Goal: Task Accomplishment & Management: Manage account settings

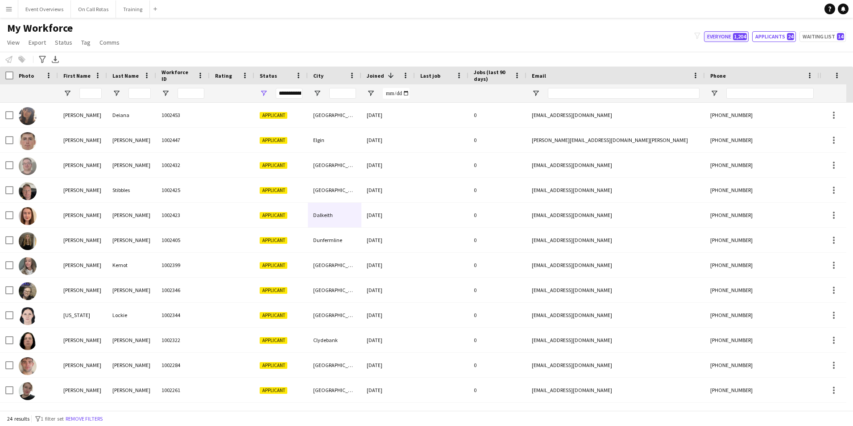
click at [735, 37] on span "1,204" at bounding box center [740, 36] width 14 height 7
type input "**********"
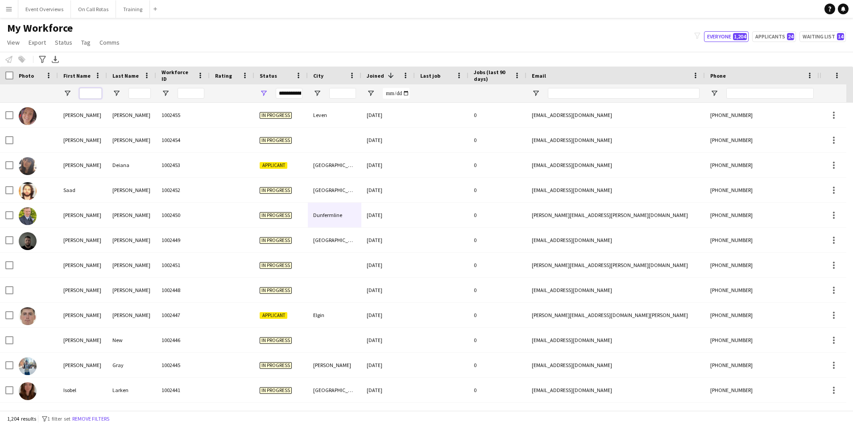
click at [87, 93] on input "First Name Filter Input" at bounding box center [90, 93] width 22 height 11
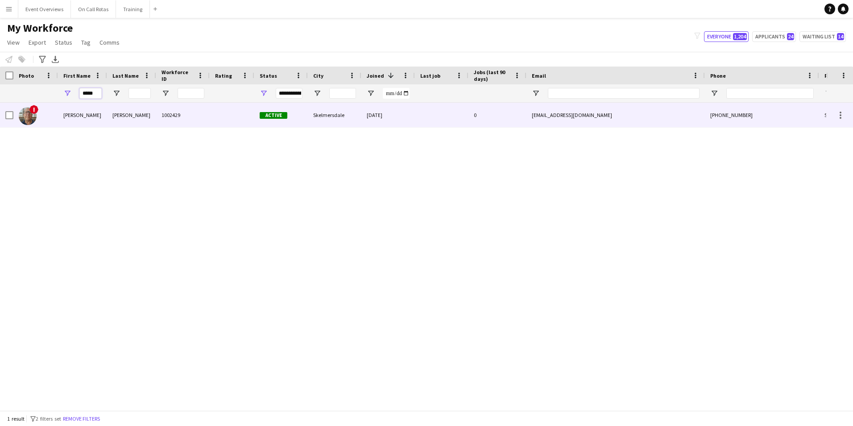
type input "*****"
click at [113, 116] on div "Byrne" at bounding box center [131, 115] width 49 height 25
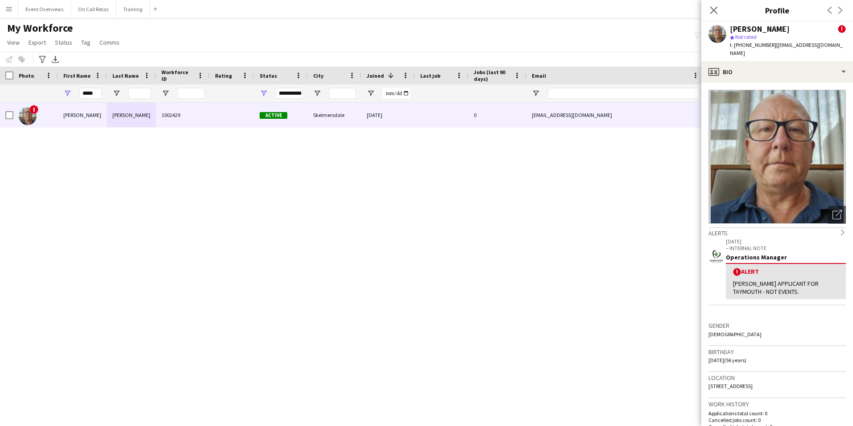
drag, startPoint x: 798, startPoint y: 378, endPoint x: 703, endPoint y: 376, distance: 95.0
click at [703, 376] on app-crew-profile-bio "Open photos pop-in Alerts chevron-right 10-09-2025 – INTERNAL NOTE Operations M…" at bounding box center [777, 254] width 152 height 343
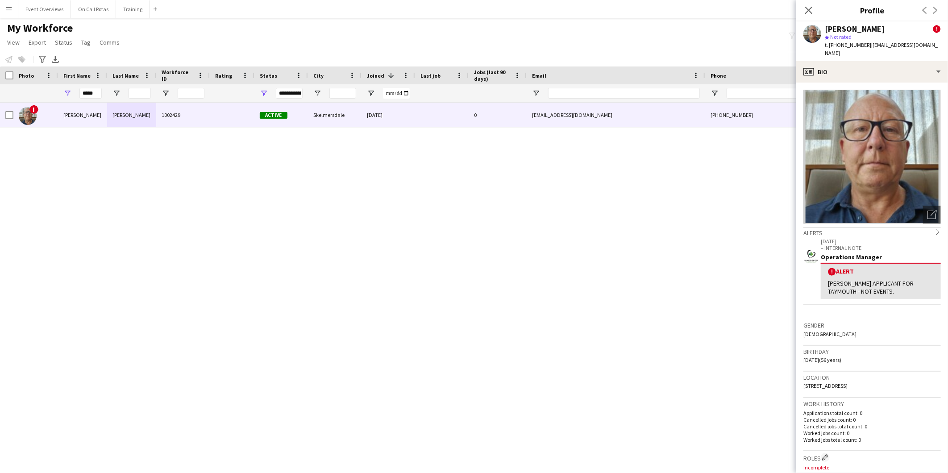
copy span "4 Thornwood, Skelmersdale, WN8 8RB"
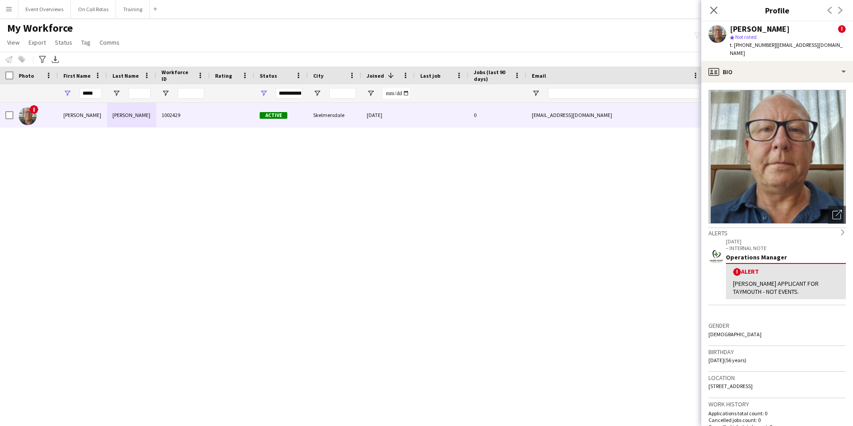
click at [791, 373] on h3 "Location" at bounding box center [776, 377] width 137 height 8
drag, startPoint x: 795, startPoint y: 377, endPoint x: 704, endPoint y: 379, distance: 91.5
click at [704, 379] on app-crew-profile-bio "Open photos pop-in Alerts chevron-right 10-09-2025 – INTERNAL NOTE Operations M…" at bounding box center [777, 254] width 152 height 343
copy span "4 Thornwood, Skelmersdale, WN8 8RB"
drag, startPoint x: 99, startPoint y: 91, endPoint x: 80, endPoint y: 92, distance: 18.7
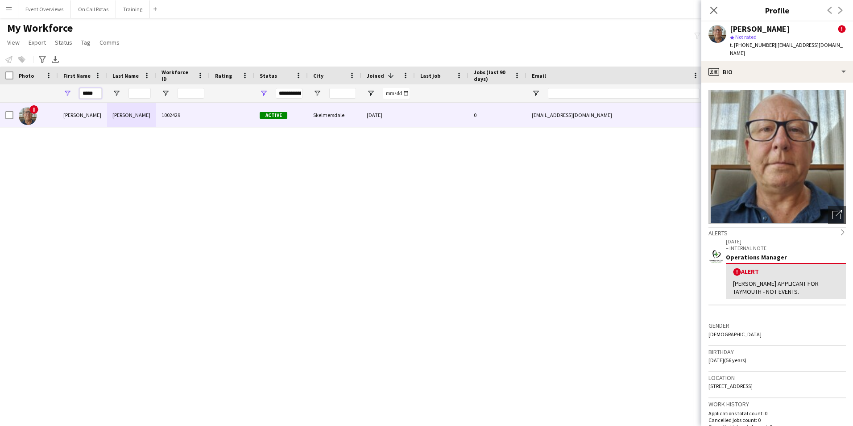
click at [80, 92] on input "*****" at bounding box center [90, 93] width 22 height 11
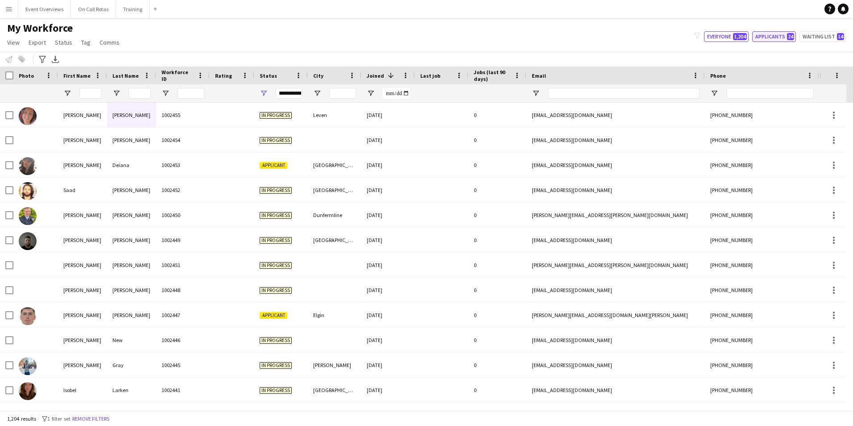
click at [786, 37] on button "Applicants 24" at bounding box center [774, 36] width 44 height 11
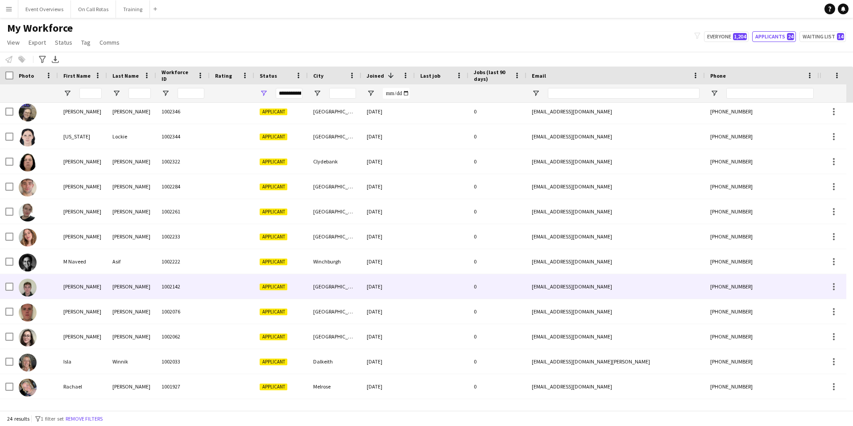
scroll to position [299, 0]
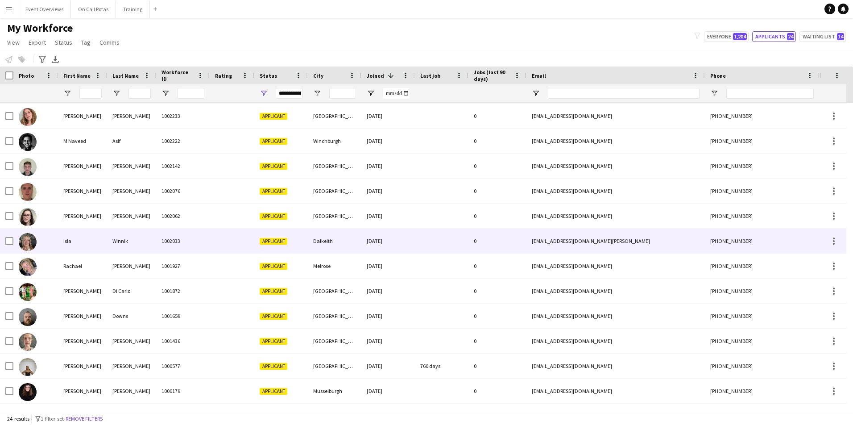
click at [336, 240] on div "Dalkeith" at bounding box center [335, 240] width 54 height 25
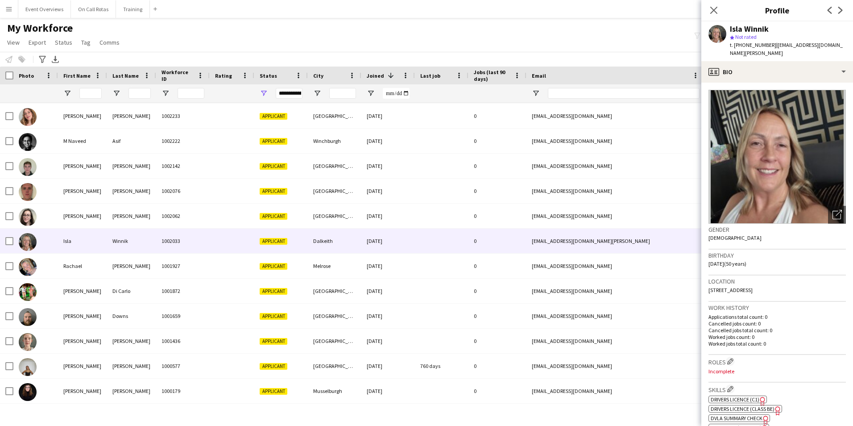
click at [717, 3] on div "Close pop-in" at bounding box center [713, 10] width 25 height 21
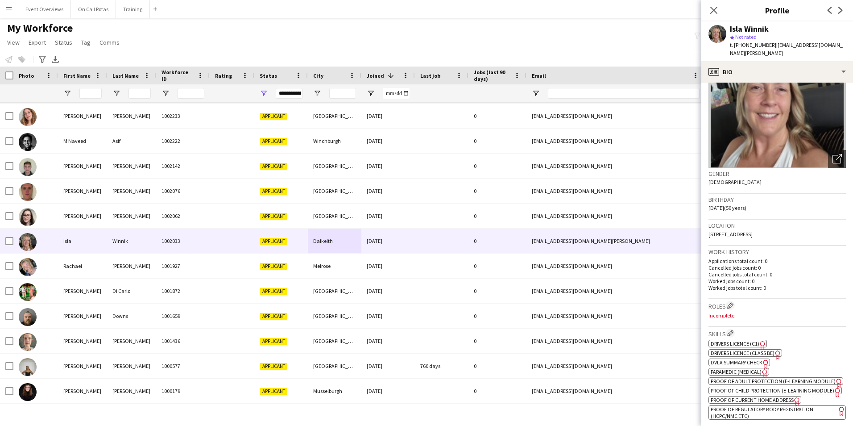
scroll to position [134, 0]
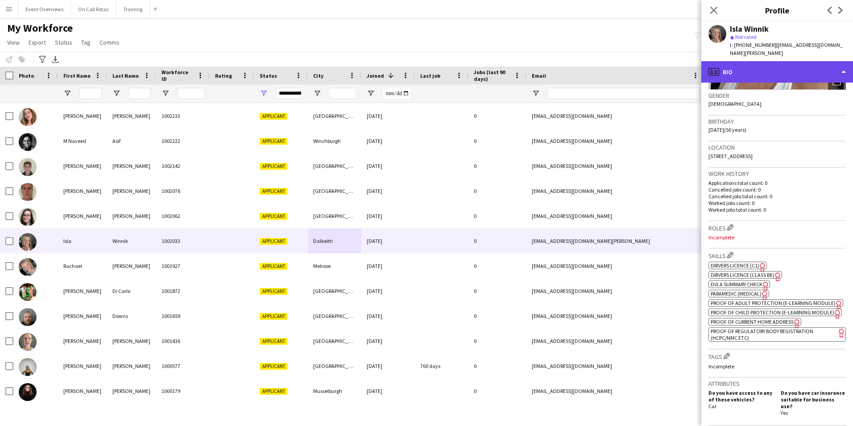
click at [752, 70] on div "profile Bio" at bounding box center [777, 71] width 152 height 21
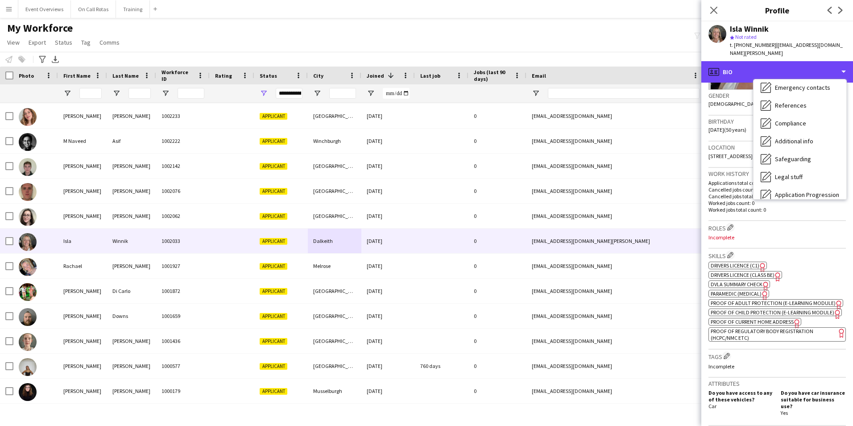
scroll to position [155, 0]
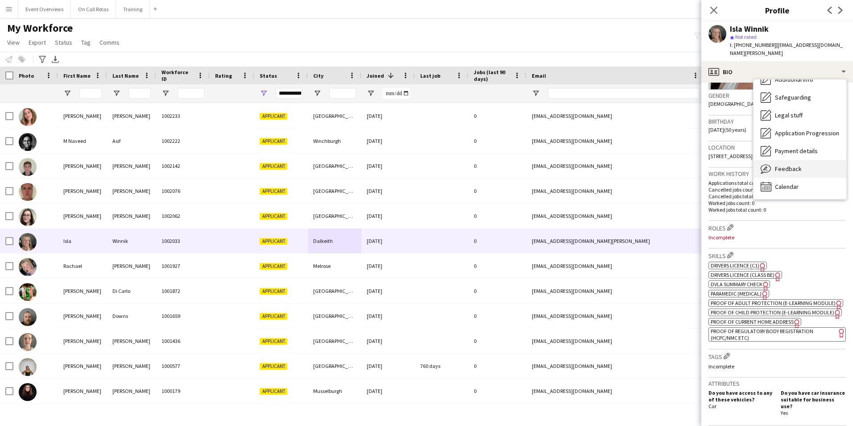
click at [799, 165] on span "Feedback" at bounding box center [788, 169] width 27 height 8
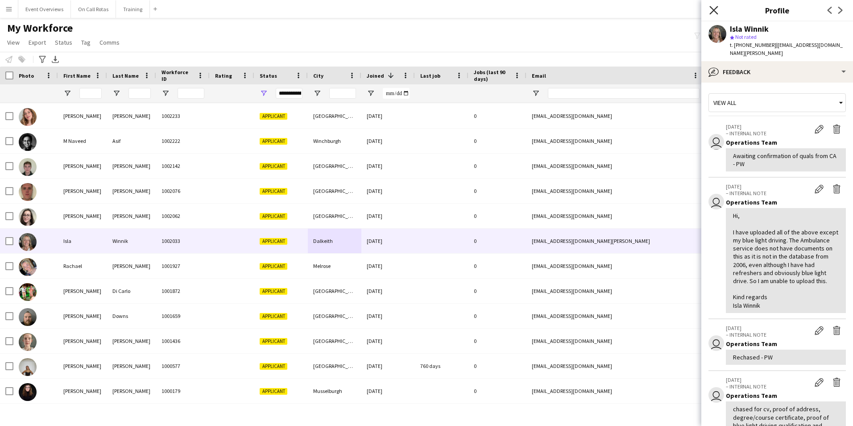
click at [714, 8] on icon "Close pop-in" at bounding box center [713, 10] width 8 height 8
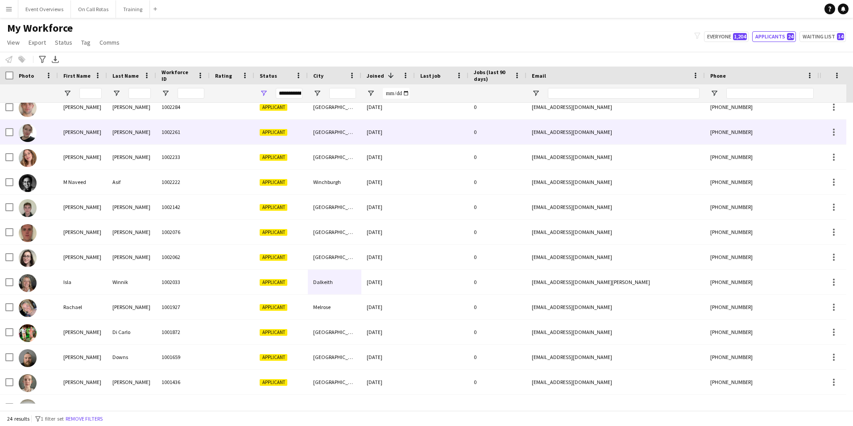
scroll to position [210, 0]
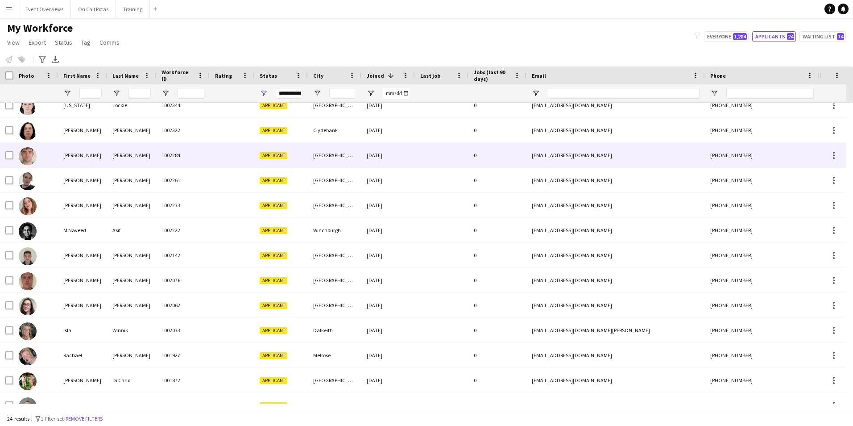
click at [249, 157] on div at bounding box center [232, 155] width 45 height 25
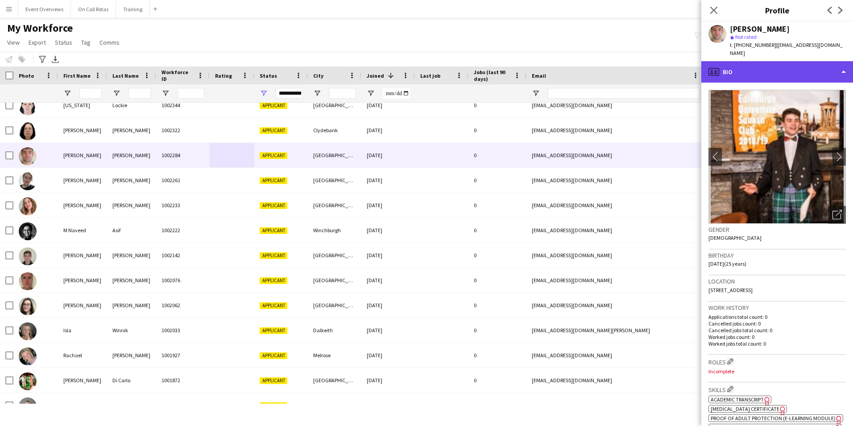
click at [800, 72] on div "profile Bio" at bounding box center [777, 71] width 152 height 21
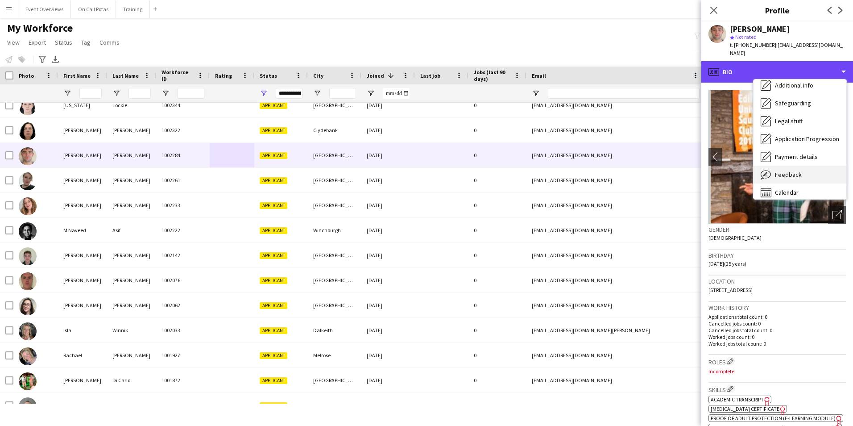
scroll to position [155, 0]
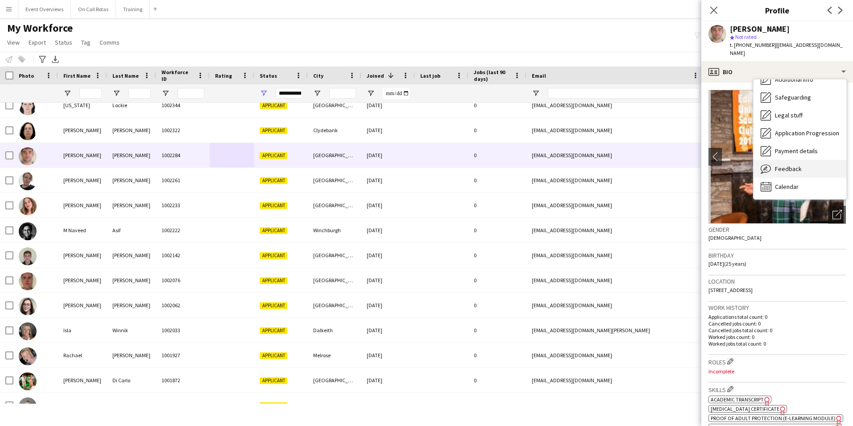
click at [802, 160] on div "Feedback Feedback" at bounding box center [799, 169] width 93 height 18
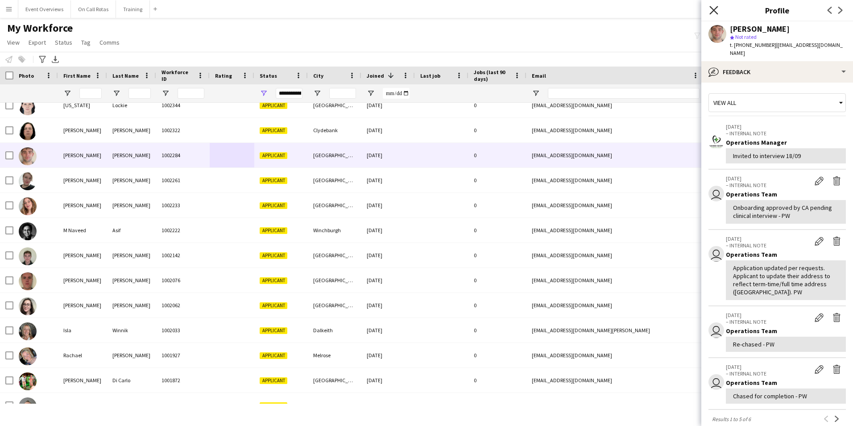
click at [716, 8] on icon at bounding box center [713, 10] width 8 height 8
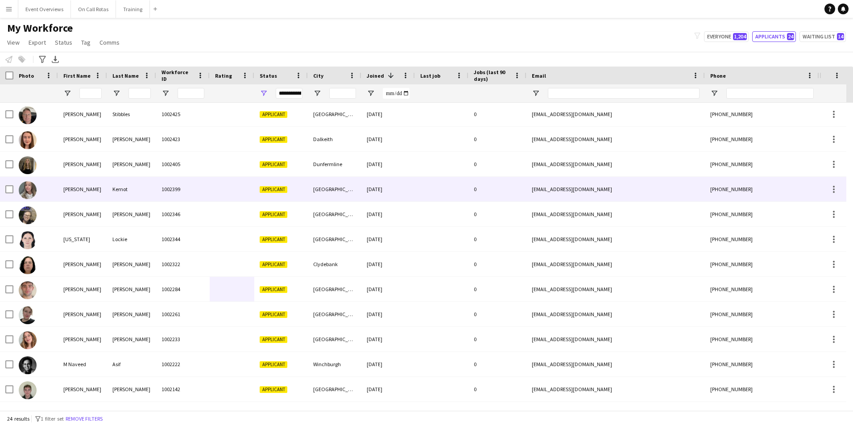
scroll to position [0, 0]
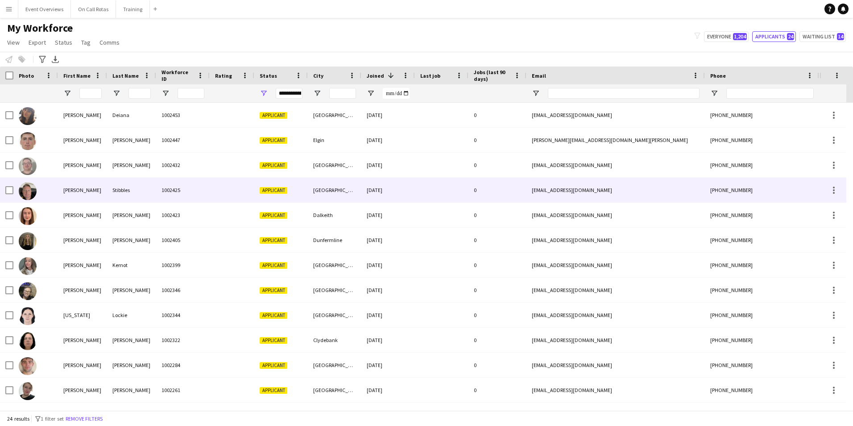
click at [332, 192] on div "Perth" at bounding box center [335, 190] width 54 height 25
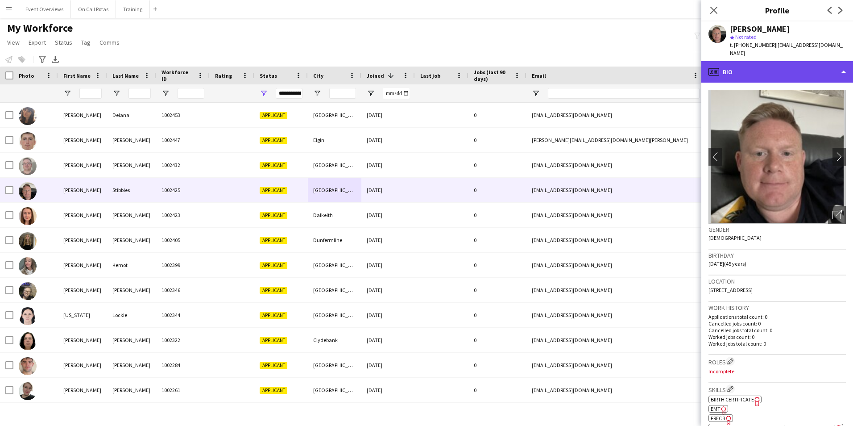
click at [788, 61] on div "profile Bio" at bounding box center [777, 71] width 152 height 21
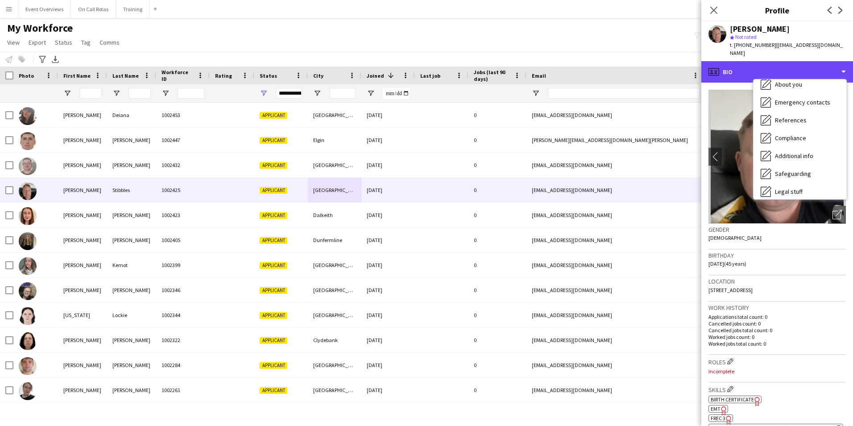
scroll to position [155, 0]
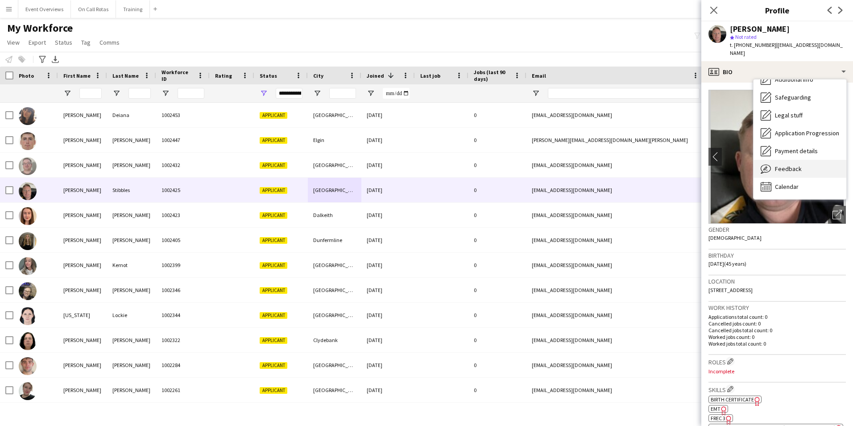
click at [794, 166] on div "Feedback Feedback" at bounding box center [799, 169] width 93 height 18
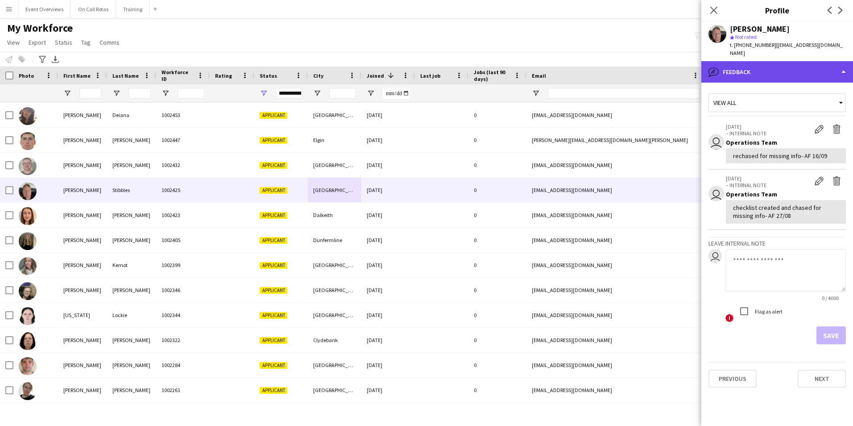
click at [756, 64] on div "bubble-pencil Feedback" at bounding box center [777, 71] width 152 height 21
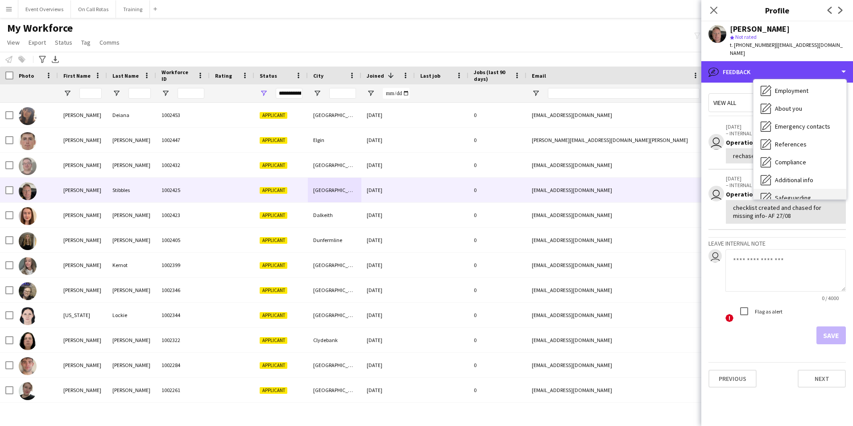
scroll to position [0, 0]
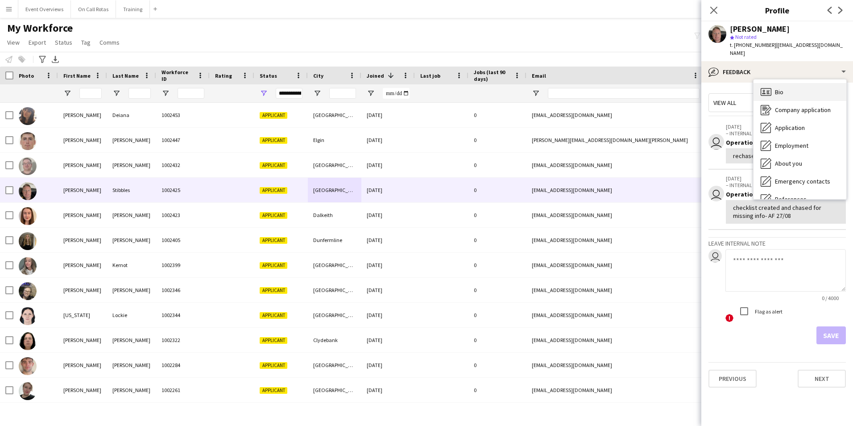
click at [780, 88] on span "Bio" at bounding box center [779, 92] width 8 height 8
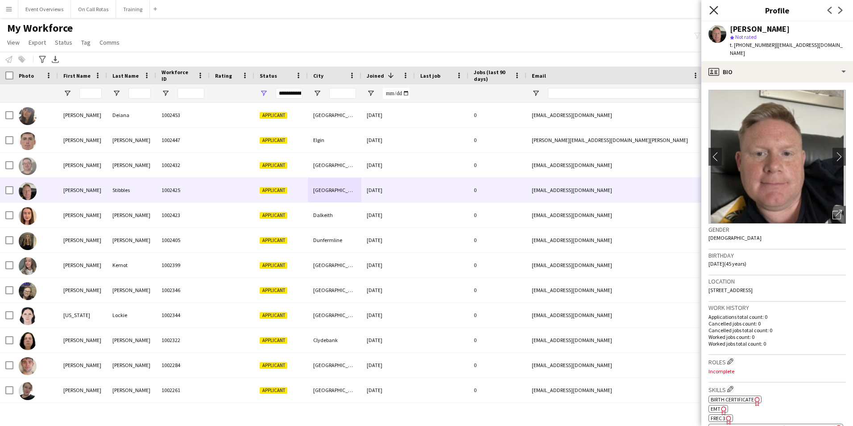
click at [711, 10] on icon "Close pop-in" at bounding box center [713, 10] width 8 height 8
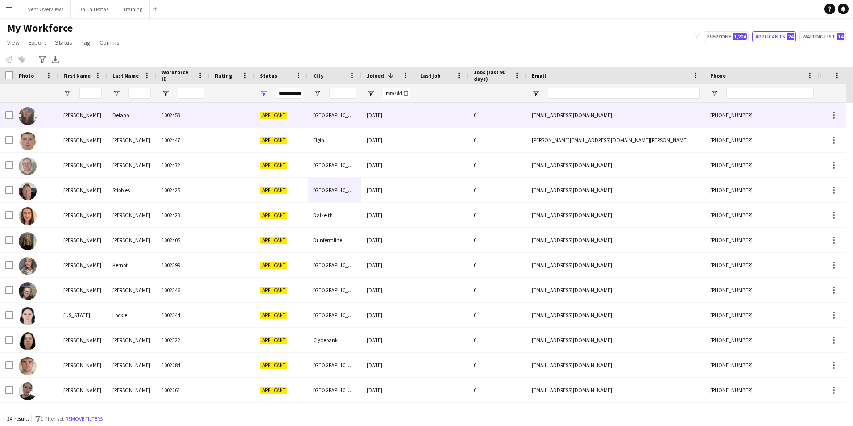
click at [532, 118] on div "[EMAIL_ADDRESS][DOMAIN_NAME]" at bounding box center [615, 115] width 178 height 25
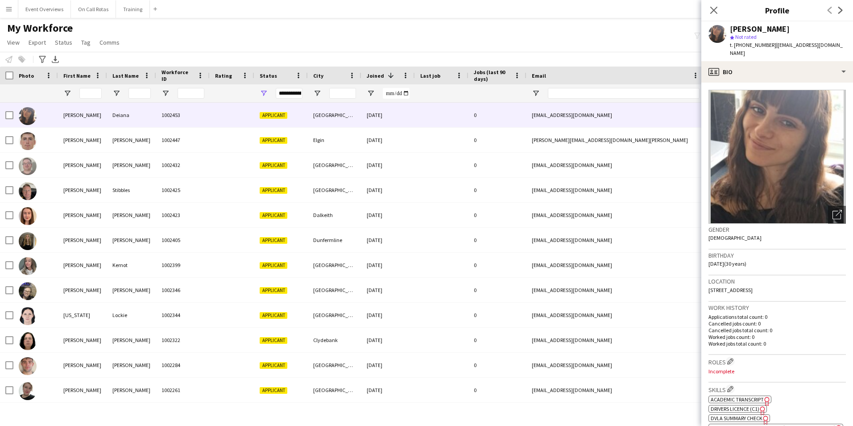
scroll to position [89, 0]
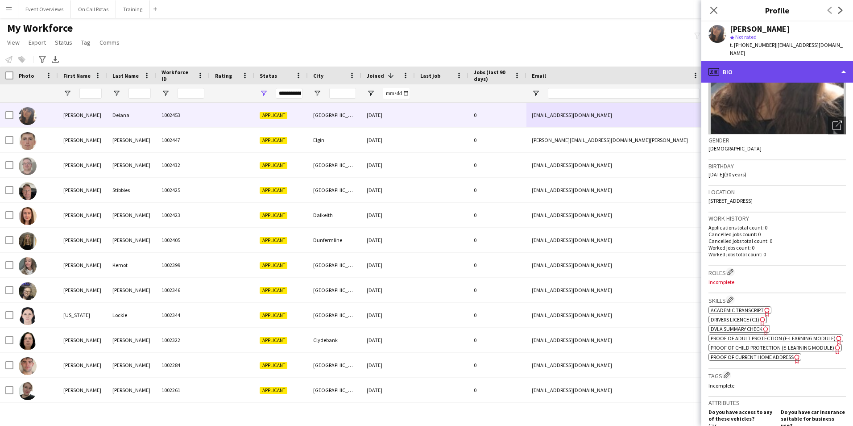
click at [752, 66] on div "profile Bio" at bounding box center [777, 71] width 152 height 21
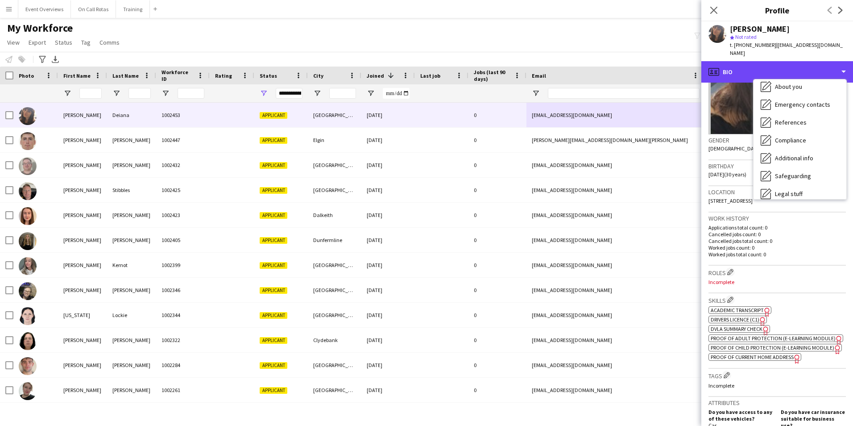
scroll to position [134, 0]
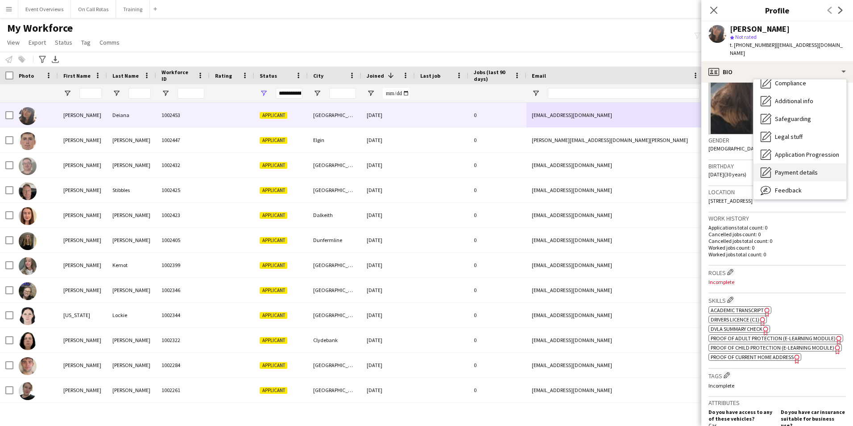
click at [809, 168] on span "Payment details" at bounding box center [796, 172] width 43 height 8
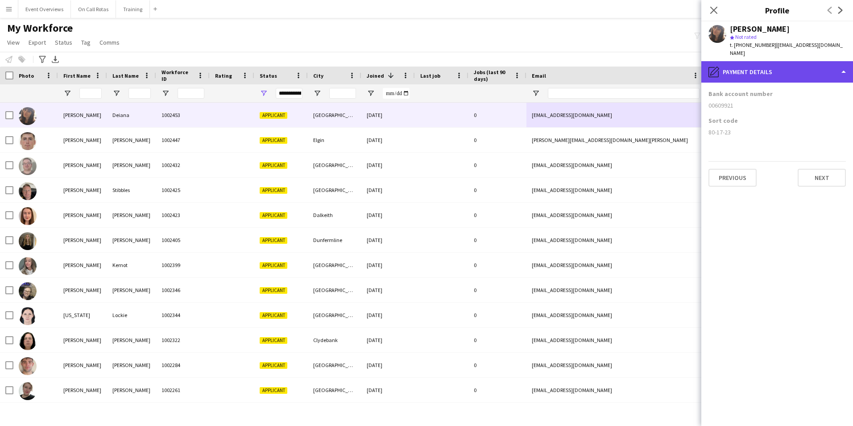
click at [764, 61] on div "pencil4 Payment details" at bounding box center [777, 71] width 152 height 21
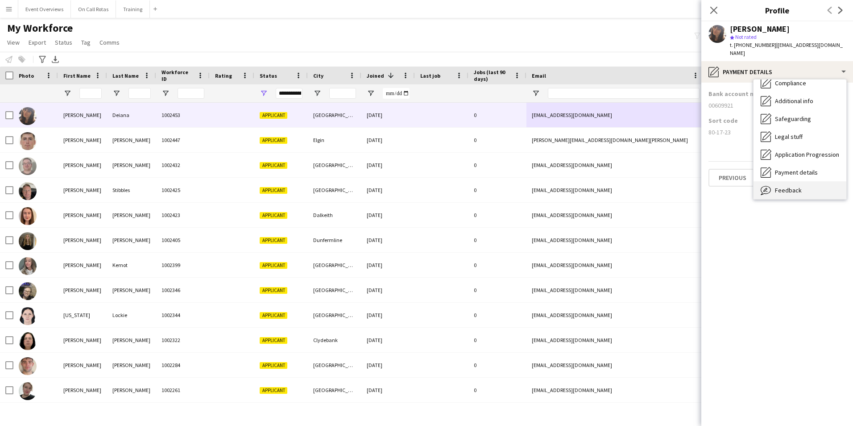
click at [790, 181] on div "Feedback Feedback" at bounding box center [799, 190] width 93 height 18
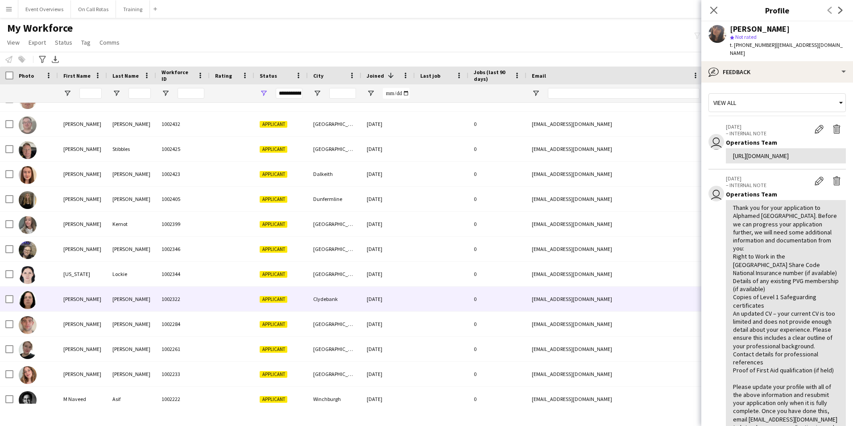
scroll to position [89, 0]
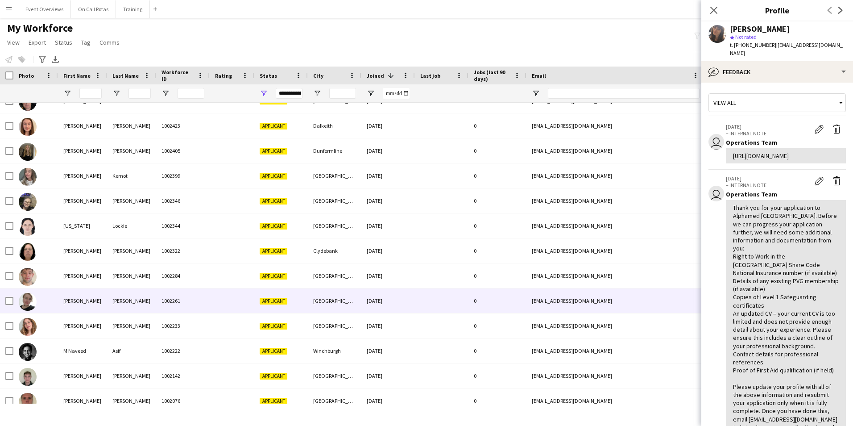
click at [320, 306] on div "[GEOGRAPHIC_DATA]" at bounding box center [335, 300] width 54 height 25
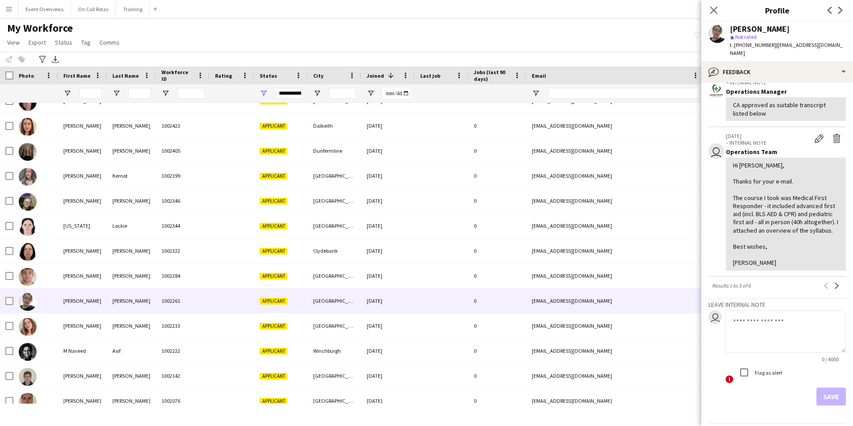
scroll to position [223, 0]
click at [716, 10] on app-icon "Close pop-in" at bounding box center [714, 10] width 13 height 13
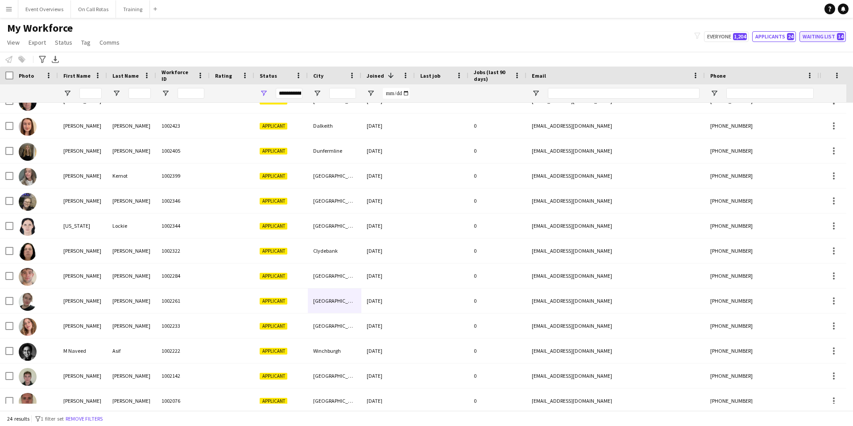
click at [833, 38] on button "Waiting list 14" at bounding box center [822, 36] width 46 height 11
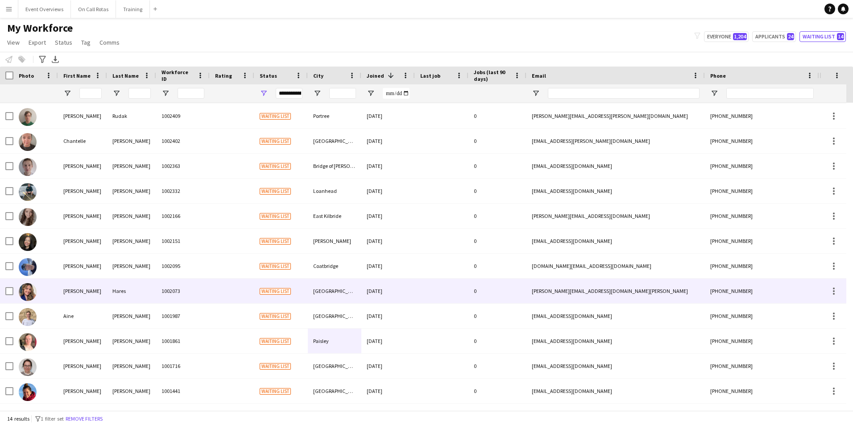
scroll to position [30, 0]
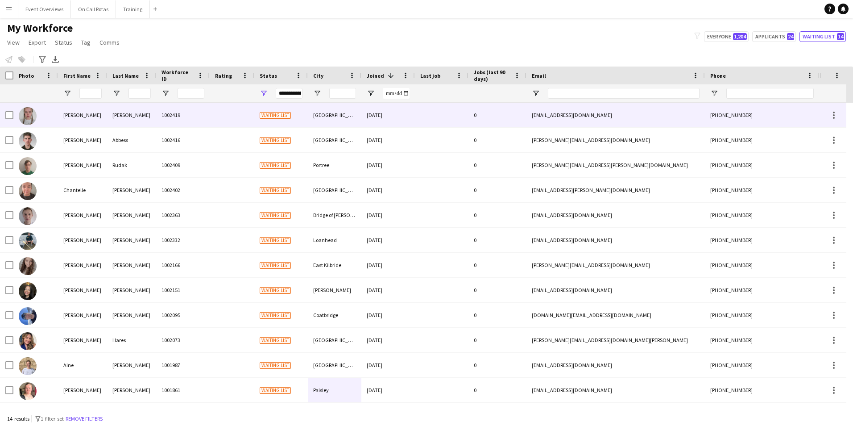
click at [547, 117] on div "chloeanncolvin@gmail.com" at bounding box center [615, 115] width 178 height 25
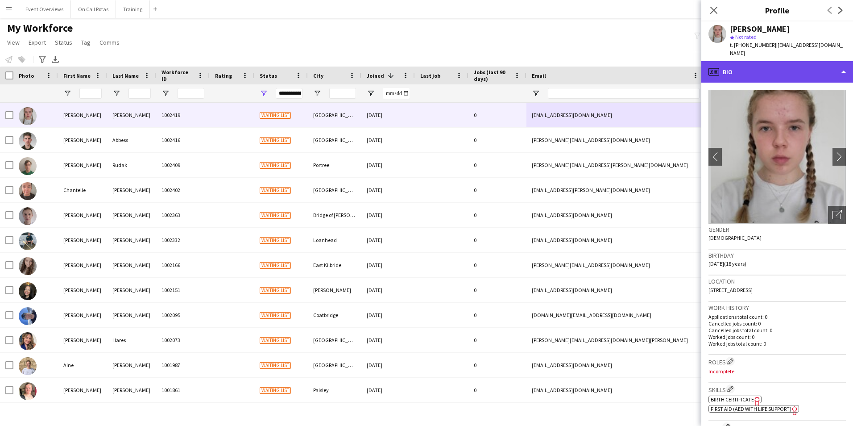
click at [781, 67] on div "profile Bio" at bounding box center [777, 71] width 152 height 21
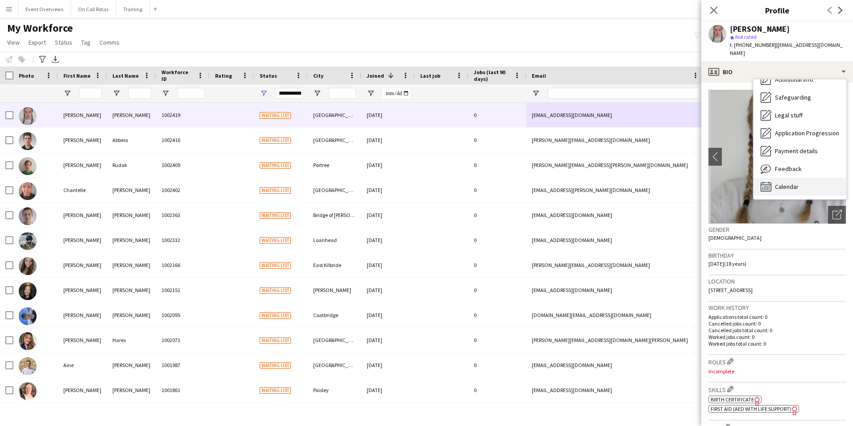
click at [803, 178] on div "Calendar Calendar" at bounding box center [799, 187] width 93 height 18
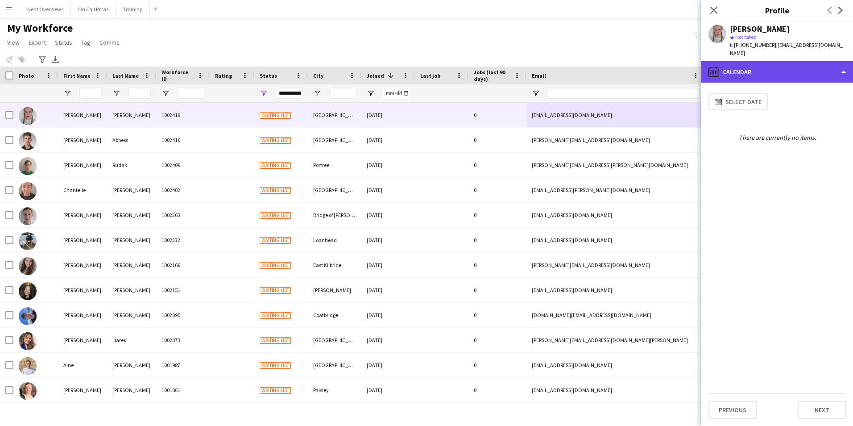
click at [760, 61] on div "calendar-full Calendar" at bounding box center [777, 71] width 152 height 21
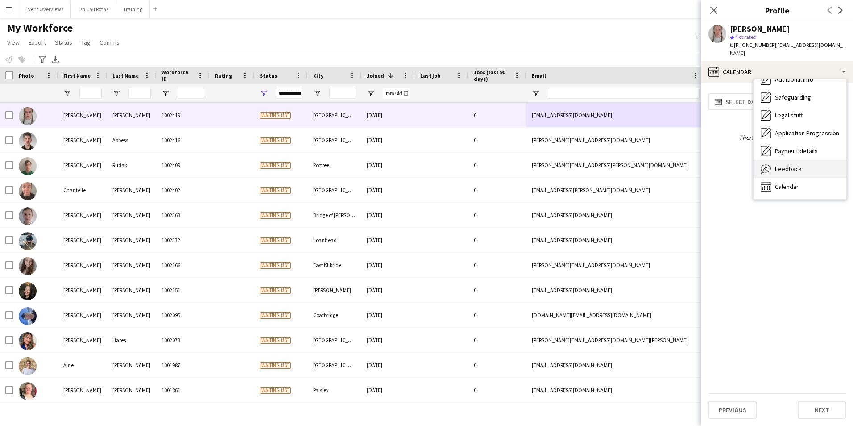
click at [801, 163] on div "Feedback Feedback" at bounding box center [799, 169] width 93 height 18
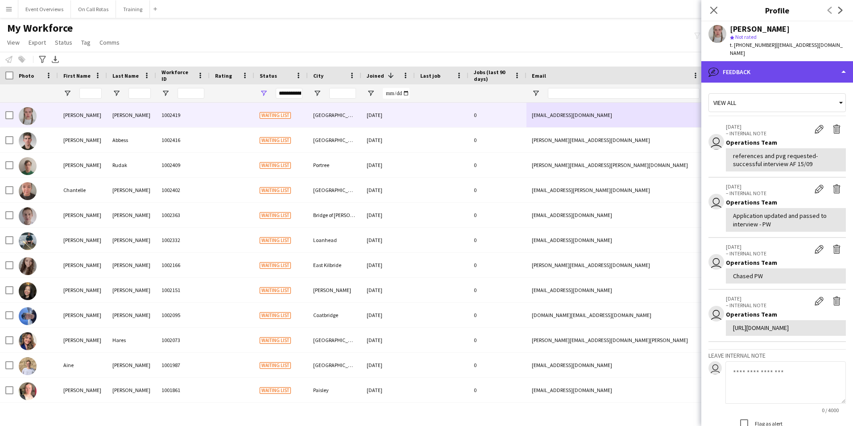
click at [772, 64] on div "bubble-pencil Feedback" at bounding box center [777, 71] width 152 height 21
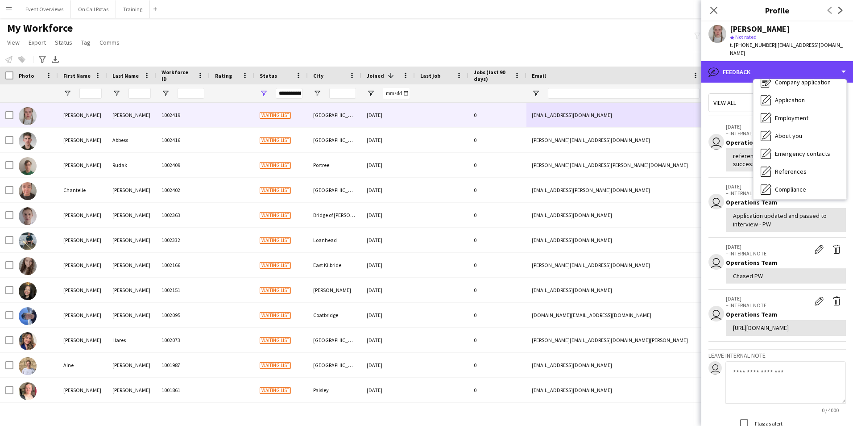
scroll to position [0, 0]
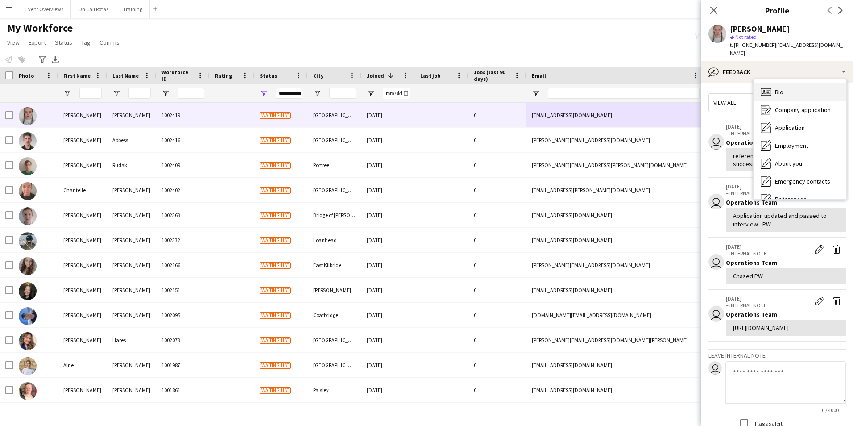
click at [787, 84] on div "Bio Bio" at bounding box center [799, 92] width 93 height 18
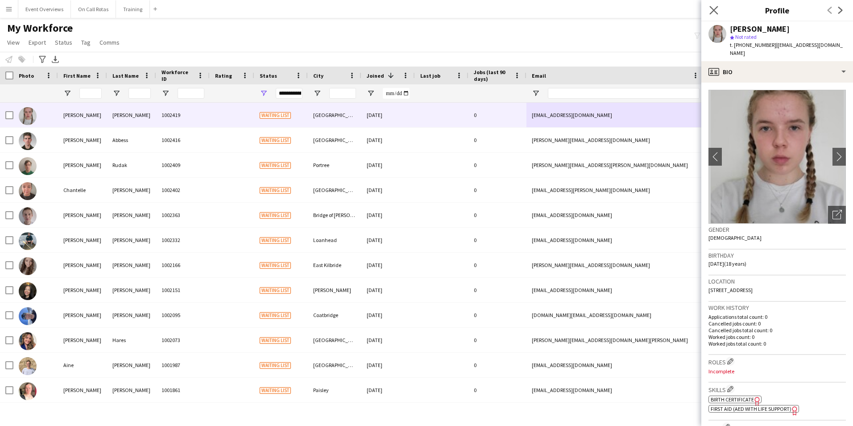
click at [719, 11] on app-icon "Close pop-in" at bounding box center [714, 10] width 13 height 13
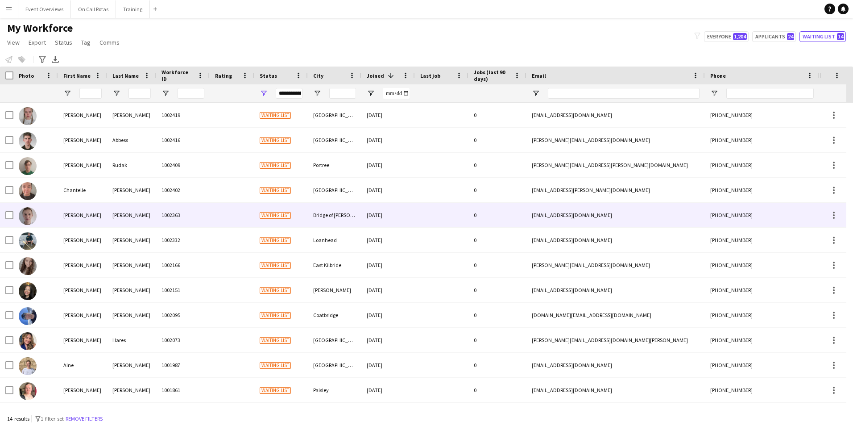
click at [427, 215] on div at bounding box center [442, 215] width 54 height 25
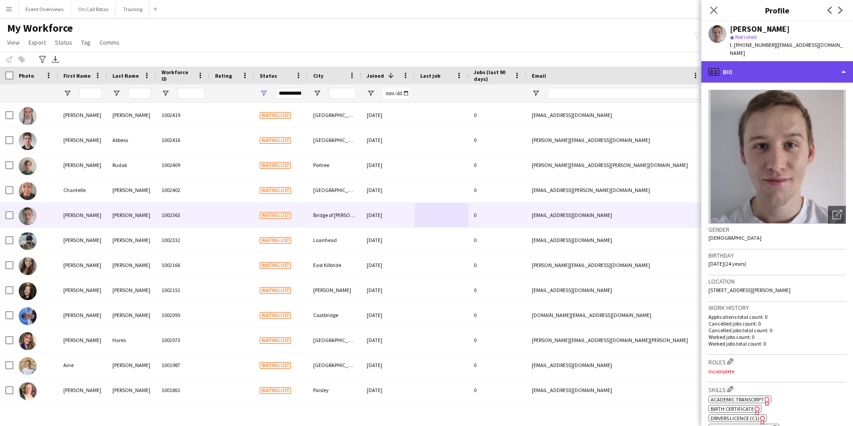
click at [732, 68] on div "profile Bio" at bounding box center [777, 71] width 152 height 21
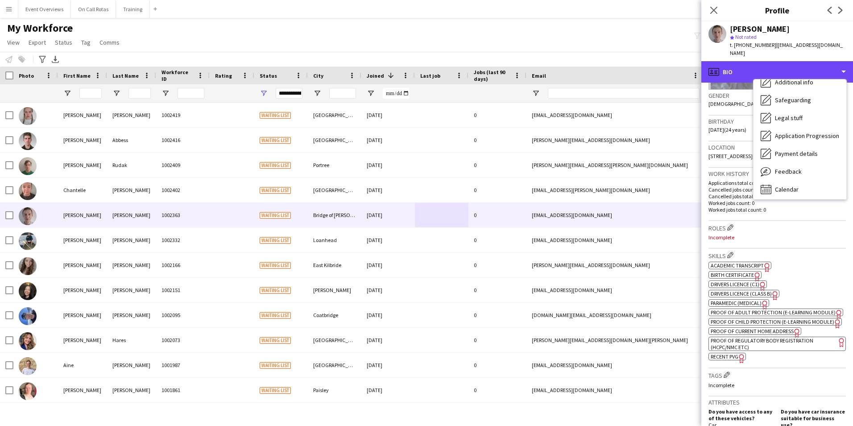
scroll to position [155, 0]
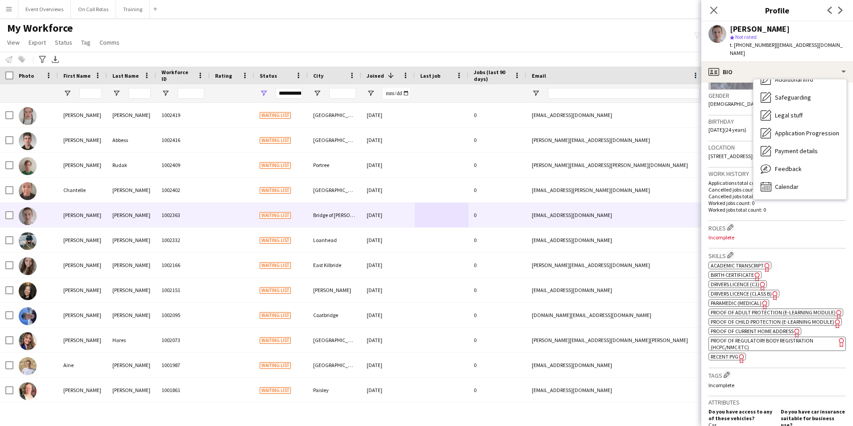
click at [799, 165] on span "Feedback" at bounding box center [788, 169] width 27 height 8
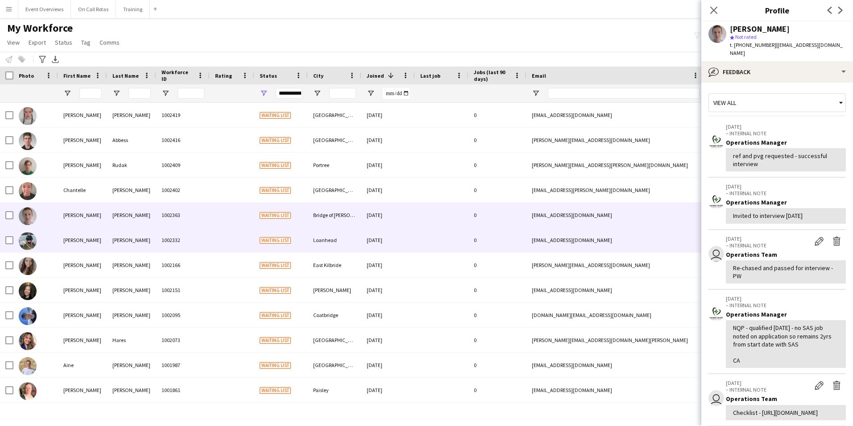
click at [453, 246] on div at bounding box center [442, 240] width 54 height 25
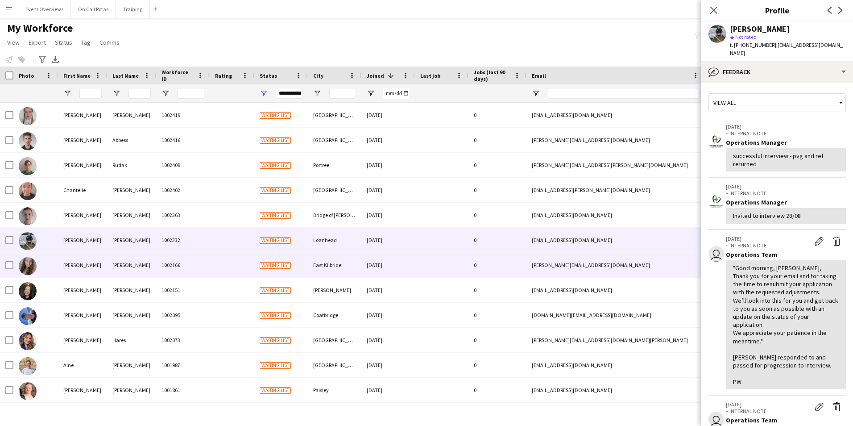
click at [456, 266] on div at bounding box center [442, 264] width 54 height 25
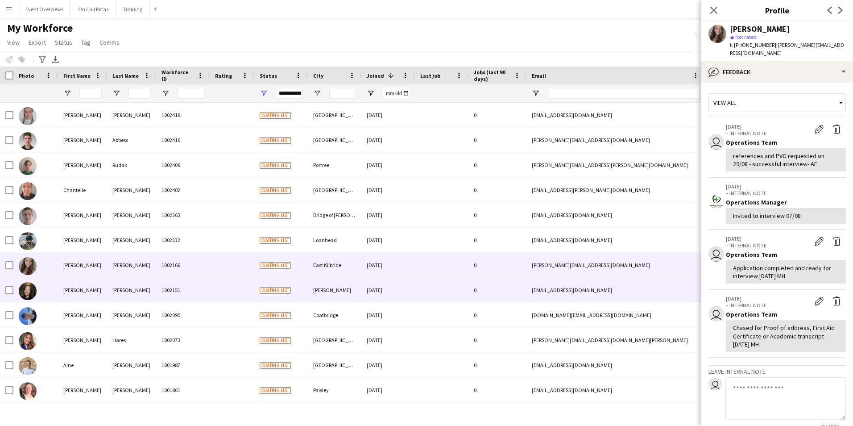
click at [442, 282] on div at bounding box center [442, 289] width 54 height 25
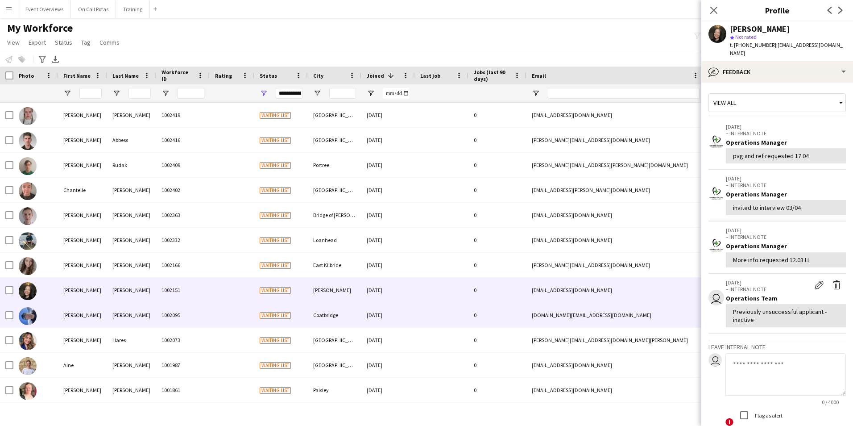
click at [435, 311] on div at bounding box center [442, 314] width 54 height 25
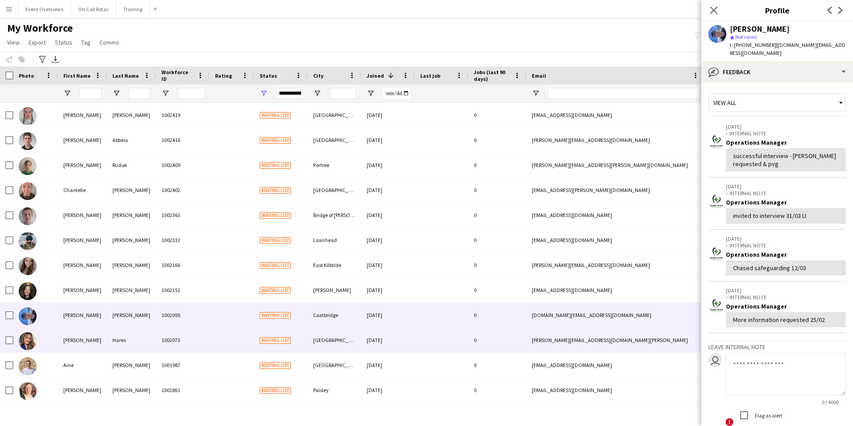
click at [423, 335] on div at bounding box center [442, 339] width 54 height 25
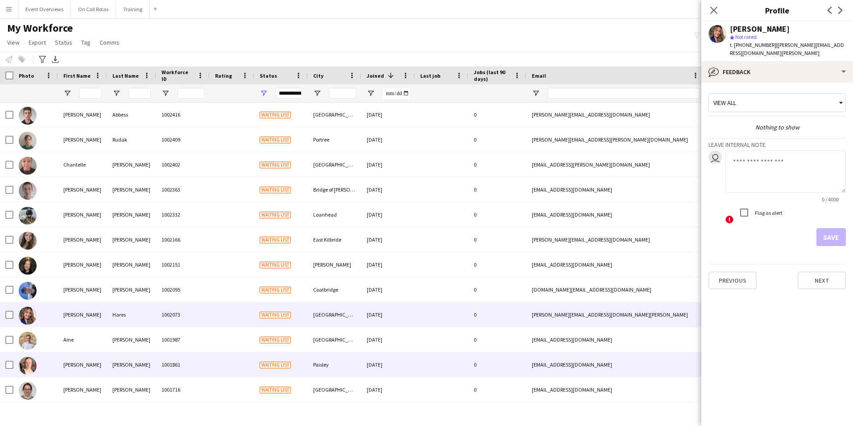
scroll to position [49, 0]
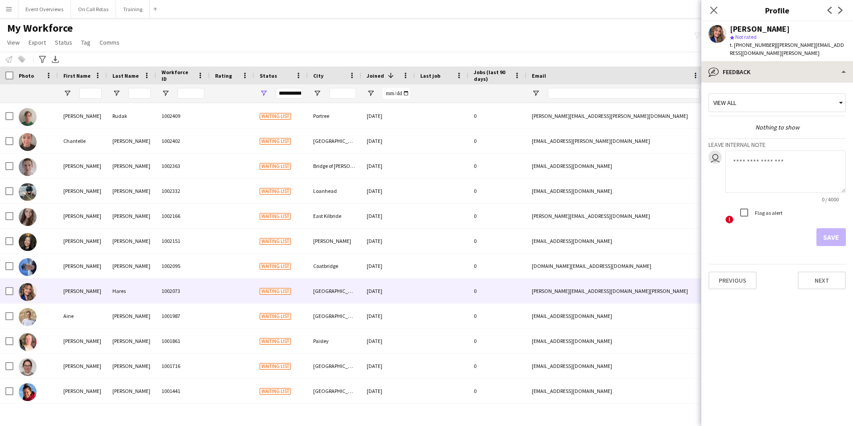
click at [769, 52] on div "Rebecca Hares star Not rated t. +447766808988 | rebecca.hares@nhs.scot" at bounding box center [777, 41] width 152 height 40
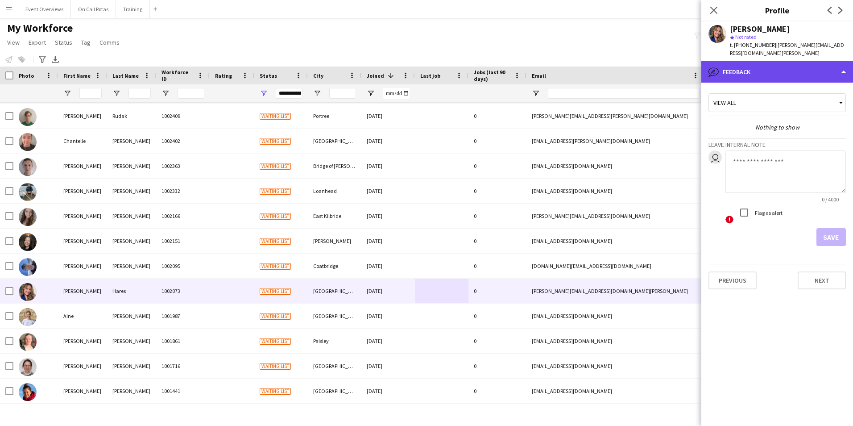
click at [773, 62] on div "bubble-pencil Feedback" at bounding box center [777, 71] width 152 height 21
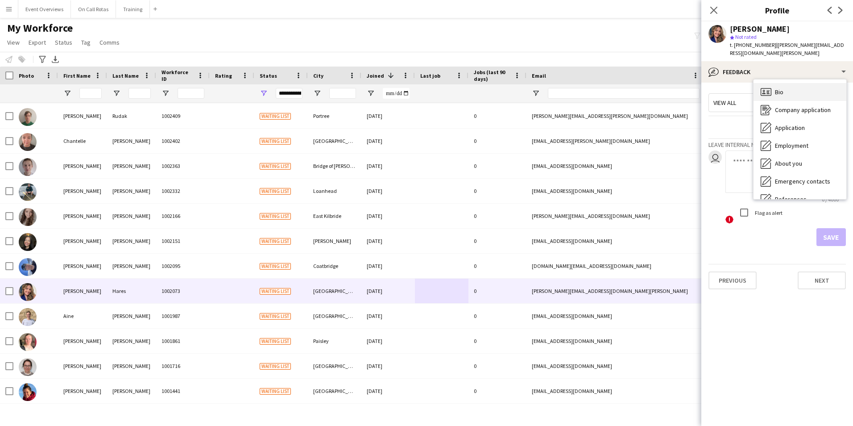
click at [786, 83] on div "Bio Bio" at bounding box center [799, 92] width 93 height 18
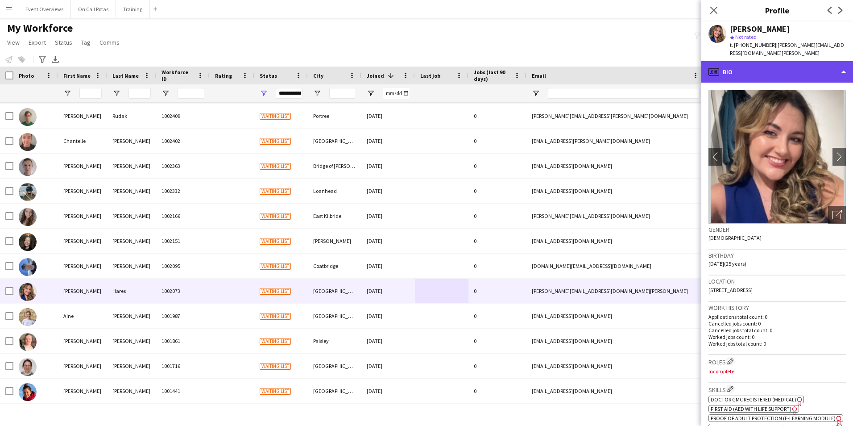
click at [795, 65] on div "profile Bio" at bounding box center [777, 71] width 152 height 21
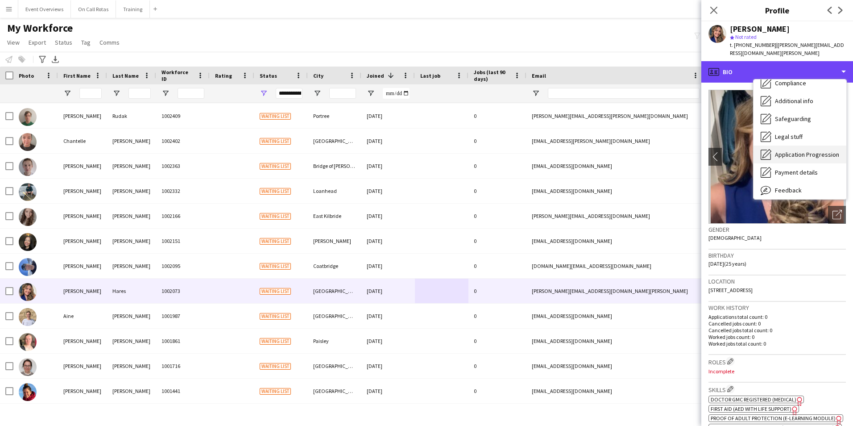
scroll to position [155, 0]
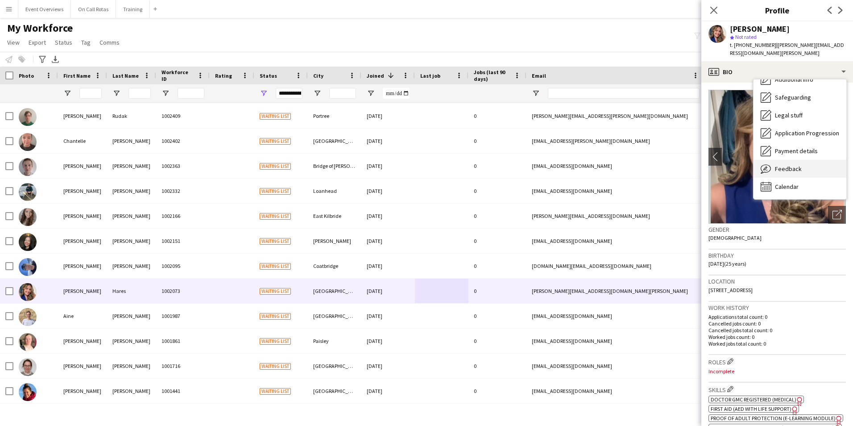
click at [790, 165] on span "Feedback" at bounding box center [788, 169] width 27 height 8
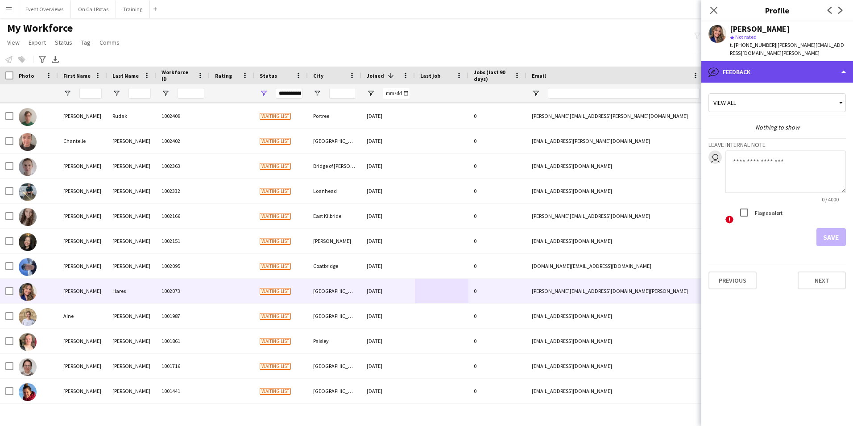
click at [753, 66] on div "bubble-pencil Feedback" at bounding box center [777, 71] width 152 height 21
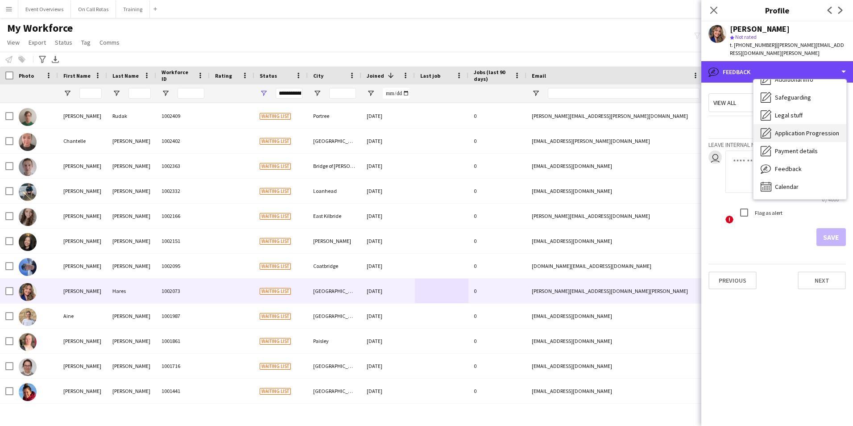
scroll to position [111, 0]
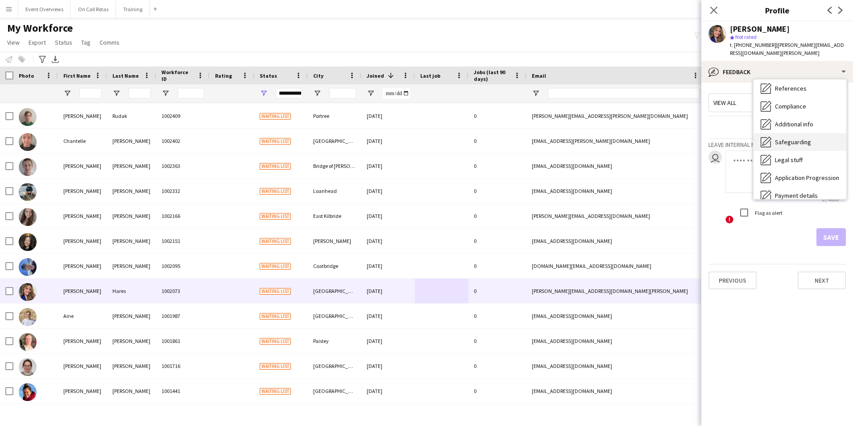
click at [785, 138] on span "Safeguarding" at bounding box center [793, 142] width 36 height 8
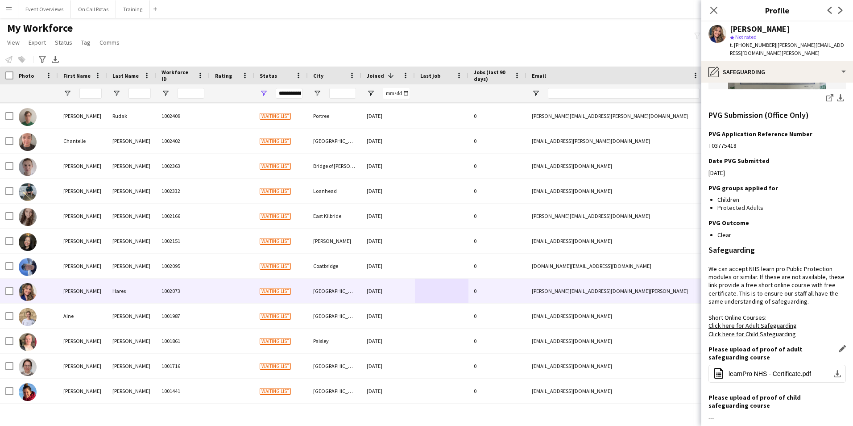
scroll to position [277, 0]
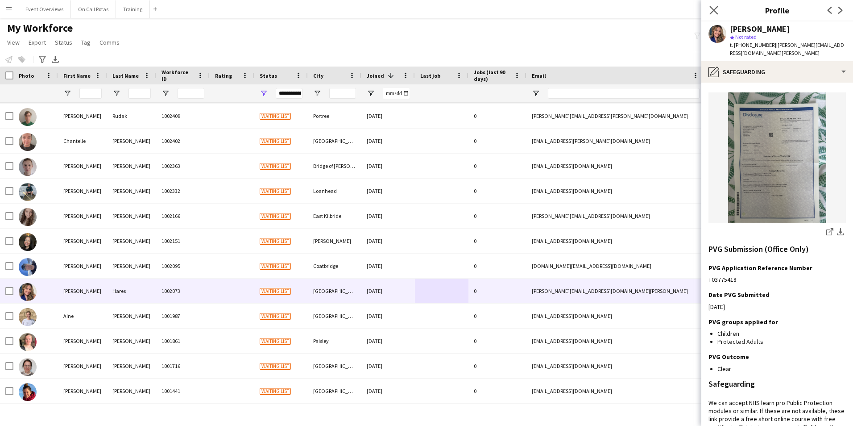
click at [719, 12] on app-icon "Close pop-in" at bounding box center [714, 10] width 13 height 13
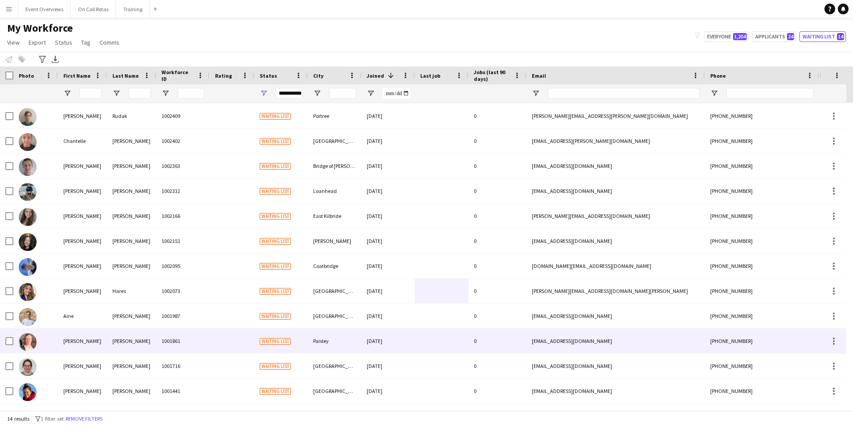
click at [167, 339] on div "1001861" at bounding box center [183, 340] width 54 height 25
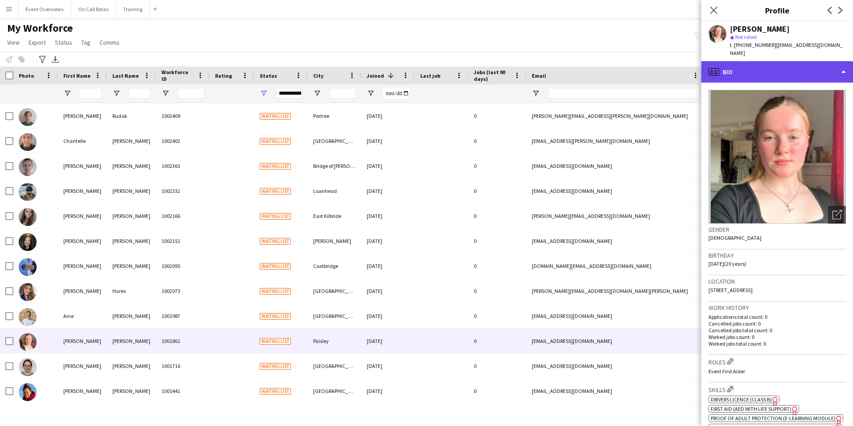
click at [784, 61] on div "profile Bio" at bounding box center [777, 71] width 152 height 21
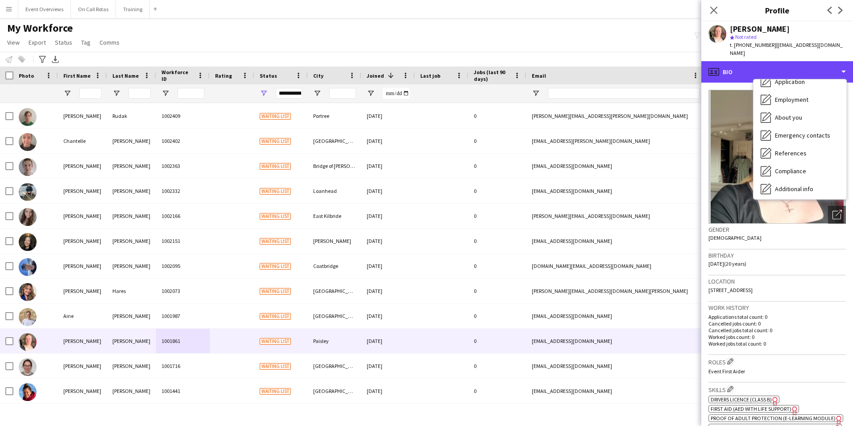
scroll to position [155, 0]
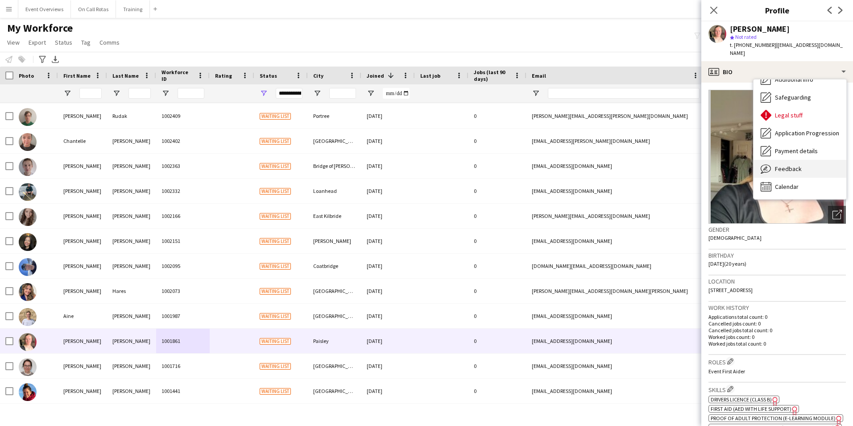
click at [781, 166] on span "Feedback" at bounding box center [788, 169] width 27 height 8
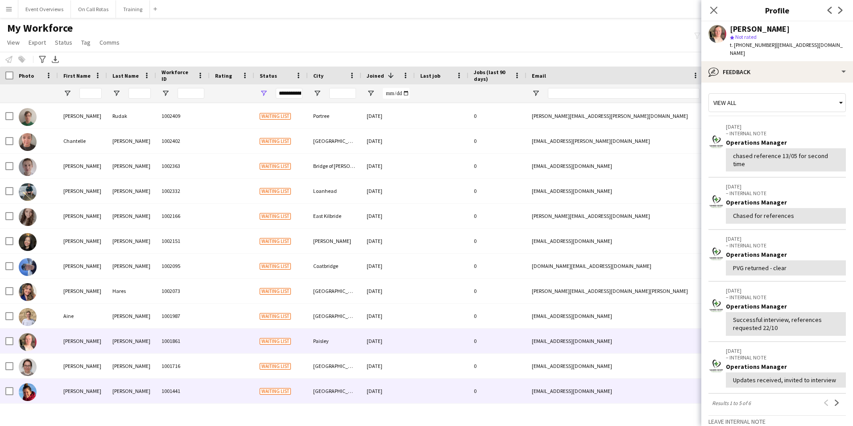
click at [379, 385] on div "19-01-2024" at bounding box center [388, 390] width 54 height 25
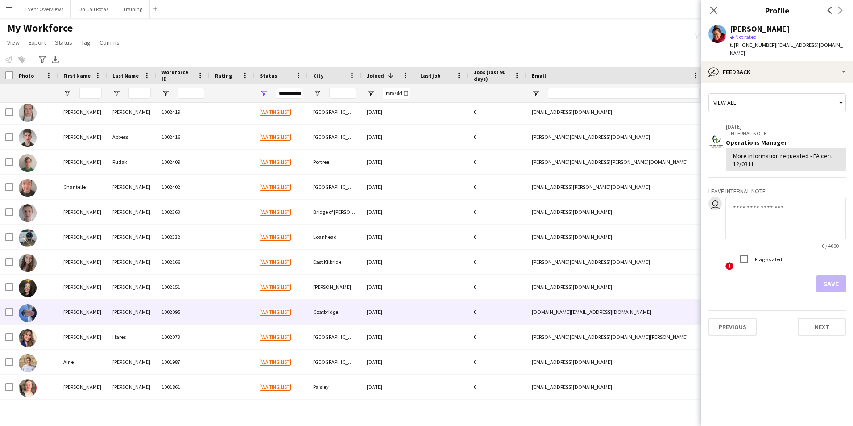
scroll to position [0, 0]
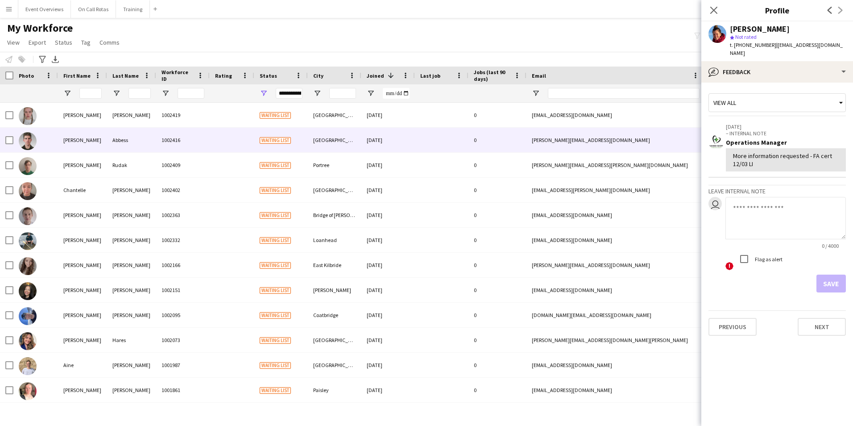
click at [215, 129] on div at bounding box center [232, 140] width 45 height 25
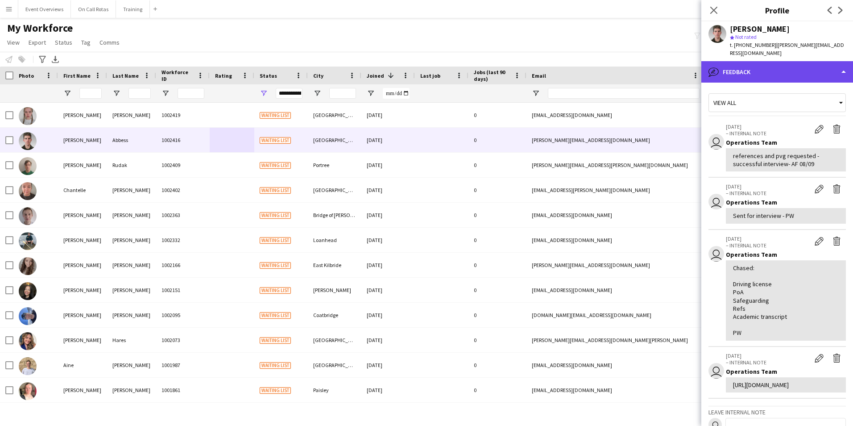
click at [745, 64] on div "bubble-pencil Feedback" at bounding box center [777, 71] width 152 height 21
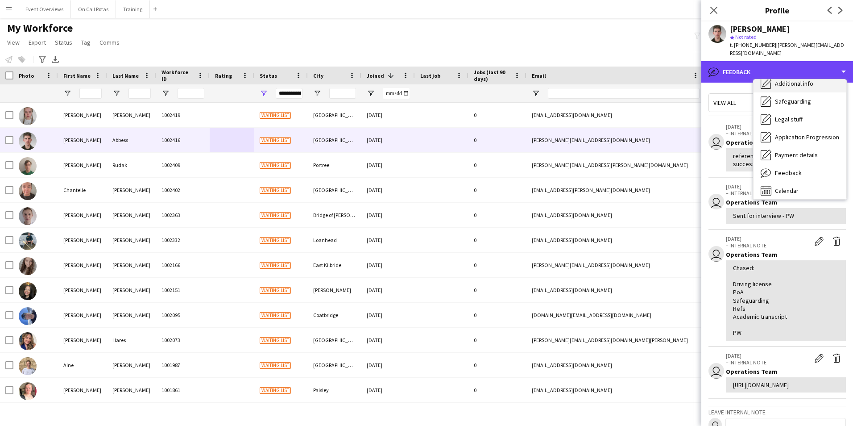
scroll to position [155, 0]
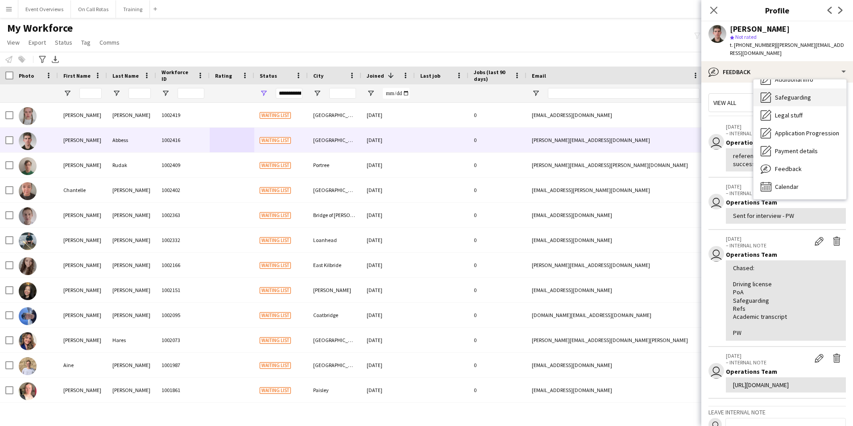
click at [778, 93] on span "Safeguarding" at bounding box center [793, 97] width 36 height 8
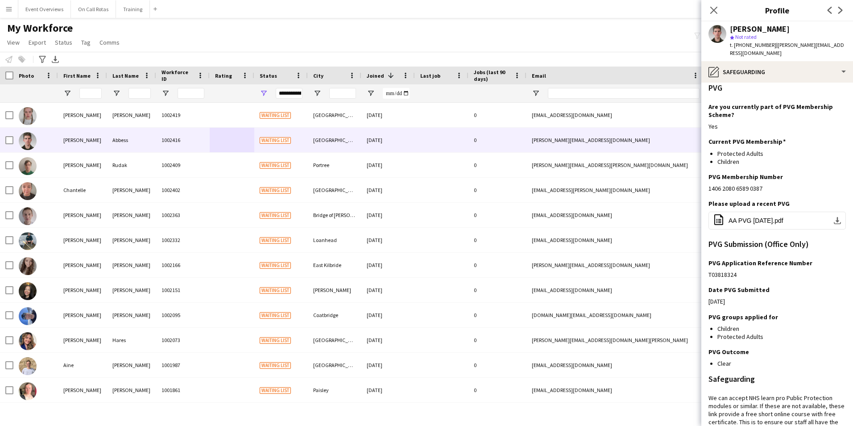
scroll to position [0, 0]
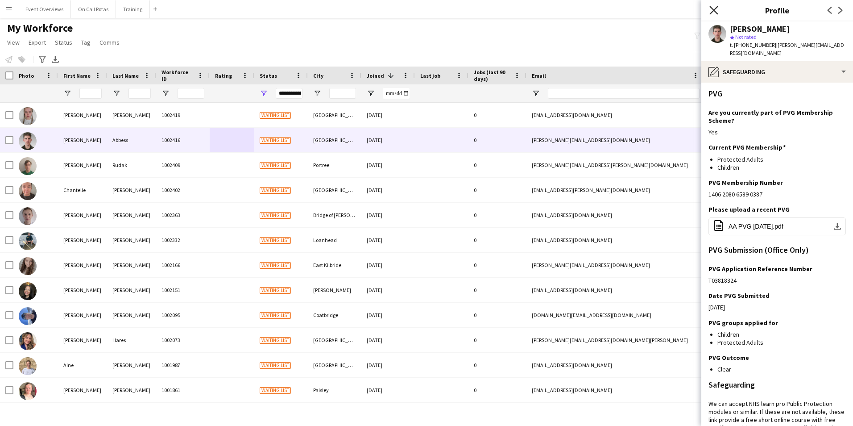
click at [712, 9] on icon at bounding box center [713, 10] width 8 height 8
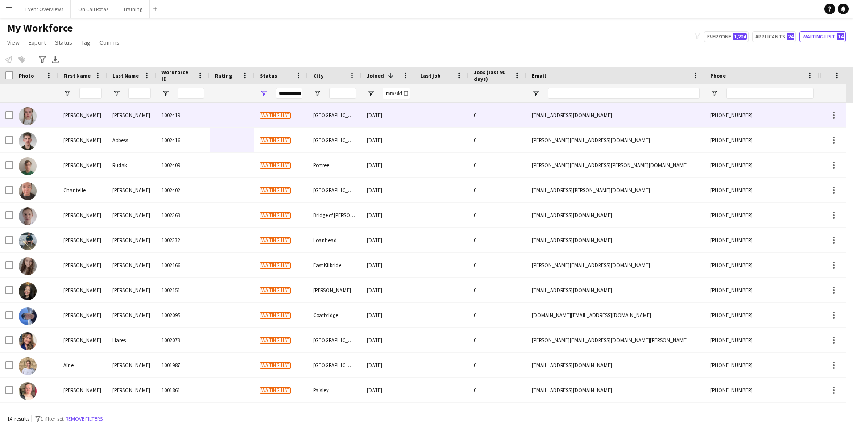
click at [148, 118] on div "Colvin" at bounding box center [131, 115] width 49 height 25
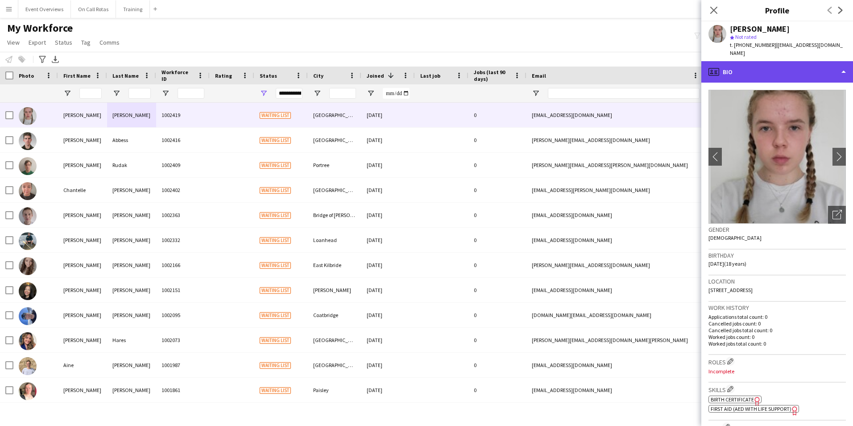
click at [794, 73] on div "profile Bio" at bounding box center [777, 71] width 152 height 21
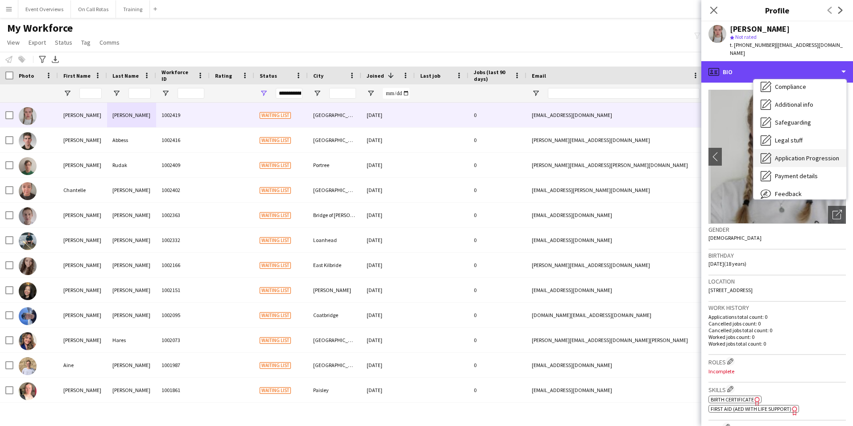
scroll to position [134, 0]
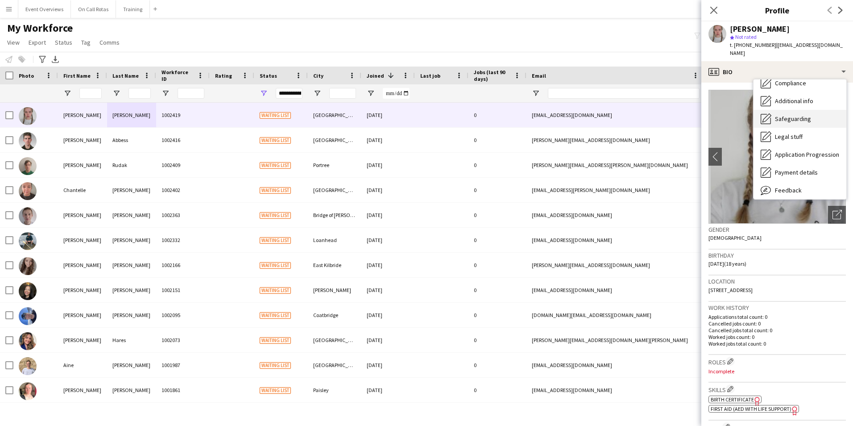
click at [797, 116] on div "Safeguarding Safeguarding" at bounding box center [799, 119] width 93 height 18
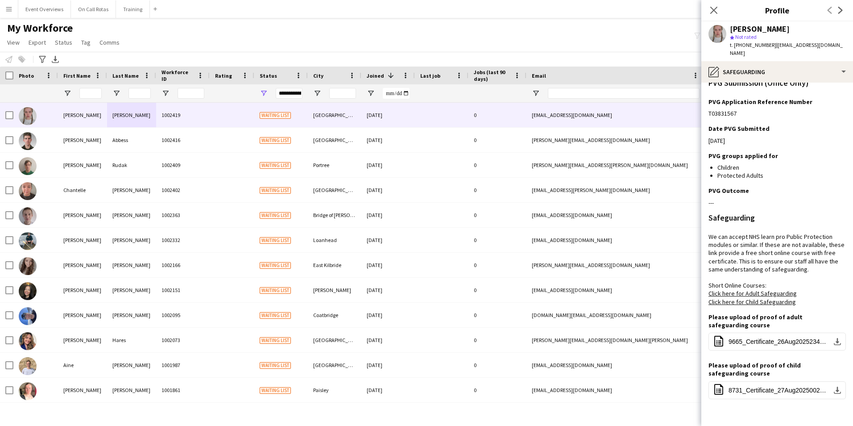
scroll to position [469, 0]
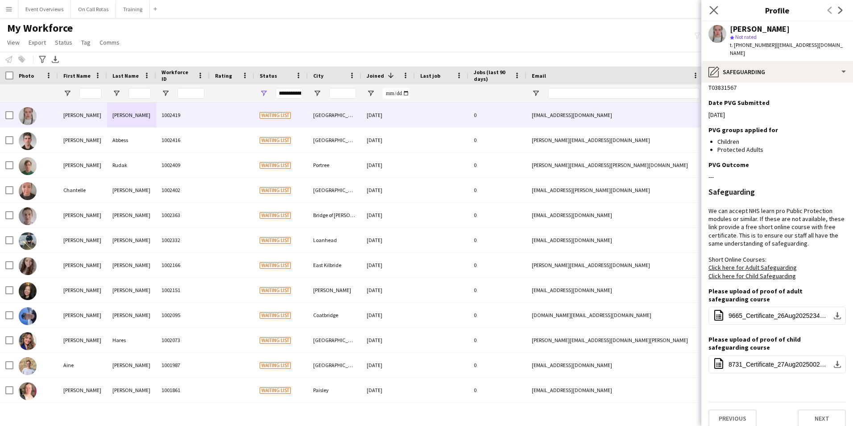
click at [713, 15] on app-icon "Close pop-in" at bounding box center [714, 10] width 13 height 13
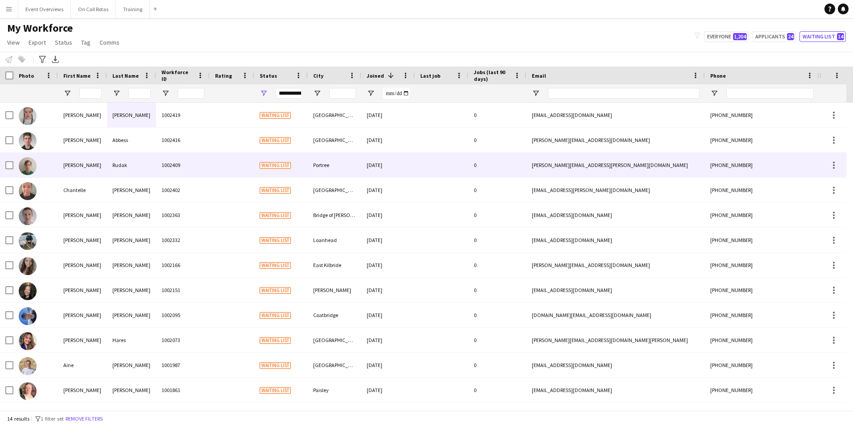
click at [621, 159] on div "radziej.rudak@gmail.com" at bounding box center [615, 165] width 178 height 25
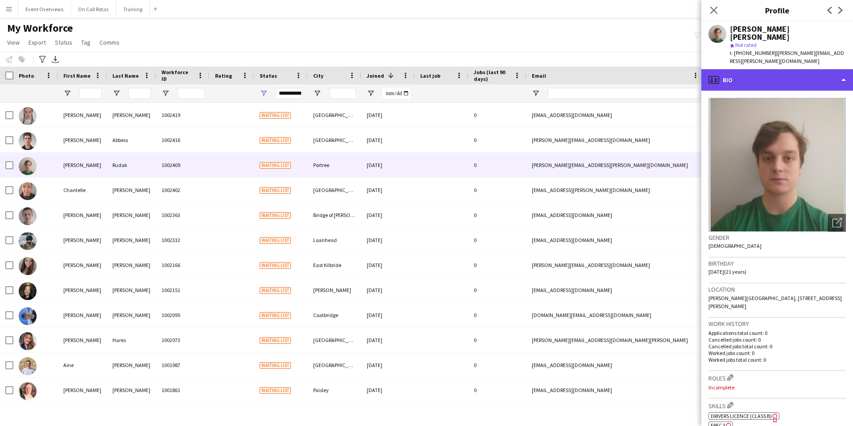
click at [772, 69] on div "profile Bio" at bounding box center [777, 79] width 152 height 21
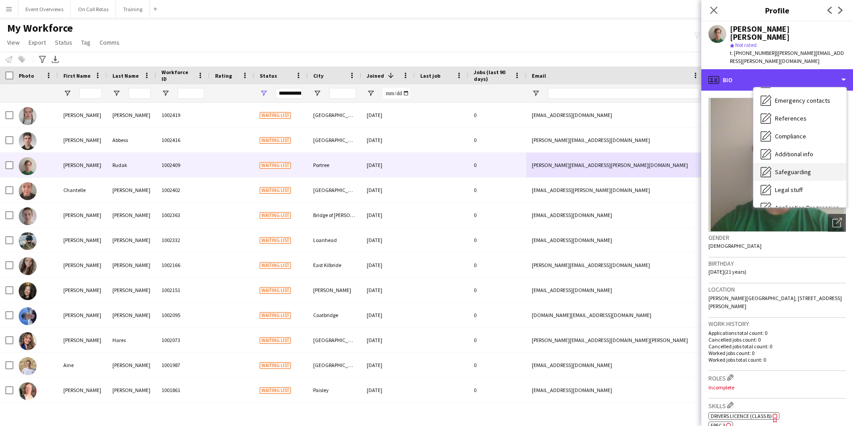
scroll to position [89, 0]
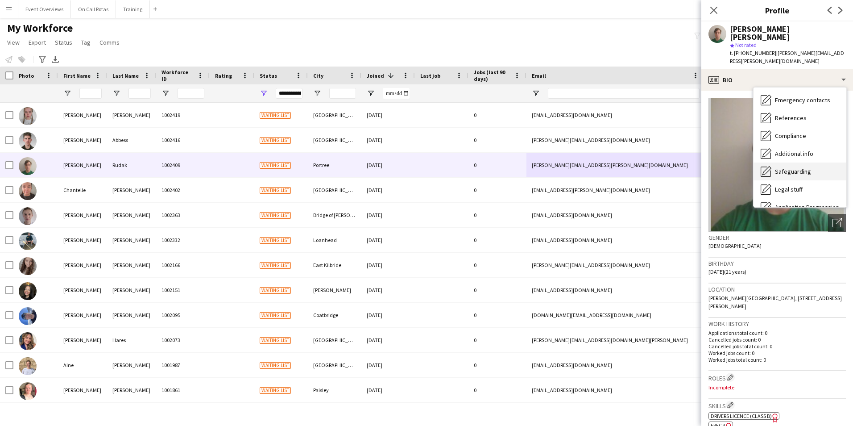
click at [796, 162] on div "Safeguarding Safeguarding" at bounding box center [799, 171] width 93 height 18
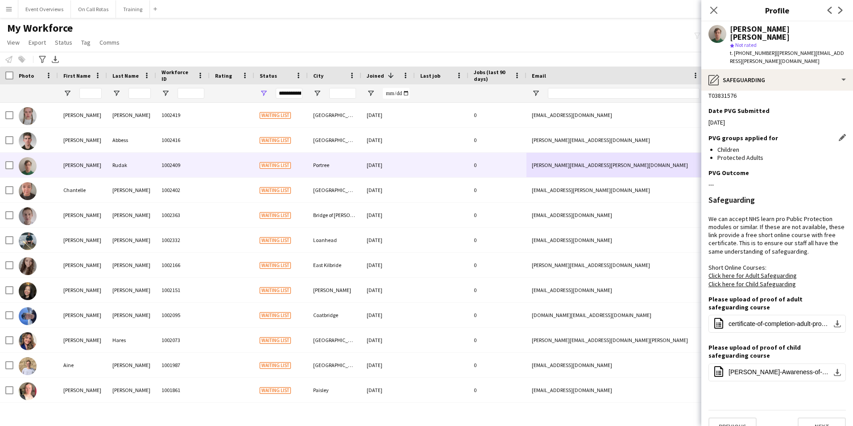
scroll to position [0, 0]
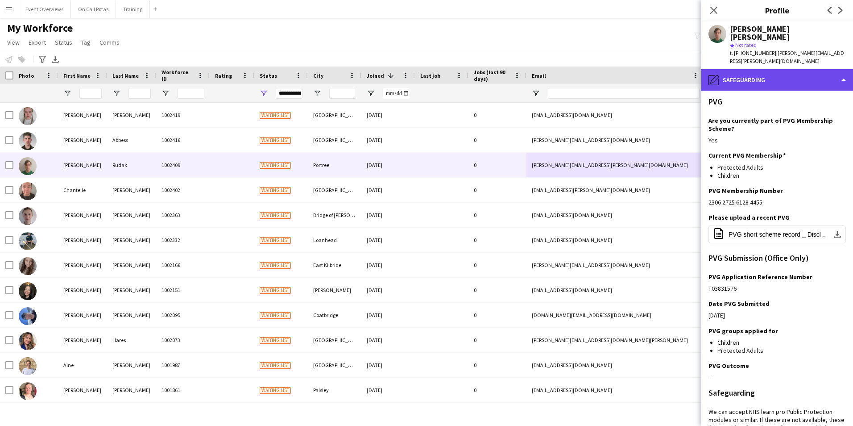
click at [760, 69] on div "pencil4 Safeguarding" at bounding box center [777, 79] width 152 height 21
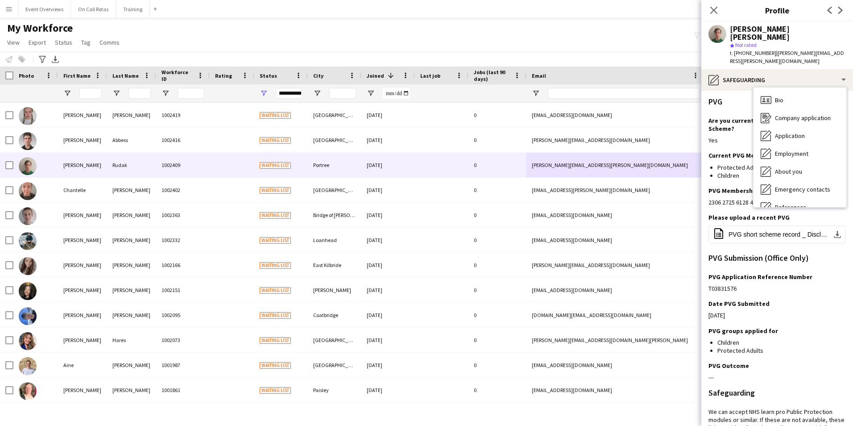
click at [789, 87] on div "Bio Bio Company application Company application Application Application Employm…" at bounding box center [799, 147] width 93 height 120
click at [780, 96] on span "Bio" at bounding box center [779, 100] width 8 height 8
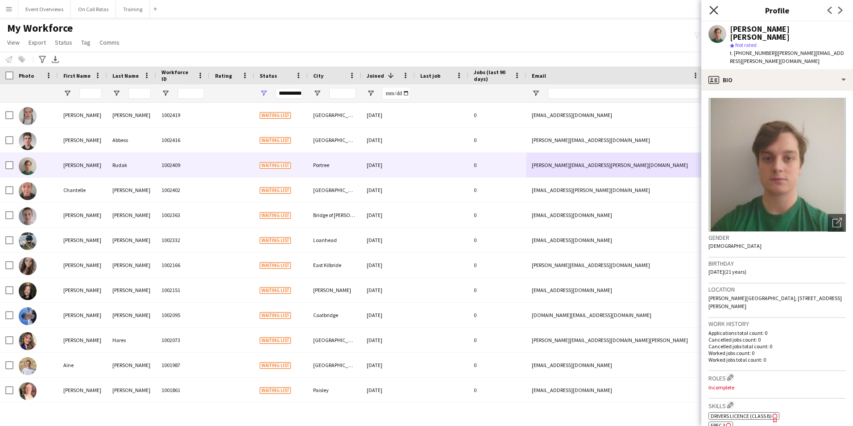
click at [713, 10] on icon at bounding box center [713, 10] width 8 height 8
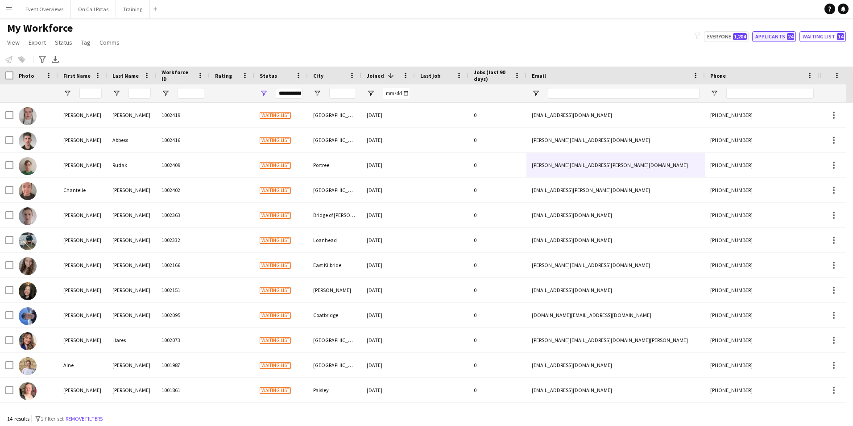
click at [773, 33] on button "Applicants 24" at bounding box center [774, 36] width 44 height 11
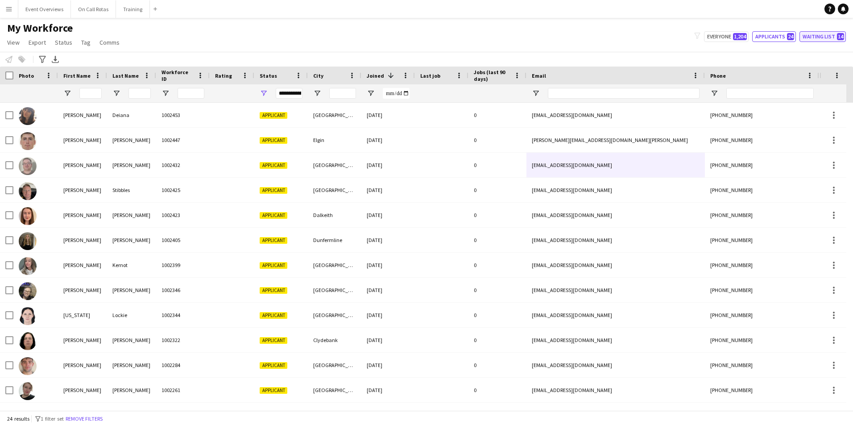
click at [839, 35] on span "14" at bounding box center [840, 36] width 7 height 7
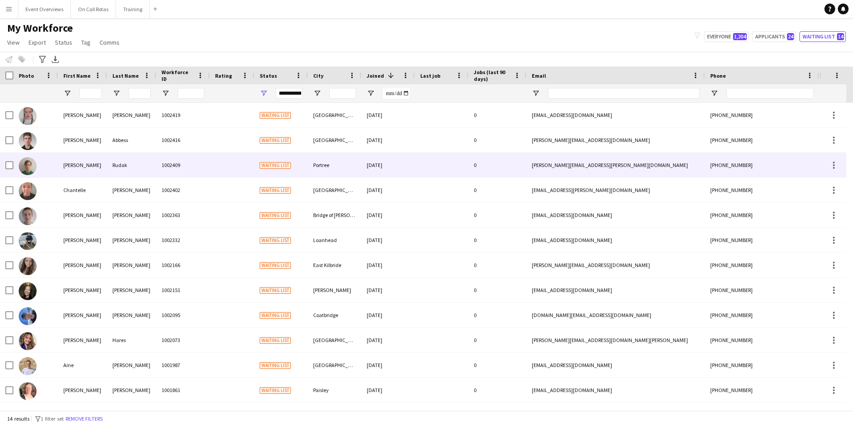
click at [220, 171] on div at bounding box center [232, 165] width 45 height 25
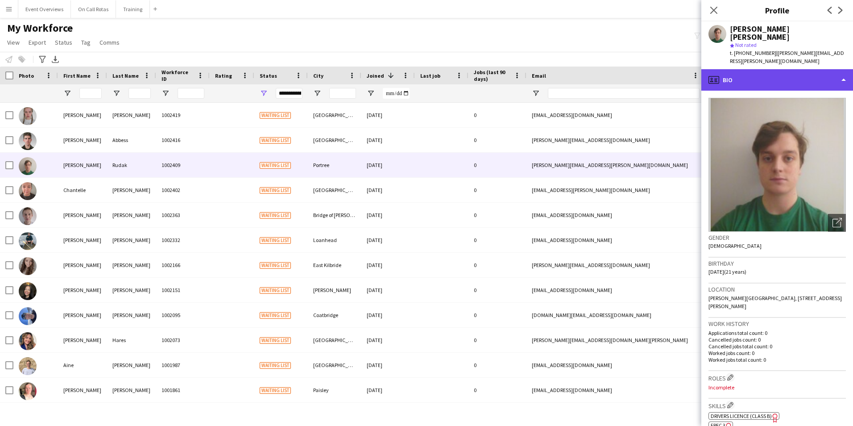
click at [763, 69] on div "profile Bio" at bounding box center [777, 79] width 152 height 21
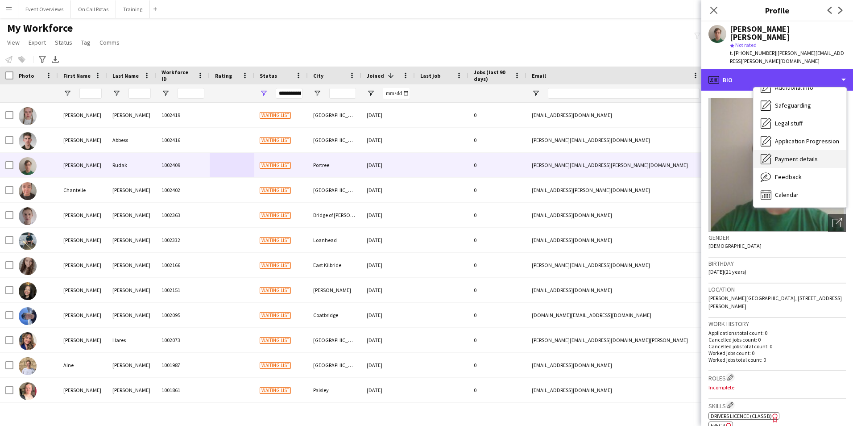
scroll to position [111, 0]
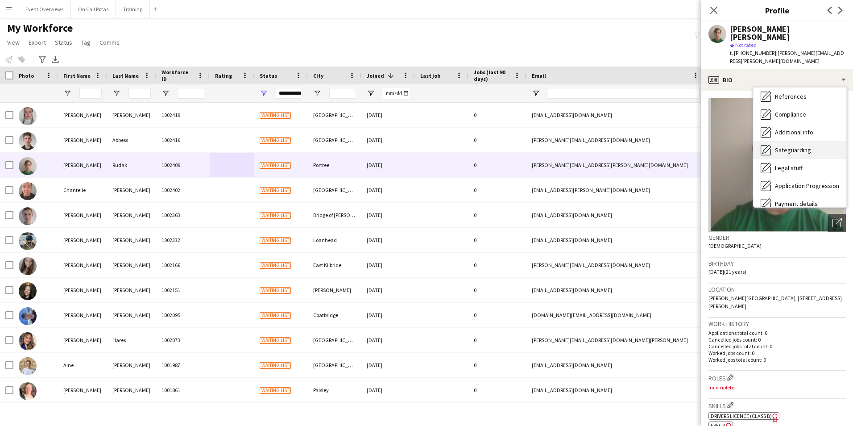
click at [782, 141] on div "Safeguarding Safeguarding" at bounding box center [799, 150] width 93 height 18
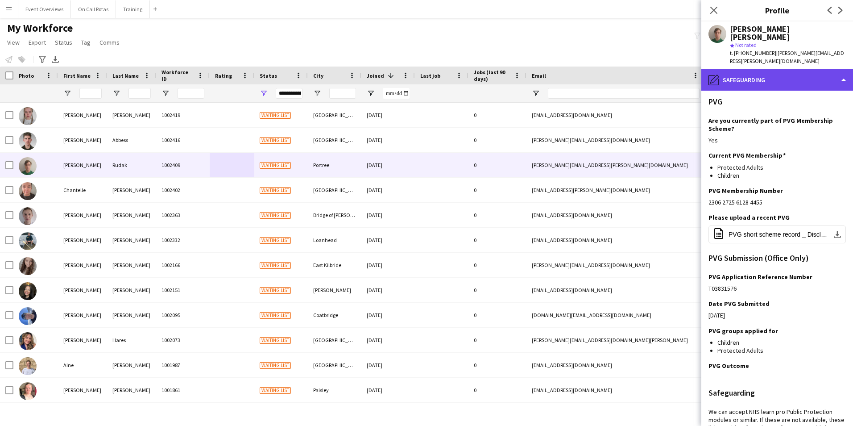
click at [772, 69] on div "pencil4 Safeguarding" at bounding box center [777, 79] width 152 height 21
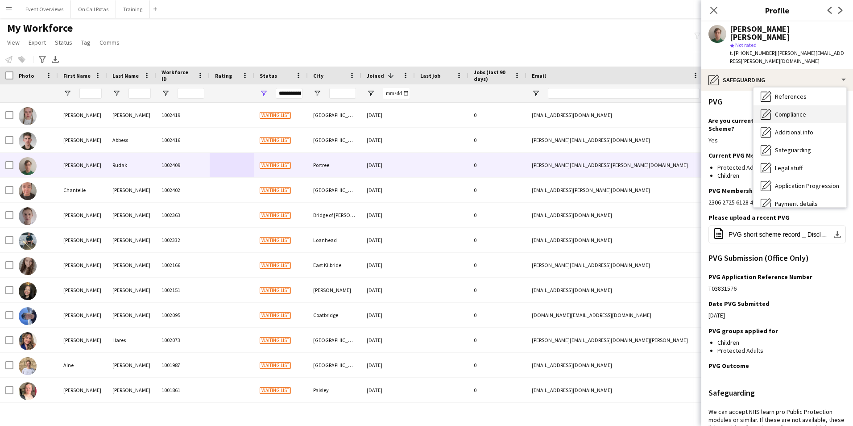
click at [784, 105] on div "Compliance Compliance" at bounding box center [799, 114] width 93 height 18
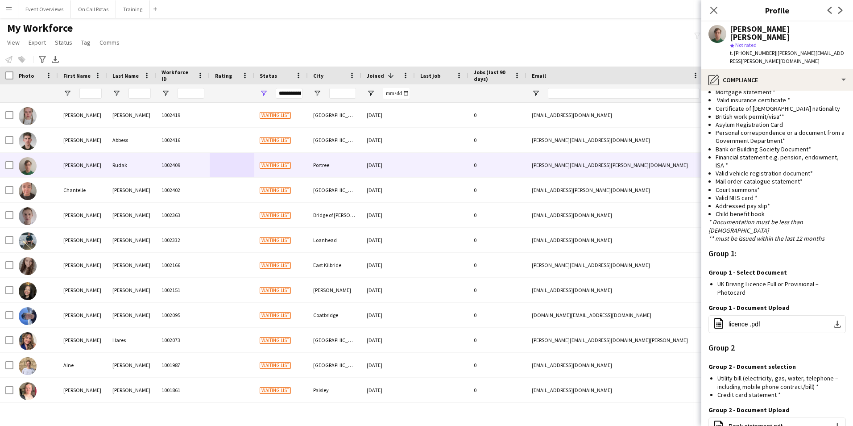
scroll to position [669, 0]
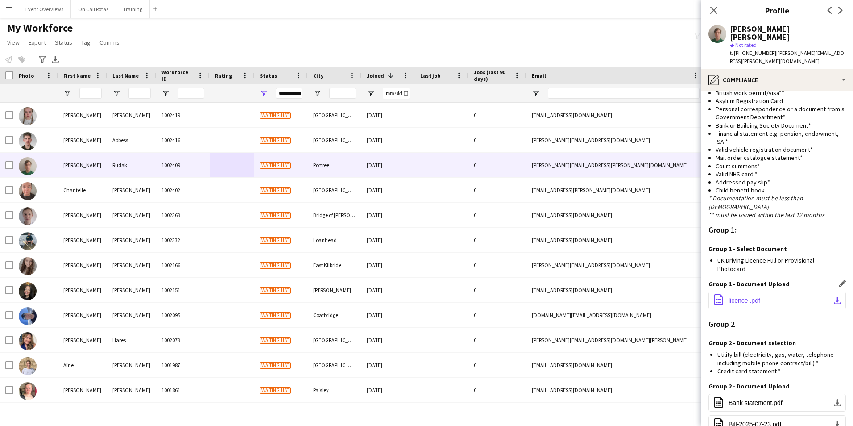
click at [749, 297] on span "licence .pdf" at bounding box center [744, 300] width 32 height 7
click at [712, 12] on icon at bounding box center [713, 10] width 8 height 8
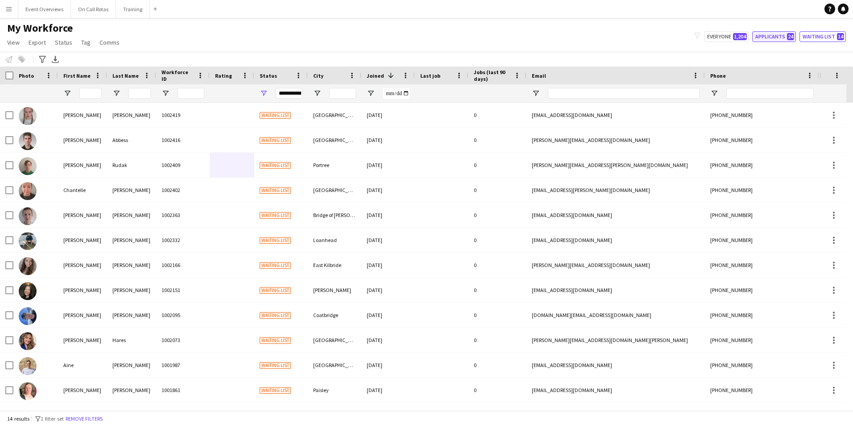
drag, startPoint x: 791, startPoint y: 34, endPoint x: 765, endPoint y: 38, distance: 26.6
click at [790, 35] on span "24" at bounding box center [790, 36] width 7 height 7
type input "**********"
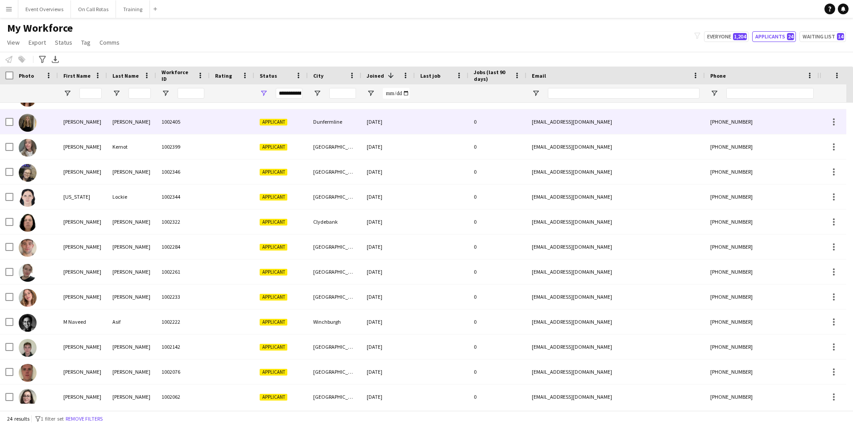
scroll to position [0, 0]
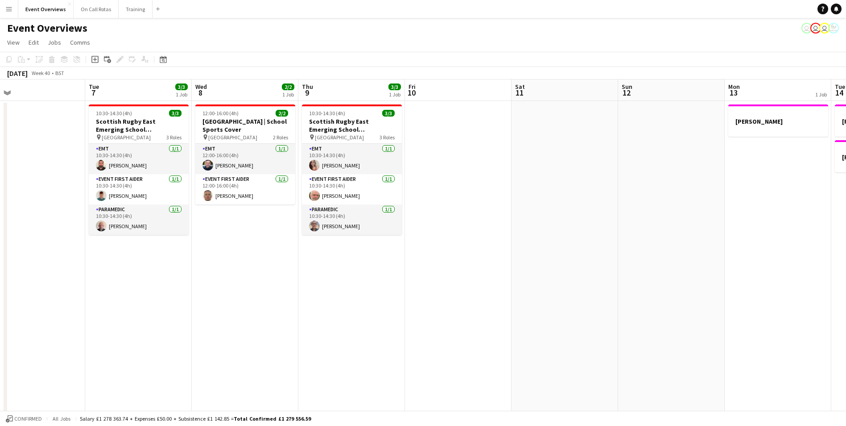
drag, startPoint x: 606, startPoint y: 289, endPoint x: 690, endPoint y: 284, distance: 83.6
click at [690, 284] on app-calendar-viewport "Sat 4 11/13 6 Jobs Sun 5 Mon 6 Tue 7 3/3 1 Job Wed 8 2/2 1 Job Thu 9 3/3 1 Job …" at bounding box center [423, 422] width 846 height 687
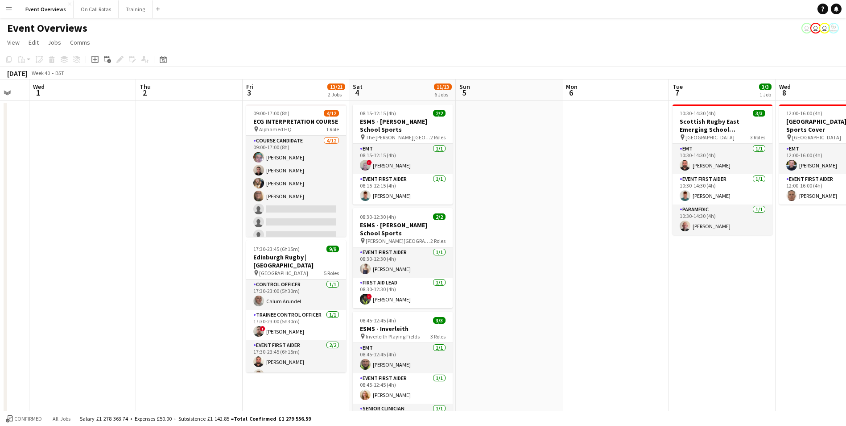
scroll to position [0, 244]
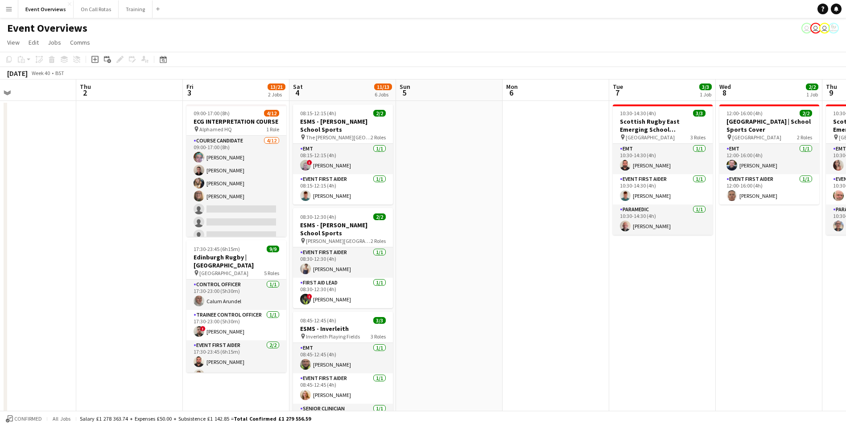
drag, startPoint x: 230, startPoint y: 305, endPoint x: 647, endPoint y: 286, distance: 418.0
click at [647, 286] on app-calendar-viewport "Mon 29 Tue 30 Wed 1 Thu 2 Fri 3 13/21 2 Jobs Sat 4 11/13 6 Jobs Sun 5 Mon 6 Tue…" at bounding box center [423, 422] width 846 height 687
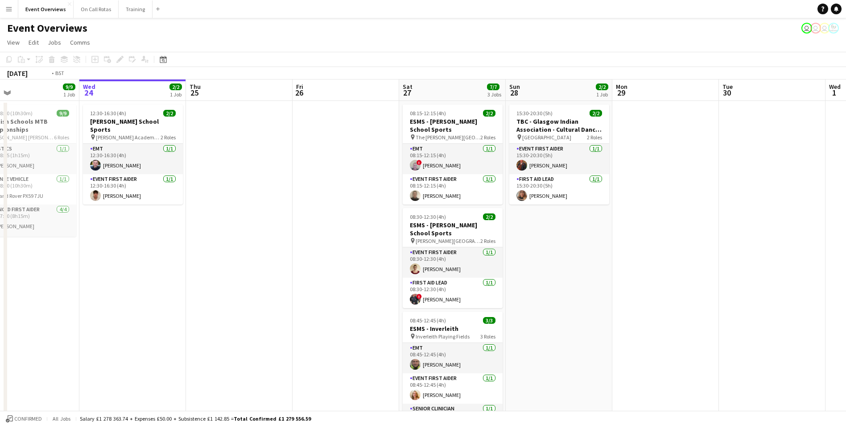
scroll to position [0, 231]
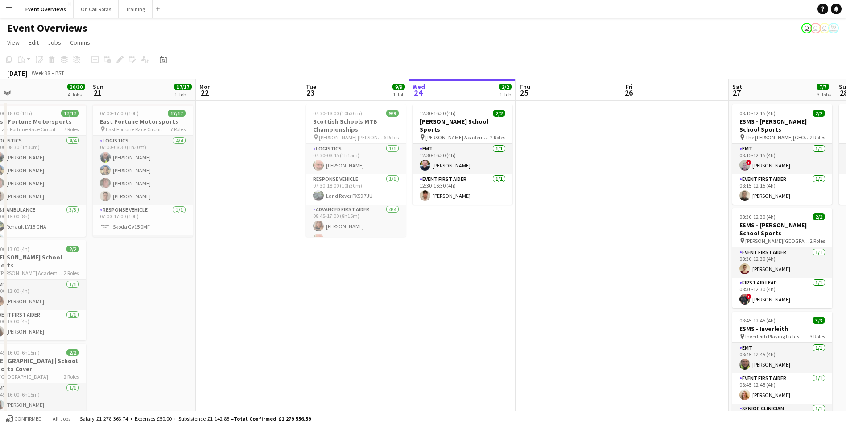
drag, startPoint x: 286, startPoint y: 253, endPoint x: 589, endPoint y: 246, distance: 302.5
click at [589, 246] on app-calendar-viewport "Thu 18 Fri 19 9/9 2 Jobs Sat 20 30/30 4 Jobs Sun 21 17/17 1 Job Mon 22 Tue 23 9…" at bounding box center [423, 422] width 846 height 687
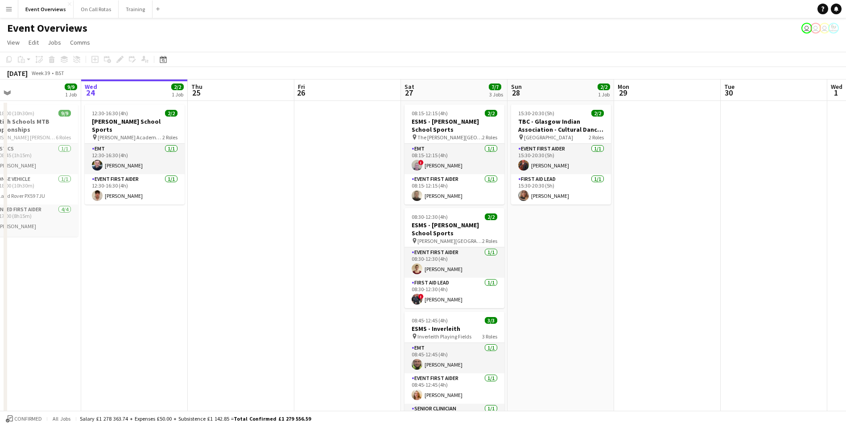
scroll to position [0, 331]
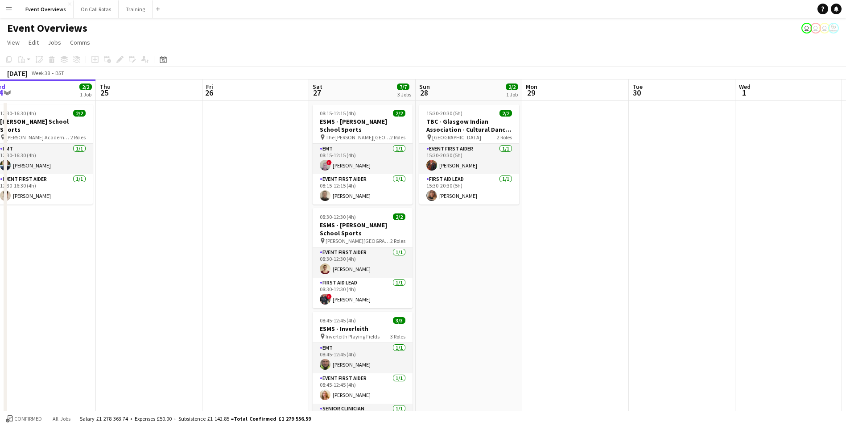
drag, startPoint x: 589, startPoint y: 246, endPoint x: 169, endPoint y: 317, distance: 425.7
click at [169, 317] on app-calendar-viewport "Sun 21 17/17 1 Job Mon 22 Tue 23 9/9 1 Job Wed 24 2/2 1 Job Thu 25 Fri 26 Sat 2…" at bounding box center [423, 422] width 846 height 687
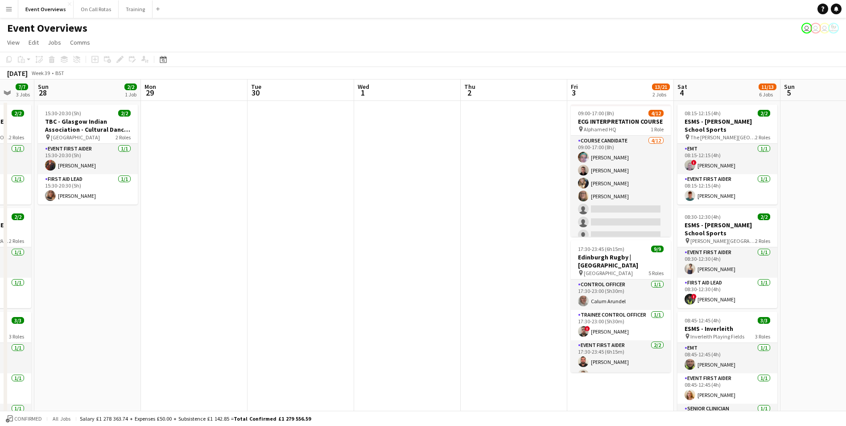
scroll to position [0, 320]
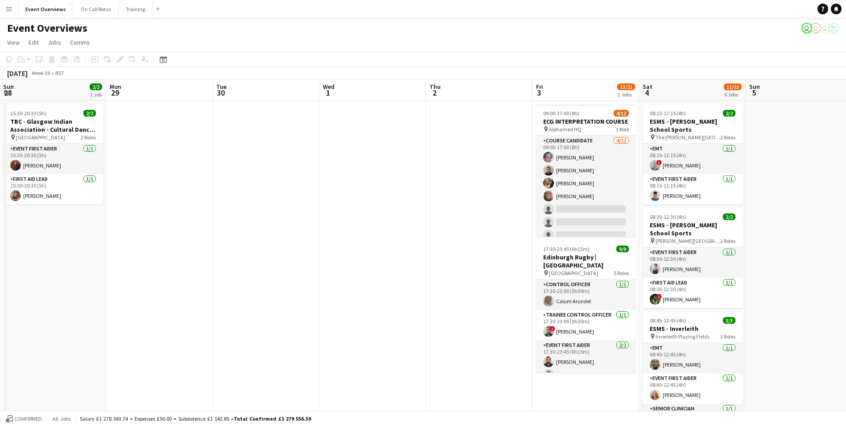
drag, startPoint x: 635, startPoint y: 258, endPoint x: 219, endPoint y: 296, distance: 417.9
click at [219, 296] on app-calendar-viewport "Thu 25 Fri 26 Sat 27 7/7 3 Jobs Sun 28 2/2 1 Job Mon 29 Tue 30 Wed 1 Thu 2 Fri …" at bounding box center [423, 422] width 846 height 687
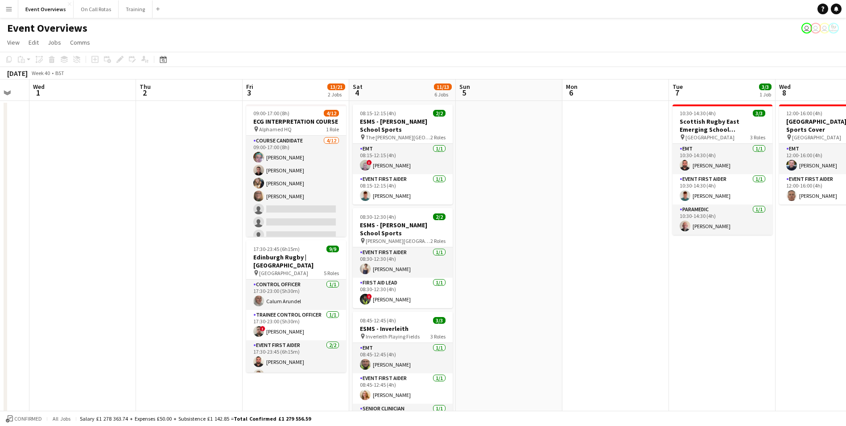
scroll to position [0, 296]
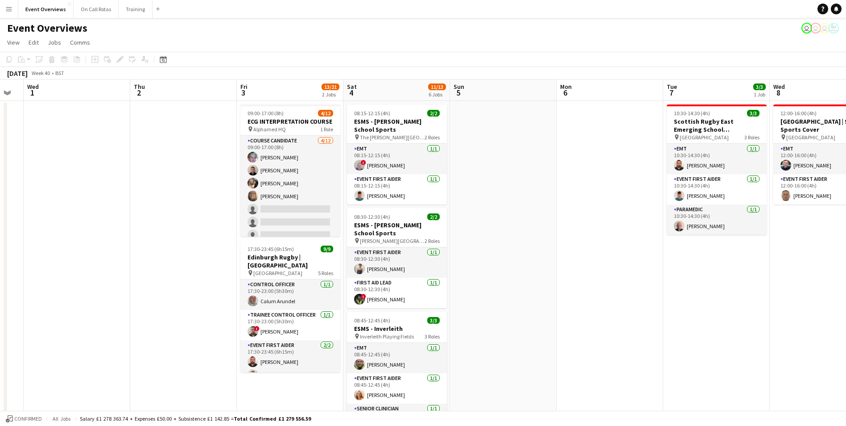
drag, startPoint x: 797, startPoint y: 251, endPoint x: 501, endPoint y: 266, distance: 296.2
click at [501, 266] on app-calendar-viewport "Sun 28 2/2 1 Job Mon 29 Tue 30 Wed 1 Thu 2 Fri 3 13/21 2 Jobs Sat 4 11/13 6 Job…" at bounding box center [423, 422] width 846 height 687
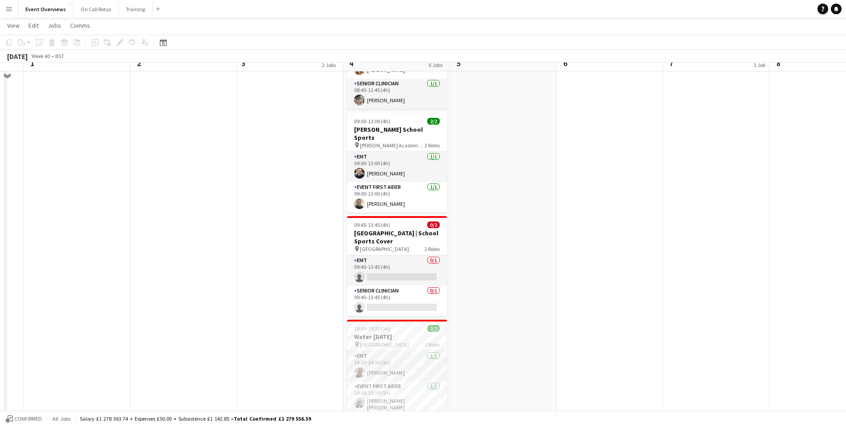
scroll to position [310, 0]
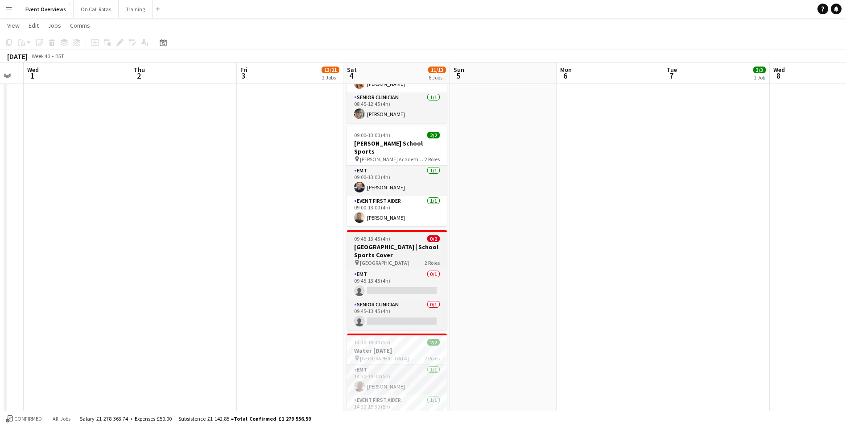
click at [388, 243] on h3 "[GEOGRAPHIC_DATA] | School Sports Cover" at bounding box center [397, 251] width 100 height 16
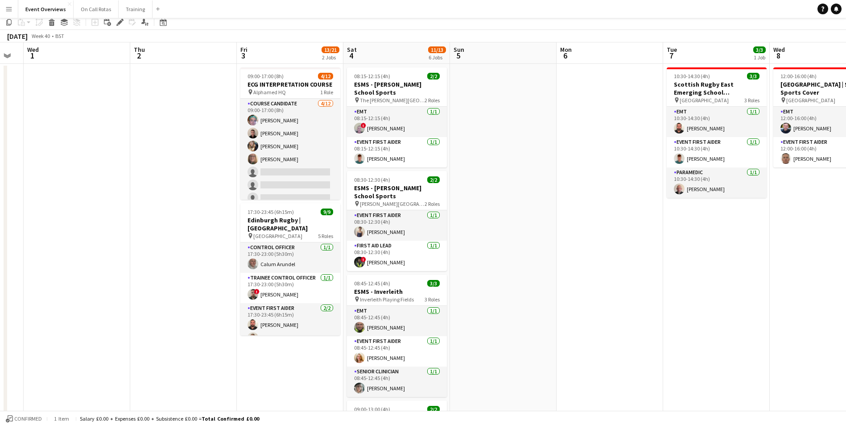
scroll to position [0, 0]
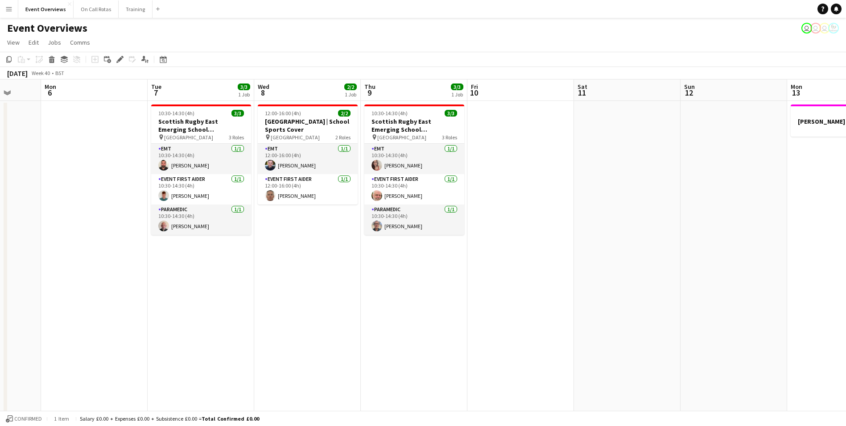
drag, startPoint x: 617, startPoint y: 239, endPoint x: 101, endPoint y: 247, distance: 515.8
click at [101, 247] on app-calendar-viewport "Fri 3 13/21 2 Jobs Sat 4 11/13 6 Jobs Sun 5 Mon 6 Tue 7 3/3 1 Job Wed 8 2/2 1 J…" at bounding box center [423, 422] width 846 height 687
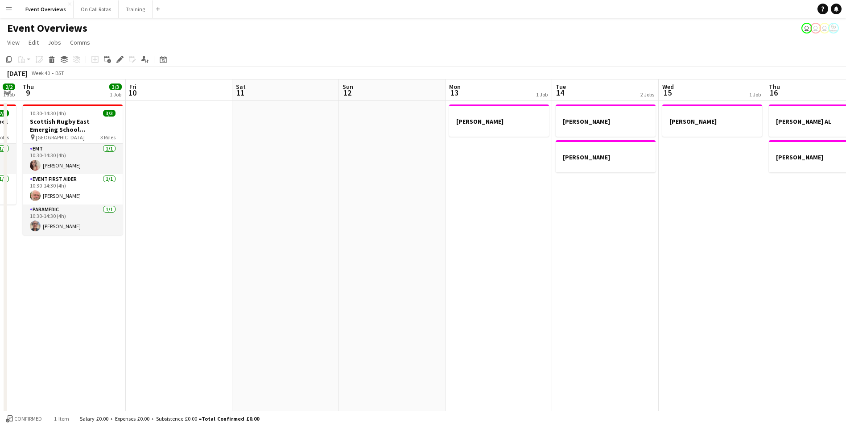
drag, startPoint x: 562, startPoint y: 237, endPoint x: 220, endPoint y: 254, distance: 342.1
click at [220, 254] on app-calendar-viewport "Mon 6 Tue 7 3/3 1 Job Wed 8 2/2 1 Job Thu 9 3/3 1 Job Fri 10 Sat 11 Sun 12 Mon …" at bounding box center [423, 422] width 846 height 687
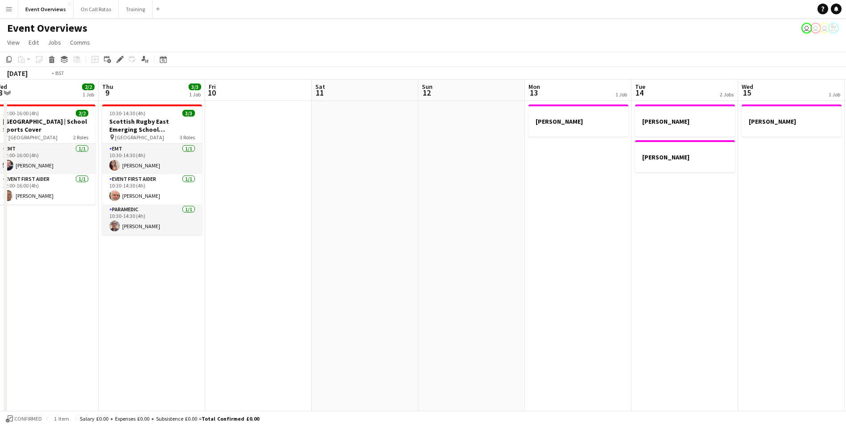
drag, startPoint x: 513, startPoint y: 260, endPoint x: 860, endPoint y: 253, distance: 346.7
click at [846, 253] on html "Menu Boards Boards Boards All jobs Status Workforce Workforce My Workforce Recr…" at bounding box center [423, 390] width 846 height 781
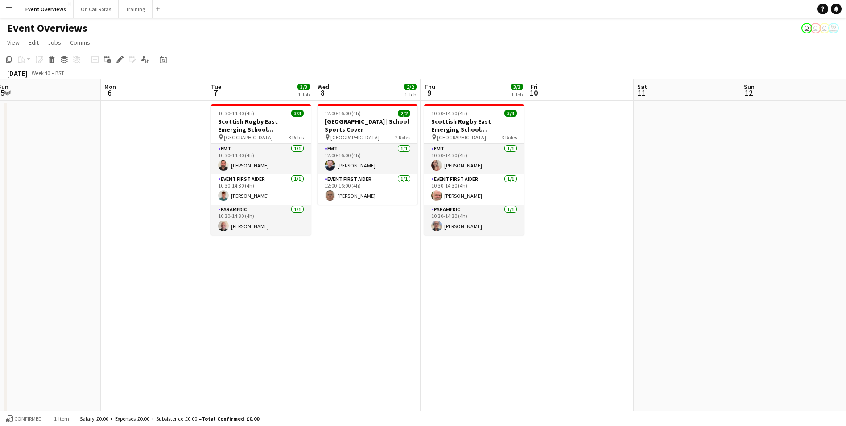
drag, startPoint x: 432, startPoint y: 253, endPoint x: 737, endPoint y: 257, distance: 305.2
click at [737, 257] on app-calendar-viewport "Fri 3 13/21 2 Jobs Sat 4 11/13 6 Jobs Sun 5 Mon 6 Tue 7 3/3 1 Job Wed 8 2/2 1 J…" at bounding box center [423, 422] width 846 height 687
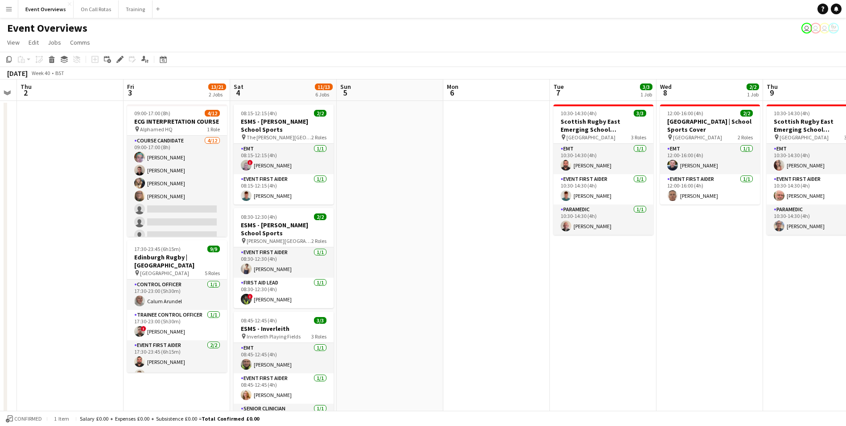
drag, startPoint x: 408, startPoint y: 273, endPoint x: 660, endPoint y: 266, distance: 251.7
click at [660, 266] on app-calendar-viewport "Tue 30 Wed 1 Thu 2 Fri 3 13/21 2 Jobs Sat 4 11/13 6 Jobs Sun 5 Mon 6 Tue 7 3/3 …" at bounding box center [423, 422] width 846 height 687
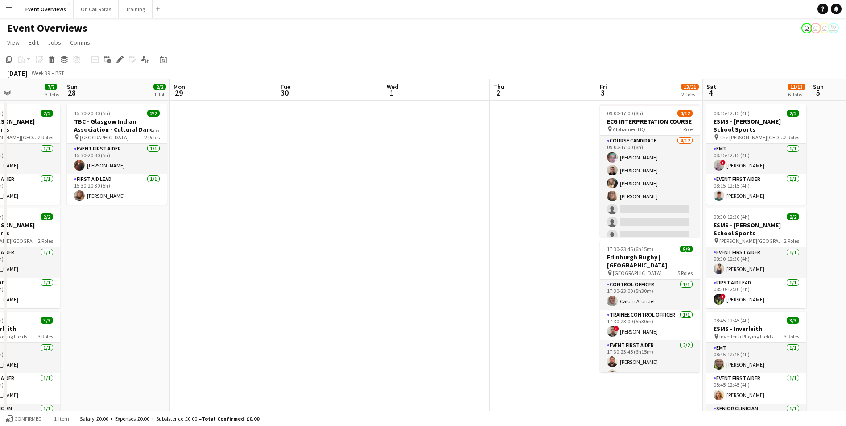
drag, startPoint x: 142, startPoint y: 213, endPoint x: 492, endPoint y: 213, distance: 350.6
click at [492, 213] on app-calendar-viewport "Thu 25 Fri 26 Sat 27 7/7 3 Jobs Sun 28 2/2 1 Job Mon 29 Tue 30 Wed 1 Thu 2 Fri …" at bounding box center [423, 422] width 846 height 687
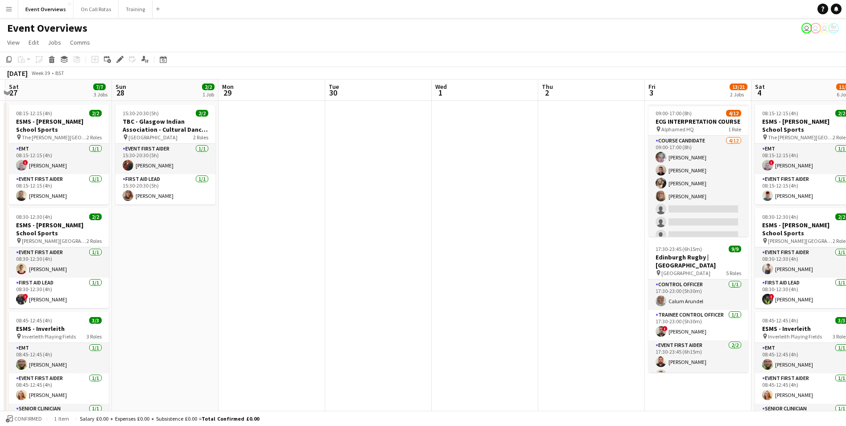
scroll to position [0, 207]
drag, startPoint x: 203, startPoint y: 215, endPoint x: 465, endPoint y: 203, distance: 262.6
click at [465, 203] on app-calendar-viewport "Thu 25 Fri 26 Sat 27 7/7 3 Jobs Sun 28 2/2 1 Job Mon 29 Tue 30 Wed 1 Thu 2 Fri …" at bounding box center [423, 422] width 846 height 687
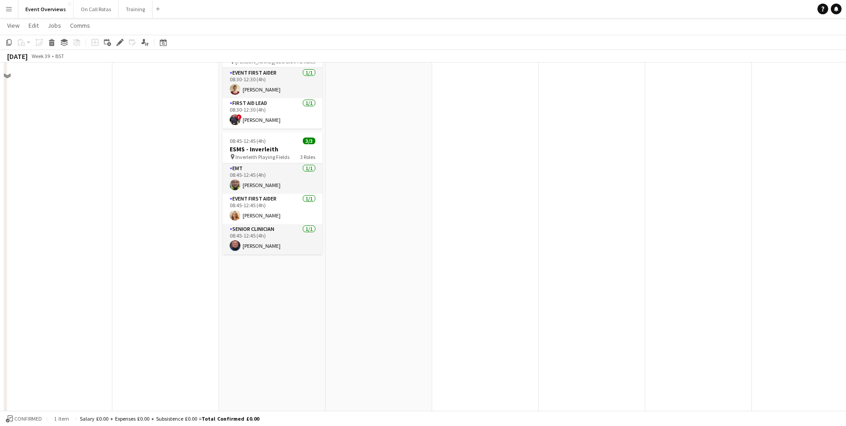
scroll to position [0, 0]
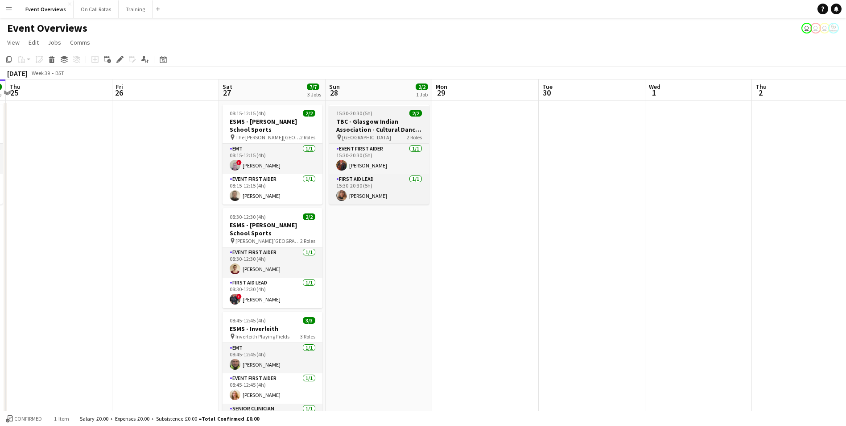
click at [376, 119] on h3 "TBC - Glasgow Indian Association - Cultural Dance Event" at bounding box center [379, 125] width 100 height 16
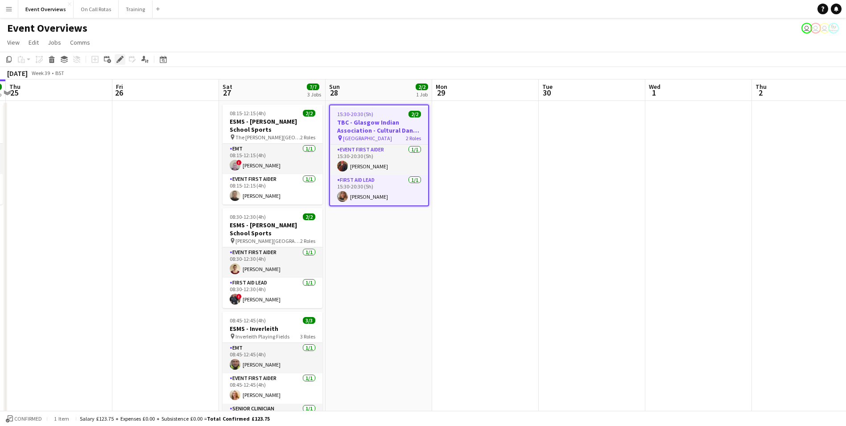
click at [120, 60] on icon at bounding box center [119, 59] width 5 height 5
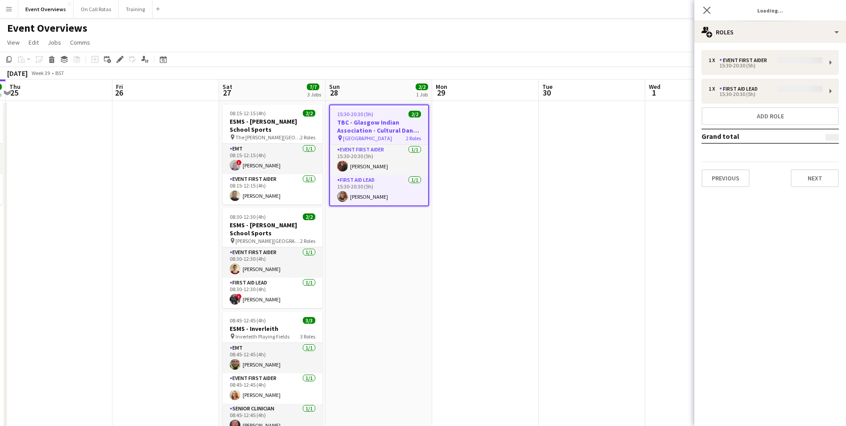
type input "**********"
click at [780, 180] on div "Previous Next" at bounding box center [770, 173] width 137 height 25
click at [794, 181] on button "Next" at bounding box center [815, 178] width 48 height 18
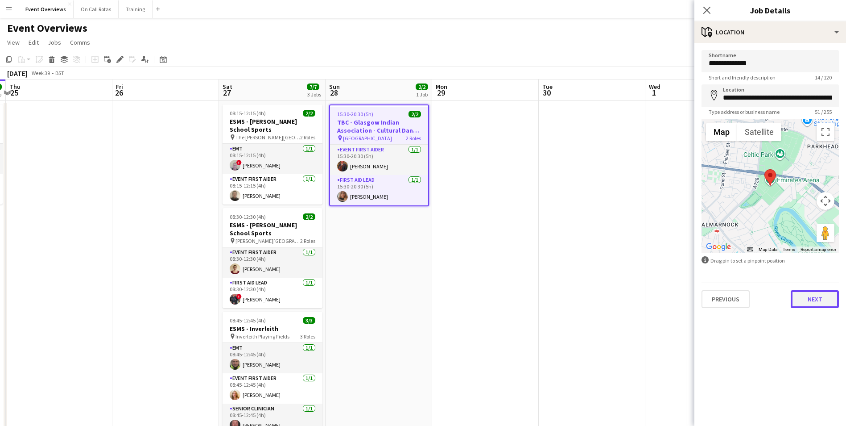
click at [816, 302] on button "Next" at bounding box center [815, 299] width 48 height 18
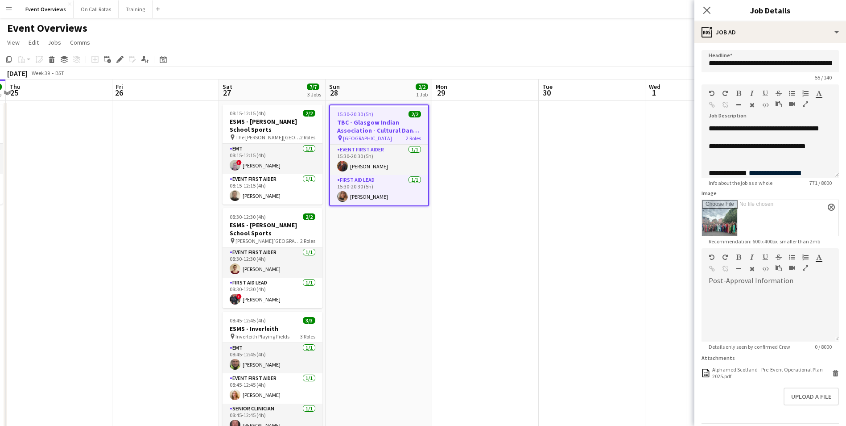
scroll to position [28, 0]
click at [834, 374] on icon at bounding box center [836, 374] width 4 height 4
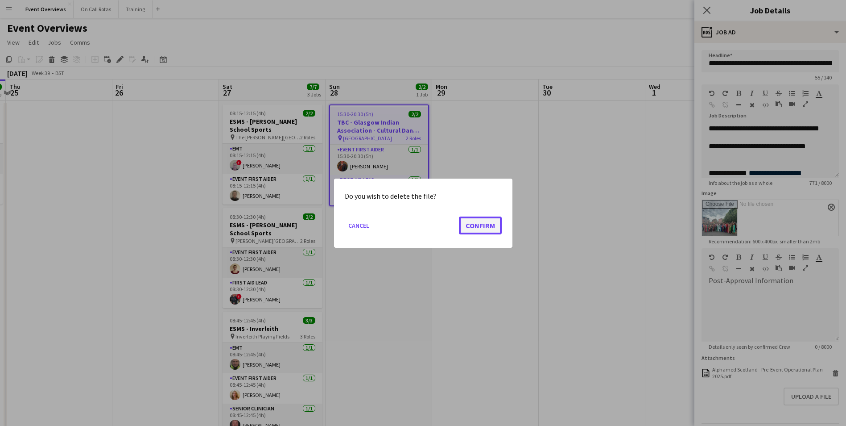
click at [476, 228] on button "Confirm" at bounding box center [480, 225] width 43 height 18
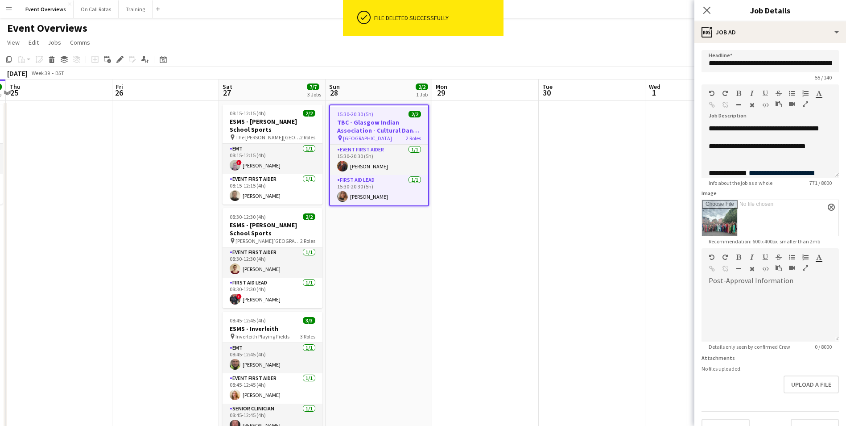
scroll to position [0, 0]
click at [794, 384] on button "Upload a file" at bounding box center [811, 384] width 55 height 18
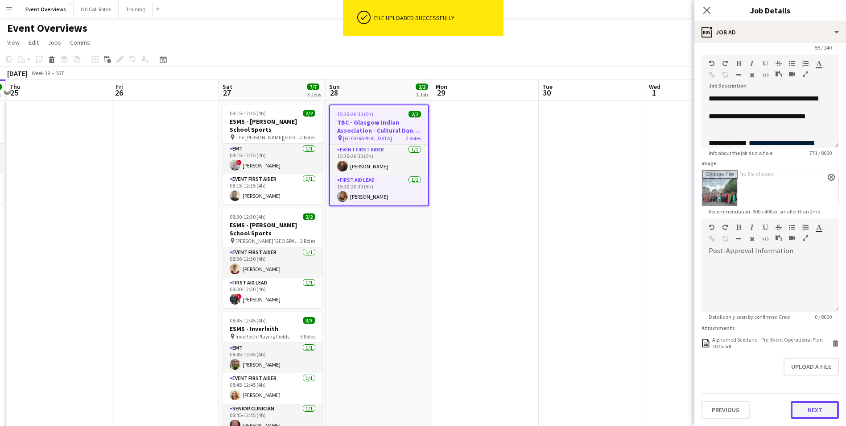
click at [807, 407] on button "Next" at bounding box center [815, 410] width 48 height 18
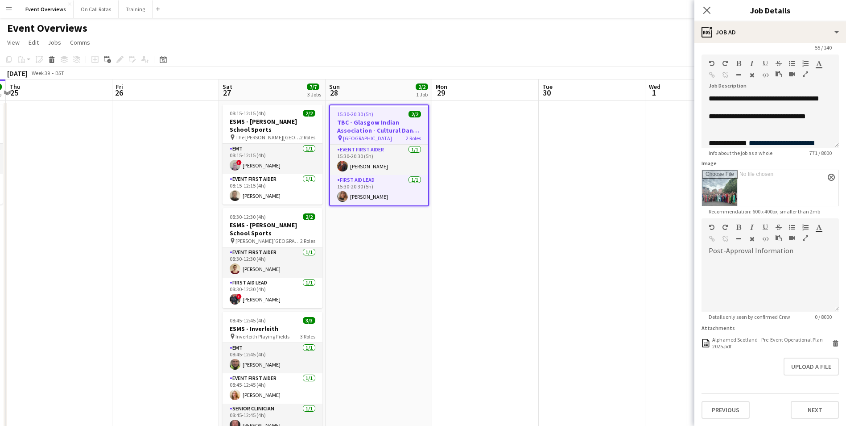
scroll to position [0, 0]
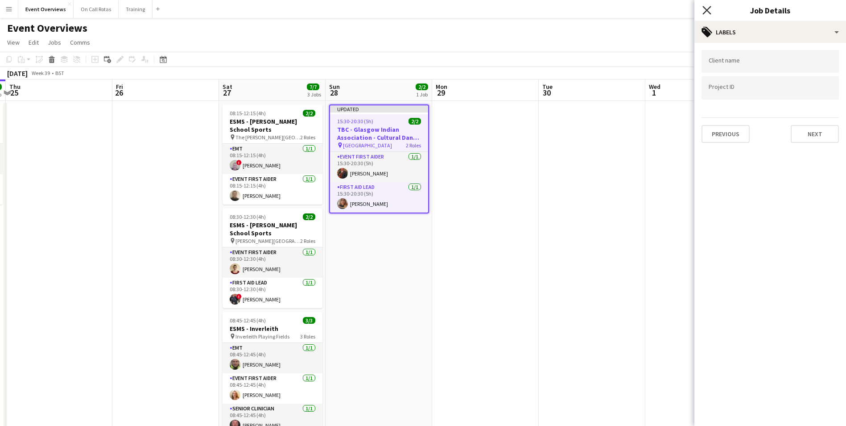
click at [708, 12] on icon at bounding box center [707, 10] width 8 height 8
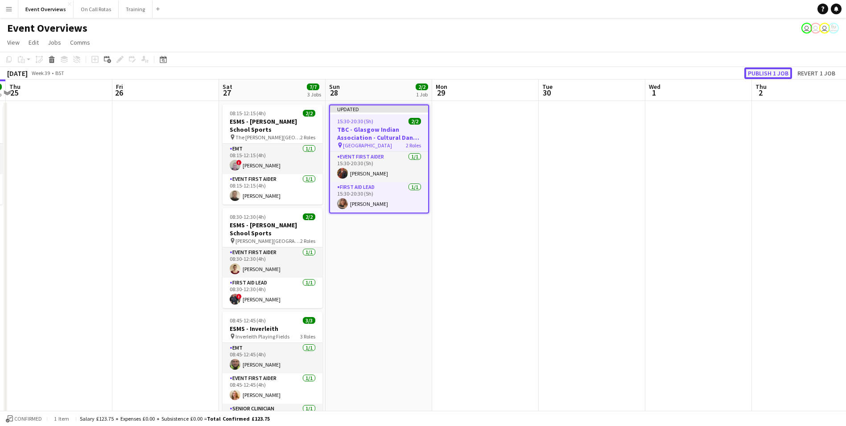
click at [758, 70] on button "Publish 1 job" at bounding box center [769, 73] width 48 height 12
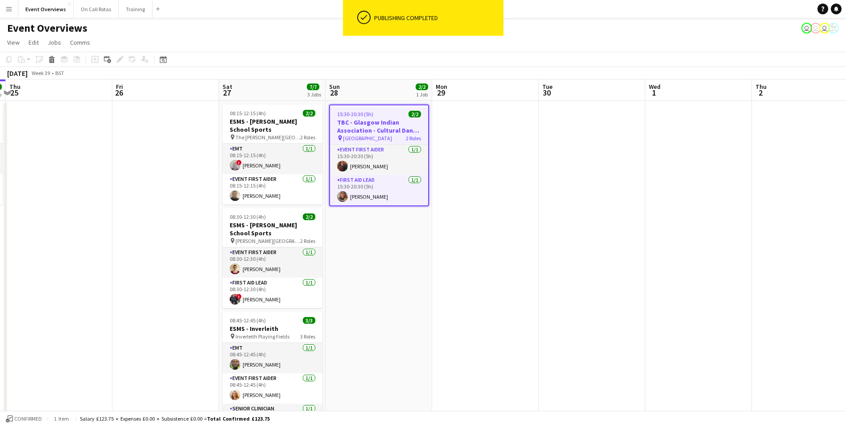
click at [505, 172] on app-date-cell at bounding box center [485, 433] width 107 height 665
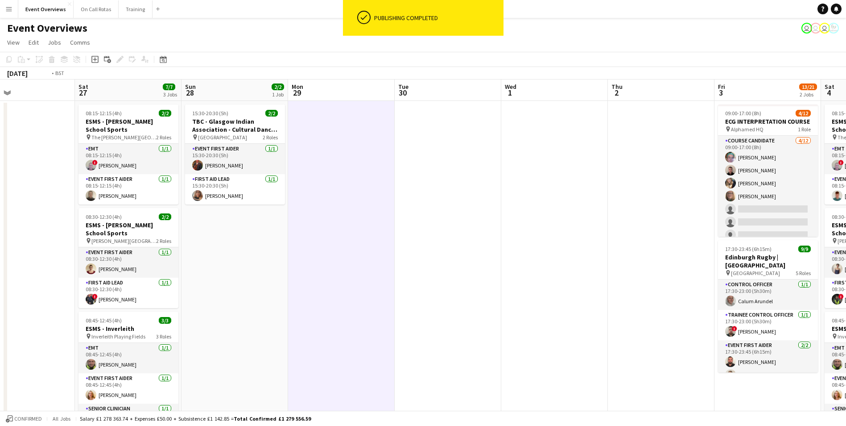
scroll to position [0, 274]
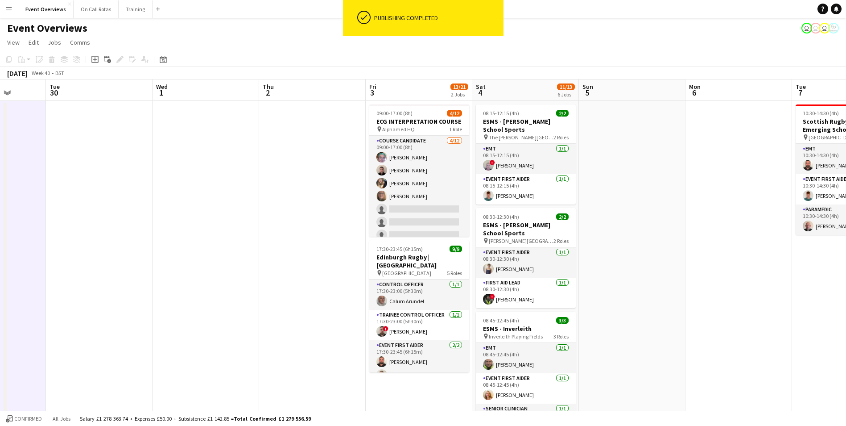
drag, startPoint x: 741, startPoint y: 182, endPoint x: 248, endPoint y: 162, distance: 493.3
click at [248, 162] on app-calendar-viewport "Sat 27 7/7 3 Jobs Sun 28 2/2 1 Job Mon 29 Tue 30 Wed 1 Thu 2 Fri 3 13/21 2 Jobs…" at bounding box center [423, 422] width 846 height 687
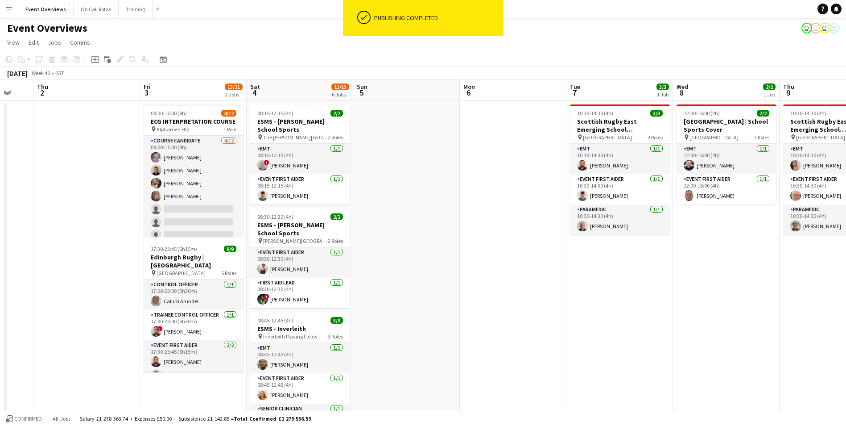
drag, startPoint x: 676, startPoint y: 171, endPoint x: 451, endPoint y: 150, distance: 225.9
click at [451, 150] on app-calendar-viewport "Tue 30 Wed 1 Thu 2 Fri 3 13/21 2 Jobs Sat 4 11/13 6 Jobs Sun 5 Mon 6 Tue 7 3/3 …" at bounding box center [423, 422] width 846 height 687
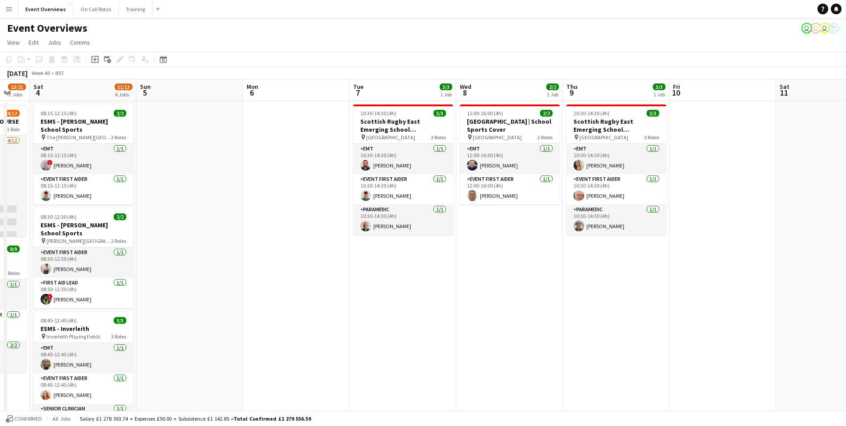
scroll to position [0, 326]
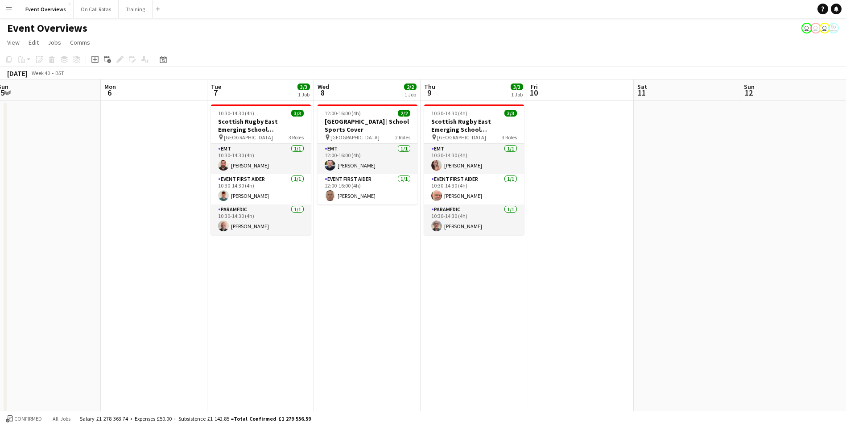
drag, startPoint x: 693, startPoint y: 252, endPoint x: 333, endPoint y: 187, distance: 365.8
click at [333, 187] on app-calendar-viewport "Thu 2 Fri 3 13/21 2 Jobs Sat 4 11/13 6 Jobs Sun 5 Mon 6 Tue 7 3/3 1 Job Wed 8 2…" at bounding box center [423, 422] width 846 height 687
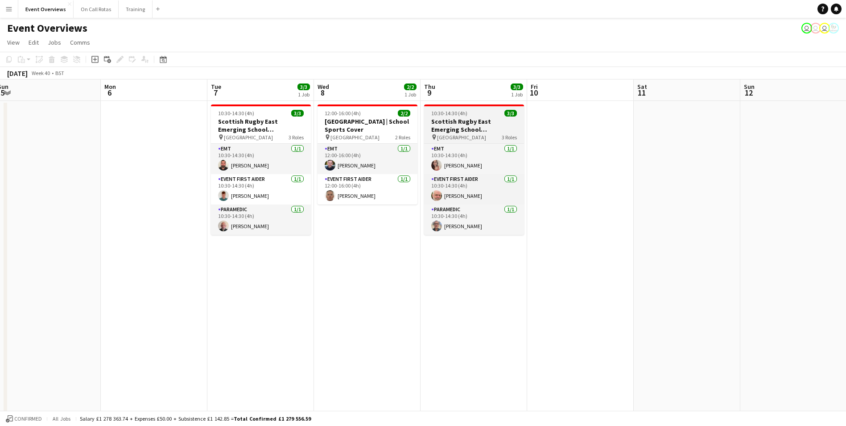
click at [446, 119] on h3 "Scottish Rugby East Emerging School Championships | [GEOGRAPHIC_DATA]" at bounding box center [474, 125] width 100 height 16
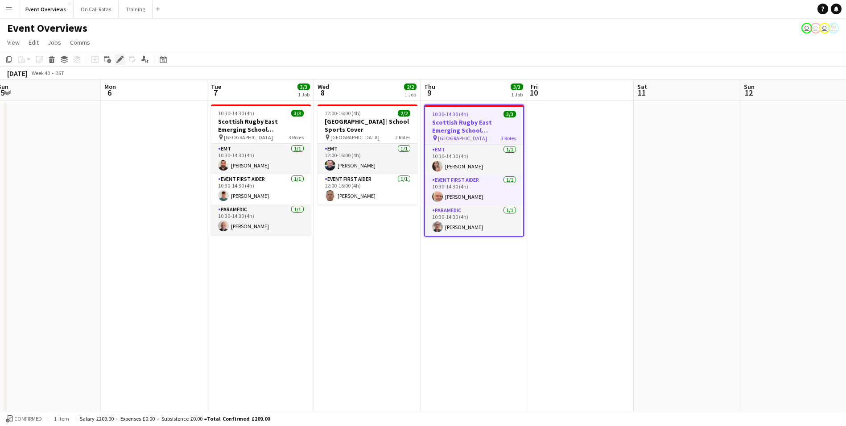
click at [118, 59] on icon "Edit" at bounding box center [119, 59] width 7 height 7
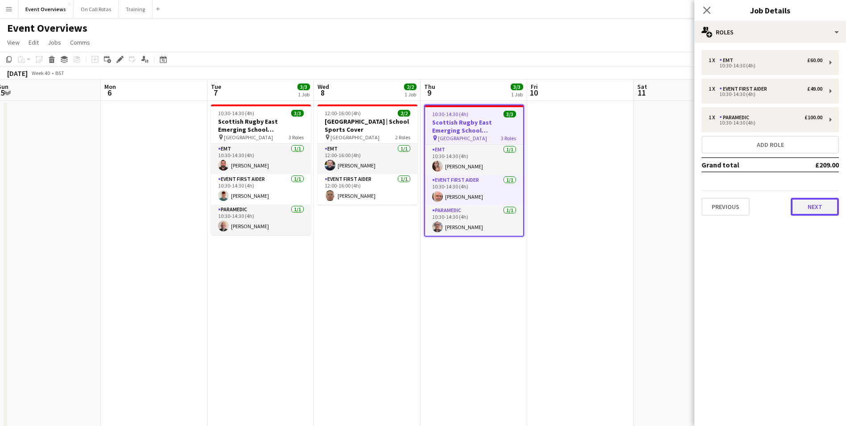
click at [822, 206] on button "Next" at bounding box center [815, 207] width 48 height 18
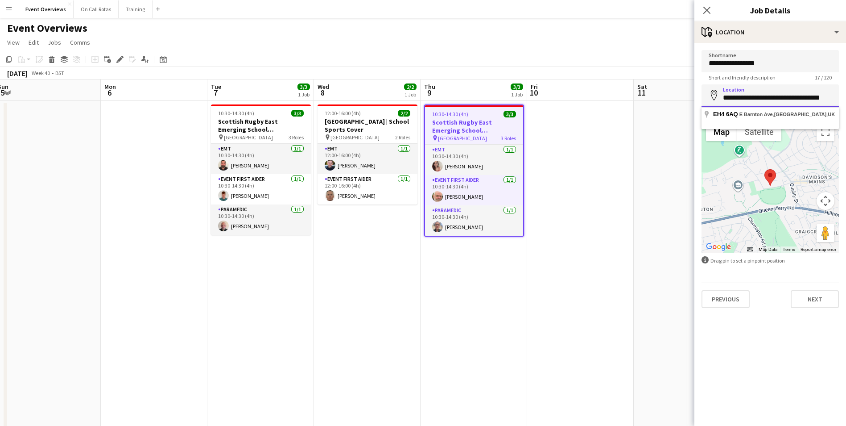
scroll to position [0, 6]
drag, startPoint x: 801, startPoint y: 99, endPoint x: 820, endPoint y: 100, distance: 19.7
click at [820, 100] on input "**********" at bounding box center [770, 95] width 137 height 22
click at [756, 94] on input "**********" at bounding box center [770, 95] width 137 height 22
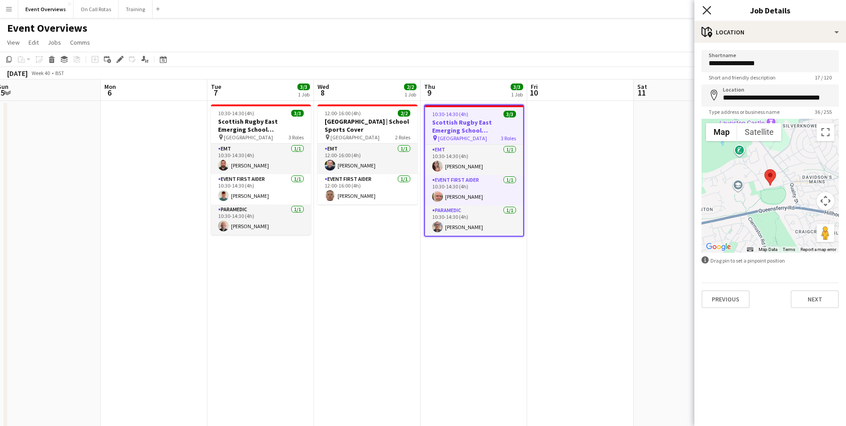
click at [705, 9] on icon "Close pop-in" at bounding box center [707, 10] width 8 height 8
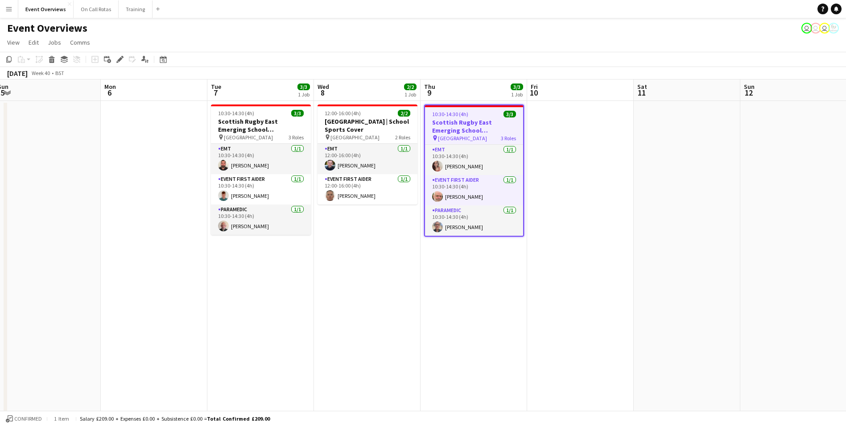
click at [651, 296] on app-date-cell at bounding box center [687, 433] width 107 height 665
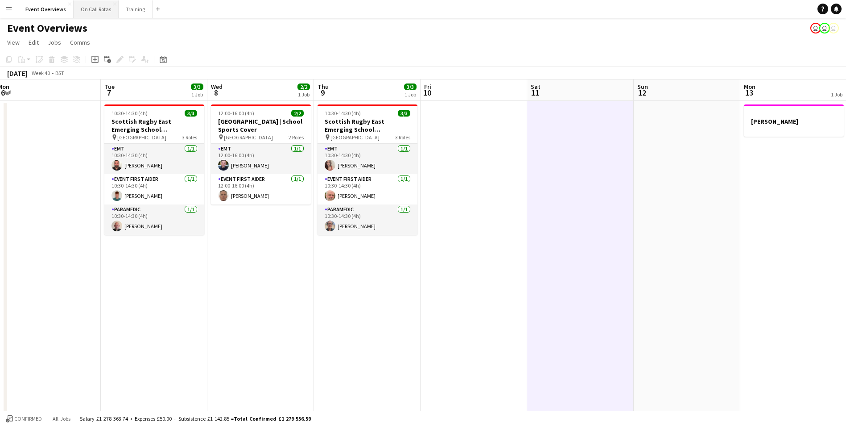
click at [87, 6] on button "On Call Rotas Close" at bounding box center [96, 8] width 45 height 17
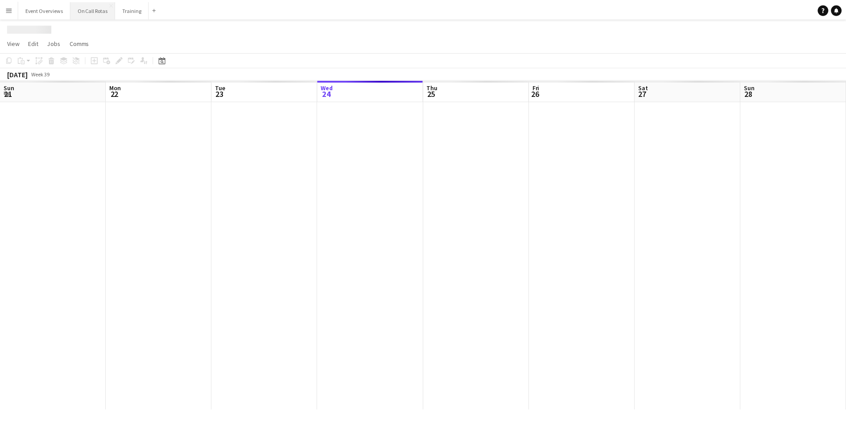
scroll to position [0, 213]
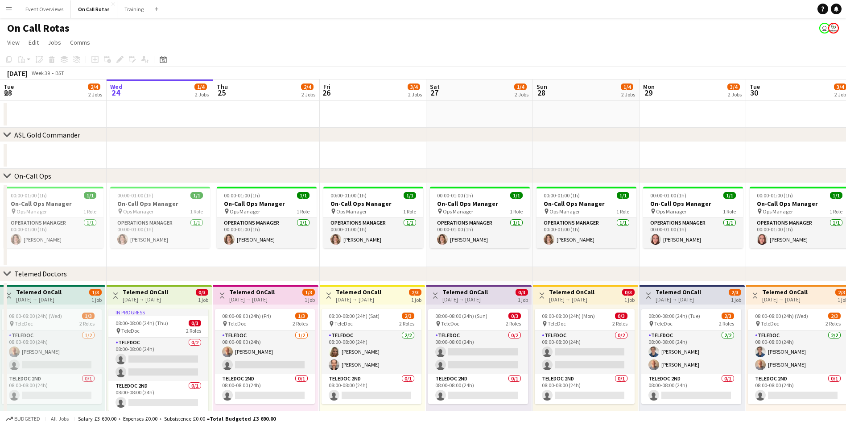
drag, startPoint x: 505, startPoint y: 270, endPoint x: 74, endPoint y: 279, distance: 431.0
click at [74, 279] on div "chevron-right Telemed Doctors" at bounding box center [423, 274] width 846 height 14
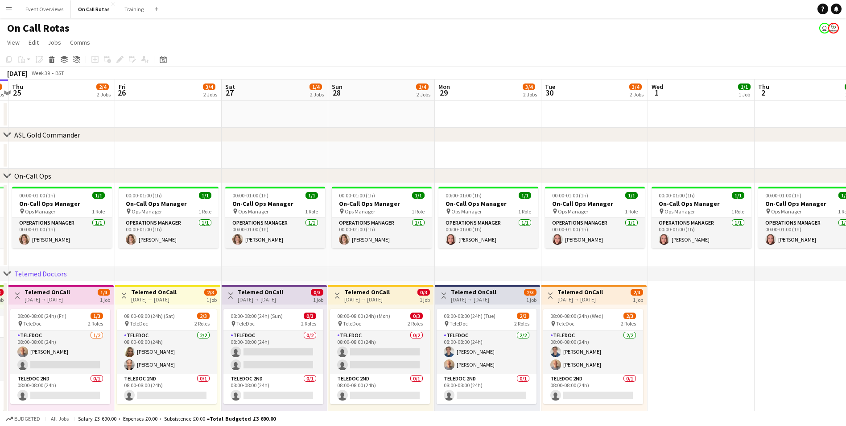
scroll to position [0, 314]
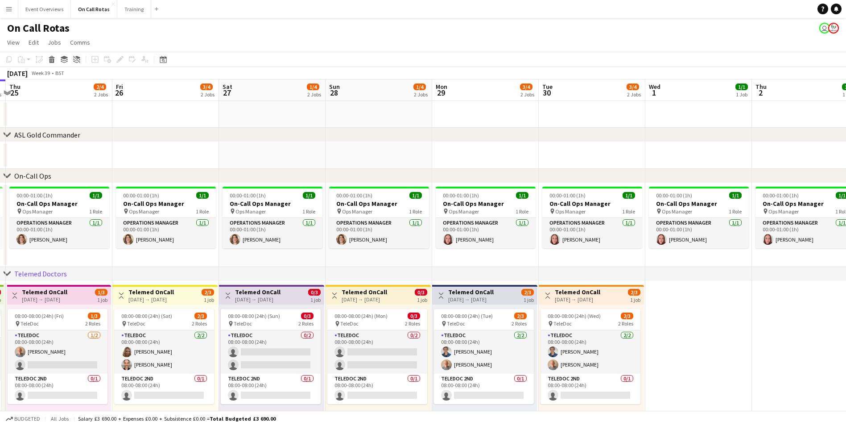
drag, startPoint x: 595, startPoint y: 248, endPoint x: 323, endPoint y: 272, distance: 273.1
click at [323, 272] on div "chevron-right ASL Gold Commander chevron-right On-Call Ops chevron-right Teleme…" at bounding box center [423, 262] width 846 height 367
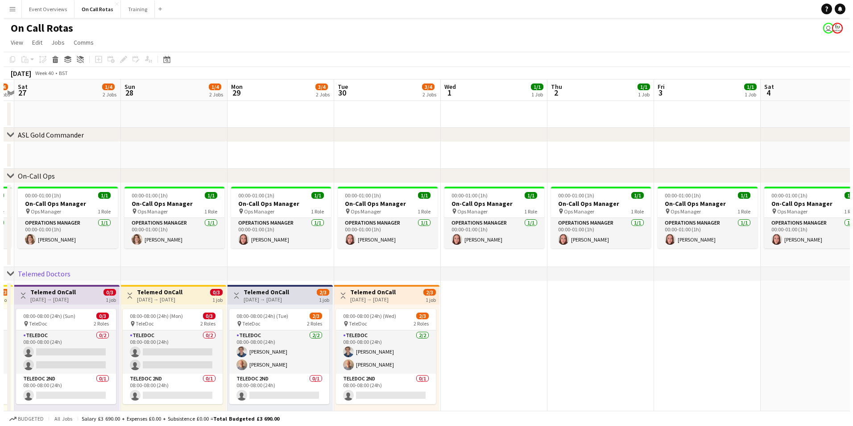
scroll to position [0, 182]
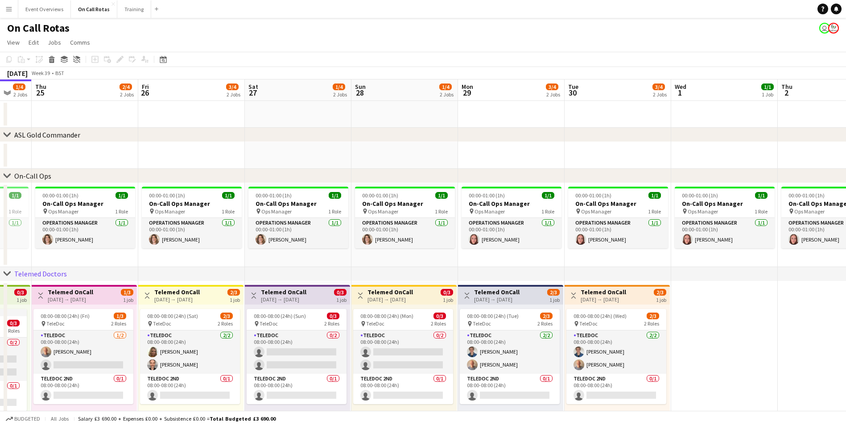
drag, startPoint x: 494, startPoint y: 151, endPoint x: 691, endPoint y: 130, distance: 198.2
click at [691, 130] on div "chevron-right ASL Gold Commander chevron-right On-Call Ops chevron-right Teleme…" at bounding box center [423, 262] width 846 height 367
click at [54, 4] on button "Event Overviews Close" at bounding box center [44, 8] width 53 height 17
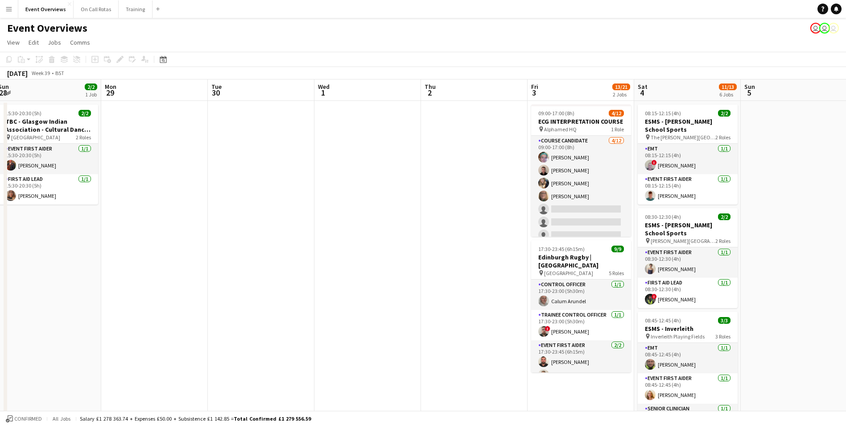
drag, startPoint x: 664, startPoint y: 203, endPoint x: 228, endPoint y: 206, distance: 436.7
click at [228, 206] on app-calendar-viewport "Thu 25 Fri 26 Sat 27 7/7 3 Jobs Sun 28 2/2 1 Job Mon 29 Tue 30 Wed 1 Thu 2 Fri …" at bounding box center [423, 422] width 846 height 687
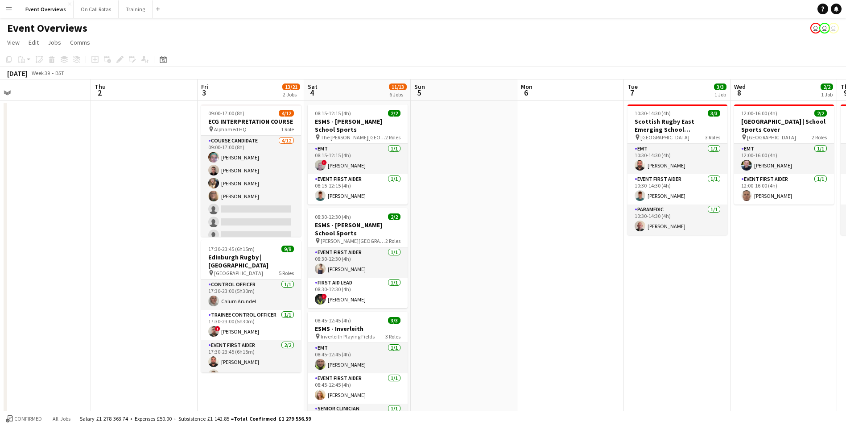
drag, startPoint x: 341, startPoint y: 256, endPoint x: -2, endPoint y: 284, distance: 344.2
click at [0, 284] on html "Menu Boards Boards Boards All jobs Status Workforce Workforce My Workforce Recr…" at bounding box center [423, 390] width 846 height 781
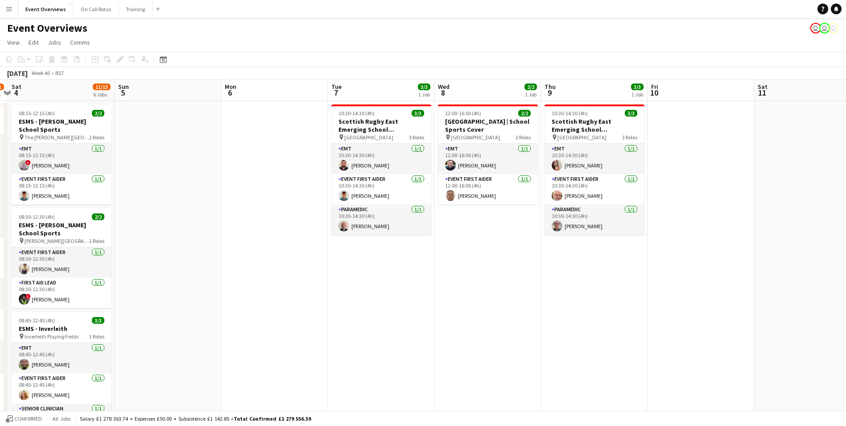
drag, startPoint x: 557, startPoint y: 278, endPoint x: 261, endPoint y: 310, distance: 298.0
click at [261, 310] on app-calendar-viewport "Wed 1 Thu 2 Fri 3 13/21 2 Jobs Sat 4 11/13 6 Jobs Sun 5 Mon 6 Tue 7 3/3 1 Job W…" at bounding box center [423, 422] width 846 height 687
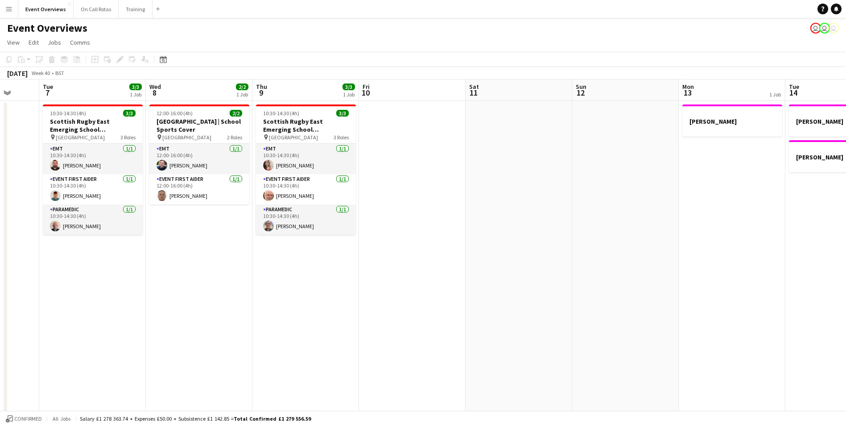
drag, startPoint x: 639, startPoint y: 285, endPoint x: 350, endPoint y: 315, distance: 290.3
click at [350, 315] on app-calendar-viewport "Sat 4 11/13 6 Jobs Sun 5 Mon 6 Tue 7 3/3 1 Job Wed 8 2/2 1 Job Thu 9 3/3 1 Job …" at bounding box center [423, 422] width 846 height 687
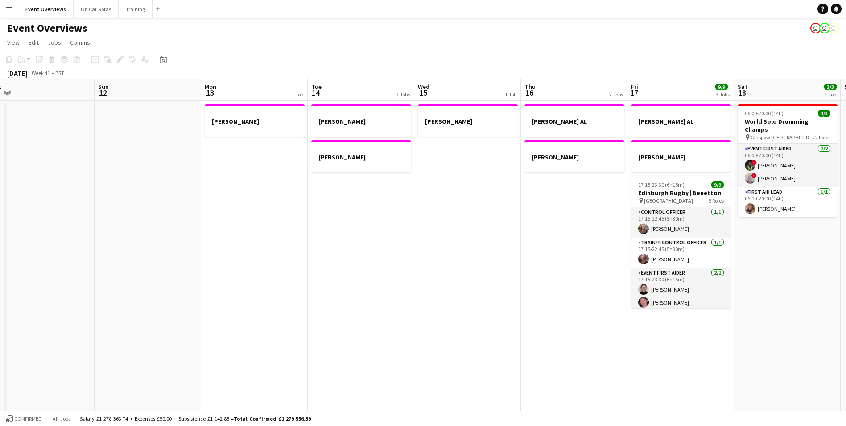
scroll to position [0, 340]
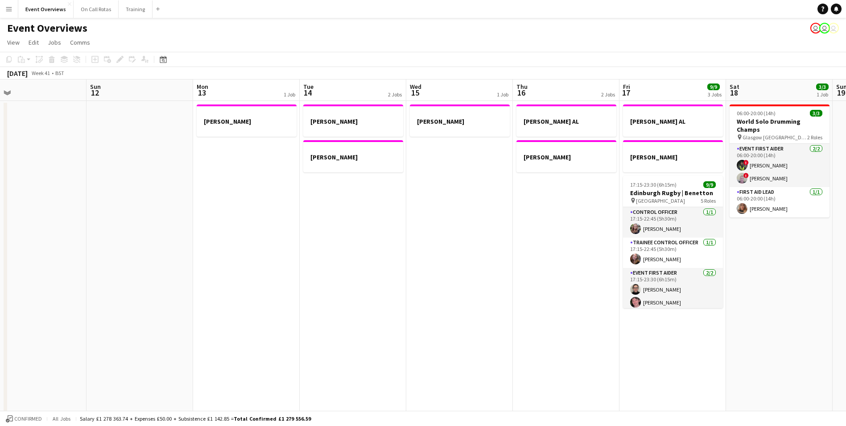
drag, startPoint x: 762, startPoint y: 277, endPoint x: 277, endPoint y: 319, distance: 487.6
click at [277, 319] on app-calendar-viewport "Wed 8 2/2 1 Job Thu 9 3/3 1 Job Fri 10 Sat 11 Sun 12 Mon 13 1 Job Tue 14 2 Jobs…" at bounding box center [423, 422] width 846 height 687
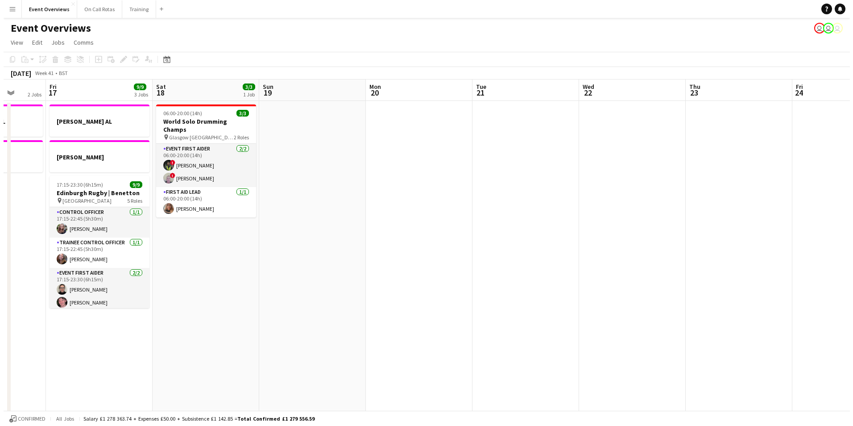
scroll to position [0, 330]
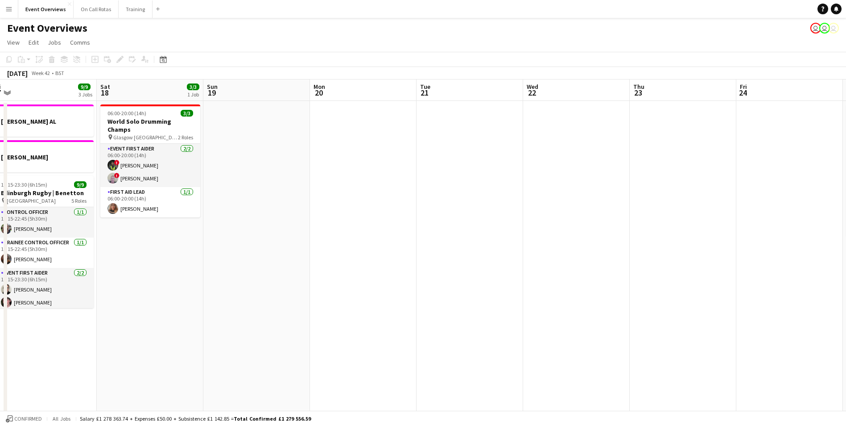
drag, startPoint x: 753, startPoint y: 273, endPoint x: 123, endPoint y: 329, distance: 631.9
click at [123, 329] on app-calendar-viewport "Tue 14 2 Jobs Wed 15 1 Job Thu 16 2 Jobs Fri 17 9/9 3 Jobs Sat 18 3/3 1 Job Sun…" at bounding box center [423, 422] width 846 height 687
click at [92, 7] on button "On Call Rotas Close" at bounding box center [96, 8] width 45 height 17
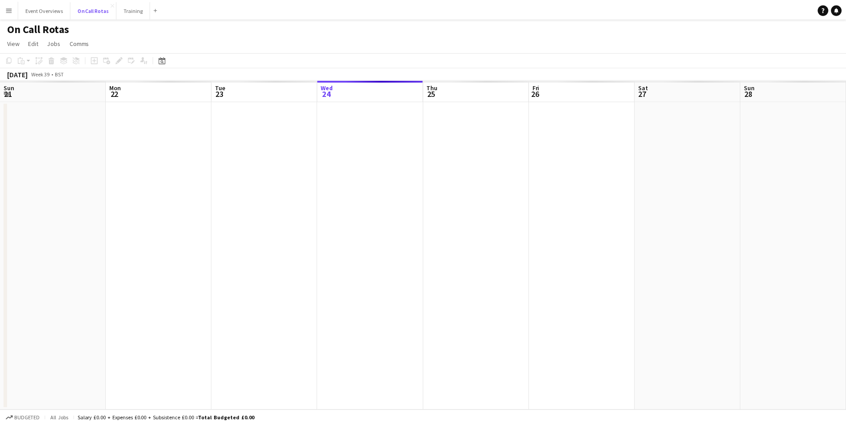
scroll to position [0, 213]
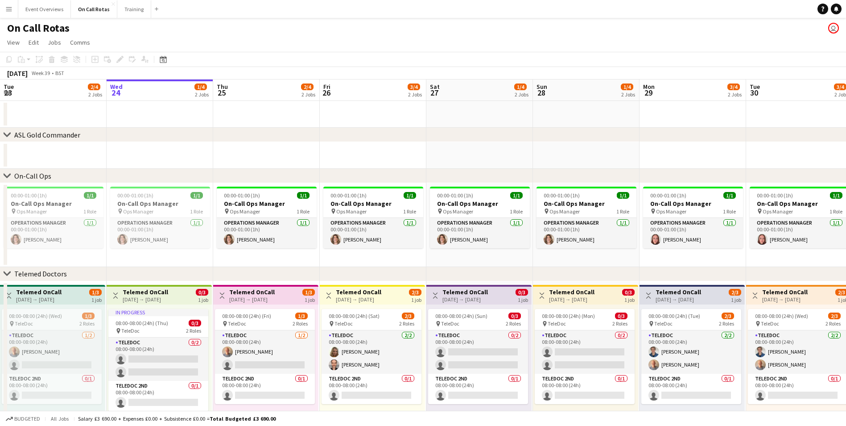
drag, startPoint x: 338, startPoint y: 269, endPoint x: -2, endPoint y: 297, distance: 341.1
click at [0, 297] on html "Menu Boards Boards Boards All jobs Status Workforce Workforce My Workforce Recr…" at bounding box center [423, 230] width 846 height 461
drag, startPoint x: 546, startPoint y: 162, endPoint x: 546, endPoint y: 222, distance: 59.8
click at [546, 222] on app-calendar-viewport "Sun 21 1/4 2 Jobs Mon 22 1/4 2 Jobs Tue 23 2/4 2 Jobs Wed 24 1/4 2 Jobs Thu 25 …" at bounding box center [423, 262] width 846 height 367
drag, startPoint x: 476, startPoint y: 174, endPoint x: 199, endPoint y: 180, distance: 276.7
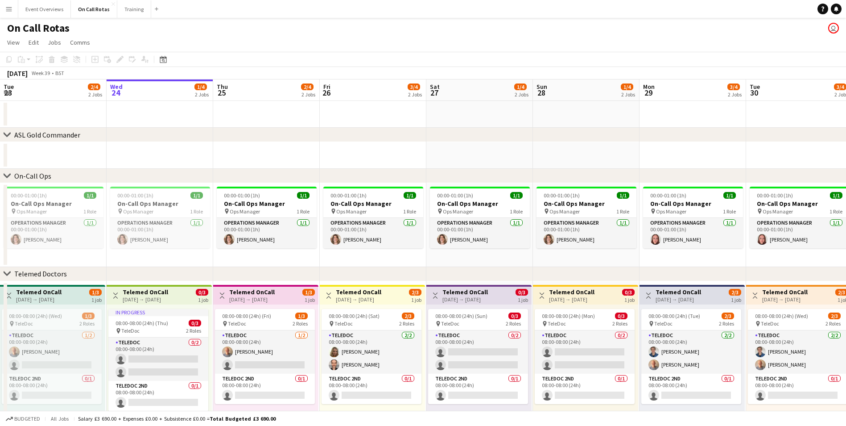
click at [199, 180] on div "chevron-right On-Call Ops" at bounding box center [423, 176] width 846 height 14
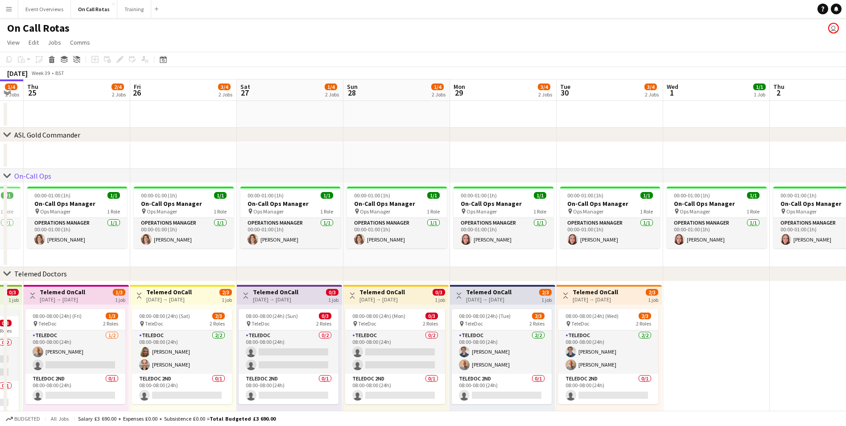
scroll to position [0, 280]
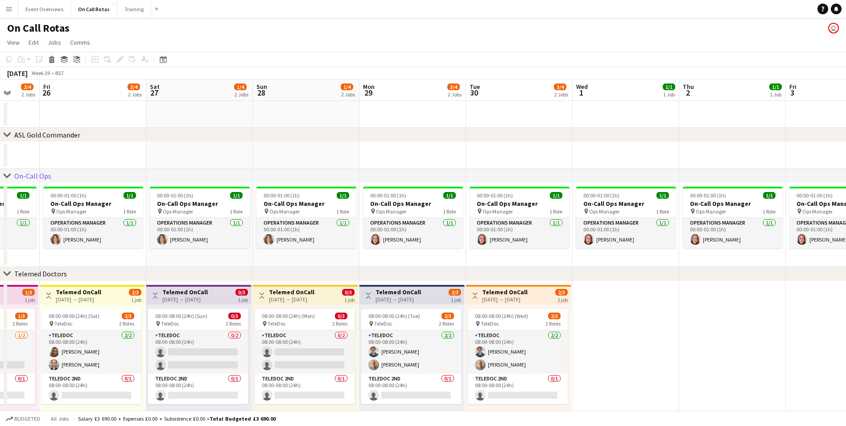
drag, startPoint x: 568, startPoint y: 107, endPoint x: 394, endPoint y: 198, distance: 195.9
click at [394, 198] on app-calendar-viewport "Tue 23 2/4 2 Jobs Wed 24 1/4 2 Jobs Thu 25 2/4 2 Jobs Fri 26 3/4 2 Jobs Sat 27 …" at bounding box center [423, 262] width 846 height 367
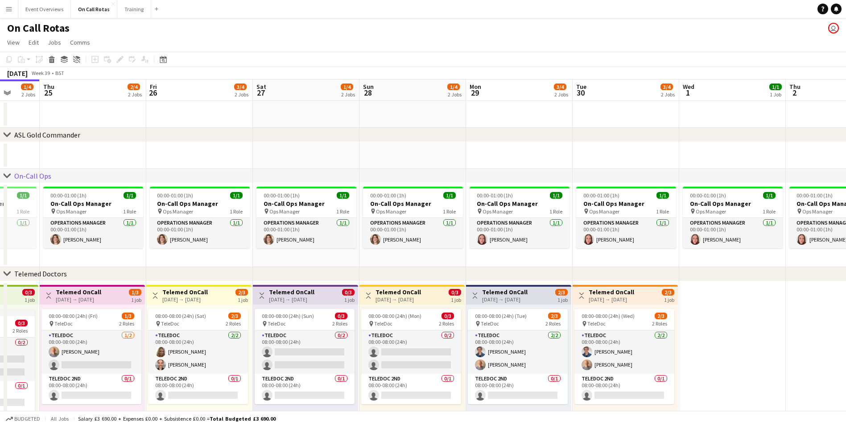
click at [8, 131] on icon "chevron-right" at bounding box center [7, 134] width 7 height 7
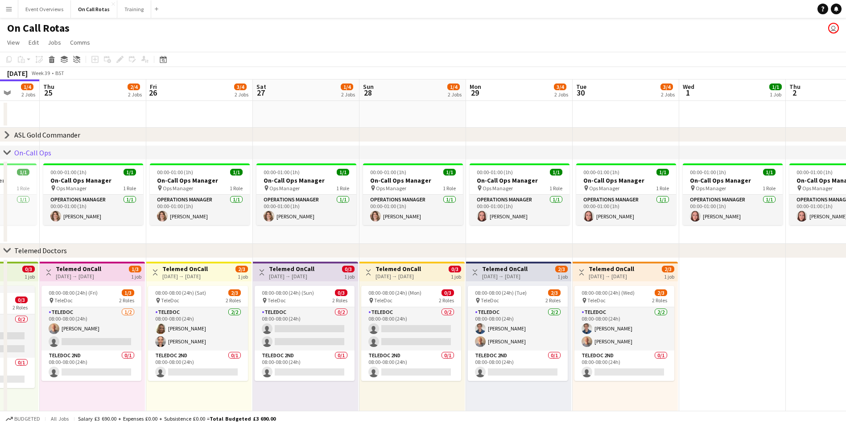
click at [8, 131] on icon "chevron-right" at bounding box center [7, 134] width 7 height 7
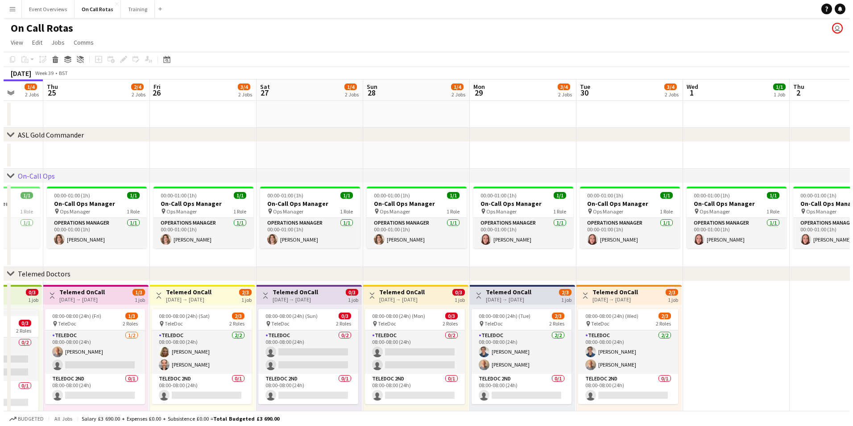
scroll to position [0, 203]
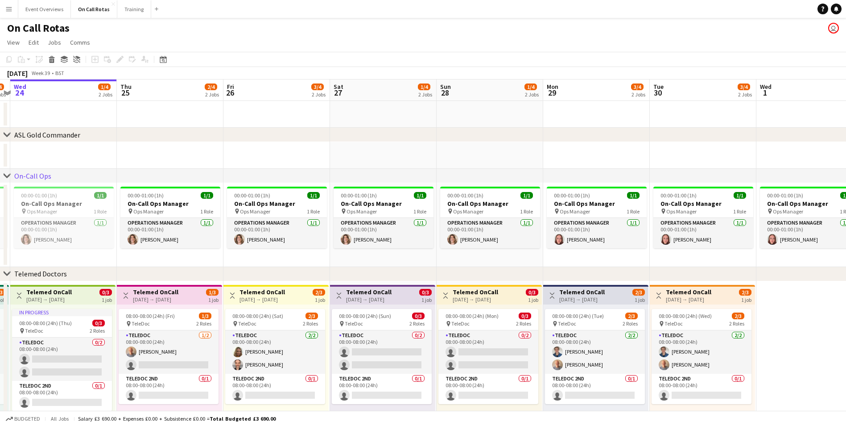
drag, startPoint x: 348, startPoint y: 156, endPoint x: 426, endPoint y: 158, distance: 77.2
click at [426, 158] on app-calendar-viewport "Mon 22 1/4 2 Jobs Tue 23 2/4 2 Jobs Wed 24 1/4 2 Jobs Thu 25 2/4 2 Jobs Fri 26 …" at bounding box center [423, 262] width 846 height 367
click at [47, 12] on button "Event Overviews Close" at bounding box center [44, 8] width 53 height 17
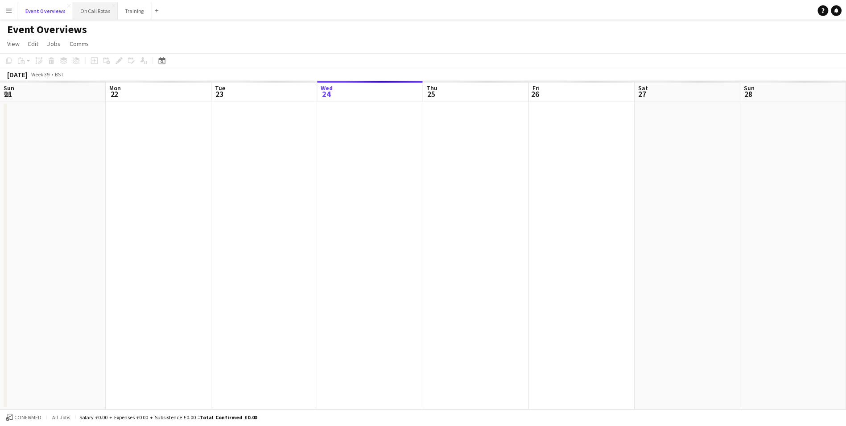
scroll to position [0, 213]
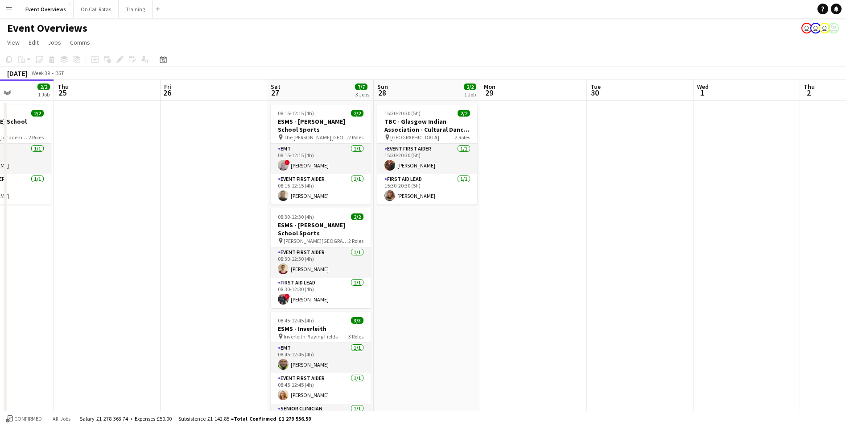
drag, startPoint x: 311, startPoint y: 153, endPoint x: 152, endPoint y: 145, distance: 159.9
click at [152, 145] on app-calendar-viewport "Mon 22 Tue 23 9/9 1 Job Wed 24 2/2 1 Job Thu 25 Fri 26 Sat 27 7/7 3 Jobs Sun 28…" at bounding box center [423, 422] width 846 height 687
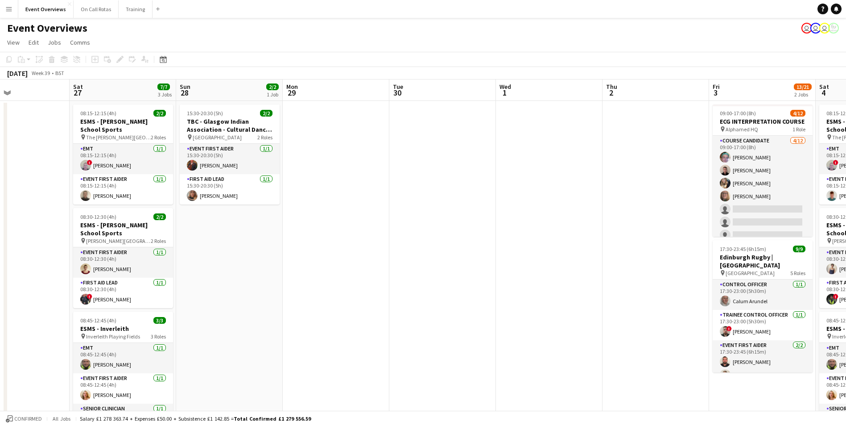
scroll to position [0, 274]
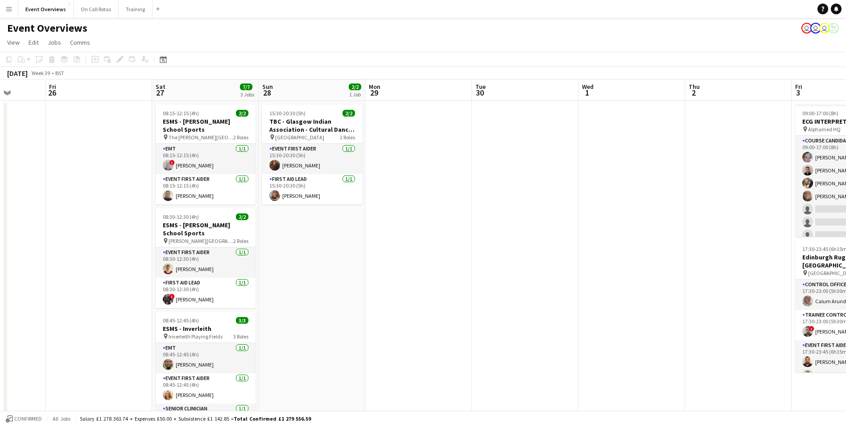
drag, startPoint x: 628, startPoint y: 194, endPoint x: 300, endPoint y: 171, distance: 328.7
click at [300, 171] on app-calendar-viewport "Tue 23 9/9 1 Job Wed 24 2/2 1 Job Thu 25 Fri 26 Sat 27 7/7 3 Jobs Sun 28 2/2 1 …" at bounding box center [423, 422] width 846 height 687
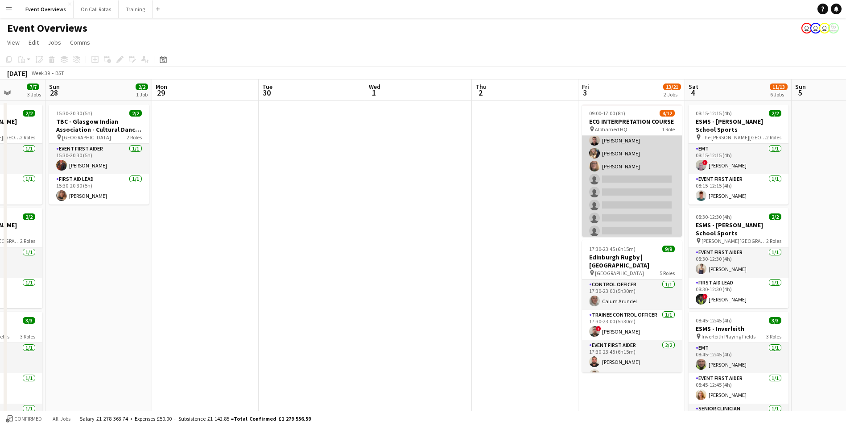
scroll to position [0, 0]
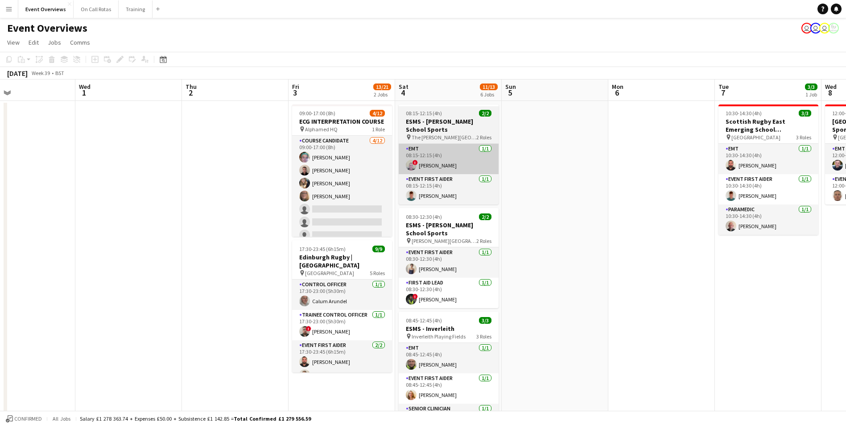
drag, startPoint x: 519, startPoint y: 181, endPoint x: 437, endPoint y: 172, distance: 82.6
click at [230, 156] on app-calendar-viewport "Sat 27 7/7 3 Jobs Sun 28 2/2 1 Job Mon 29 Tue 30 Wed 1 Thu 2 Fri 3 13/21 2 Jobs…" at bounding box center [423, 422] width 846 height 687
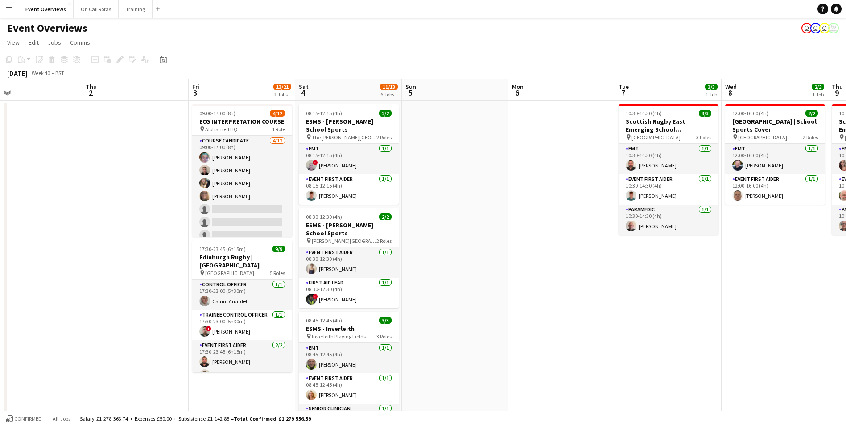
scroll to position [0, 333]
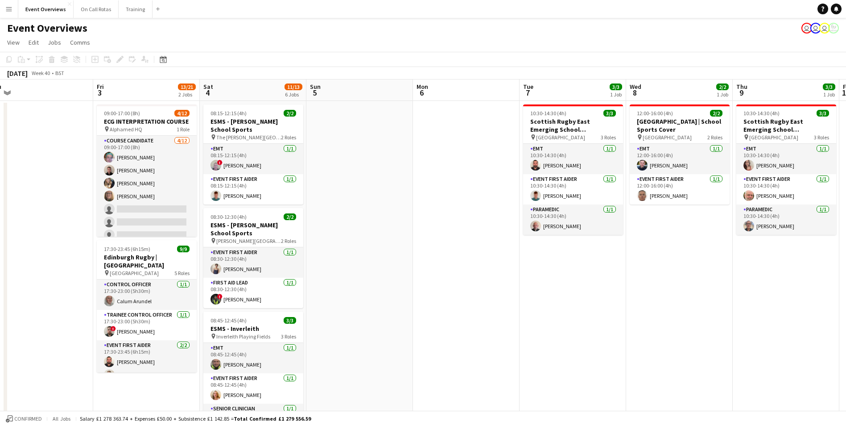
drag, startPoint x: 663, startPoint y: 193, endPoint x: 467, endPoint y: 194, distance: 196.3
click at [467, 194] on app-calendar-viewport "Mon 29 Tue 30 Wed 1 Thu 2 Fri 3 13/21 2 Jobs Sat 4 11/13 6 Jobs Sun 5 Mon 6 Tue…" at bounding box center [423, 422] width 846 height 687
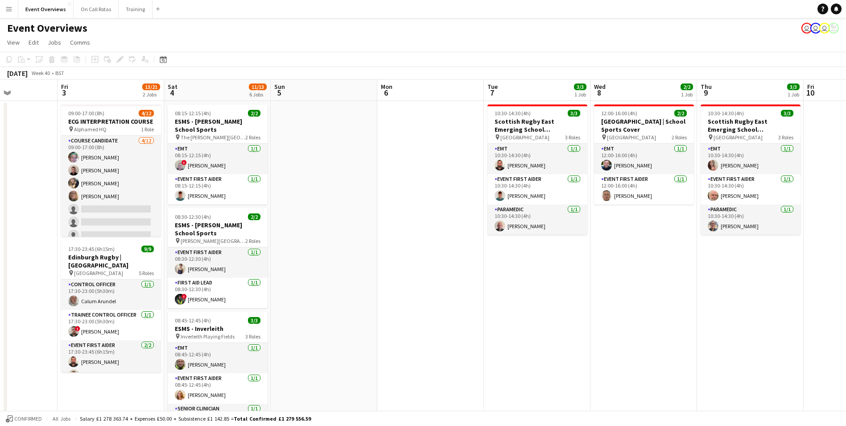
drag, startPoint x: 719, startPoint y: 284, endPoint x: 261, endPoint y: 234, distance: 460.9
click at [261, 234] on app-calendar-viewport "Tue 30 Wed 1 Thu 2 Fri 3 13/21 2 Jobs Sat 4 11/13 6 Jobs Sun 5 Mon 6 Tue 7 3/3 …" at bounding box center [423, 422] width 846 height 687
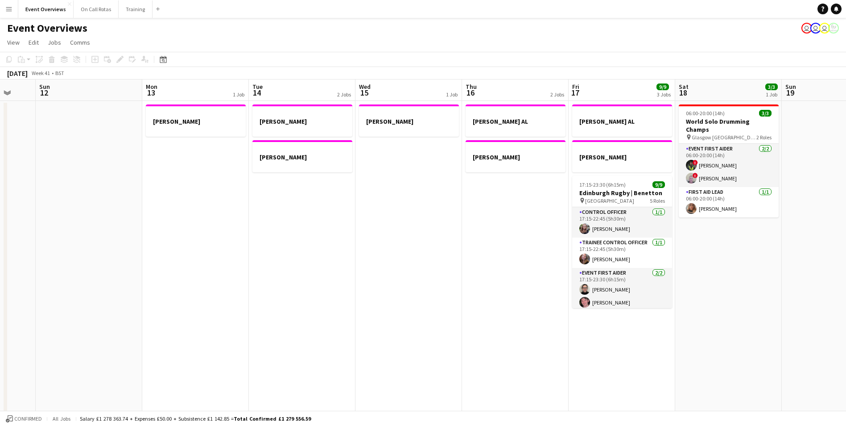
scroll to position [0, 280]
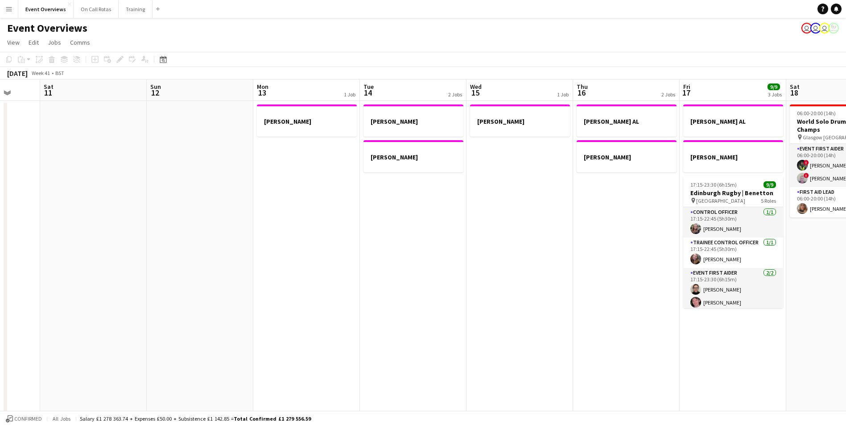
drag, startPoint x: 598, startPoint y: 259, endPoint x: 308, endPoint y: 182, distance: 300.1
click at [155, 196] on app-calendar-viewport "Wed 8 2/2 1 Job Thu 9 3/3 1 Job Fri 10 Sat 11 Sun 12 Mon 13 1 Job Tue 14 2 Jobs…" at bounding box center [423, 422] width 846 height 687
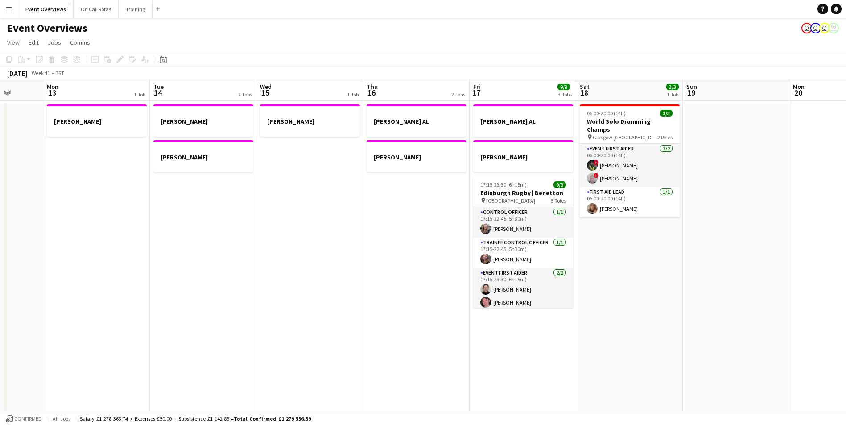
scroll to position [0, 277]
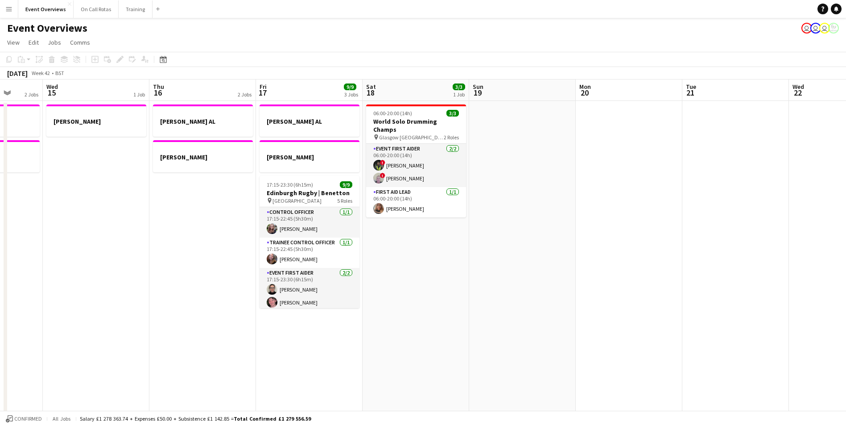
drag, startPoint x: 815, startPoint y: 262, endPoint x: 391, endPoint y: 275, distance: 424.0
click at [391, 275] on app-calendar-viewport "Sun 12 Mon 13 1 Job Tue 14 2 Jobs Wed 15 1 Job Thu 16 2 Jobs Fri 17 9/9 3 Jobs …" at bounding box center [423, 422] width 846 height 687
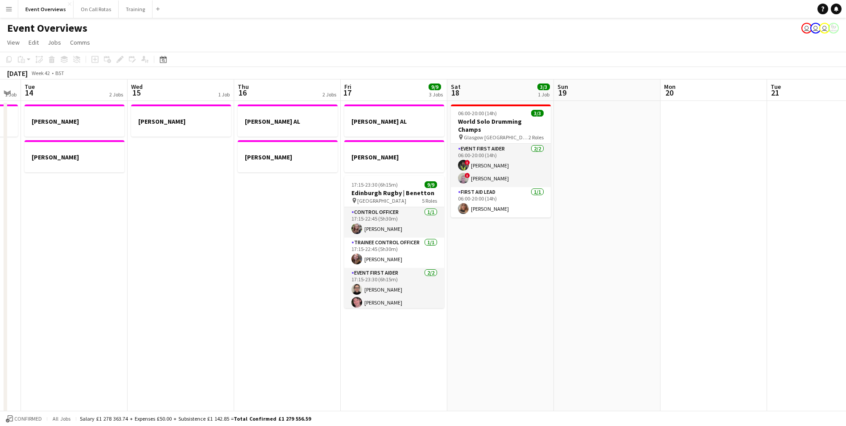
drag, startPoint x: 137, startPoint y: 213, endPoint x: 423, endPoint y: 215, distance: 285.5
click at [423, 215] on app-calendar-viewport "Sun 12 Mon 13 1 Job Tue 14 2 Jobs Wed 15 1 Job Thu 16 2 Jobs Fri 17 9/9 3 Jobs …" at bounding box center [423, 422] width 846 height 687
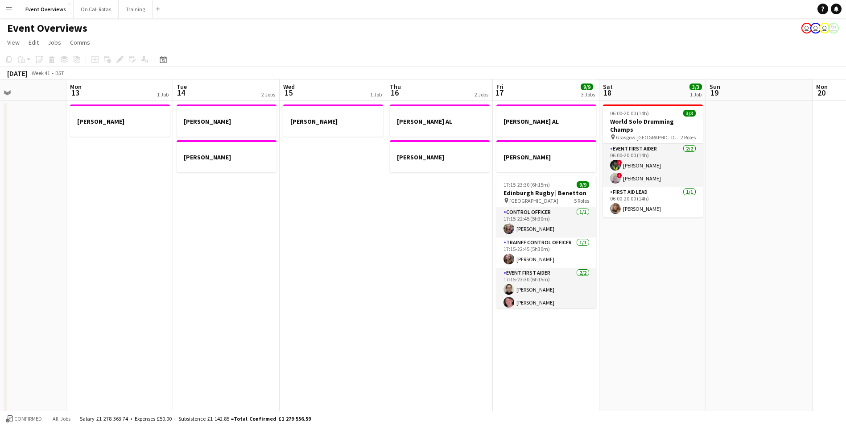
drag, startPoint x: 252, startPoint y: 219, endPoint x: 467, endPoint y: 227, distance: 214.7
click at [467, 227] on app-calendar-viewport "Fri 10 Sat 11 Sun 12 Mon 13 1 Job Tue 14 2 Jobs Wed 15 1 Job Thu 16 2 Jobs Fri …" at bounding box center [423, 422] width 846 height 687
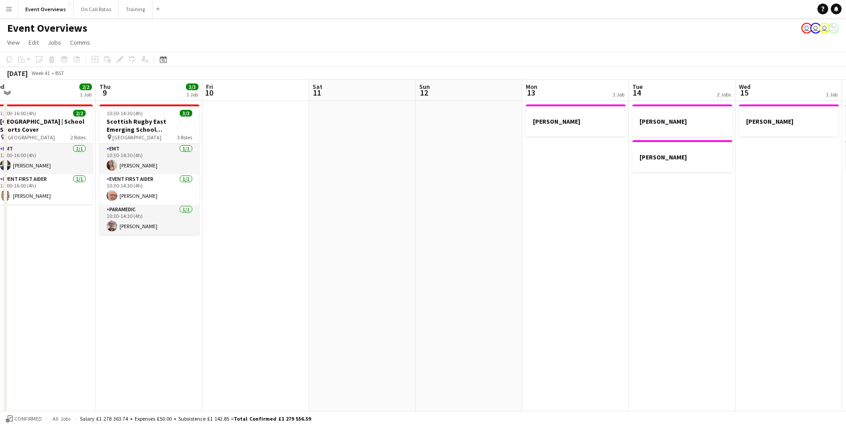
drag, startPoint x: 377, startPoint y: 232, endPoint x: 412, endPoint y: 235, distance: 34.9
click at [422, 236] on app-calendar-viewport "Mon 6 Tue 7 3/3 1 Job Wed 8 2/2 1 Job Thu 9 3/3 1 Job Fri 10 Sat 11 Sun 12 Mon …" at bounding box center [423, 422] width 846 height 687
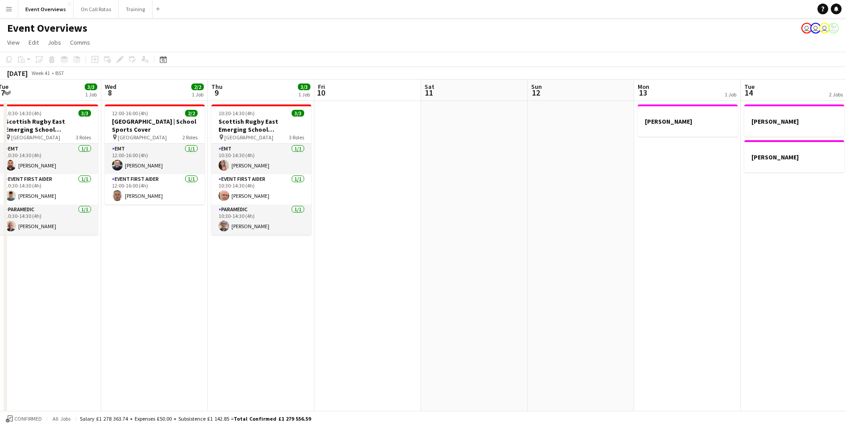
drag, startPoint x: 352, startPoint y: 239, endPoint x: 356, endPoint y: 246, distance: 8.0
click at [461, 246] on app-calendar-viewport "Sun 5 Mon 6 Tue 7 3/3 1 Job Wed 8 2/2 1 Job Thu 9 3/3 1 Job Fri 10 Sat 11 Sun 1…" at bounding box center [423, 422] width 846 height 687
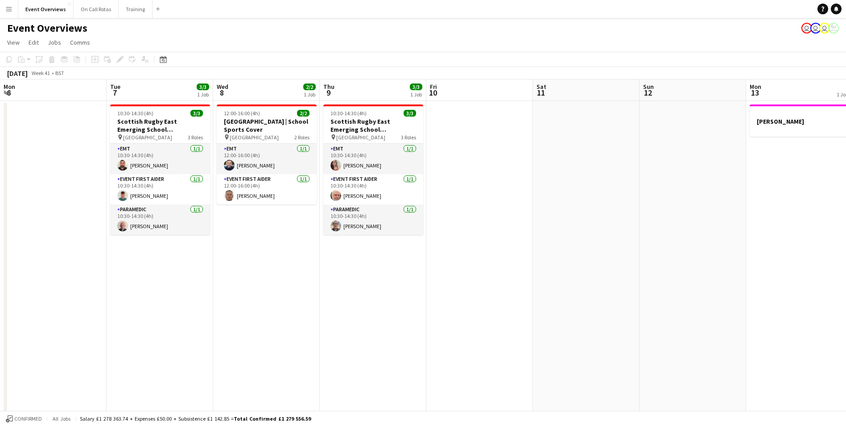
drag, startPoint x: 354, startPoint y: 246, endPoint x: 426, endPoint y: 290, distance: 84.3
click at [470, 264] on app-calendar-viewport "Sat 4 11/13 6 Jobs Sun 5 Mon 6 Tue 7 3/3 1 Job Wed 8 2/2 1 Job Thu 9 3/3 1 Job …" at bounding box center [423, 422] width 846 height 687
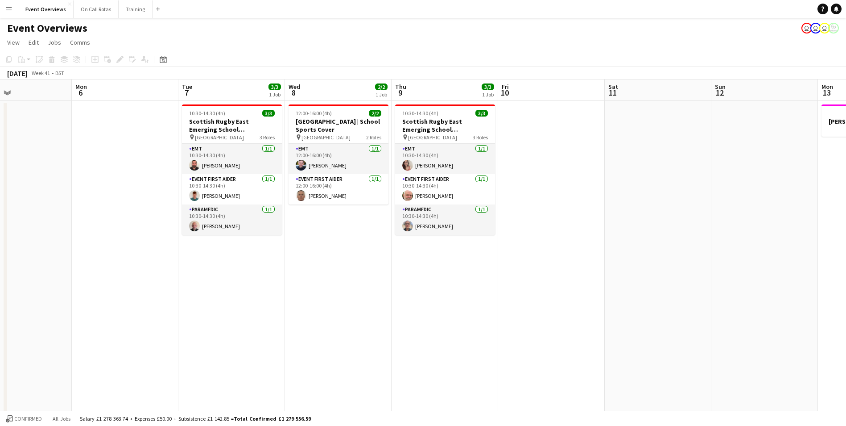
scroll to position [0, 245]
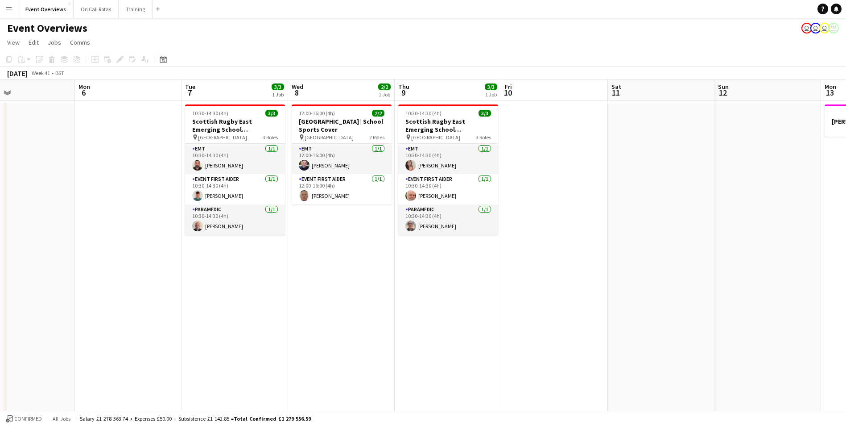
drag, startPoint x: 421, startPoint y: 293, endPoint x: 496, endPoint y: 299, distance: 75.6
click at [496, 299] on app-calendar-viewport "Fri 3 13/21 2 Jobs Sat 4 11/13 6 Jobs Sun 5 Mon 6 Tue 7 3/3 1 Job Wed 8 2/2 1 J…" at bounding box center [423, 422] width 846 height 687
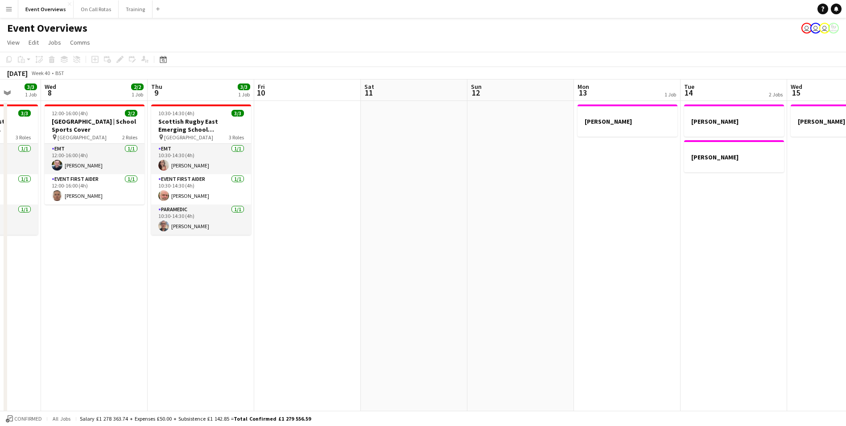
drag, startPoint x: 578, startPoint y: 165, endPoint x: 331, endPoint y: 178, distance: 247.5
click at [331, 178] on app-calendar-viewport "Sun 5 Mon 6 Tue 7 3/3 1 Job Wed 8 2/2 1 Job Thu 9 3/3 1 Job Fri 10 Sat 11 Sun 1…" at bounding box center [423, 422] width 846 height 687
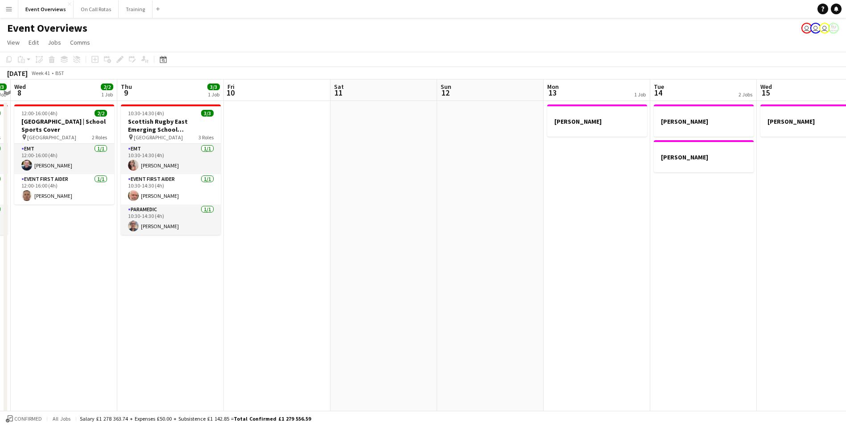
drag, startPoint x: 655, startPoint y: 185, endPoint x: 625, endPoint y: 216, distance: 43.5
click at [625, 216] on app-calendar-viewport "Mon 6 Tue 7 3/3 1 Job Wed 8 2/2 1 Job Thu 9 3/3 1 Job Fri 10 Sat 11 Sun 12 Mon …" at bounding box center [423, 422] width 846 height 687
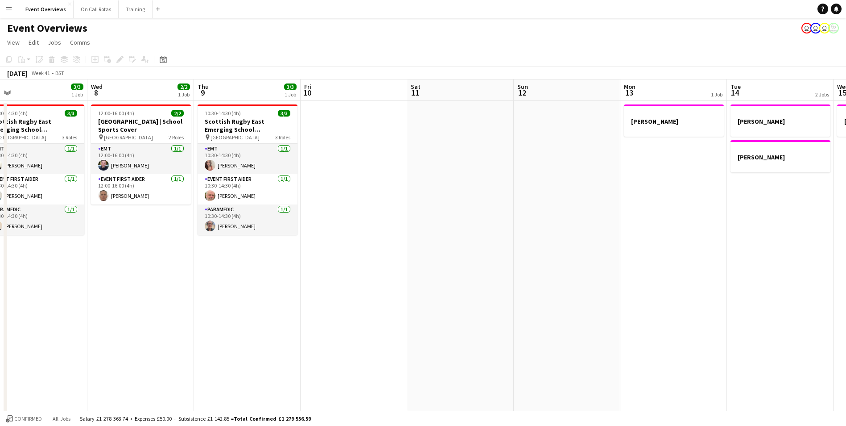
scroll to position [0, 230]
drag, startPoint x: 432, startPoint y: 221, endPoint x: 618, endPoint y: 217, distance: 185.6
click at [618, 217] on app-calendar-viewport "Sun 5 Mon 6 Tue 7 3/3 1 Job Wed 8 2/2 1 Job Thu 9 3/3 1 Job Fri 10 Sat 11 Sun 1…" at bounding box center [423, 422] width 846 height 687
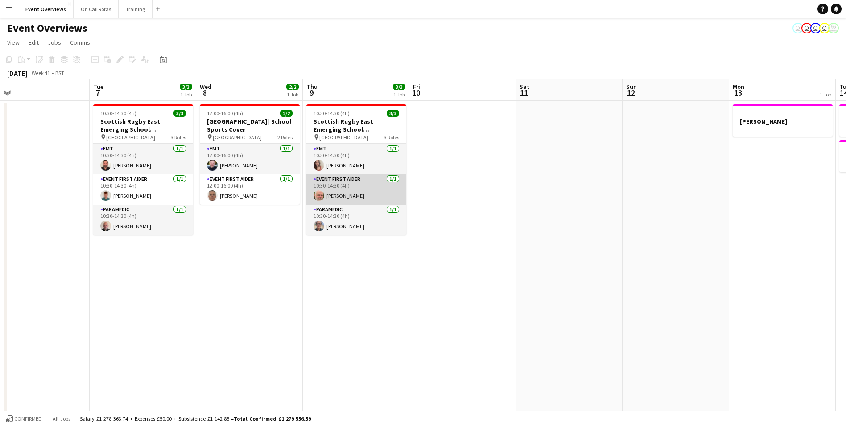
click at [358, 178] on app-card-role "Event First Aider 1/1 10:30-14:30 (4h) Tim Oakes" at bounding box center [356, 189] width 100 height 30
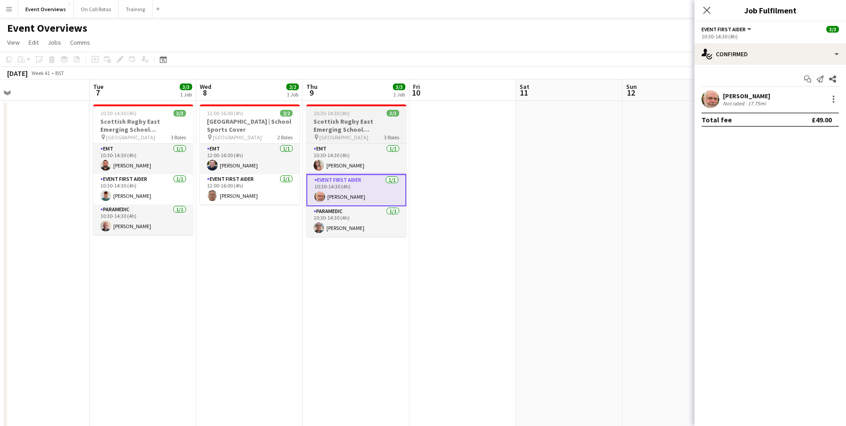
click at [348, 120] on h3 "Scottish Rugby East Emerging School Championships | Royal High School" at bounding box center [356, 125] width 100 height 16
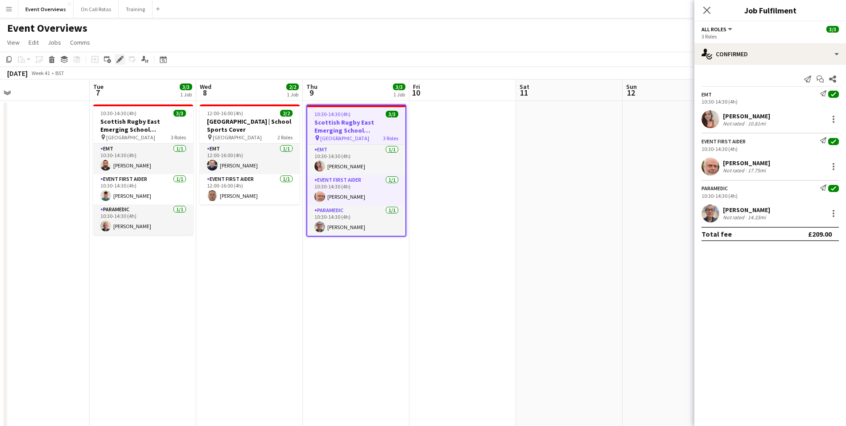
click at [119, 60] on icon at bounding box center [119, 59] width 5 height 5
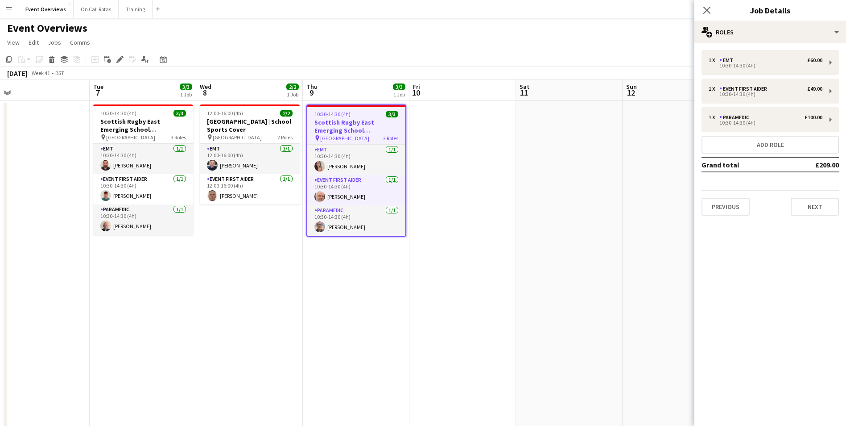
click at [808, 216] on div "1 x EMT £60.00 10:30-14:30 (4h) 1 x Event First Aider £49.00 10:30-14:30 (4h) 1…" at bounding box center [771, 133] width 152 height 180
click at [806, 211] on button "Next" at bounding box center [815, 207] width 48 height 18
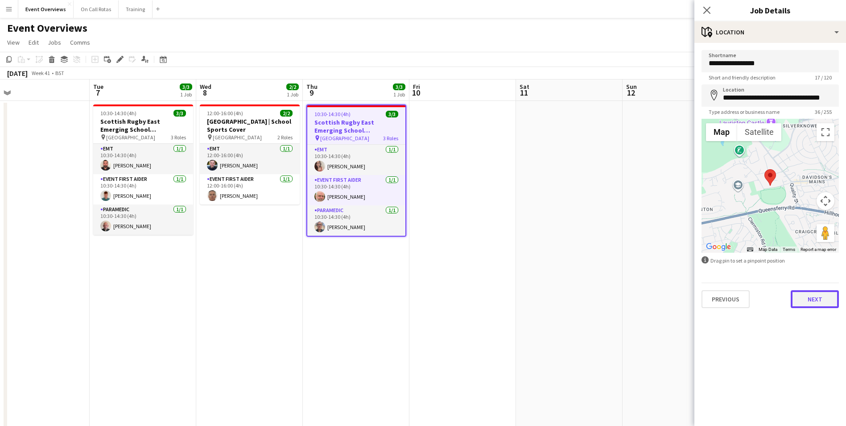
click at [819, 302] on button "Next" at bounding box center [815, 299] width 48 height 18
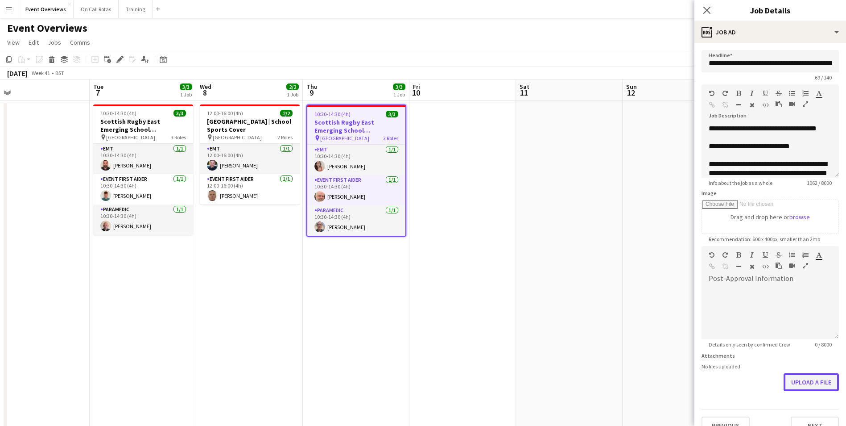
scroll to position [0, 0]
click at [785, 378] on button "Upload a file" at bounding box center [811, 382] width 55 height 18
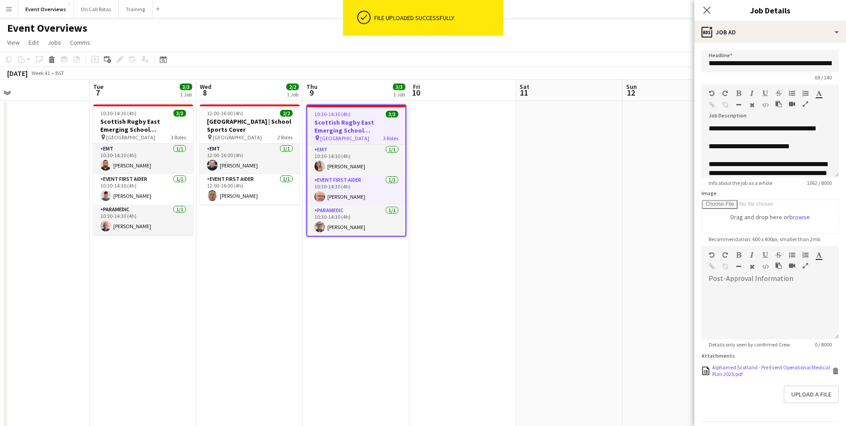
click at [757, 369] on div "Alphamed Scotland - Pre Event Operational Medical Plan 2025.pdf" at bounding box center [771, 370] width 118 height 13
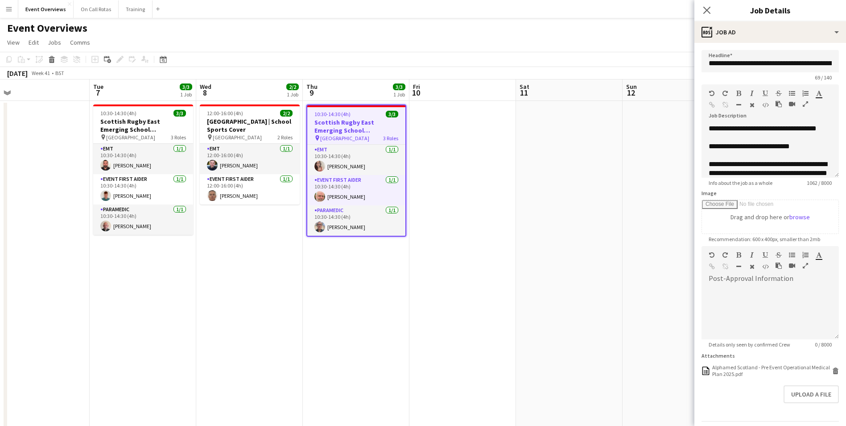
scroll to position [28, 0]
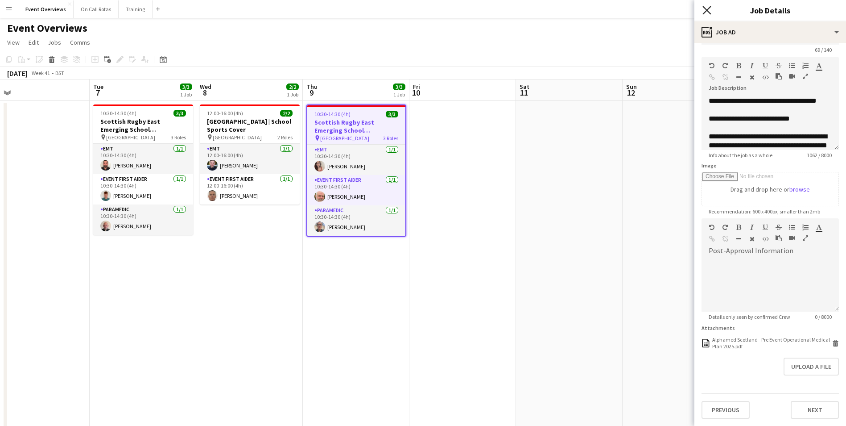
click at [707, 9] on icon "Close pop-in" at bounding box center [707, 10] width 8 height 8
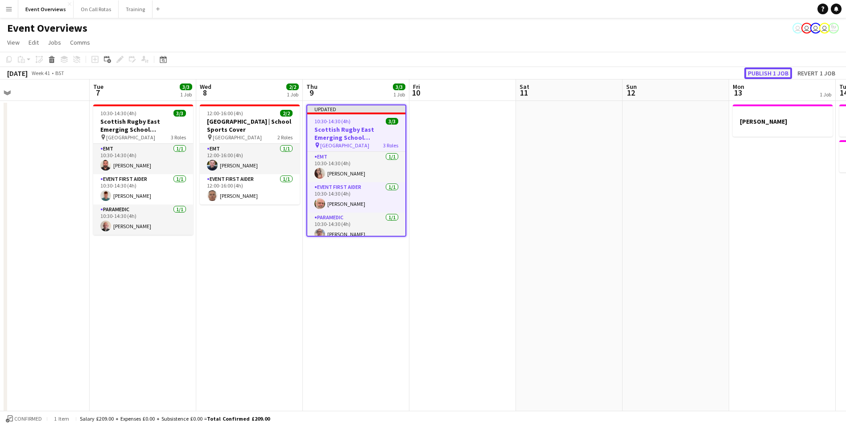
click at [765, 75] on button "Publish 1 job" at bounding box center [769, 73] width 48 height 12
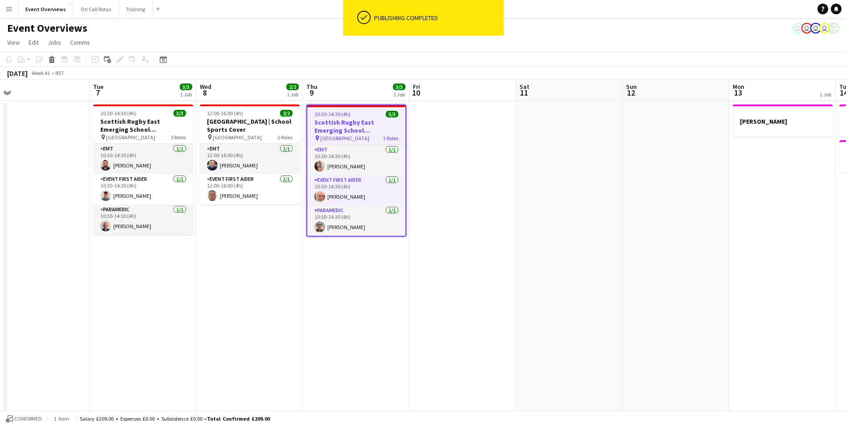
click at [451, 189] on app-date-cell at bounding box center [463, 433] width 107 height 665
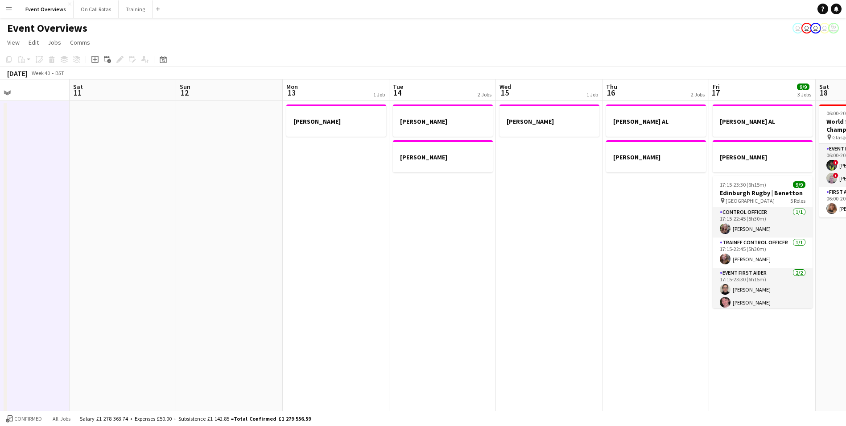
drag, startPoint x: 542, startPoint y: 167, endPoint x: 95, endPoint y: 190, distance: 447.1
click at [95, 190] on app-calendar-viewport "Tue 7 3/3 1 Job Wed 8 2/2 1 Job Thu 9 3/3 1 Job Fri 10 Sat 11 Sun 12 Mon 13 1 J…" at bounding box center [423, 422] width 846 height 687
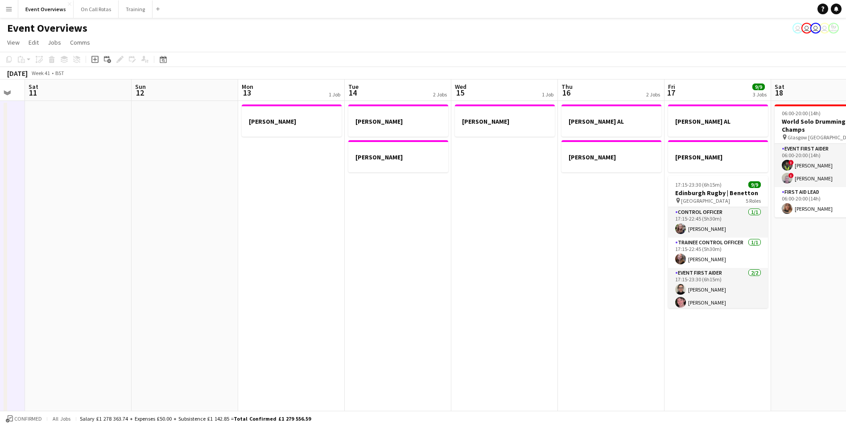
scroll to position [0, 357]
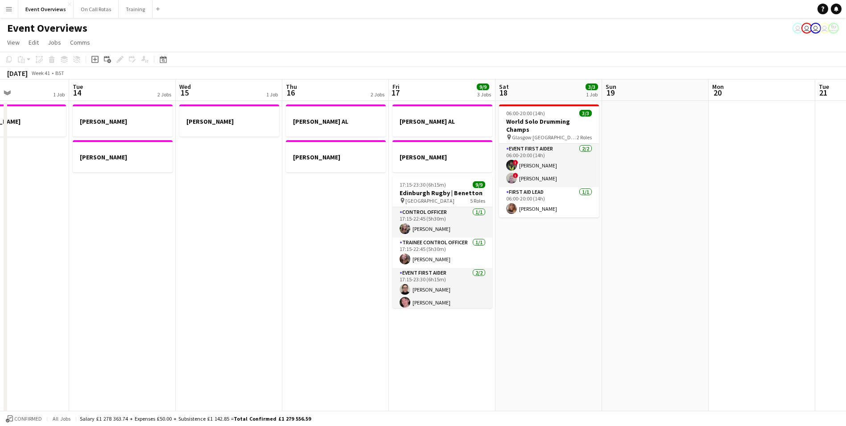
drag, startPoint x: 605, startPoint y: 241, endPoint x: 285, endPoint y: 218, distance: 321.2
click at [285, 218] on app-calendar-viewport "Fri 10 Sat 11 Sun 12 Mon 13 1 Job Tue 14 2 Jobs Wed 15 1 Job Thu 16 2 Jobs Fri …" at bounding box center [423, 422] width 846 height 687
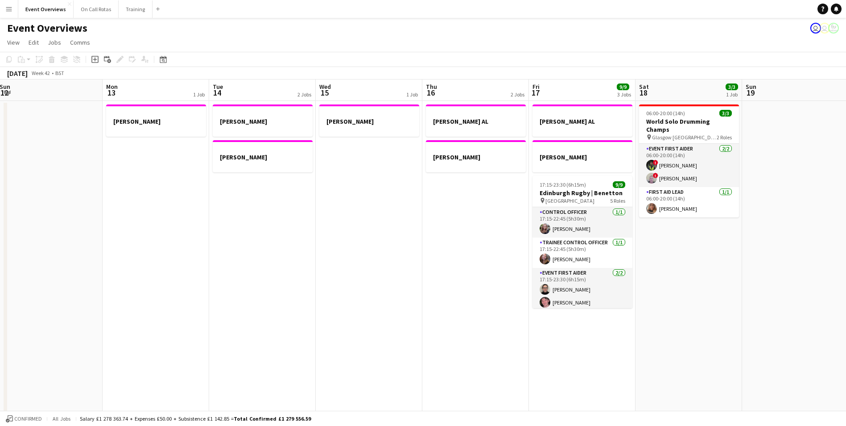
drag, startPoint x: 98, startPoint y: 248, endPoint x: 451, endPoint y: 211, distance: 355.2
click at [451, 211] on app-calendar-viewport "Fri 10 Sat 11 Sun 12 Mon 13 1 Job Tue 14 2 Jobs Wed 15 1 Job Thu 16 2 Jobs Fri …" at bounding box center [423, 422] width 846 height 687
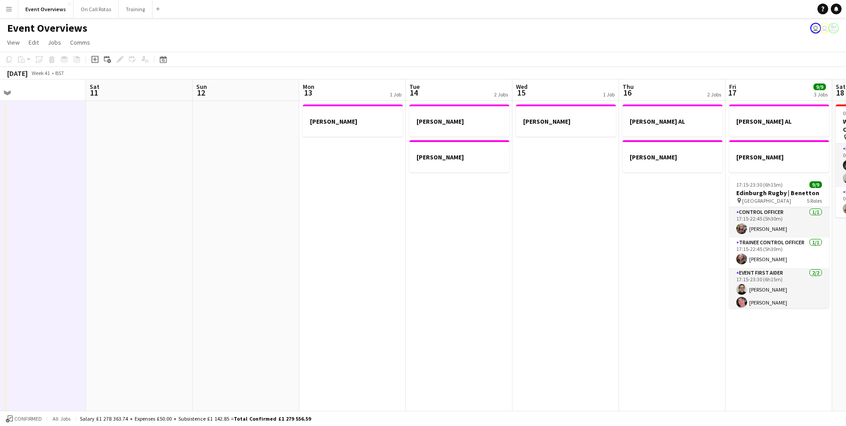
drag, startPoint x: 290, startPoint y: 232, endPoint x: 360, endPoint y: 217, distance: 71.2
click at [414, 214] on app-calendar-viewport "Wed 8 2/2 1 Job Thu 9 3/3 1 Job Fri 10 Sat 11 Sun 12 Mon 13 1 Job Tue 14 2 Jobs…" at bounding box center [423, 422] width 846 height 687
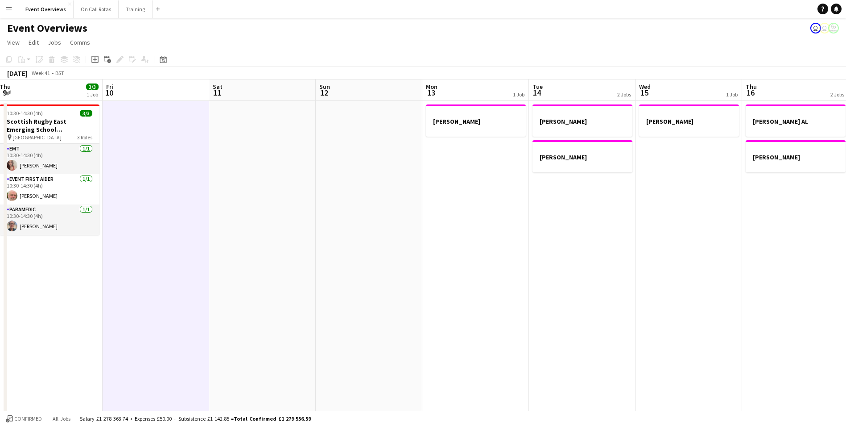
drag, startPoint x: 168, startPoint y: 243, endPoint x: 325, endPoint y: 231, distance: 158.0
click at [325, 231] on app-calendar-viewport "Tue 7 3/3 1 Job Wed 8 2/2 1 Job Thu 9 3/3 1 Job Fri 10 Sat 11 Sun 12 Mon 13 1 J…" at bounding box center [423, 422] width 846 height 687
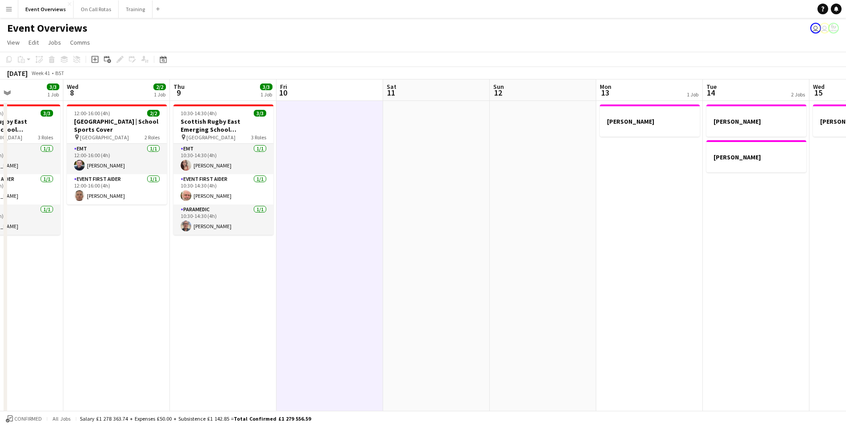
drag, startPoint x: 113, startPoint y: 273, endPoint x: 257, endPoint y: 264, distance: 144.8
click at [257, 264] on app-calendar-viewport "Sun 5 Mon 6 Tue 7 3/3 1 Job Wed 8 2/2 1 Job Thu 9 3/3 1 Job Fri 10 Sat 11 Sun 1…" at bounding box center [423, 422] width 846 height 687
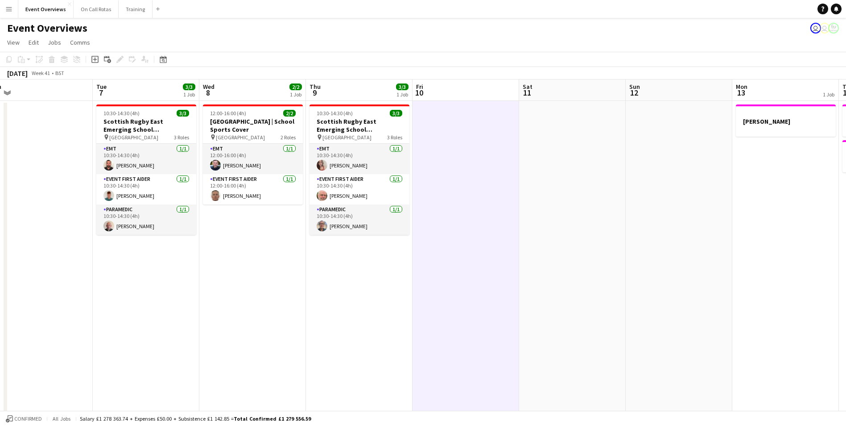
drag, startPoint x: 205, startPoint y: 285, endPoint x: 223, endPoint y: 277, distance: 20.2
click at [279, 280] on app-calendar-viewport "Sat 4 11/13 6 Jobs Sun 5 Mon 6 Tue 7 3/3 1 Job Wed 8 2/2 1 Job Thu 9 3/3 1 Job …" at bounding box center [423, 422] width 846 height 687
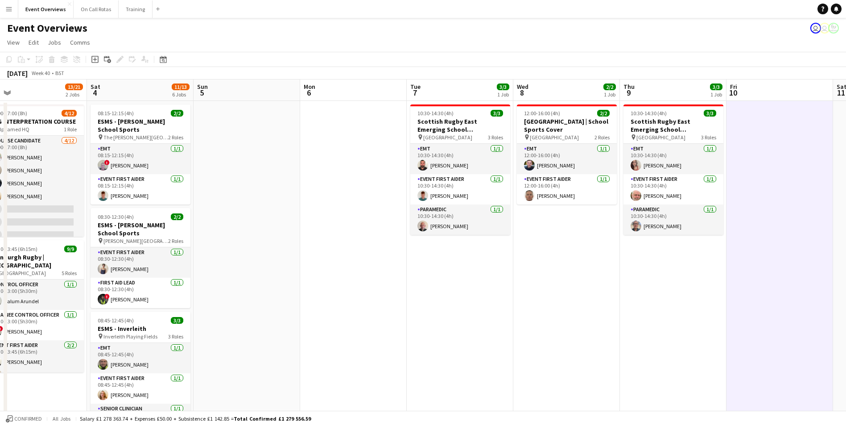
drag, startPoint x: 141, startPoint y: 275, endPoint x: 311, endPoint y: 267, distance: 170.6
click at [311, 267] on app-calendar-viewport "Wed 1 Thu 2 Fri 3 13/21 2 Jobs Sat 4 11/13 6 Jobs Sun 5 Mon 6 Tue 7 3/3 1 Job W…" at bounding box center [423, 422] width 846 height 687
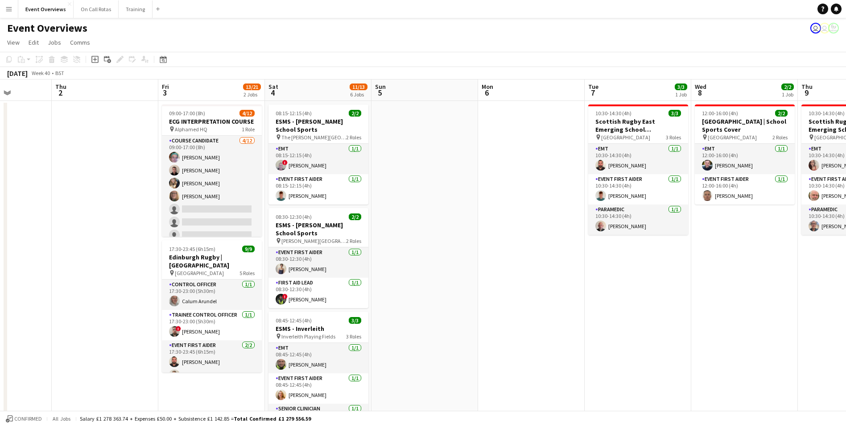
scroll to position [0, 265]
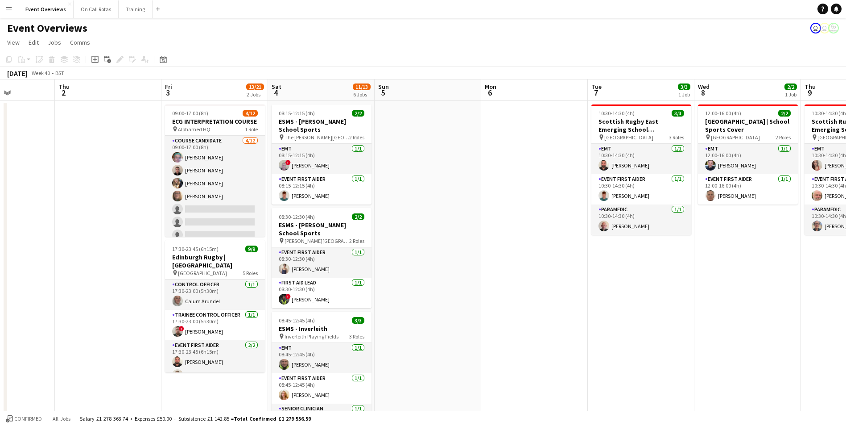
drag, startPoint x: 313, startPoint y: 266, endPoint x: 451, endPoint y: 266, distance: 137.8
click at [451, 266] on app-calendar-viewport "Mon 29 Tue 30 Wed 1 Thu 2 Fri 3 13/21 2 Jobs Sat 4 11/13 6 Jobs Sun 5 Mon 6 Tue…" at bounding box center [423, 422] width 846 height 687
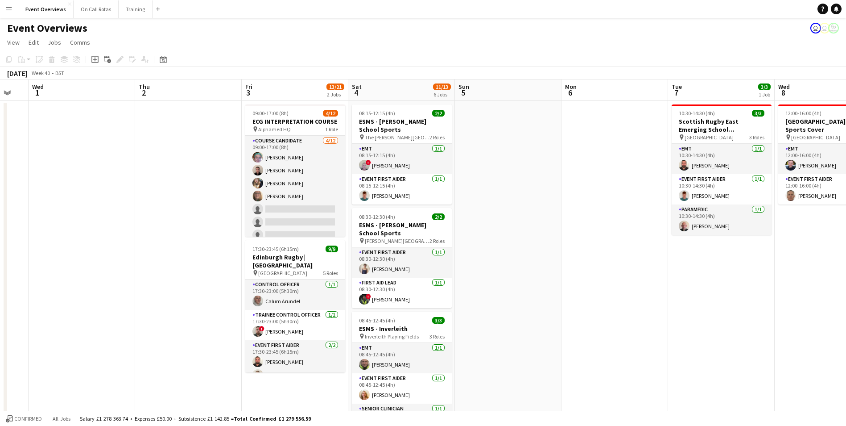
scroll to position [0, 179]
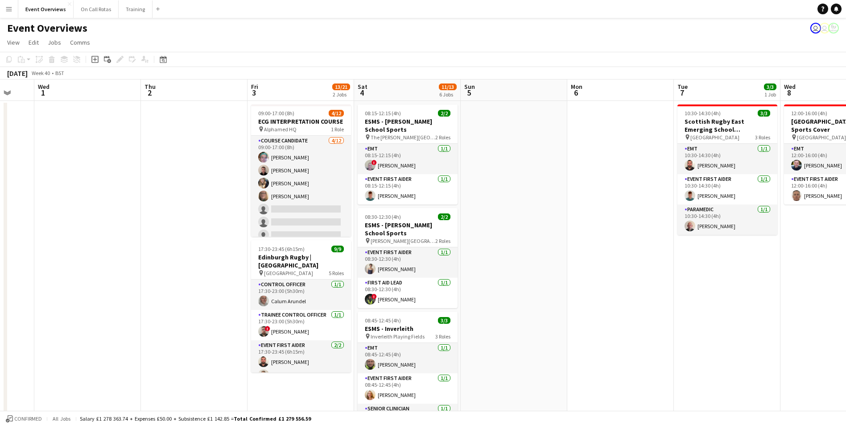
drag, startPoint x: 91, startPoint y: 266, endPoint x: 124, endPoint y: 263, distance: 33.2
click at [124, 263] on app-calendar-viewport "Mon 29 Tue 30 Wed 1 Thu 2 Fri 3 13/21 2 Jobs Sat 4 11/13 6 Jobs Sun 5 Mon 6 Tue…" at bounding box center [423, 422] width 846 height 687
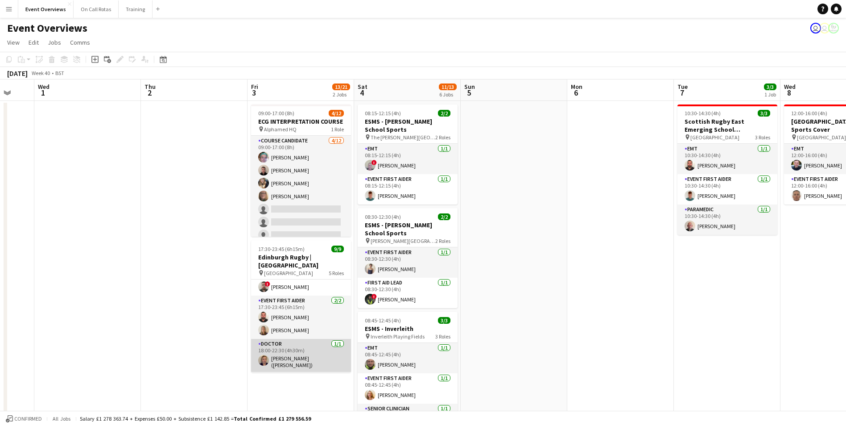
click at [267, 355] on app-user-avatar at bounding box center [263, 360] width 11 height 11
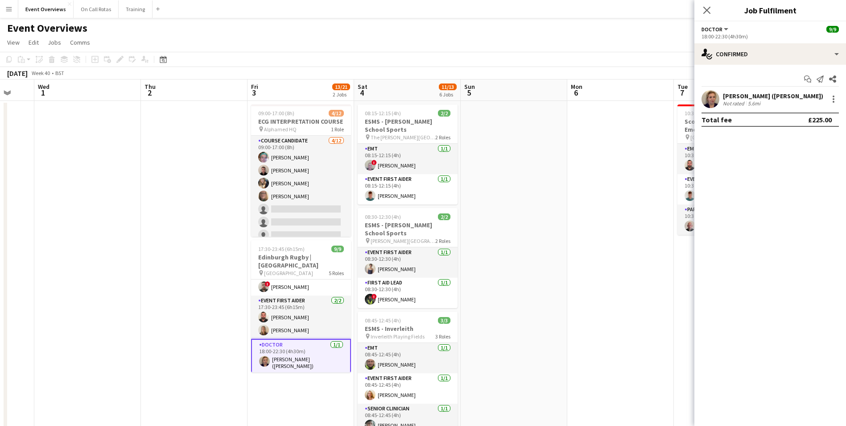
click at [715, 96] on app-user-avatar at bounding box center [711, 99] width 18 height 18
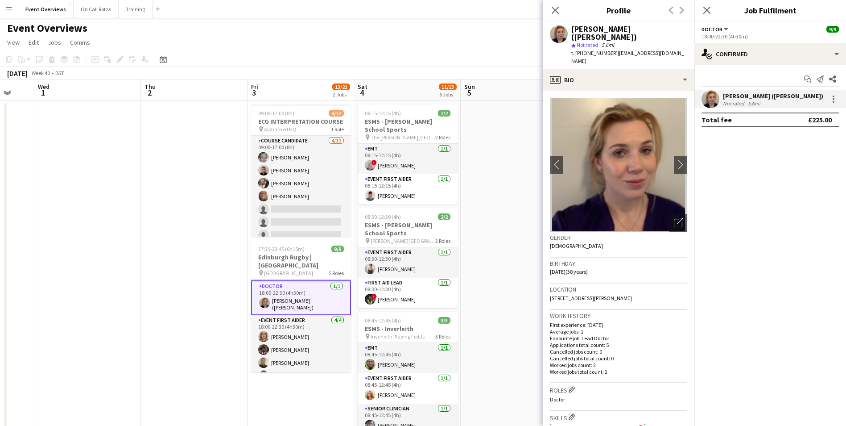
scroll to position [104, 0]
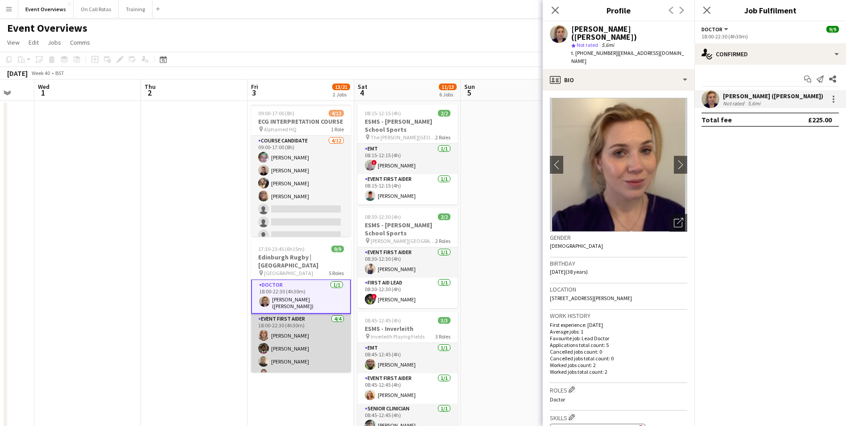
click at [261, 356] on app-user-avatar at bounding box center [263, 361] width 11 height 11
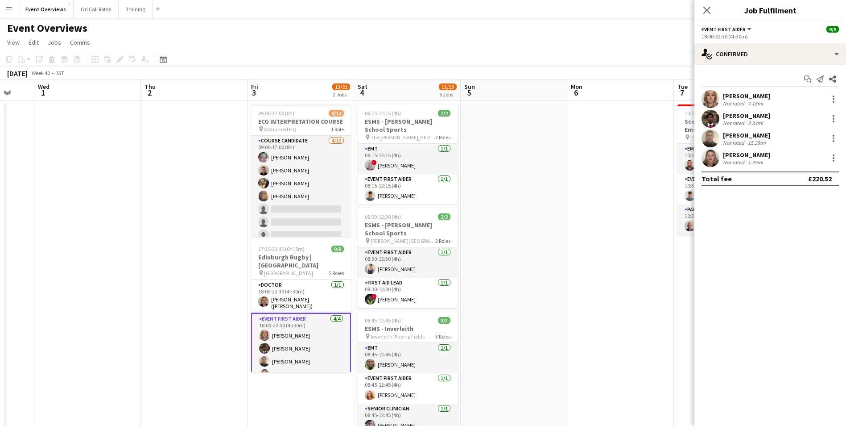
click at [710, 139] on app-user-avatar at bounding box center [711, 138] width 18 height 18
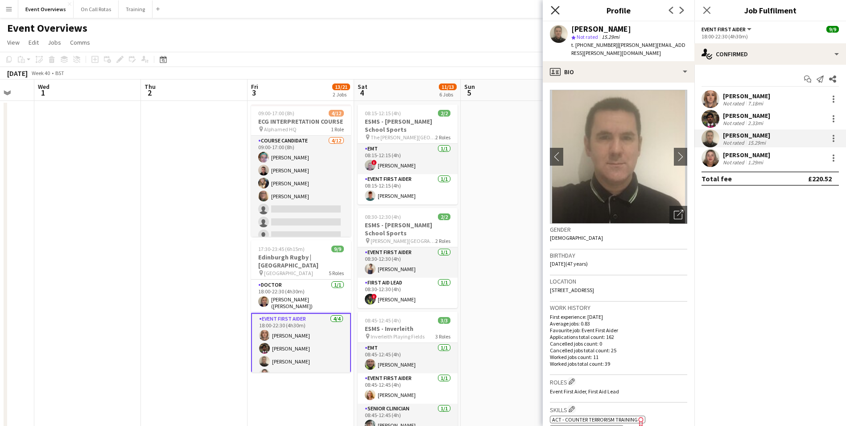
click at [556, 12] on icon "Close pop-in" at bounding box center [555, 10] width 8 height 8
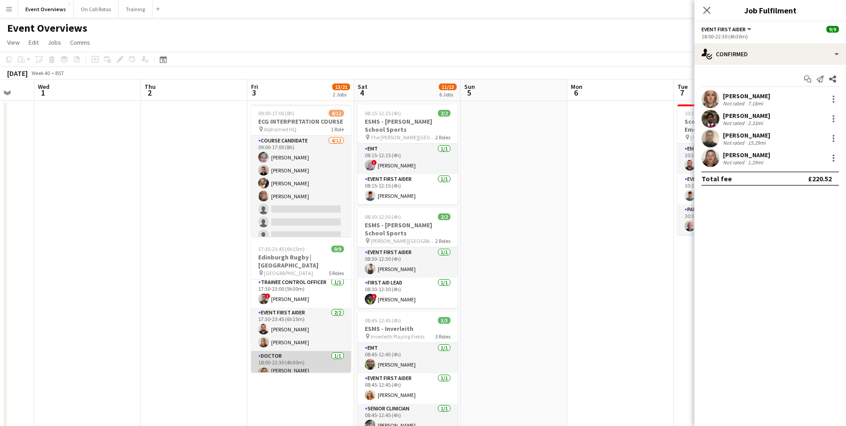
scroll to position [0, 0]
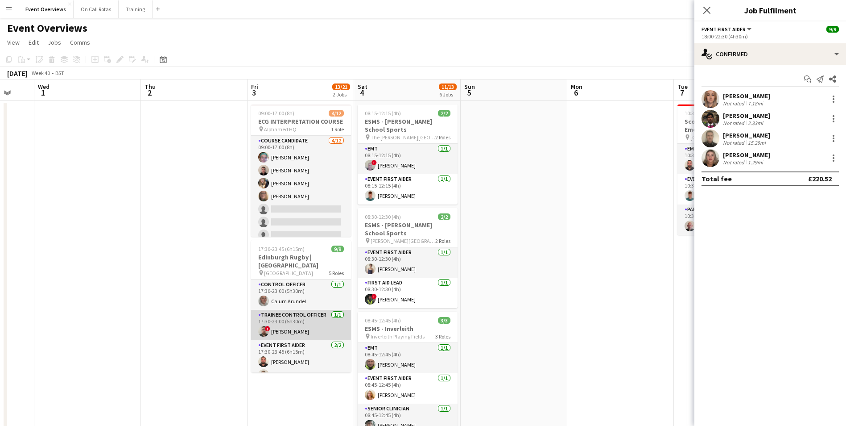
click at [263, 326] on app-user-avatar at bounding box center [263, 331] width 11 height 11
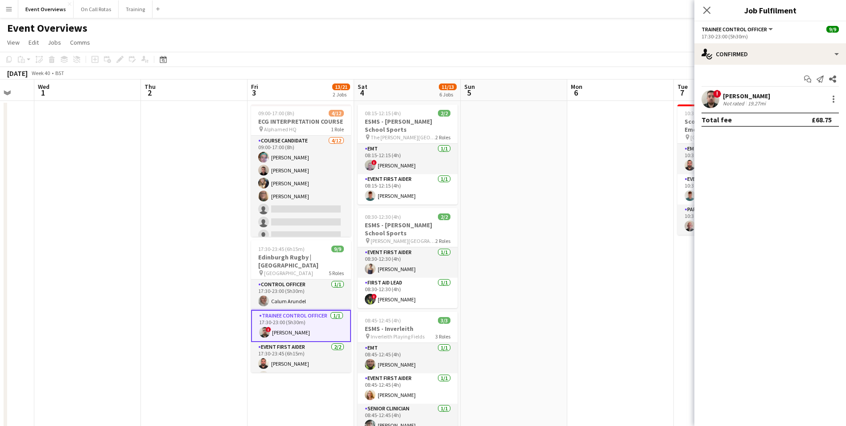
click at [711, 102] on app-user-avatar at bounding box center [711, 99] width 18 height 18
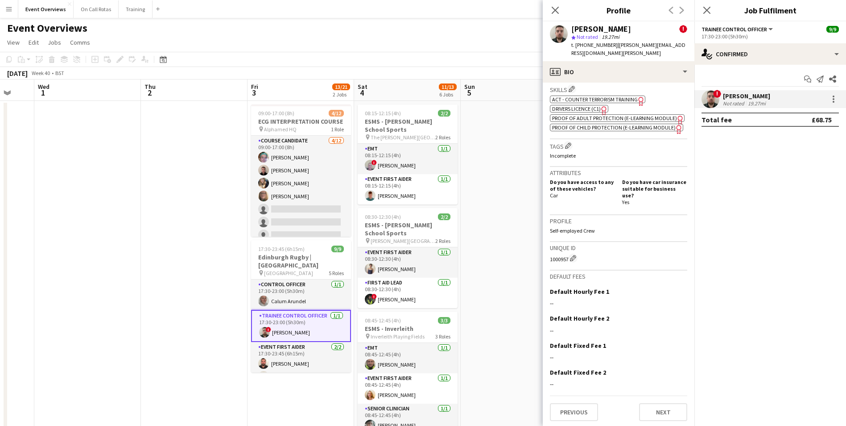
scroll to position [409, 0]
click at [674, 405] on button "Next" at bounding box center [663, 411] width 48 height 18
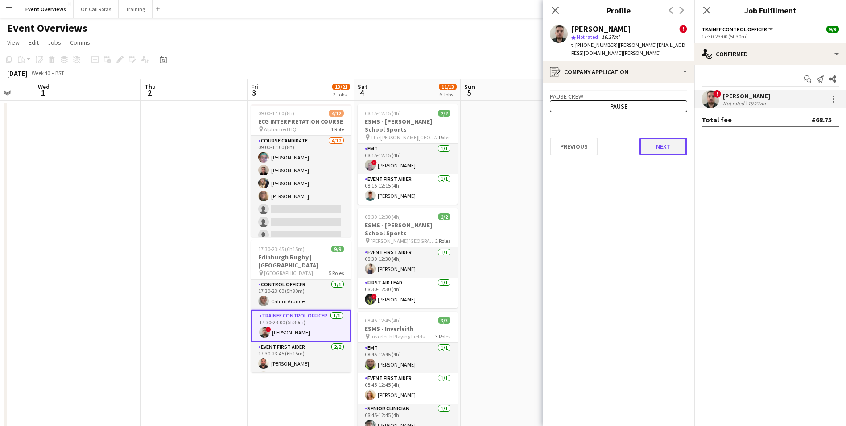
click at [658, 145] on button "Next" at bounding box center [663, 146] width 48 height 18
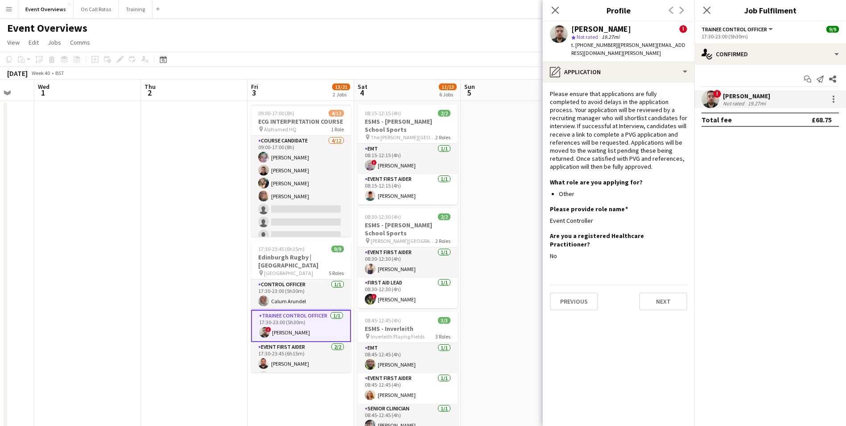
drag, startPoint x: 669, startPoint y: 46, endPoint x: 613, endPoint y: 47, distance: 55.3
click at [613, 47] on div "Craig Moore ! star Not rated 19.27mi t. +447805474593 | craig.moore2@nhs.scot" at bounding box center [619, 41] width 152 height 40
copy span "craig.moore2@nhs.scot"
drag, startPoint x: 611, startPoint y: 47, endPoint x: 583, endPoint y: 48, distance: 27.7
click at [583, 48] on span "t. +447805474593" at bounding box center [594, 44] width 46 height 7
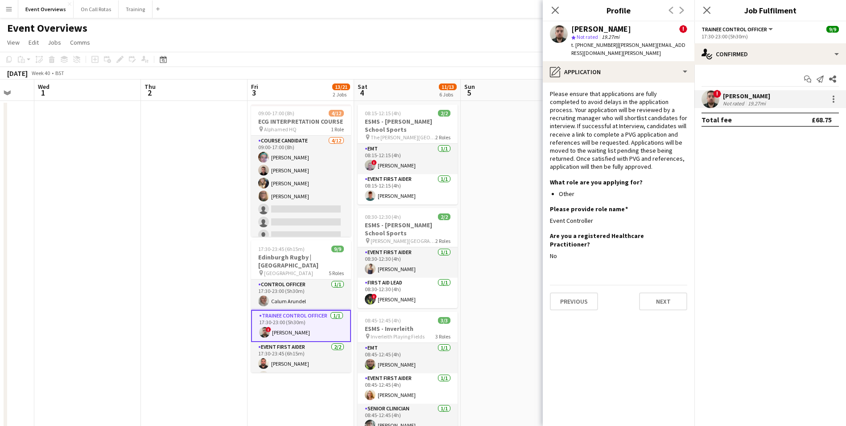
copy span "7805474593"
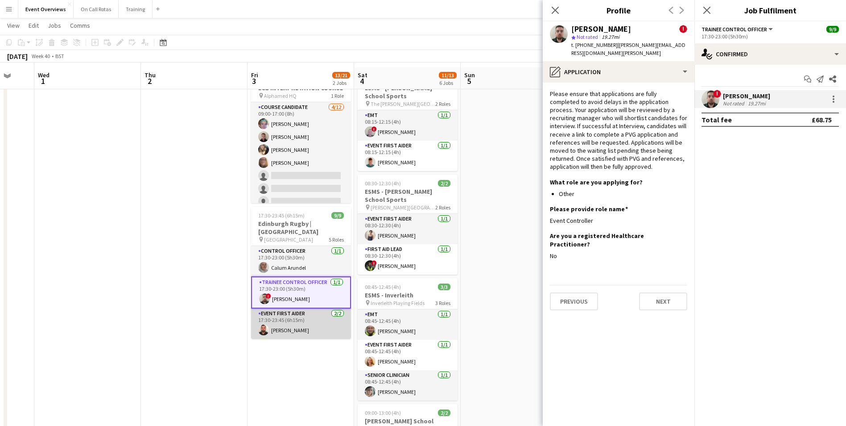
scroll to position [45, 0]
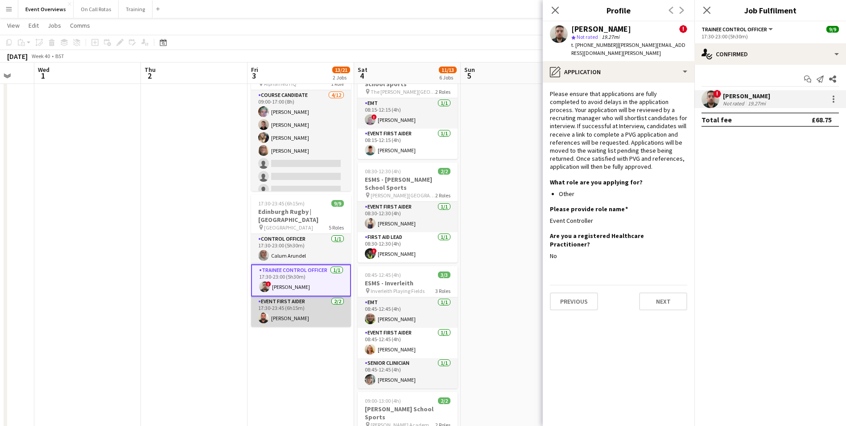
click at [265, 312] on app-user-avatar at bounding box center [263, 317] width 11 height 11
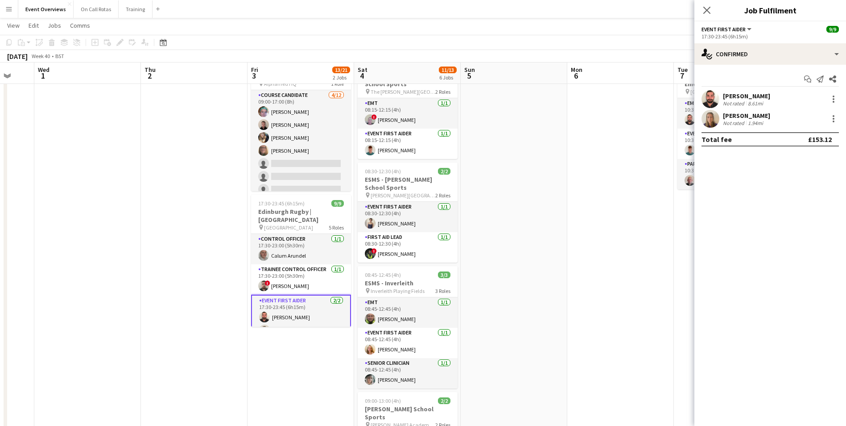
click at [712, 96] on app-user-avatar at bounding box center [711, 99] width 18 height 18
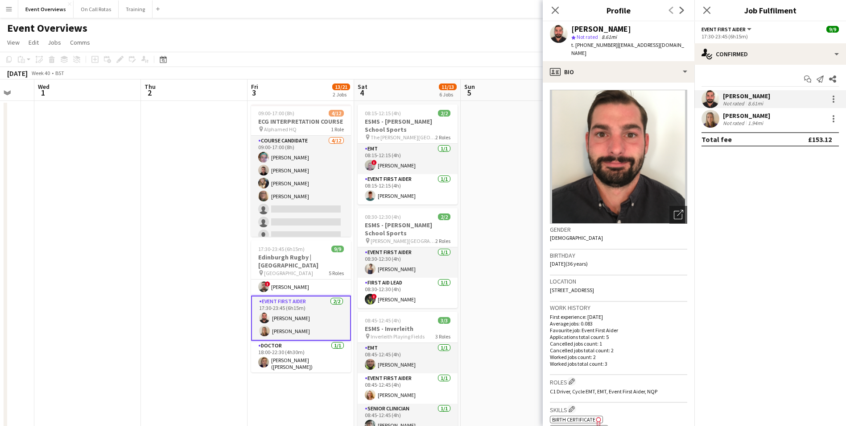
drag, startPoint x: 673, startPoint y: 44, endPoint x: 617, endPoint y: 47, distance: 56.3
click at [617, 47] on div "William Hutchinson star Not rated 8.61mi t. +4407780334146 | hutch89@hotmail.co…" at bounding box center [619, 41] width 152 height 40
copy span "hutch89@hotmail.co.uk"
drag, startPoint x: 612, startPoint y: 44, endPoint x: 584, endPoint y: 44, distance: 28.6
click at [584, 44] on span "t. +4407780334146" at bounding box center [594, 44] width 46 height 7
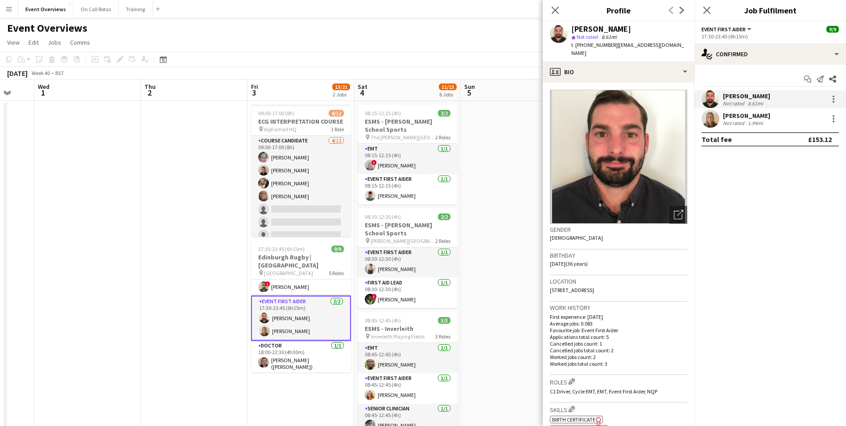
copy span "07780334146"
click at [555, 12] on icon "Close pop-in" at bounding box center [555, 10] width 8 height 8
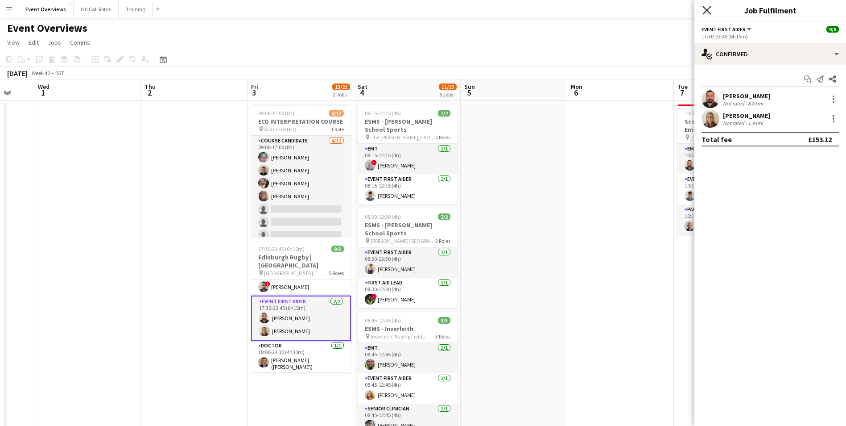
click at [705, 12] on icon "Close pop-in" at bounding box center [707, 10] width 8 height 8
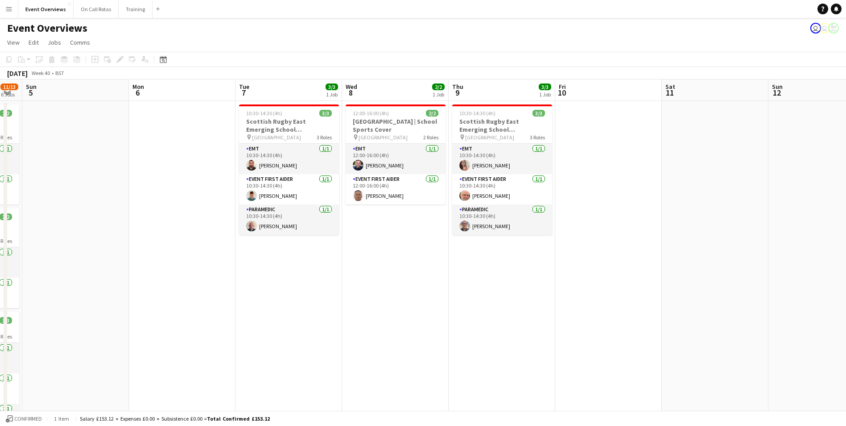
drag, startPoint x: 614, startPoint y: 150, endPoint x: 176, endPoint y: 155, distance: 438.5
click at [176, 155] on app-calendar-viewport "Thu 2 Fri 3 13/21 2 Jobs Sat 4 11/13 6 Jobs Sun 5 Mon 6 Tue 7 3/3 1 Job Wed 8 2…" at bounding box center [423, 422] width 846 height 687
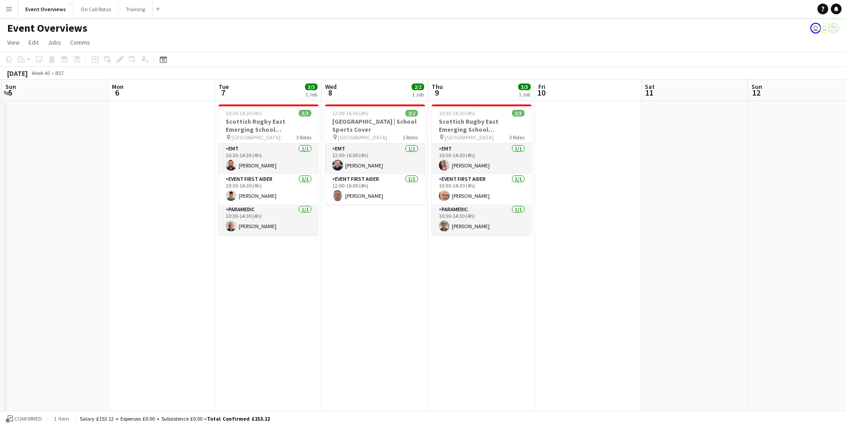
drag, startPoint x: 682, startPoint y: 122, endPoint x: 132, endPoint y: 134, distance: 549.7
click at [132, 134] on app-calendar-viewport "Thu 2 Fri 3 13/21 2 Jobs Sat 4 11/13 6 Jobs Sun 5 Mon 6 Tue 7 3/3 1 Job Wed 8 2…" at bounding box center [423, 422] width 846 height 687
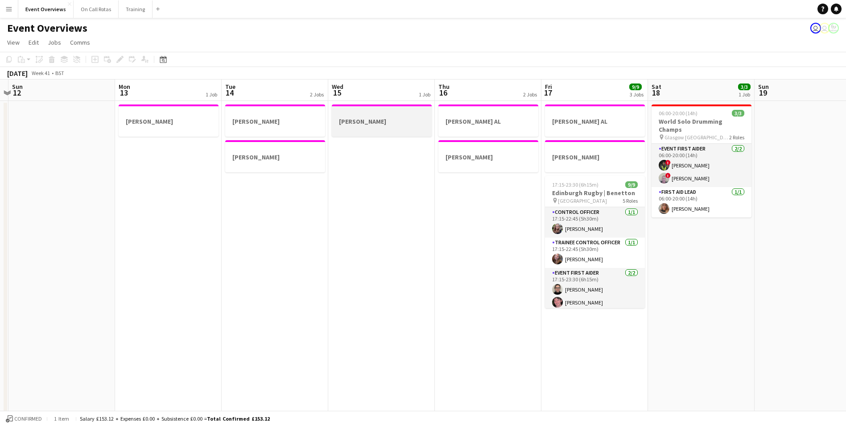
drag, startPoint x: 292, startPoint y: 128, endPoint x: 164, endPoint y: 116, distance: 128.6
click at [76, 124] on app-calendar-viewport "Thu 9 3/3 1 Job Fri 10 Sat 11 Sun 12 Mon 13 1 Job Tue 14 2 Jobs Wed 15 1 Job Th…" at bounding box center [423, 422] width 846 height 687
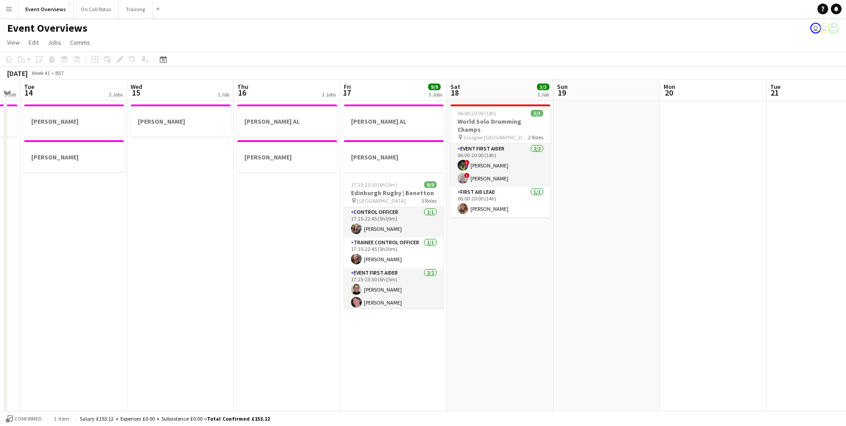
drag, startPoint x: 612, startPoint y: 101, endPoint x: 215, endPoint y: 108, distance: 396.6
click at [189, 110] on app-calendar-viewport "Sat 11 Sun 12 Mon 13 1 Job Tue 14 2 Jobs Wed 15 1 Job Thu 16 2 Jobs Fri 17 9/9 …" at bounding box center [423, 422] width 846 height 687
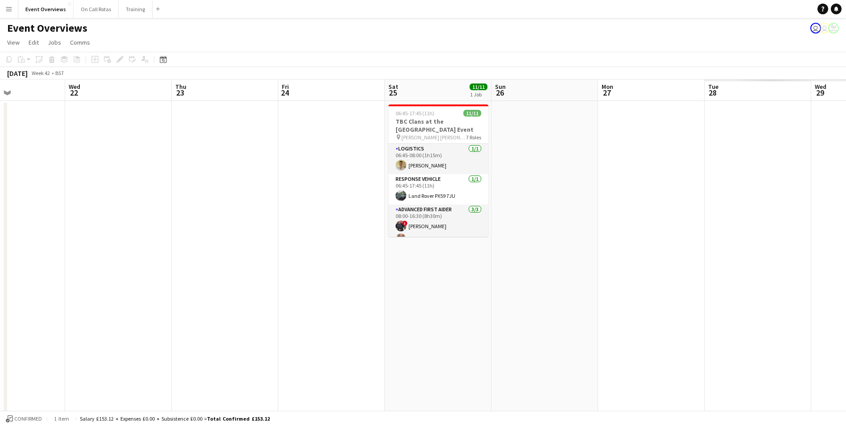
drag, startPoint x: 324, startPoint y: 116, endPoint x: 379, endPoint y: 100, distance: 56.6
click at [166, 116] on app-calendar-viewport "Sat 18 3/3 1 Job Sun 19 Mon 20 Tue 21 Wed 22 Thu 23 Fri 24 Sat 25 11/11 1 Job S…" at bounding box center [423, 422] width 846 height 687
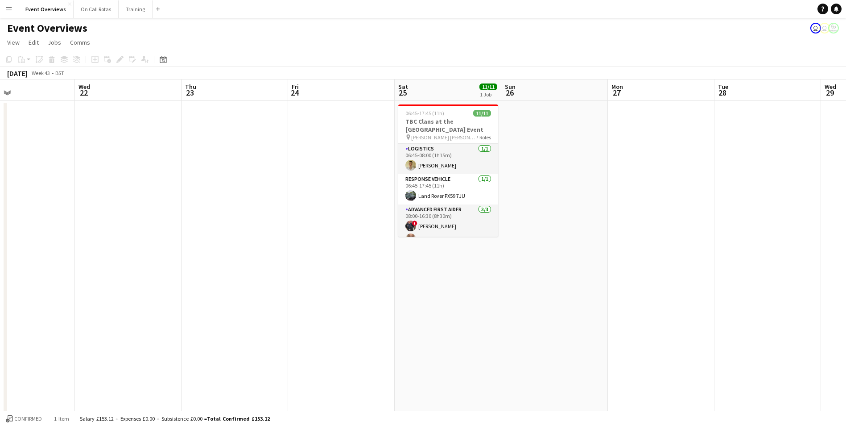
drag, startPoint x: 393, startPoint y: 136, endPoint x: 596, endPoint y: 114, distance: 204.6
click at [681, 112] on app-calendar-viewport "Sun 19 Mon 20 Tue 21 Wed 22 Thu 23 Fri 24 Sat 25 11/11 1 Job Sun 26 Mon 27 Tue …" at bounding box center [423, 422] width 846 height 687
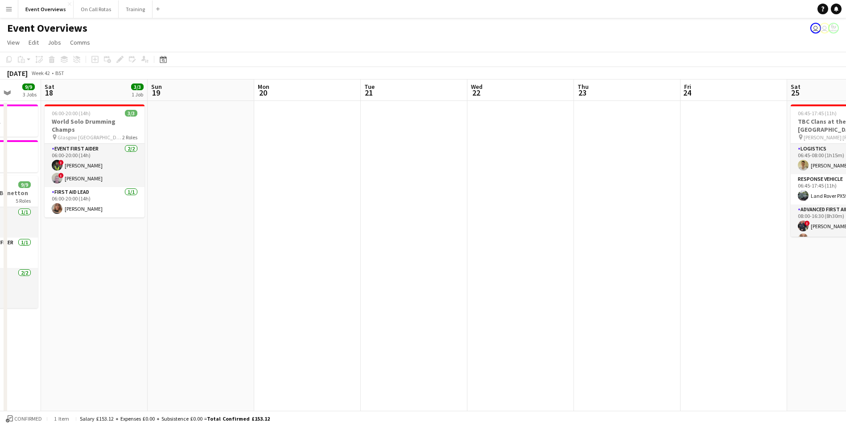
drag, startPoint x: 401, startPoint y: 105, endPoint x: 396, endPoint y: 112, distance: 8.6
click at [472, 100] on app-calendar-viewport "Wed 15 1 Job Thu 16 2 Jobs Fri 17 9/9 3 Jobs Sat 18 3/3 1 Job Sun 19 Mon 20 Tue…" at bounding box center [423, 422] width 846 height 687
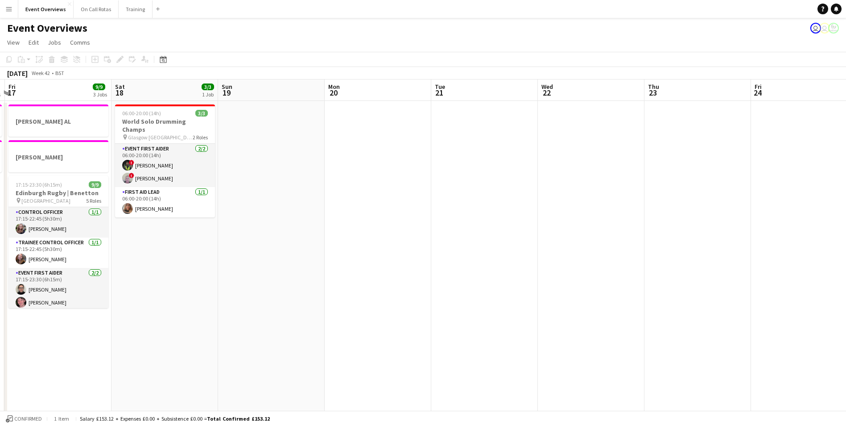
scroll to position [0, 265]
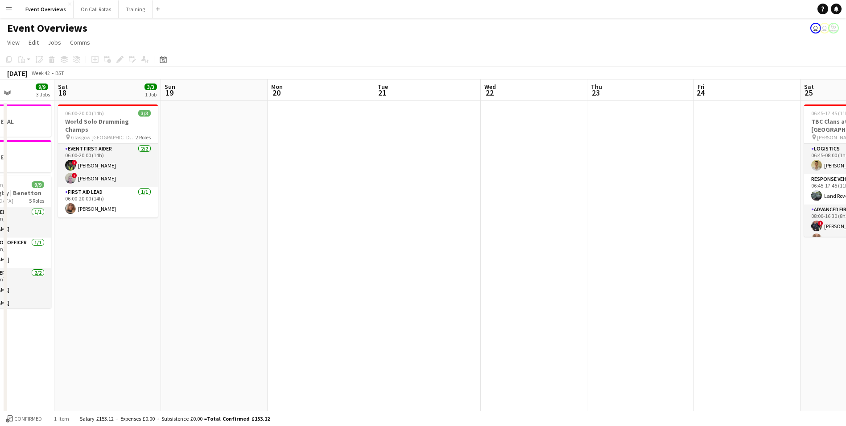
drag, startPoint x: 252, startPoint y: 132, endPoint x: 408, endPoint y: 128, distance: 155.8
click at [408, 128] on app-calendar-viewport "Wed 15 1 Job Thu 16 2 Jobs Fri 17 9/9 3 Jobs Sat 18 3/3 1 Job Sun 19 Mon 20 Tue…" at bounding box center [423, 422] width 846 height 687
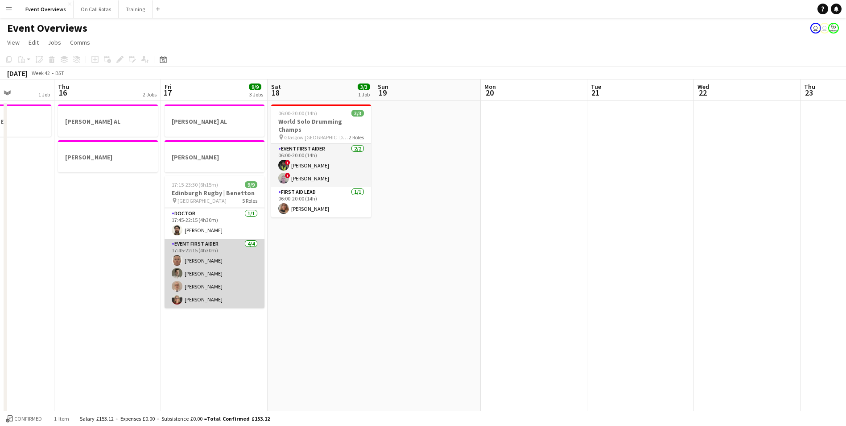
scroll to position [58, 0]
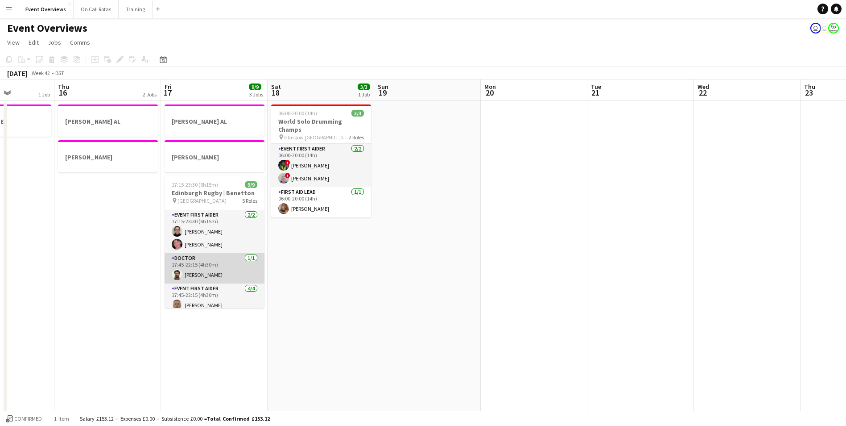
drag, startPoint x: 177, startPoint y: 273, endPoint x: 182, endPoint y: 270, distance: 5.2
click at [177, 273] on app-user-avatar at bounding box center [177, 274] width 11 height 11
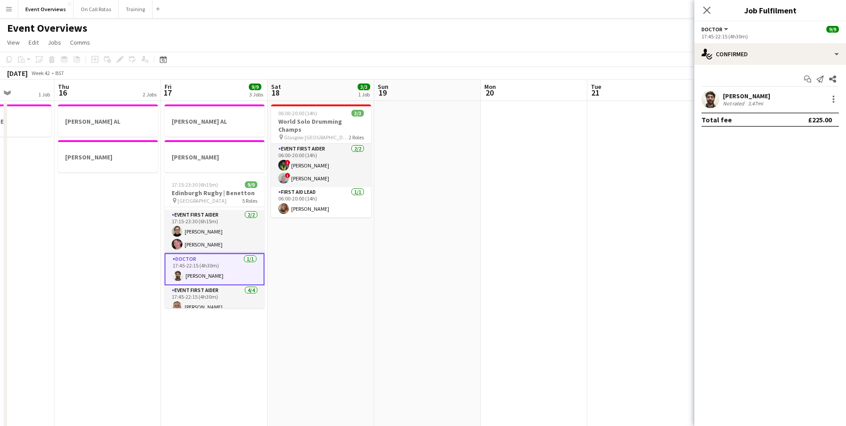
click at [713, 99] on app-user-avatar at bounding box center [711, 99] width 18 height 18
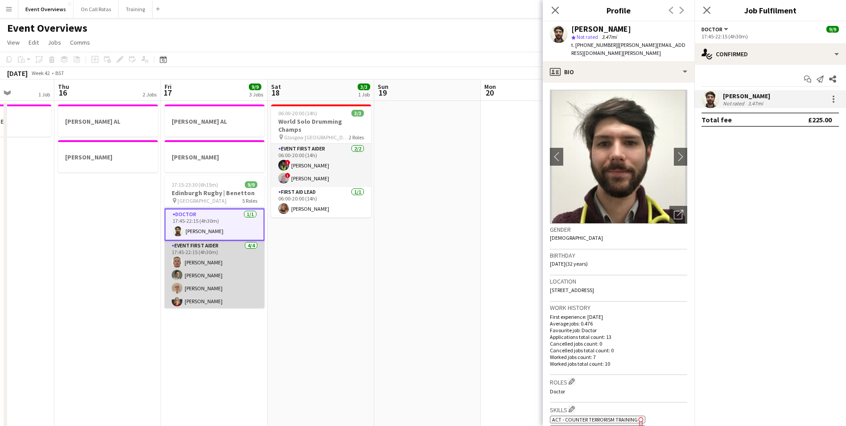
scroll to position [0, 265]
click at [174, 259] on app-user-avatar at bounding box center [177, 262] width 11 height 11
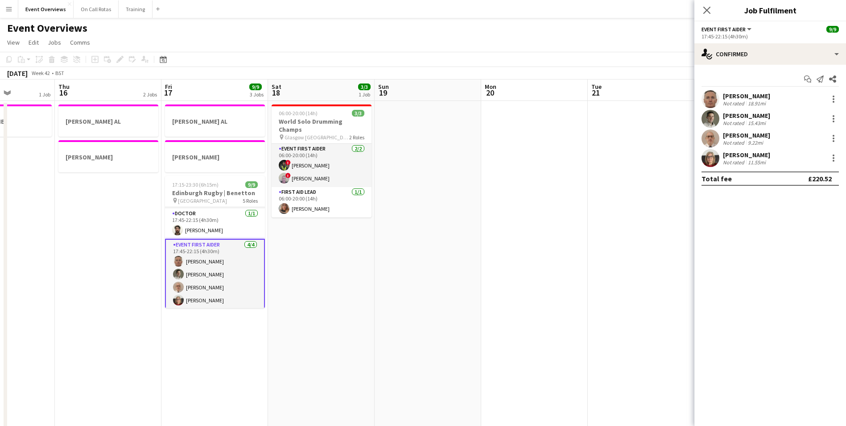
click at [174, 259] on app-user-avatar at bounding box center [178, 261] width 11 height 11
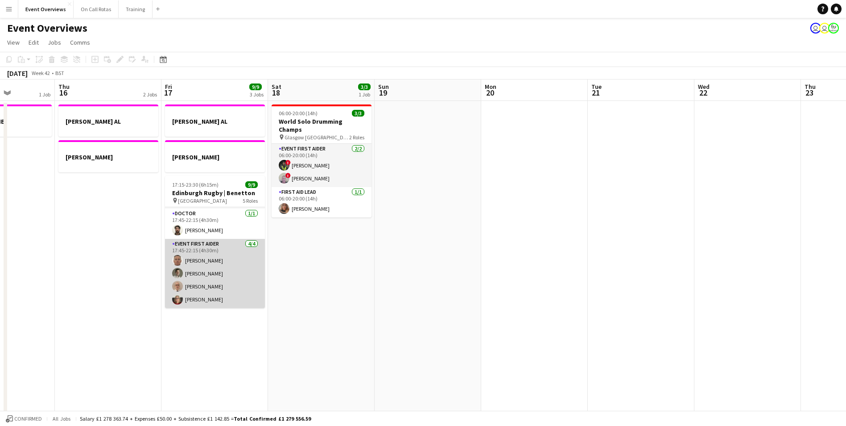
click at [174, 259] on app-user-avatar at bounding box center [177, 260] width 11 height 11
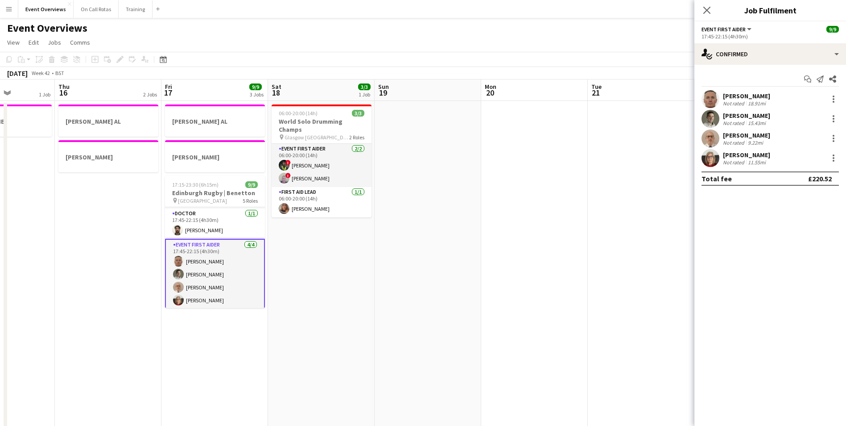
click at [714, 101] on app-user-avatar at bounding box center [711, 99] width 18 height 18
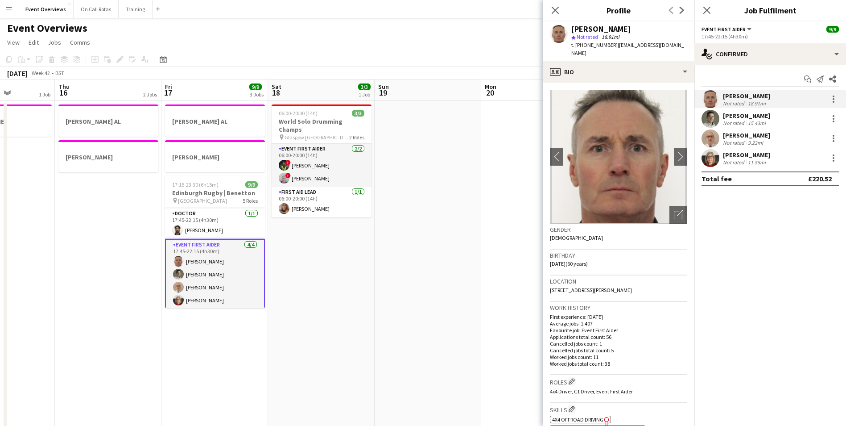
click at [177, 288] on app-user-avatar at bounding box center [178, 286] width 11 height 11
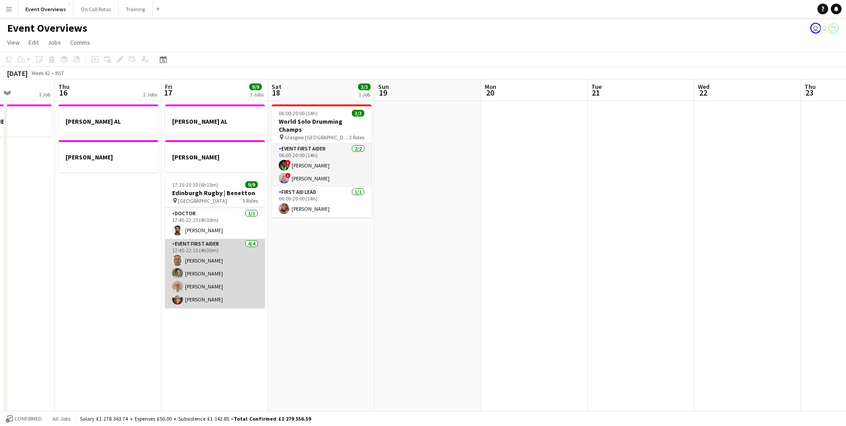
click at [177, 288] on app-user-avatar at bounding box center [177, 286] width 11 height 11
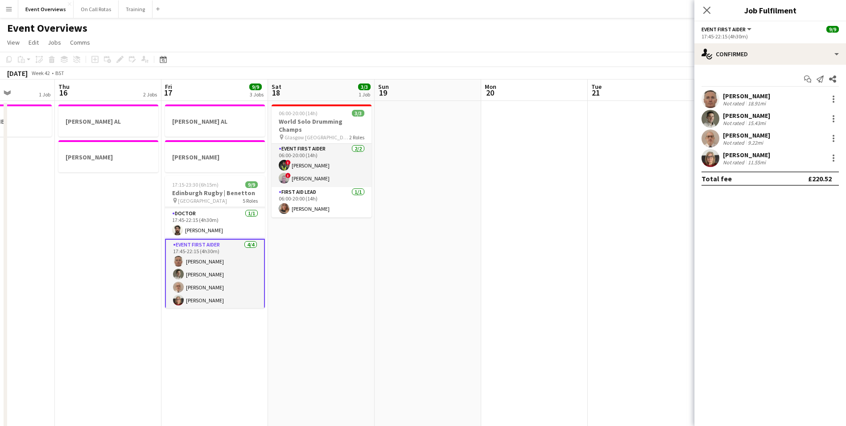
click at [720, 142] on div "Malcolm Napier-Holford Not rated 9.22mi" at bounding box center [771, 138] width 152 height 18
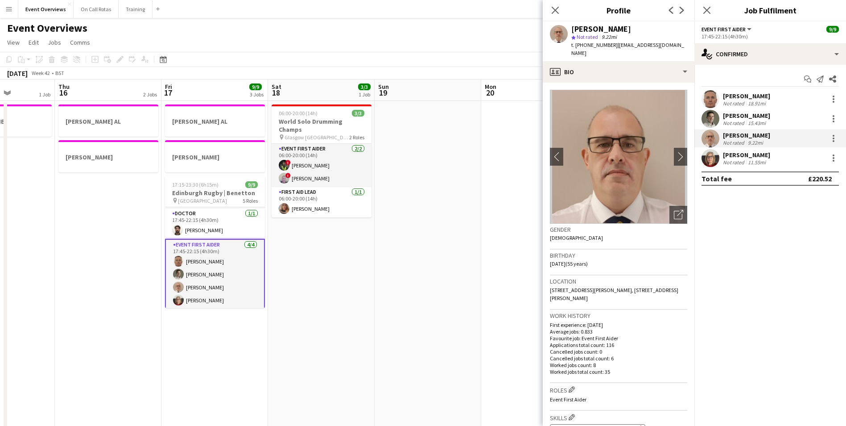
click at [181, 296] on app-user-avatar at bounding box center [178, 299] width 11 height 11
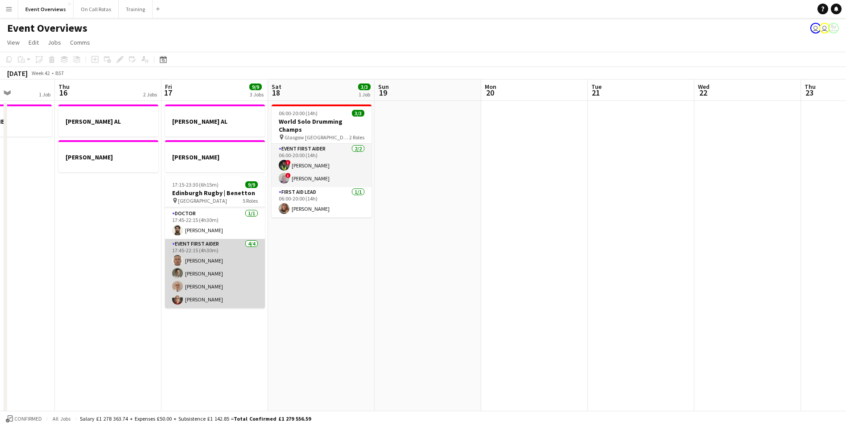
click at [181, 296] on app-user-avatar at bounding box center [177, 299] width 11 height 11
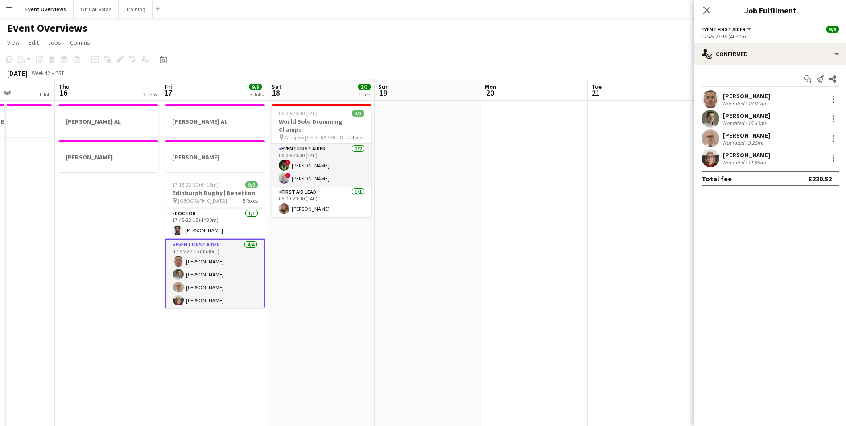
click at [709, 158] on app-user-avatar at bounding box center [711, 158] width 18 height 18
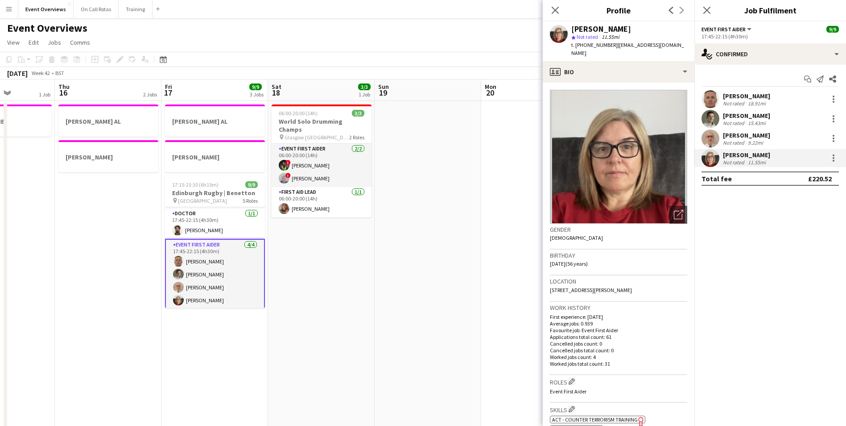
click at [179, 274] on app-user-avatar at bounding box center [178, 274] width 11 height 11
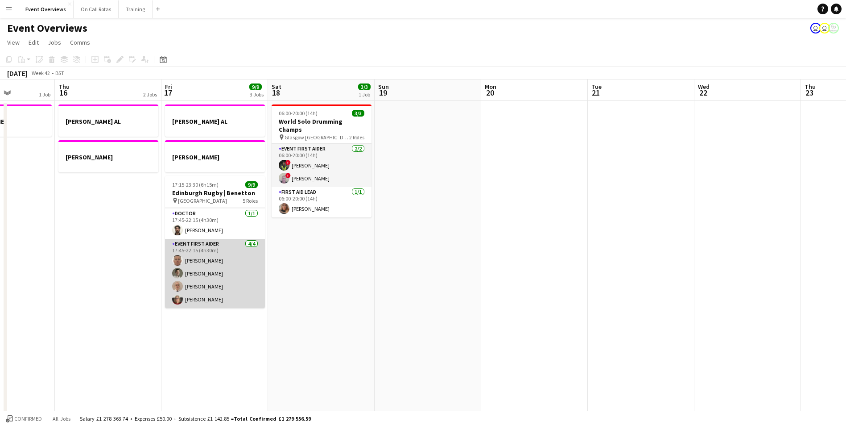
click at [179, 274] on app-user-avatar at bounding box center [177, 273] width 11 height 11
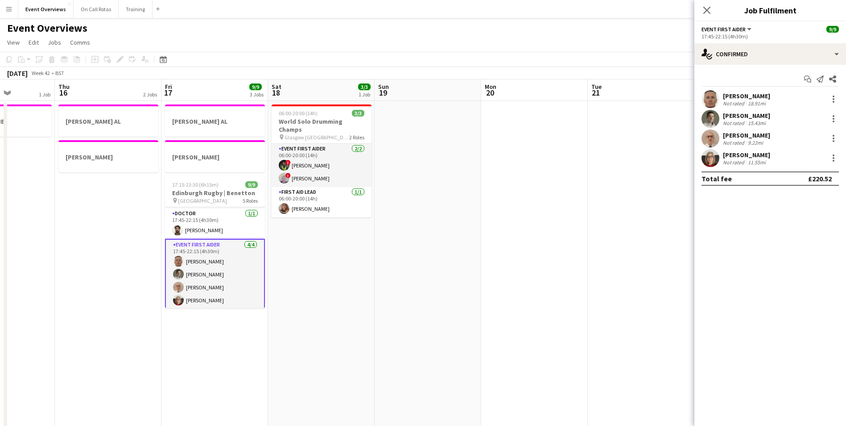
click at [711, 119] on app-user-avatar at bounding box center [711, 119] width 18 height 18
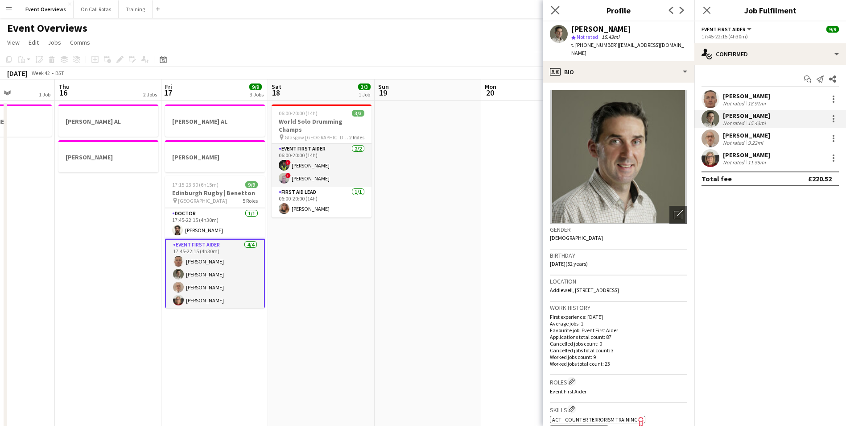
click at [550, 12] on app-icon "Close pop-in" at bounding box center [555, 10] width 13 height 13
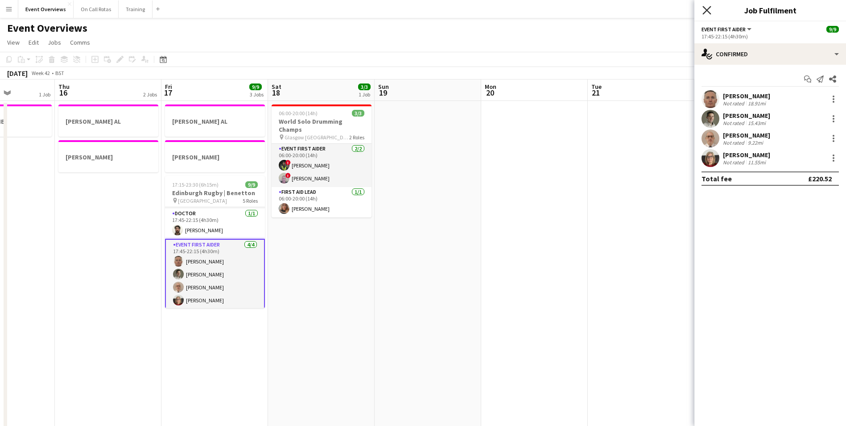
click at [703, 10] on icon "Close pop-in" at bounding box center [707, 10] width 8 height 8
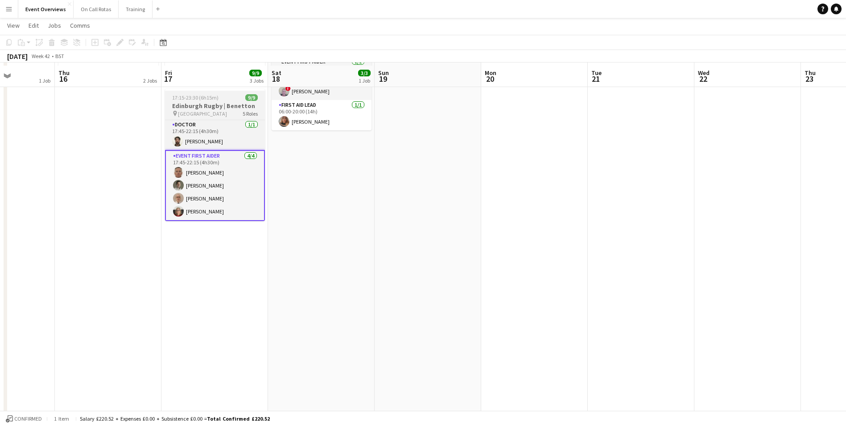
scroll to position [89, 0]
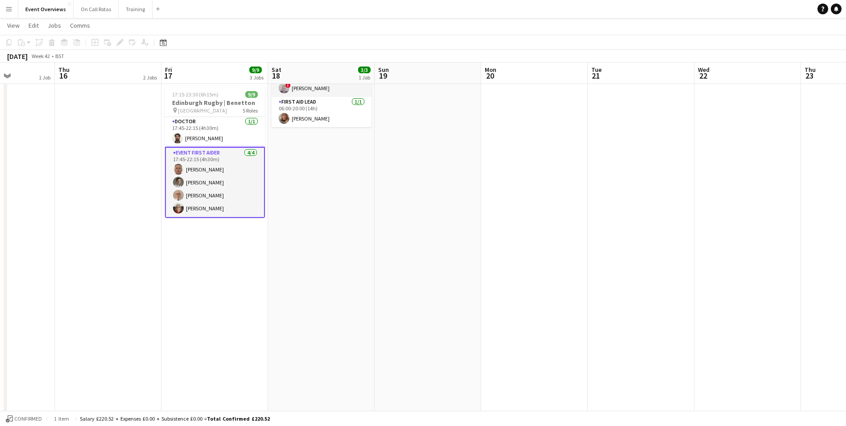
click at [288, 219] on app-date-cell "06:00-20:00 (14h) 3/3 World Solo Drumming Champs pin Glasgow Caledonia Unviersi…" at bounding box center [321, 343] width 107 height 665
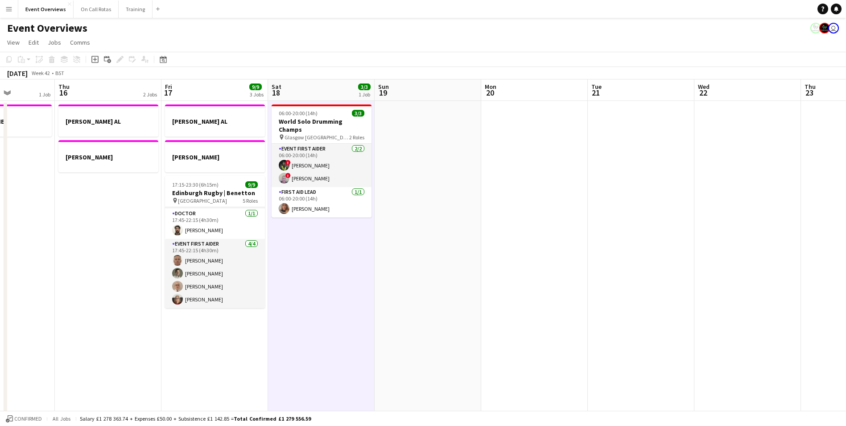
scroll to position [0, 300]
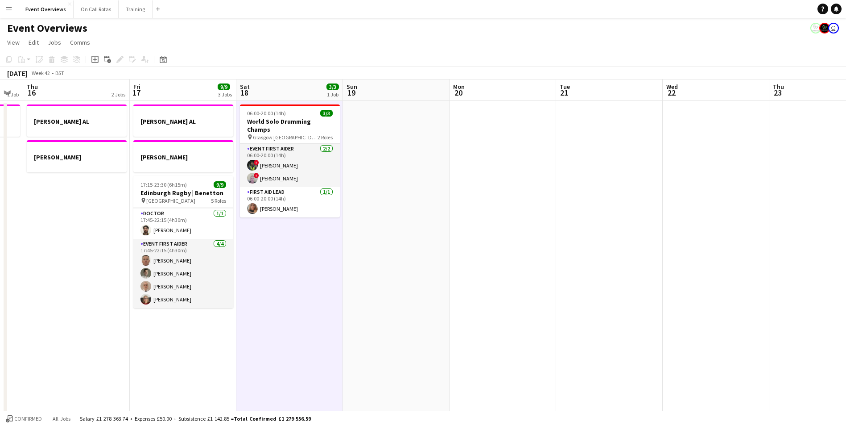
drag, startPoint x: 569, startPoint y: 307, endPoint x: 2, endPoint y: 323, distance: 566.7
click at [1, 324] on app-calendar-viewport "Mon 13 1 Job Tue 14 2 Jobs Wed 15 1 Job Thu 16 2 Jobs Fri 17 9/9 3 Jobs Sat 18 …" at bounding box center [423, 422] width 846 height 687
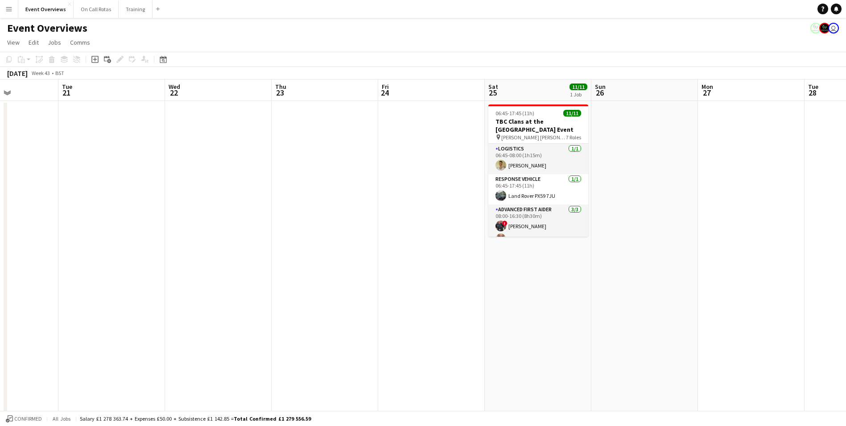
drag, startPoint x: 659, startPoint y: 265, endPoint x: 115, endPoint y: 261, distance: 544.3
click at [114, 262] on app-calendar-viewport "Sat 18 3/3 1 Job Sun 19 Mon 20 Tue 21 Wed 22 Thu 23 Fri 24 Sat 25 11/11 1 Job S…" at bounding box center [423, 422] width 846 height 687
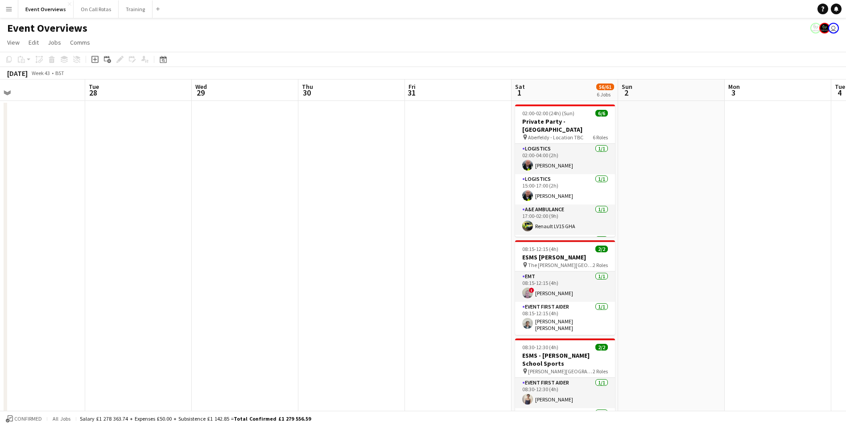
drag, startPoint x: 544, startPoint y: 247, endPoint x: 406, endPoint y: 228, distance: 139.5
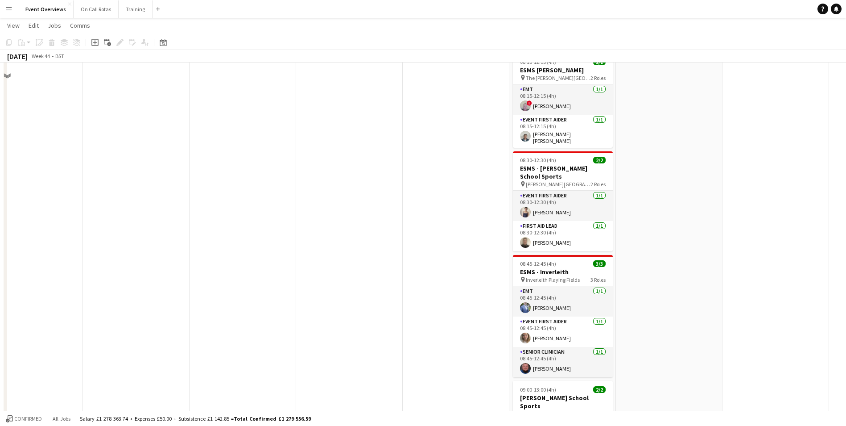
scroll to position [142, 0]
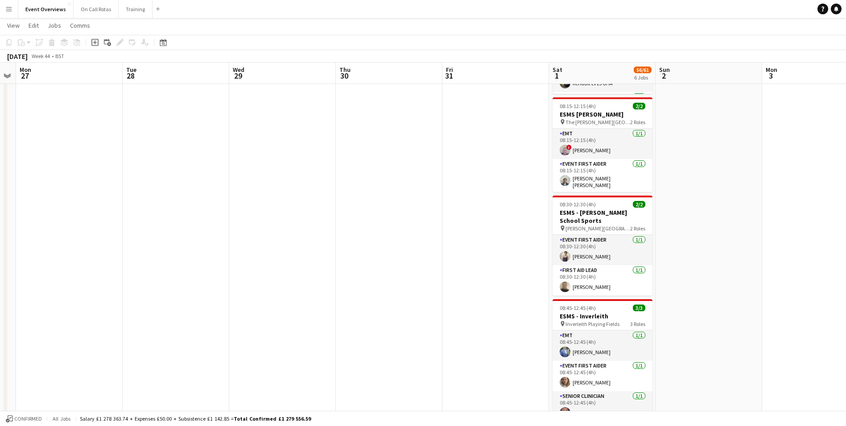
drag, startPoint x: 720, startPoint y: 217, endPoint x: 207, endPoint y: 244, distance: 514.6
click at [207, 244] on app-calendar-viewport "Fri 24 Sat 25 11/11 1 Job Sun 26 Mon 27 Tue 28 Wed 29 Thu 30 Fri 31 Sat 1 56/61…" at bounding box center [423, 285] width 846 height 785
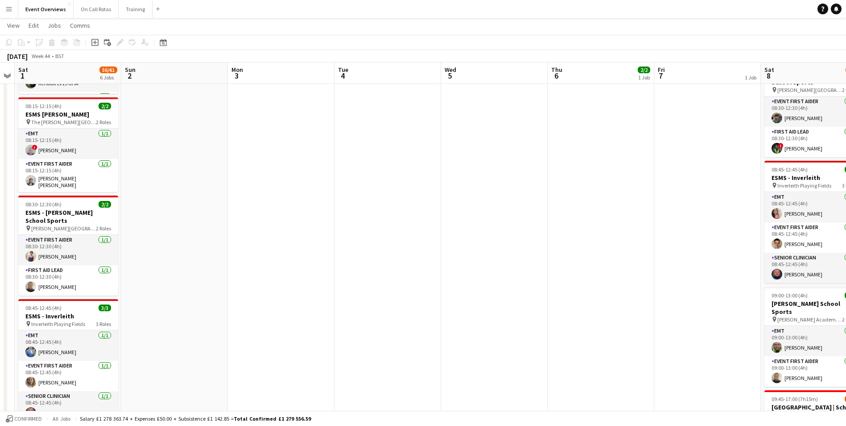
drag, startPoint x: 252, startPoint y: 246, endPoint x: 67, endPoint y: 222, distance: 186.6
click at [67, 222] on app-calendar-viewport "Wed 29 Thu 30 Fri 31 Sat 1 56/61 6 Jobs Sun 2 Mon 3 Tue 4 Wed 5 Thu 6 2/2 1 Job…" at bounding box center [423, 285] width 846 height 785
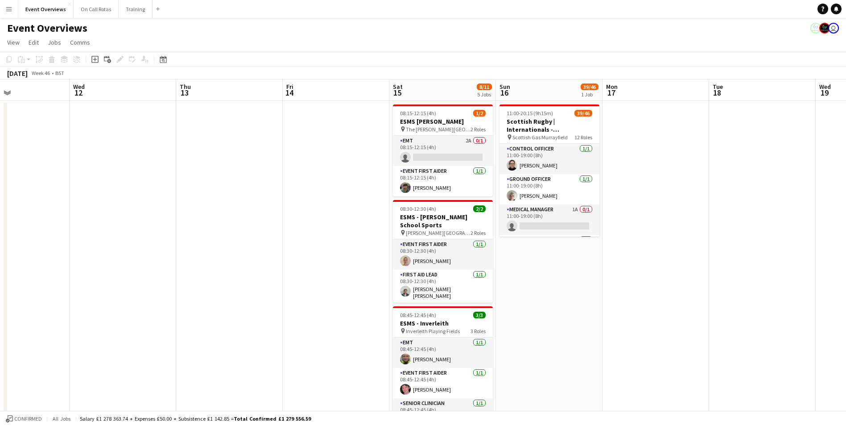
scroll to position [0, 358]
drag, startPoint x: 795, startPoint y: 264, endPoint x: 58, endPoint y: 229, distance: 737.8
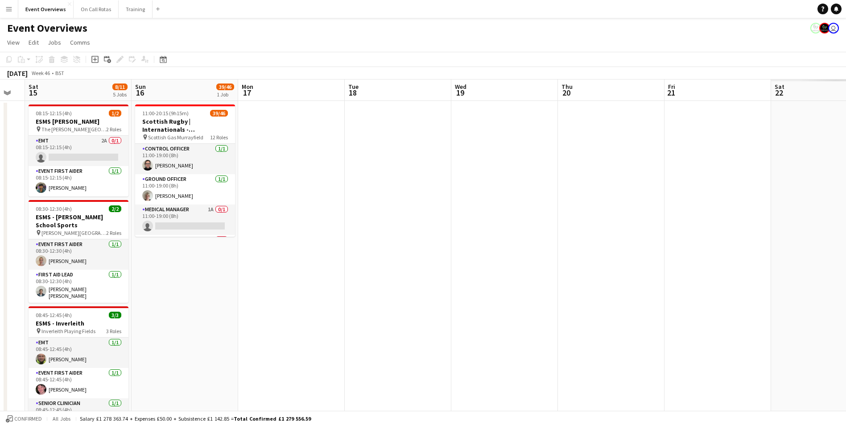
scroll to position [0, 279]
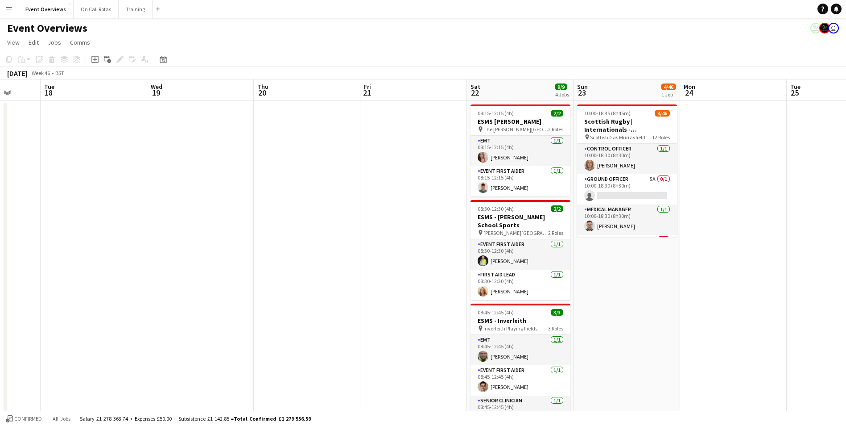
drag, startPoint x: 709, startPoint y: 246, endPoint x: -2, endPoint y: 240, distance: 711.1
click at [0, 240] on html "Menu Boards Boards Boards All jobs Status Workforce Workforce My Workforce Recr…" at bounding box center [423, 418] width 846 height 836
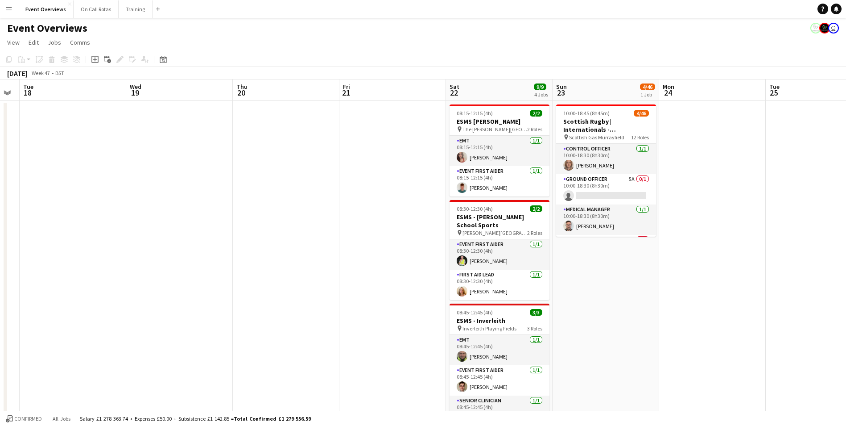
scroll to position [0, 235]
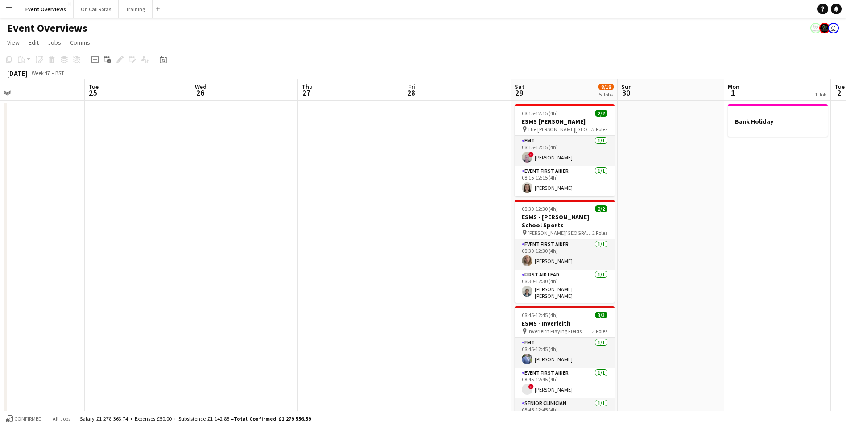
drag, startPoint x: 709, startPoint y: 258, endPoint x: 7, endPoint y: 232, distance: 702.6
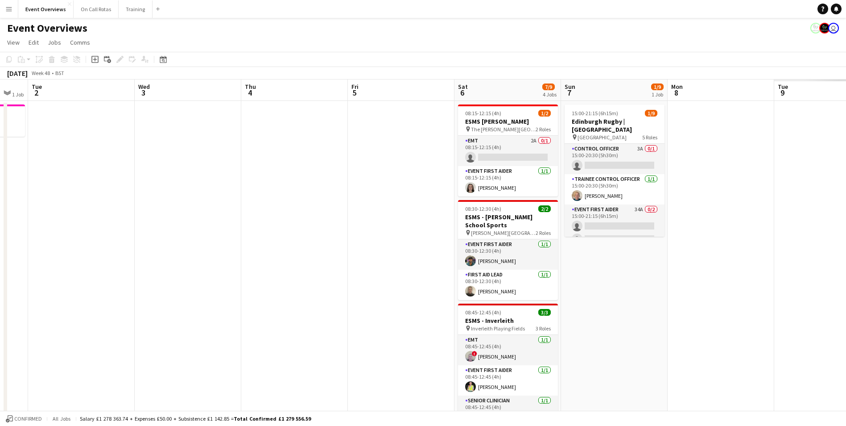
scroll to position [0, 336]
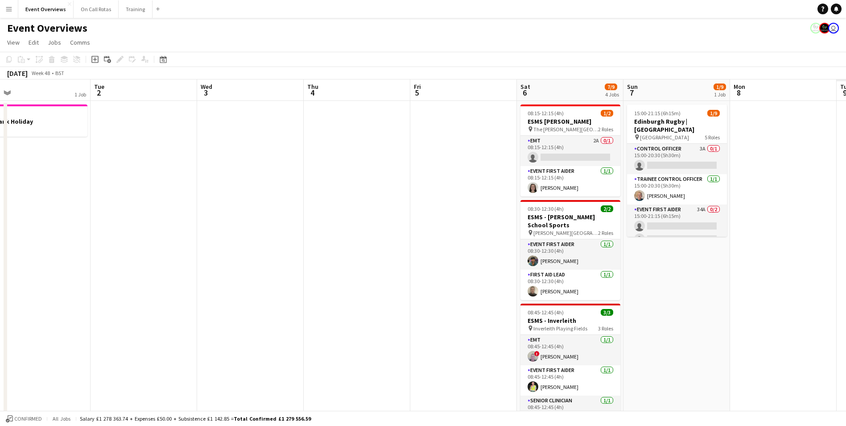
drag, startPoint x: 831, startPoint y: 241, endPoint x: 90, endPoint y: 214, distance: 741.0
click at [160, 60] on div "Date picker" at bounding box center [163, 59] width 11 height 11
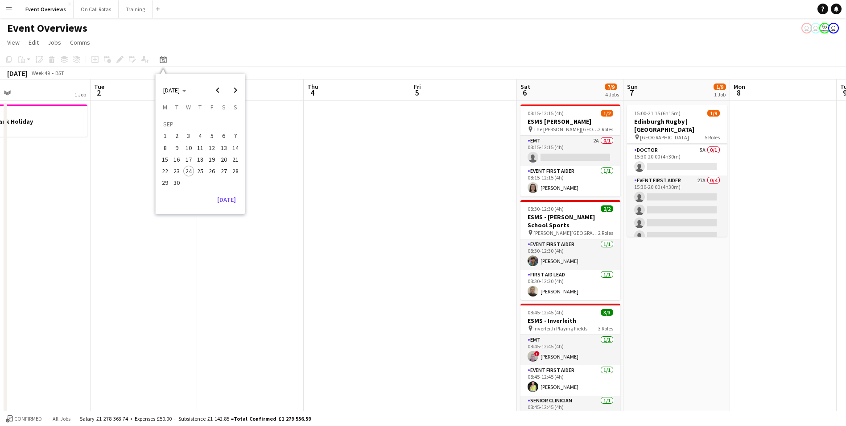
click at [233, 174] on span "28" at bounding box center [235, 171] width 11 height 11
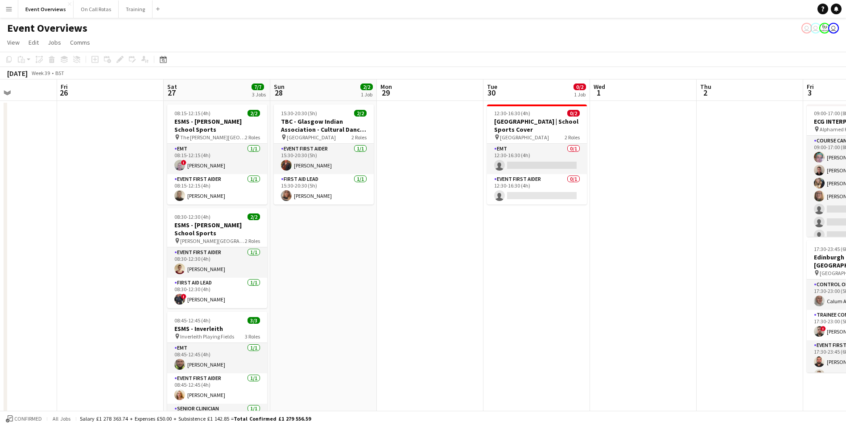
scroll to position [0, 343]
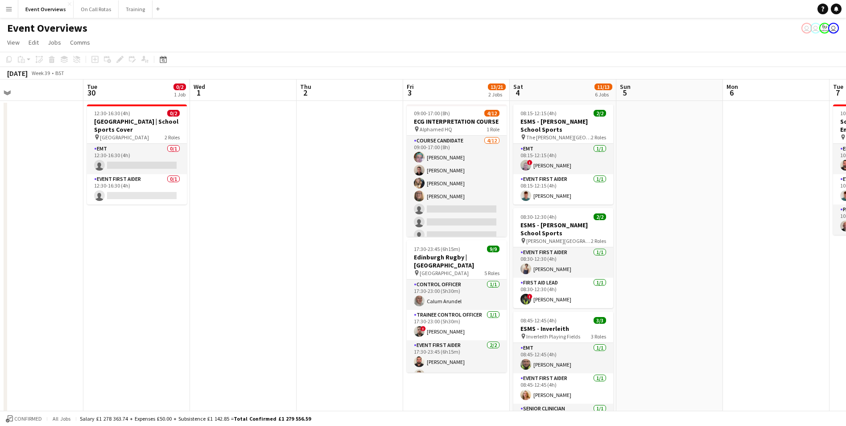
drag, startPoint x: 612, startPoint y: 225, endPoint x: 256, endPoint y: 218, distance: 356.1
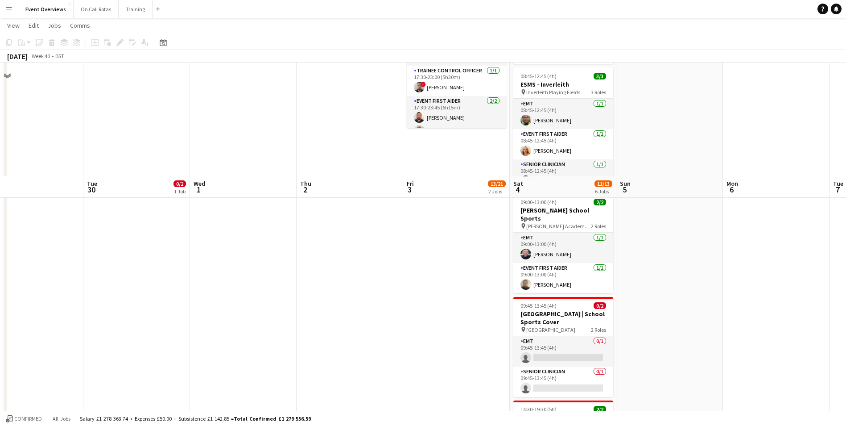
scroll to position [357, 0]
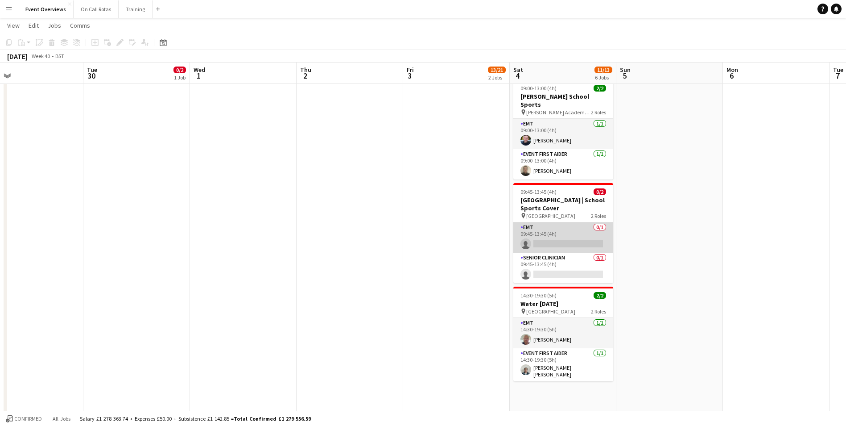
click at [568, 222] on app-card-role "EMT 0/1 09:45-13:45 (4h) single-neutral-actions" at bounding box center [563, 237] width 100 height 30
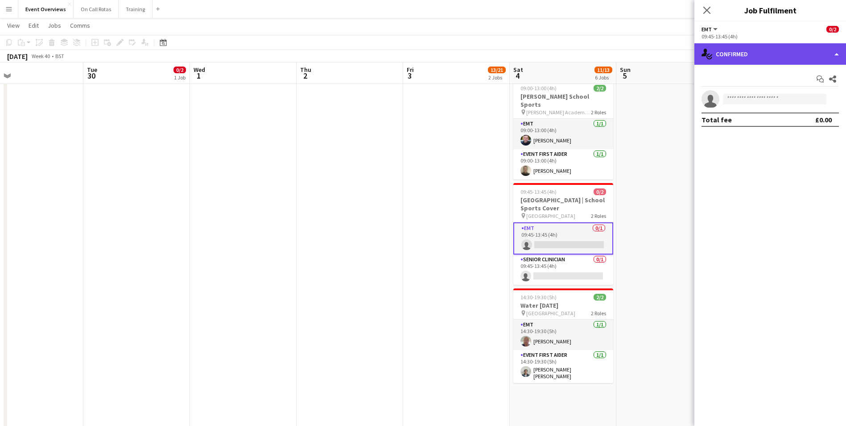
click at [744, 61] on div "single-neutral-actions-check-2 Confirmed" at bounding box center [771, 53] width 152 height 21
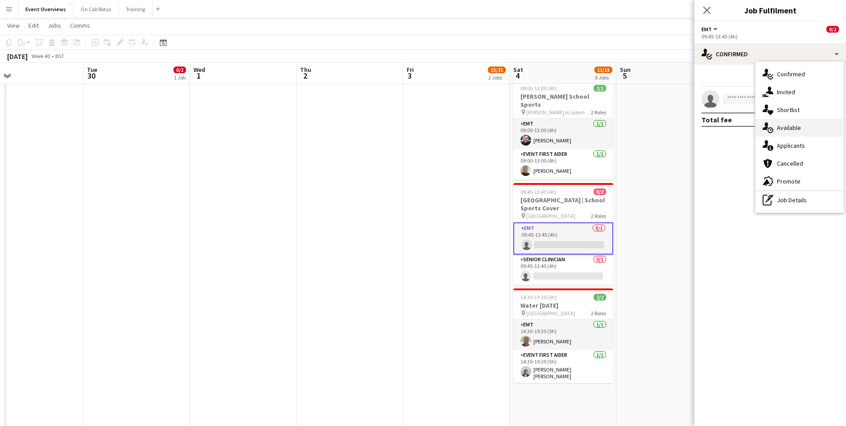
click at [775, 126] on div "single-neutral-actions-upload Available" at bounding box center [800, 128] width 88 height 18
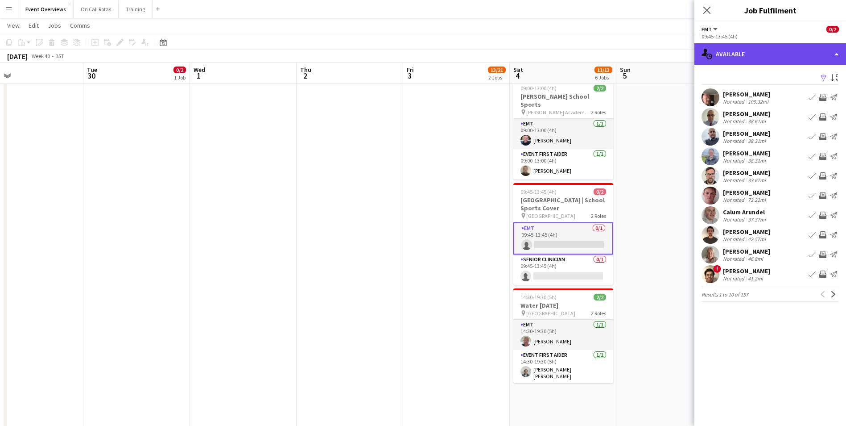
click at [751, 54] on div "single-neutral-actions-upload Available" at bounding box center [771, 53] width 152 height 21
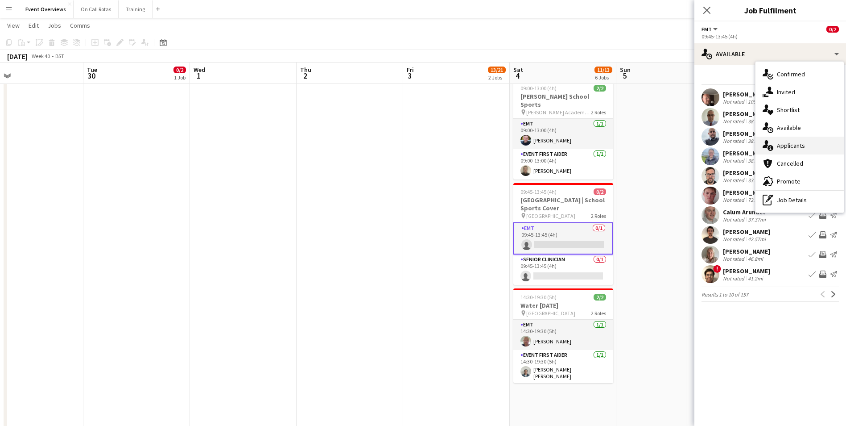
click at [789, 149] on span "Applicants" at bounding box center [791, 145] width 28 height 8
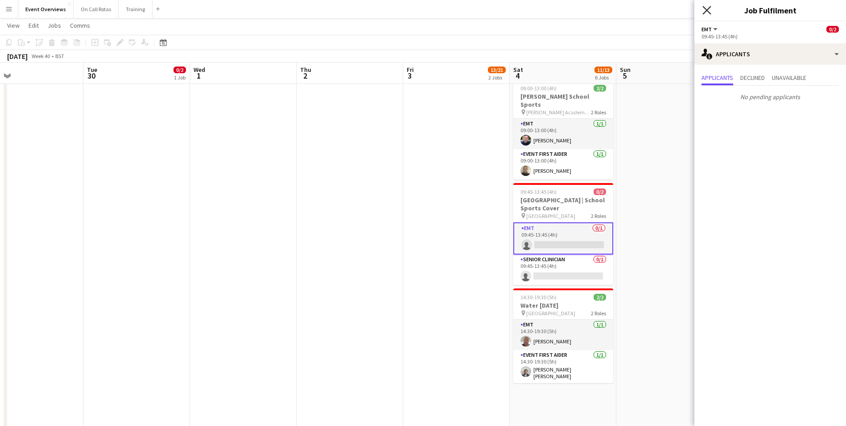
click at [707, 12] on icon "Close pop-in" at bounding box center [707, 10] width 8 height 8
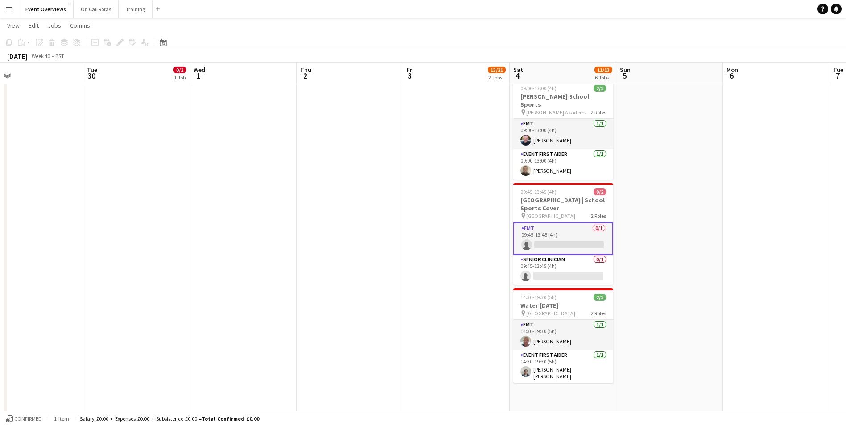
click at [344, 209] on app-date-cell at bounding box center [350, 103] width 107 height 720
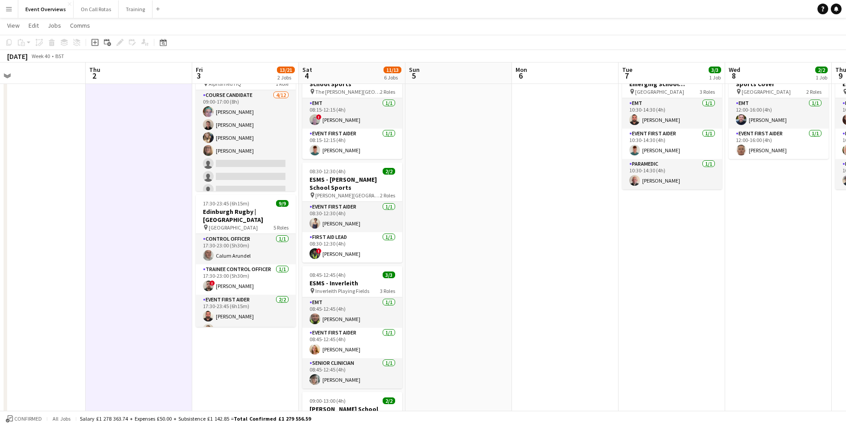
scroll to position [0, 223]
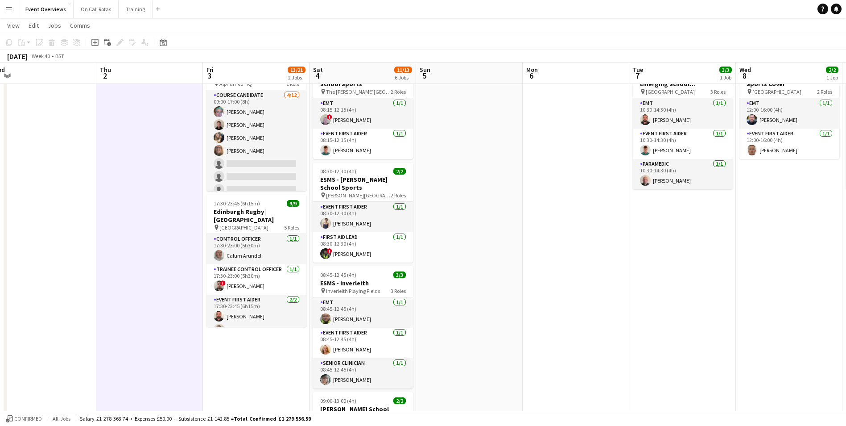
drag, startPoint x: 679, startPoint y: 282, endPoint x: 479, endPoint y: 283, distance: 200.3
click at [479, 283] on app-calendar-viewport "Mon 29 Tue 30 0/2 1 Job Wed 1 Thu 2 Fri 3 13/21 2 Jobs Sat 4 11/13 6 Jobs Sun 5…" at bounding box center [423, 382] width 846 height 785
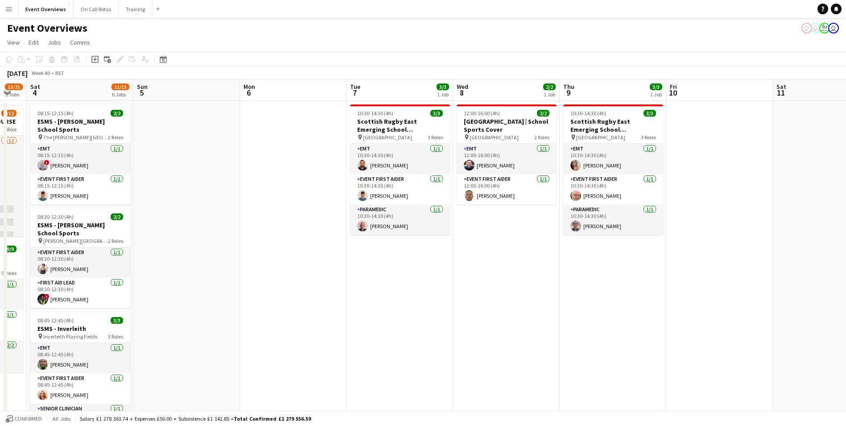
scroll to position [0, 294]
drag, startPoint x: 534, startPoint y: 246, endPoint x: 250, endPoint y: 258, distance: 284.4
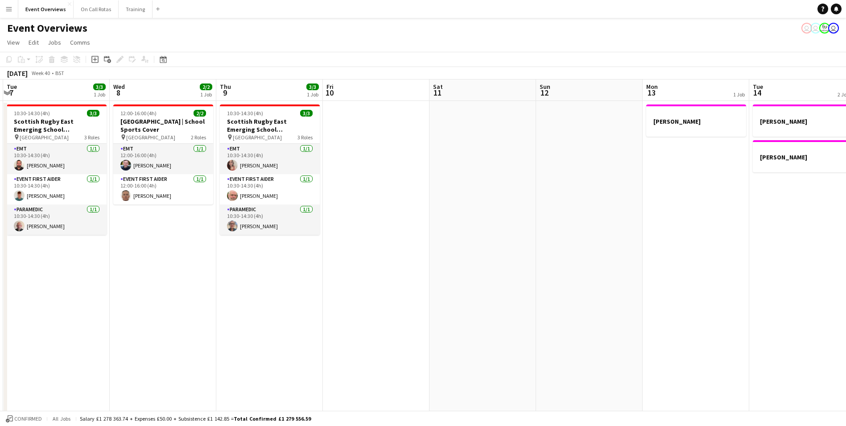
drag, startPoint x: 530, startPoint y: 263, endPoint x: 187, endPoint y: 253, distance: 342.3
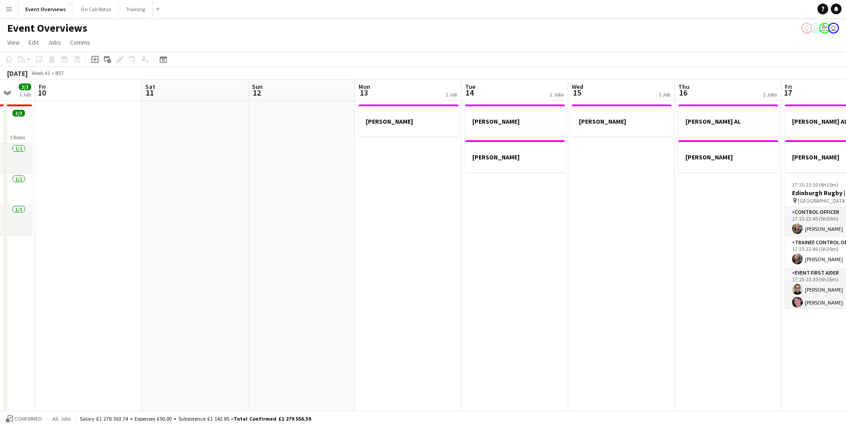
drag, startPoint x: 566, startPoint y: 240, endPoint x: 173, endPoint y: 213, distance: 393.9
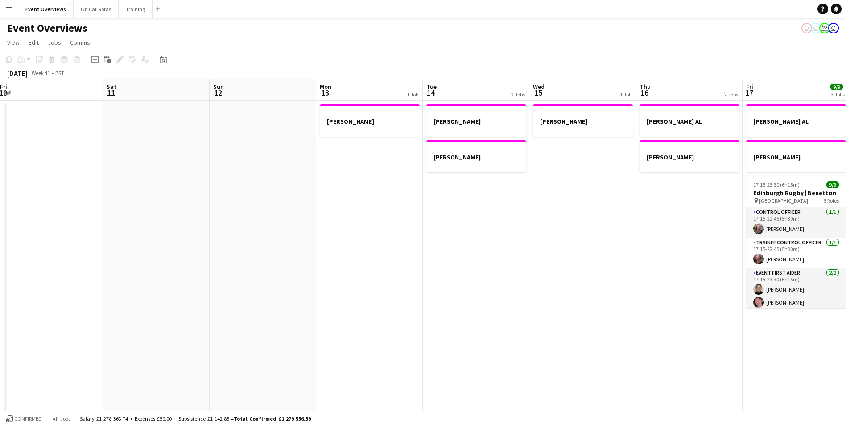
scroll to position [0, 288]
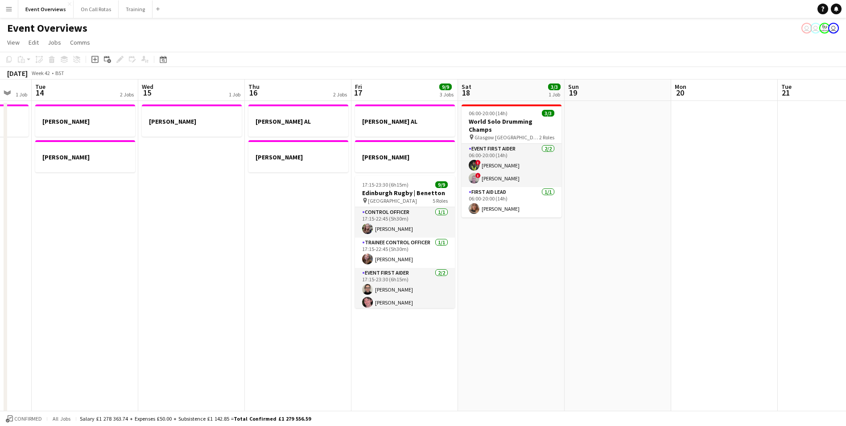
drag, startPoint x: 631, startPoint y: 224, endPoint x: 308, endPoint y: 217, distance: 323.5
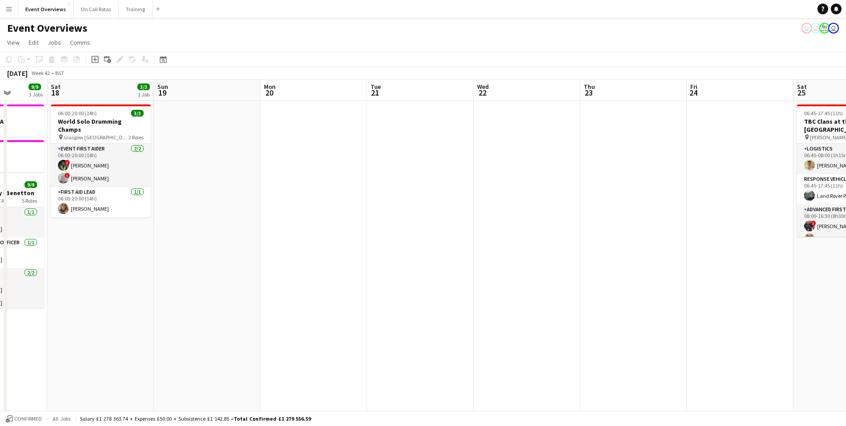
drag, startPoint x: 638, startPoint y: 215, endPoint x: 227, endPoint y: 198, distance: 411.2
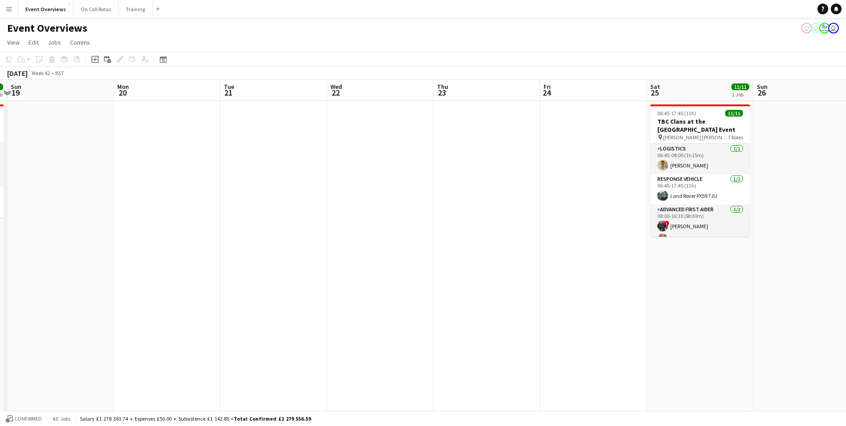
scroll to position [0, 306]
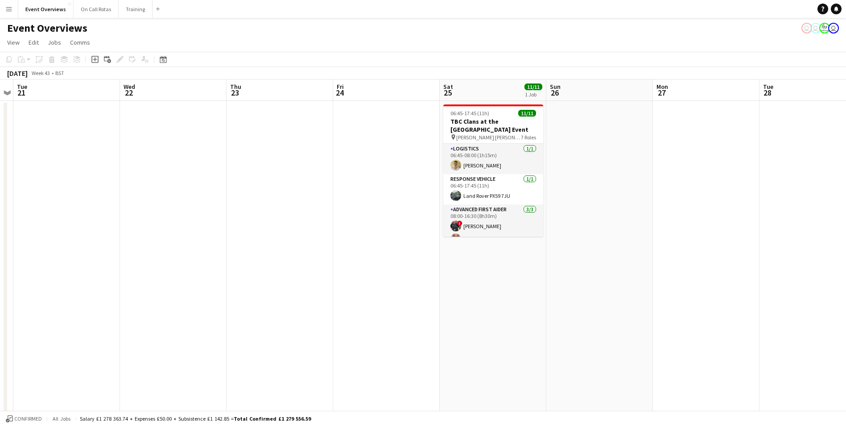
drag, startPoint x: 569, startPoint y: 203, endPoint x: 215, endPoint y: 201, distance: 353.8
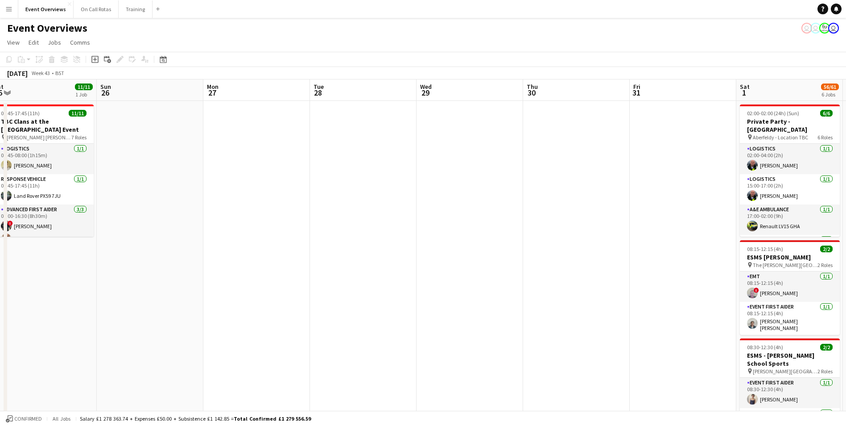
drag, startPoint x: 638, startPoint y: 186, endPoint x: 191, endPoint y: 196, distance: 446.7
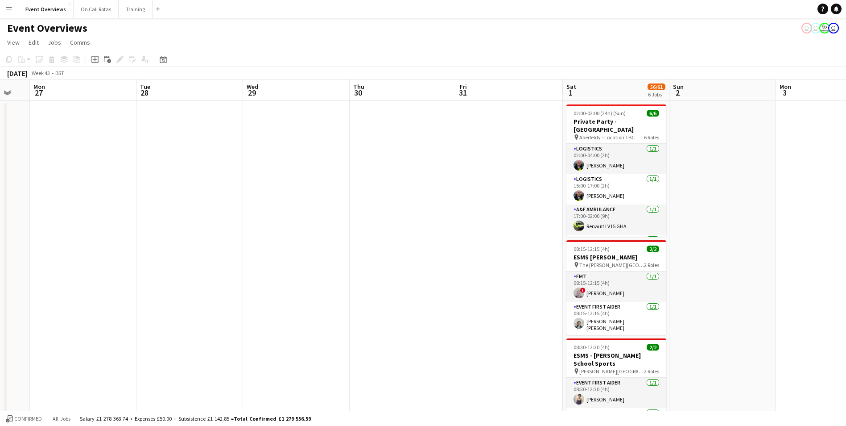
scroll to position [0, 339]
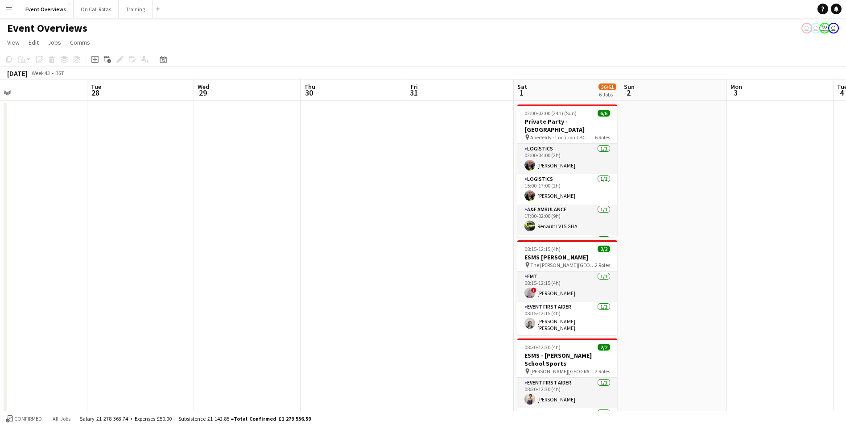
drag, startPoint x: 418, startPoint y: 184, endPoint x: 244, endPoint y: 156, distance: 175.8
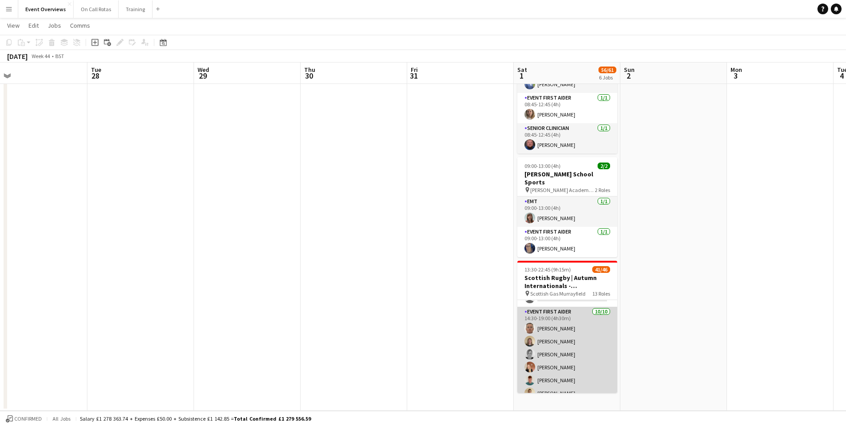
scroll to position [728, 0]
click at [528, 368] on app-user-avatar at bounding box center [530, 373] width 11 height 11
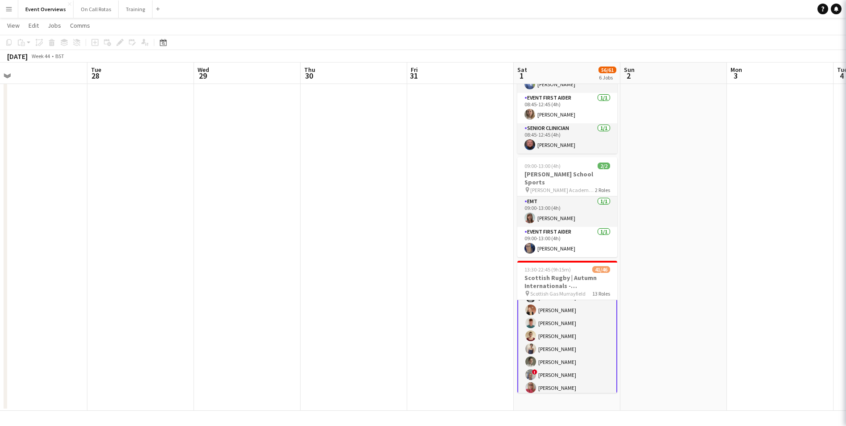
scroll to position [729, 0]
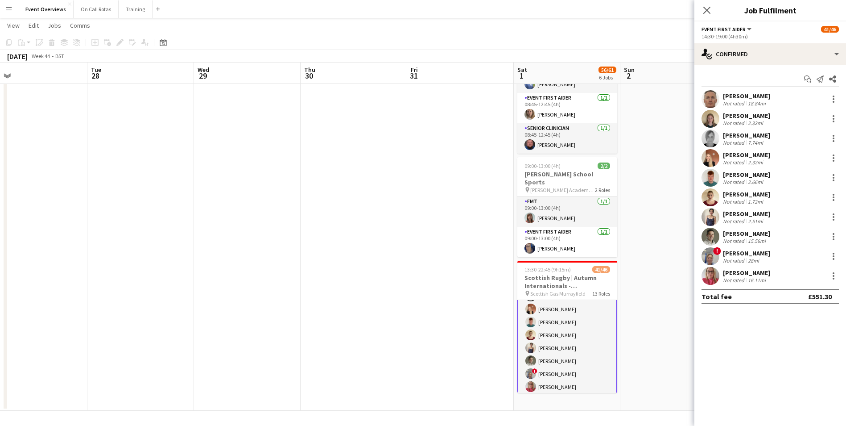
click at [712, 251] on app-user-avatar at bounding box center [711, 256] width 18 height 18
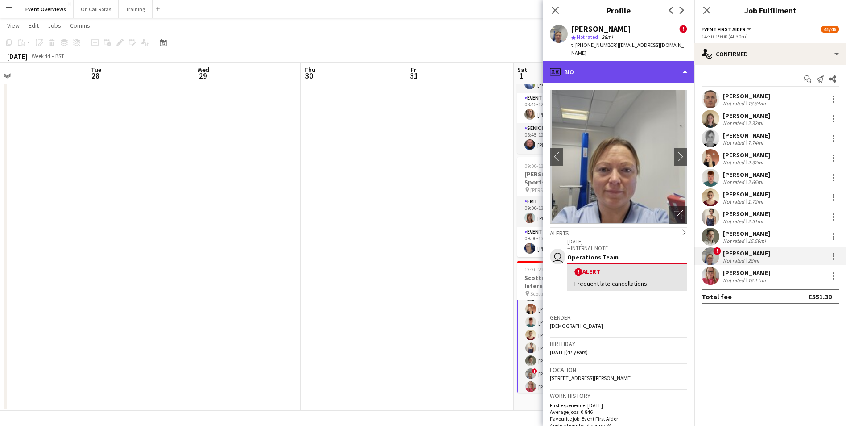
click at [586, 65] on div "profile Bio" at bounding box center [619, 71] width 152 height 21
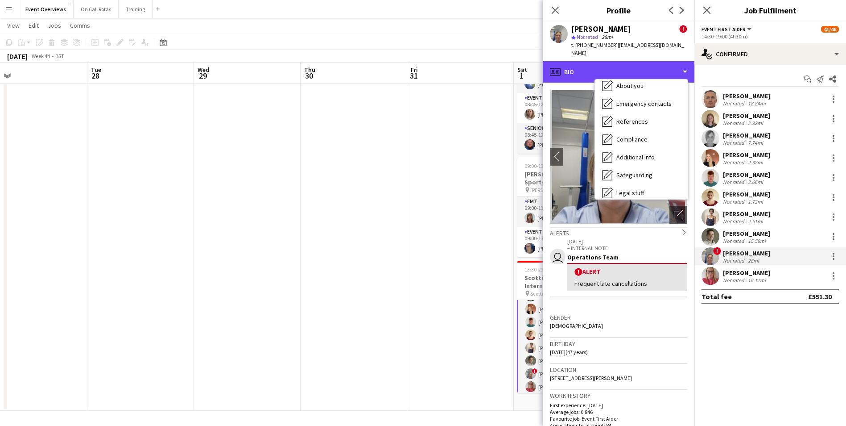
scroll to position [155, 0]
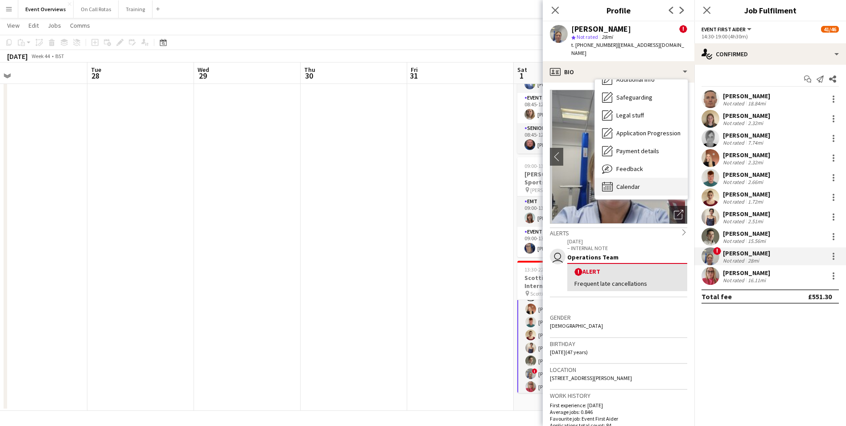
click at [646, 178] on div "Calendar Calendar" at bounding box center [641, 187] width 93 height 18
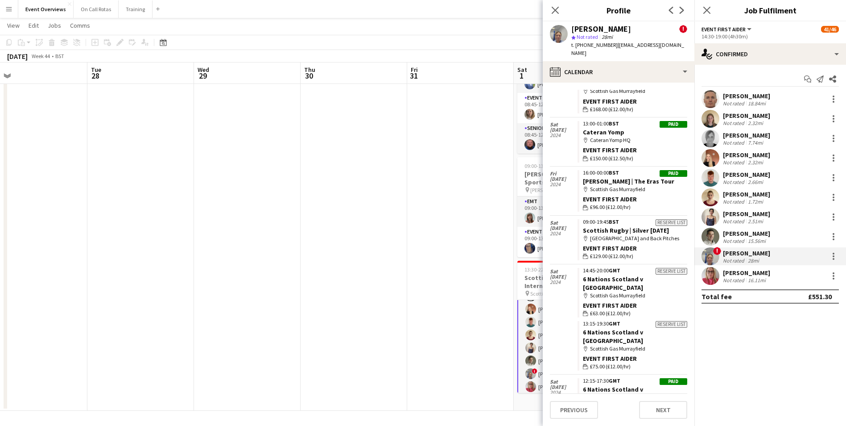
scroll to position [1275, 0]
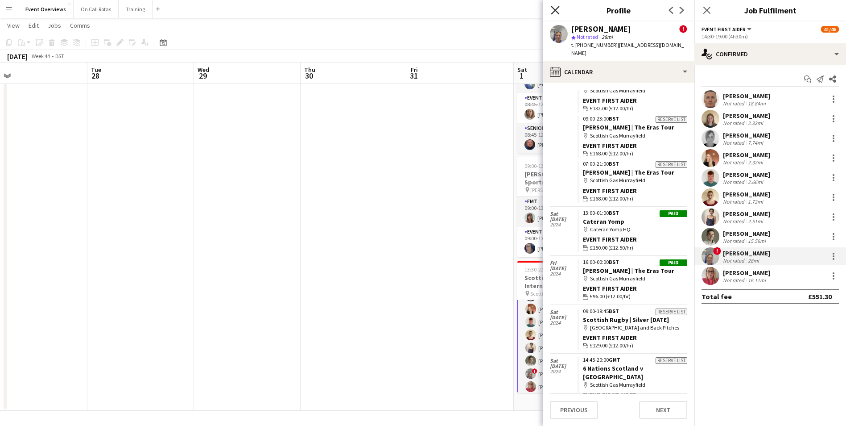
click at [555, 8] on icon "Close pop-in" at bounding box center [555, 10] width 8 height 8
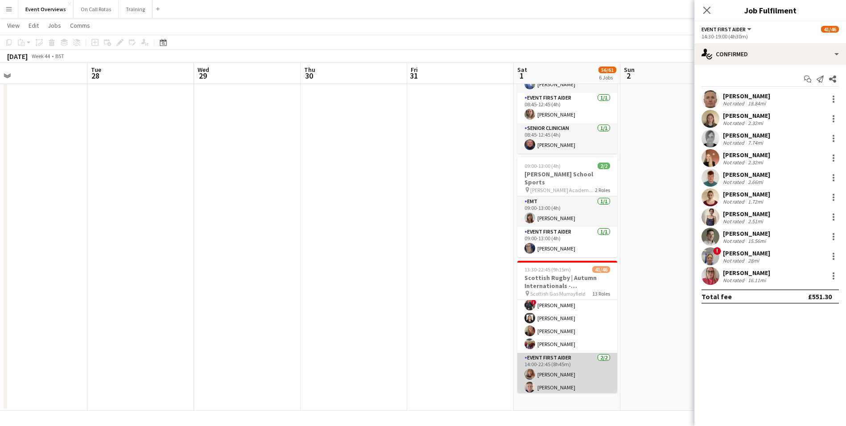
scroll to position [506, 0]
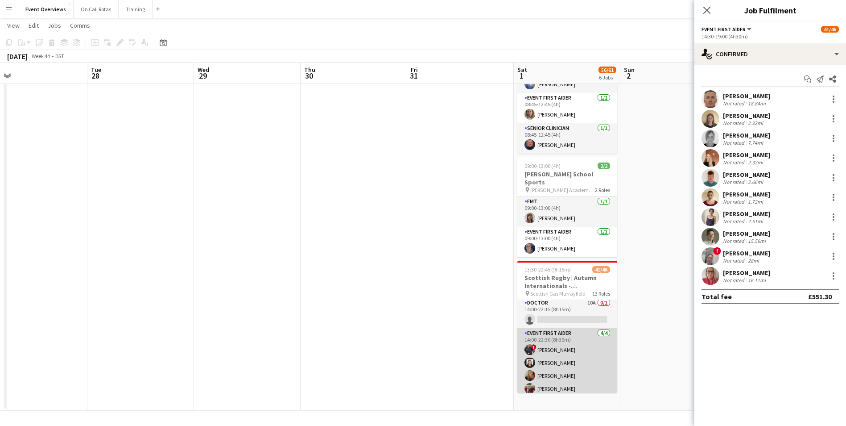
click at [529, 344] on app-user-avatar at bounding box center [530, 349] width 11 height 11
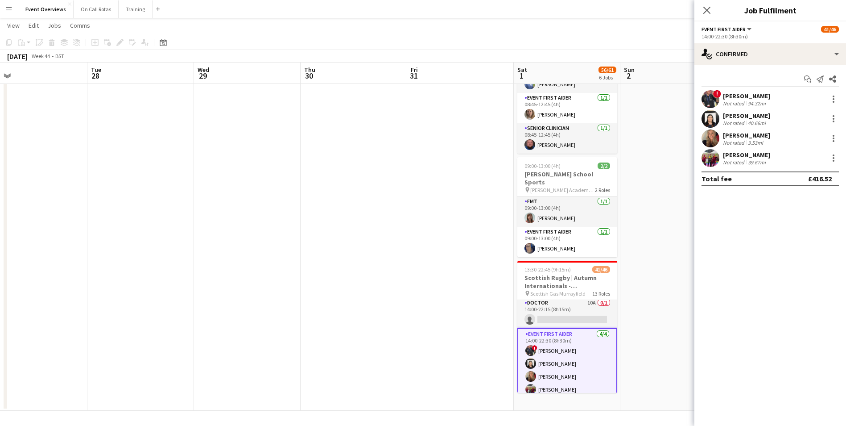
click at [708, 94] on app-user-avatar at bounding box center [711, 99] width 18 height 18
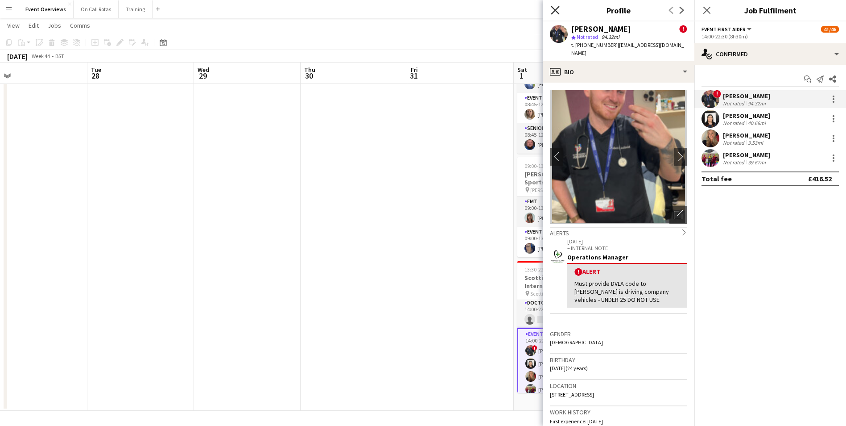
click at [555, 12] on icon "Close pop-in" at bounding box center [555, 10] width 8 height 8
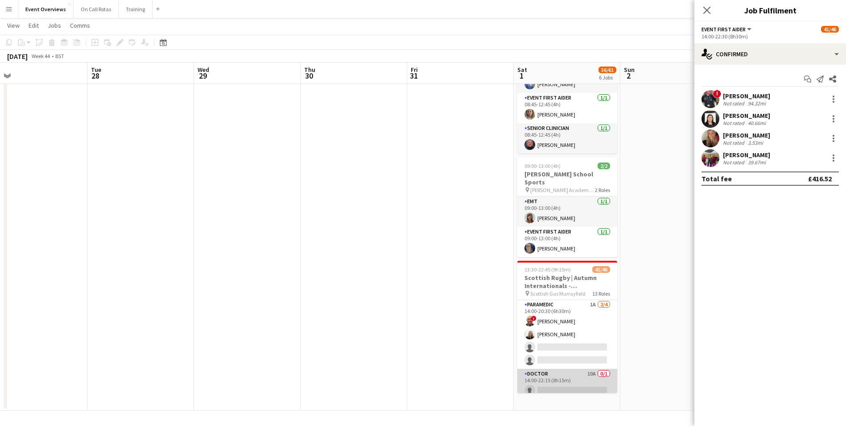
scroll to position [417, 0]
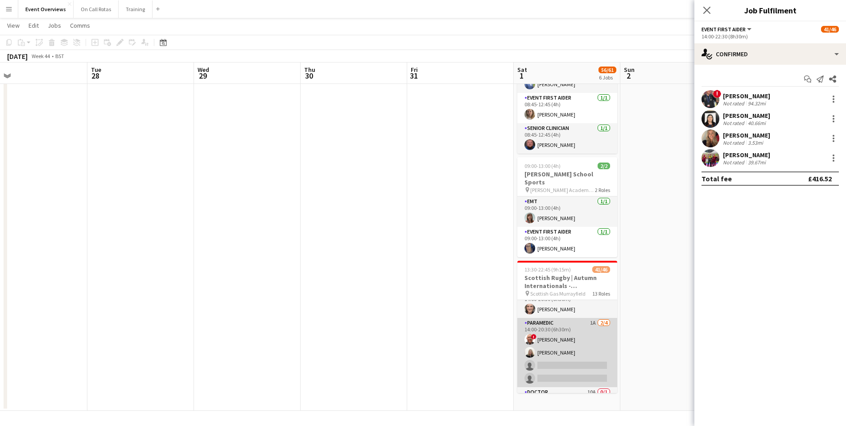
click at [528, 347] on app-user-avatar at bounding box center [530, 352] width 11 height 11
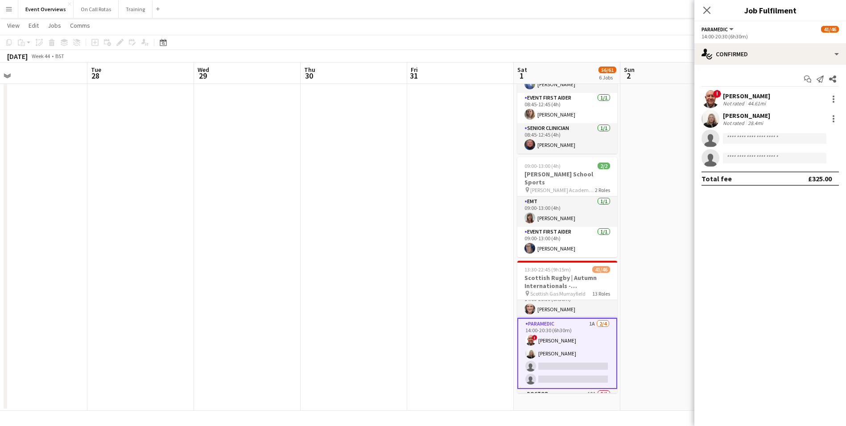
click at [713, 116] on app-user-avatar at bounding box center [711, 119] width 18 height 18
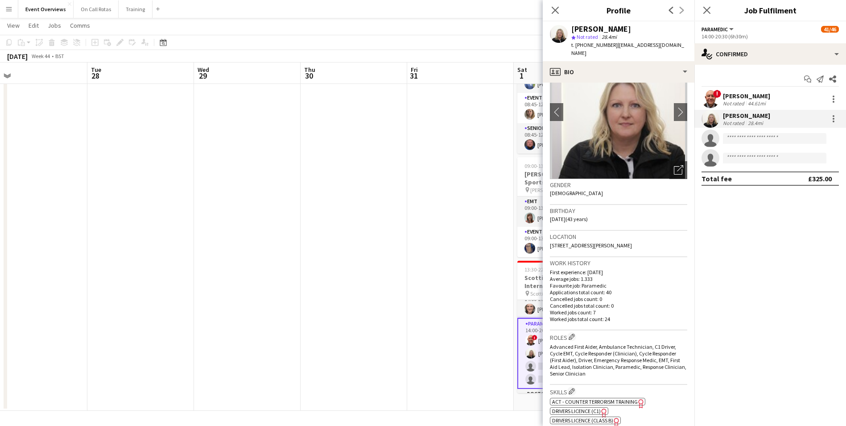
scroll to position [0, 0]
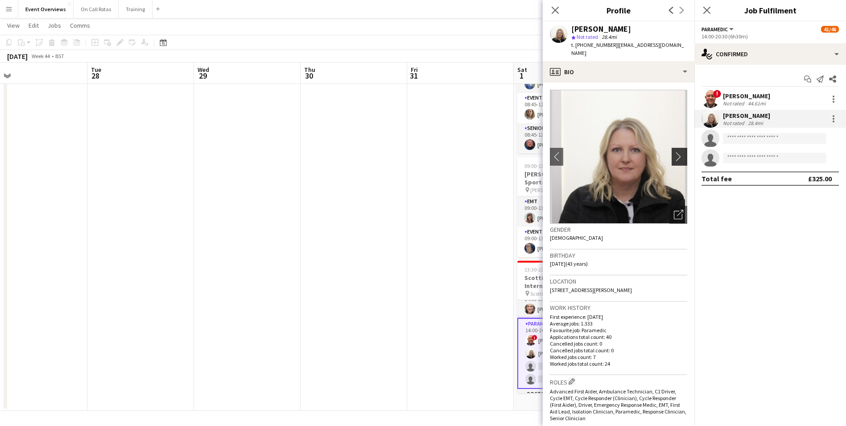
click at [674, 152] on app-icon "chevron-right" at bounding box center [681, 156] width 14 height 9
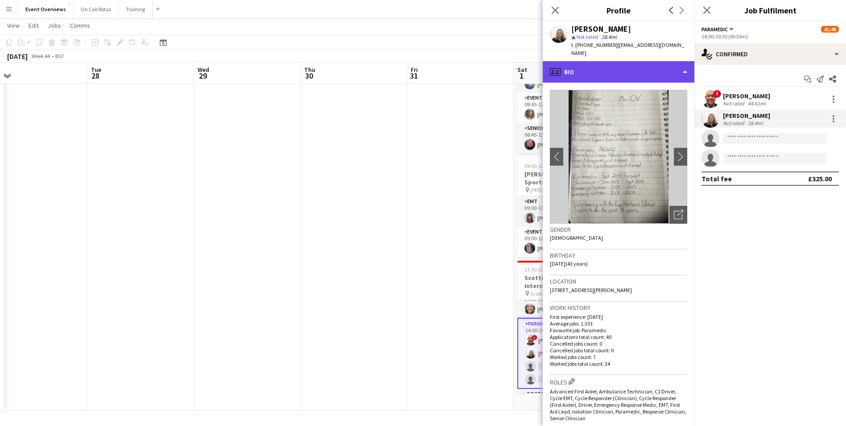
click at [636, 61] on div "profile Bio" at bounding box center [619, 71] width 152 height 21
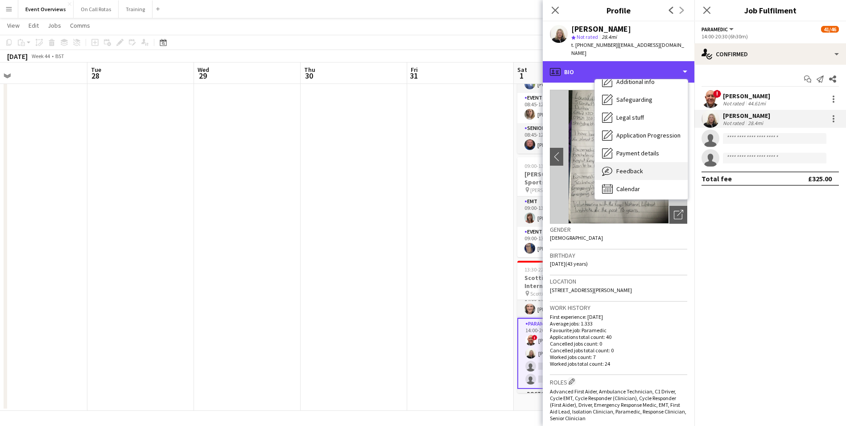
scroll to position [155, 0]
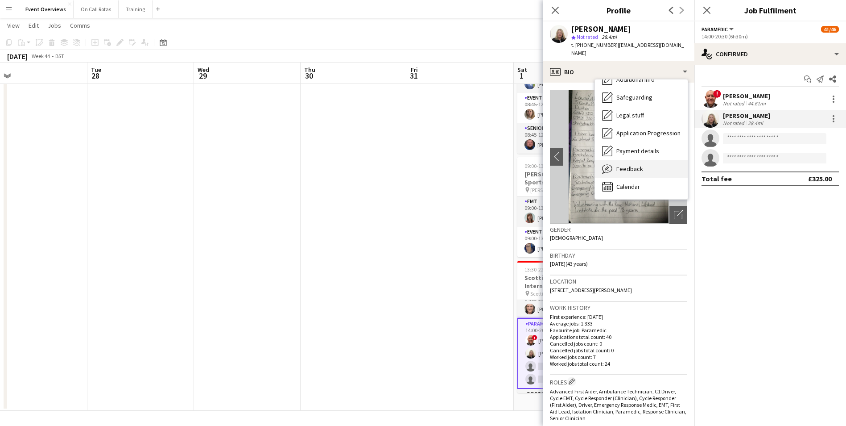
click at [645, 161] on div "Feedback Feedback" at bounding box center [641, 169] width 93 height 18
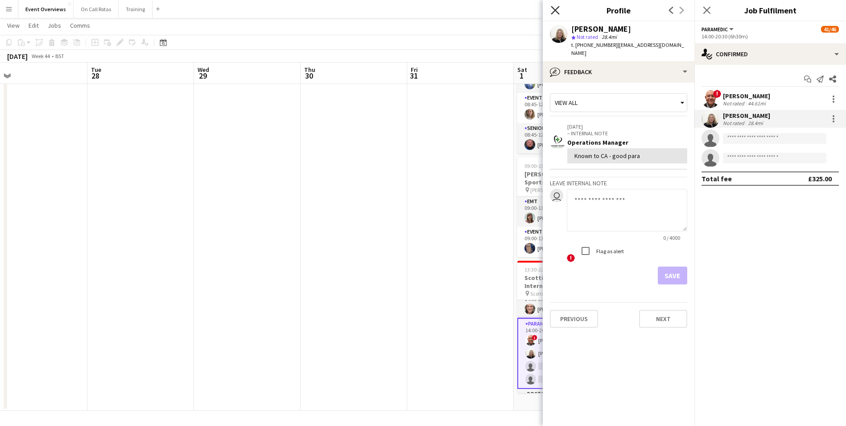
click at [558, 9] on icon "Close pop-in" at bounding box center [555, 10] width 8 height 8
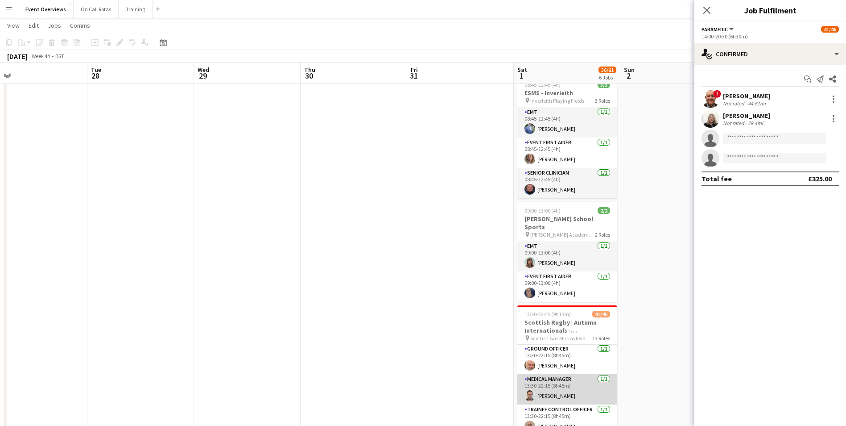
scroll to position [0, 0]
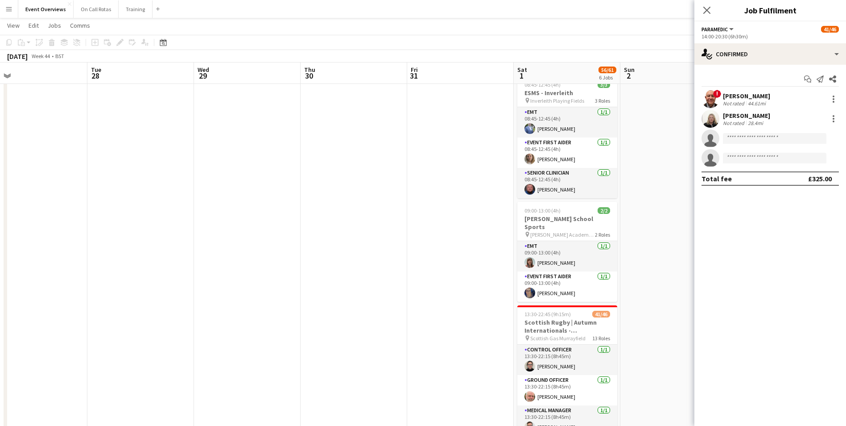
click at [650, 352] on app-date-cell at bounding box center [674, 95] width 107 height 720
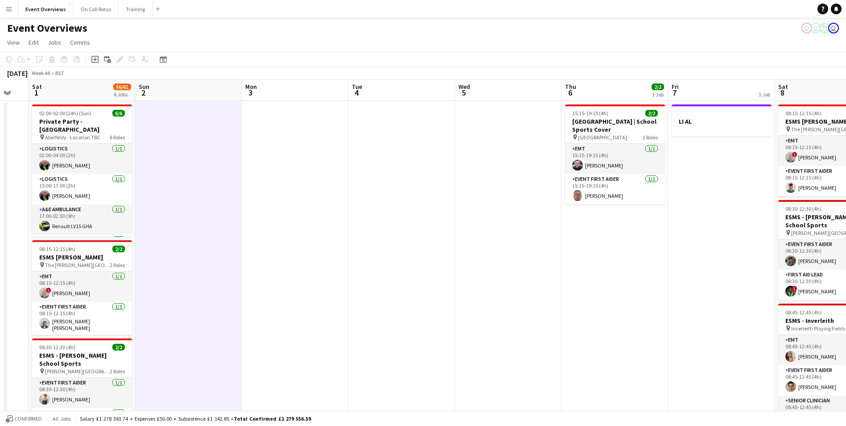
drag, startPoint x: 688, startPoint y: 248, endPoint x: 203, endPoint y: 283, distance: 486.7
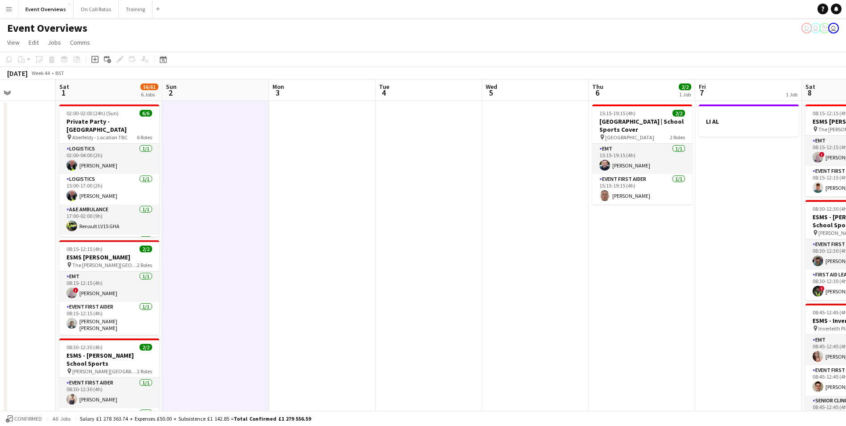
drag, startPoint x: 516, startPoint y: 276, endPoint x: 221, endPoint y: 287, distance: 294.6
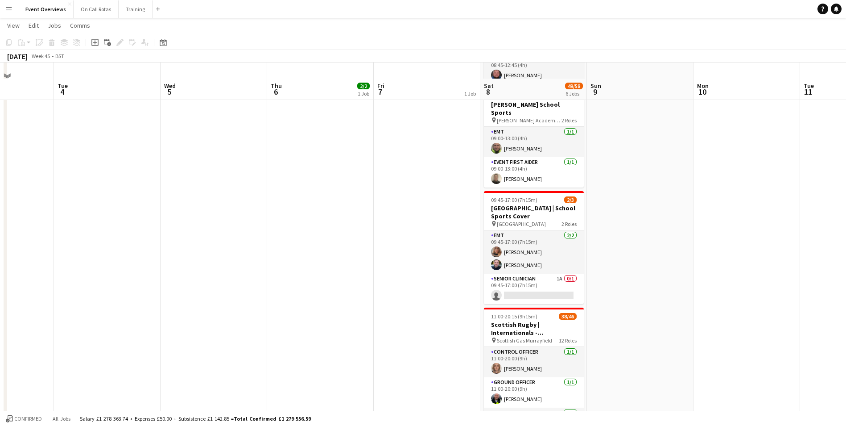
scroll to position [357, 0]
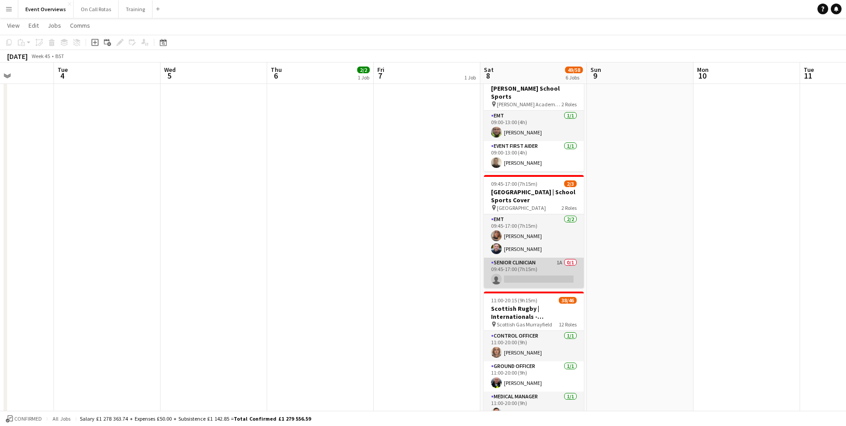
click at [527, 257] on app-card-role "Senior Clinician 1A 0/1 09:45-17:00 (7h15m) single-neutral-actions" at bounding box center [534, 272] width 100 height 30
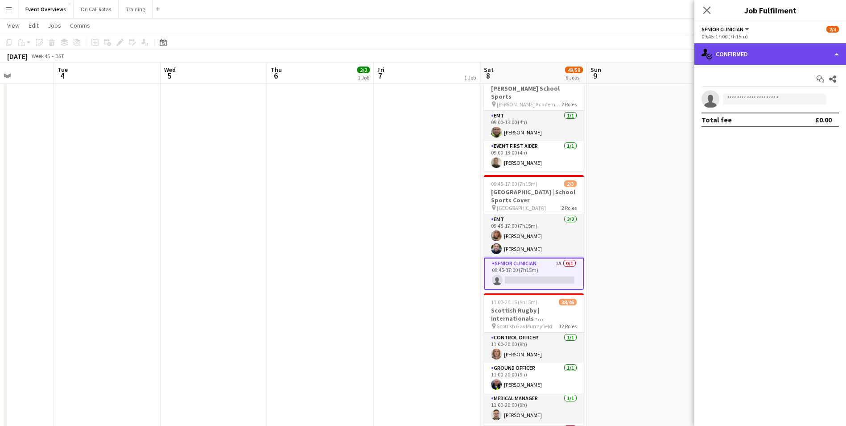
click at [723, 63] on div "single-neutral-actions-check-2 Confirmed" at bounding box center [771, 53] width 152 height 21
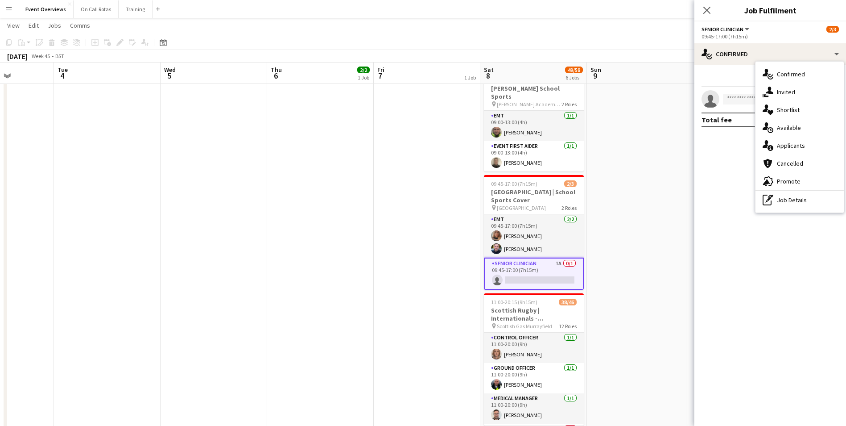
click at [630, 231] on app-date-cell at bounding box center [640, 103] width 107 height 720
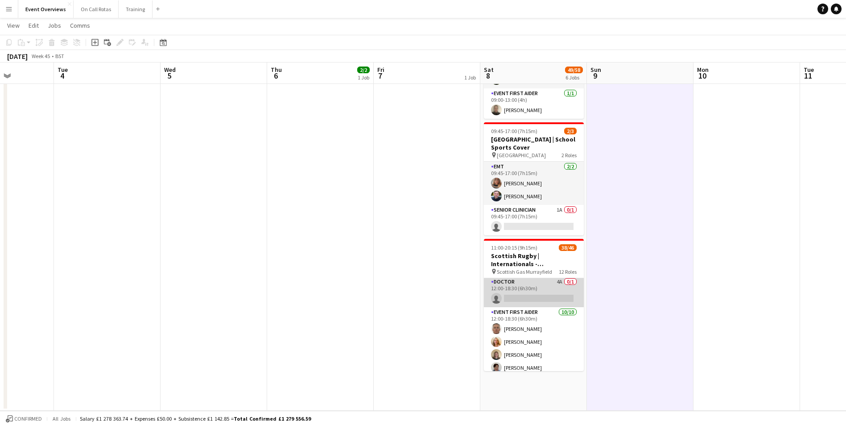
scroll to position [580, 0]
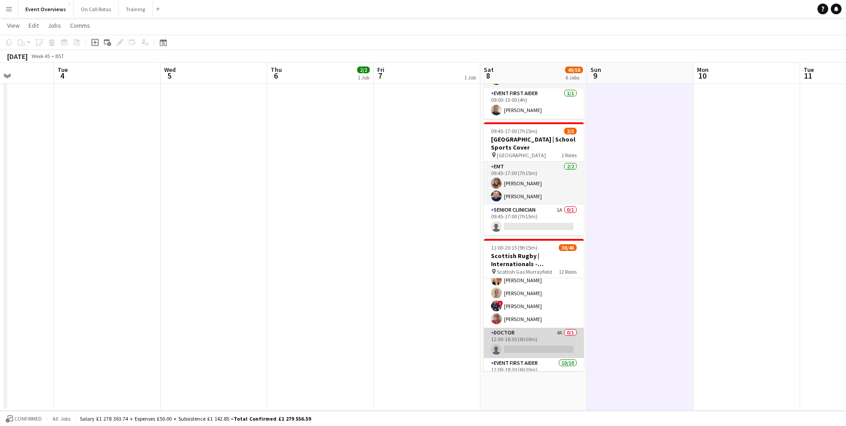
click at [527, 327] on app-card-role "Doctor 4A 0/1 12:00-18:30 (6h30m) single-neutral-actions" at bounding box center [534, 342] width 100 height 30
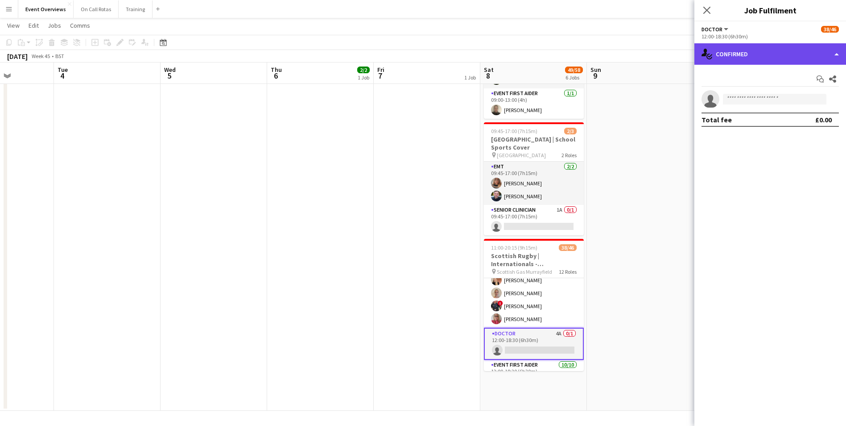
click at [749, 45] on div "single-neutral-actions-check-2 Confirmed" at bounding box center [771, 53] width 152 height 21
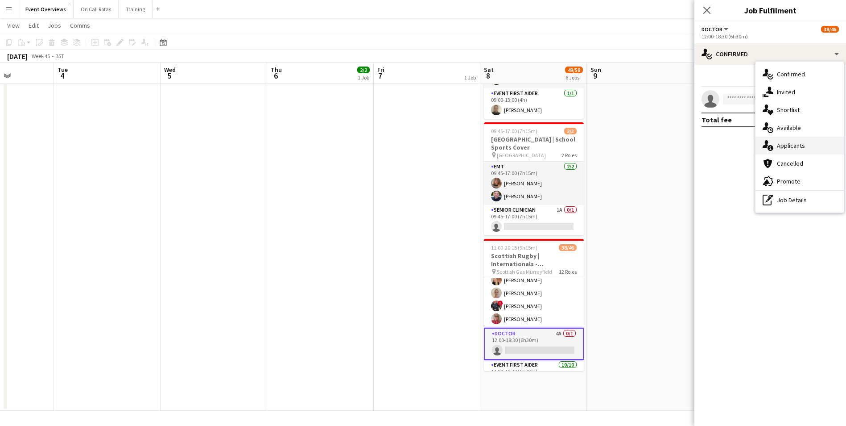
click at [786, 149] on span "Applicants" at bounding box center [791, 145] width 28 height 8
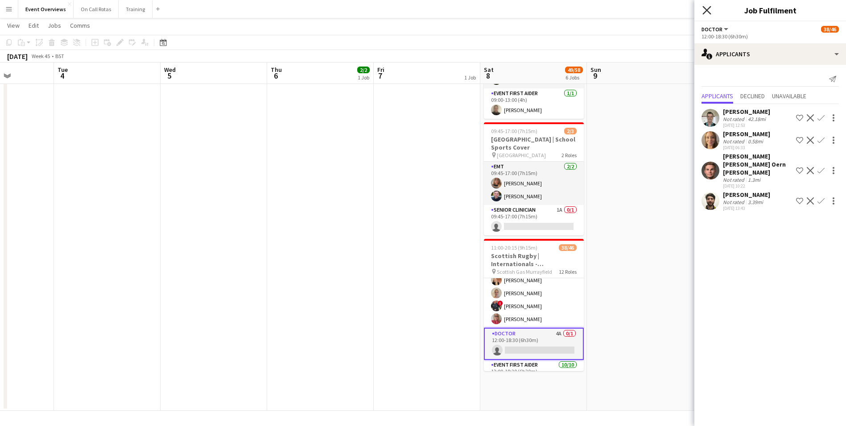
click at [710, 10] on icon "Close pop-in" at bounding box center [707, 10] width 8 height 8
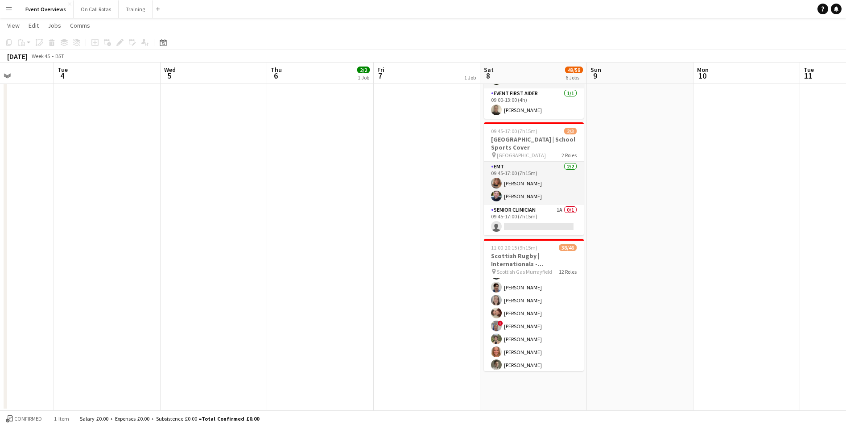
click at [635, 310] on app-date-cell at bounding box center [640, 50] width 107 height 720
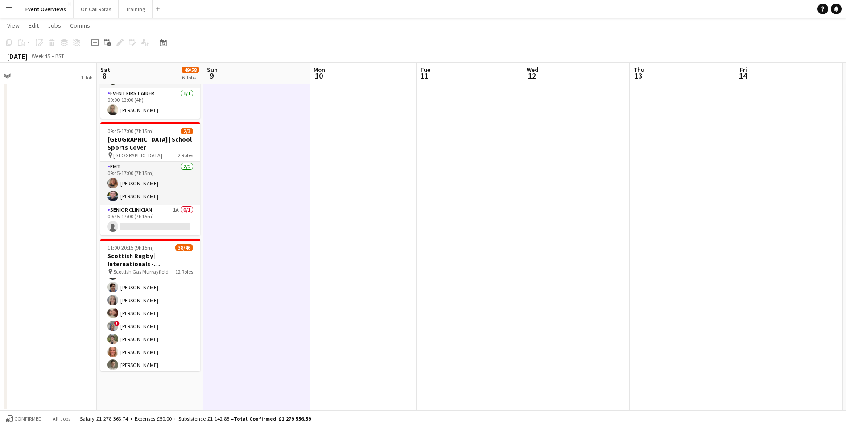
scroll to position [0, 263]
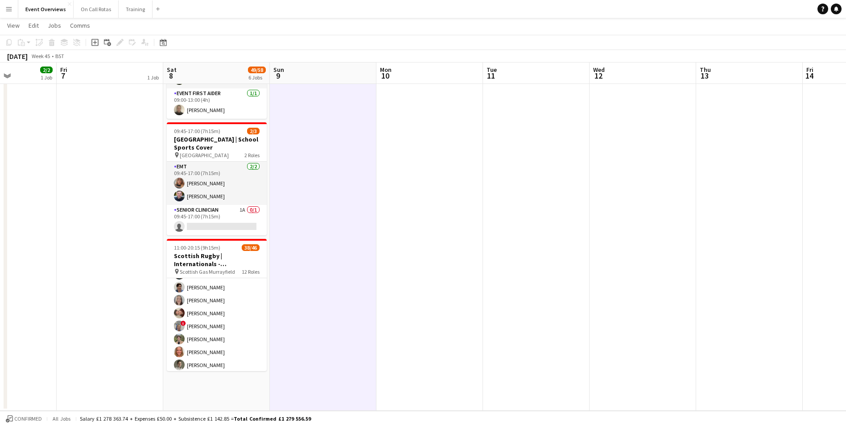
drag, startPoint x: 694, startPoint y: 280, endPoint x: 164, endPoint y: 362, distance: 536.7
click at [164, 362] on app-calendar-viewport "Tue 4 Wed 5 Thu 6 2/2 1 Job Fri 7 1 Job Sat 8 49/58 6 Jobs Sun 9 Mon 10 Tue 11 …" at bounding box center [423, 17] width 846 height 785
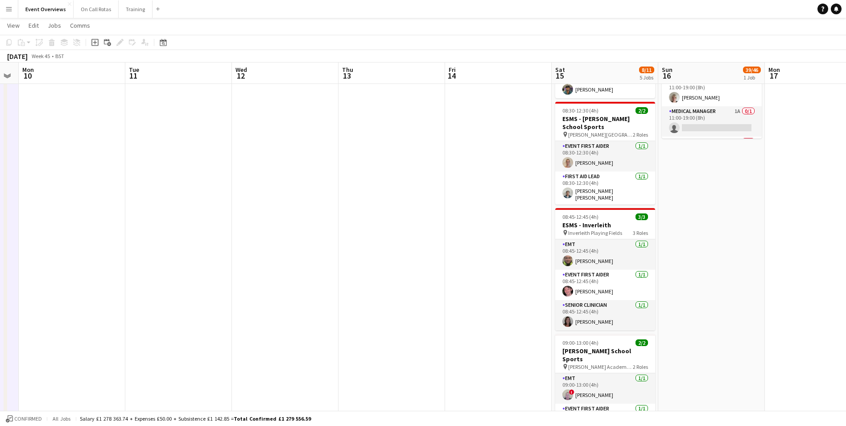
scroll to position [0, 274]
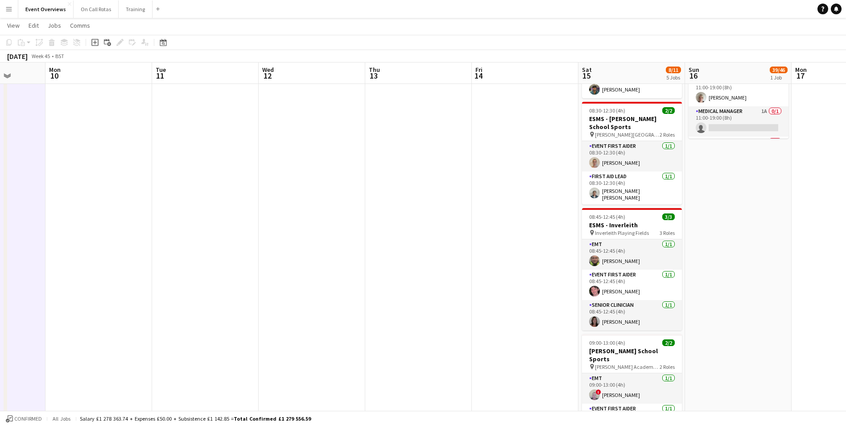
drag, startPoint x: 590, startPoint y: 266, endPoint x: 365, endPoint y: 271, distance: 224.5
click at [365, 271] on app-calendar-viewport "Fri 7 1 Job Sat 8 49/58 6 Jobs Sun 9 Mon 10 Tue 11 Wed 12 Thu 13 Fri 14 Sat 15 …" at bounding box center [423, 330] width 846 height 785
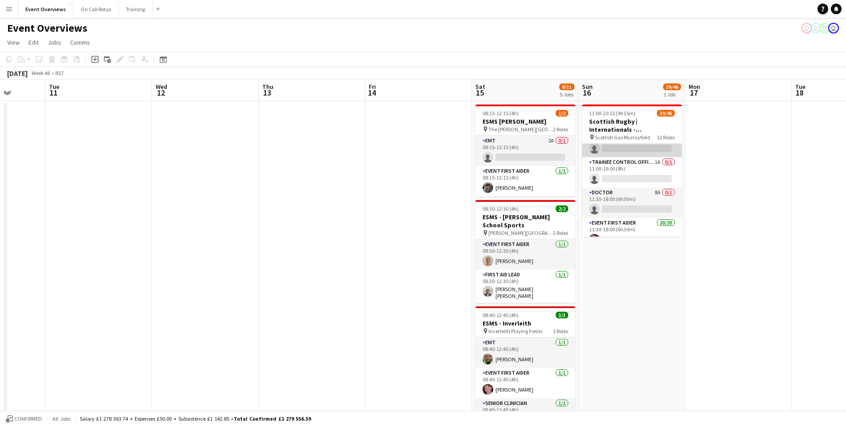
scroll to position [89, 0]
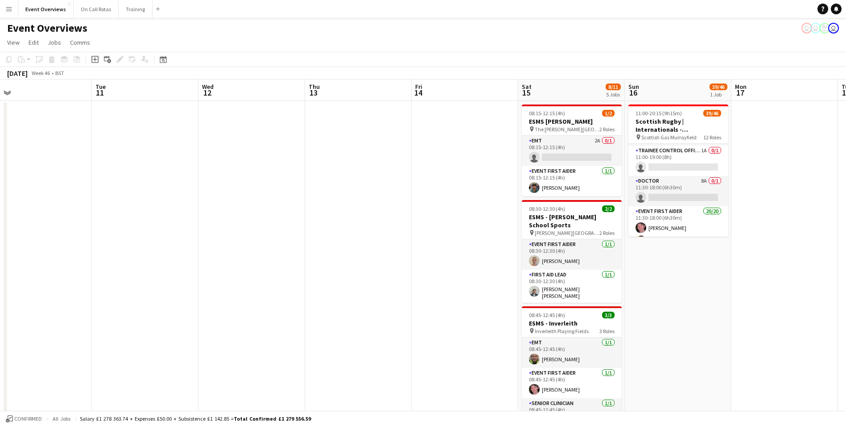
drag, startPoint x: 786, startPoint y: 215, endPoint x: 503, endPoint y: 217, distance: 282.4
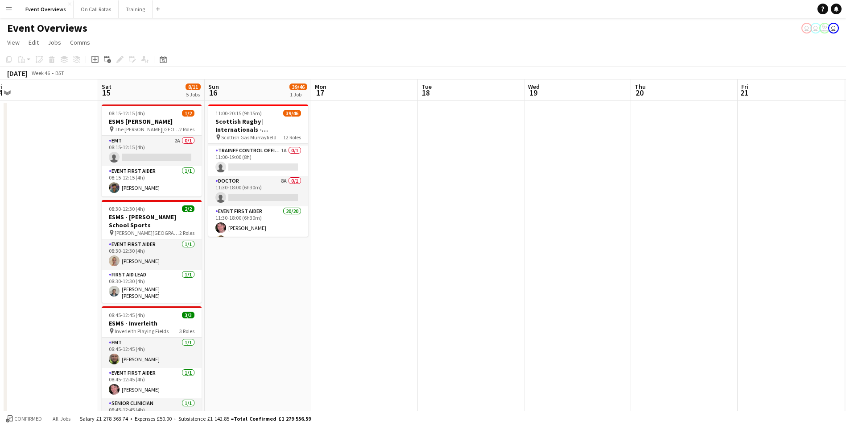
drag, startPoint x: 648, startPoint y: 219, endPoint x: 294, endPoint y: 218, distance: 353.8
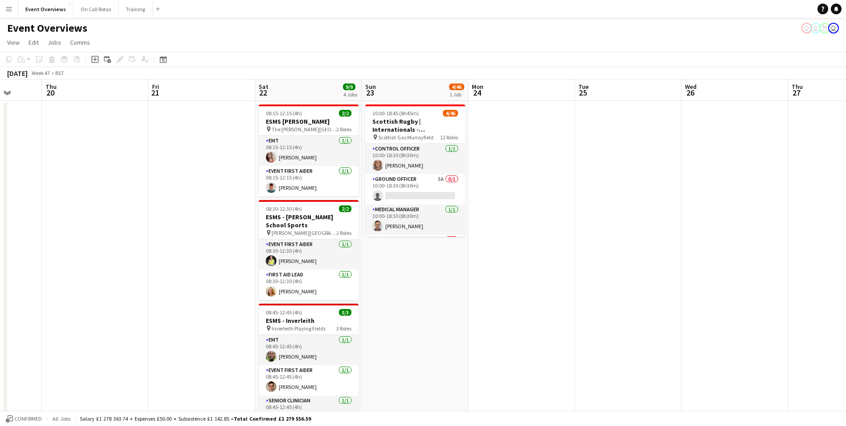
scroll to position [0, 281]
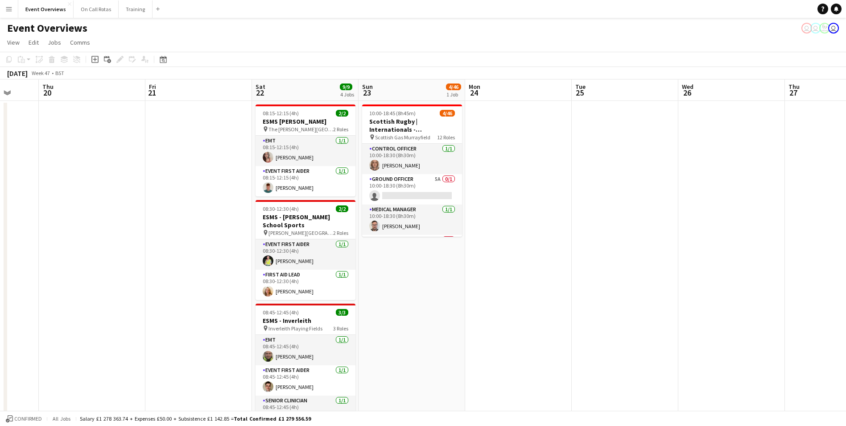
drag, startPoint x: 586, startPoint y: 208, endPoint x: 346, endPoint y: 221, distance: 239.9
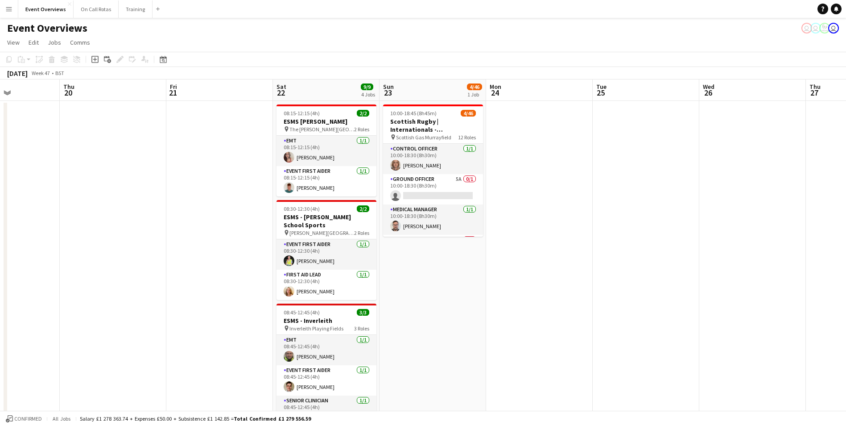
drag, startPoint x: 564, startPoint y: 118, endPoint x: 180, endPoint y: 137, distance: 384.6
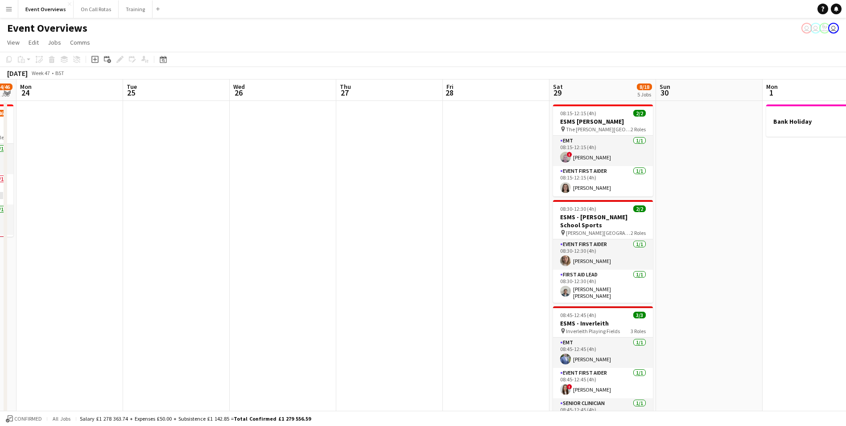
drag, startPoint x: 757, startPoint y: 143, endPoint x: 376, endPoint y: 182, distance: 382.9
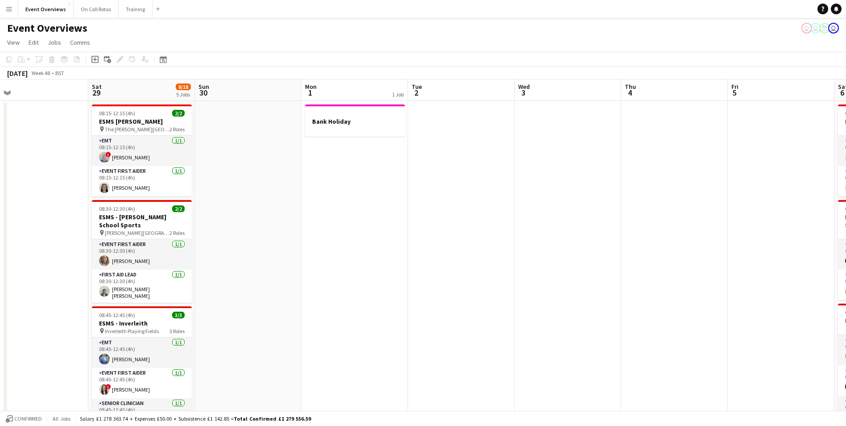
drag, startPoint x: 687, startPoint y: 177, endPoint x: 481, endPoint y: 152, distance: 208.0
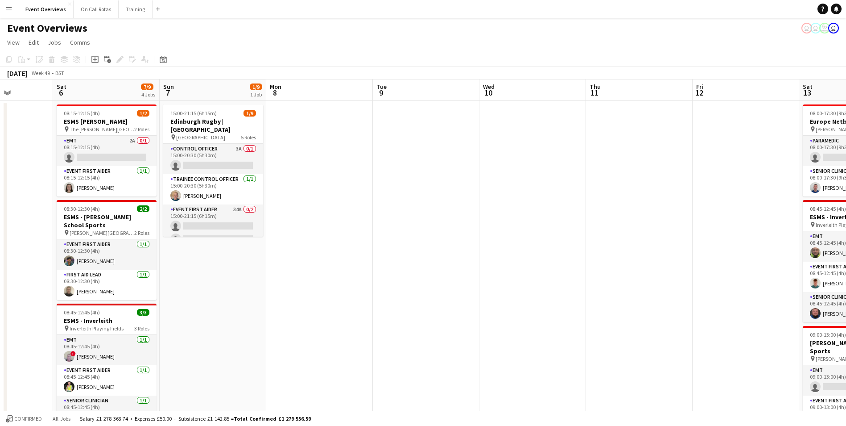
drag, startPoint x: 572, startPoint y: 149, endPoint x: 206, endPoint y: 173, distance: 367.0
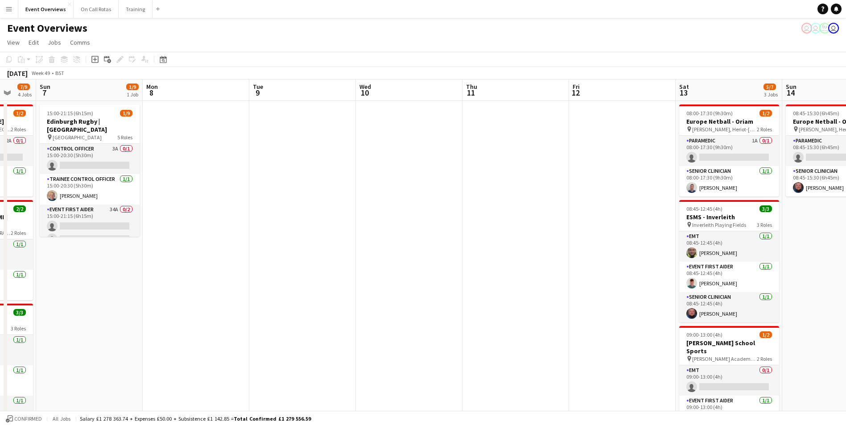
drag, startPoint x: 497, startPoint y: 153, endPoint x: 301, endPoint y: 149, distance: 196.3
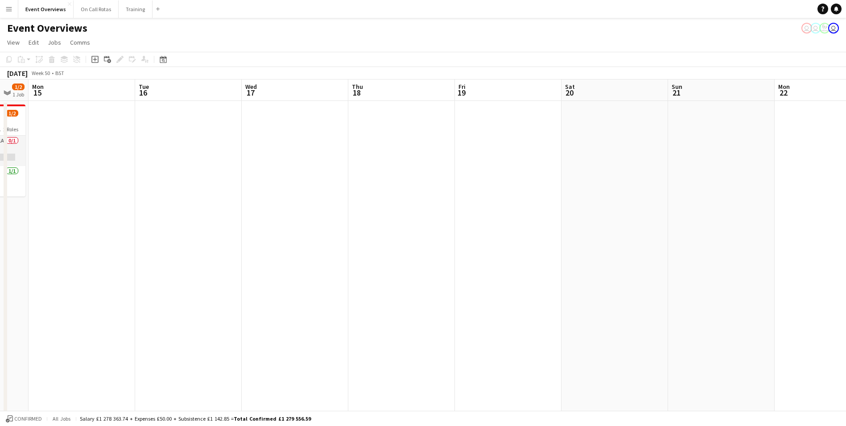
drag, startPoint x: 705, startPoint y: 141, endPoint x: 209, endPoint y: 172, distance: 497.0
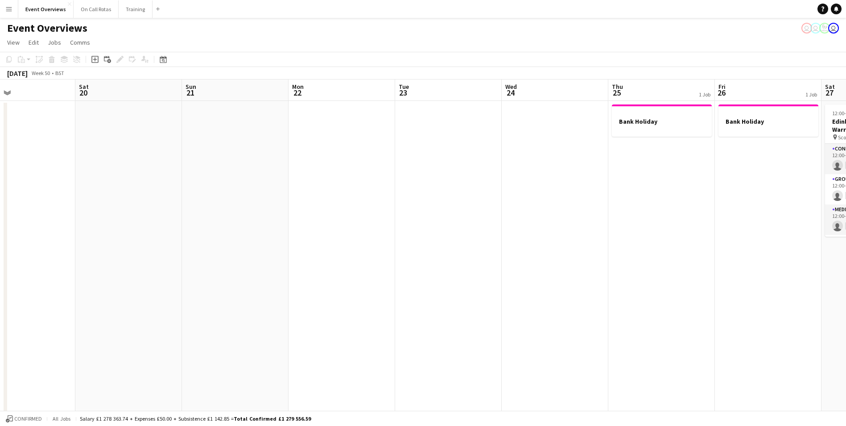
drag, startPoint x: 643, startPoint y: 162, endPoint x: 654, endPoint y: 150, distance: 16.4
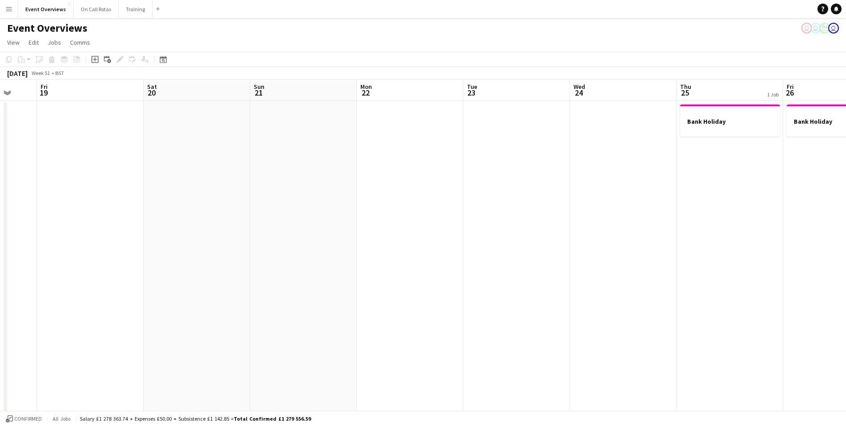
drag, startPoint x: 671, startPoint y: 149, endPoint x: 276, endPoint y: 156, distance: 395.7
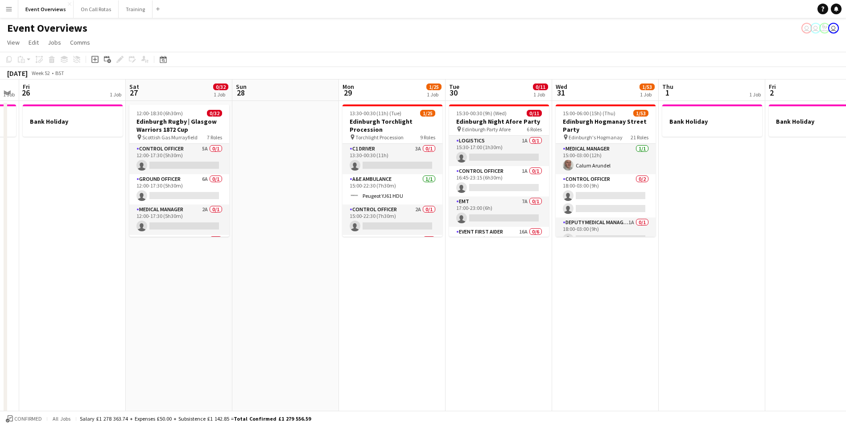
scroll to position [0, 317]
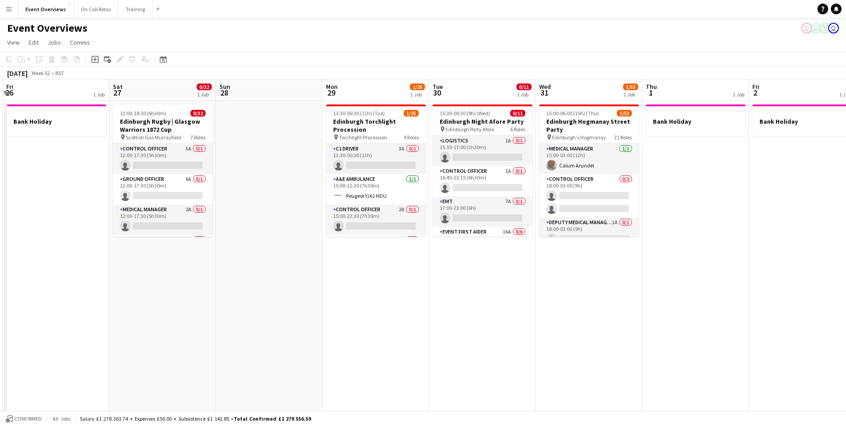
drag, startPoint x: 756, startPoint y: 174, endPoint x: 435, endPoint y: 189, distance: 321.5
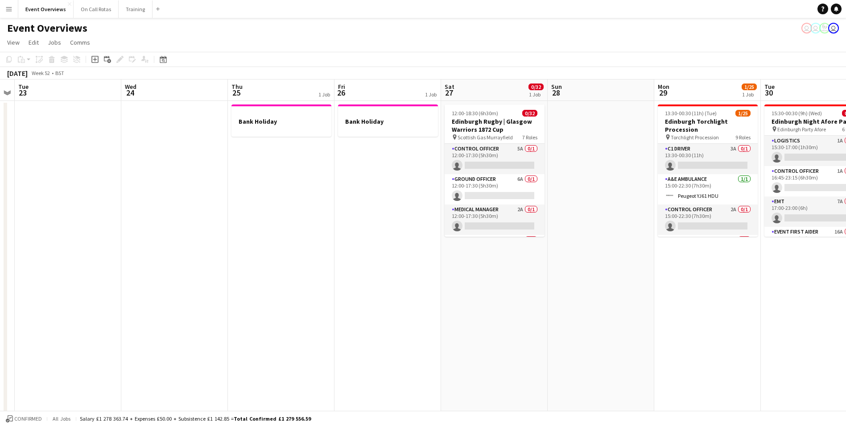
drag, startPoint x: 307, startPoint y: 287, endPoint x: 596, endPoint y: 261, distance: 290.8
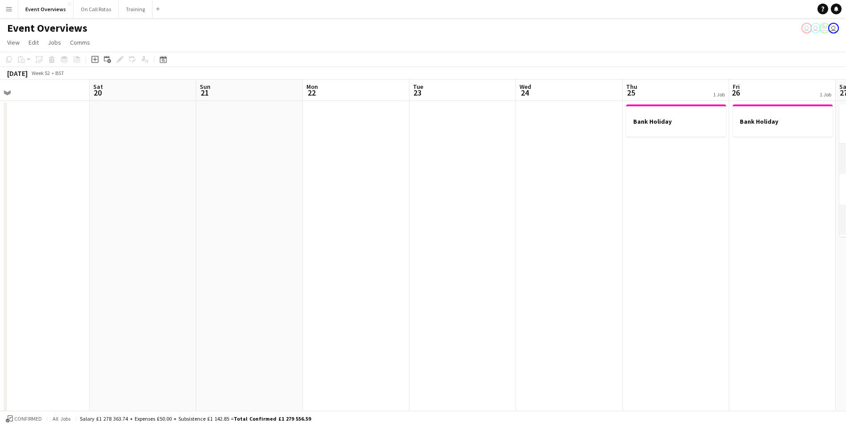
drag, startPoint x: 319, startPoint y: 261, endPoint x: 396, endPoint y: 248, distance: 77.7
drag, startPoint x: 335, startPoint y: 249, endPoint x: 628, endPoint y: 226, distance: 294.0
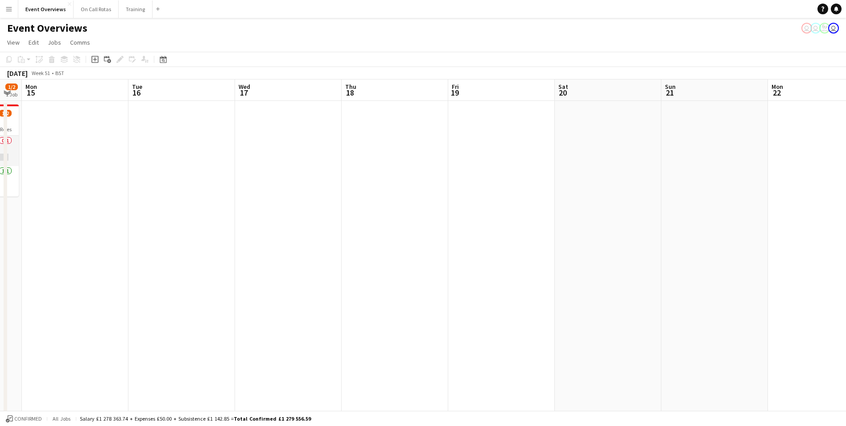
drag, startPoint x: 282, startPoint y: 234, endPoint x: 231, endPoint y: 208, distance: 57.3
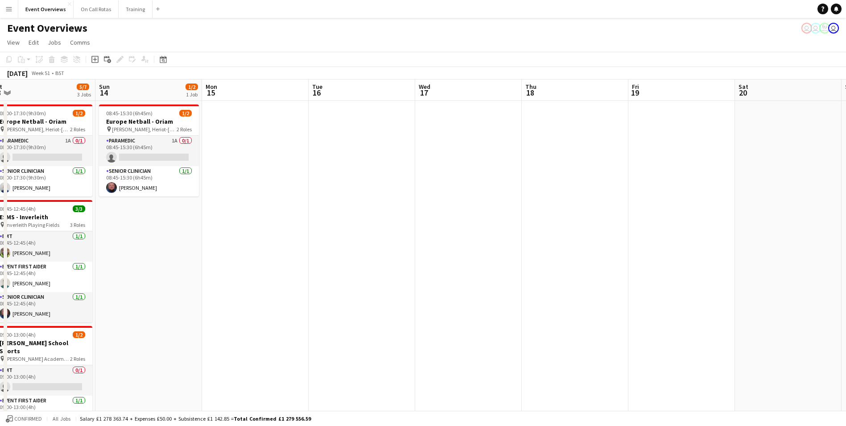
drag, startPoint x: 231, startPoint y: 212, endPoint x: 391, endPoint y: 226, distance: 160.7
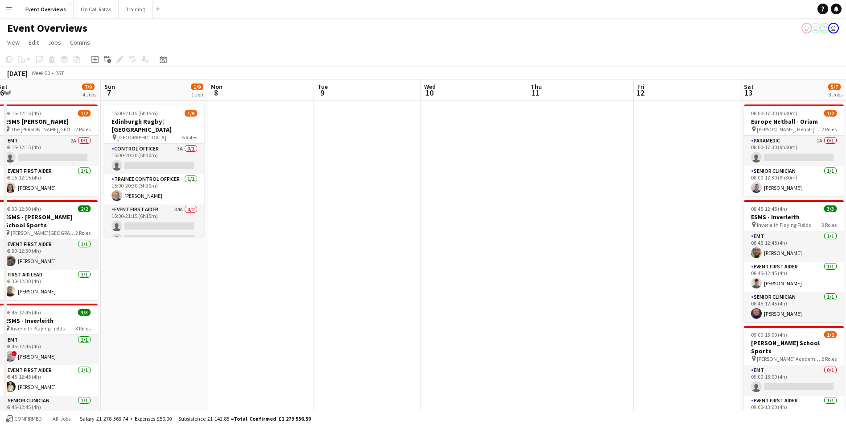
drag, startPoint x: 115, startPoint y: 229, endPoint x: 626, endPoint y: 202, distance: 512.0
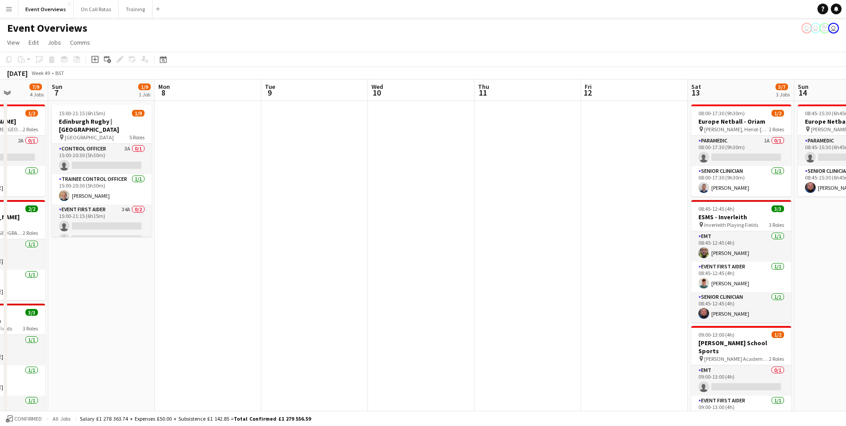
drag, startPoint x: 378, startPoint y: 206, endPoint x: 404, endPoint y: 208, distance: 26.4
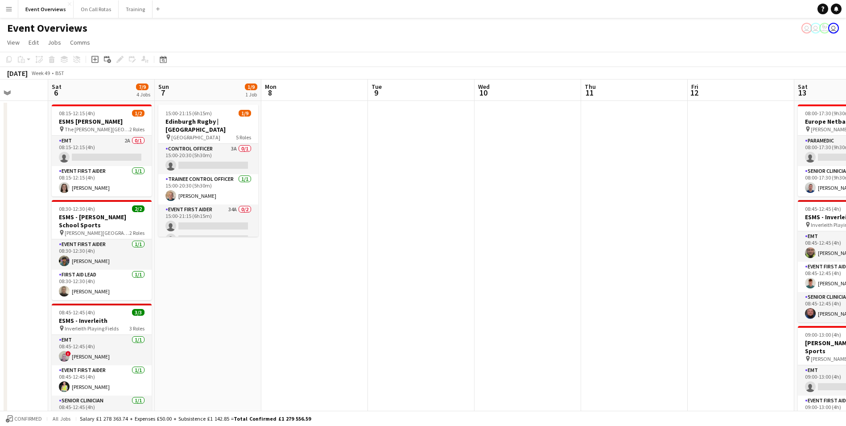
drag, startPoint x: 332, startPoint y: 215, endPoint x: 586, endPoint y: 217, distance: 253.4
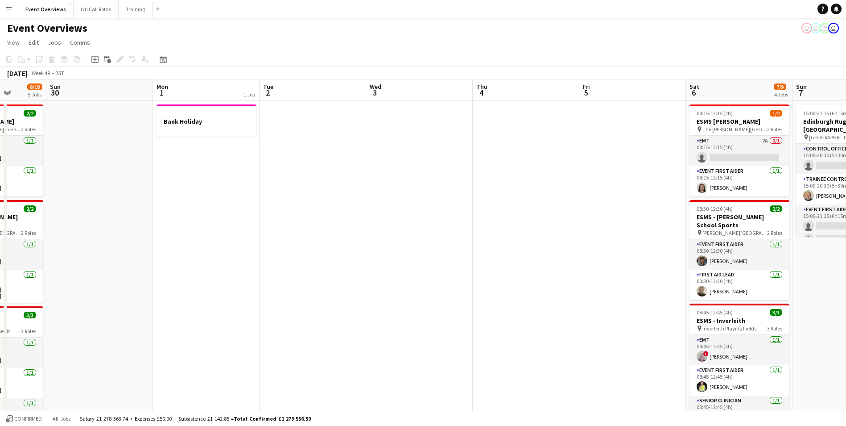
drag, startPoint x: 169, startPoint y: 223, endPoint x: 575, endPoint y: 199, distance: 406.7
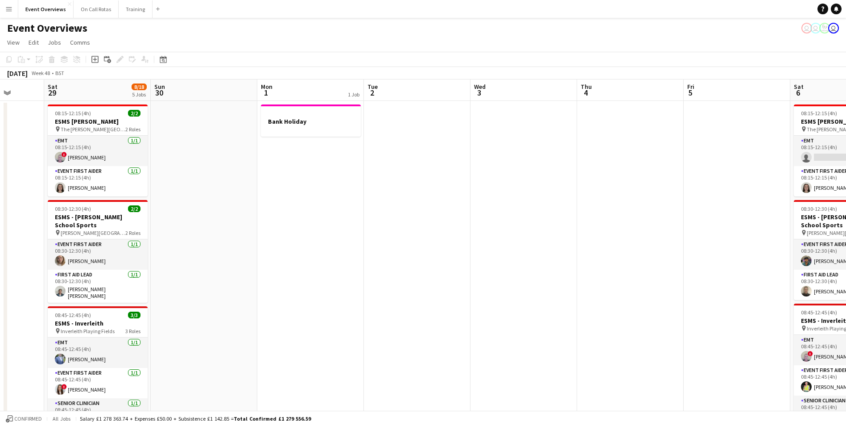
scroll to position [0, 209]
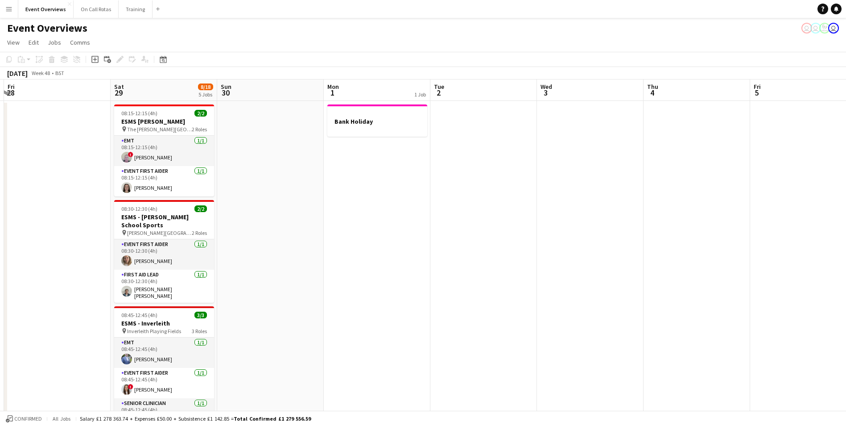
drag, startPoint x: 333, startPoint y: 205, endPoint x: 551, endPoint y: 184, distance: 218.7
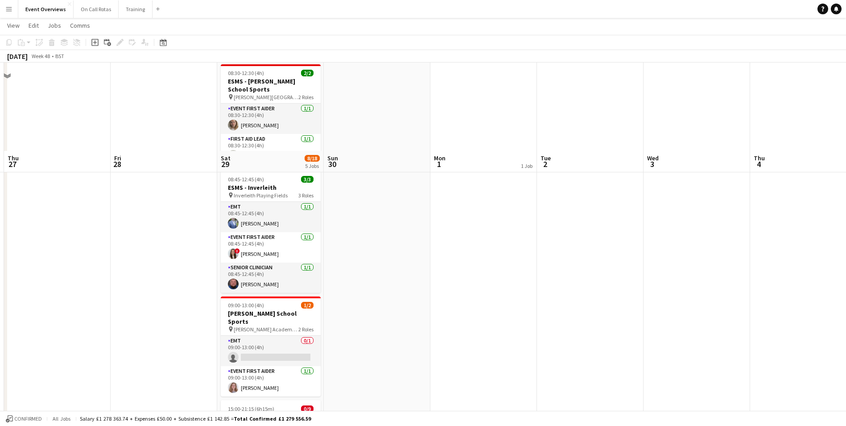
scroll to position [223, 0]
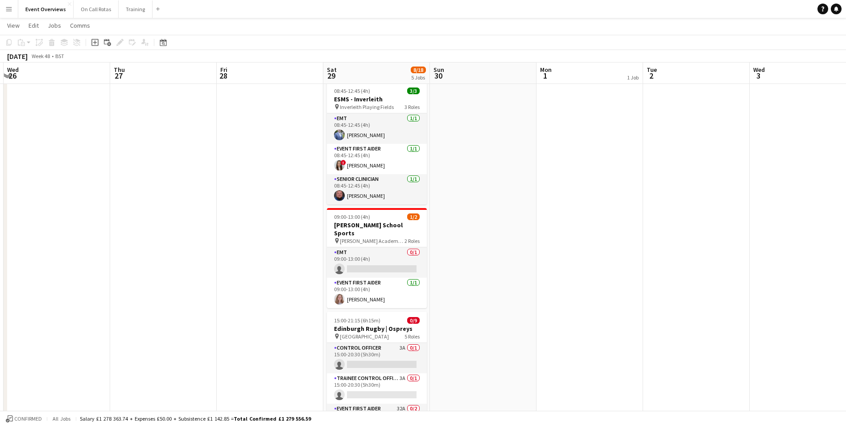
drag, startPoint x: 436, startPoint y: 186, endPoint x: 516, endPoint y: 184, distance: 79.4
click at [516, 184] on app-calendar-viewport "Mon 24 Tue 25 Wed 26 Thu 27 Fri 28 Sat 29 8/18 5 Jobs Sun 30 Mon 1 1 Job Tue 2 …" at bounding box center [423, 204] width 846 height 785
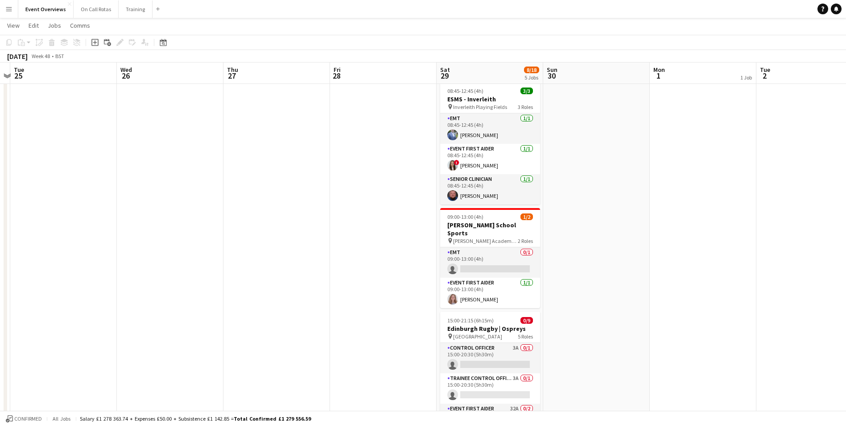
scroll to position [0, 285]
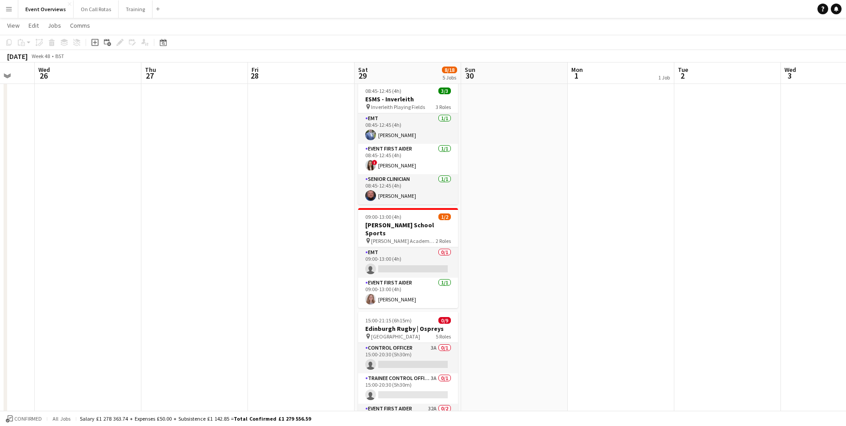
drag, startPoint x: 156, startPoint y: 220, endPoint x: 505, endPoint y: 195, distance: 350.2
click at [507, 195] on app-calendar-viewport "Sun 23 4/46 1 Job Mon 24 Tue 25 Wed 26 Thu 27 Fri 28 Sat 29 8/18 5 Jobs Sun 30 …" at bounding box center [423, 204] width 846 height 785
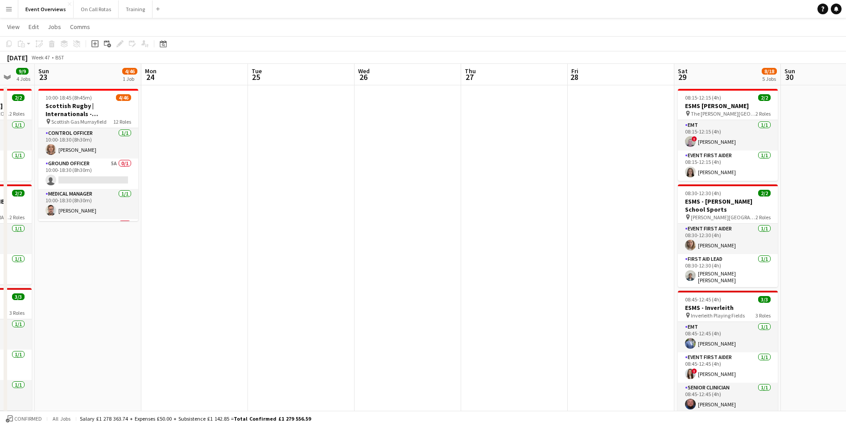
scroll to position [0, 0]
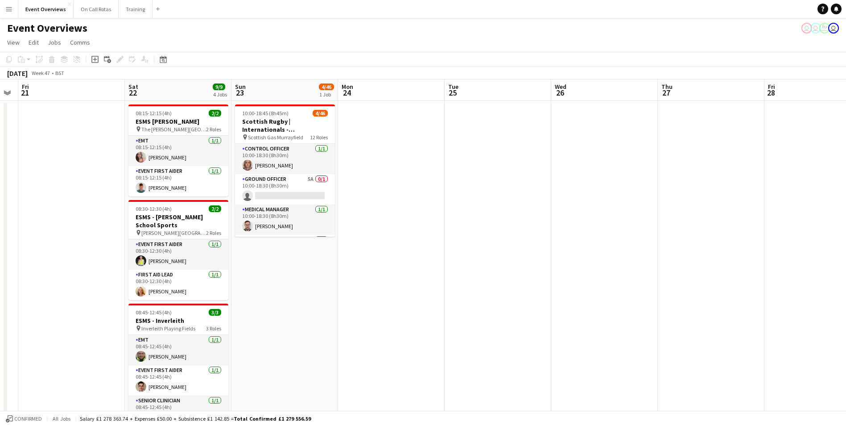
drag, startPoint x: 345, startPoint y: 154, endPoint x: 483, endPoint y: 137, distance: 138.4
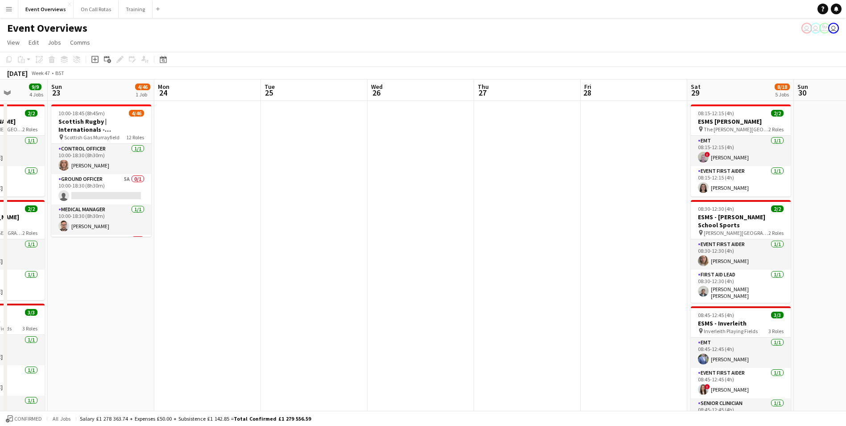
drag, startPoint x: 412, startPoint y: 189, endPoint x: 132, endPoint y: 232, distance: 282.7
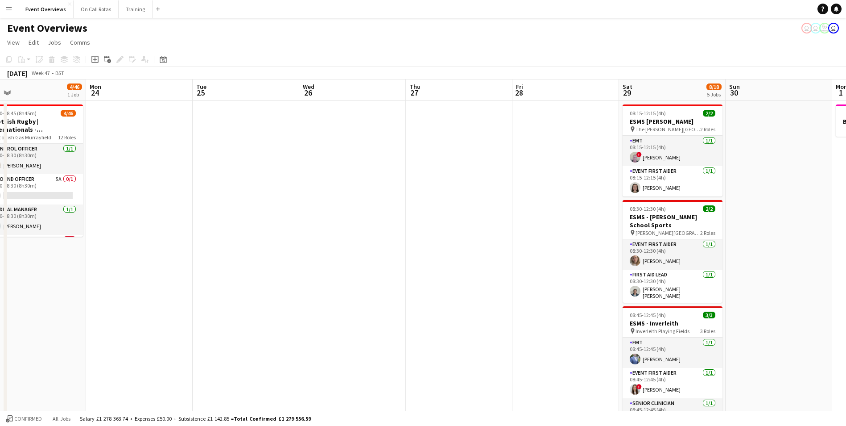
drag, startPoint x: 416, startPoint y: 186, endPoint x: 44, endPoint y: 219, distance: 373.5
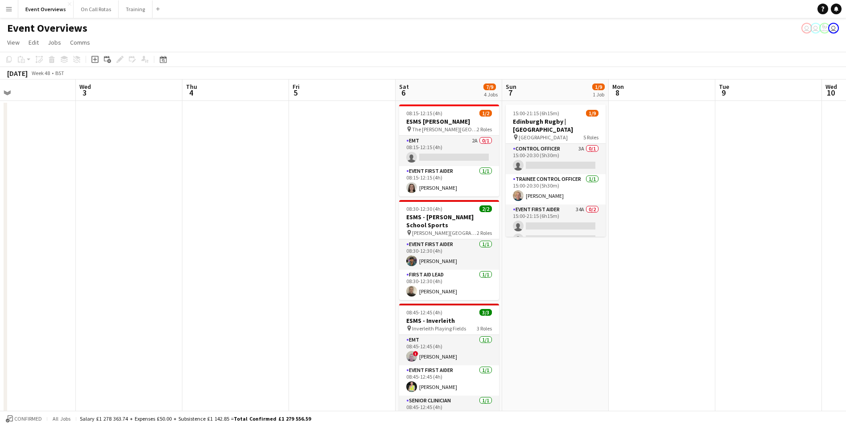
scroll to position [0, 261]
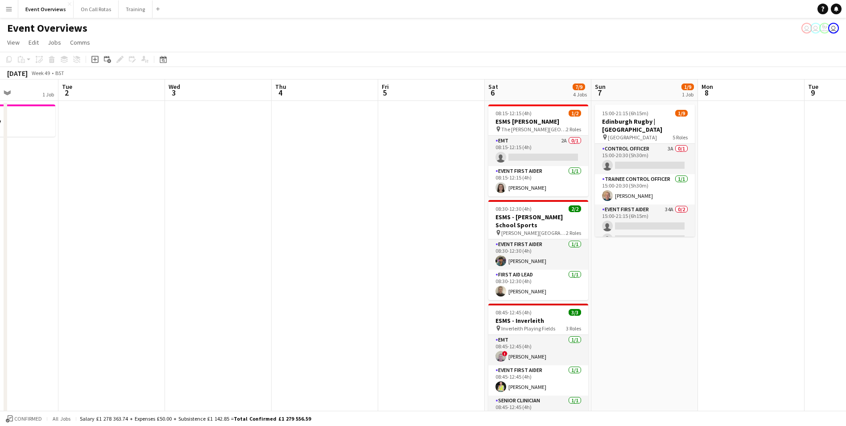
drag, startPoint x: 616, startPoint y: 154, endPoint x: 229, endPoint y: 192, distance: 388.2
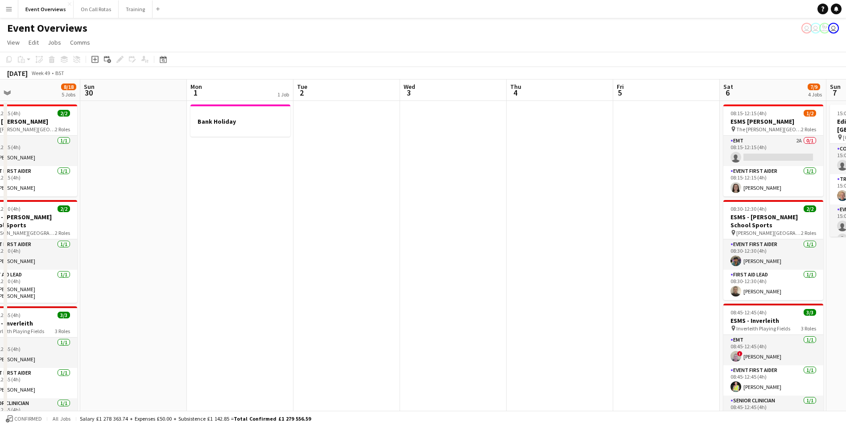
drag, startPoint x: 383, startPoint y: 181, endPoint x: 597, endPoint y: 162, distance: 214.9
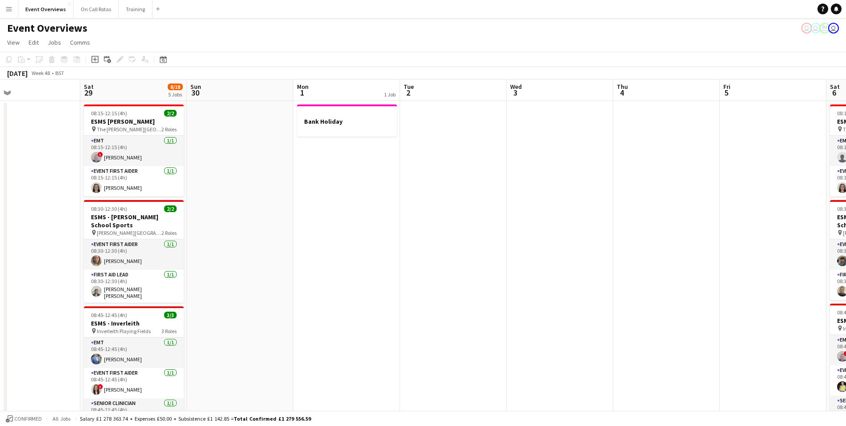
scroll to position [0, 217]
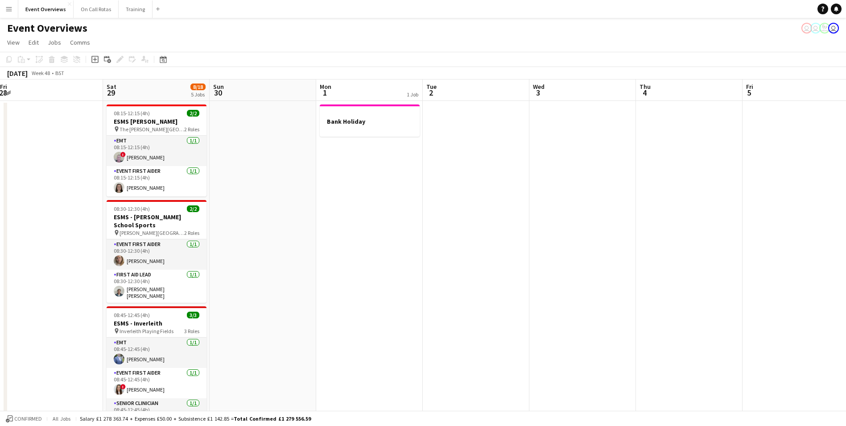
drag, startPoint x: 328, startPoint y: 178, endPoint x: 351, endPoint y: 175, distance: 22.9
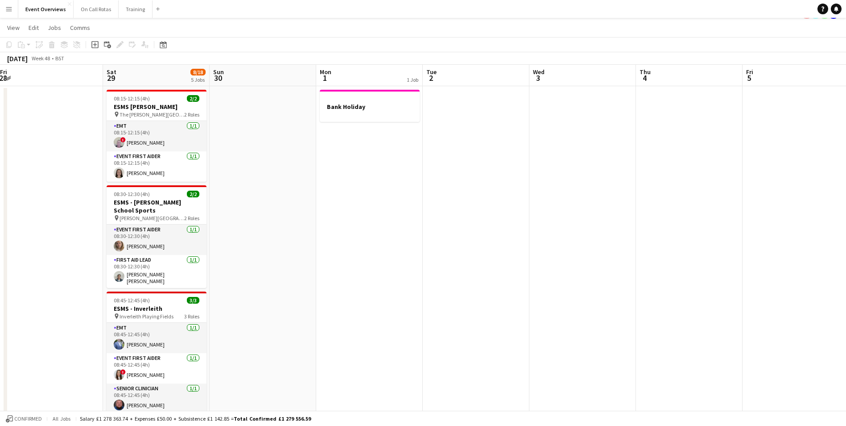
scroll to position [0, 0]
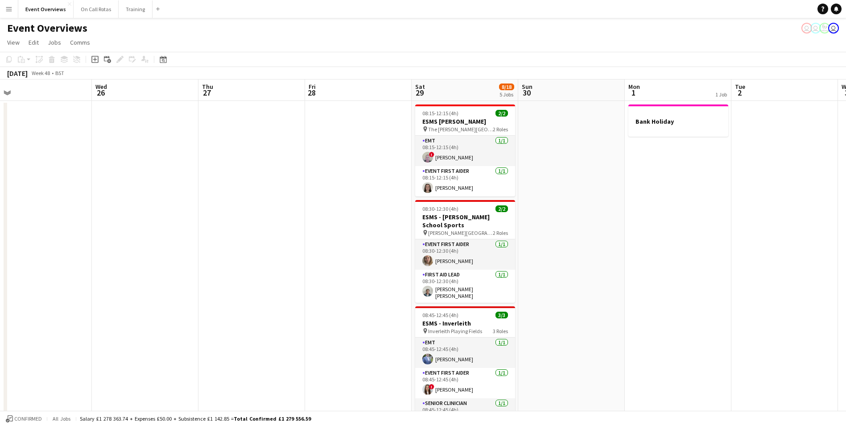
drag, startPoint x: 299, startPoint y: 178, endPoint x: 610, endPoint y: 149, distance: 312.3
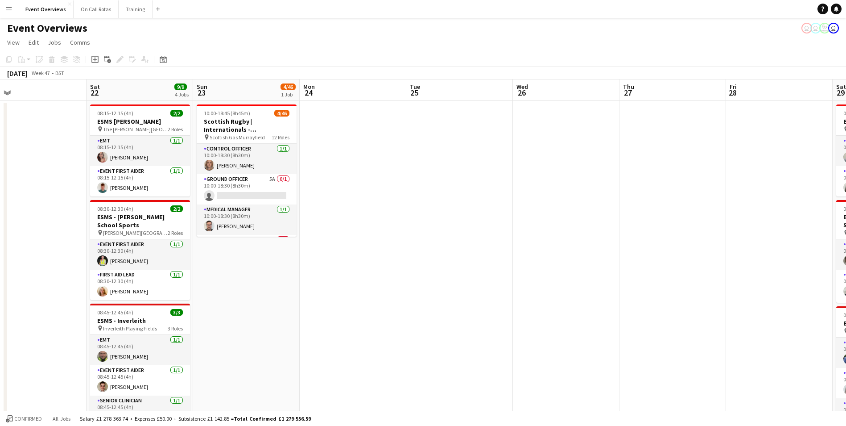
drag, startPoint x: 247, startPoint y: 162, endPoint x: 621, endPoint y: 138, distance: 374.6
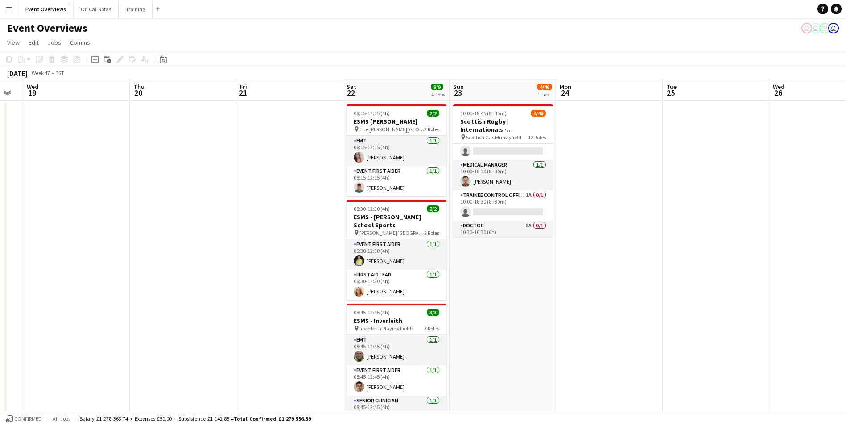
drag, startPoint x: 357, startPoint y: 192, endPoint x: 612, endPoint y: 165, distance: 256.1
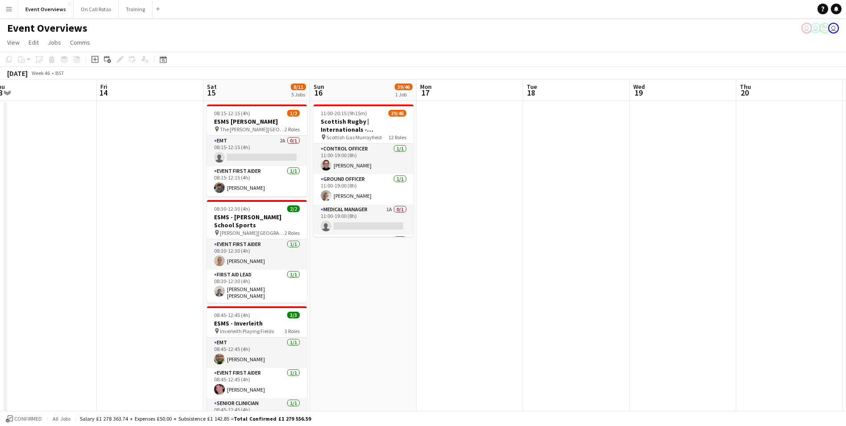
drag
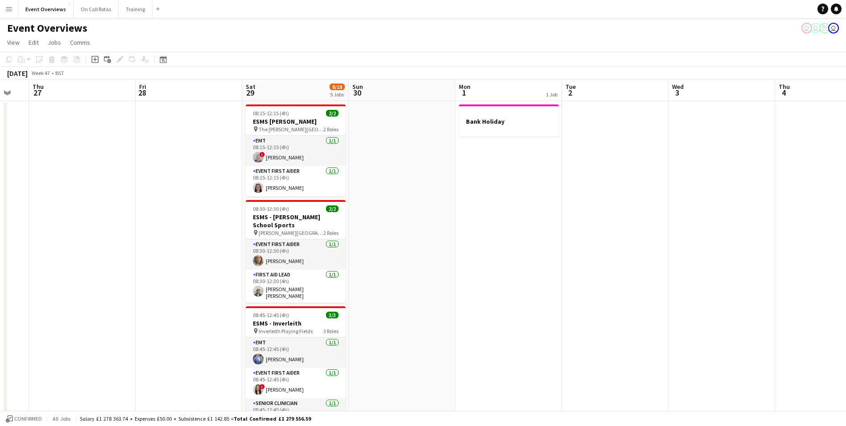
scroll to position [0, 292]
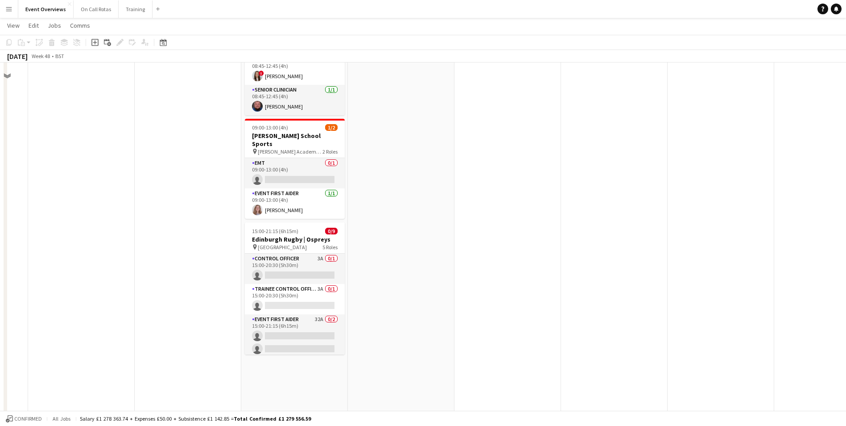
scroll to position [0, 0]
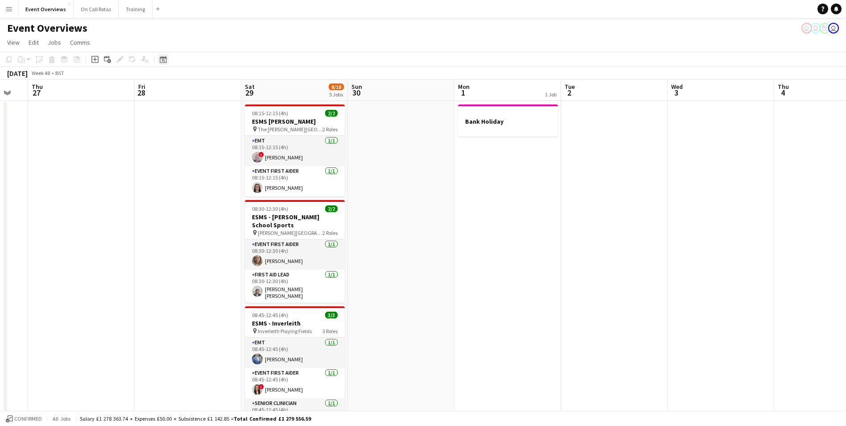
click at [163, 60] on icon "Date picker" at bounding box center [163, 59] width 7 height 7
click at [235, 89] on span "Next month" at bounding box center [236, 90] width 18 height 18
click at [210, 181] on span "31" at bounding box center [212, 183] width 11 height 11
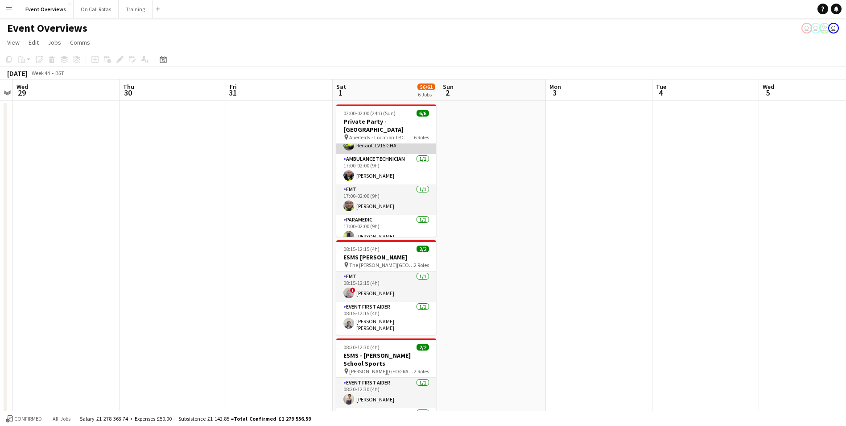
scroll to position [81, 0]
click at [345, 230] on app-user-avatar at bounding box center [348, 235] width 11 height 11
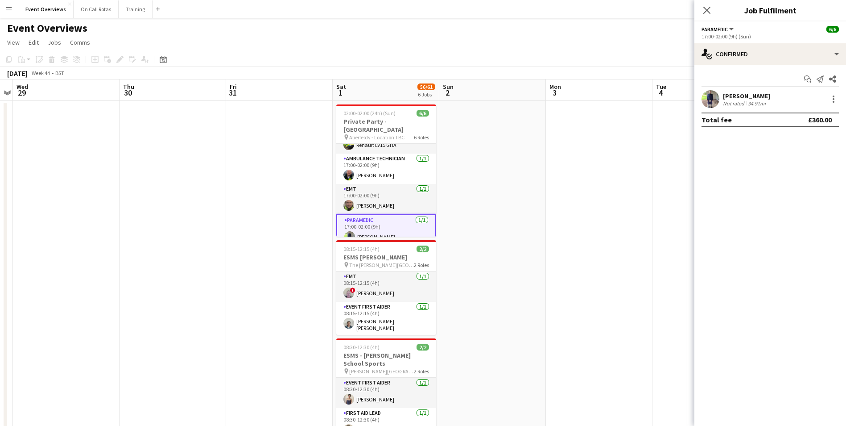
click at [705, 99] on app-user-avatar at bounding box center [711, 99] width 18 height 18
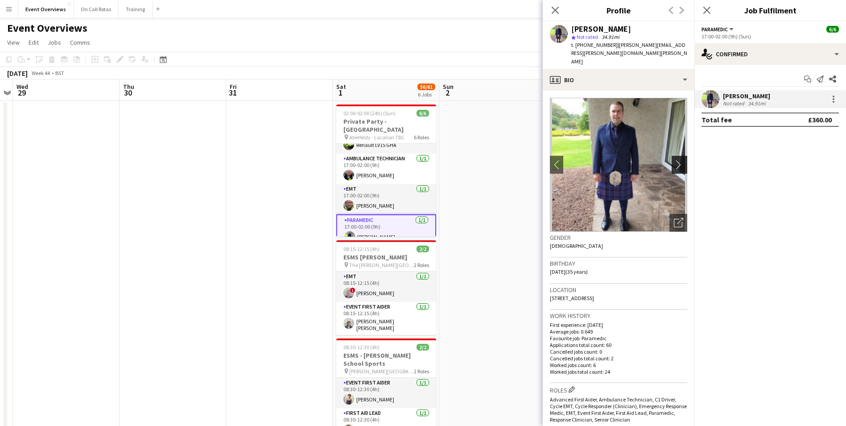
click at [674, 160] on app-icon "chevron-right" at bounding box center [681, 164] width 14 height 9
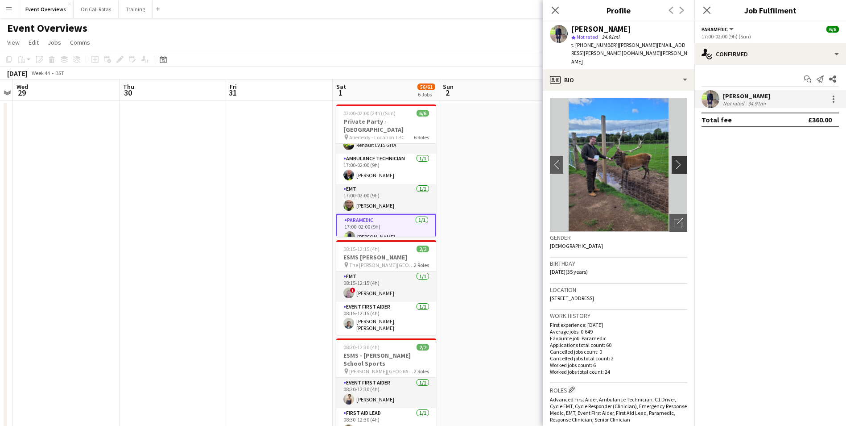
click at [674, 160] on app-icon "chevron-right" at bounding box center [681, 164] width 14 height 9
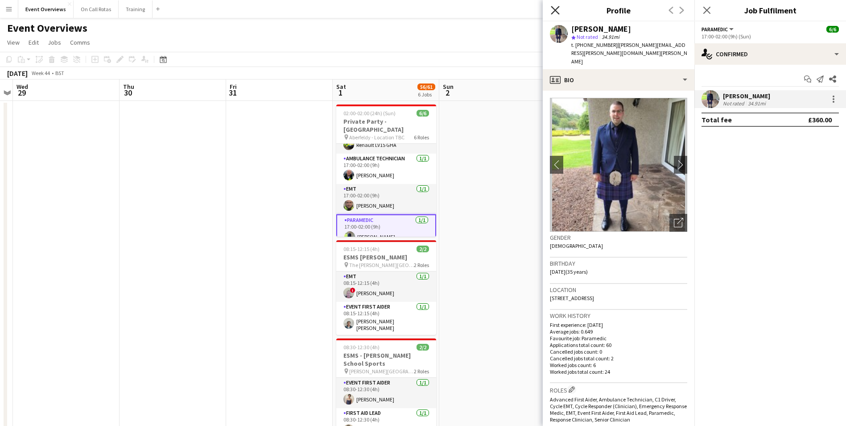
click at [557, 9] on icon at bounding box center [555, 10] width 8 height 8
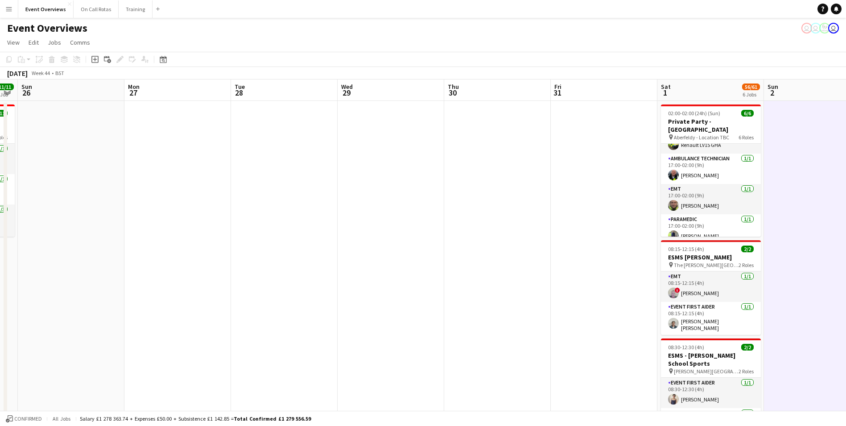
drag, startPoint x: 229, startPoint y: 223, endPoint x: 409, endPoint y: 205, distance: 180.2
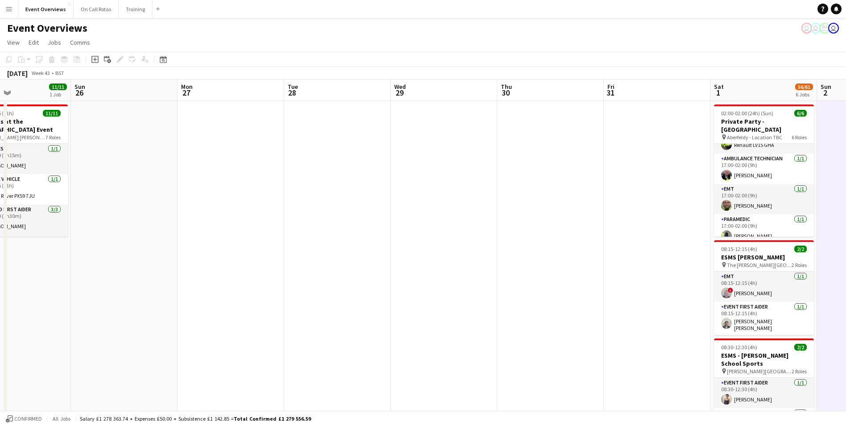
drag, startPoint x: 119, startPoint y: 226, endPoint x: 345, endPoint y: 203, distance: 227.4
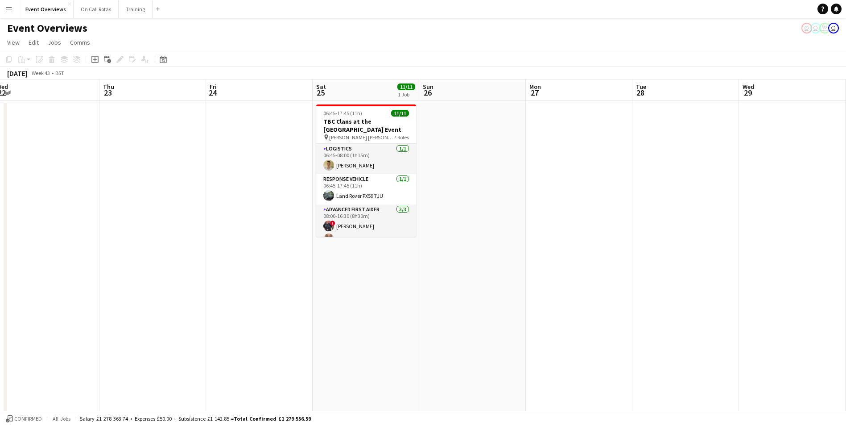
drag, startPoint x: 108, startPoint y: 220, endPoint x: 225, endPoint y: 211, distance: 117.7
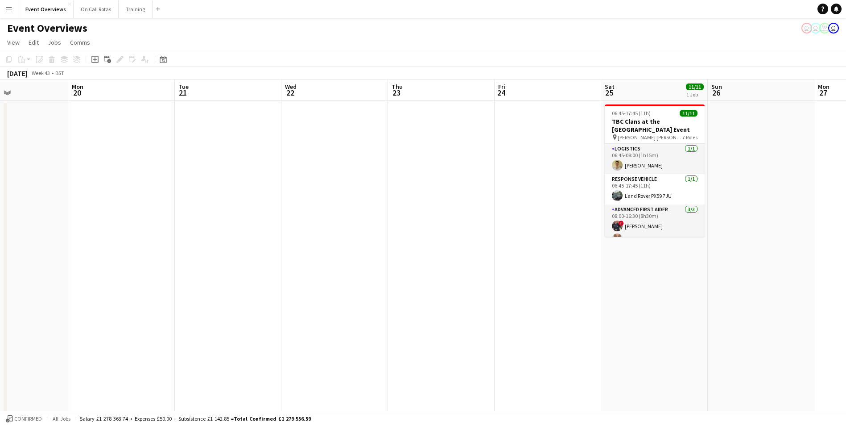
drag, startPoint x: 223, startPoint y: 209, endPoint x: 355, endPoint y: 192, distance: 133.2
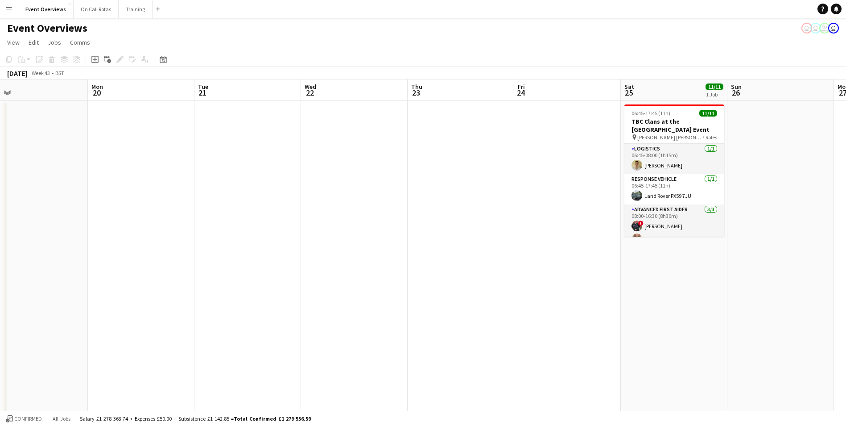
drag, startPoint x: 114, startPoint y: 203, endPoint x: 265, endPoint y: 187, distance: 151.1
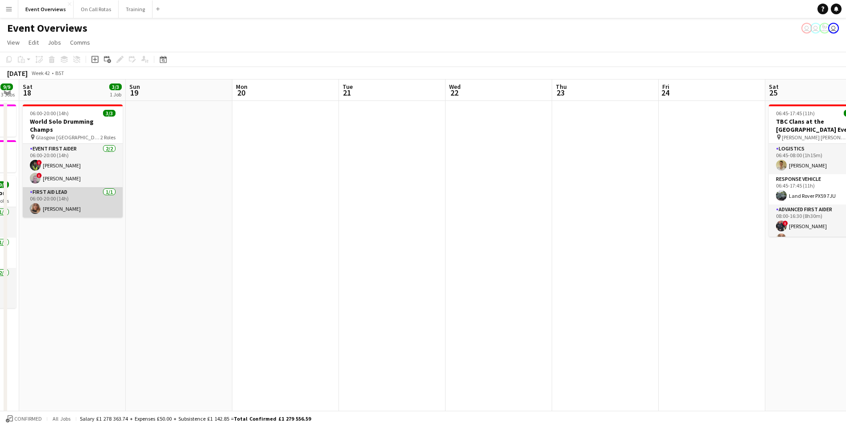
drag, startPoint x: 69, startPoint y: 194, endPoint x: 186, endPoint y: 187, distance: 117.1
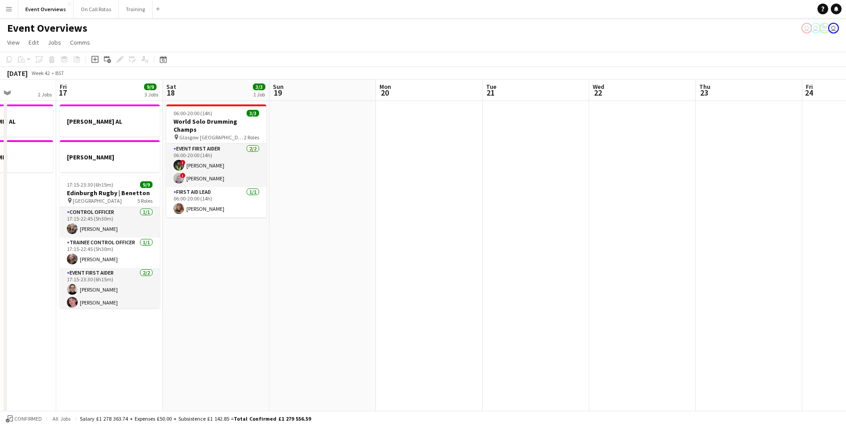
drag, startPoint x: 0, startPoint y: 195, endPoint x: 228, endPoint y: 191, distance: 228.0
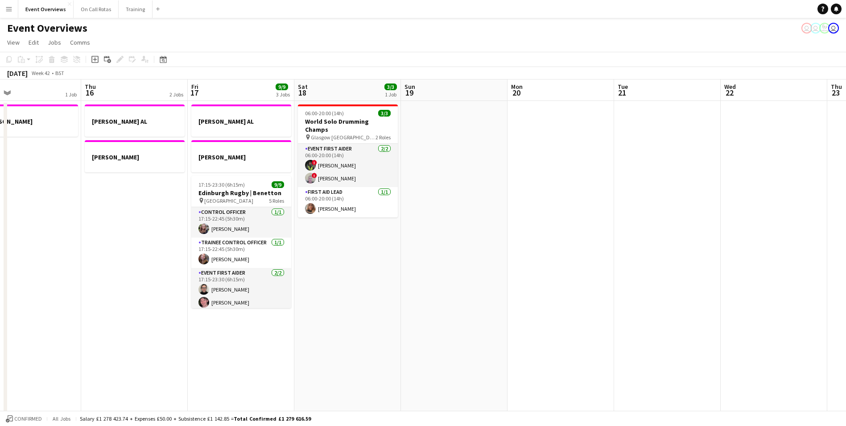
scroll to position [0, 312]
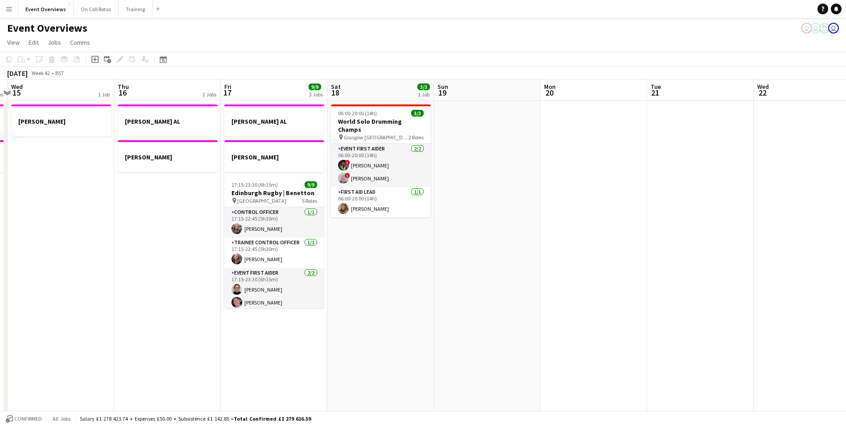
drag, startPoint x: 480, startPoint y: 262, endPoint x: 430, endPoint y: 254, distance: 50.2
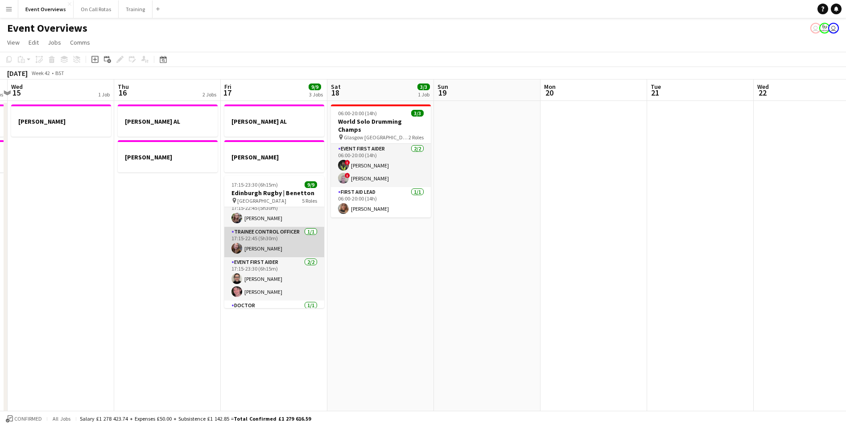
scroll to position [0, 0]
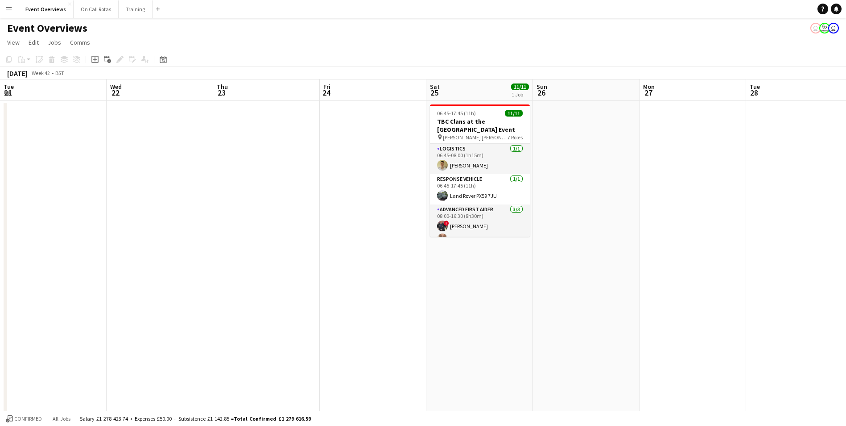
drag, startPoint x: 674, startPoint y: 224, endPoint x: 50, endPoint y: 154, distance: 627.6
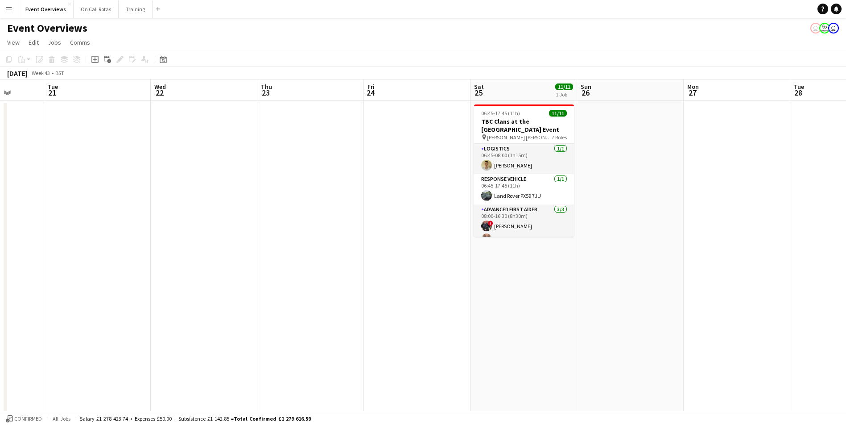
drag, startPoint x: 372, startPoint y: 145, endPoint x: 301, endPoint y: 137, distance: 71.4
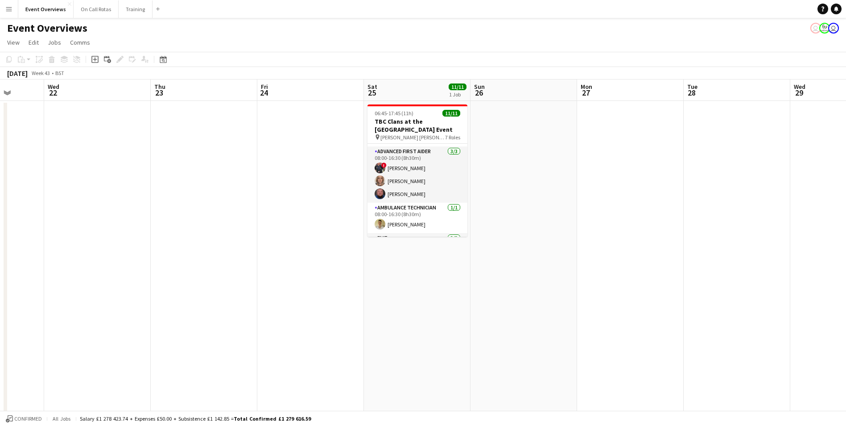
scroll to position [0, 0]
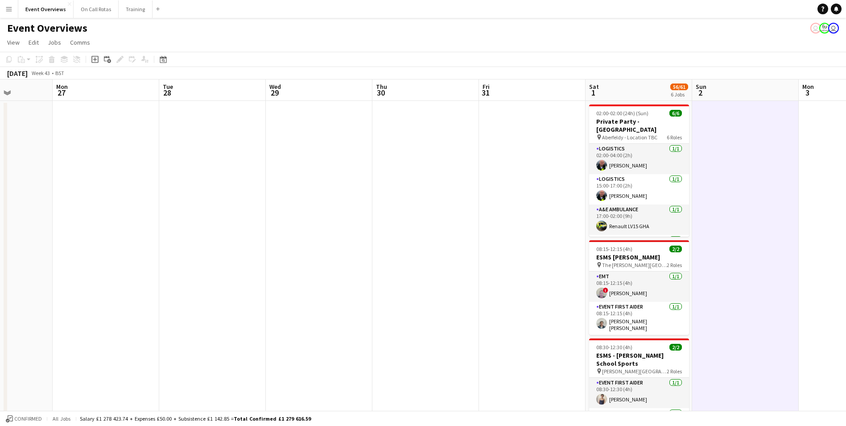
drag, startPoint x: 691, startPoint y: 147, endPoint x: 167, endPoint y: 112, distance: 525.8
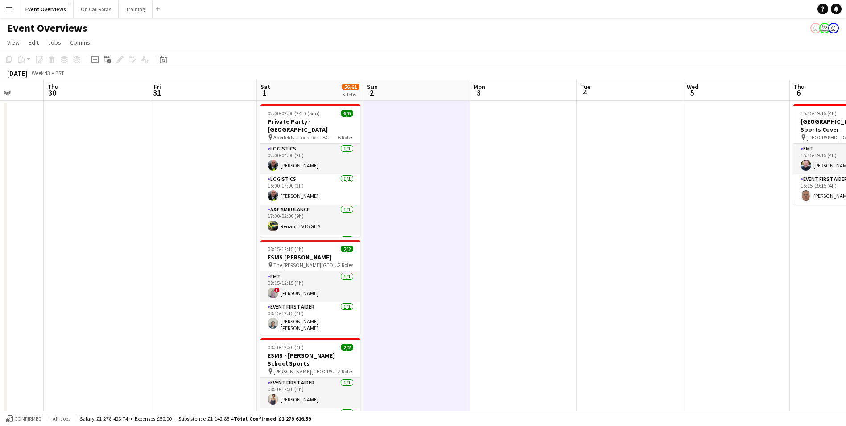
drag, startPoint x: 428, startPoint y: 129, endPoint x: 166, endPoint y: 108, distance: 262.7
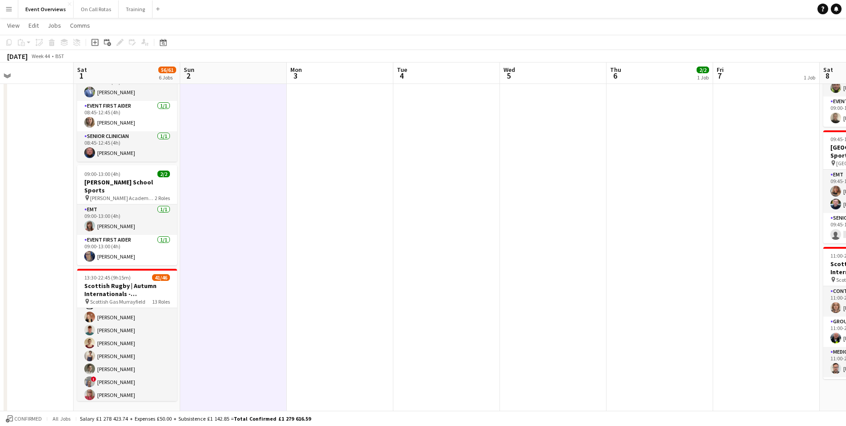
scroll to position [0, 360]
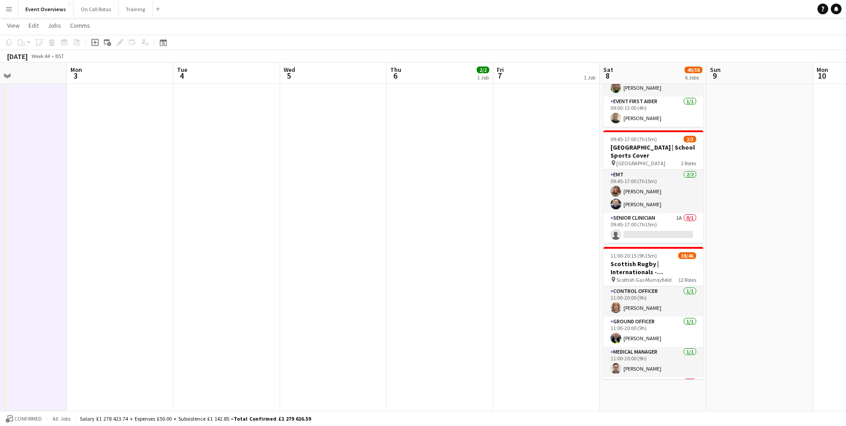
drag, startPoint x: 666, startPoint y: 261, endPoint x: 196, endPoint y: 244, distance: 470.5
click at [196, 244] on app-calendar-viewport "Thu 30 Fri 31 Sat 1 56/61 6 Jobs Sun 2 Mon 3 Tue 4 Wed 5 Thu 6 2/2 1 Job Fri 7 …" at bounding box center [423, 25] width 846 height 785
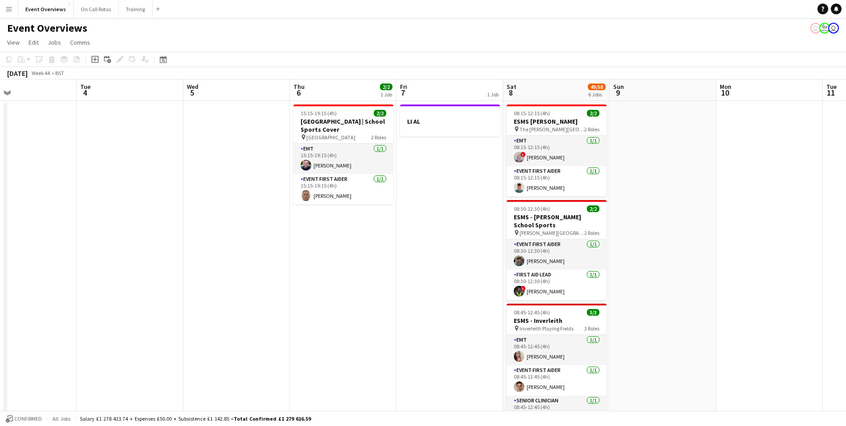
scroll to position [0, 269]
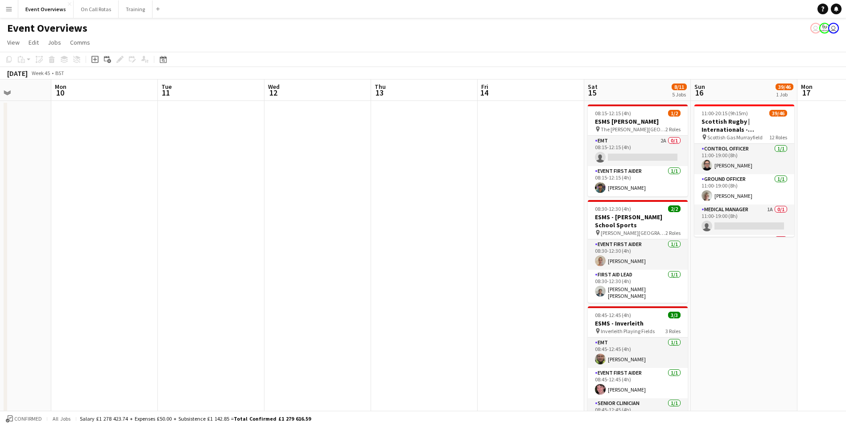
drag, startPoint x: 809, startPoint y: 214, endPoint x: 47, endPoint y: 153, distance: 764.3
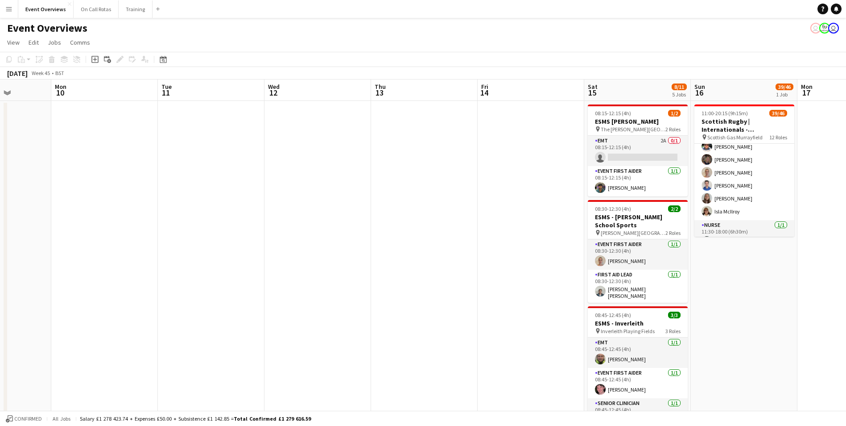
scroll to position [0, 0]
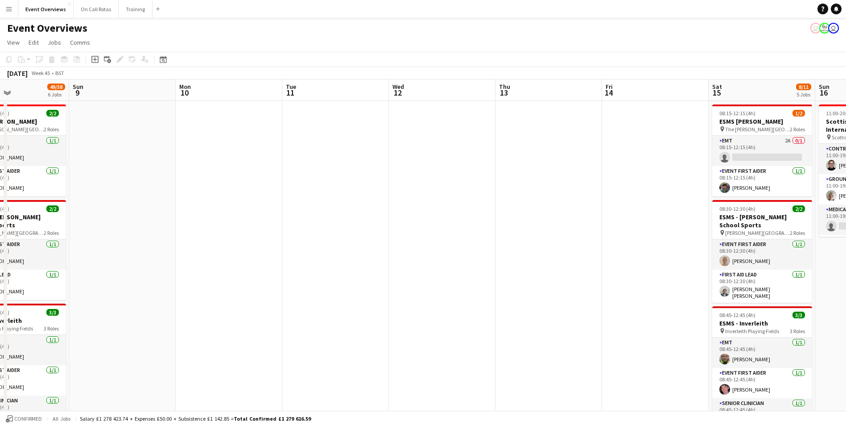
drag, startPoint x: 301, startPoint y: 154, endPoint x: 403, endPoint y: 153, distance: 102.2
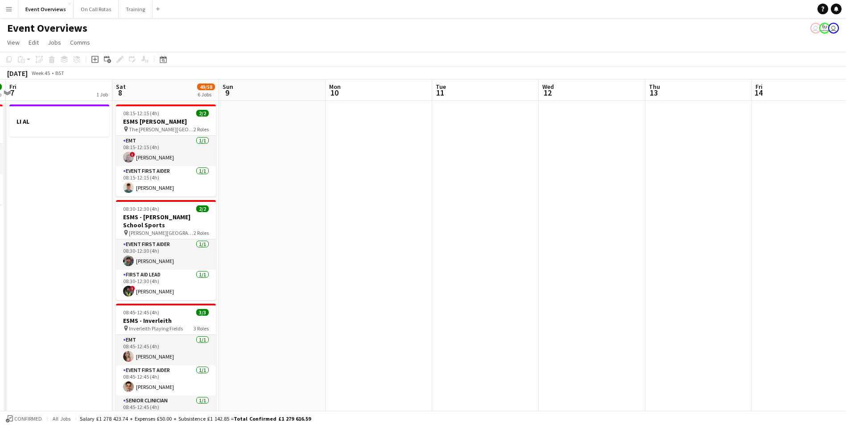
drag, startPoint x: 435, startPoint y: 158, endPoint x: 512, endPoint y: 158, distance: 76.7
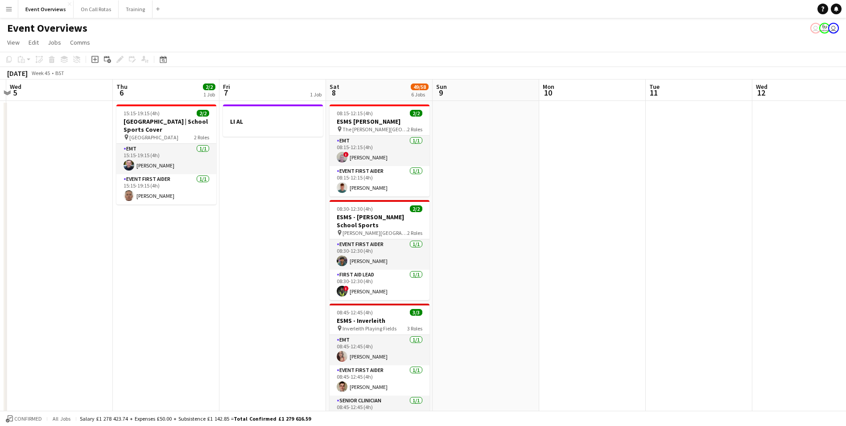
drag, startPoint x: 408, startPoint y: 150, endPoint x: 510, endPoint y: 154, distance: 102.7
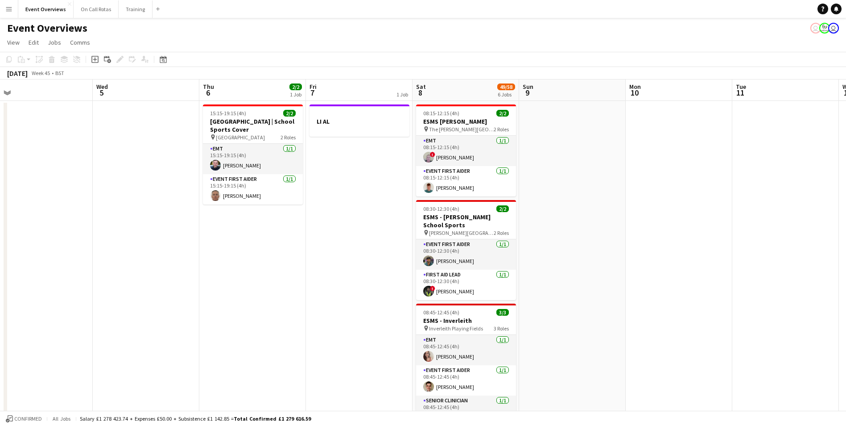
scroll to position [0, 226]
drag, startPoint x: 385, startPoint y: 161, endPoint x: 430, endPoint y: 163, distance: 44.6
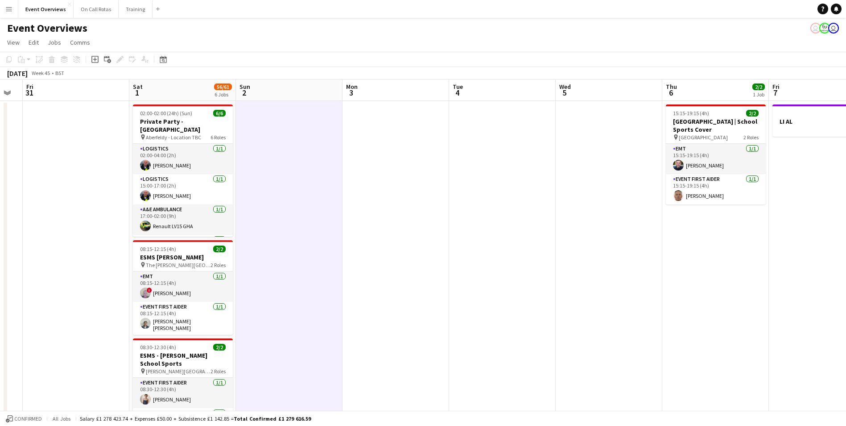
drag, startPoint x: 54, startPoint y: 121, endPoint x: 516, endPoint y: 126, distance: 462.2
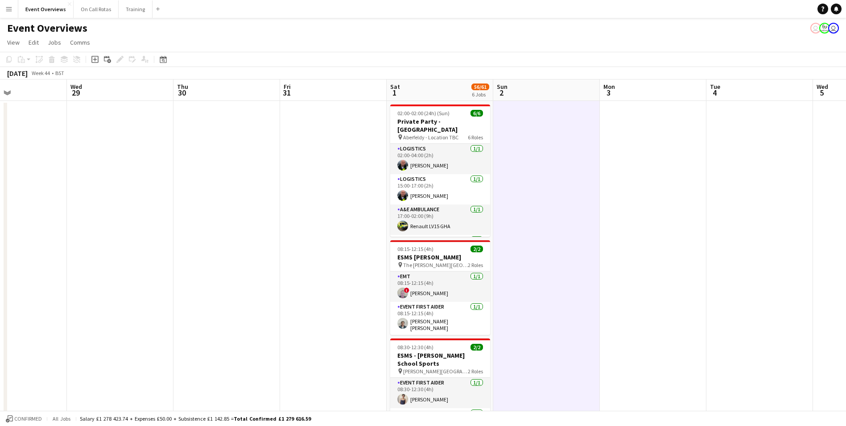
drag, startPoint x: 371, startPoint y: 127, endPoint x: 614, endPoint y: 133, distance: 243.2
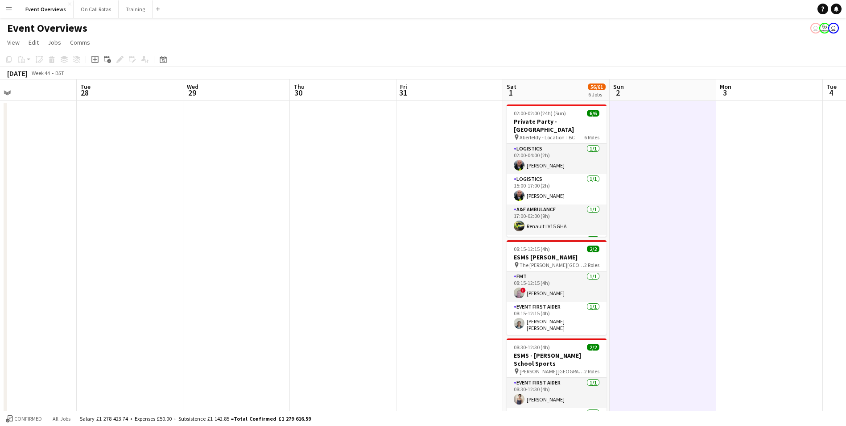
drag, startPoint x: 269, startPoint y: 116, endPoint x: 492, endPoint y: 116, distance: 223.0
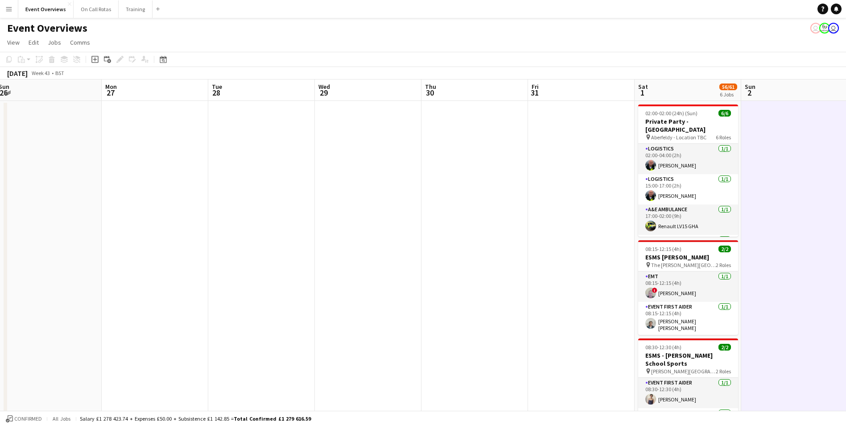
scroll to position [0, 232]
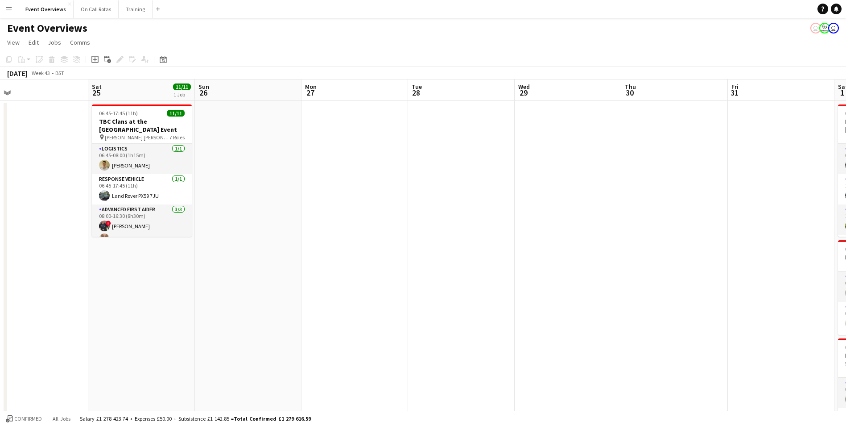
drag, startPoint x: 271, startPoint y: 108, endPoint x: 496, endPoint y: 113, distance: 224.9
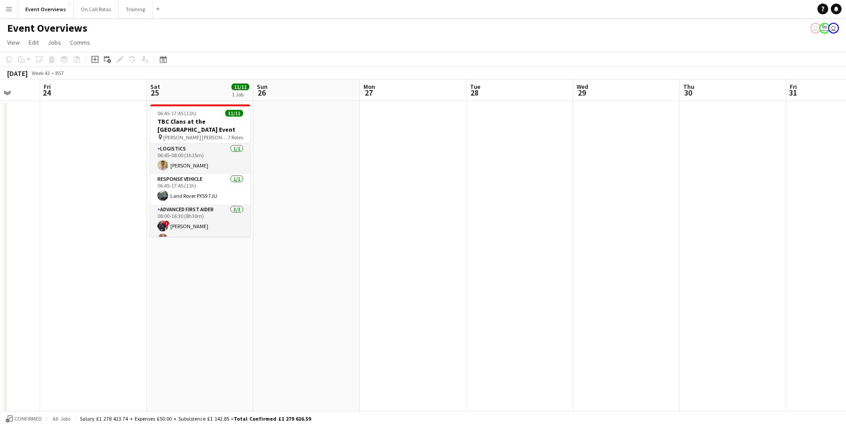
scroll to position [0, 229]
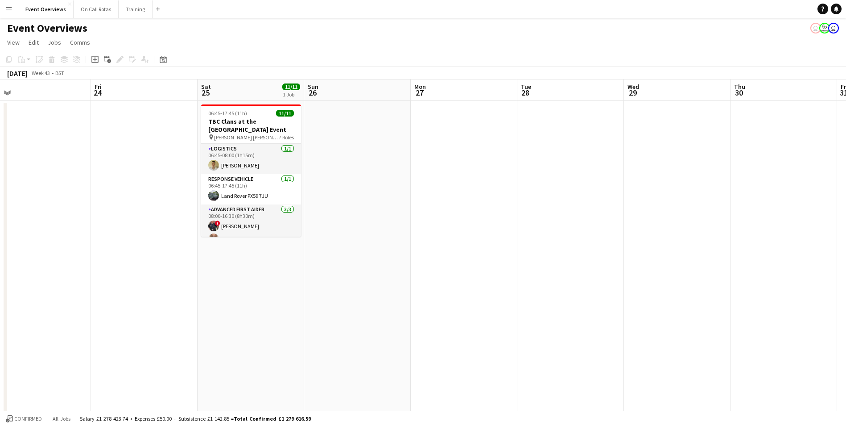
drag, startPoint x: 326, startPoint y: 107, endPoint x: 435, endPoint y: 115, distance: 109.6
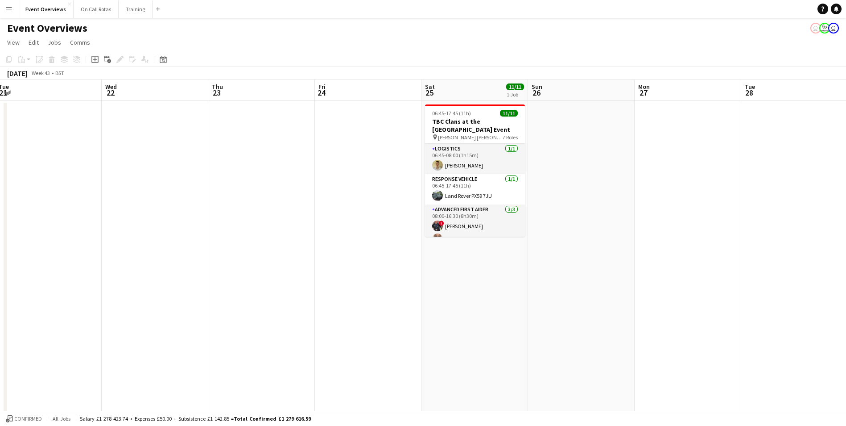
drag, startPoint x: 345, startPoint y: 170, endPoint x: 608, endPoint y: 165, distance: 262.8
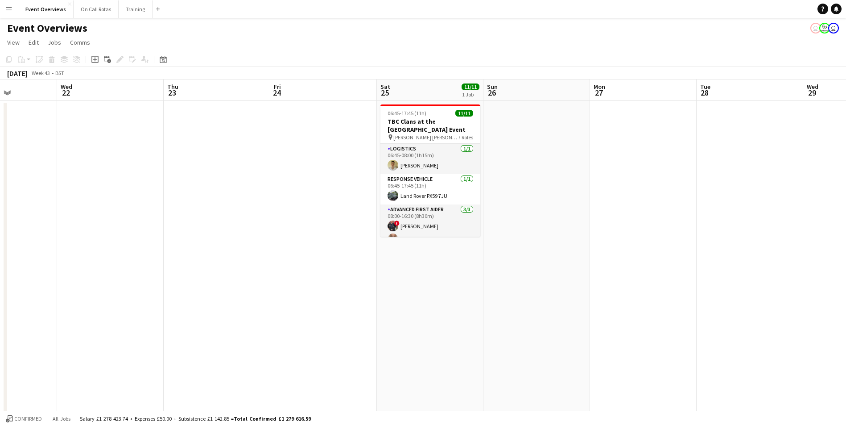
drag, startPoint x: 187, startPoint y: 153, endPoint x: 425, endPoint y: 157, distance: 237.8
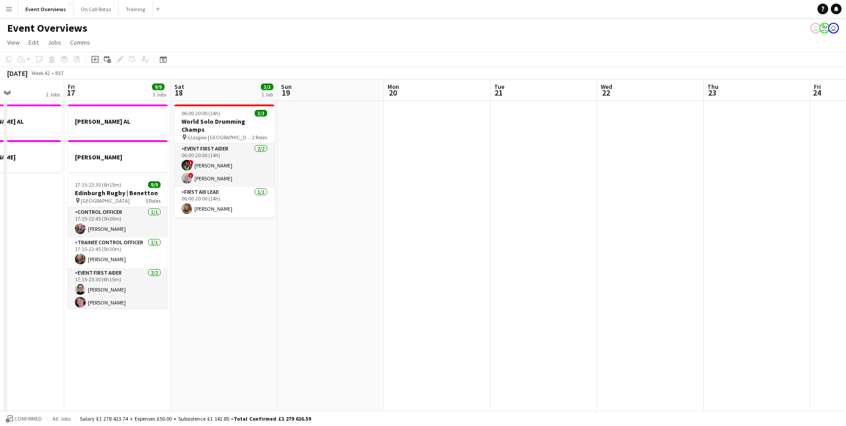
scroll to position [0, 191]
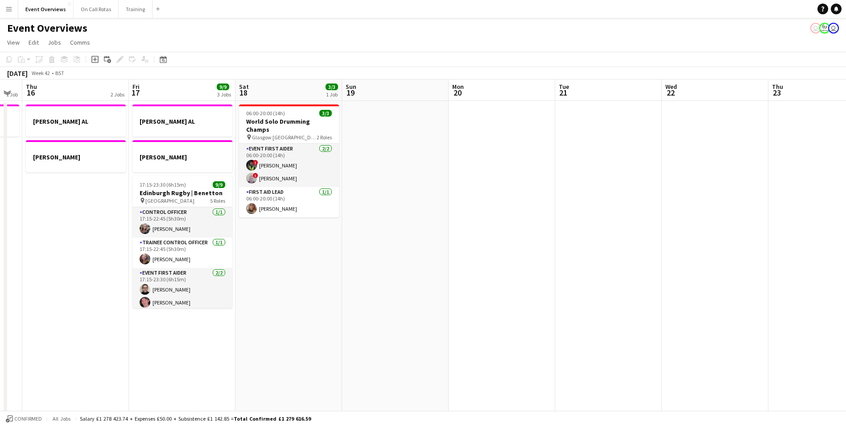
drag, startPoint x: 285, startPoint y: 153, endPoint x: 436, endPoint y: 152, distance: 151.2
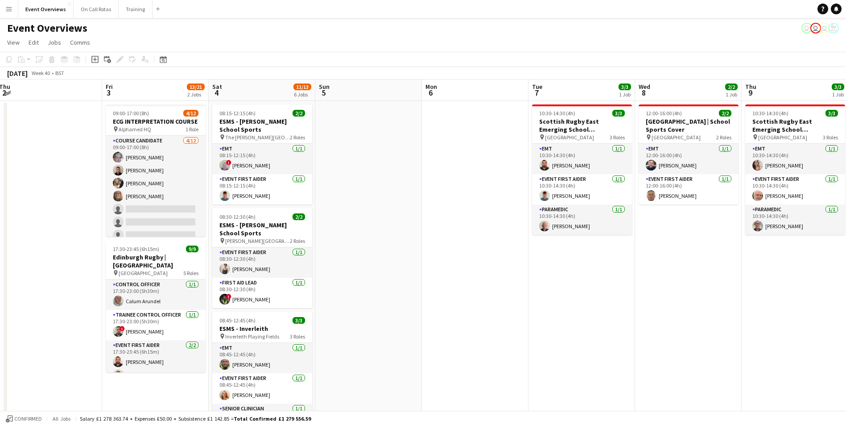
scroll to position [0, 300]
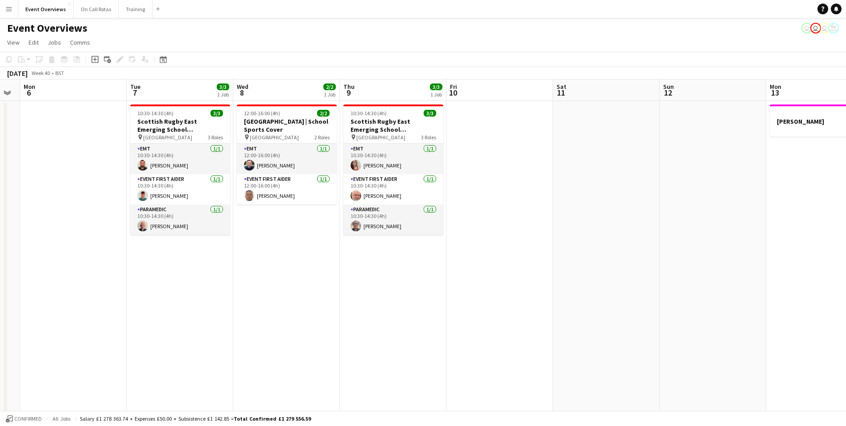
drag, startPoint x: 521, startPoint y: 201, endPoint x: 38, endPoint y: 185, distance: 482.9
click at [38, 185] on app-calendar-viewport "Fri 3 13/21 2 Jobs Sat 4 11/13 6 Jobs Sun 5 Mon 6 Tue 7 3/3 1 Job Wed 8 2/2 1 J…" at bounding box center [423, 422] width 846 height 687
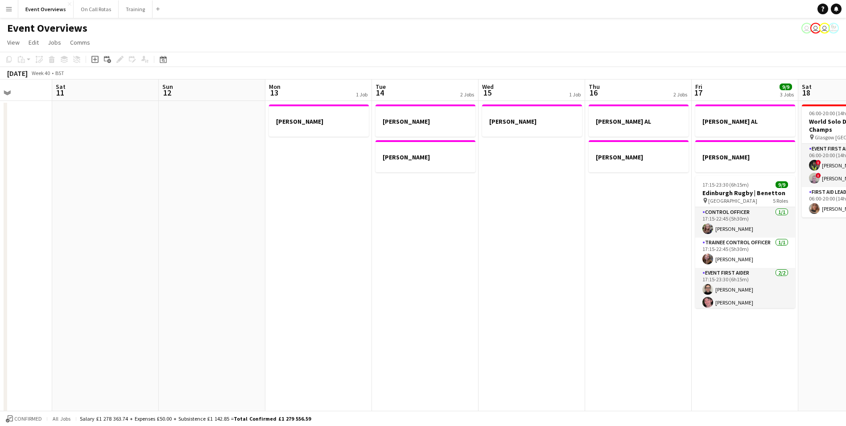
drag, startPoint x: 590, startPoint y: 236, endPoint x: 89, endPoint y: 178, distance: 504.3
click at [89, 178] on app-calendar-viewport "Wed 8 2/2 1 Job Thu 9 3/3 1 Job Fri 10 Sat 11 Sun 12 Mon 13 1 Job Tue 14 2 Jobs…" at bounding box center [423, 422] width 846 height 687
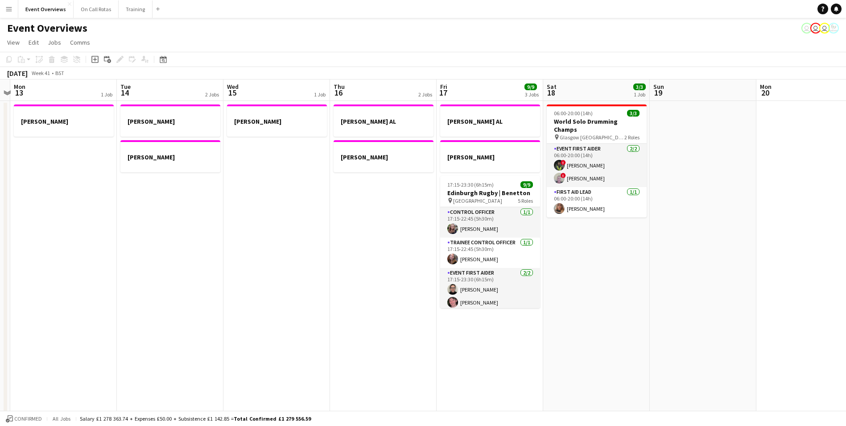
drag, startPoint x: 424, startPoint y: 209, endPoint x: 170, endPoint y: 178, distance: 255.3
click at [170, 178] on app-calendar-viewport "Fri 10 Sat 11 Sun 12 Mon 13 1 Job Tue 14 2 Jobs Wed 15 1 Job Thu 16 2 Jobs Fri …" at bounding box center [423, 422] width 846 height 687
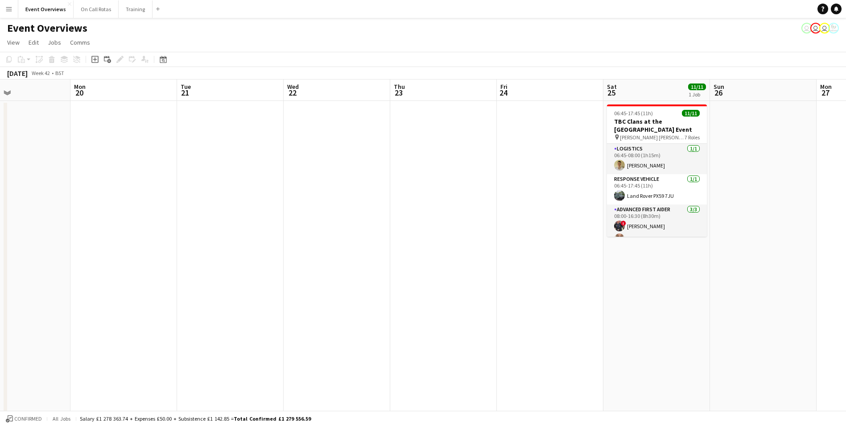
drag, startPoint x: 719, startPoint y: 295, endPoint x: -2, endPoint y: 239, distance: 722.6
click at [0, 239] on html "Menu Boards Boards Boards All jobs Status Workforce Workforce My Workforce Recr…" at bounding box center [423, 390] width 846 height 781
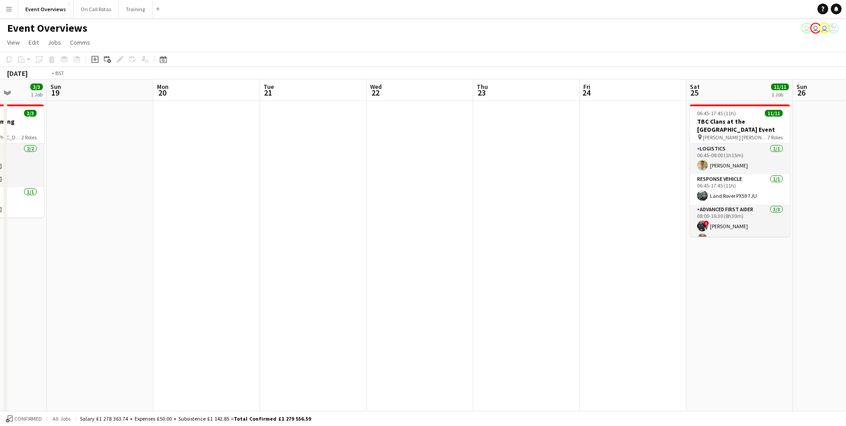
scroll to position [0, 307]
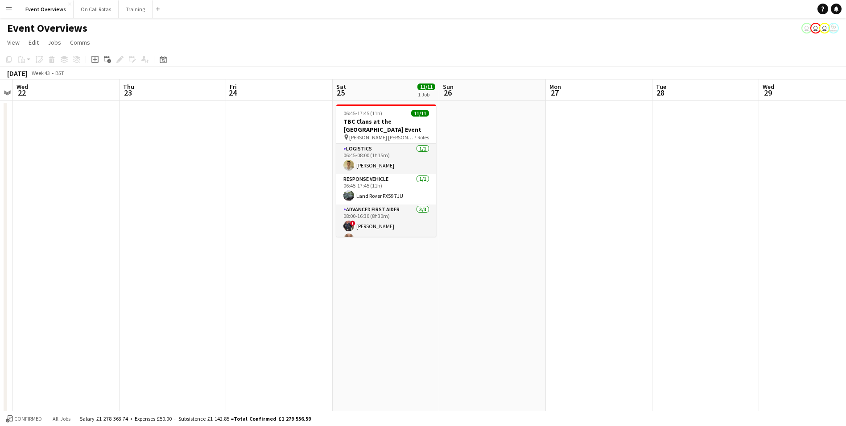
drag, startPoint x: 573, startPoint y: 261, endPoint x: 302, endPoint y: 230, distance: 272.5
click at [302, 230] on app-calendar-viewport "Sun 19 Mon 20 Tue 21 Wed 22 Thu 23 Fri 24 Sat 25 11/11 1 Job Sun 26 Mon 27 Tue …" at bounding box center [423, 422] width 846 height 687
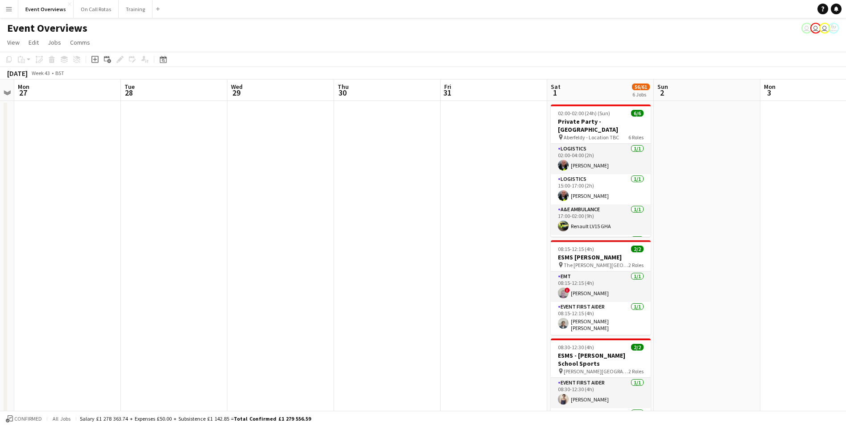
drag, startPoint x: 590, startPoint y: 228, endPoint x: 90, endPoint y: 210, distance: 500.0
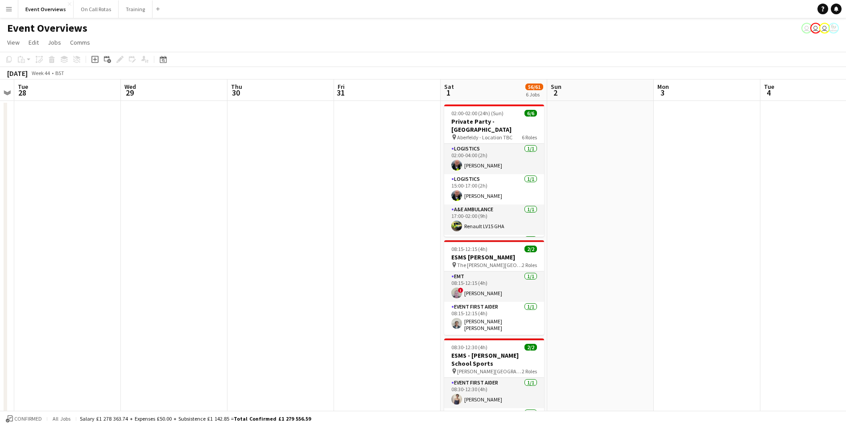
scroll to position [0, 314]
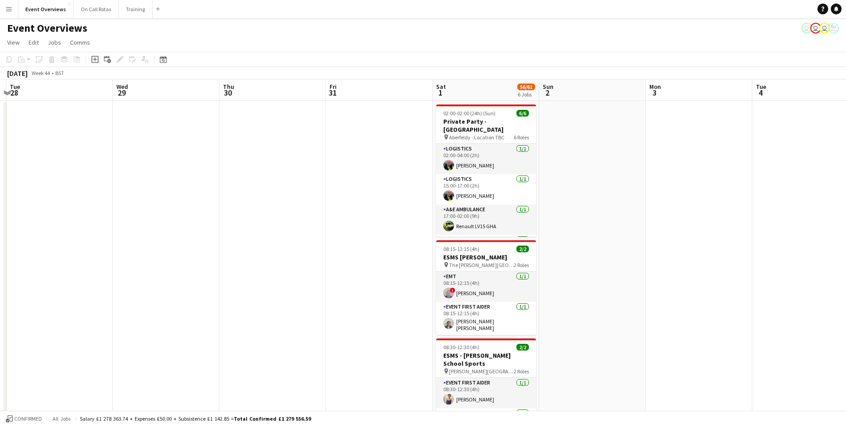
drag, startPoint x: 418, startPoint y: 207, endPoint x: 303, endPoint y: 205, distance: 114.7
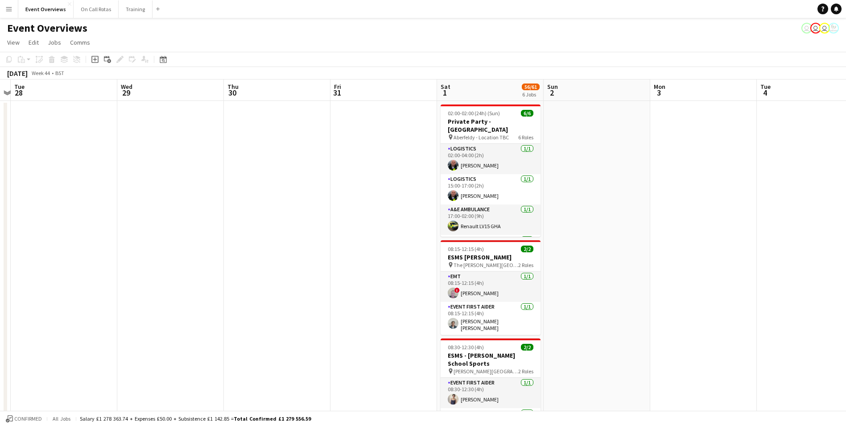
scroll to position [0, 265]
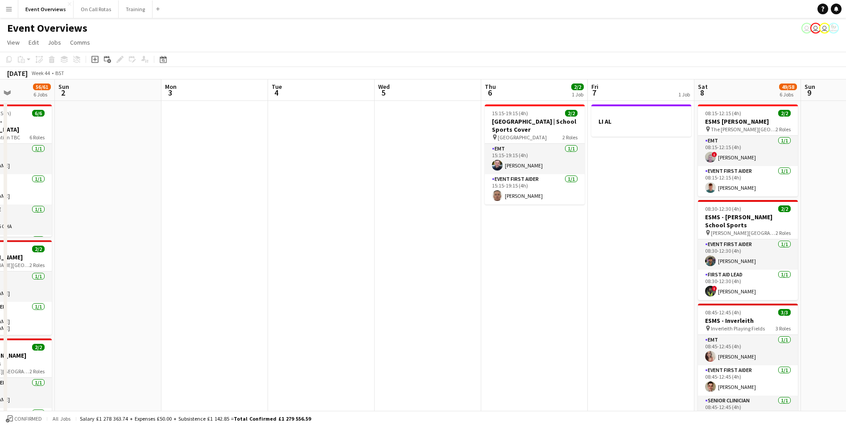
drag, startPoint x: 641, startPoint y: 225, endPoint x: 157, endPoint y: 213, distance: 484.6
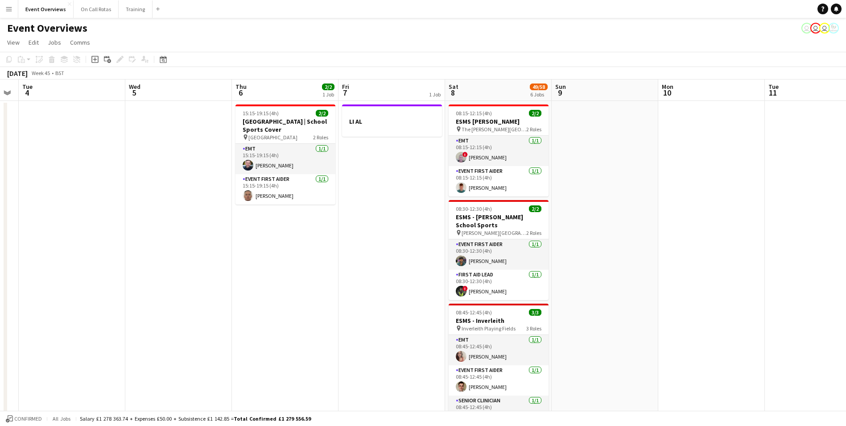
scroll to position [0, 269]
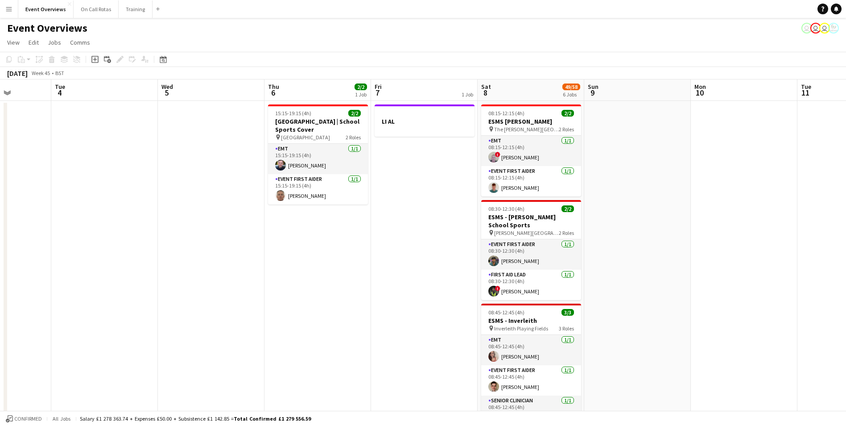
drag, startPoint x: 519, startPoint y: 247, endPoint x: 195, endPoint y: 219, distance: 324.6
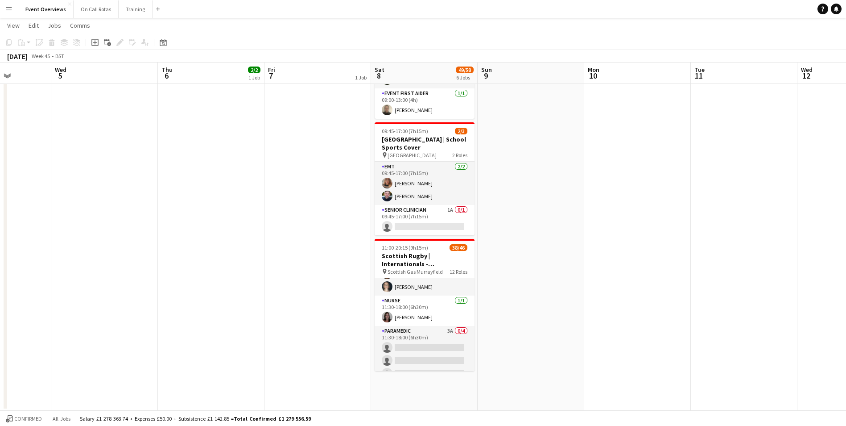
scroll to position [401, 0]
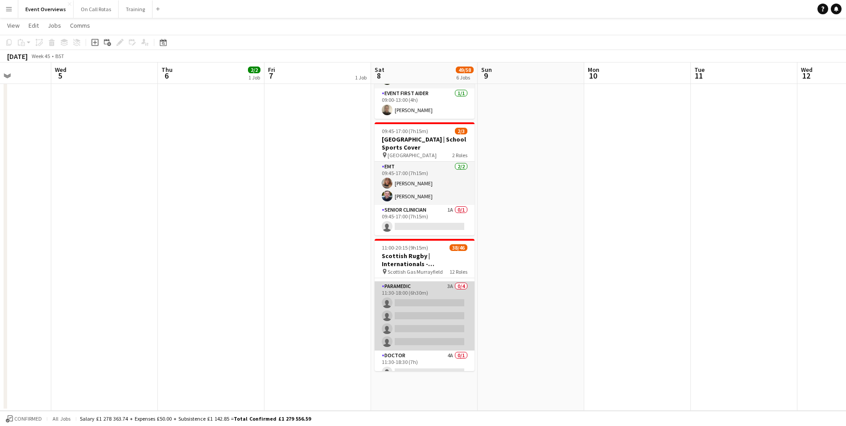
click at [419, 281] on app-card-role "Paramedic 3A 0/4 11:30-18:00 (6h30m) single-neutral-actions single-neutral-acti…" at bounding box center [425, 315] width 100 height 69
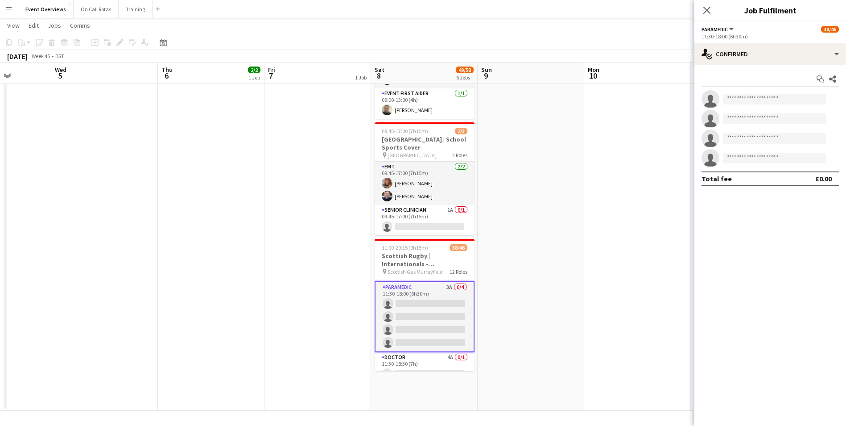
click at [733, 65] on div "Start chat Share single-neutral-actions single-neutral-actions single-neutral-a…" at bounding box center [771, 129] width 152 height 128
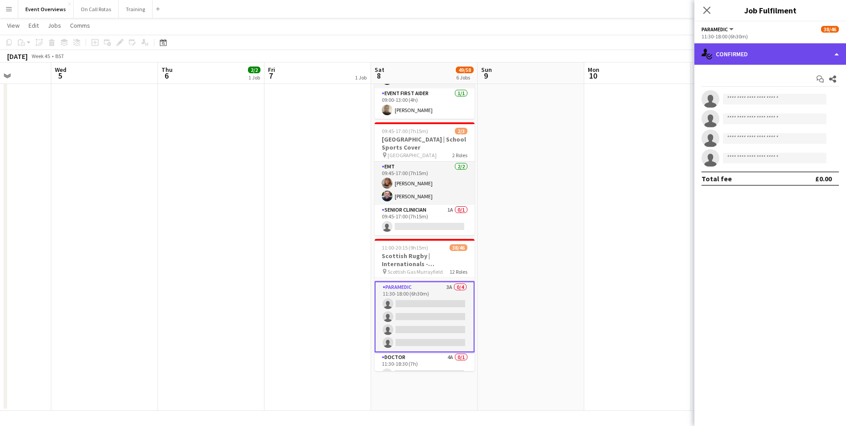
click at [735, 57] on div "single-neutral-actions-check-2 Confirmed" at bounding box center [771, 53] width 152 height 21
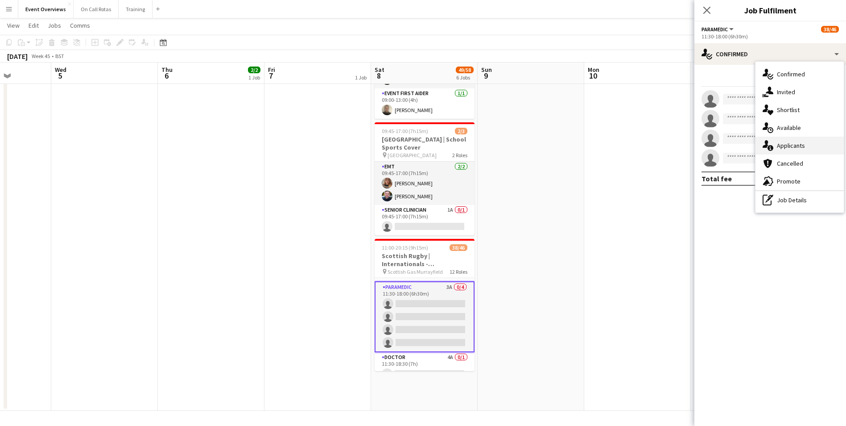
click at [790, 142] on span "Applicants" at bounding box center [791, 145] width 28 height 8
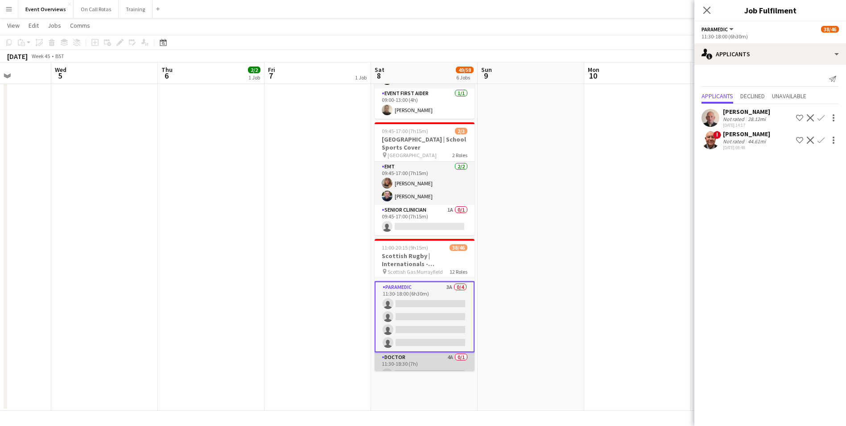
click at [424, 352] on app-card-role "Doctor 4A 0/1 11:30-18:30 (7h) single-neutral-actions" at bounding box center [425, 367] width 100 height 30
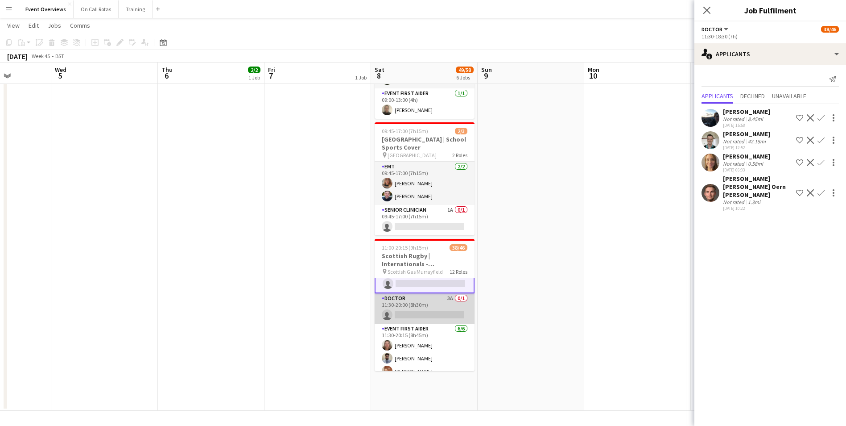
click at [414, 293] on app-card-role "Doctor 3A 0/1 11:30-20:00 (8h30m) single-neutral-actions" at bounding box center [425, 308] width 100 height 30
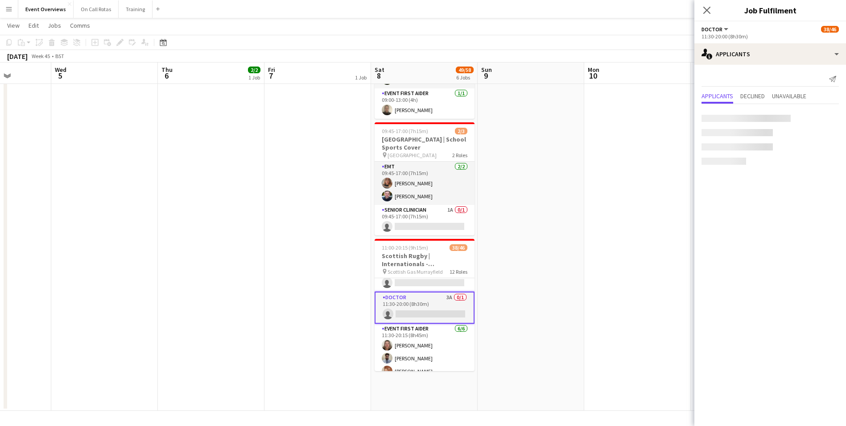
scroll to position [490, 0]
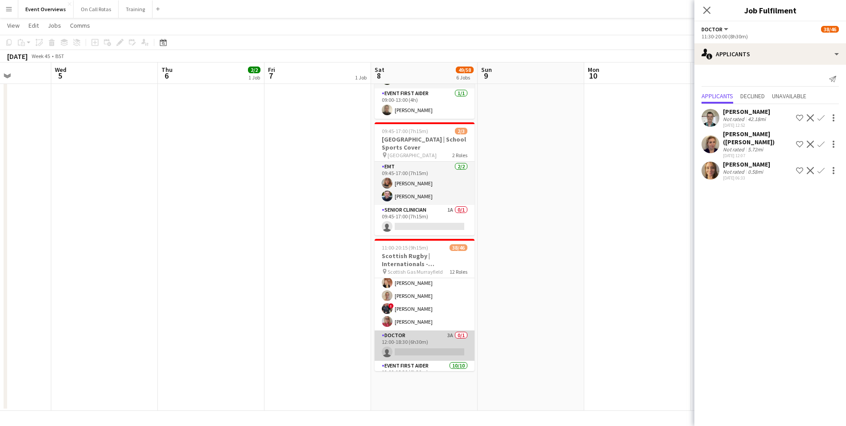
click at [416, 330] on app-card-role "Doctor 3A 0/1 12:00-18:30 (6h30m) single-neutral-actions" at bounding box center [425, 345] width 100 height 30
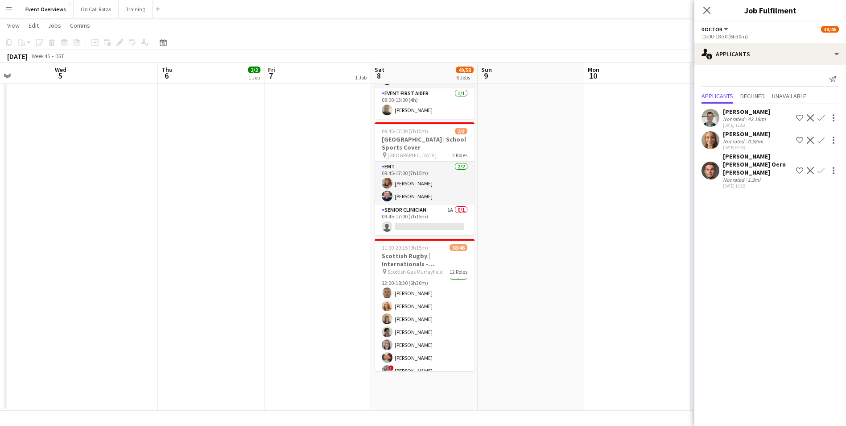
click at [615, 333] on app-date-cell at bounding box center [637, 50] width 107 height 720
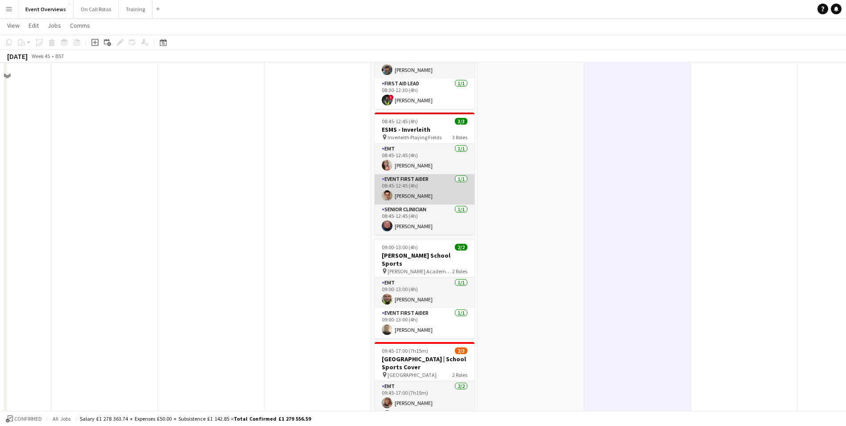
scroll to position [231, 0]
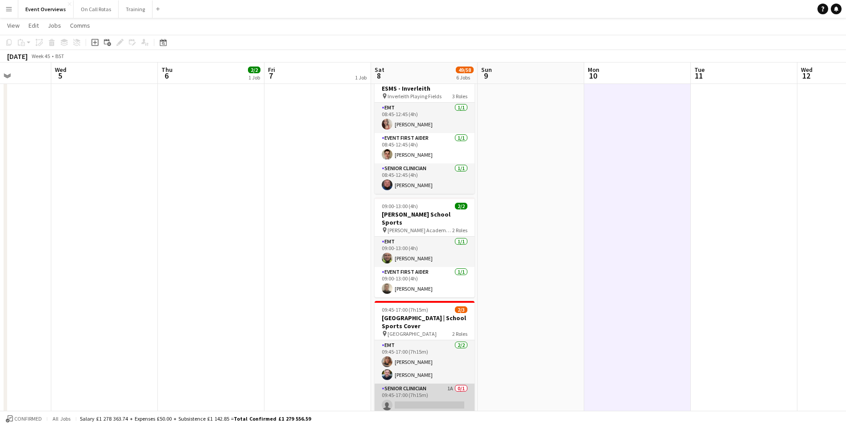
click at [411, 388] on app-card-role "Senior Clinician 1A 0/1 09:45-17:00 (7h15m) single-neutral-actions" at bounding box center [425, 398] width 100 height 30
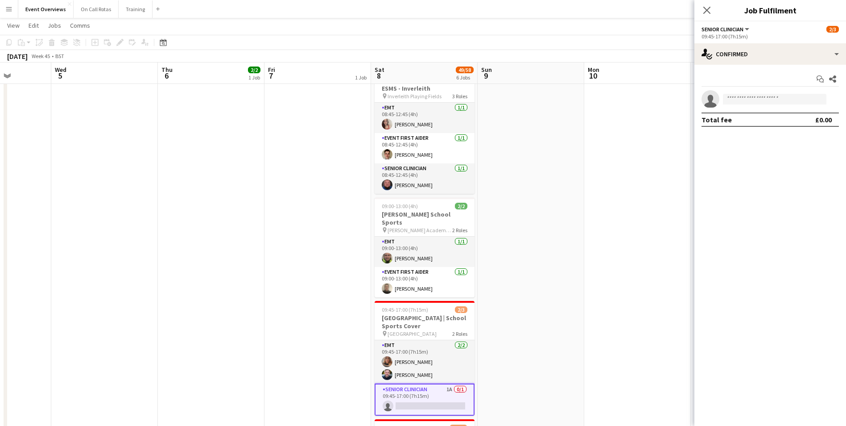
click at [728, 67] on div "Start chat Share single-neutral-actions Total fee £0.00" at bounding box center [771, 99] width 152 height 69
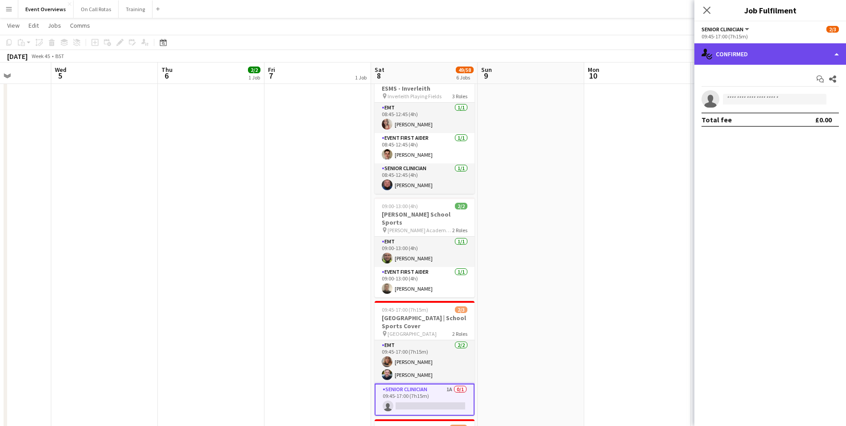
click at [730, 57] on div "single-neutral-actions-check-2 Confirmed" at bounding box center [771, 53] width 152 height 21
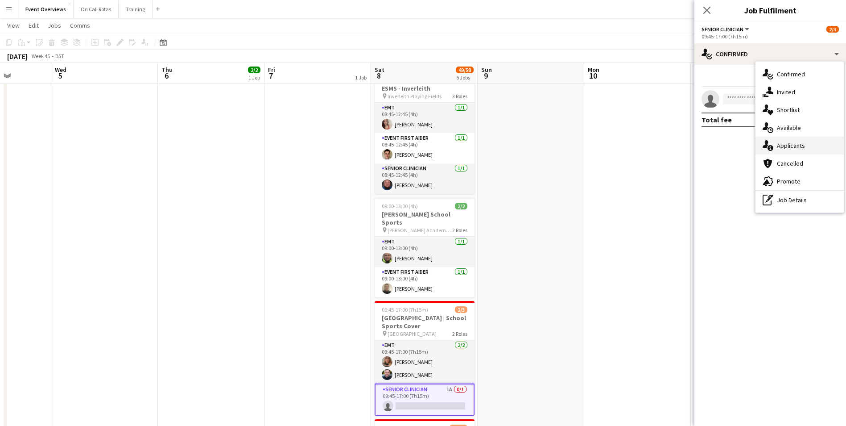
click at [780, 142] on span "Applicants" at bounding box center [791, 145] width 28 height 8
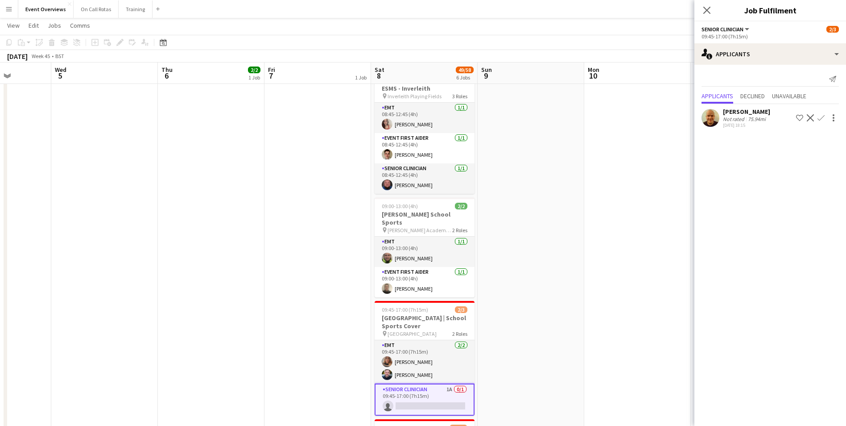
click at [699, 11] on div "Close pop-in" at bounding box center [707, 10] width 25 height 21
click at [703, 9] on icon "Close pop-in" at bounding box center [707, 10] width 8 height 8
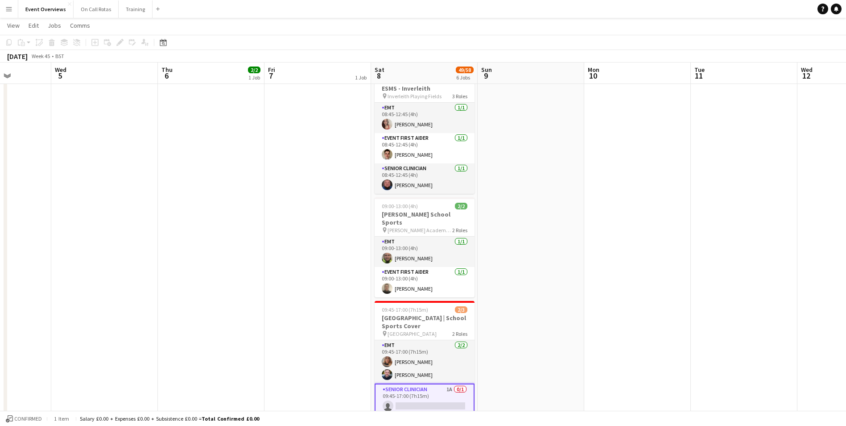
click at [642, 178] on app-date-cell at bounding box center [637, 229] width 107 height 720
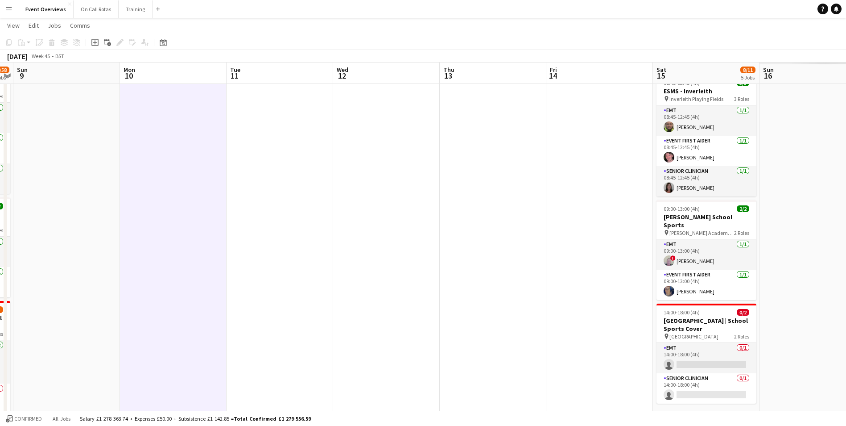
scroll to position [0, 331]
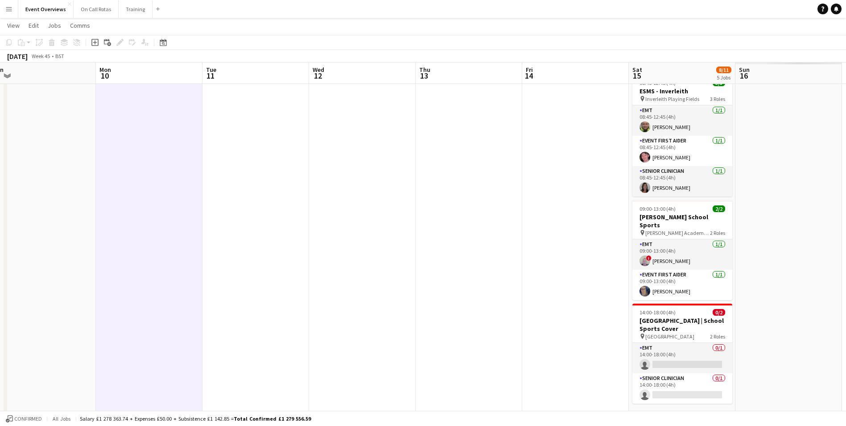
drag, startPoint x: 559, startPoint y: 199, endPoint x: 194, endPoint y: 192, distance: 364.1
click at [194, 192] on app-calendar-viewport "Thu 6 2/2 1 Job Fri 7 1 Job Sat 8 49/58 6 Jobs Sun 9 Mon 10 Tue 11 Wed 12 Thu 1…" at bounding box center [423, 196] width 846 height 785
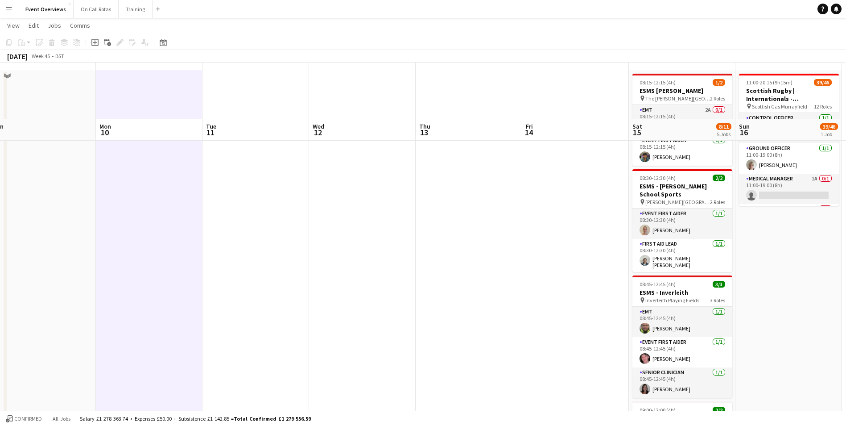
scroll to position [8, 0]
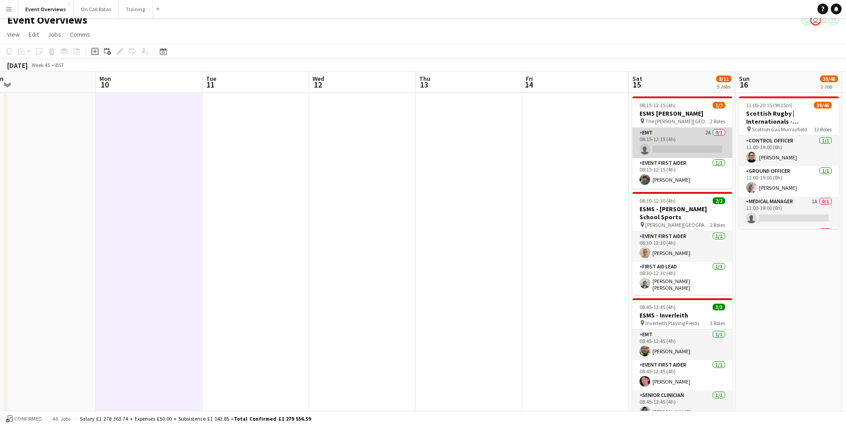
click at [684, 132] on app-card-role "EMT 2A 0/1 08:15-12:15 (4h) single-neutral-actions" at bounding box center [683, 143] width 100 height 30
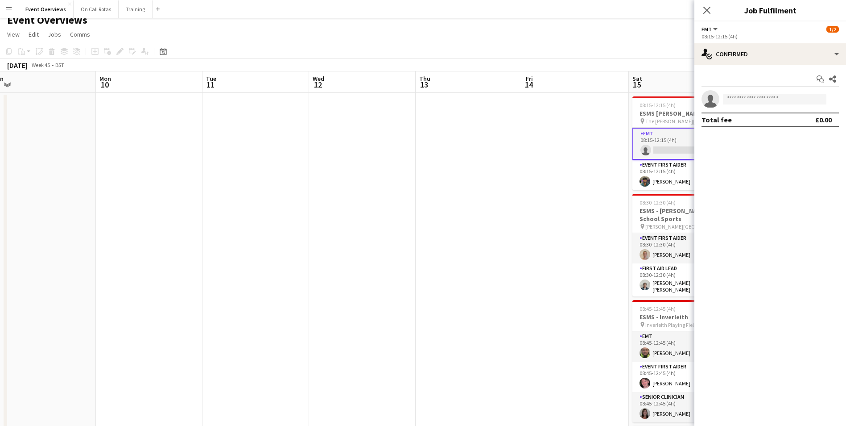
click at [761, 43] on app-options-switcher "EMT All roles EMT 1/2 08:15-12:15 (4h)" at bounding box center [771, 32] width 152 height 22
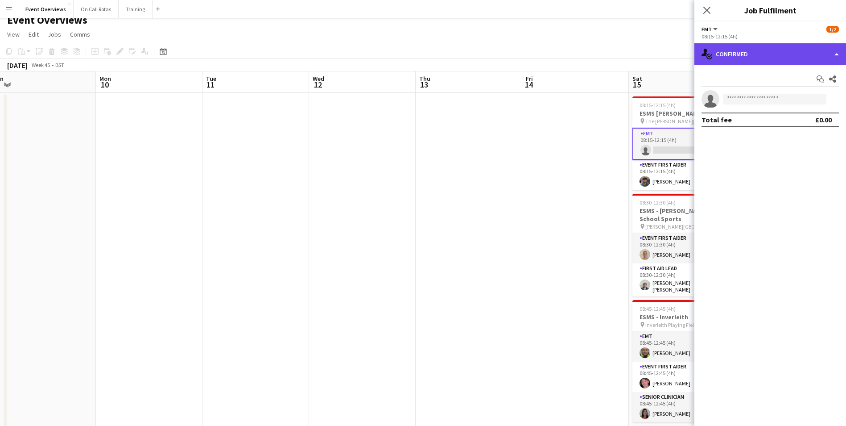
click at [761, 51] on div "single-neutral-actions-check-2 Confirmed" at bounding box center [771, 53] width 152 height 21
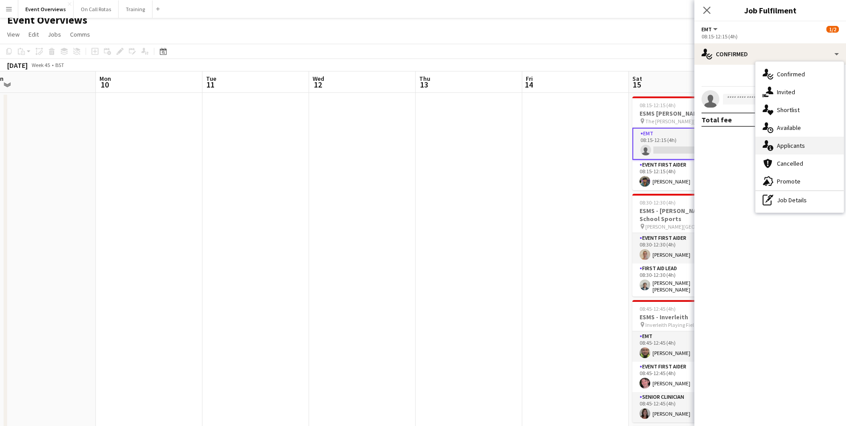
click at [790, 140] on div "single-neutral-actions-information Applicants" at bounding box center [800, 146] width 88 height 18
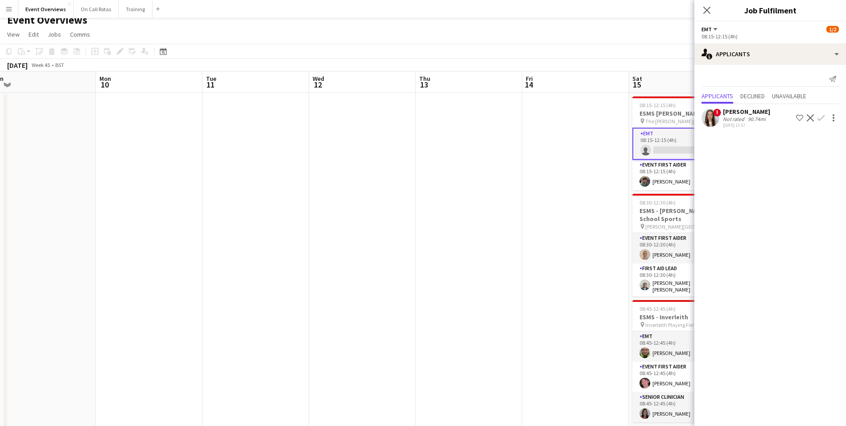
click at [717, 116] on span "!" at bounding box center [717, 112] width 8 height 8
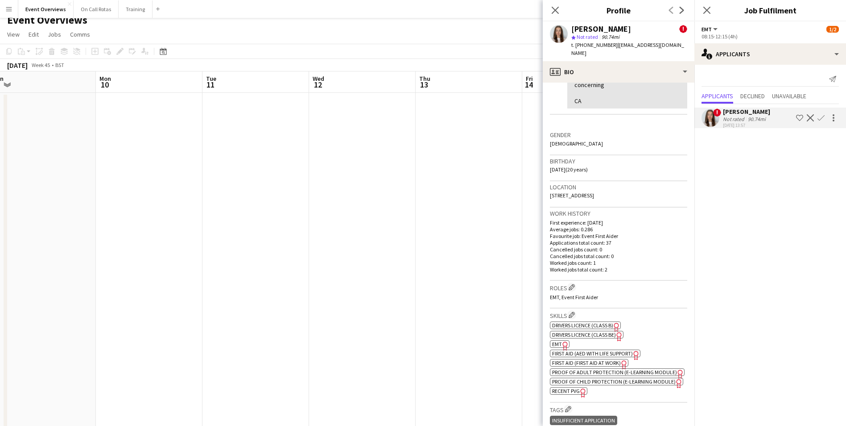
scroll to position [234, 0]
click at [553, 8] on icon at bounding box center [555, 10] width 8 height 8
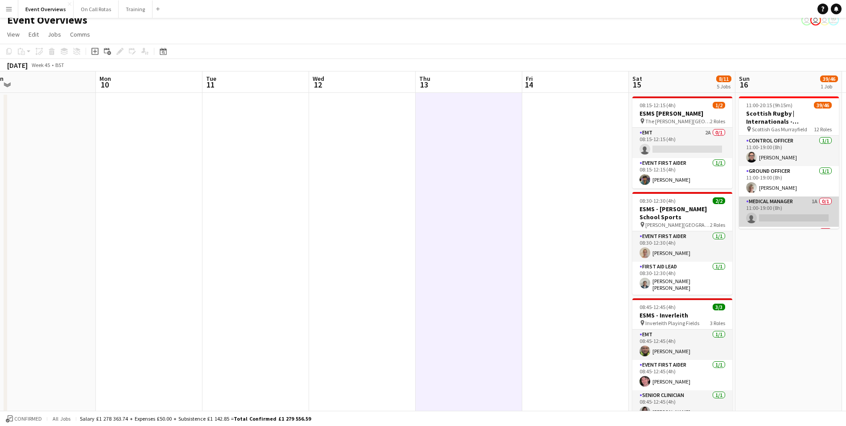
click at [784, 196] on app-card-role "Medical Manager 1A 0/1 11:00-19:00 (8h) single-neutral-actions" at bounding box center [789, 211] width 100 height 30
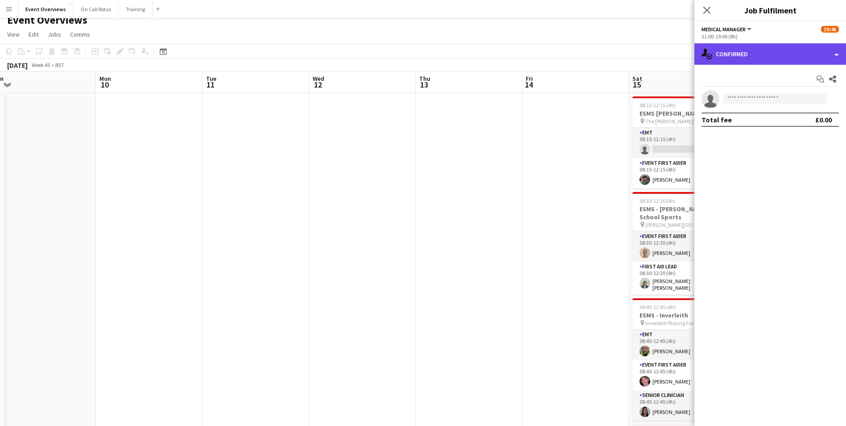
click at [746, 44] on div "single-neutral-actions-check-2 Confirmed" at bounding box center [771, 53] width 152 height 21
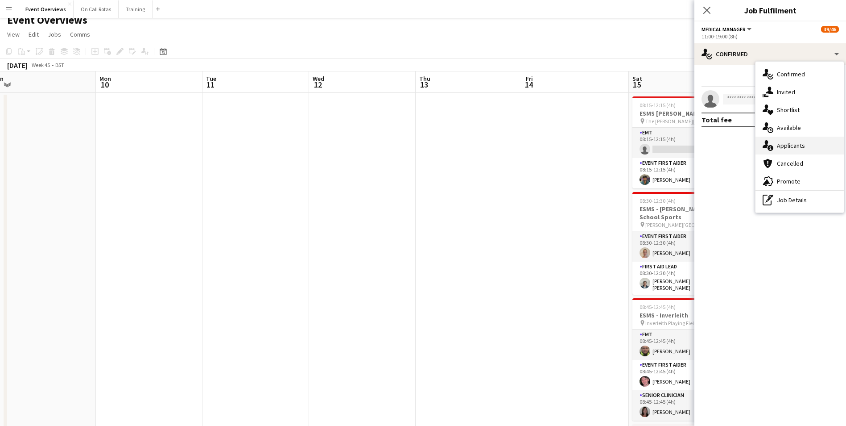
click at [782, 143] on span "Applicants" at bounding box center [791, 145] width 28 height 8
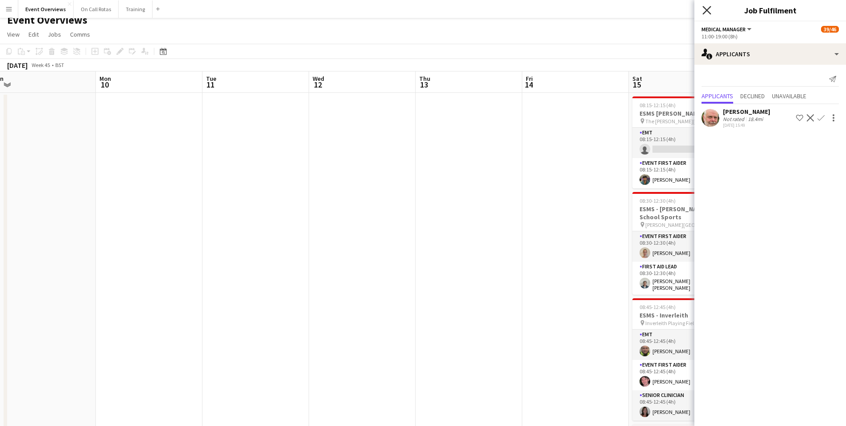
click at [706, 6] on icon "Close pop-in" at bounding box center [707, 10] width 8 height 8
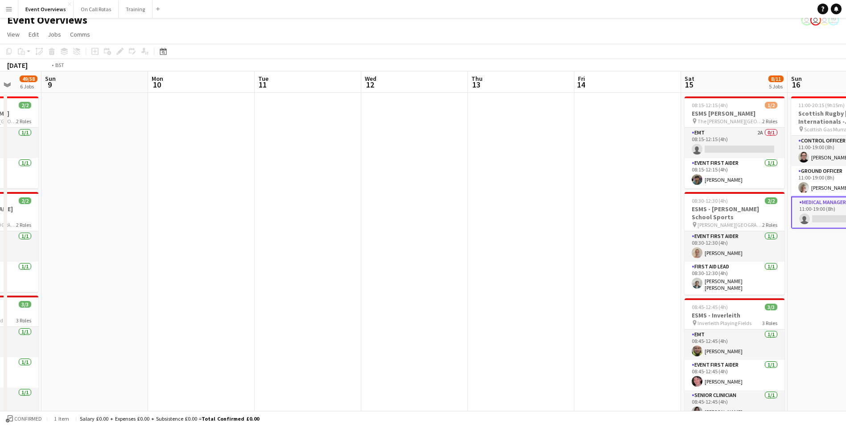
drag, startPoint x: 578, startPoint y: 200, endPoint x: 416, endPoint y: 194, distance: 161.6
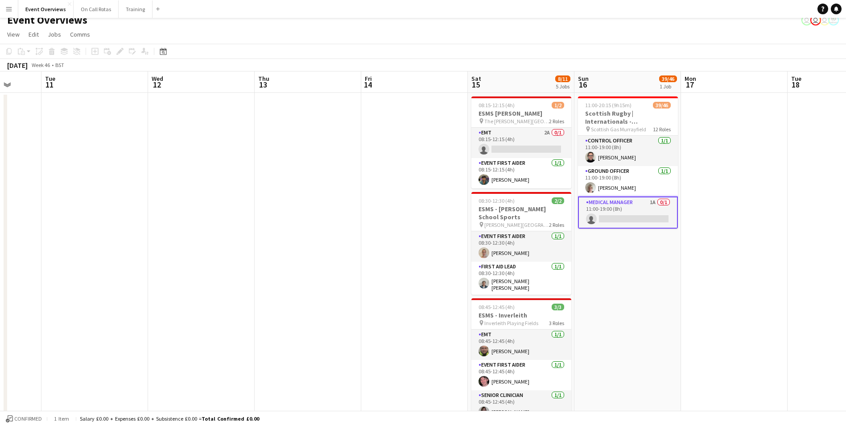
scroll to position [0, 279]
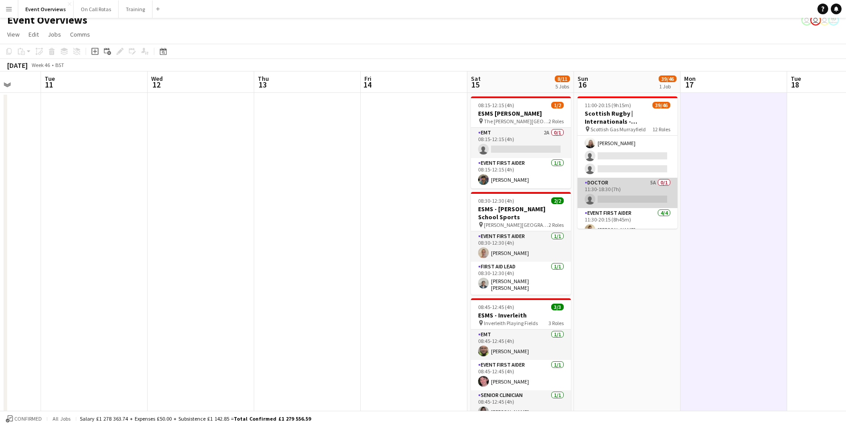
scroll to position [443, 0]
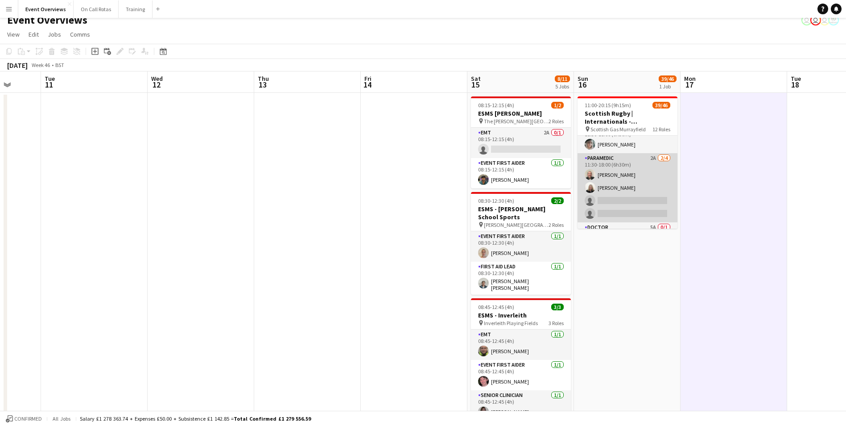
click at [627, 156] on app-card-role "Paramedic 2A 2/4 11:30-18:00 (6h30m) Colin Crookston Laura Kirkham single-neutr…" at bounding box center [628, 187] width 100 height 69
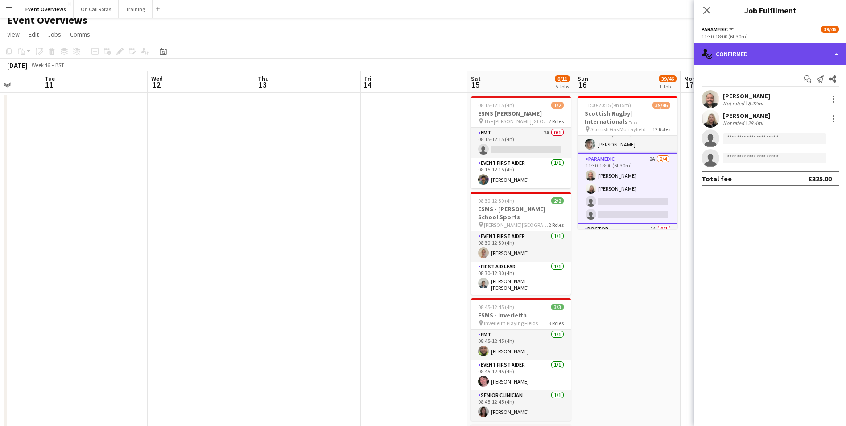
click at [754, 47] on div "single-neutral-actions-check-2 Confirmed" at bounding box center [771, 53] width 152 height 21
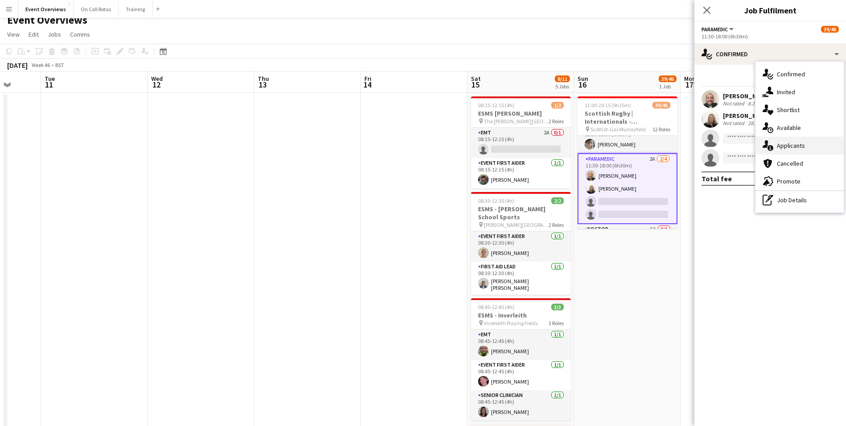
click at [780, 139] on div "single-neutral-actions-information Applicants" at bounding box center [800, 146] width 88 height 18
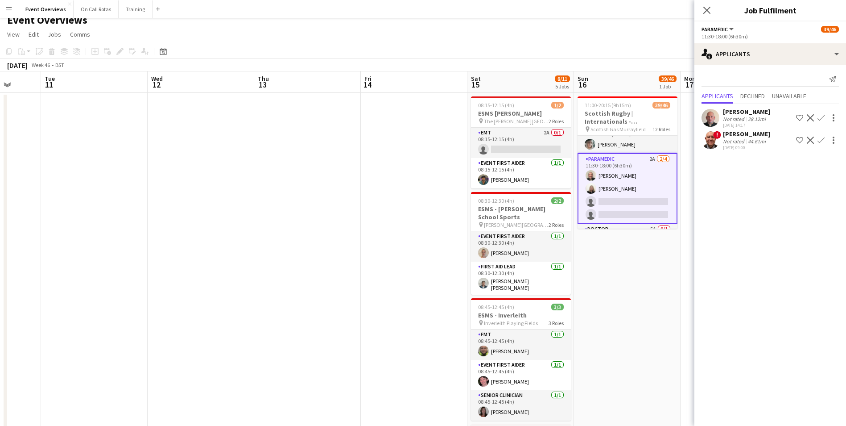
click at [710, 137] on app-user-avatar at bounding box center [711, 140] width 18 height 18
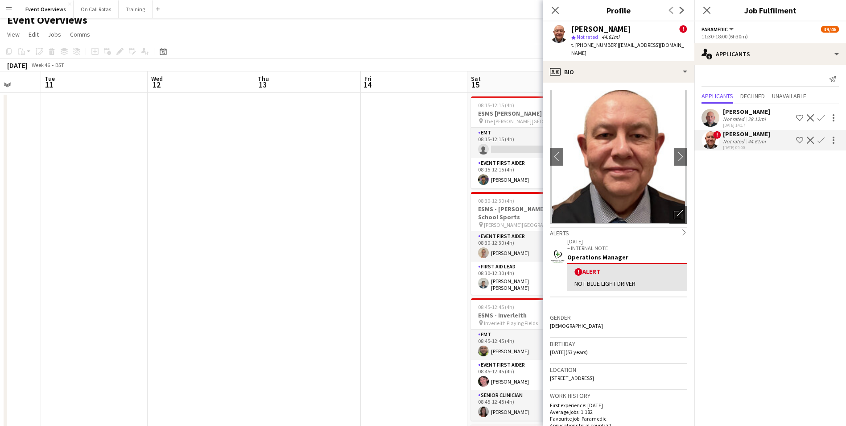
click at [561, 8] on div "Close pop-in" at bounding box center [555, 10] width 25 height 21
click at [558, 10] on icon "Close pop-in" at bounding box center [555, 10] width 8 height 8
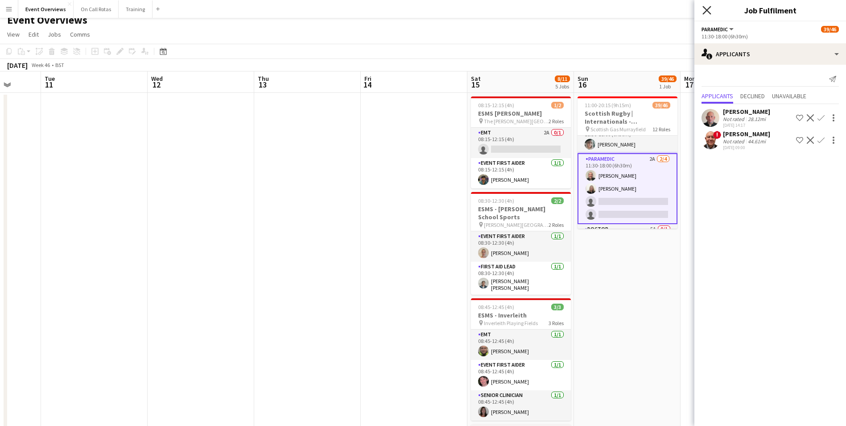
click at [708, 8] on icon "Close pop-in" at bounding box center [707, 10] width 8 height 8
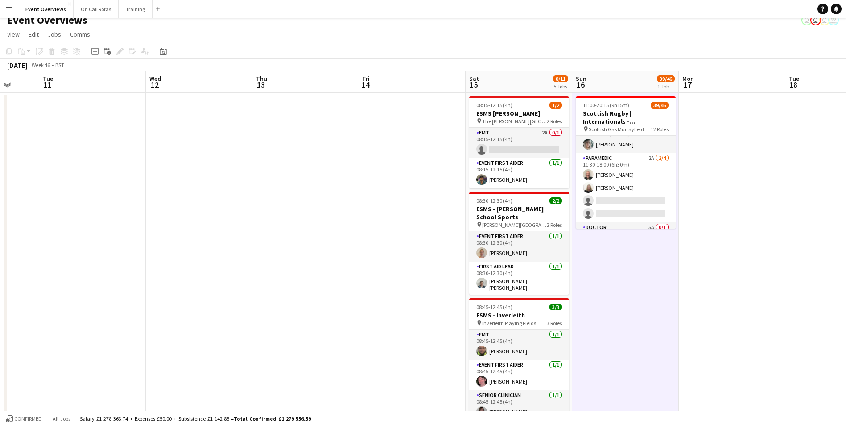
drag, startPoint x: 809, startPoint y: 215, endPoint x: 257, endPoint y: 247, distance: 552.8
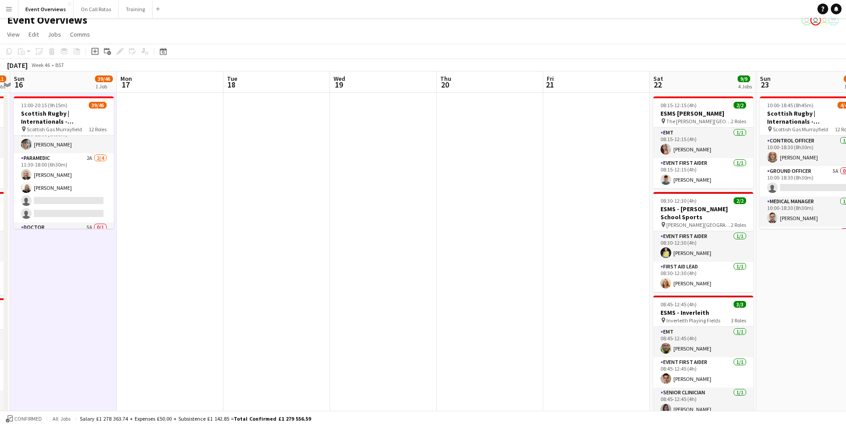
scroll to position [0, 318]
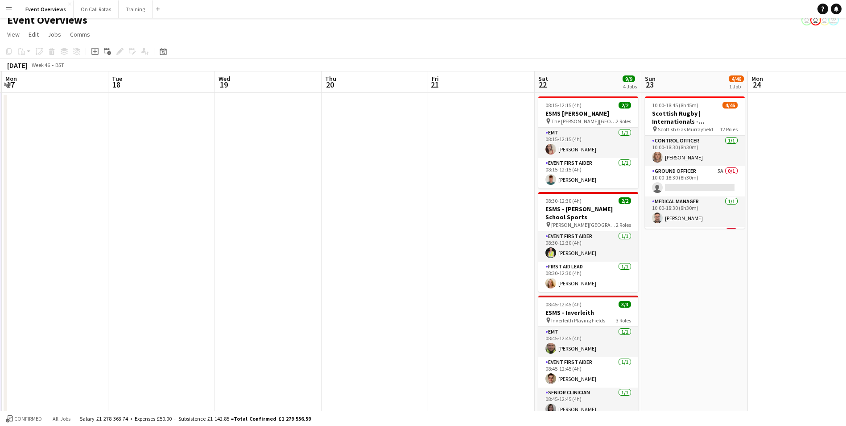
drag, startPoint x: 596, startPoint y: 186, endPoint x: 481, endPoint y: 195, distance: 115.4
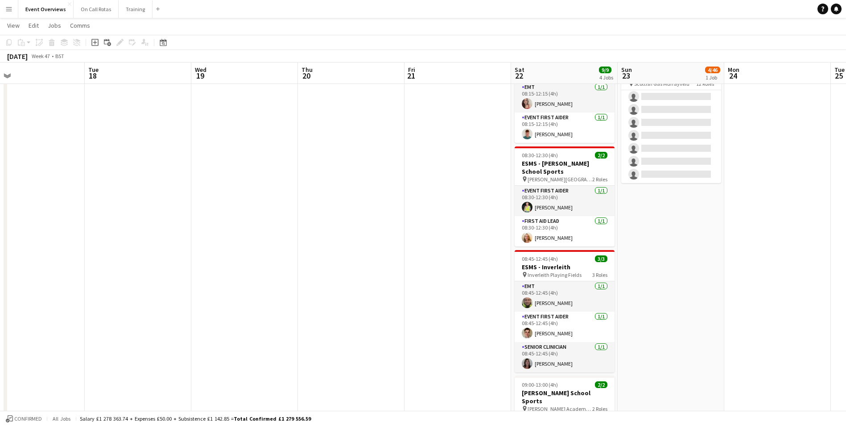
scroll to position [0, 353]
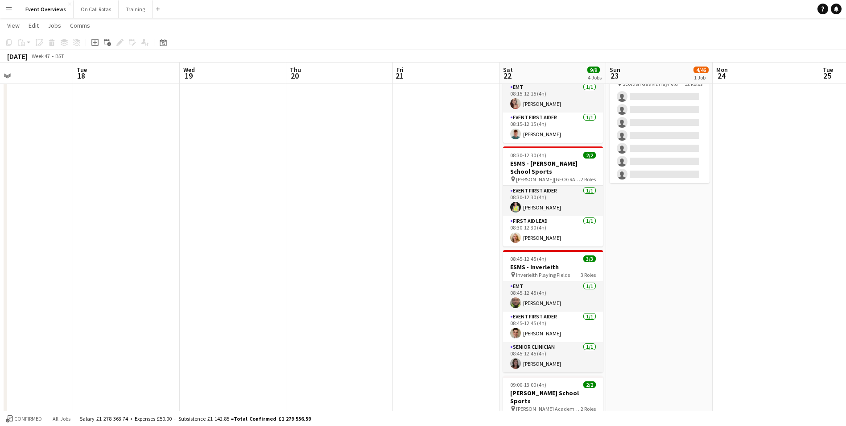
drag, startPoint x: 693, startPoint y: 271, endPoint x: 658, endPoint y: 161, distance: 115.7
click at [658, 161] on app-calendar-viewport "Fri 14 Sat 15 8/11 5 Jobs Sun 16 39/46 1 Job Mon 17 Tue 18 Wed 19 Thu 20 Fri 21…" at bounding box center [423, 374] width 846 height 785
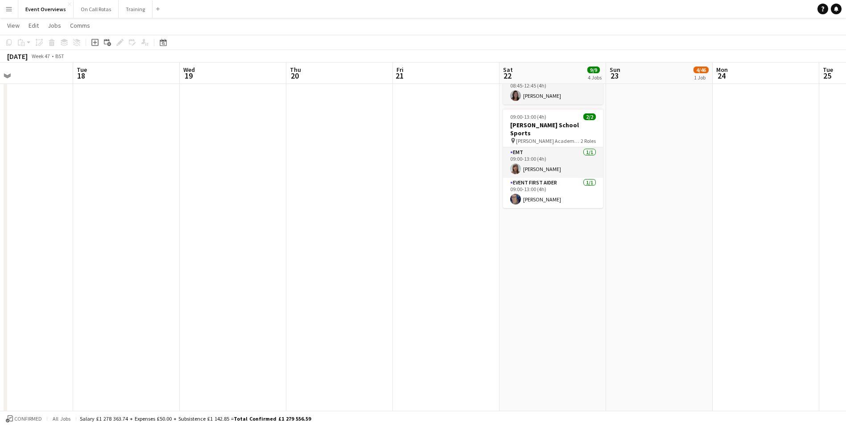
scroll to position [0, 295]
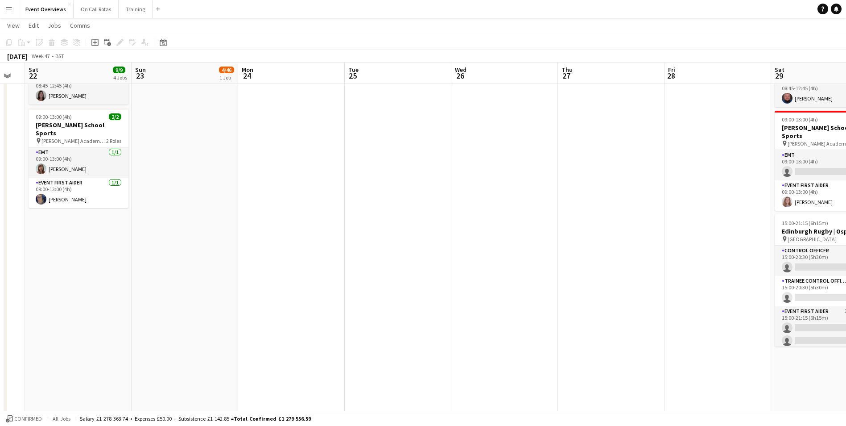
drag, startPoint x: 741, startPoint y: 185, endPoint x: 266, endPoint y: 187, distance: 475.5
click at [266, 187] on app-calendar-viewport "Wed 19 Thu 20 Fri 21 Sat 22 9/9 4 Jobs Sun 23 4/46 1 Job Mon 24 Tue 25 Wed 26 T…" at bounding box center [423, 106] width 846 height 785
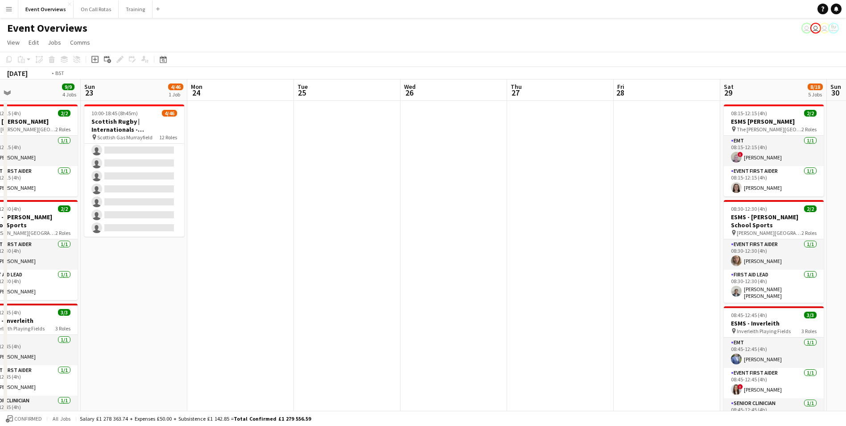
scroll to position [0, 268]
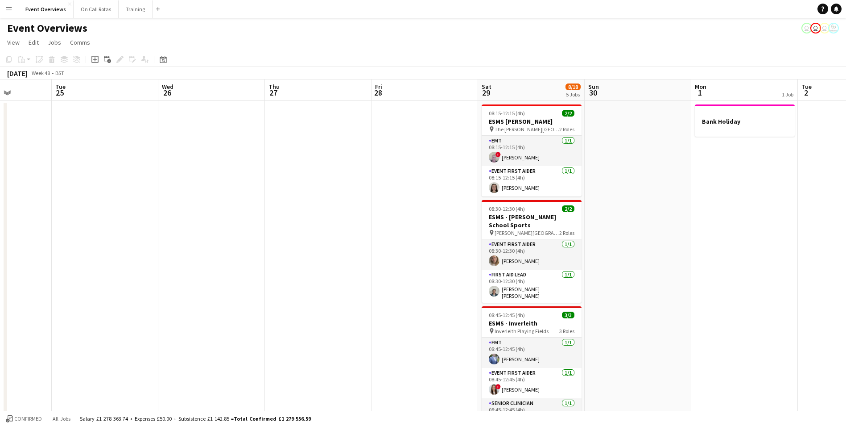
drag, startPoint x: 565, startPoint y: 187, endPoint x: 272, endPoint y: 183, distance: 293.1
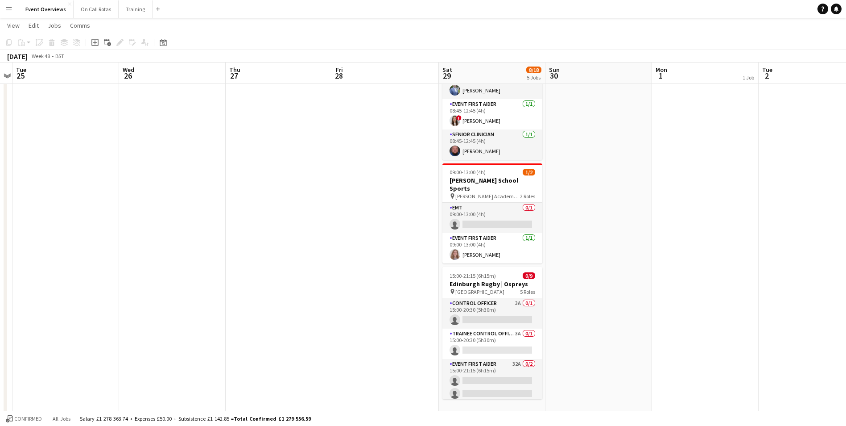
scroll to position [0, 322]
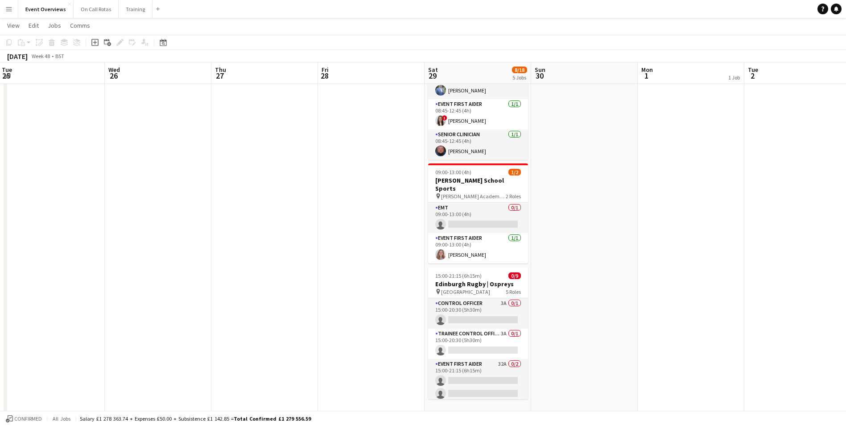
drag, startPoint x: 726, startPoint y: 229, endPoint x: 247, endPoint y: 230, distance: 479.1
click at [247, 230] on app-calendar-viewport "Sat 22 9/9 4 Jobs Sun 23 4/46 1 Job Mon 24 Tue 25 Wed 26 Thu 27 Fri 28 Sat 29 8…" at bounding box center [423, 159] width 846 height 785
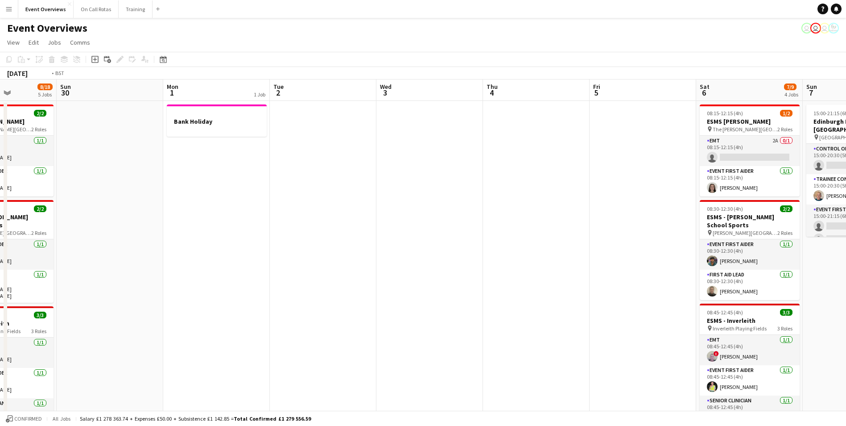
scroll to position [0, 290]
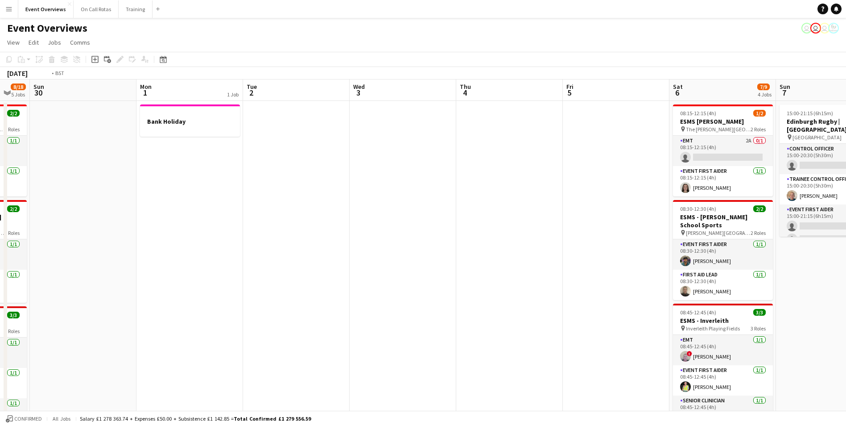
drag, startPoint x: 468, startPoint y: 211, endPoint x: 159, endPoint y: 199, distance: 308.9
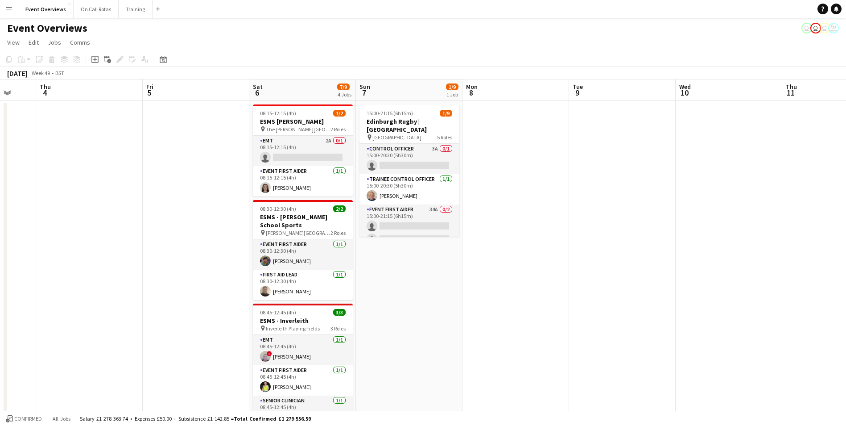
scroll to position [0, 282]
drag, startPoint x: 657, startPoint y: 209, endPoint x: 558, endPoint y: 215, distance: 99.2
click at [416, 145] on app-card-role "Control Officer 3A 0/1 15:00-20:30 (5h30m) single-neutral-actions" at bounding box center [411, 159] width 100 height 30
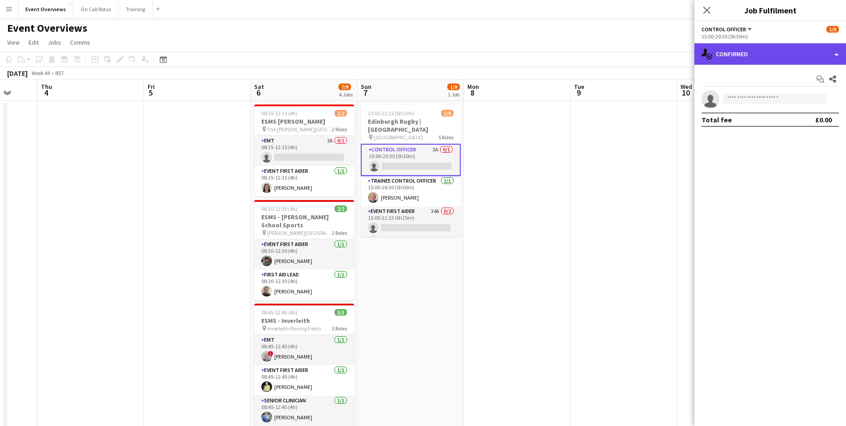
click at [762, 53] on div "single-neutral-actions-check-2 Confirmed" at bounding box center [771, 53] width 152 height 21
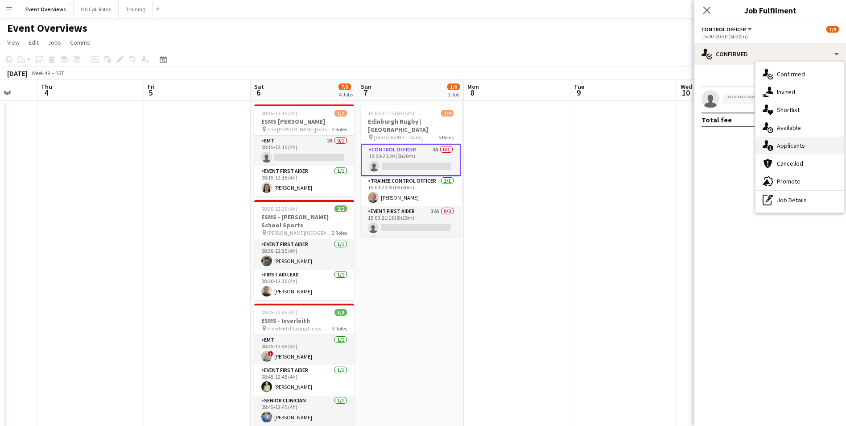
click at [781, 143] on span "Applicants" at bounding box center [791, 145] width 28 height 8
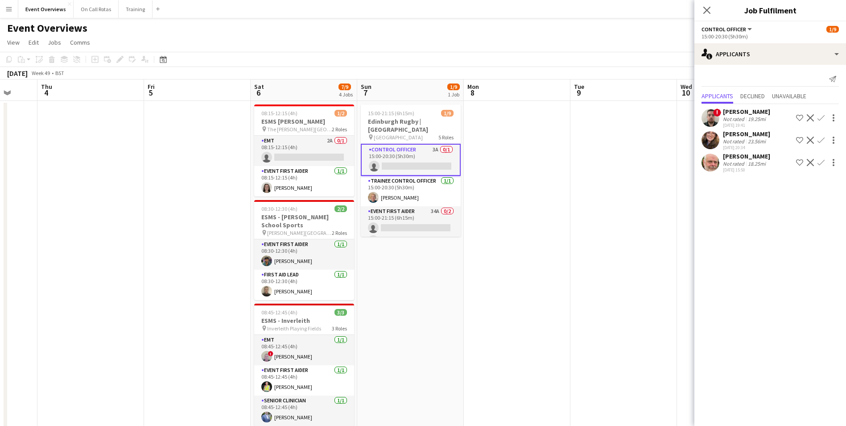
click at [704, 120] on app-user-avatar at bounding box center [711, 118] width 18 height 18
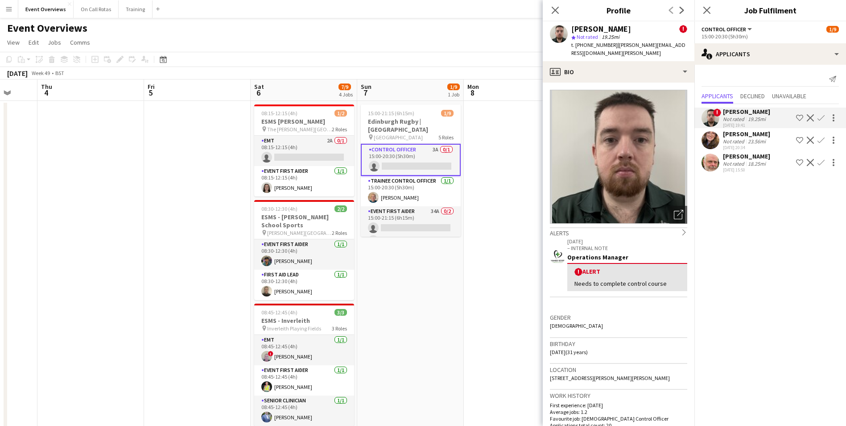
click at [713, 145] on app-user-avatar at bounding box center [711, 140] width 18 height 18
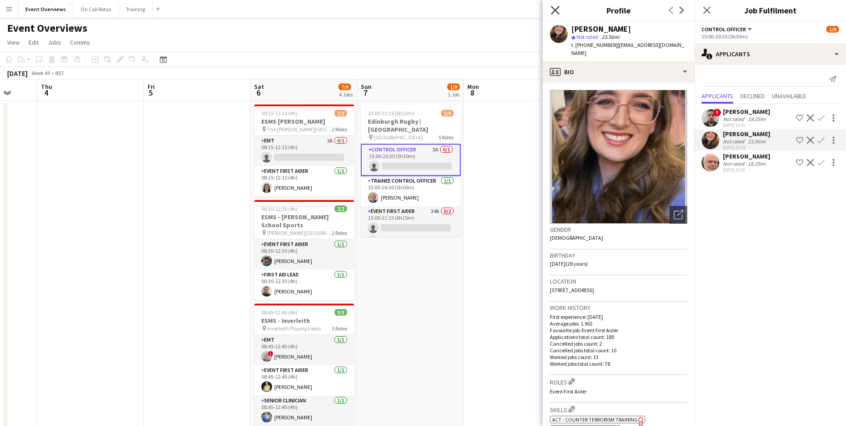
click at [552, 9] on icon "Close pop-in" at bounding box center [555, 10] width 8 height 8
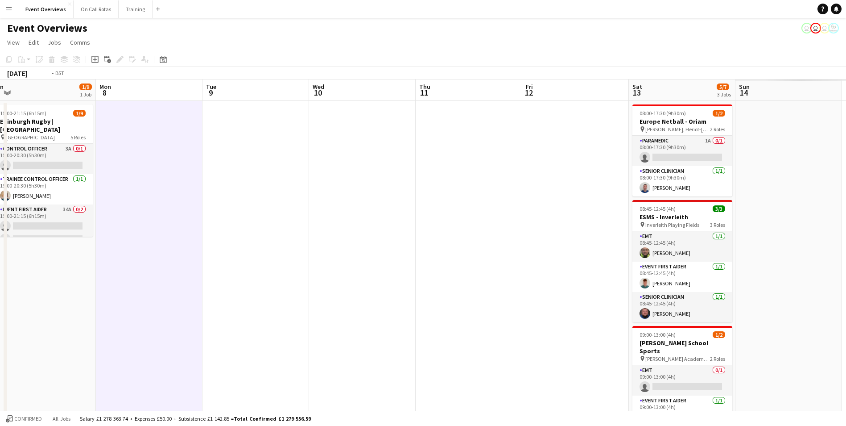
drag, startPoint x: 351, startPoint y: 193, endPoint x: 24, endPoint y: 194, distance: 327.4
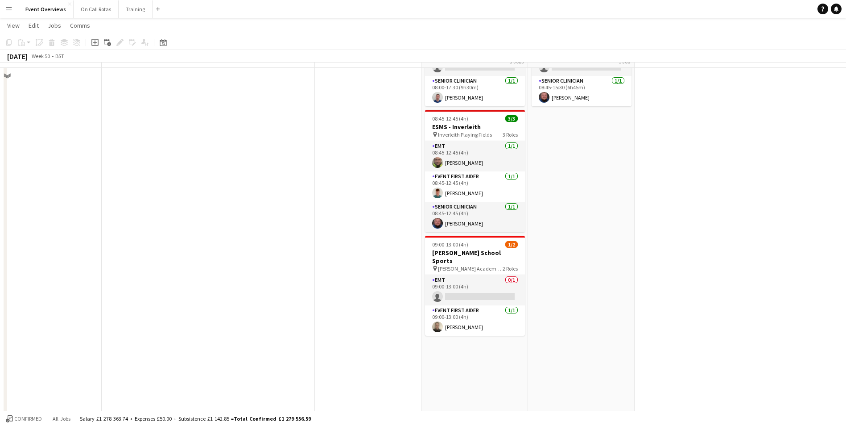
scroll to position [0, 0]
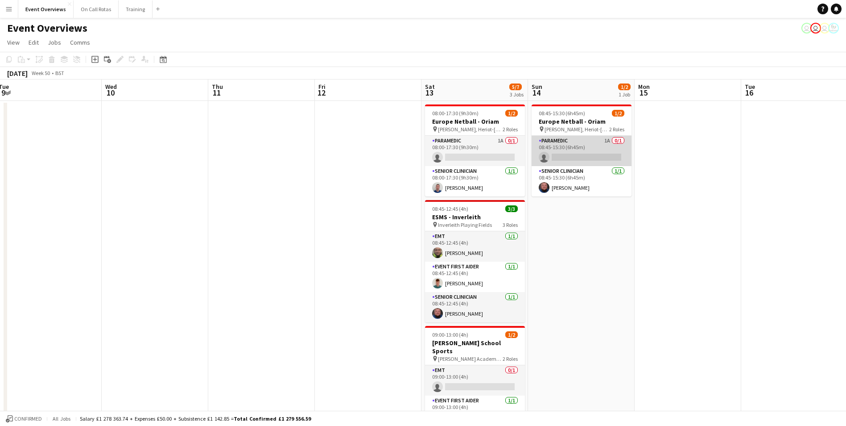
click at [565, 142] on app-card-role "Paramedic 1A 0/1 08:45-15:30 (6h45m) single-neutral-actions" at bounding box center [582, 151] width 100 height 30
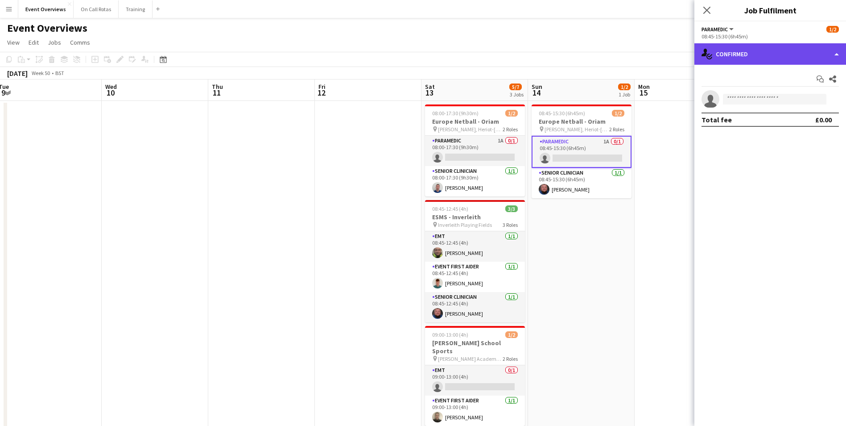
click at [731, 50] on div "single-neutral-actions-check-2 Confirmed" at bounding box center [771, 53] width 152 height 21
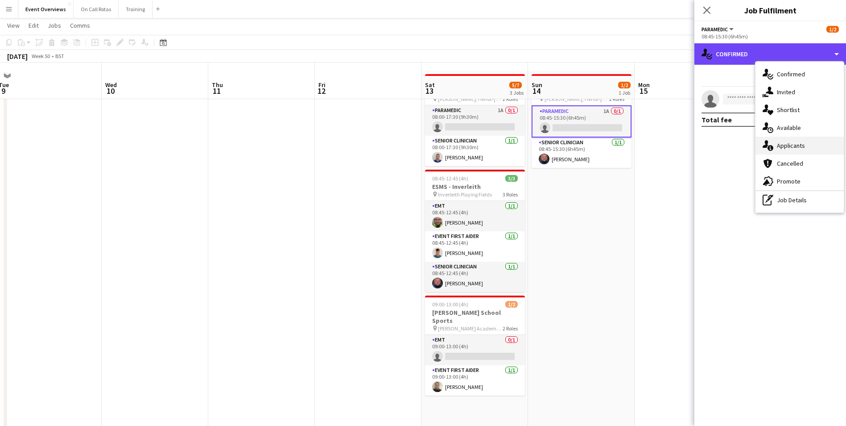
scroll to position [45, 0]
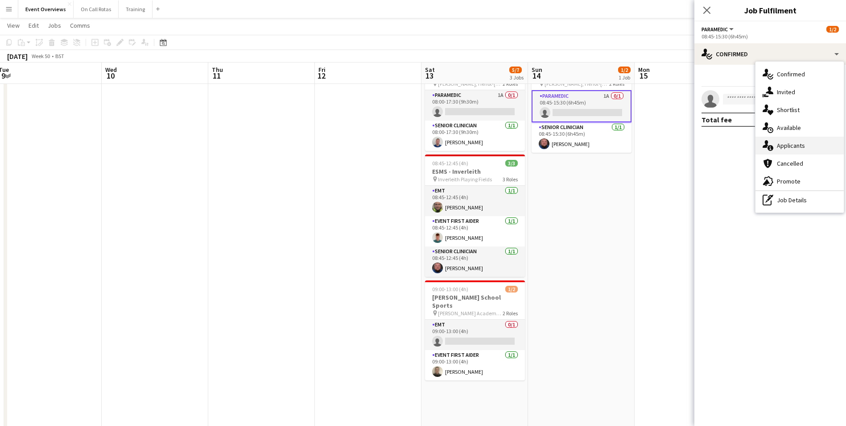
click at [779, 141] on div "single-neutral-actions-information Applicants" at bounding box center [800, 146] width 88 height 18
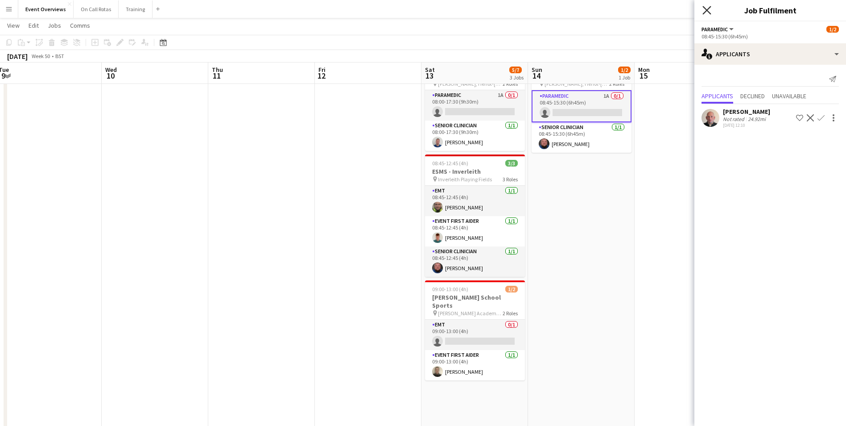
click at [703, 9] on icon "Close pop-in" at bounding box center [707, 10] width 8 height 8
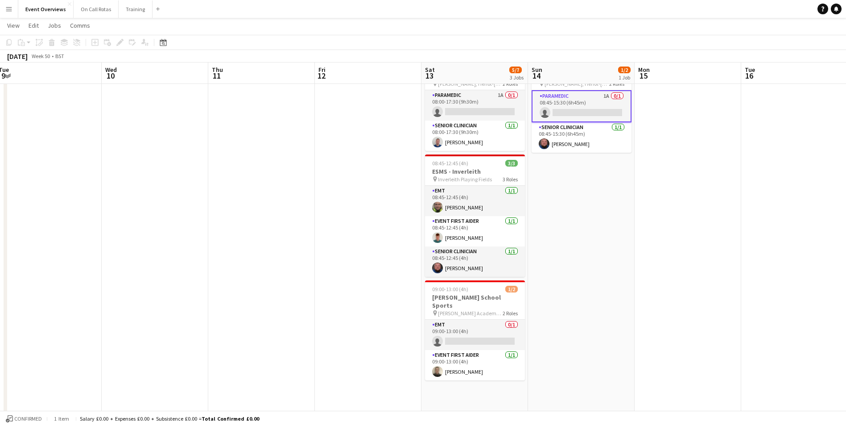
click at [697, 202] on app-date-cell at bounding box center [688, 415] width 107 height 720
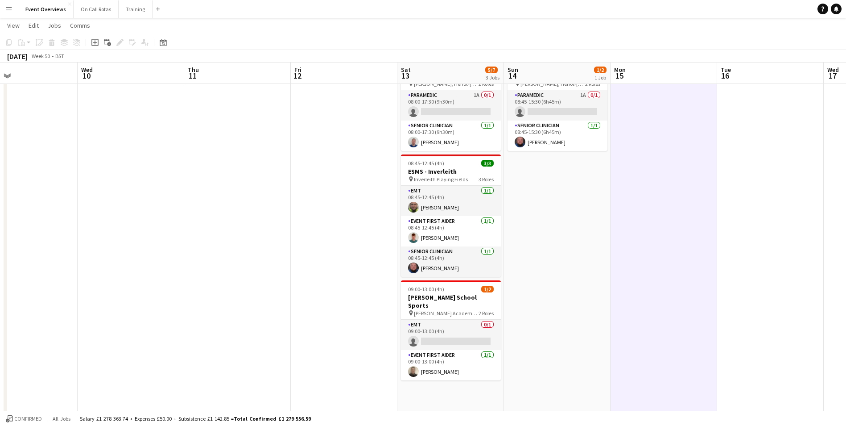
scroll to position [0, 350]
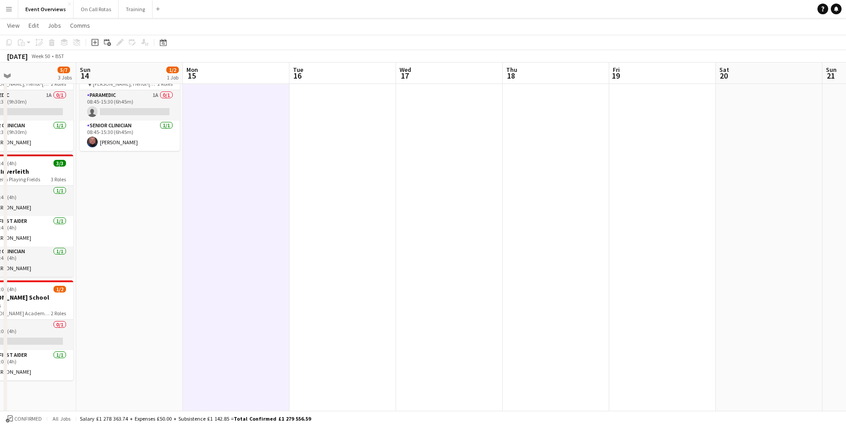
drag, startPoint x: 705, startPoint y: 196, endPoint x: 253, endPoint y: 207, distance: 452.0
click at [253, 207] on app-calendar-viewport "Wed 10 Thu 11 Fri 12 Sat 13 5/7 3 Jobs Sun 14 1/2 1 Job Mon 15 Tue 16 Wed 17 Th…" at bounding box center [423, 382] width 846 height 785
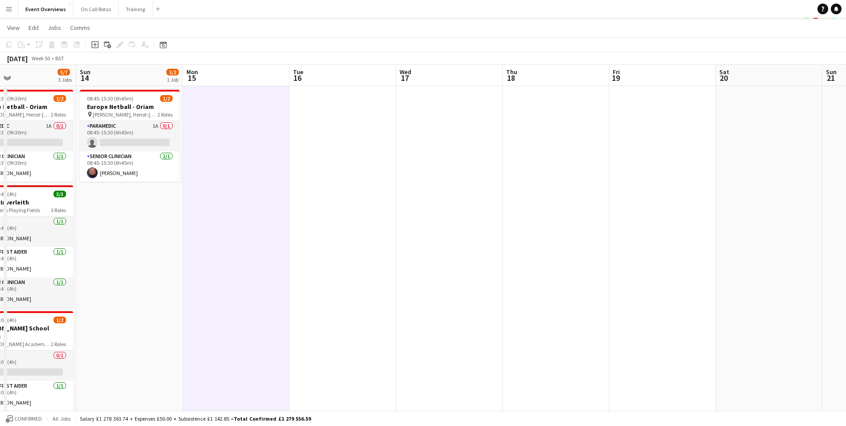
scroll to position [0, 0]
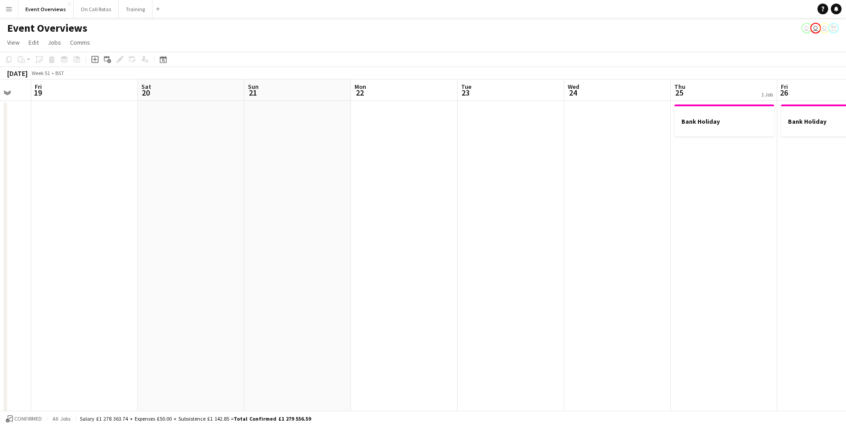
drag, startPoint x: 611, startPoint y: 203, endPoint x: -2, endPoint y: 206, distance: 612.5
click at [0, 206] on html "Menu Boards Boards Boards All jobs Status Workforce Workforce My Workforce Recr…" at bounding box center [423, 418] width 846 height 836
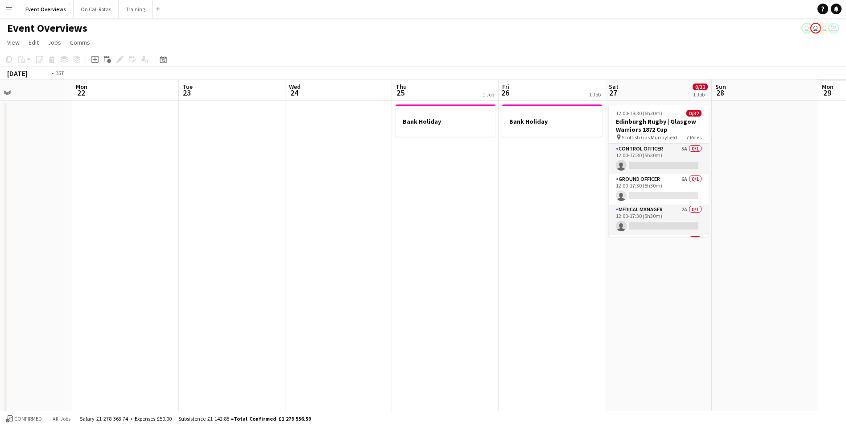
drag, startPoint x: 518, startPoint y: 177, endPoint x: -2, endPoint y: 179, distance: 520.2
click at [0, 179] on html "Menu Boards Boards Boards All jobs Status Workforce Workforce My Workforce Recr…" at bounding box center [423, 418] width 846 height 836
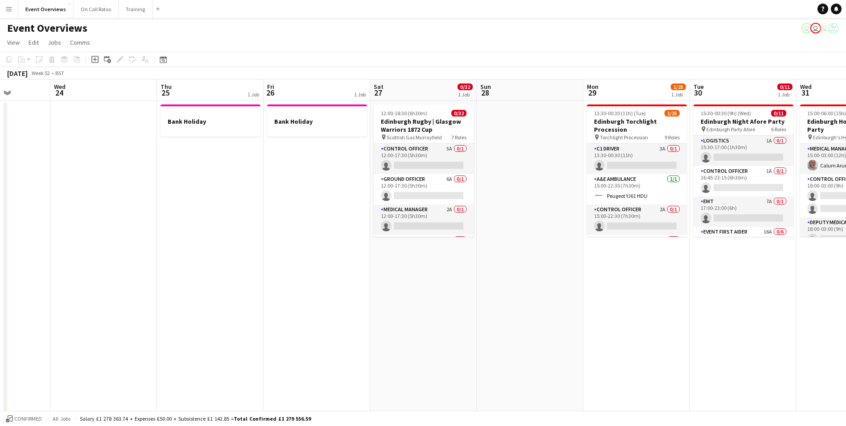
drag, startPoint x: 549, startPoint y: 145, endPoint x: 523, endPoint y: 147, distance: 26.5
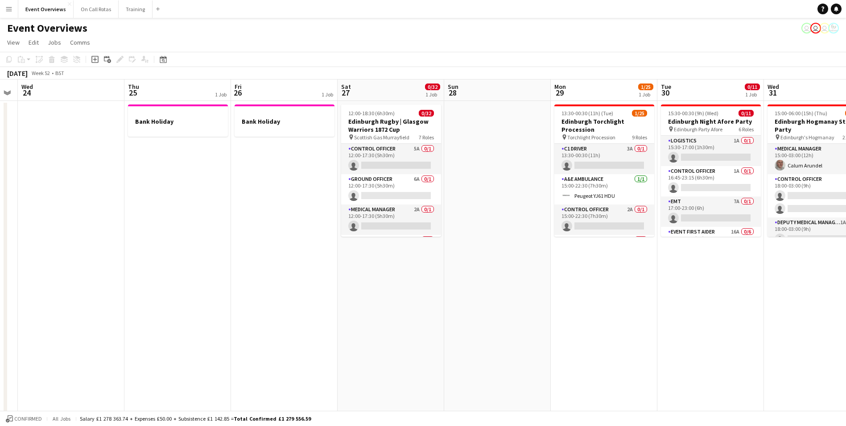
drag, startPoint x: 533, startPoint y: 178, endPoint x: 83, endPoint y: 176, distance: 450.6
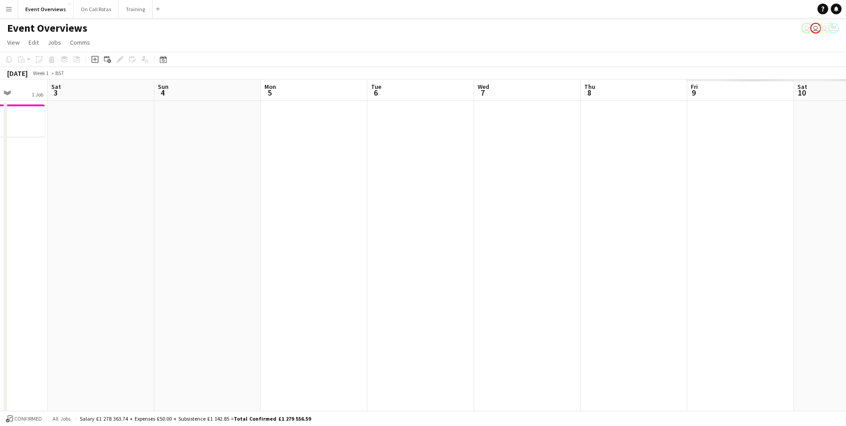
drag, startPoint x: 358, startPoint y: 188, endPoint x: 1, endPoint y: 169, distance: 357.4
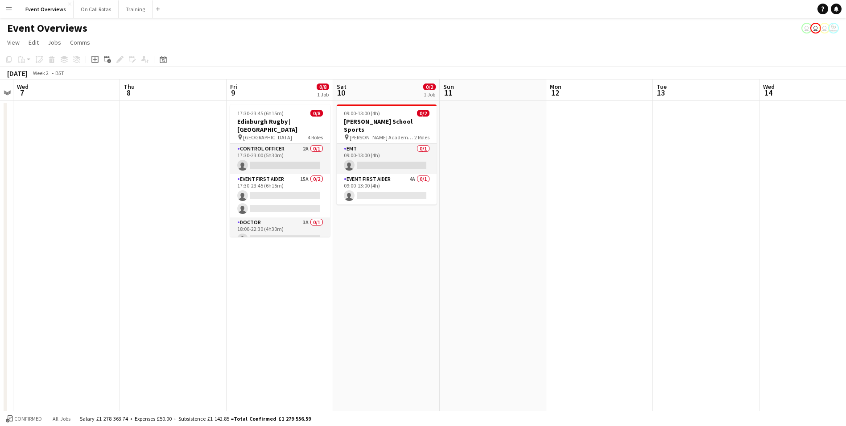
drag, startPoint x: 183, startPoint y: 161, endPoint x: 26, endPoint y: 157, distance: 157.1
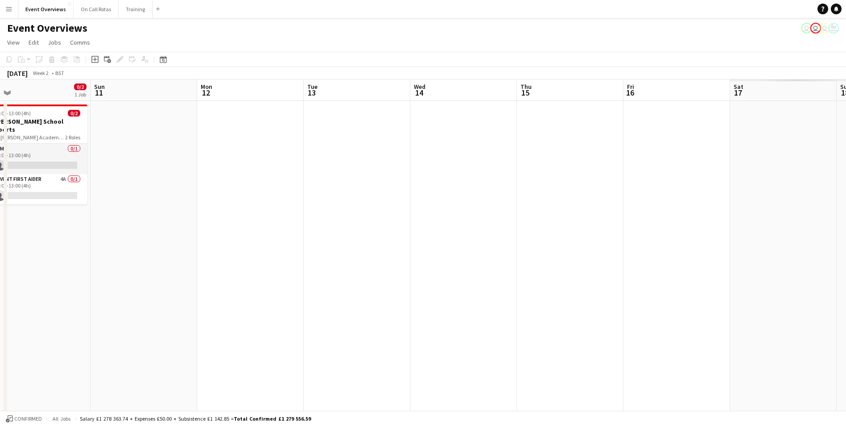
drag, startPoint x: 514, startPoint y: 162, endPoint x: 188, endPoint y: 166, distance: 325.7
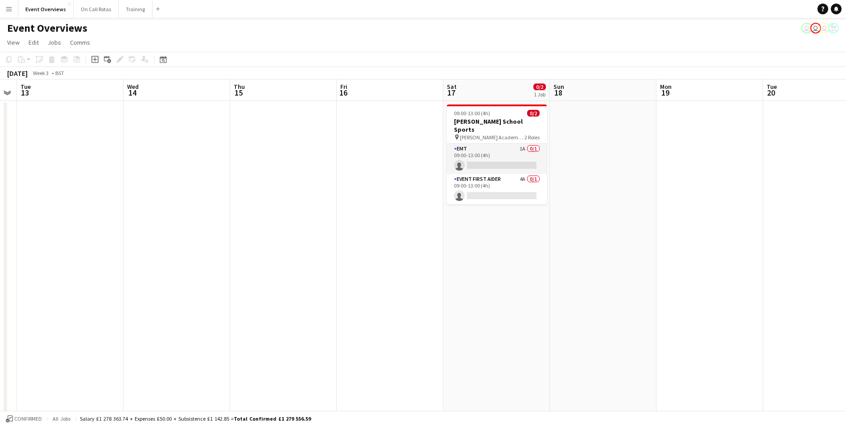
drag, startPoint x: 61, startPoint y: 141, endPoint x: 27, endPoint y: 140, distance: 34.4
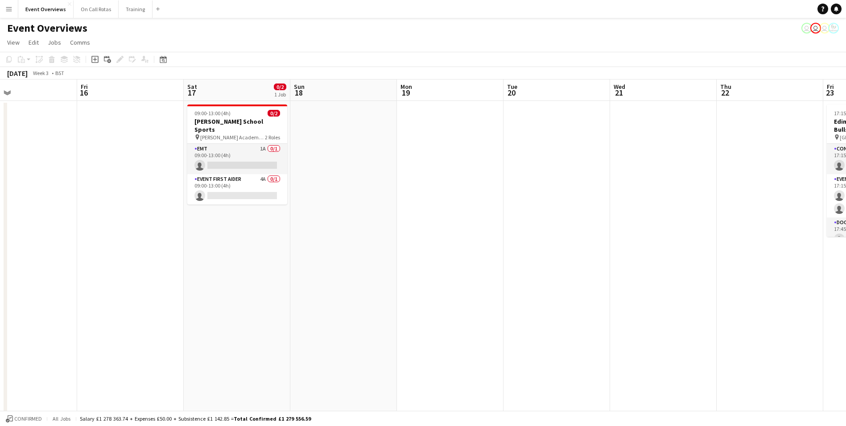
drag, startPoint x: 179, startPoint y: 142, endPoint x: -2, endPoint y: 138, distance: 180.7
click at [0, 138] on html "Menu Boards Boards Boards All jobs Status Workforce Workforce My Workforce Recr…" at bounding box center [423, 418] width 846 height 836
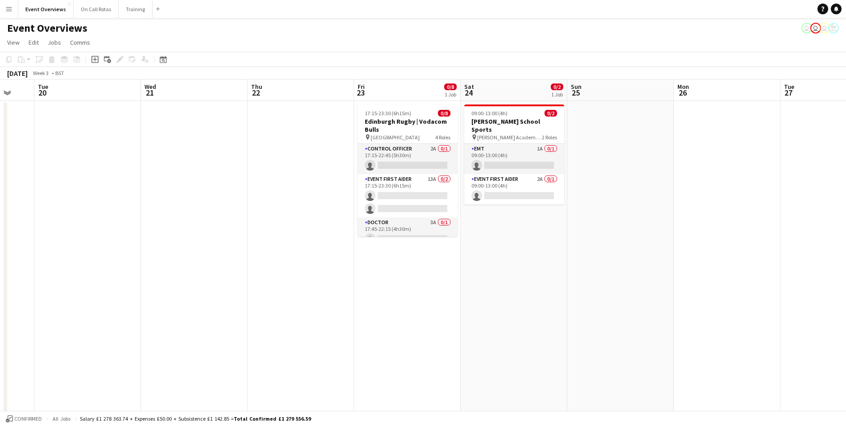
drag, startPoint x: 525, startPoint y: 139, endPoint x: 182, endPoint y: 132, distance: 343.1
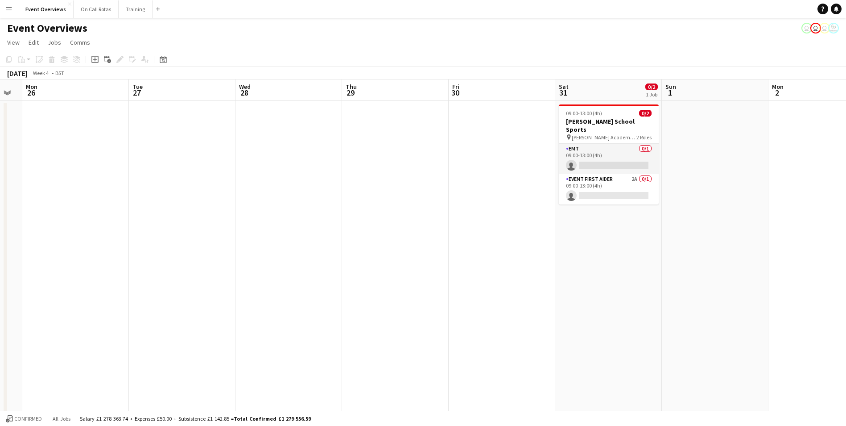
drag, startPoint x: 430, startPoint y: 128, endPoint x: -2, endPoint y: 130, distance: 431.4
click at [0, 130] on html "Menu Boards Boards Boards All jobs Status Workforce Workforce My Workforce Recr…" at bounding box center [423, 418] width 846 height 836
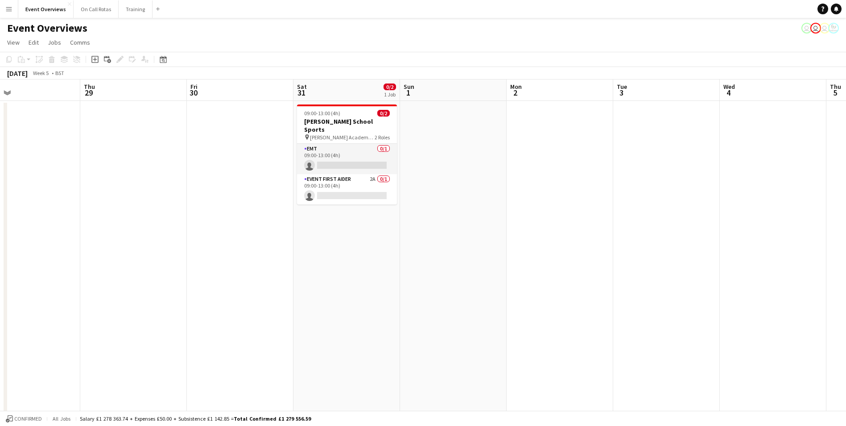
drag, startPoint x: 257, startPoint y: 130, endPoint x: -2, endPoint y: 132, distance: 259.2
click at [0, 132] on html "Menu Boards Boards Boards All jobs Status Workforce Workforce My Workforce Recr…" at bounding box center [423, 418] width 846 height 836
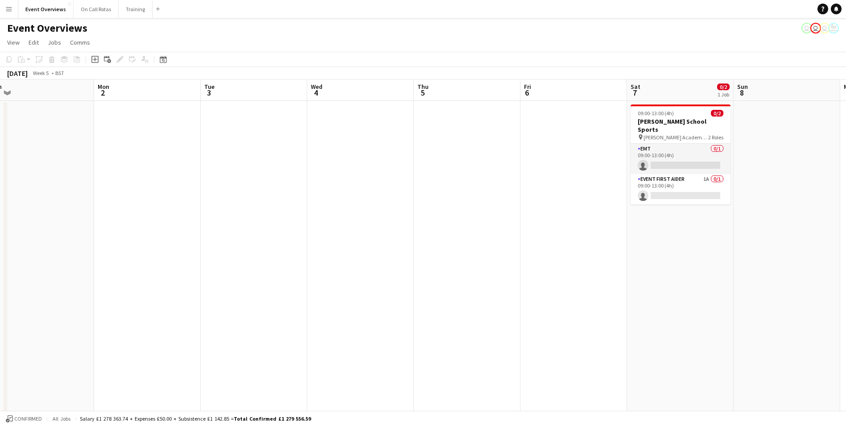
drag, startPoint x: 546, startPoint y: 121, endPoint x: 567, endPoint y: 118, distance: 21.2
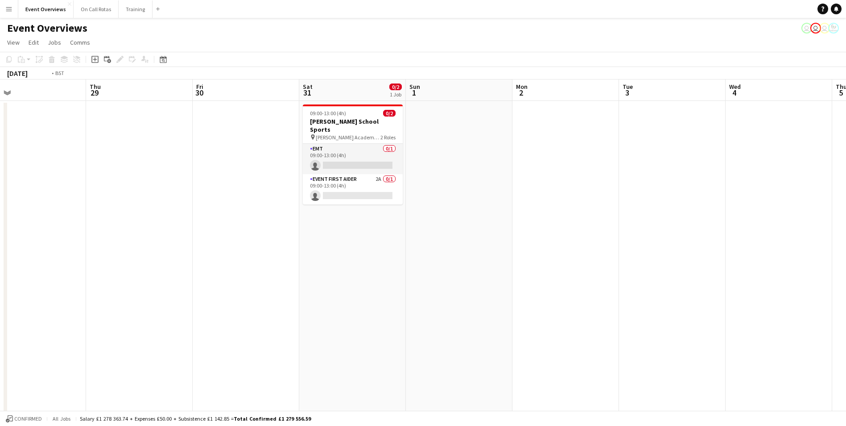
drag, startPoint x: 39, startPoint y: 120, endPoint x: 292, endPoint y: 116, distance: 253.0
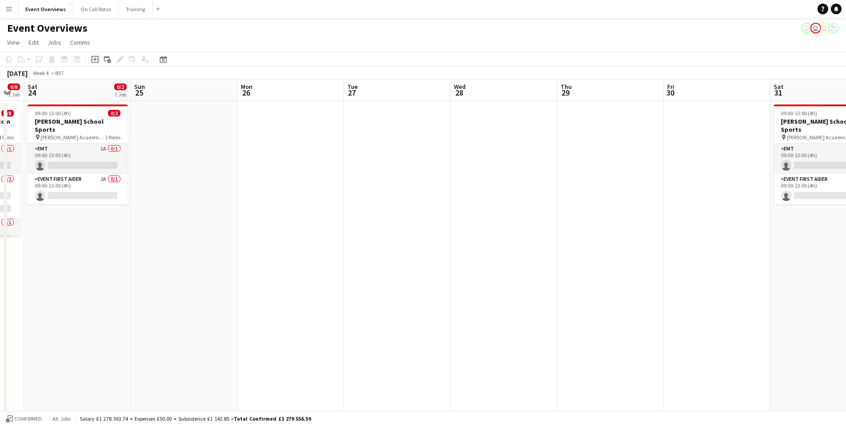
drag, startPoint x: 133, startPoint y: 121, endPoint x: 333, endPoint y: 114, distance: 200.0
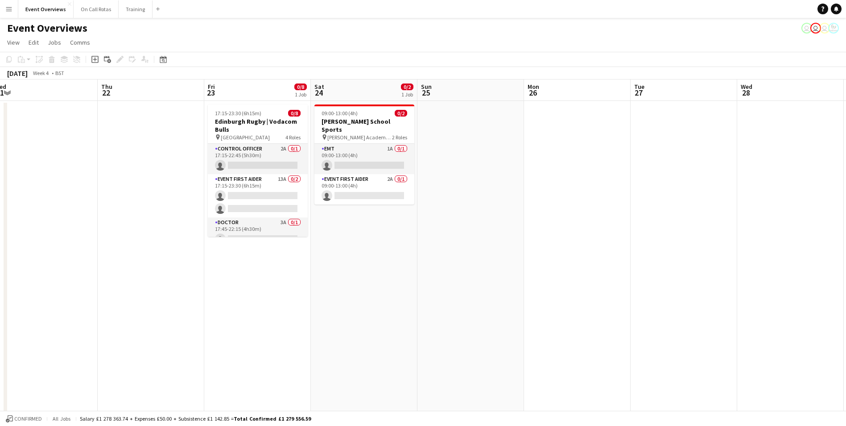
drag, startPoint x: 138, startPoint y: 124, endPoint x: 299, endPoint y: 111, distance: 161.5
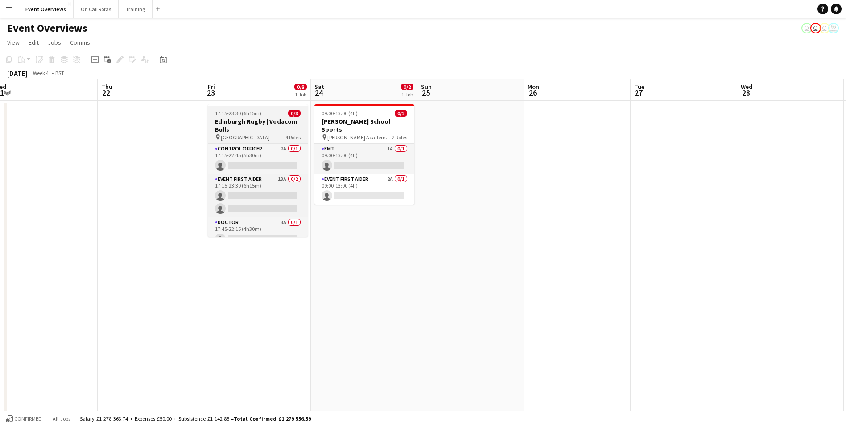
drag, startPoint x: 7, startPoint y: 111, endPoint x: 277, endPoint y: 107, distance: 269.9
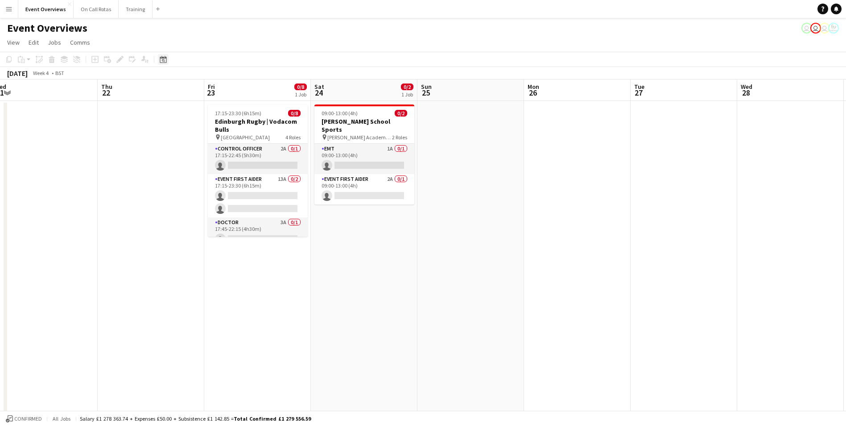
click at [165, 58] on icon at bounding box center [163, 59] width 7 height 7
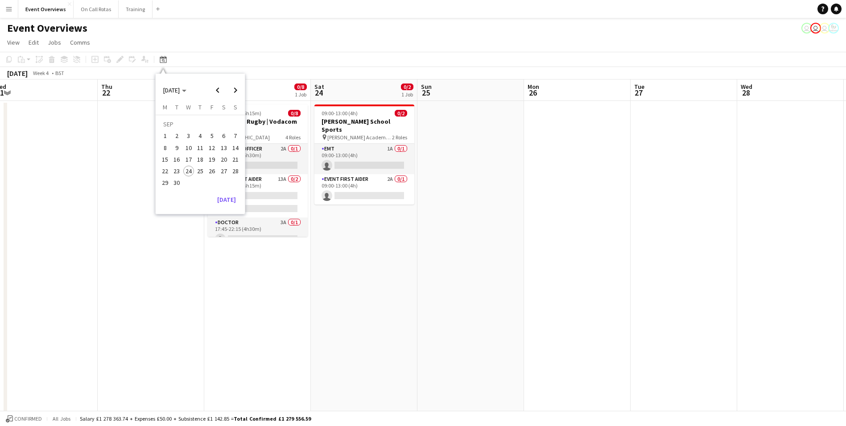
click at [188, 169] on span "24" at bounding box center [188, 171] width 11 height 11
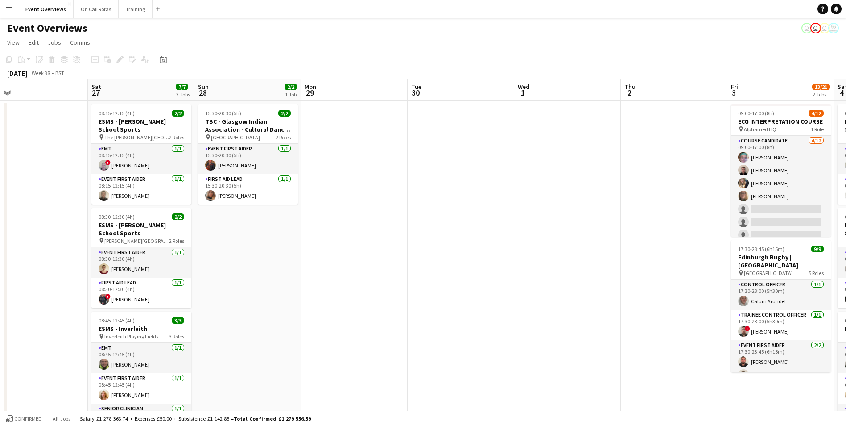
drag, startPoint x: 534, startPoint y: 138, endPoint x: -2, endPoint y: 106, distance: 537.1
click at [0, 106] on html "Menu Boards Boards Boards All jobs Status Workforce Workforce My Workforce Recr…" at bounding box center [423, 418] width 846 height 836
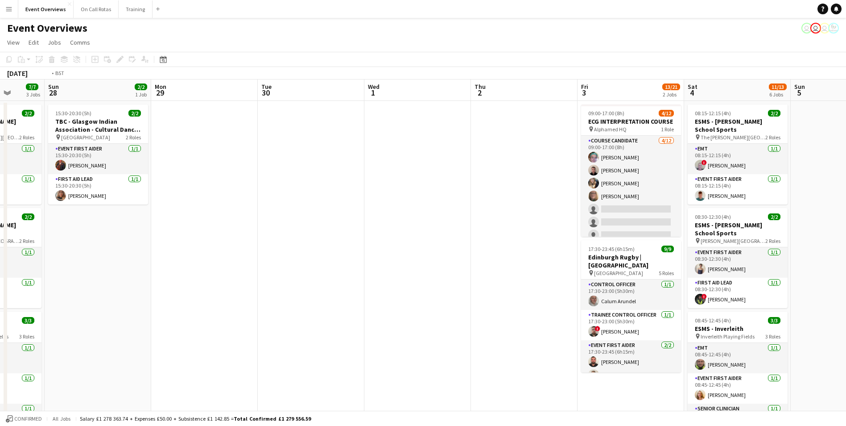
drag, startPoint x: 383, startPoint y: 109, endPoint x: 20, endPoint y: 104, distance: 363.2
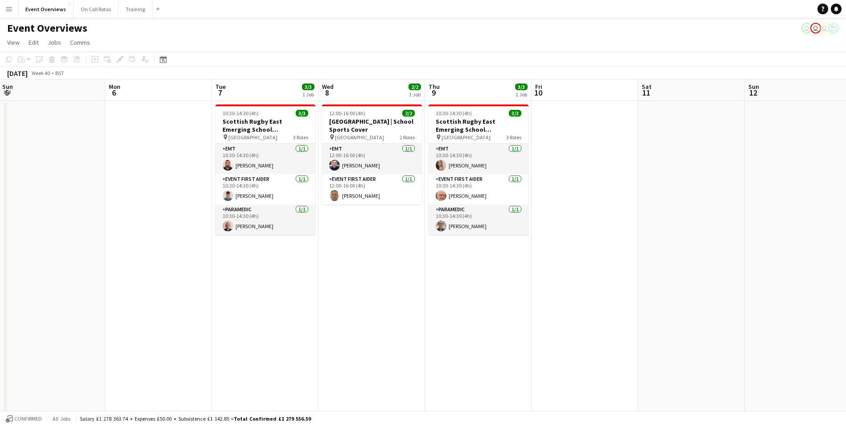
drag, startPoint x: 598, startPoint y: 128, endPoint x: -2, endPoint y: 96, distance: 600.4
click at [0, 96] on html "Menu Boards Boards Boards All jobs Status Workforce Workforce My Workforce Recr…" at bounding box center [423, 418] width 846 height 836
click at [13, 10] on button "Menu" at bounding box center [9, 9] width 18 height 18
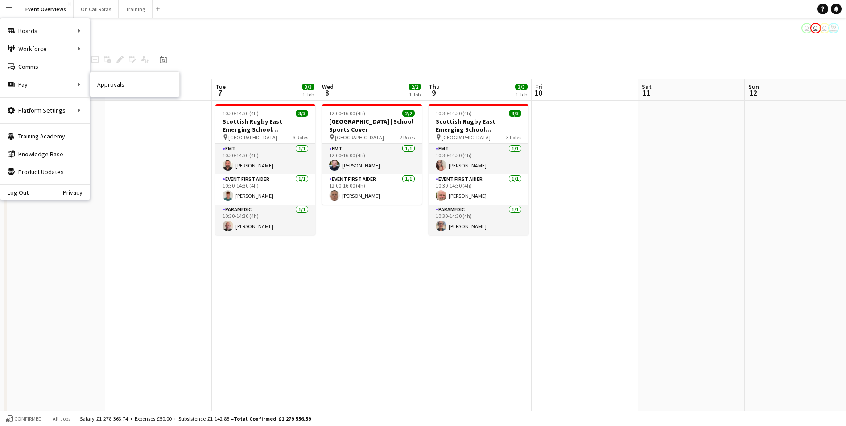
click at [117, 85] on link "Approvals" at bounding box center [134, 84] width 89 height 18
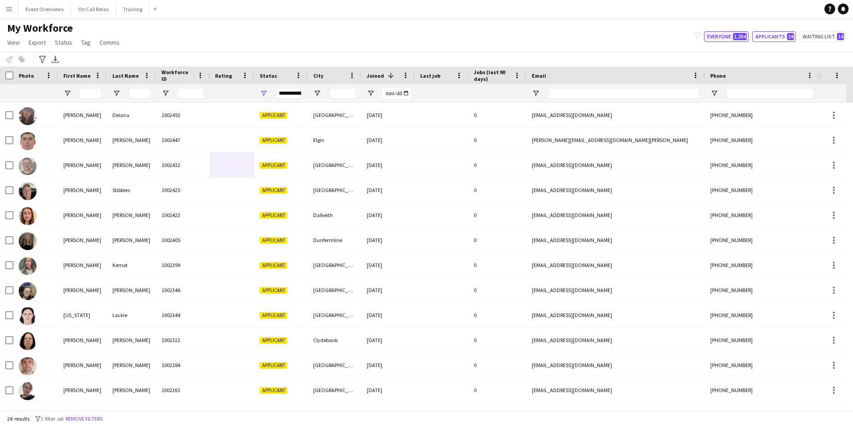
click at [744, 40] on span "1,204" at bounding box center [740, 36] width 14 height 7
type input "**********"
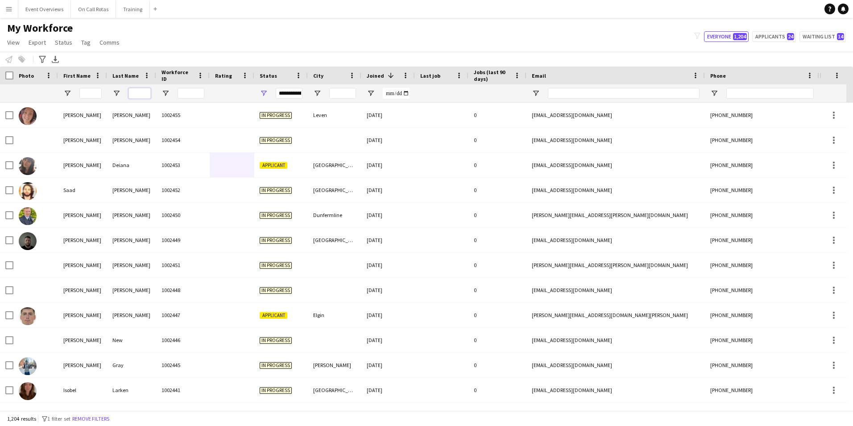
click at [138, 95] on input "Last Name Filter Input" at bounding box center [139, 93] width 22 height 11
click at [89, 95] on input "First Name Filter Input" at bounding box center [90, 93] width 22 height 11
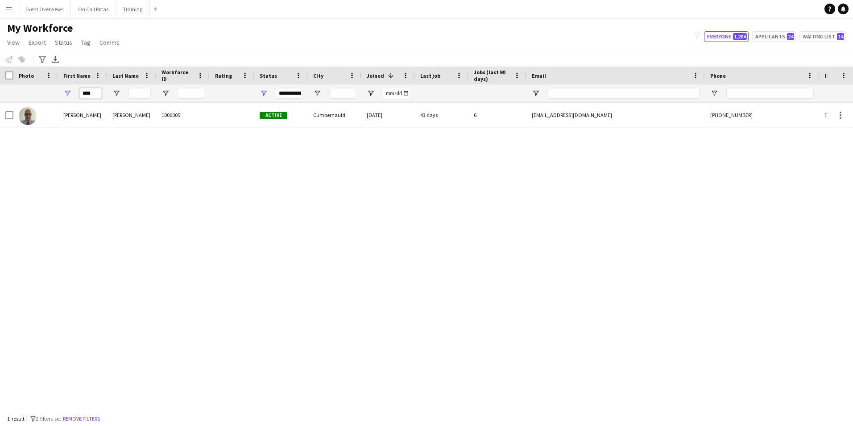
type input "****"
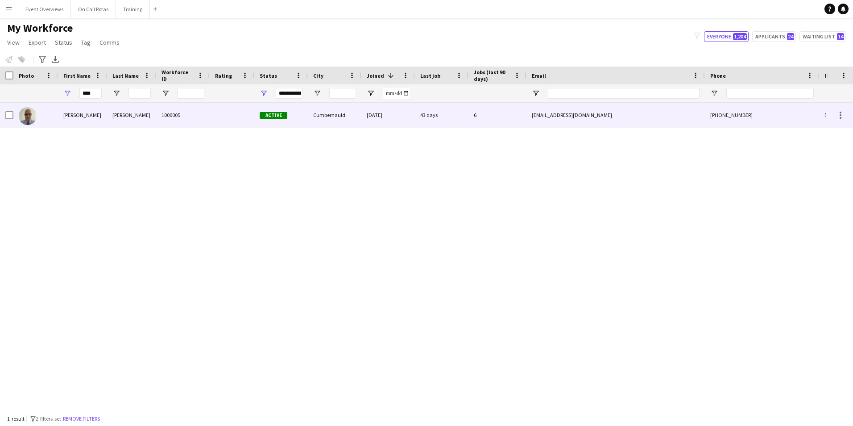
click at [252, 124] on div at bounding box center [232, 115] width 45 height 25
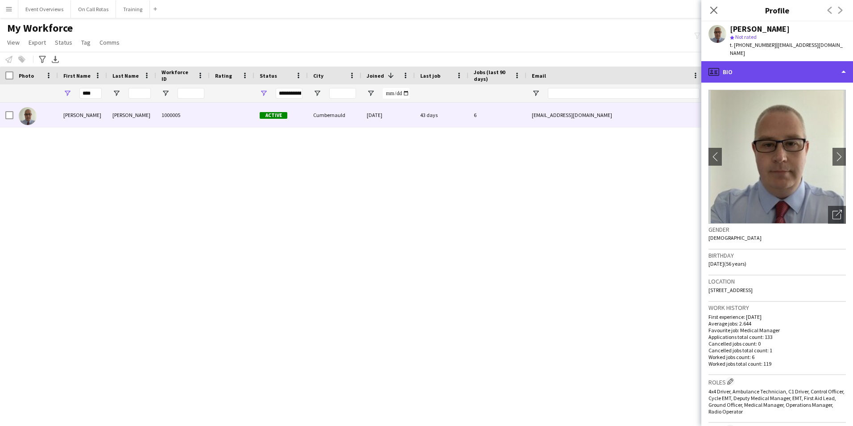
click at [767, 61] on div "profile Bio" at bounding box center [777, 71] width 152 height 21
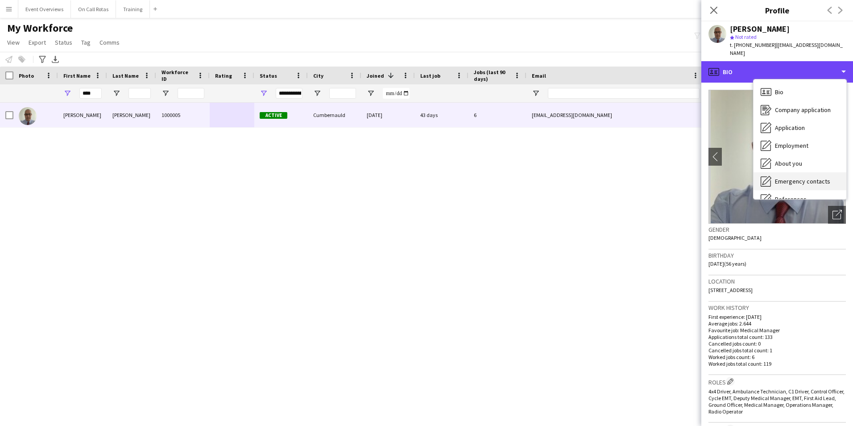
scroll to position [45, 0]
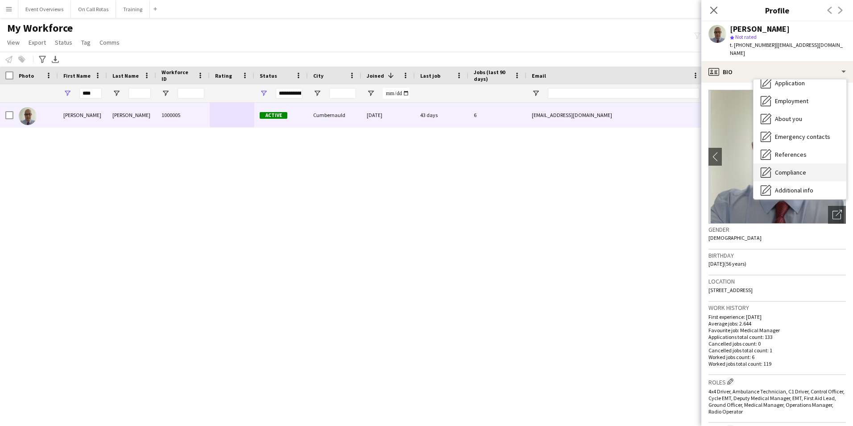
click at [793, 168] on span "Compliance" at bounding box center [790, 172] width 31 height 8
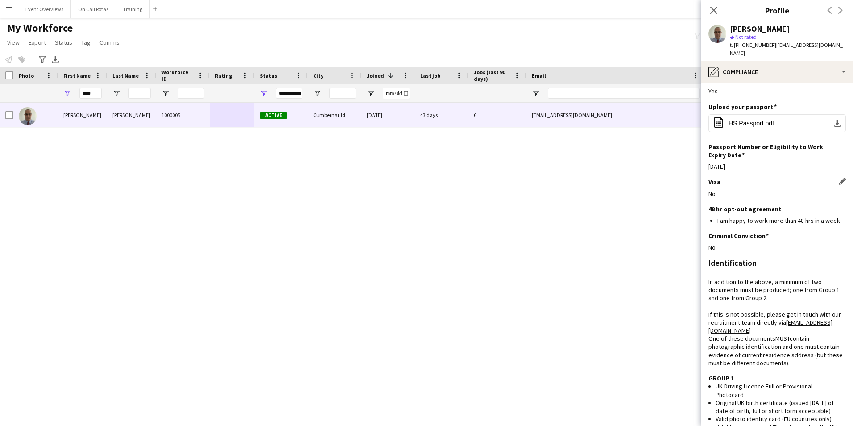
scroll to position [0, 0]
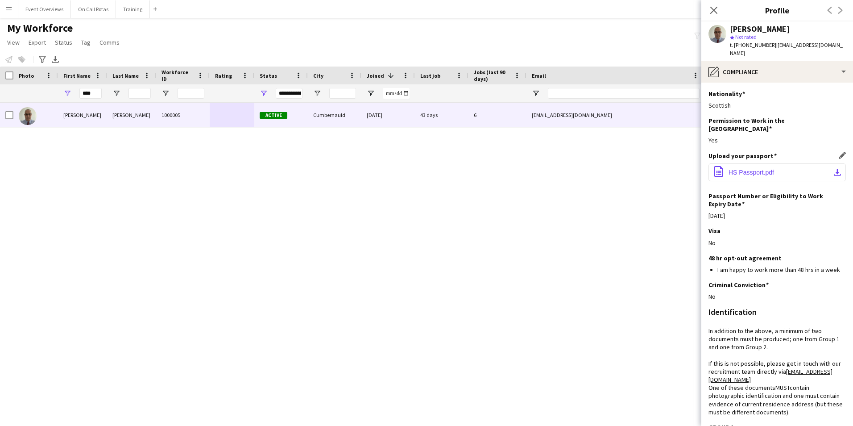
click at [747, 169] on span "HS Passport.pdf" at bounding box center [751, 172] width 46 height 7
drag, startPoint x: 94, startPoint y: 97, endPoint x: 79, endPoint y: 98, distance: 14.3
click at [79, 98] on input "****" at bounding box center [90, 93] width 22 height 11
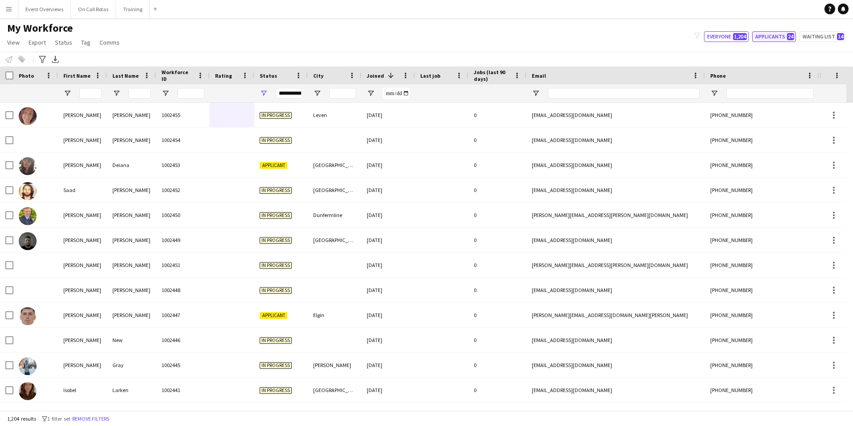
click at [761, 33] on button "Applicants 24" at bounding box center [774, 36] width 44 height 11
type input "**********"
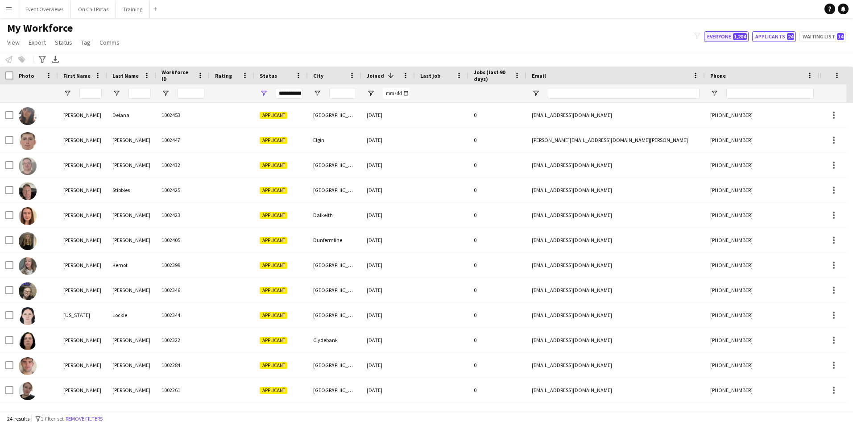
click at [736, 34] on span "1,204" at bounding box center [740, 36] width 14 height 7
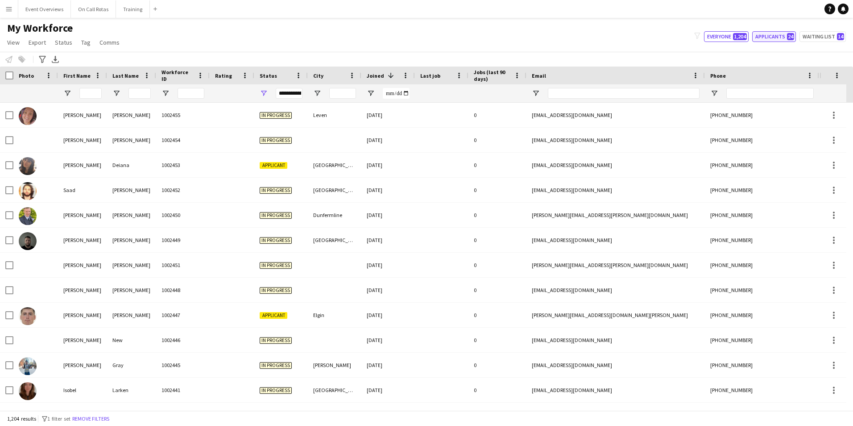
click at [786, 40] on button "Applicants 24" at bounding box center [774, 36] width 44 height 11
type input "**********"
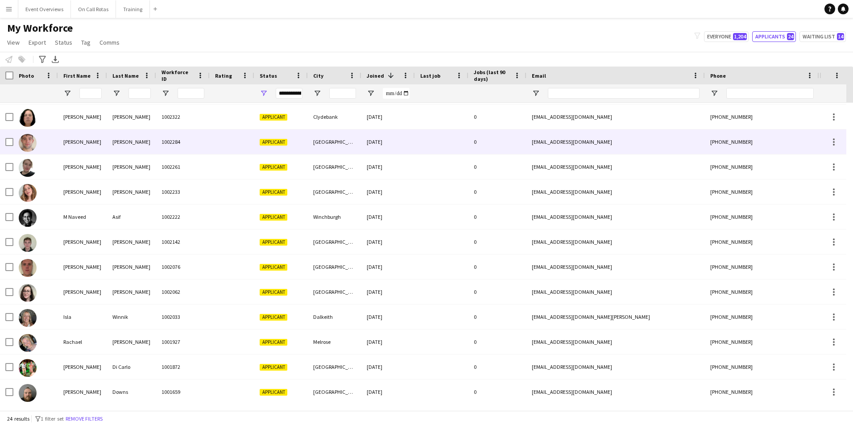
scroll to position [299, 0]
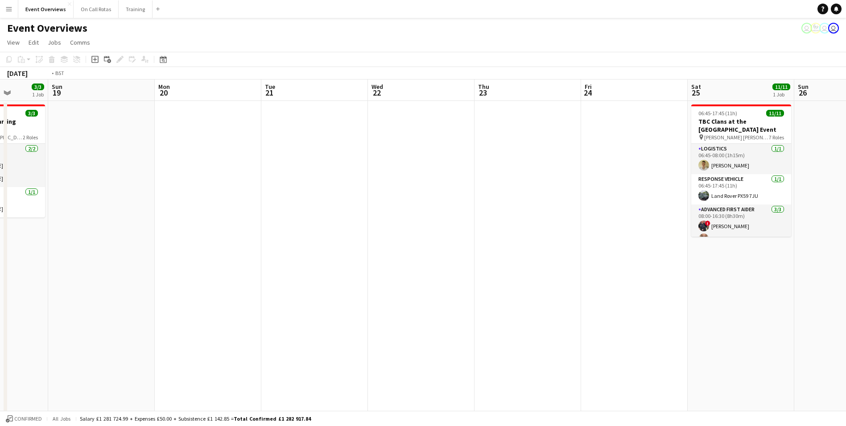
scroll to position [0, 293]
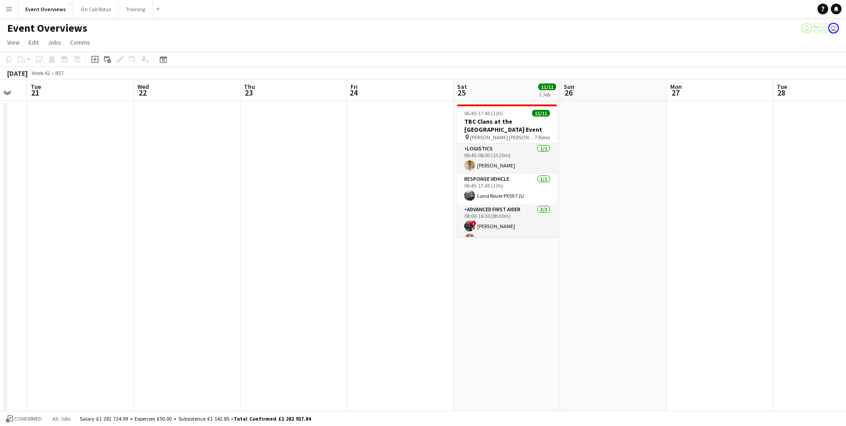
drag, startPoint x: 528, startPoint y: 257, endPoint x: -2, endPoint y: 223, distance: 531.0
click at [0, 223] on html "Menu Boards Boards Boards All jobs Status Workforce Workforce My Workforce Recr…" at bounding box center [423, 418] width 846 height 836
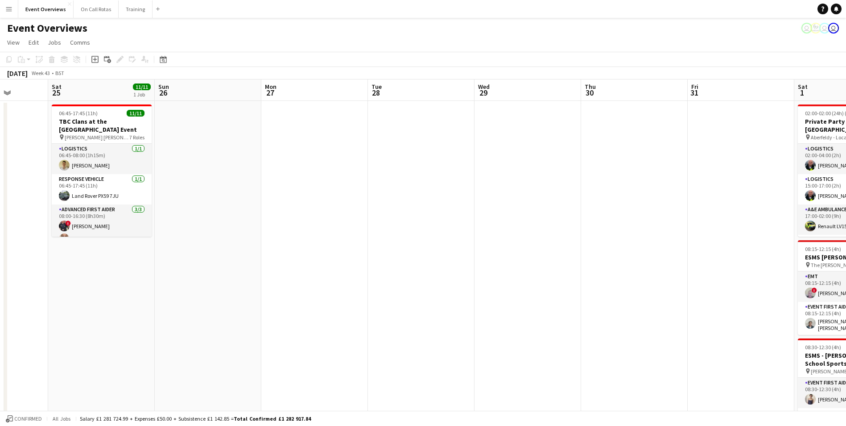
scroll to position [0, 275]
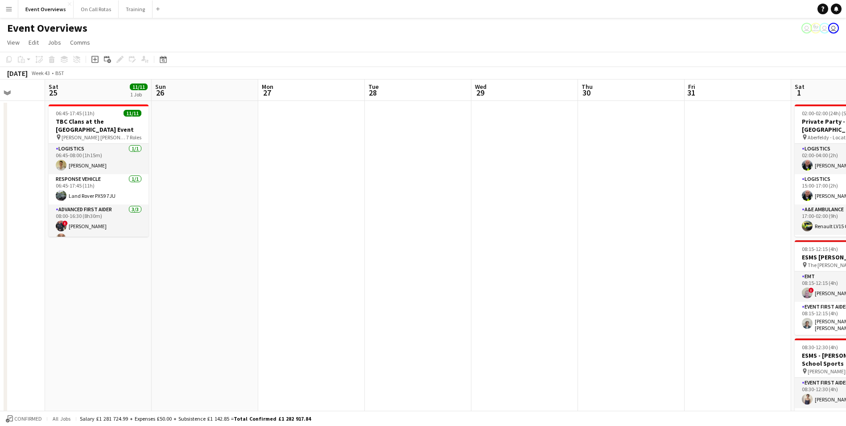
drag, startPoint x: 637, startPoint y: 228, endPoint x: 228, endPoint y: 250, distance: 409.3
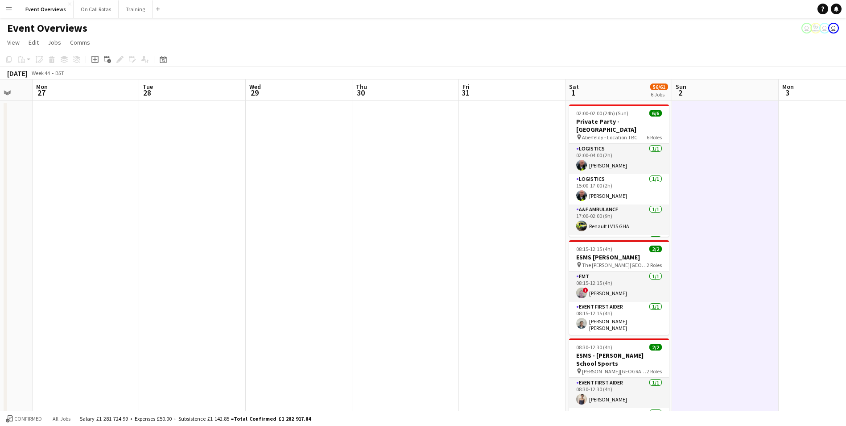
scroll to position [0, 342]
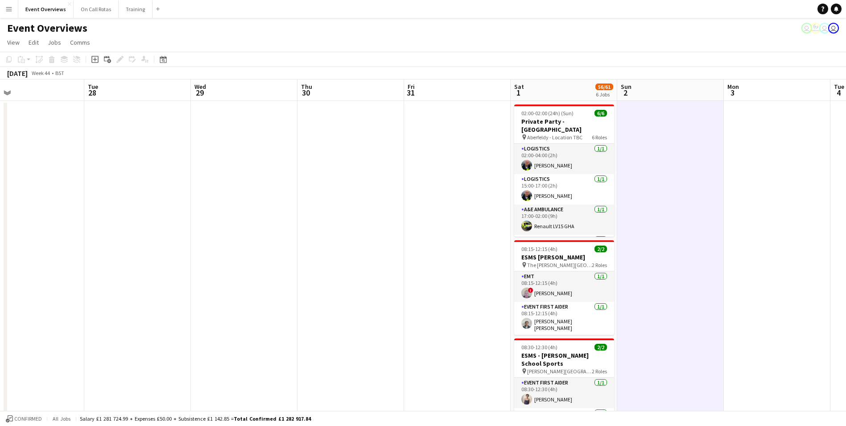
drag, startPoint x: 650, startPoint y: 207, endPoint x: 369, endPoint y: 193, distance: 281.0
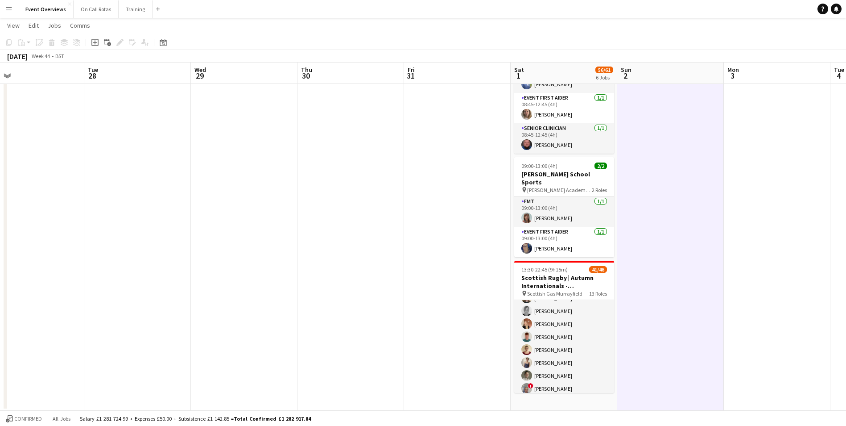
scroll to position [728, 0]
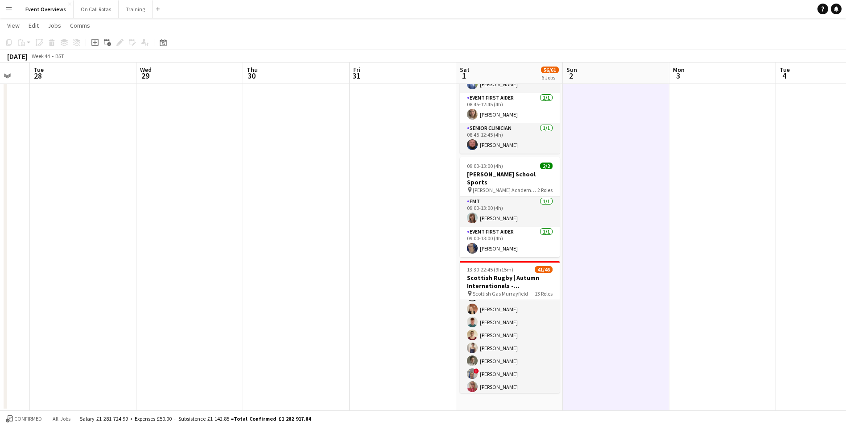
drag, startPoint x: 720, startPoint y: 247, endPoint x: 193, endPoint y: 162, distance: 533.6
click at [193, 162] on app-calendar-viewport "Fri 24 Sat 25 11/11 1 Job Sun 26 Mon 27 Tue 28 Wed 29 Thu 30 Fri 31 Sat 1 56/61…" at bounding box center [423, 17] width 846 height 785
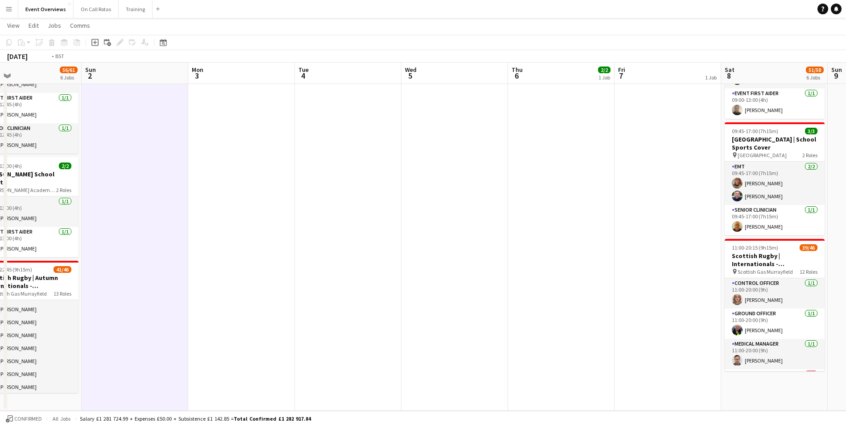
drag, startPoint x: 575, startPoint y: 175, endPoint x: 152, endPoint y: 113, distance: 428.2
click at [152, 113] on app-calendar-viewport "Wed 29 Thu 30 Fri 31 Sat 1 56/61 6 Jobs Sun 2 Mon 3 Tue 4 Wed 5 Thu 6 2/2 1 Job…" at bounding box center [423, 17] width 846 height 785
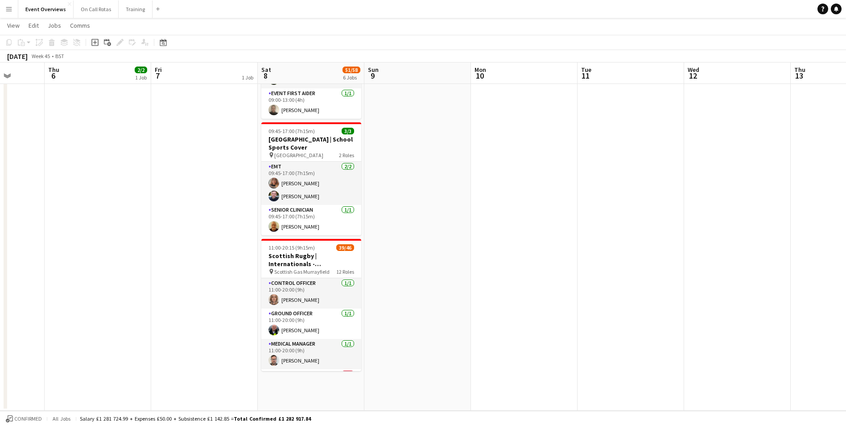
drag, startPoint x: 621, startPoint y: 167, endPoint x: 206, endPoint y: 118, distance: 418.3
click at [190, 115] on app-calendar-viewport "Sun 2 Mon 3 Tue 4 Wed 5 Thu 6 2/2 1 Job Fri 7 1 Job Sat 8 51/58 6 Jobs Sun 9 Mo…" at bounding box center [423, 17] width 846 height 785
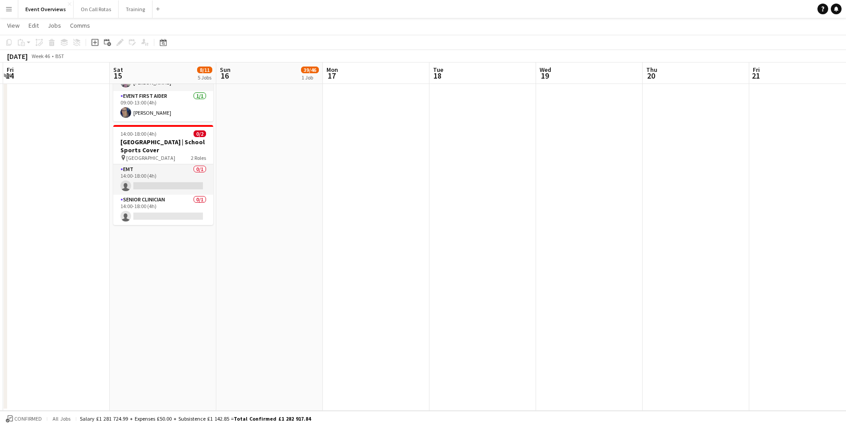
drag, startPoint x: 725, startPoint y: 174, endPoint x: 325, endPoint y: 123, distance: 403.3
click at [240, 114] on app-calendar-viewport "Tue 11 Wed 12 Thu 13 Fri 14 Sat 15 8/11 5 Jobs Sun 16 39/46 1 Job Mon 17 Tue 18…" at bounding box center [423, 17] width 846 height 785
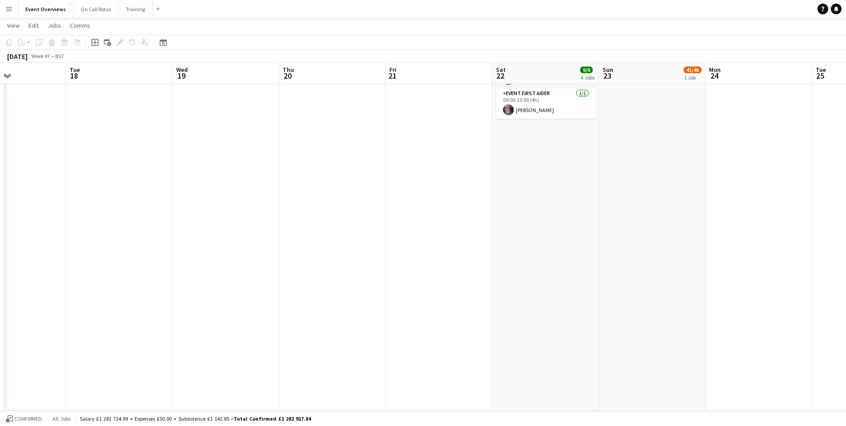
drag, startPoint x: 707, startPoint y: 155, endPoint x: 291, endPoint y: 113, distance: 417.9
click at [291, 113] on app-calendar-viewport "Sat 15 8/11 5 Jobs Sun 16 39/46 1 Job Mon 17 Tue 18 Wed 19 Thu 20 Fri 21 Sat 22…" at bounding box center [423, 17] width 846 height 785
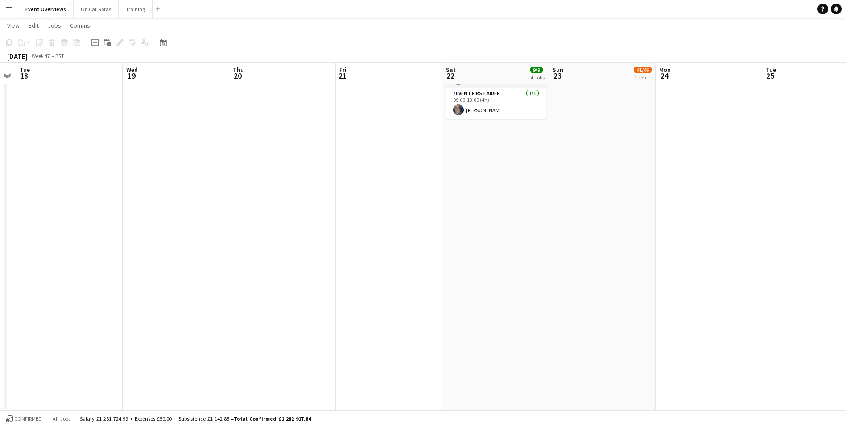
scroll to position [0, 310]
drag, startPoint x: 688, startPoint y: 153, endPoint x: 682, endPoint y: 155, distance: 6.6
click at [682, 155] on app-calendar-viewport "Sat 15 8/11 5 Jobs Sun 16 39/46 1 Job Mon 17 Tue 18 Wed 19 Thu 20 Fri 21 Sat 22…" at bounding box center [423, 17] width 846 height 785
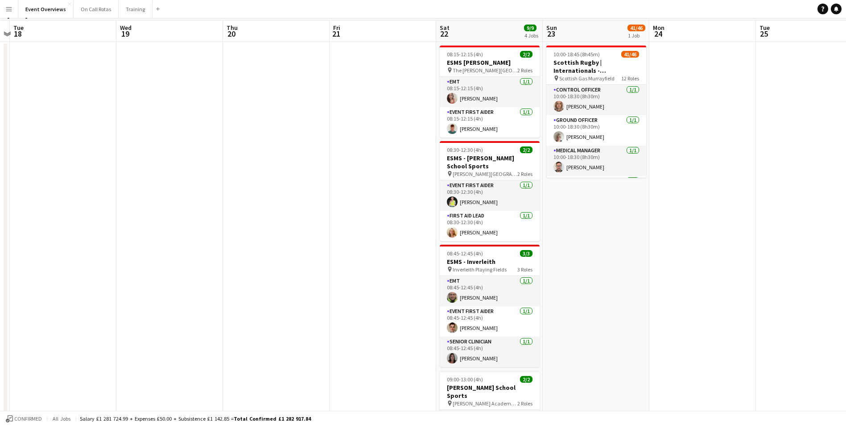
scroll to position [0, 0]
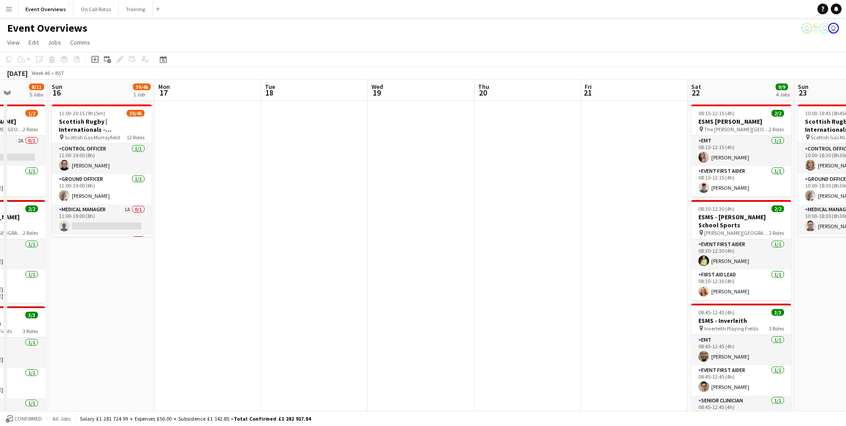
drag, startPoint x: 323, startPoint y: 187, endPoint x: 563, endPoint y: 205, distance: 239.8
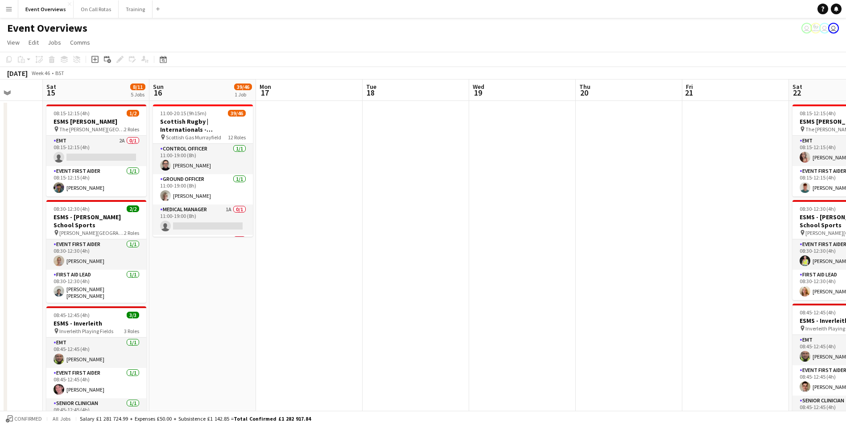
drag, startPoint x: 474, startPoint y: 204, endPoint x: 575, endPoint y: 210, distance: 101.4
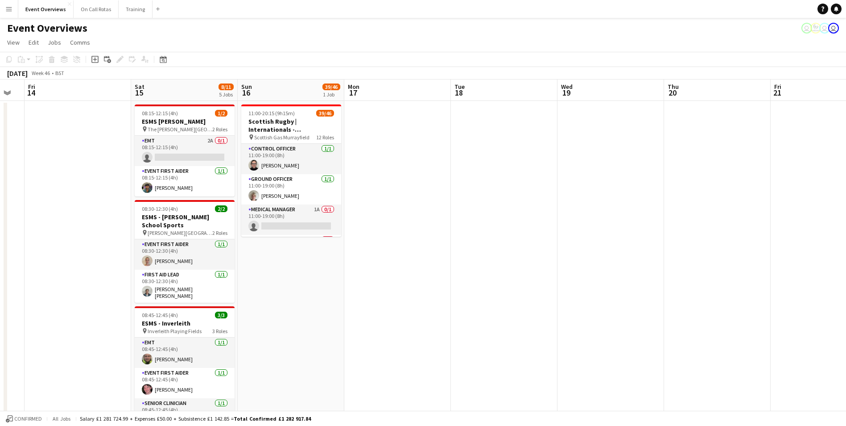
scroll to position [0, 180]
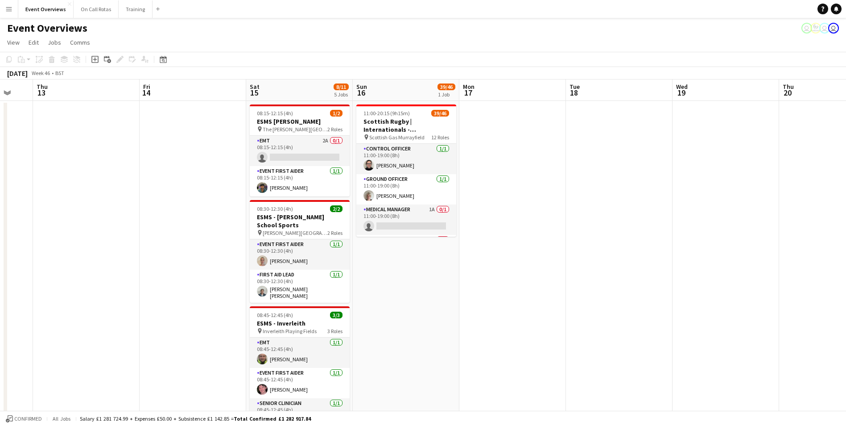
drag, startPoint x: 392, startPoint y: 178, endPoint x: 596, endPoint y: 186, distance: 203.6
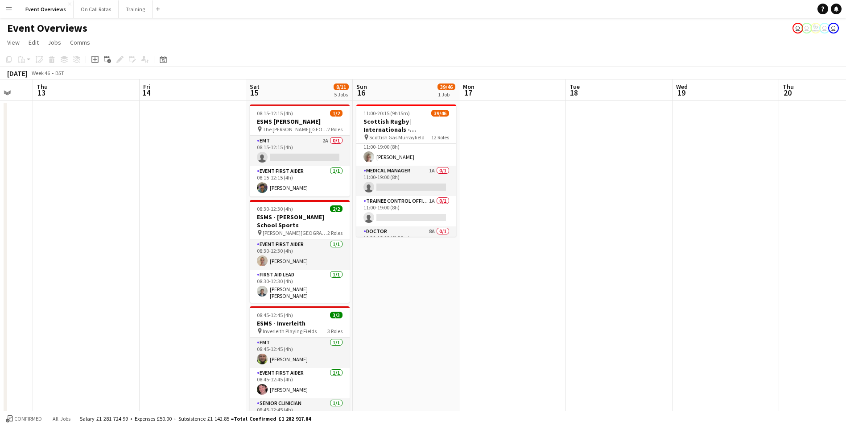
scroll to position [0, 0]
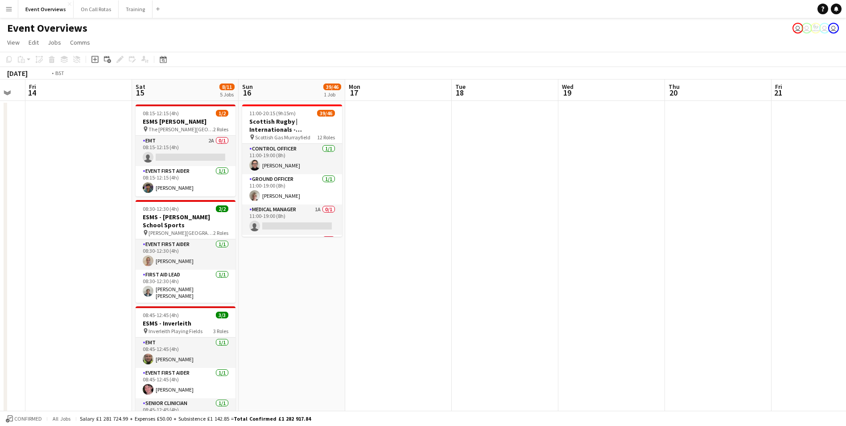
drag, startPoint x: 625, startPoint y: 203, endPoint x: 134, endPoint y: 234, distance: 491.7
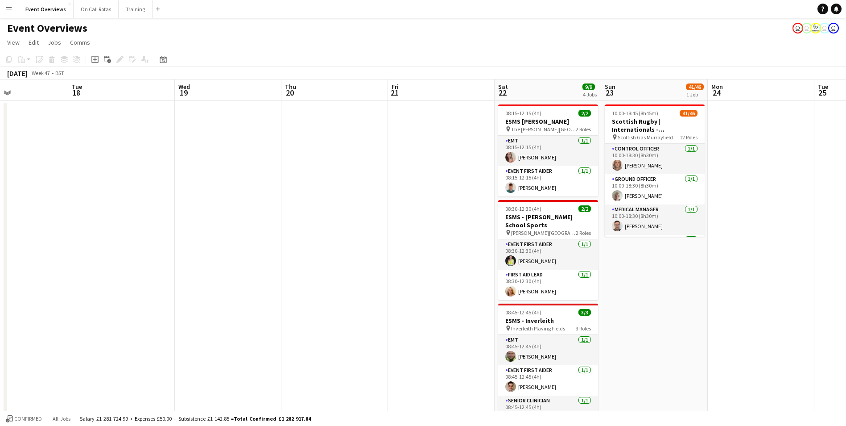
drag, startPoint x: 736, startPoint y: 238, endPoint x: 290, endPoint y: 242, distance: 446.1
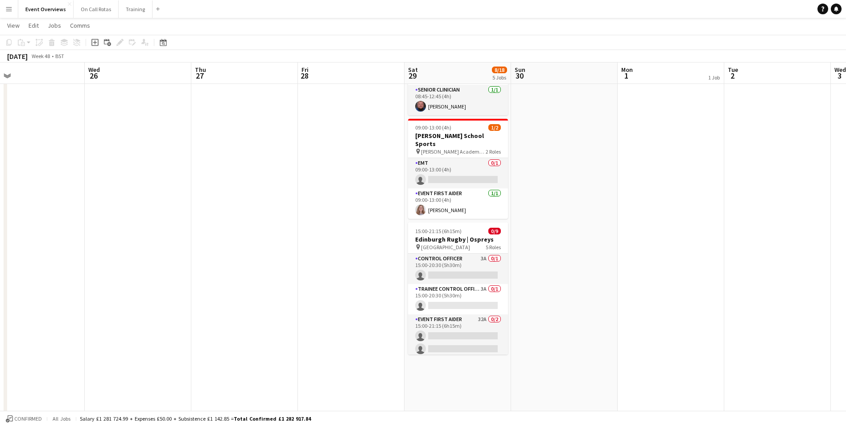
scroll to position [0, 347]
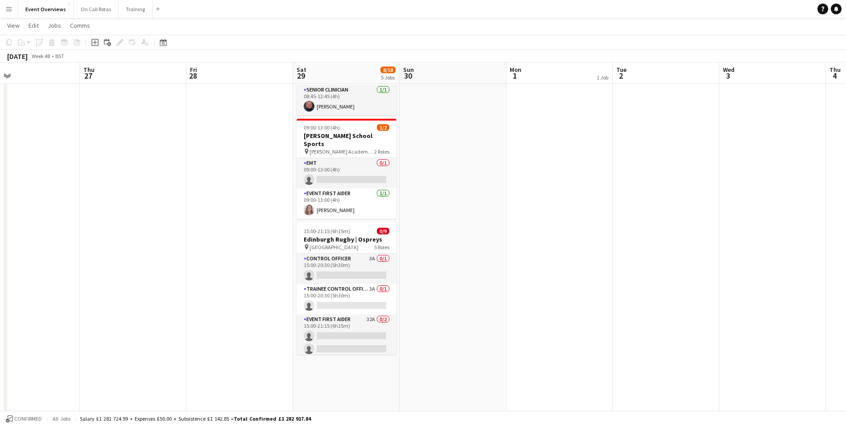
drag, startPoint x: 581, startPoint y: 235, endPoint x: 72, endPoint y: 219, distance: 509.2
click at [72, 219] on app-calendar-viewport "Sun 23 41/46 1 Job Mon 24 Tue 25 Wed 26 Thu 27 Fri 28 Sat 29 8/18 5 Jobs Sun 30…" at bounding box center [423, 115] width 846 height 785
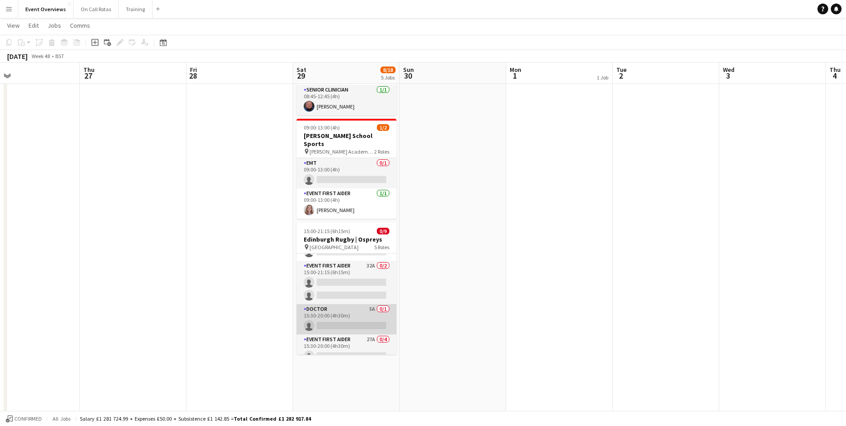
scroll to position [103, 0]
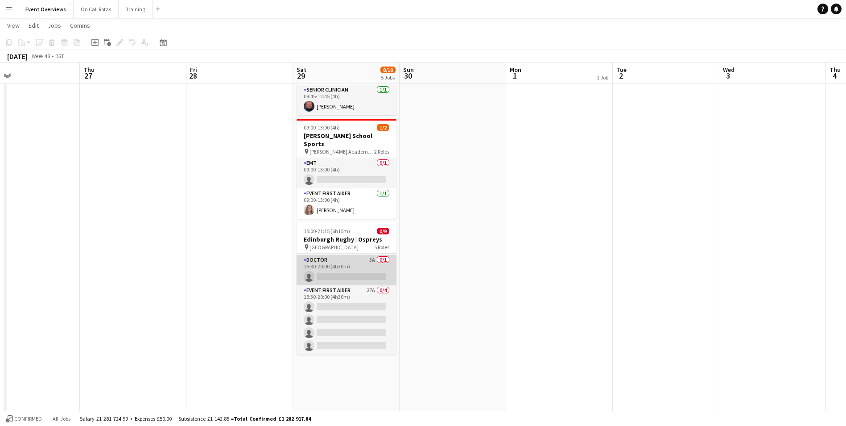
click at [360, 285] on app-card-role "Event First Aider 27A 0/4 15:30-20:00 (4h30m) single-neutral-actions single-neu…" at bounding box center [347, 319] width 100 height 69
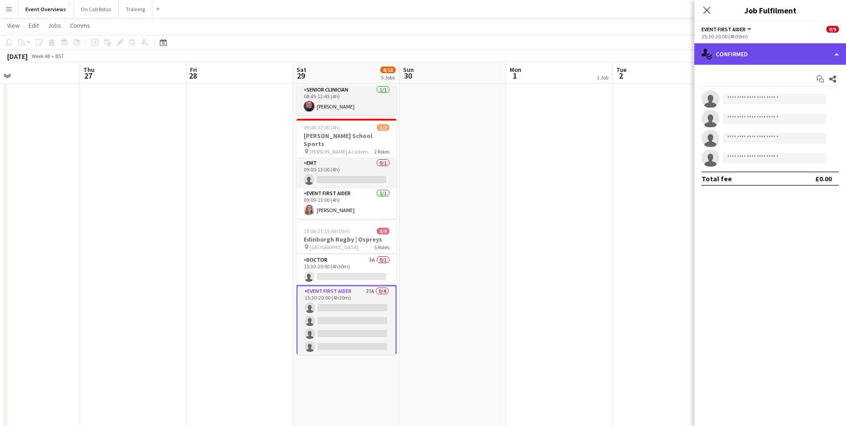
click at [763, 55] on div "single-neutral-actions-check-2 Confirmed" at bounding box center [771, 53] width 152 height 21
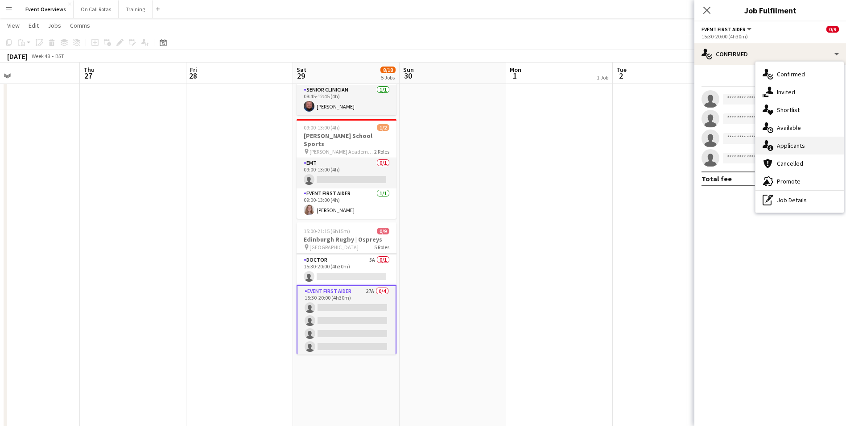
click at [774, 138] on div "single-neutral-actions-information Applicants" at bounding box center [800, 146] width 88 height 18
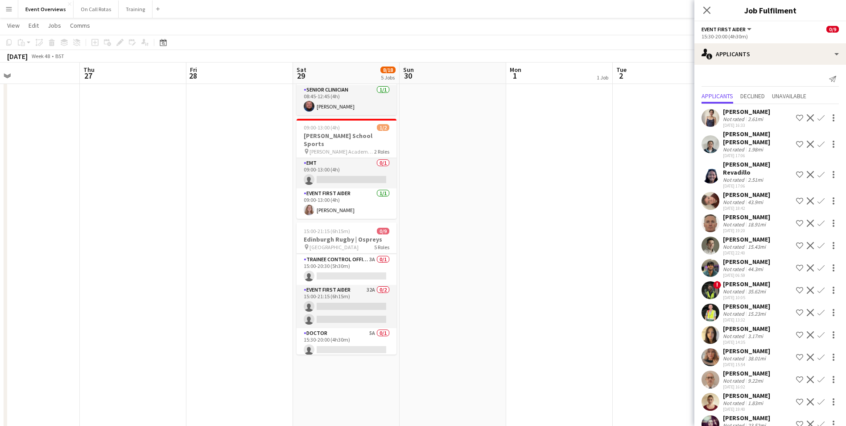
scroll to position [13, 0]
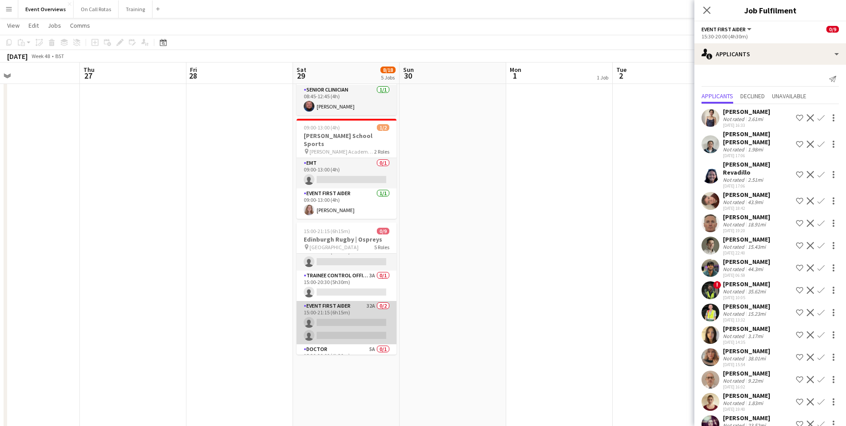
click at [350, 301] on app-card-role "Event First Aider 32A 0/2 15:00-21:15 (6h15m) single-neutral-actions single-neu…" at bounding box center [347, 322] width 100 height 43
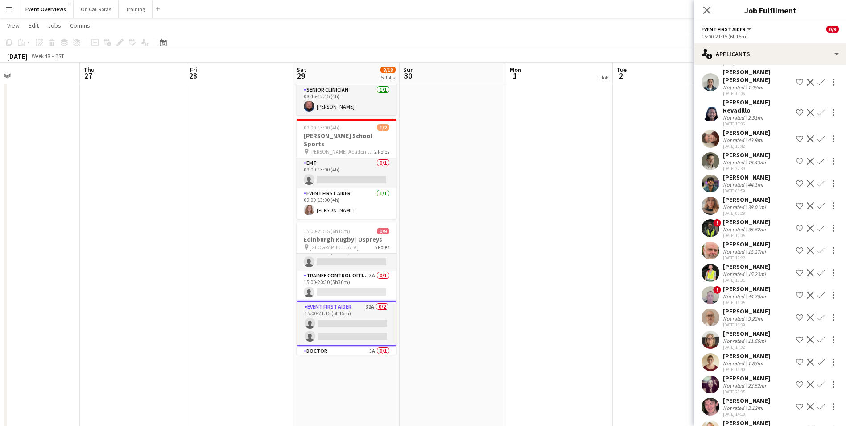
scroll to position [0, 0]
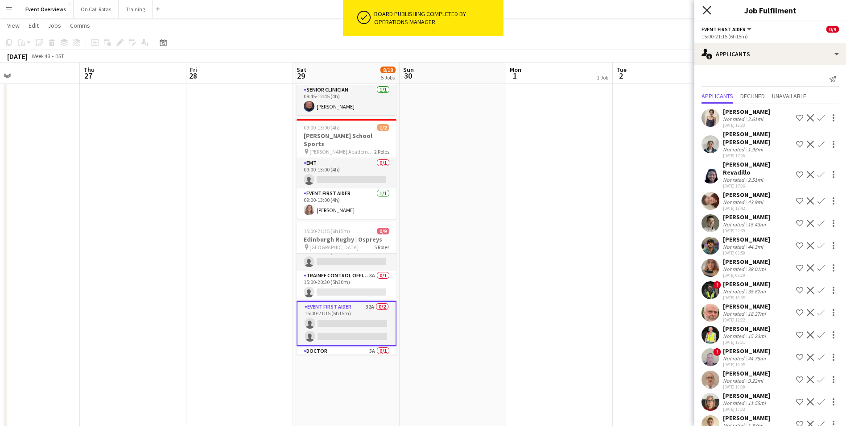
click at [703, 11] on icon "Close pop-in" at bounding box center [707, 10] width 8 height 8
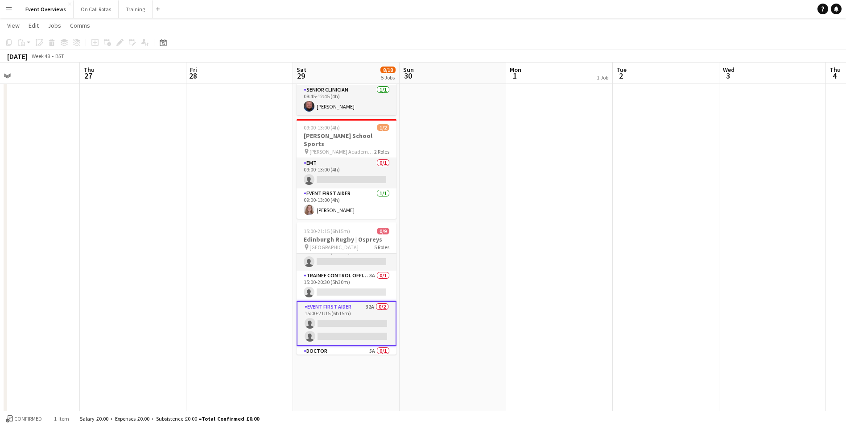
click at [560, 255] on app-date-cell "Bank Holiday" at bounding box center [559, 148] width 107 height 720
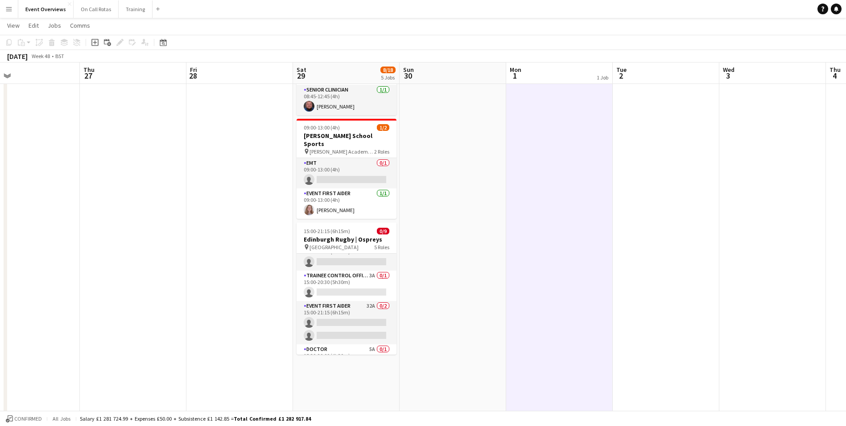
scroll to position [0, 261]
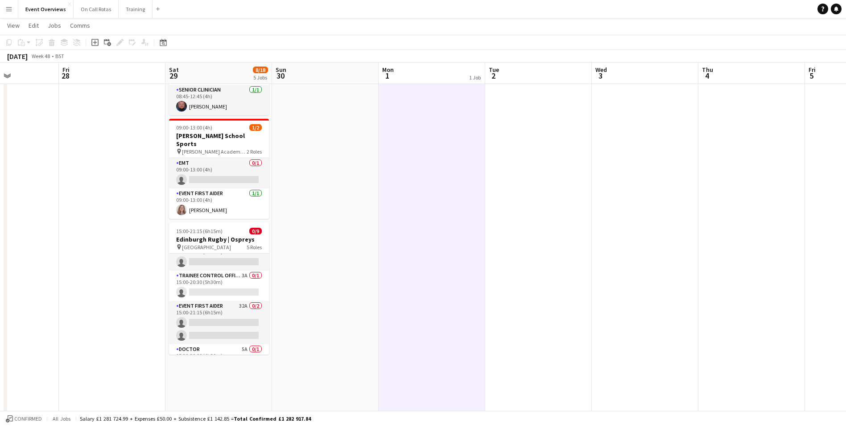
drag, startPoint x: 594, startPoint y: 275, endPoint x: 466, endPoint y: 339, distance: 142.8
click at [466, 339] on app-calendar-viewport "Tue 25 Wed 26 Thu 27 Fri 28 Sat 29 8/18 5 Jobs Sun 30 Mon 1 1 Job Tue 2 Wed 3 T…" at bounding box center [423, 115] width 846 height 785
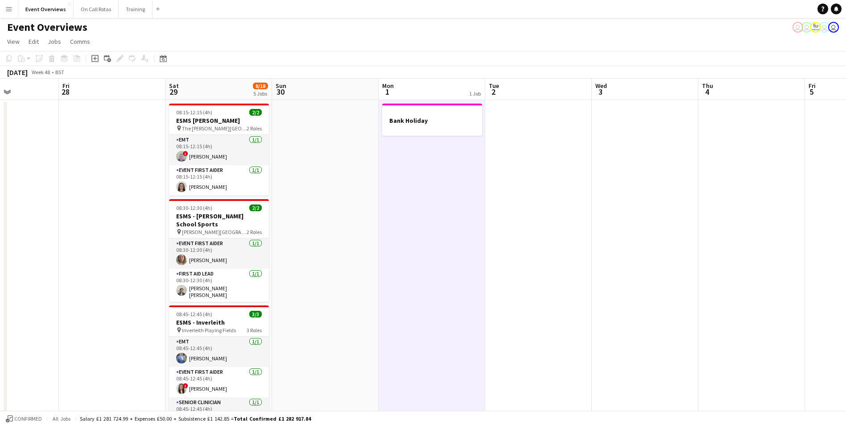
scroll to position [0, 0]
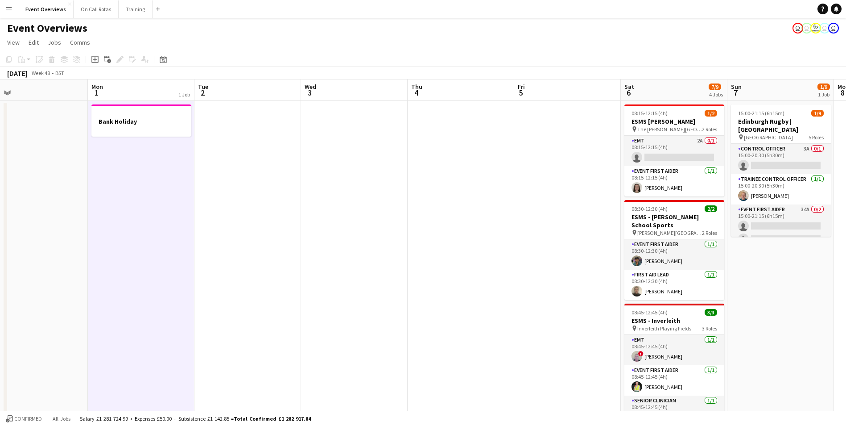
drag, startPoint x: 685, startPoint y: 258, endPoint x: 390, endPoint y: 290, distance: 297.1
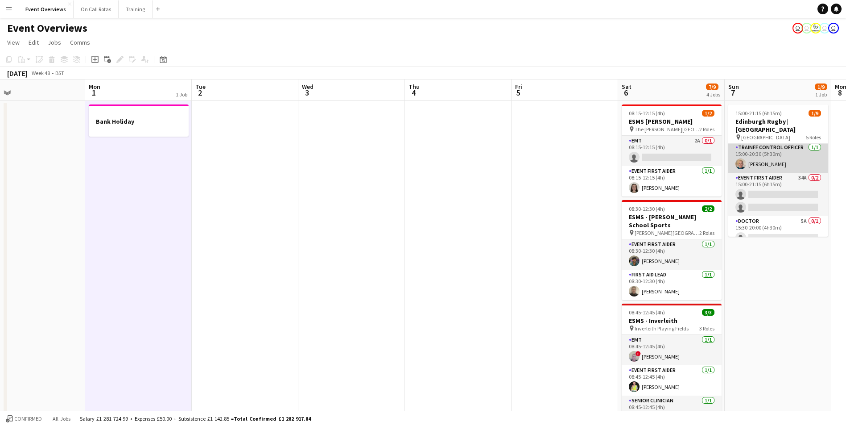
scroll to position [45, 0]
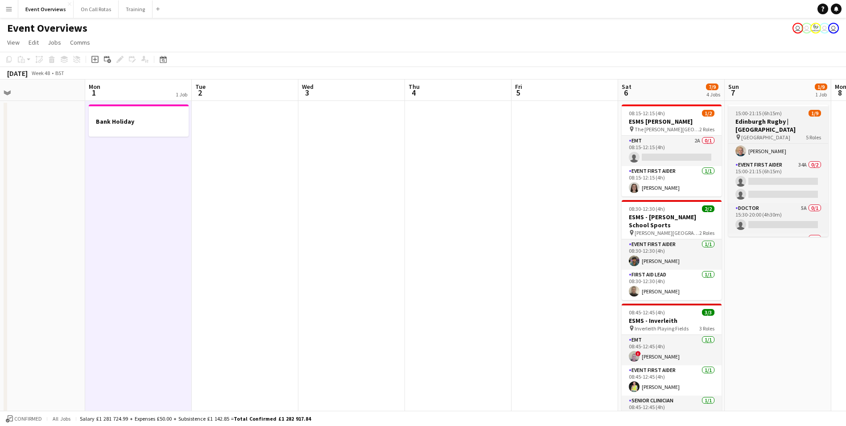
click at [766, 123] on h3 "Edinburgh Rugby | Toulon" at bounding box center [778, 125] width 100 height 16
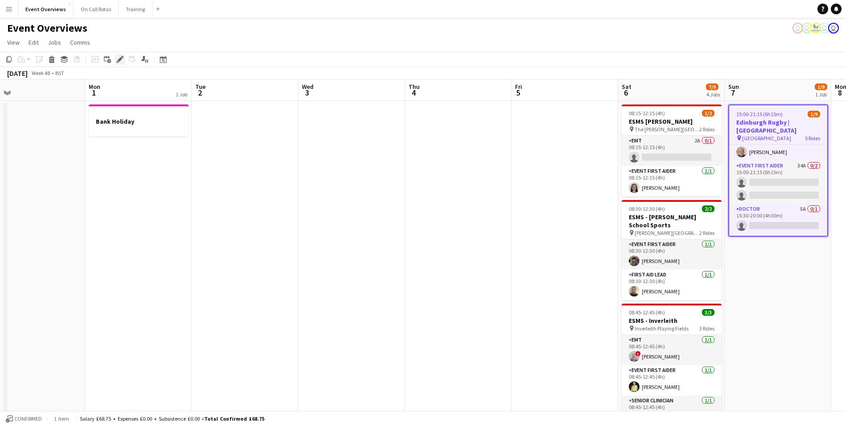
click at [120, 60] on icon at bounding box center [119, 59] width 5 height 5
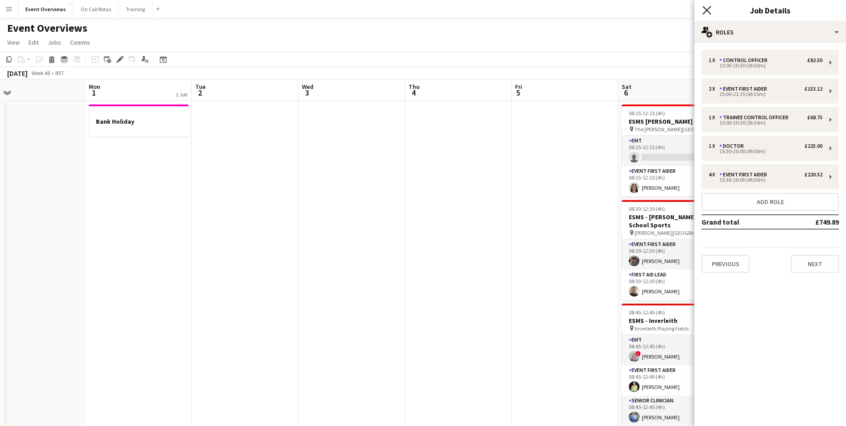
click at [709, 9] on icon "Close pop-in" at bounding box center [707, 10] width 8 height 8
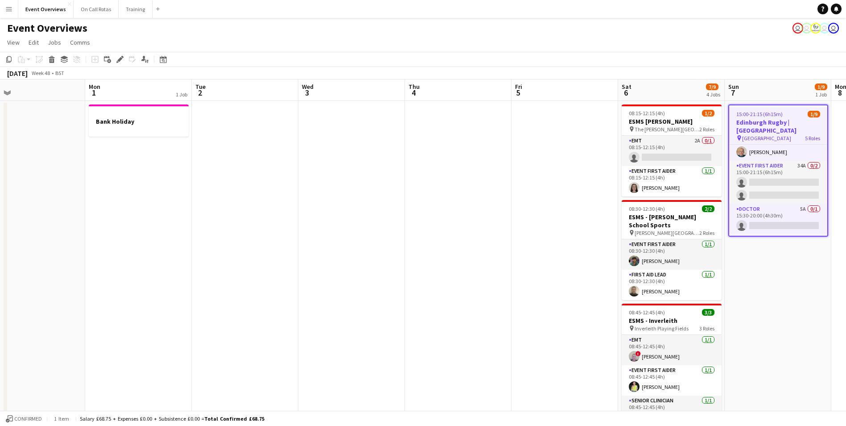
click at [785, 117] on div "15:00-21:15 (6h15m) 1/9" at bounding box center [778, 114] width 98 height 7
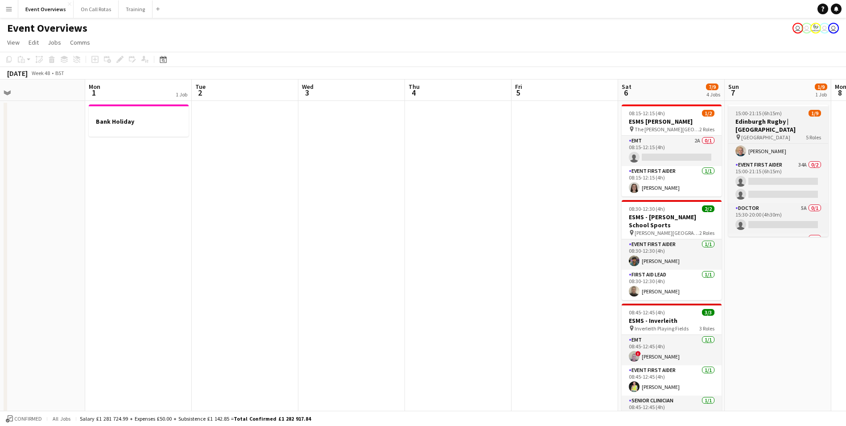
click at [785, 117] on app-job-card "15:00-21:15 (6h15m) 1/9 Edinburgh Rugby | Toulon pin Hive Stadium 5 Roles Contr…" at bounding box center [778, 170] width 100 height 132
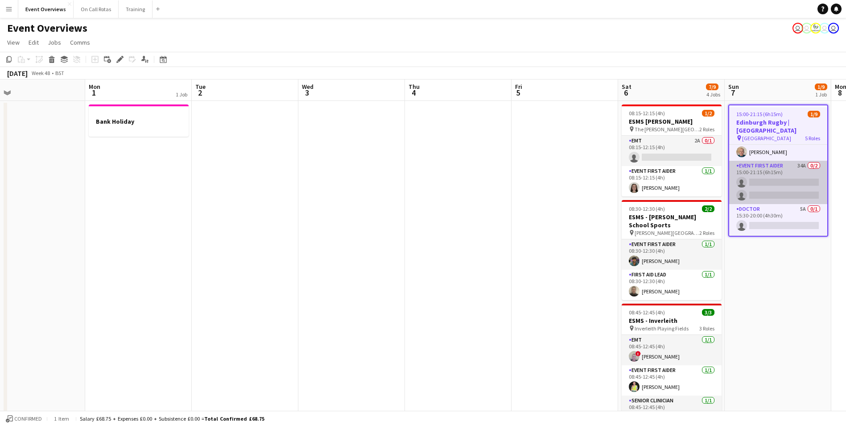
click at [793, 161] on app-card-role "Event First Aider 34A 0/2 15:00-21:15 (6h15m) single-neutral-actions single-neu…" at bounding box center [778, 182] width 98 height 43
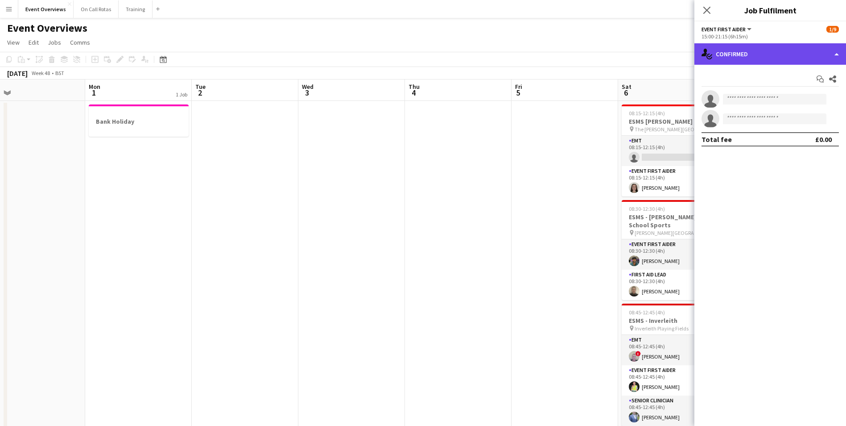
click at [768, 60] on div "single-neutral-actions-check-2 Confirmed" at bounding box center [771, 53] width 152 height 21
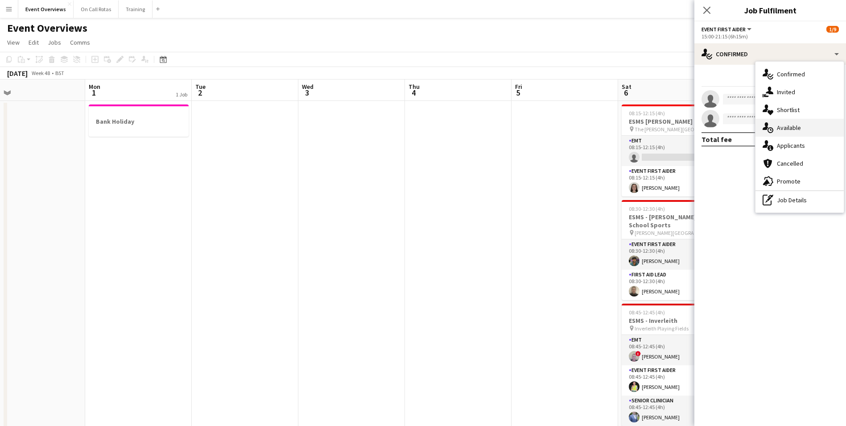
click at [788, 130] on span "Available" at bounding box center [789, 128] width 24 height 8
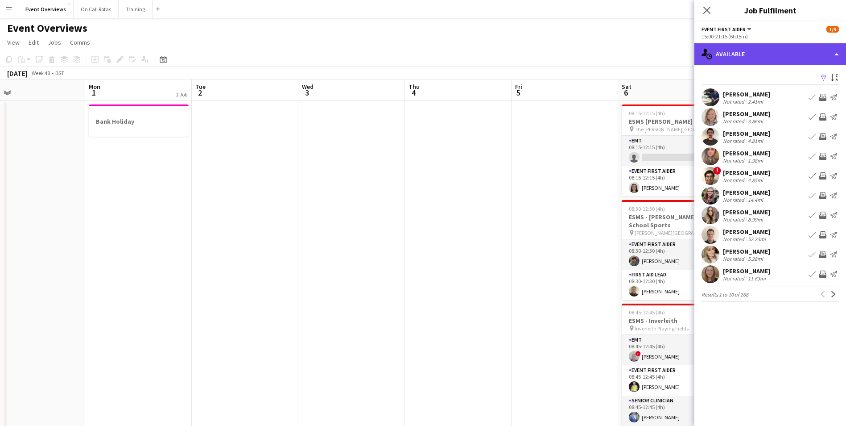
click at [743, 53] on div "single-neutral-actions-upload Available" at bounding box center [771, 53] width 152 height 21
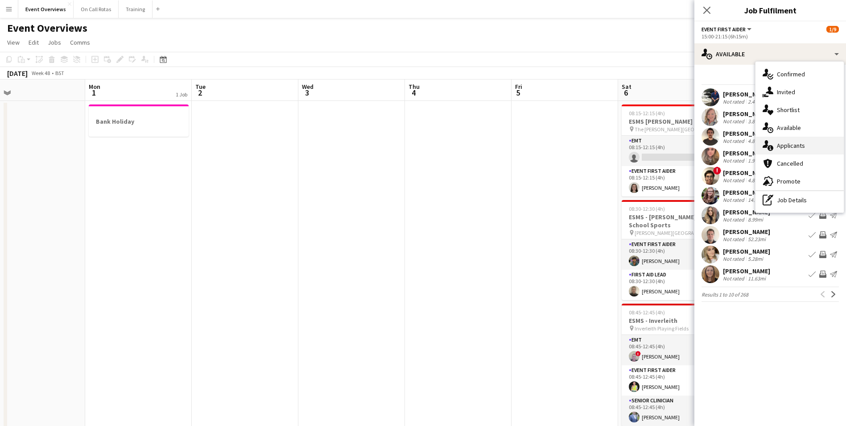
click at [781, 145] on span "Applicants" at bounding box center [791, 145] width 28 height 8
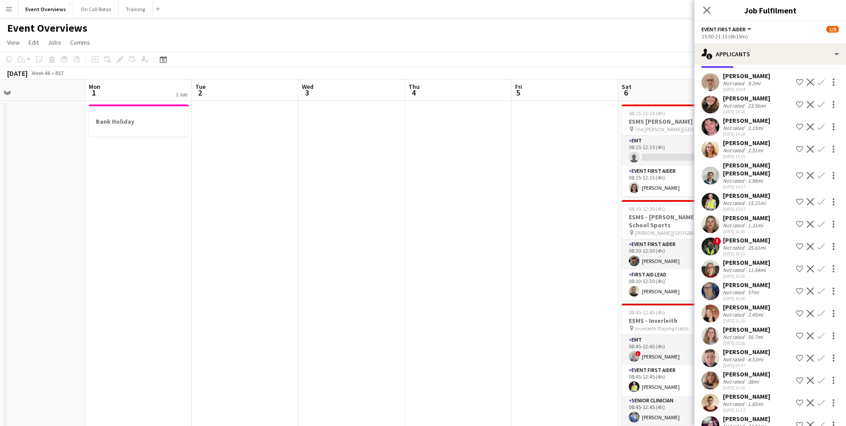
scroll to position [0, 0]
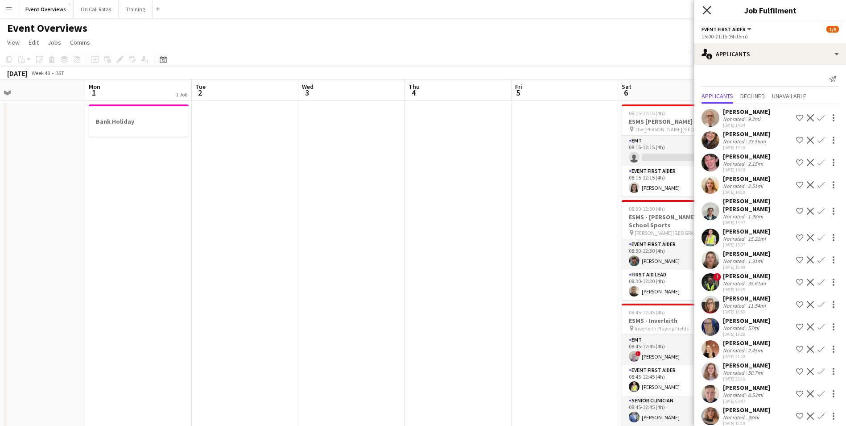
click at [709, 9] on icon at bounding box center [707, 10] width 8 height 8
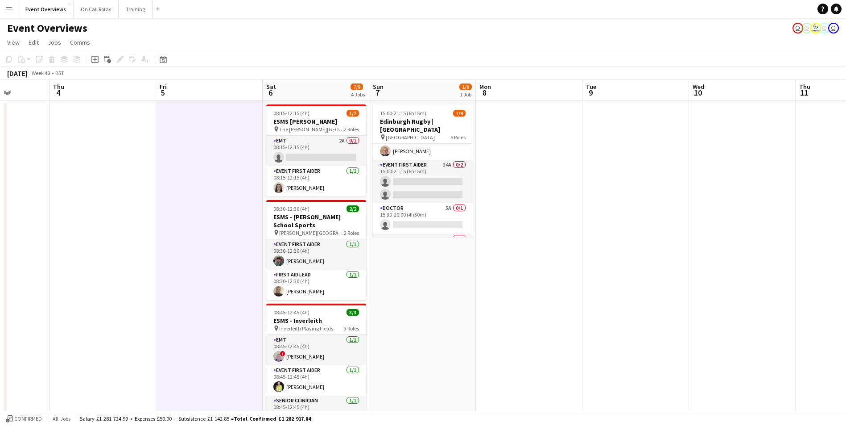
drag, startPoint x: 539, startPoint y: 306, endPoint x: 452, endPoint y: 304, distance: 87.0
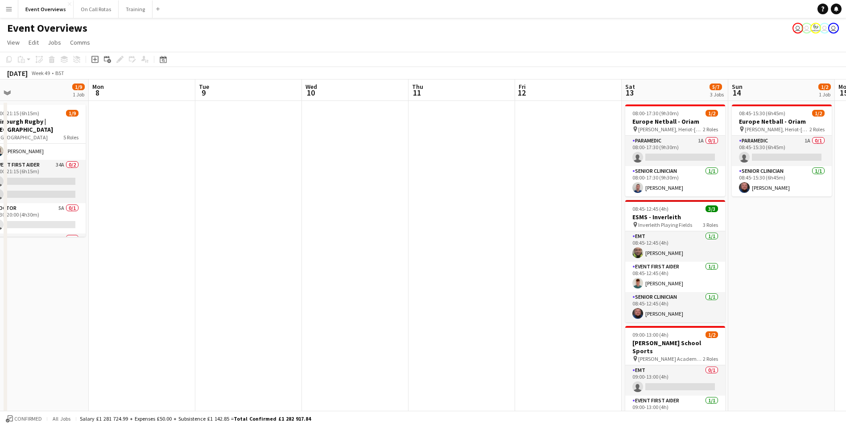
scroll to position [0, 225]
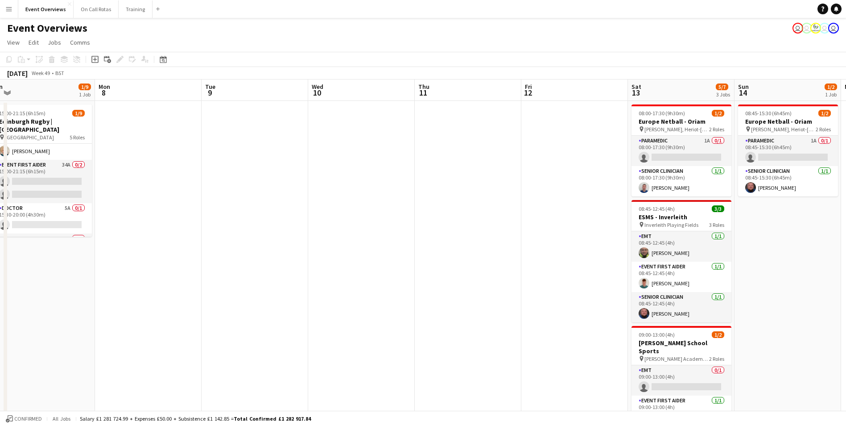
drag, startPoint x: 696, startPoint y: 240, endPoint x: 368, endPoint y: 255, distance: 328.2
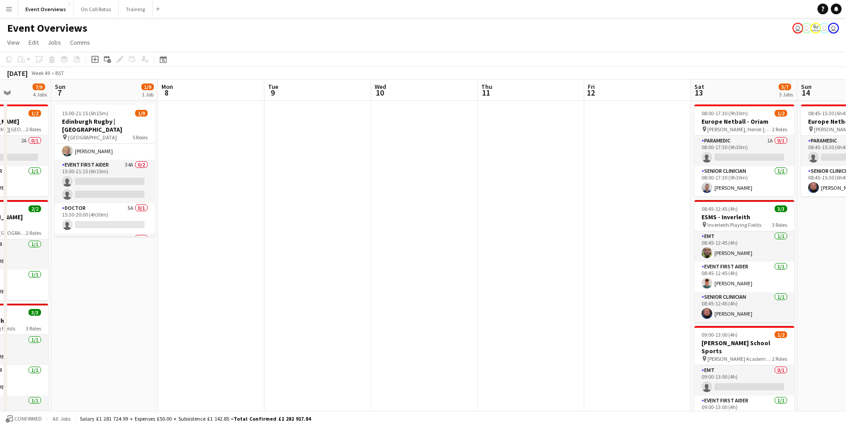
drag, startPoint x: 487, startPoint y: 247, endPoint x: 674, endPoint y: 240, distance: 187.0
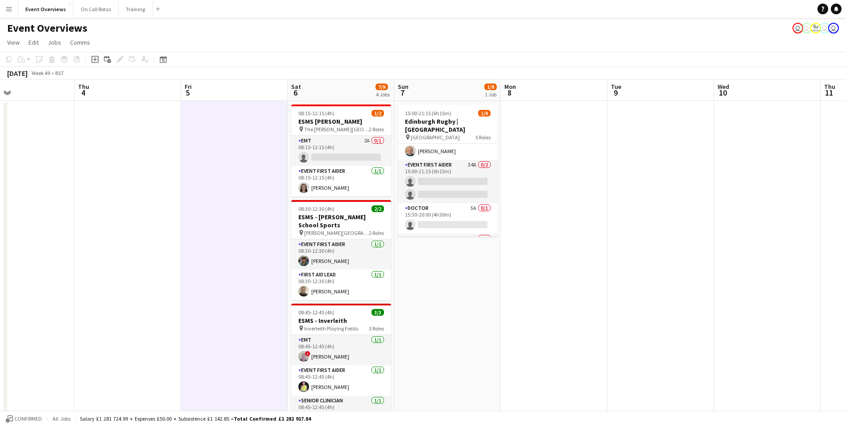
drag, startPoint x: 562, startPoint y: 254, endPoint x: 579, endPoint y: 252, distance: 16.6
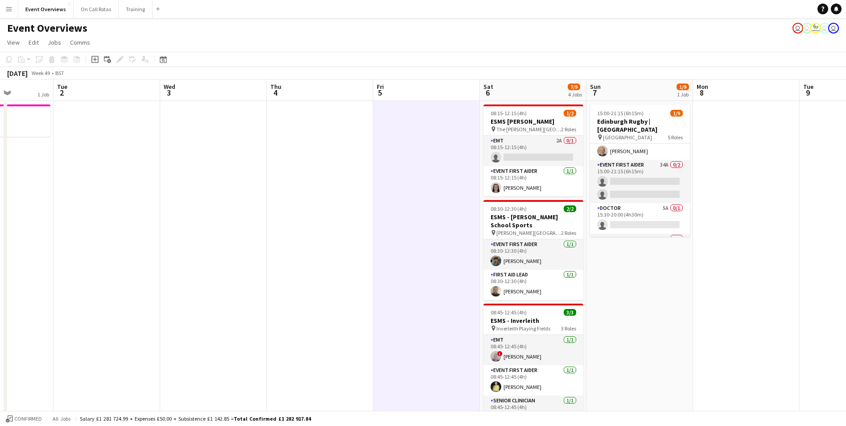
drag, startPoint x: 117, startPoint y: 273, endPoint x: 525, endPoint y: 255, distance: 408.1
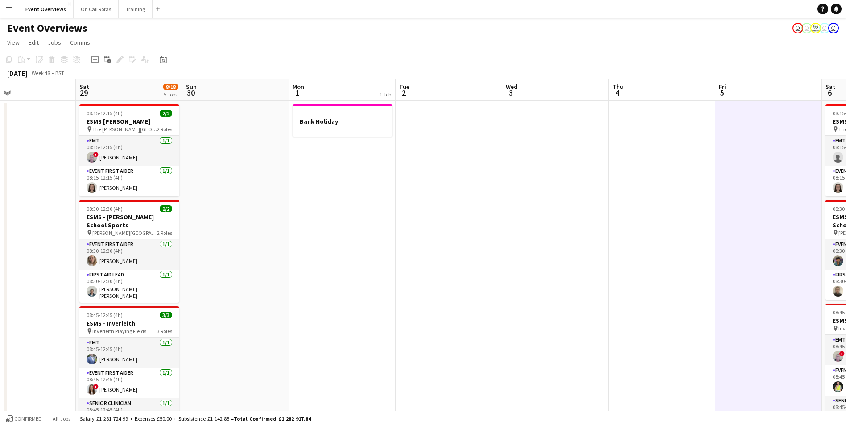
drag, startPoint x: 435, startPoint y: 253, endPoint x: 469, endPoint y: 251, distance: 34.0
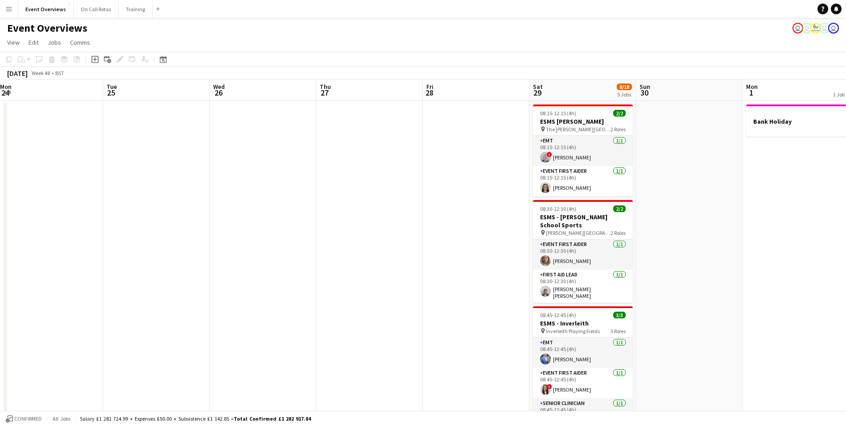
scroll to position [0, 222]
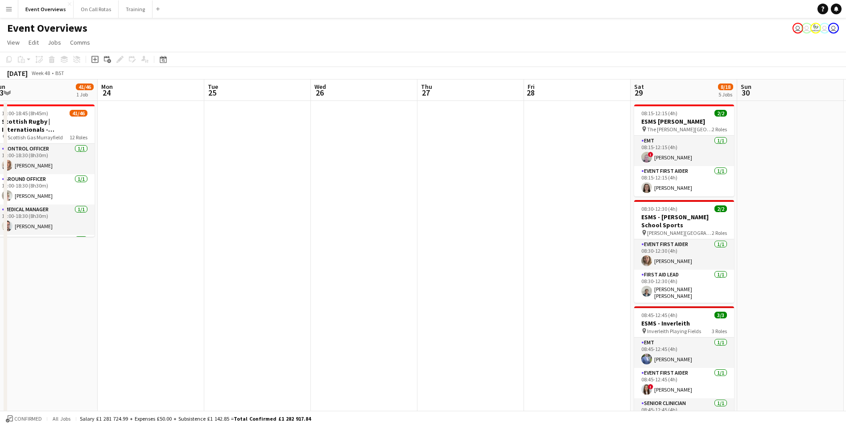
drag, startPoint x: 115, startPoint y: 250, endPoint x: 549, endPoint y: 202, distance: 436.3
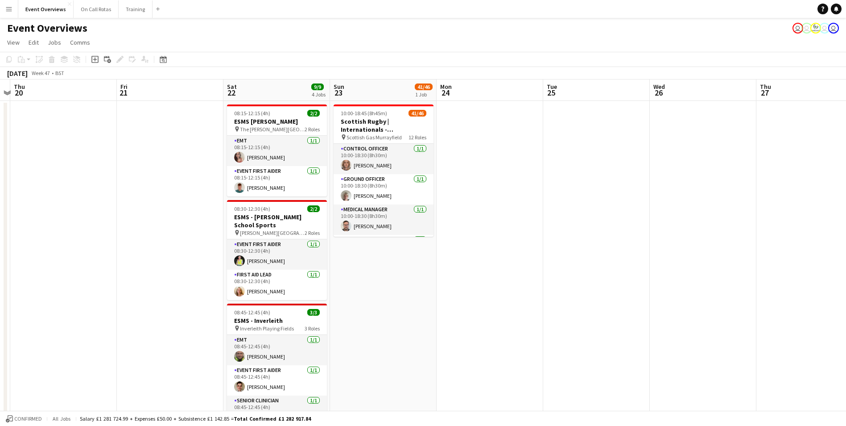
scroll to position [0, 281]
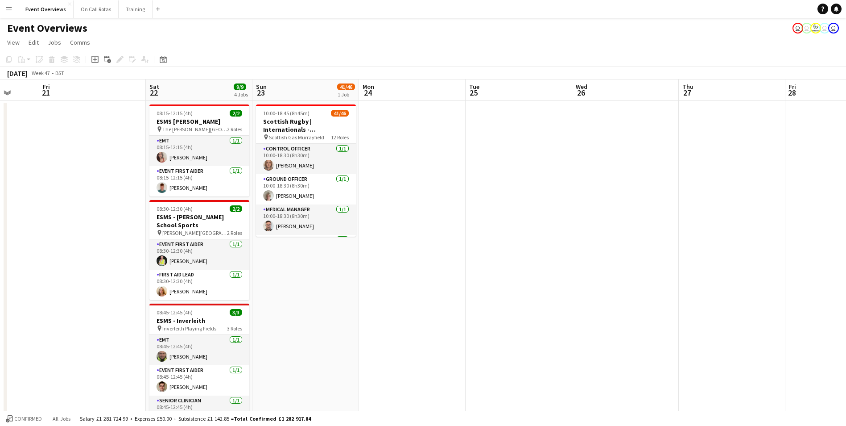
drag, startPoint x: 316, startPoint y: 203, endPoint x: 578, endPoint y: 170, distance: 263.6
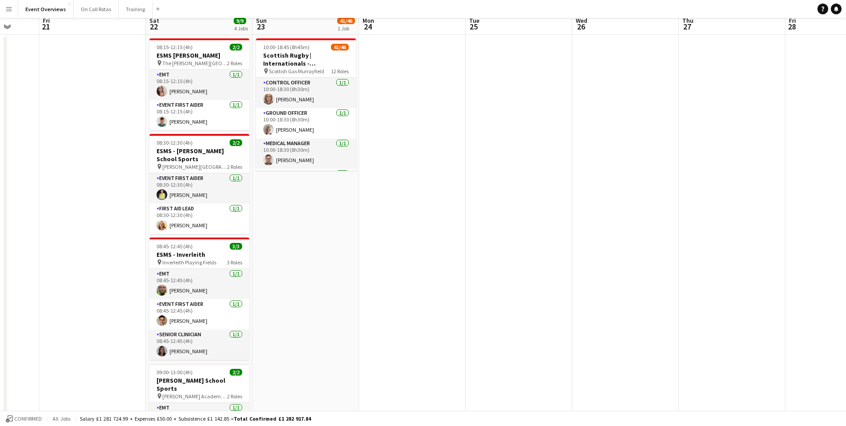
scroll to position [0, 0]
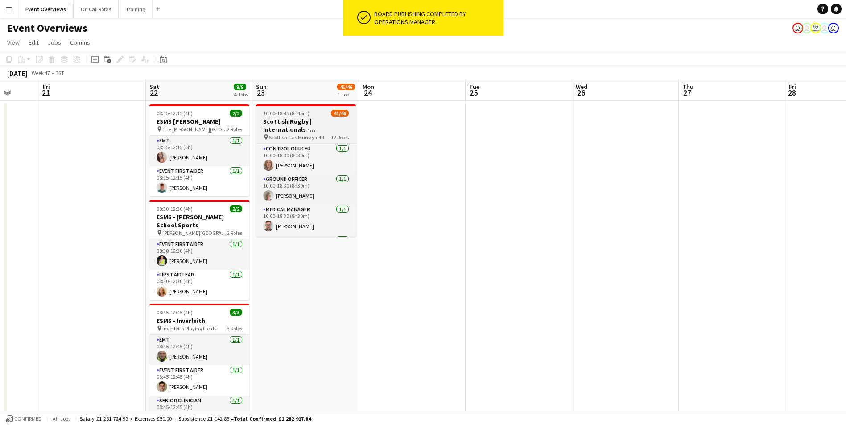
click at [291, 136] on span "Scottish Gas Murrayfield" at bounding box center [296, 137] width 55 height 7
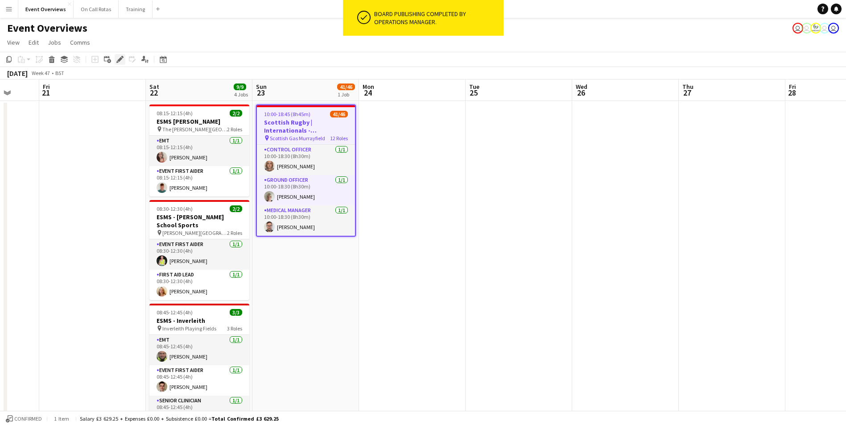
click at [123, 60] on icon "Edit" at bounding box center [119, 59] width 7 height 7
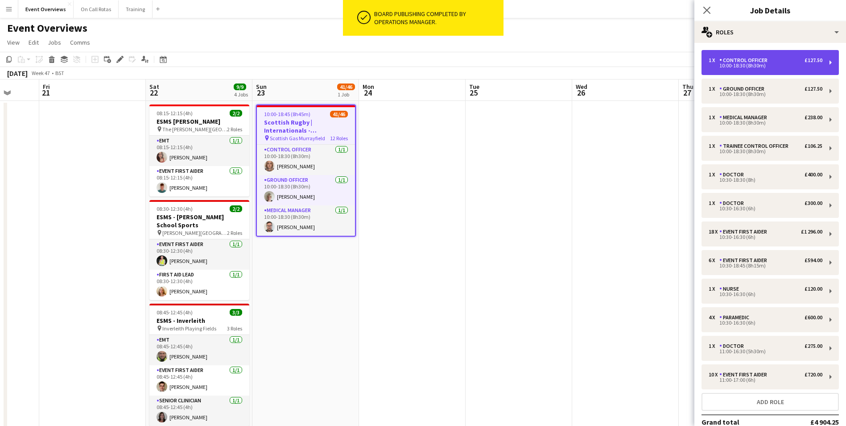
click at [749, 64] on div "10:00-18:30 (8h30m)" at bounding box center [766, 65] width 114 height 4
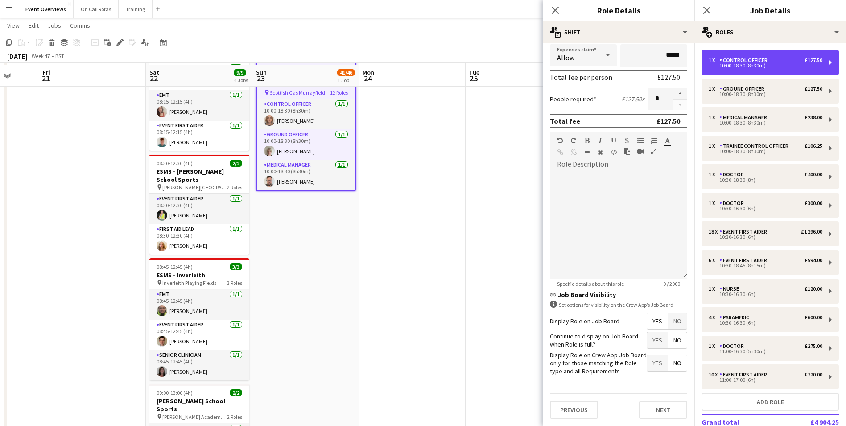
scroll to position [89, 0]
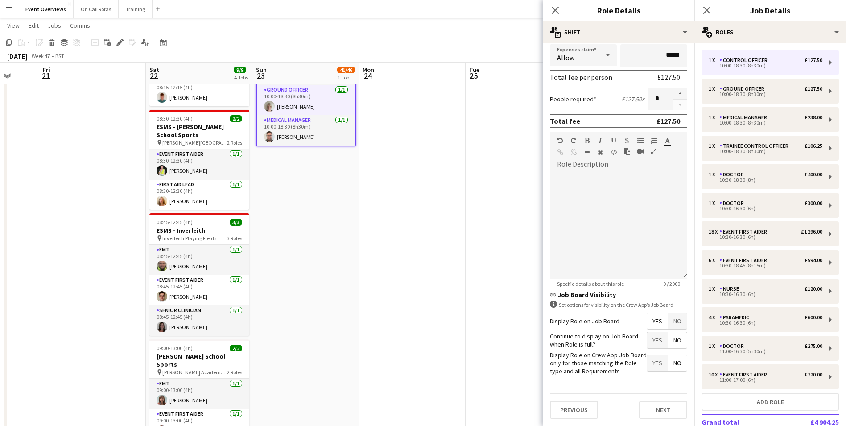
click at [656, 340] on span "Yes" at bounding box center [657, 340] width 21 height 16
click at [736, 96] on div "10:00-18:30 (8h30m)" at bounding box center [766, 94] width 114 height 4
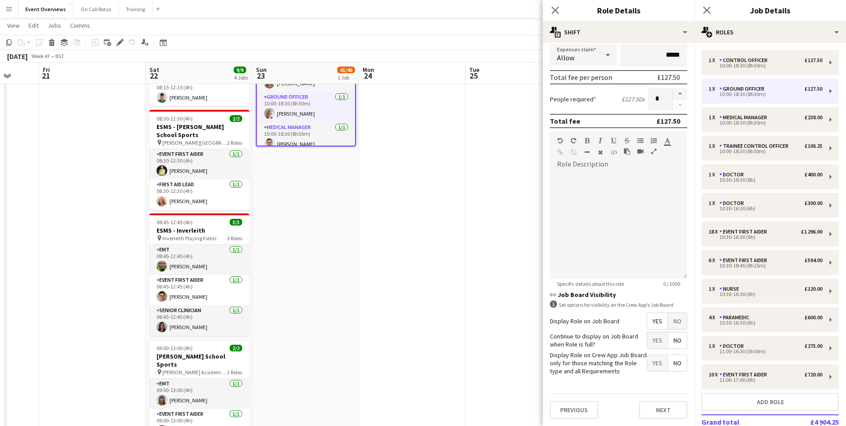
click at [650, 343] on span "Yes" at bounding box center [657, 340] width 21 height 16
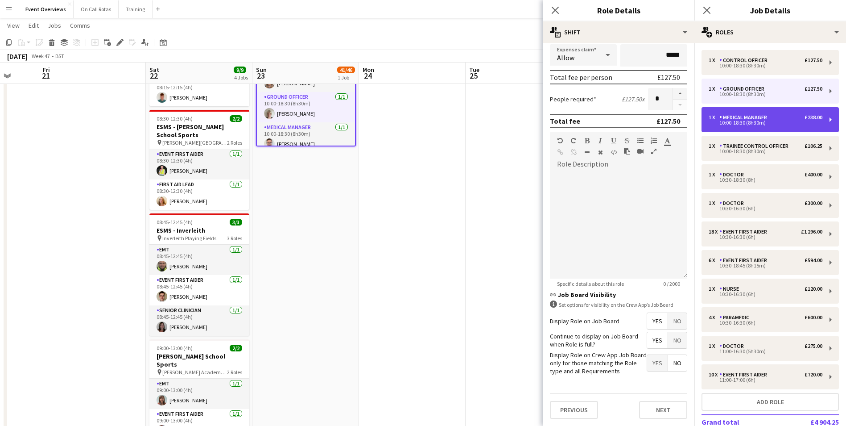
click at [758, 124] on div "10:00-18:30 (8h30m)" at bounding box center [766, 122] width 114 height 4
type input "**********"
type input "******"
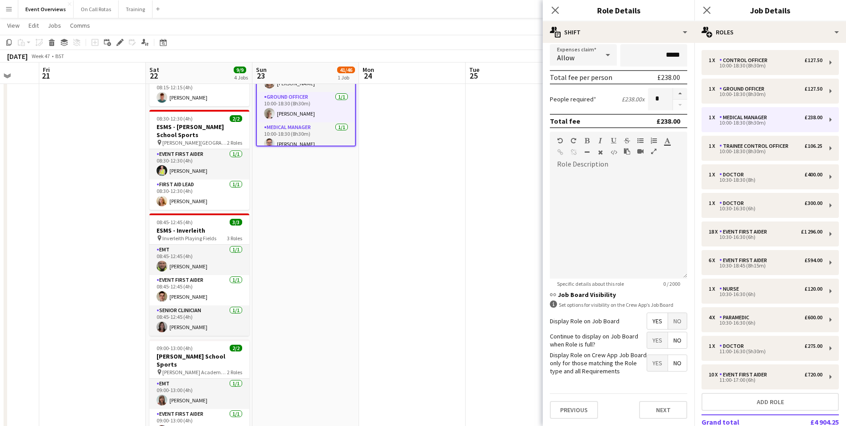
click at [649, 340] on span "Yes" at bounding box center [657, 340] width 21 height 16
click at [749, 152] on div "10:00-18:30 (8h30m)" at bounding box center [766, 151] width 114 height 4
type input "**********"
type input "******"
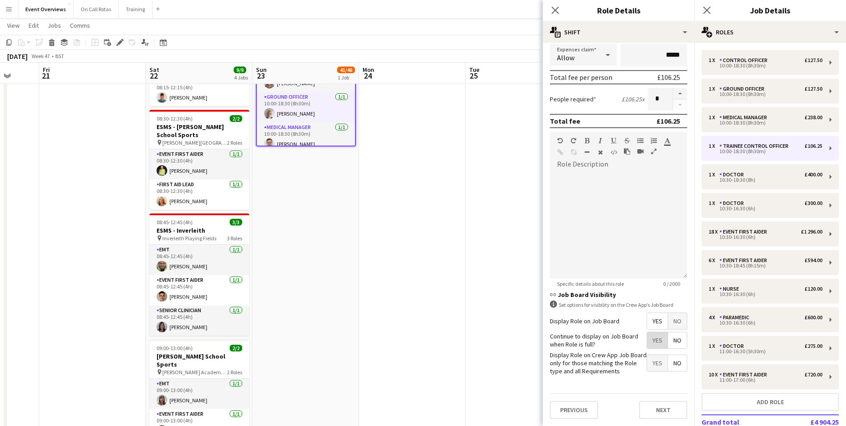
click at [652, 339] on span "Yes" at bounding box center [657, 340] width 21 height 16
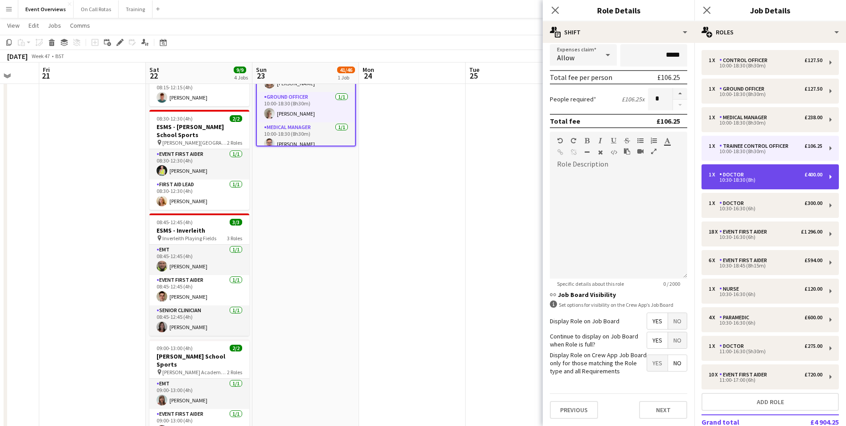
click at [749, 183] on div "1 x Doctor £400.00 10:30-18:30 (8h)" at bounding box center [770, 176] width 137 height 25
type input "******"
type input "*****"
type input "******"
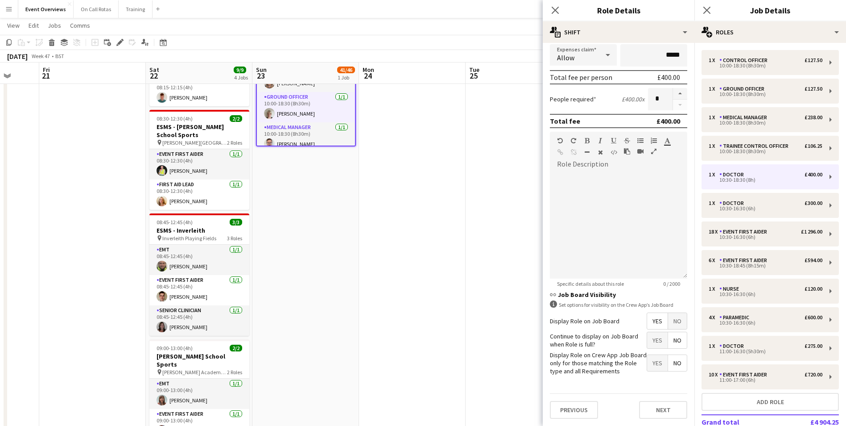
click at [647, 339] on span "Yes" at bounding box center [657, 340] width 21 height 16
click at [732, 208] on div "10:30-16:30 (6h)" at bounding box center [766, 208] width 114 height 4
type input "*****"
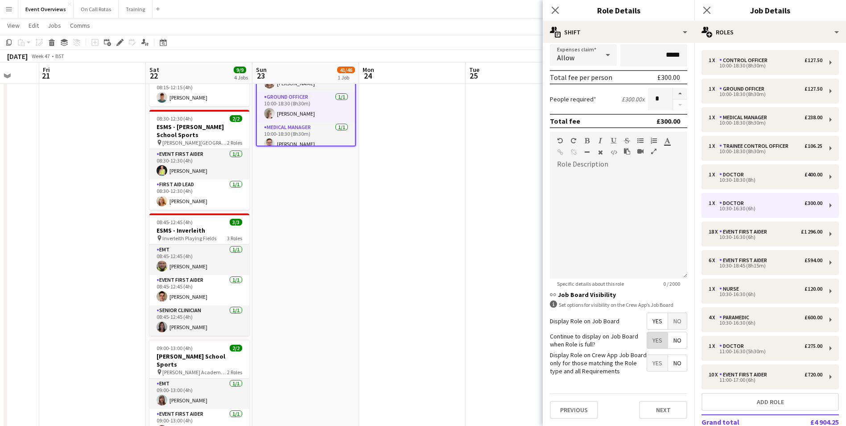
click at [648, 343] on span "Yes" at bounding box center [657, 340] width 21 height 16
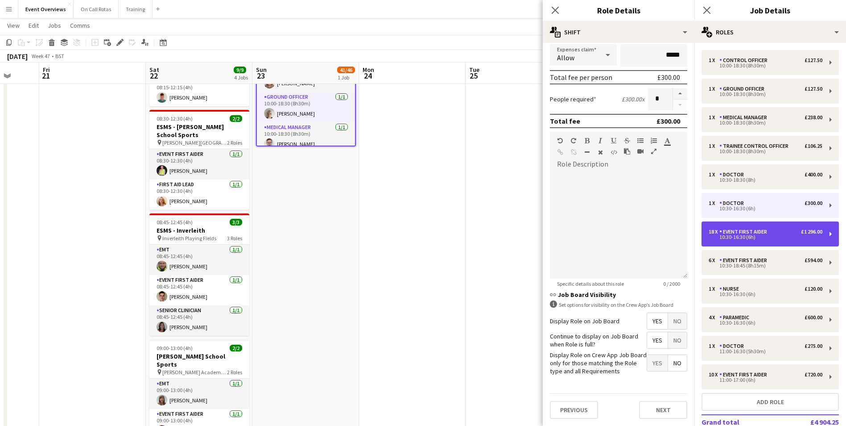
click at [756, 233] on div "Event First Aider" at bounding box center [745, 231] width 51 height 6
type input "**********"
type input "******"
type input "**"
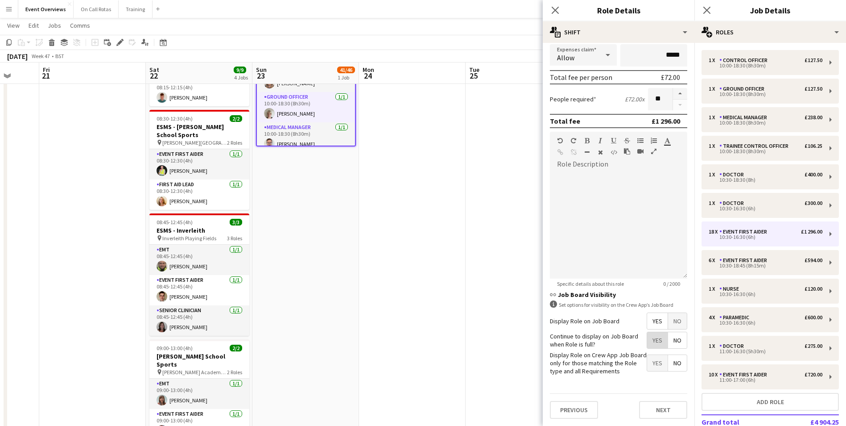
click at [647, 340] on span "Yes" at bounding box center [657, 340] width 21 height 16
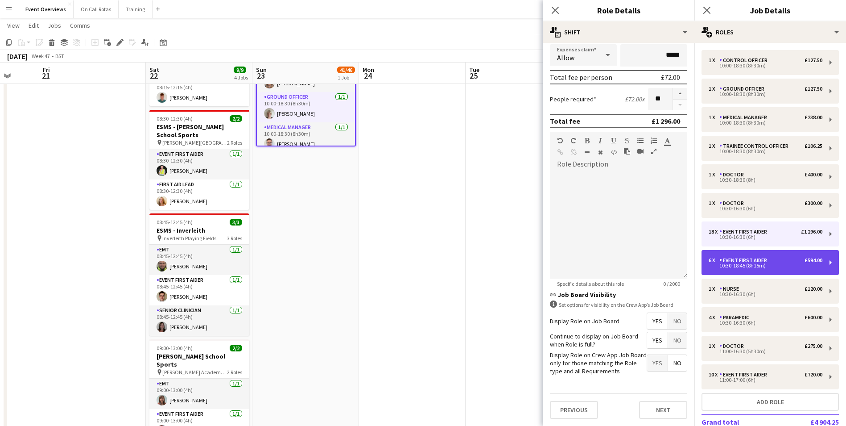
click at [737, 265] on div "10:30-18:45 (8h15m)" at bounding box center [766, 265] width 114 height 4
type input "*****"
type input "*"
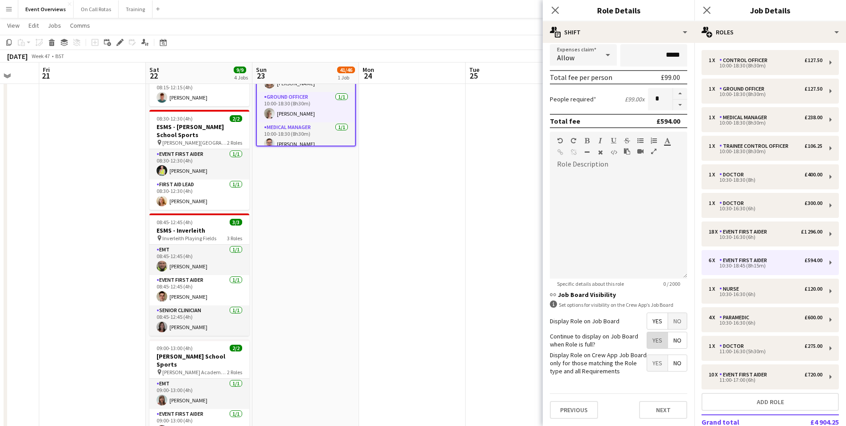
click at [650, 337] on span "Yes" at bounding box center [657, 340] width 21 height 16
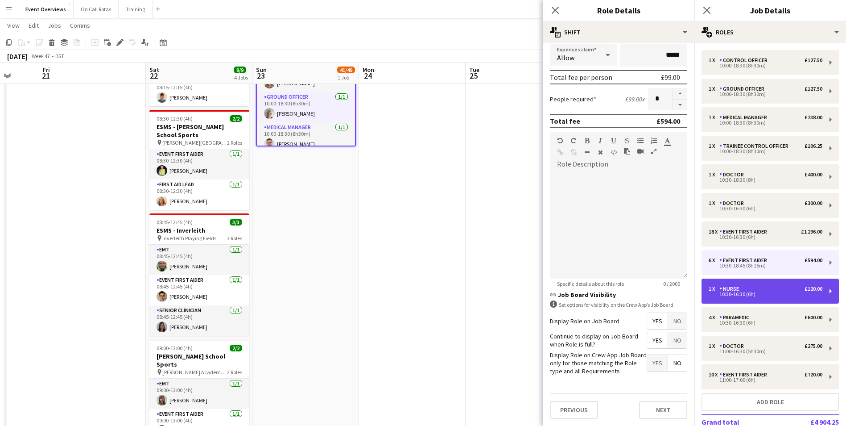
click at [732, 287] on div "Nurse" at bounding box center [731, 289] width 23 height 6
type input "*****"
type input "******"
type input "*"
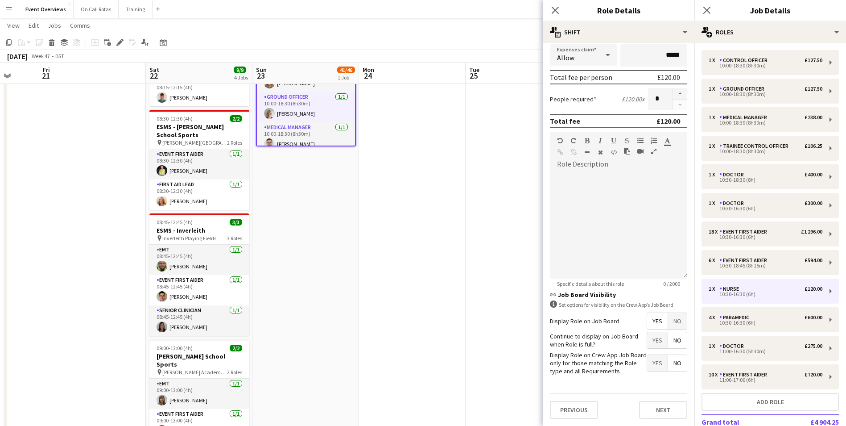
click at [653, 346] on span "Yes" at bounding box center [657, 340] width 21 height 16
click at [742, 319] on div "Paramedic" at bounding box center [736, 317] width 33 height 6
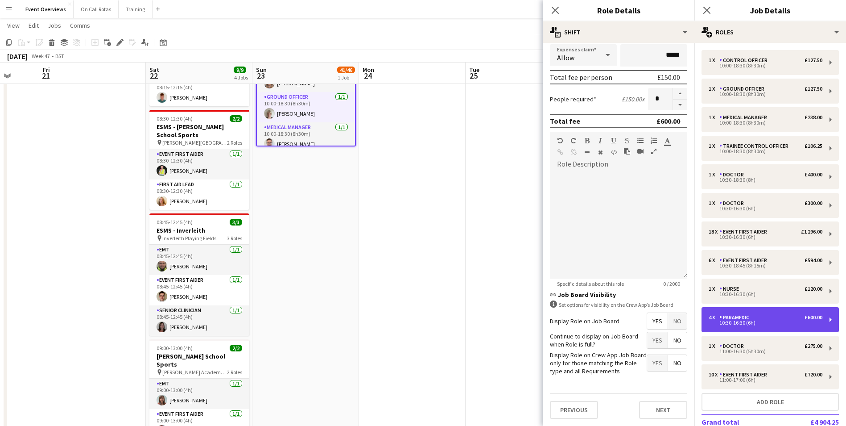
type input "*********"
type input "******"
type input "*"
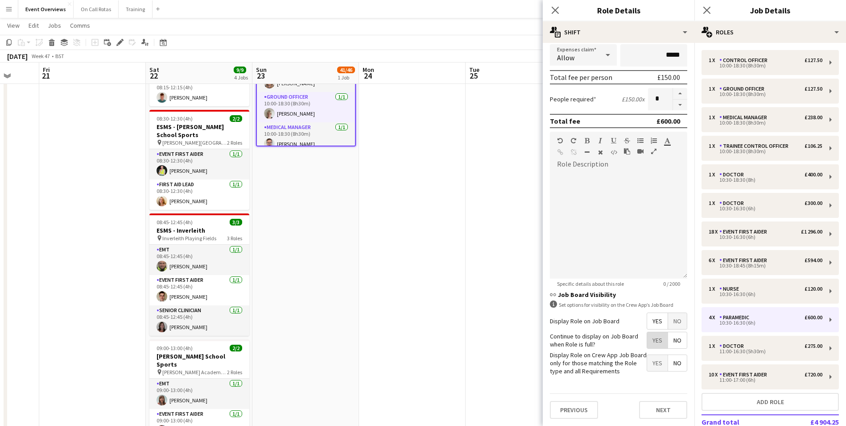
click at [651, 346] on span "Yes" at bounding box center [657, 340] width 21 height 16
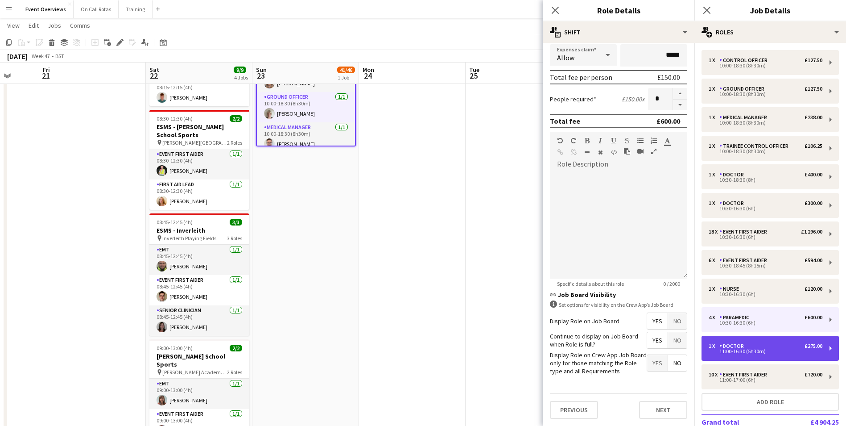
click at [732, 339] on div "1 x Doctor £275.00 11:00-16:30 (5h30m)" at bounding box center [770, 347] width 137 height 25
type input "******"
type input "*****"
type input "******"
type input "*"
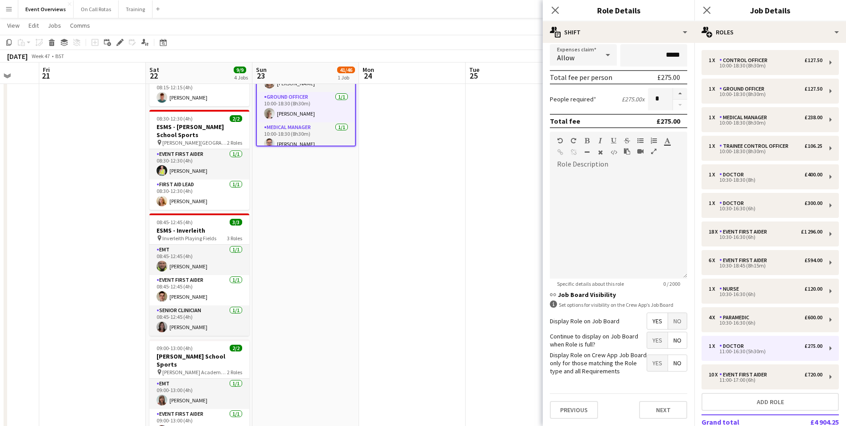
click at [656, 345] on span "Yes" at bounding box center [657, 340] width 21 height 16
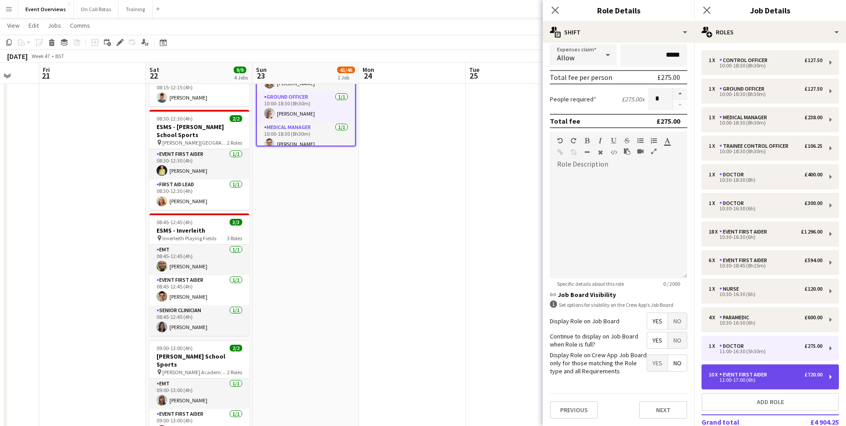
click at [734, 372] on div "Event First Aider" at bounding box center [745, 374] width 51 height 6
type input "**********"
type input "*****"
type input "******"
type input "**"
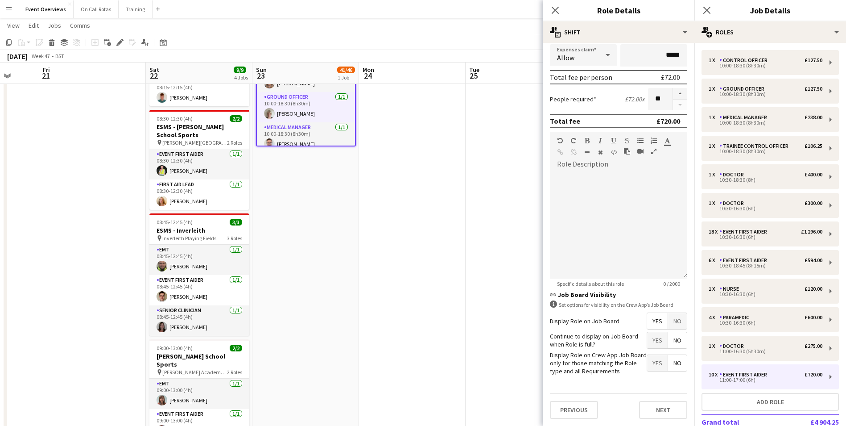
click at [648, 361] on span "Yes" at bounding box center [657, 363] width 21 height 16
click at [668, 361] on span "No" at bounding box center [677, 363] width 19 height 16
click at [648, 343] on span "Yes" at bounding box center [657, 340] width 21 height 16
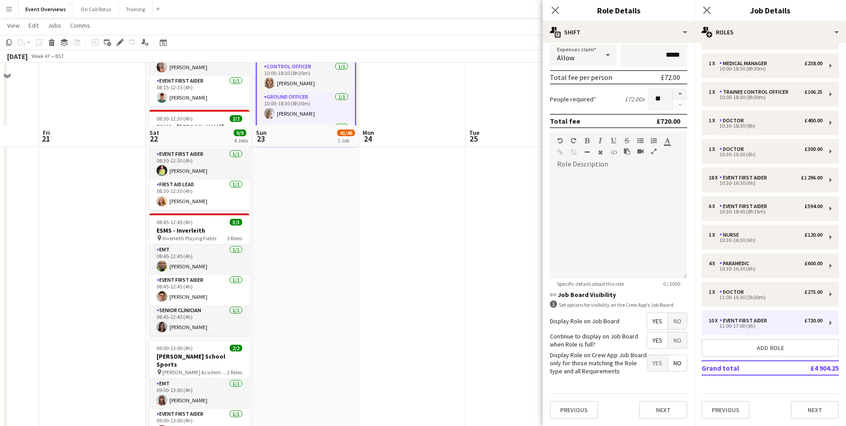
scroll to position [223, 0]
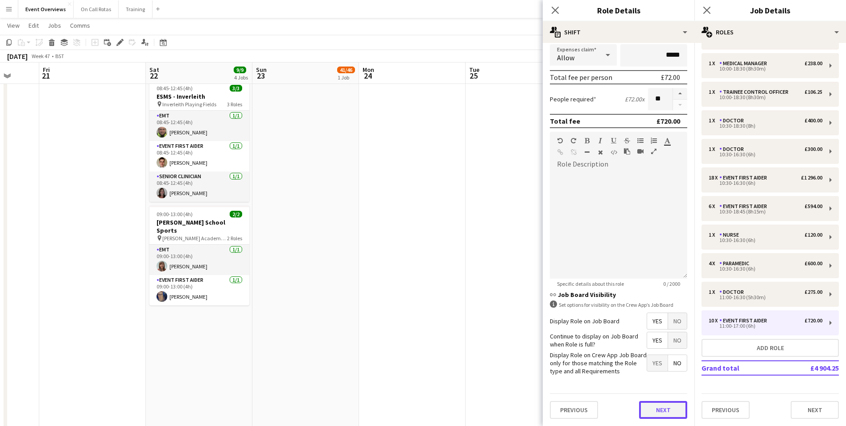
click at [653, 406] on button "Next" at bounding box center [663, 410] width 48 height 18
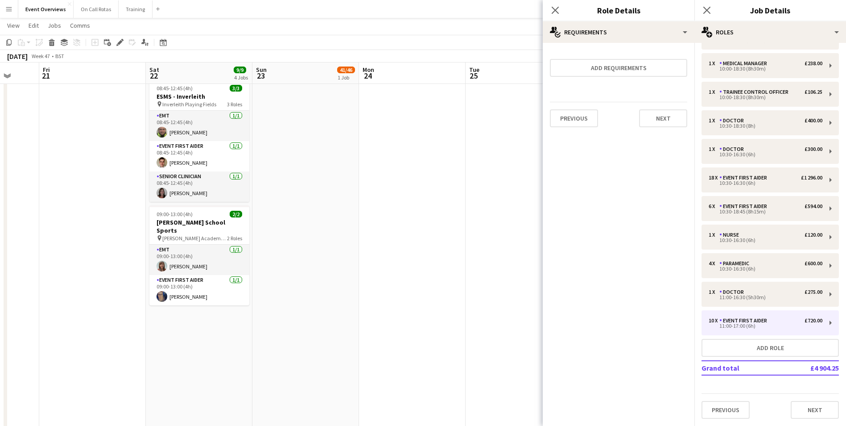
scroll to position [0, 0]
click at [811, 413] on button "Next" at bounding box center [815, 410] width 48 height 18
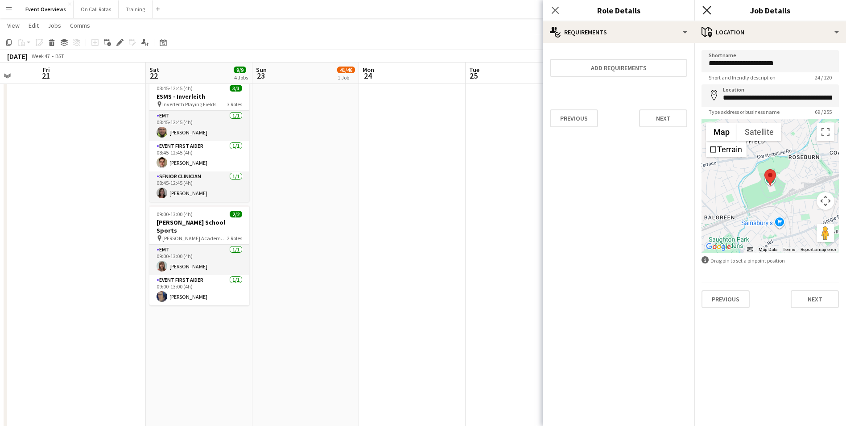
click at [704, 12] on icon "Close pop-in" at bounding box center [707, 10] width 8 height 8
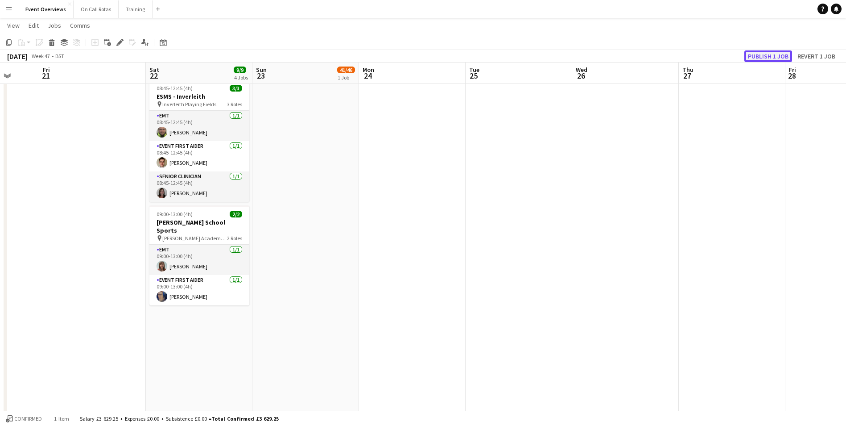
click at [759, 58] on button "Publish 1 job" at bounding box center [769, 56] width 48 height 12
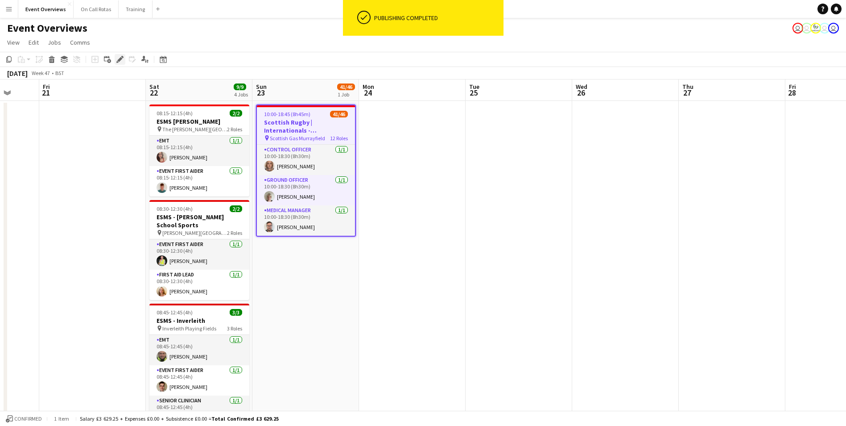
click at [116, 60] on div "Edit" at bounding box center [120, 59] width 11 height 11
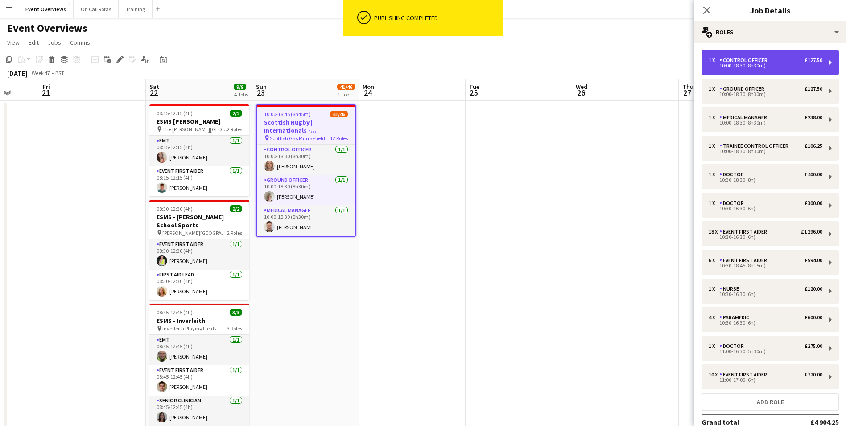
click at [763, 59] on div "Control Officer" at bounding box center [746, 60] width 52 height 6
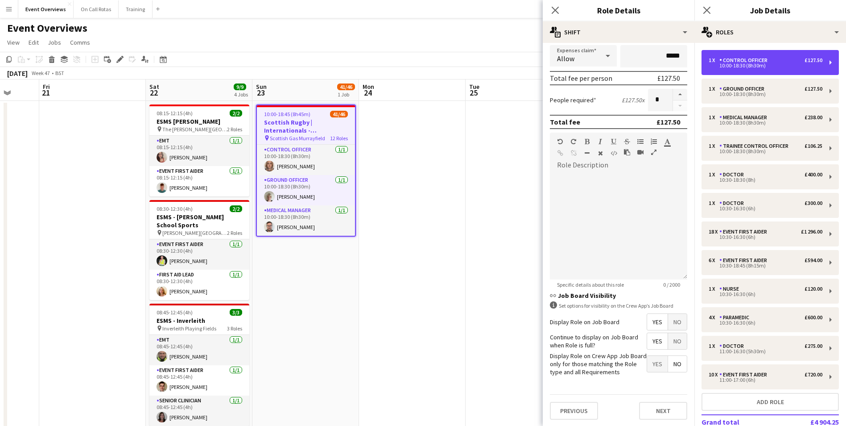
scroll to position [179, 0]
click at [555, 14] on icon "Close pop-in" at bounding box center [555, 10] width 8 height 8
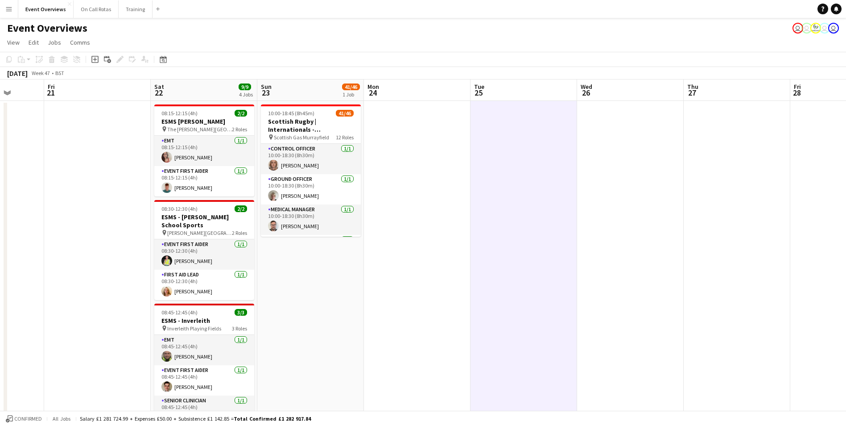
scroll to position [0, 250]
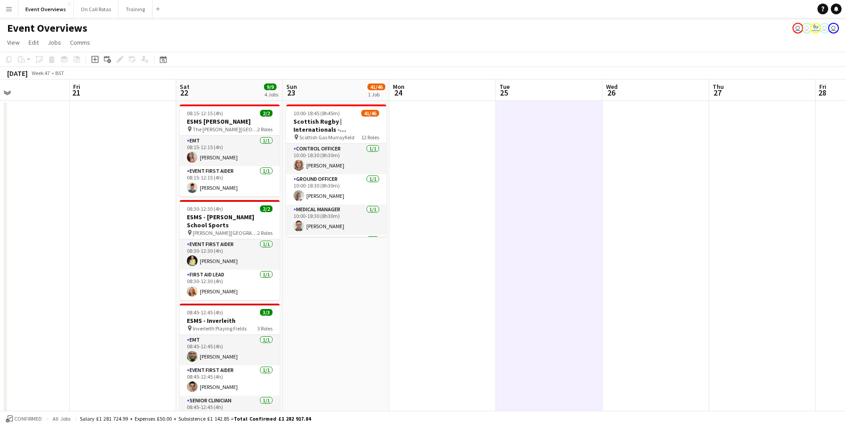
drag, startPoint x: 421, startPoint y: 244, endPoint x: 558, endPoint y: 242, distance: 137.0
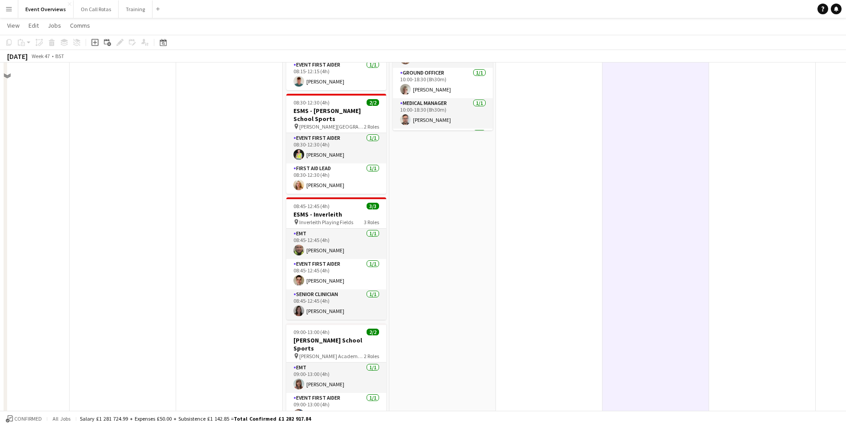
scroll to position [0, 0]
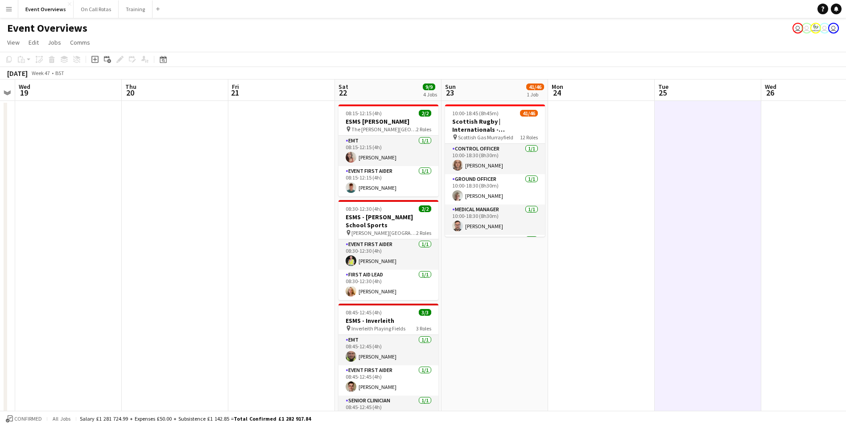
drag, startPoint x: 48, startPoint y: 278, endPoint x: 527, endPoint y: 169, distance: 491.0
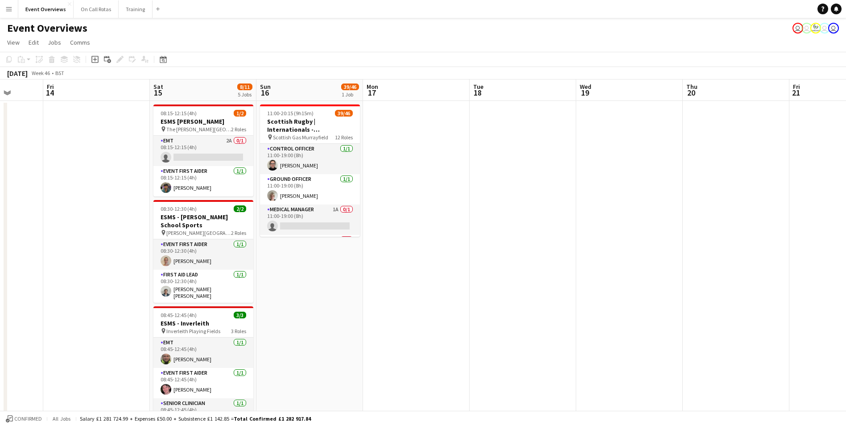
drag, startPoint x: 294, startPoint y: 179, endPoint x: 440, endPoint y: 164, distance: 147.2
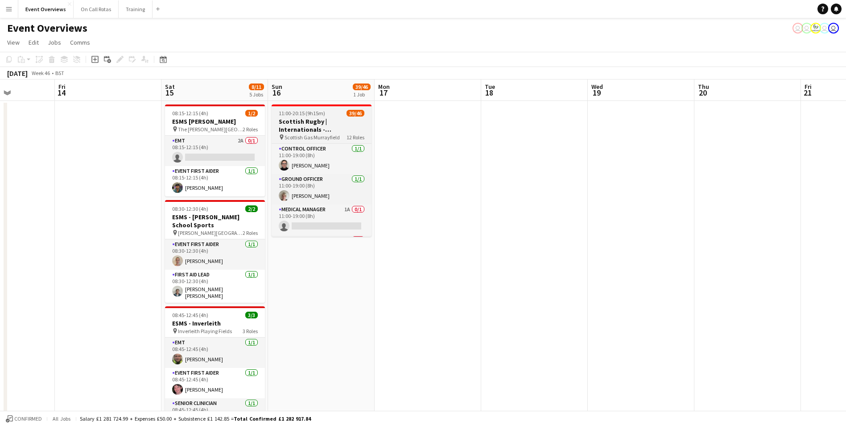
click at [306, 116] on app-job-card "11:00-20:15 (9h15m) 39/46 Scottish Rugby | Internationals - Scotland v Aregenti…" at bounding box center [322, 170] width 100 height 132
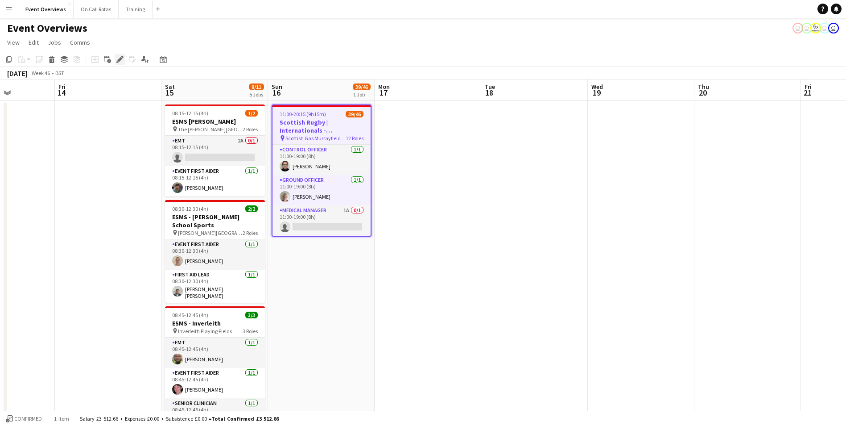
click at [119, 58] on icon "Edit" at bounding box center [119, 59] width 7 height 7
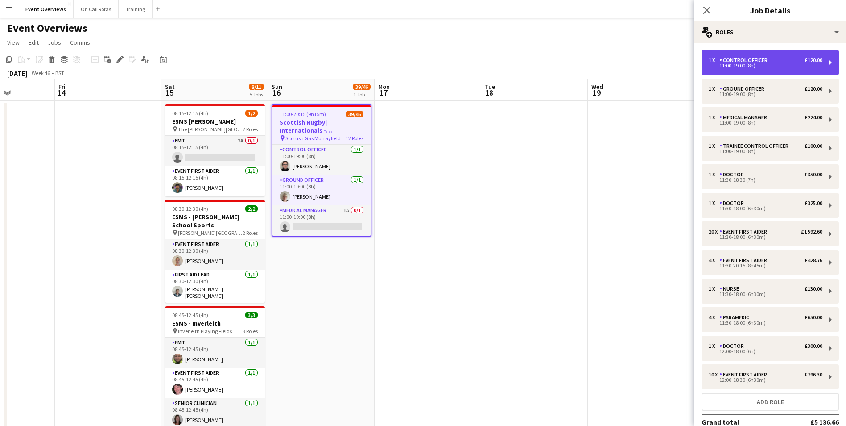
click at [739, 53] on div "1 x Control Officer £120.00 11:00-19:00 (8h)" at bounding box center [770, 62] width 137 height 25
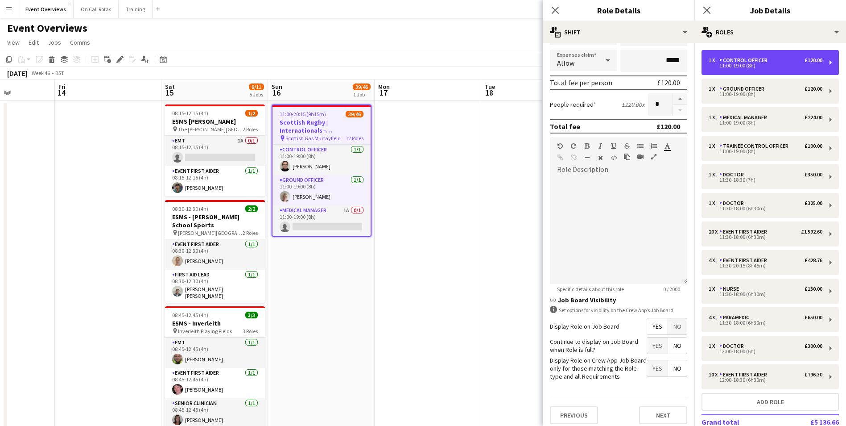
scroll to position [179, 0]
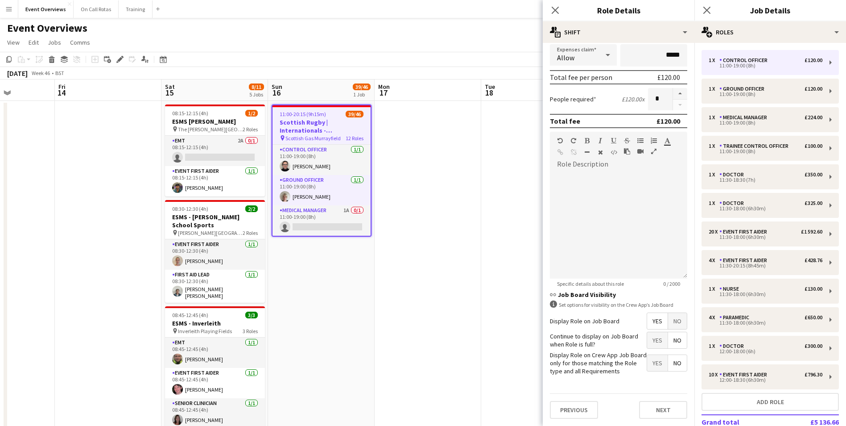
click at [651, 343] on span "Yes" at bounding box center [657, 340] width 21 height 16
click at [771, 91] on div "1 x Ground Officer £120.00" at bounding box center [766, 89] width 114 height 6
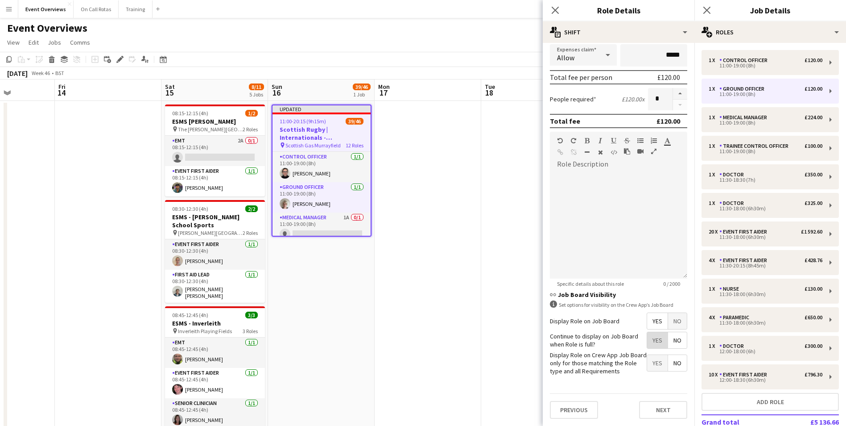
click at [647, 338] on span "Yes" at bounding box center [657, 340] width 21 height 16
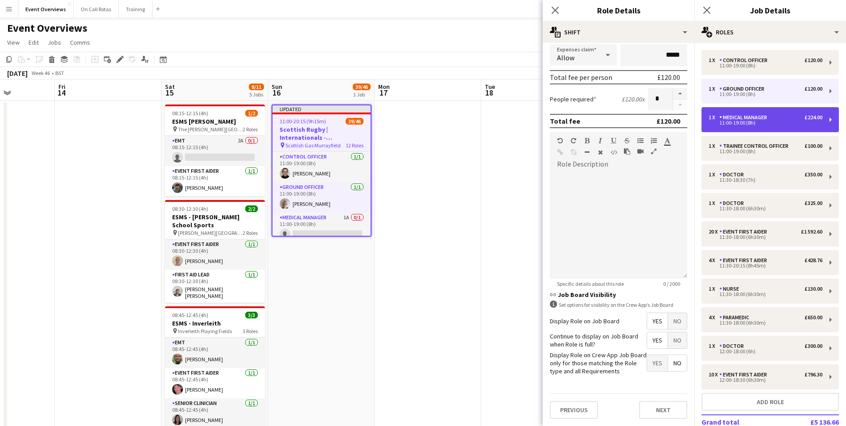
click at [740, 121] on div "11:00-19:00 (8h)" at bounding box center [766, 122] width 114 height 4
type input "**********"
type input "******"
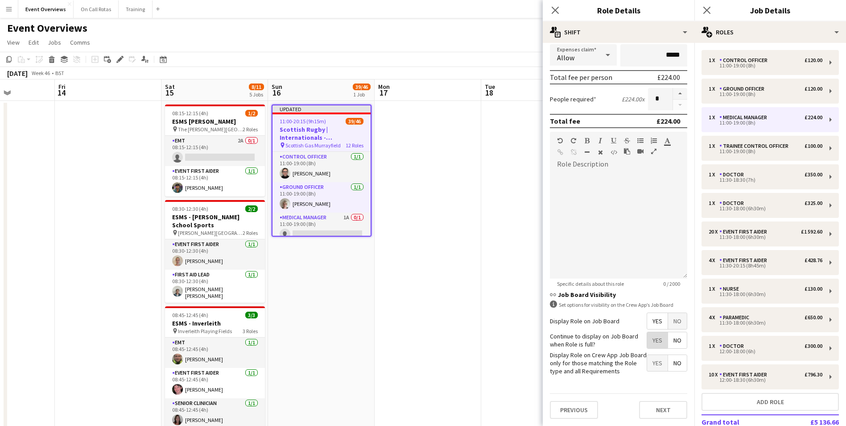
click at [647, 337] on span "Yes" at bounding box center [657, 340] width 21 height 16
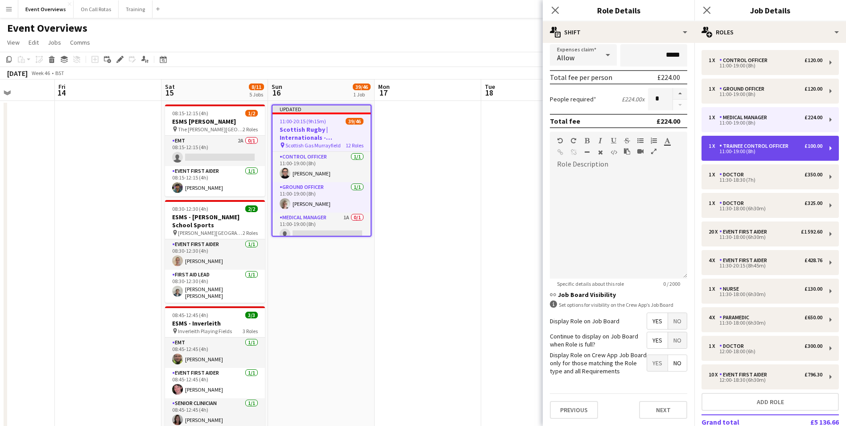
click at [740, 156] on div "1 x Trainee Control Officer £100.00 11:00-19:00 (8h)" at bounding box center [770, 148] width 137 height 25
type input "**********"
type input "******"
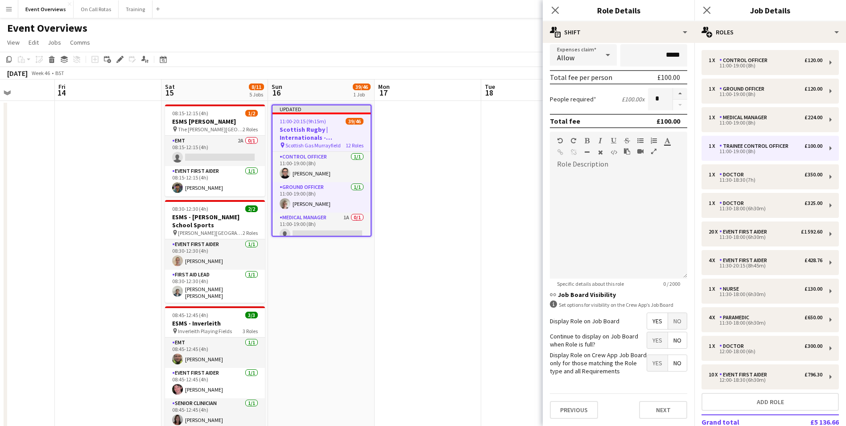
click at [651, 343] on span "Yes" at bounding box center [657, 340] width 21 height 16
click at [730, 179] on div "11:30-18:30 (7h)" at bounding box center [766, 180] width 114 height 4
type input "******"
type input "*****"
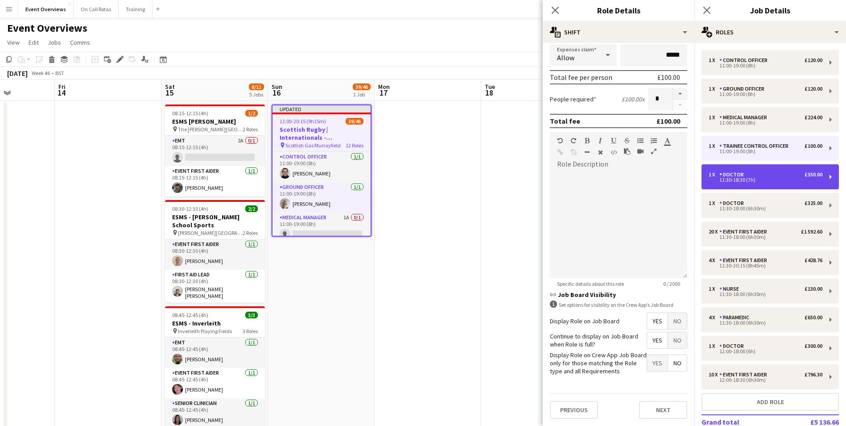
type input "******"
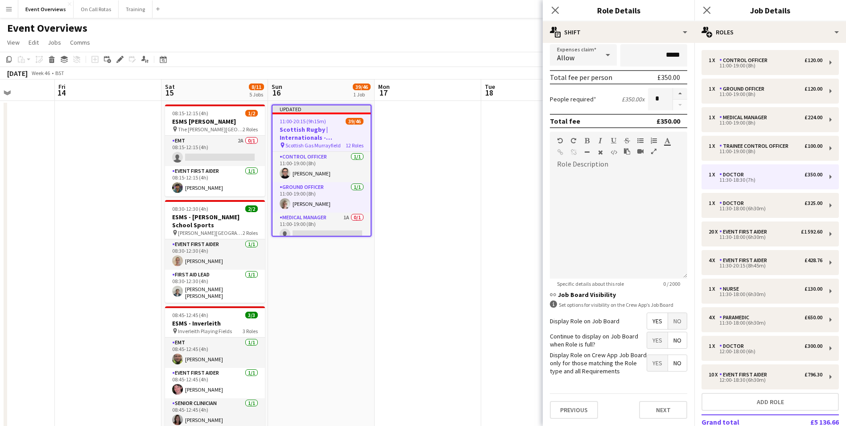
click at [738, 135] on div "1 x Control Officer £120.00 11:00-19:00 (8h) 1 x Ground Officer £120.00 11:00-1…" at bounding box center [771, 261] width 152 height 422
click at [739, 140] on div "1 x Trainee Control Officer £100.00 11:00-19:00 (8h)" at bounding box center [770, 148] width 137 height 25
type input "**********"
type input "*****"
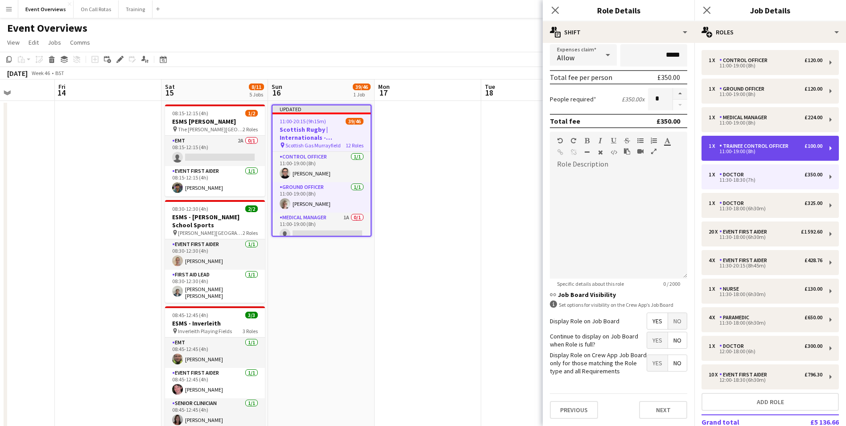
type input "******"
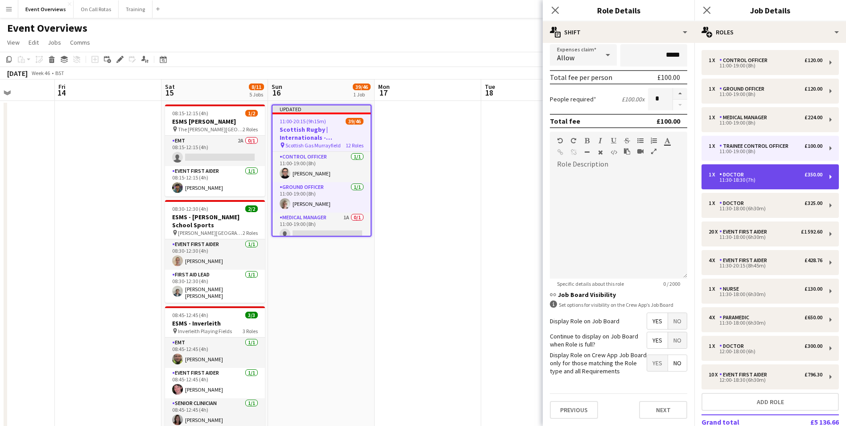
click at [767, 173] on div "1 x Doctor £350.00" at bounding box center [766, 174] width 114 height 6
type input "******"
type input "*****"
type input "******"
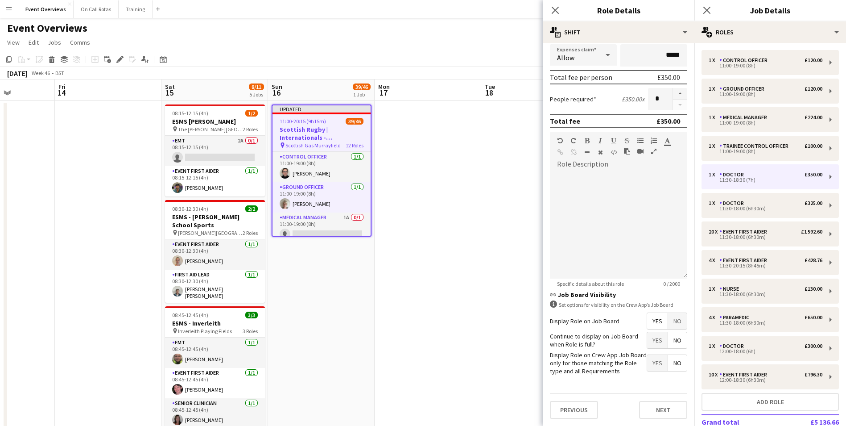
click at [654, 338] on span "Yes" at bounding box center [657, 340] width 21 height 16
click at [743, 201] on div "Doctor" at bounding box center [734, 203] width 28 height 6
type input "*****"
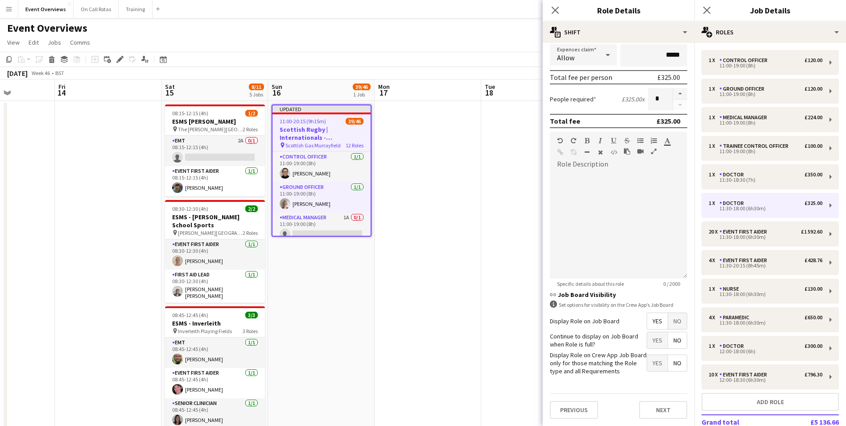
click at [649, 335] on span "Yes" at bounding box center [657, 340] width 21 height 16
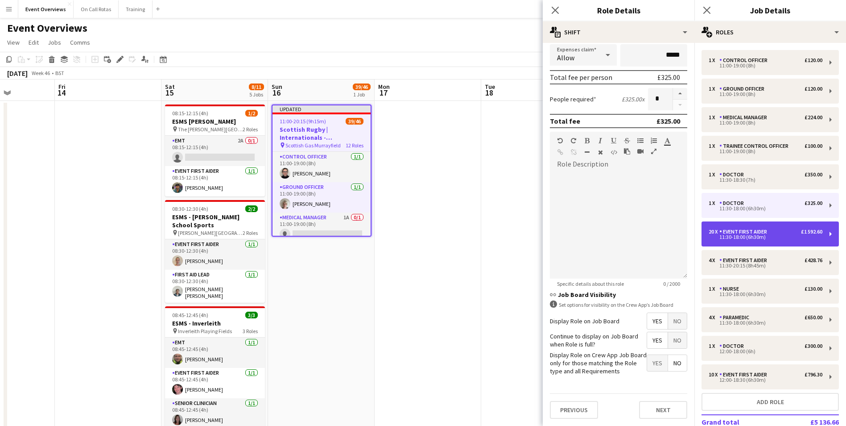
click at [741, 241] on div "20 x Event First Aider £1 592.60 11:30-18:00 (6h30m)" at bounding box center [770, 233] width 137 height 25
type input "**********"
type input "******"
type input "**"
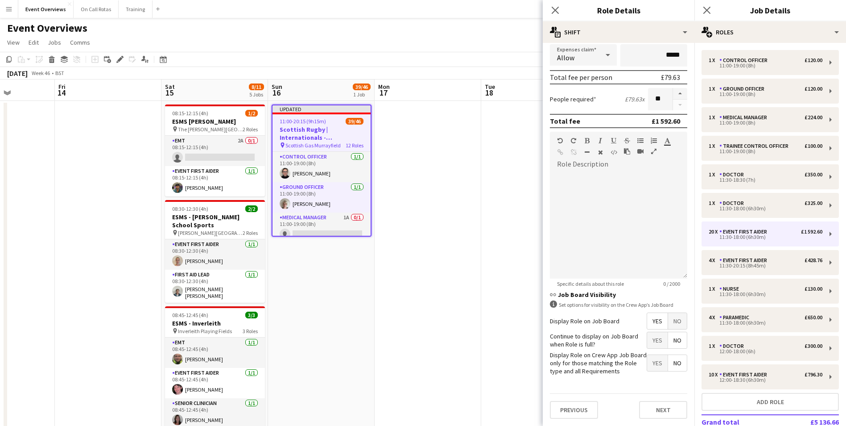
click at [648, 342] on span "Yes" at bounding box center [657, 340] width 21 height 16
click at [754, 278] on div "1 x Control Officer £120.00 11:00-19:00 (8h) 1 x Ground Officer £120.00 11:00-1…" at bounding box center [771, 261] width 152 height 422
click at [741, 293] on div "11:30-18:00 (6h30m)" at bounding box center [766, 294] width 114 height 4
type input "*****"
type input "******"
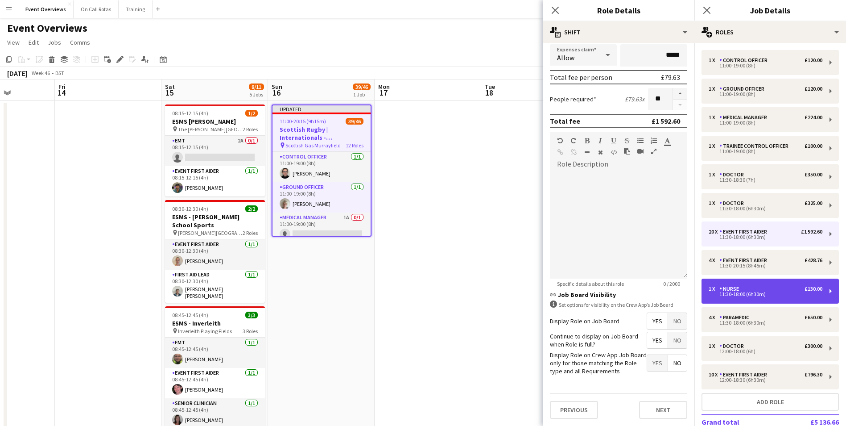
type input "*"
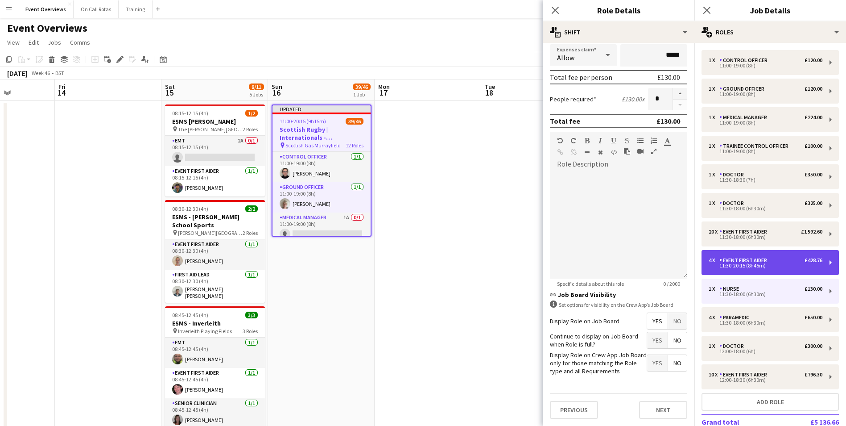
click at [727, 260] on div "Event First Aider" at bounding box center [745, 260] width 51 height 6
type input "**********"
type input "*****"
type input "******"
type input "*"
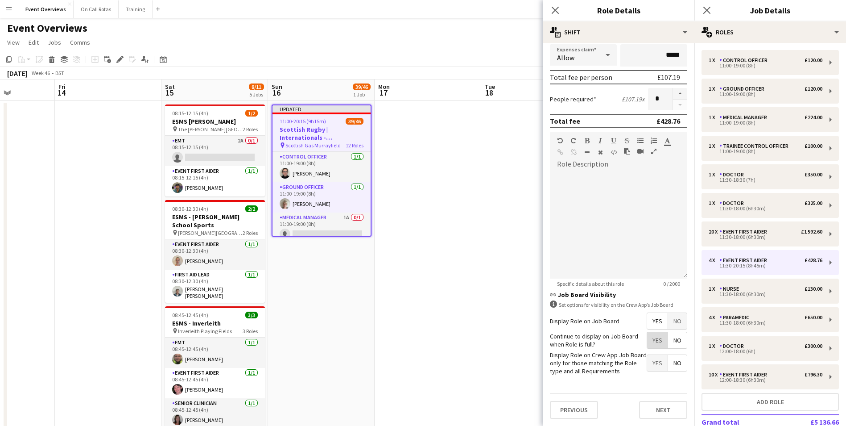
click at [654, 344] on span "Yes" at bounding box center [657, 340] width 21 height 16
click at [725, 304] on div "1 x Control Officer £120.00 11:00-19:00 (8h) 1 x Ground Officer £120.00 11:00-1…" at bounding box center [771, 261] width 152 height 422
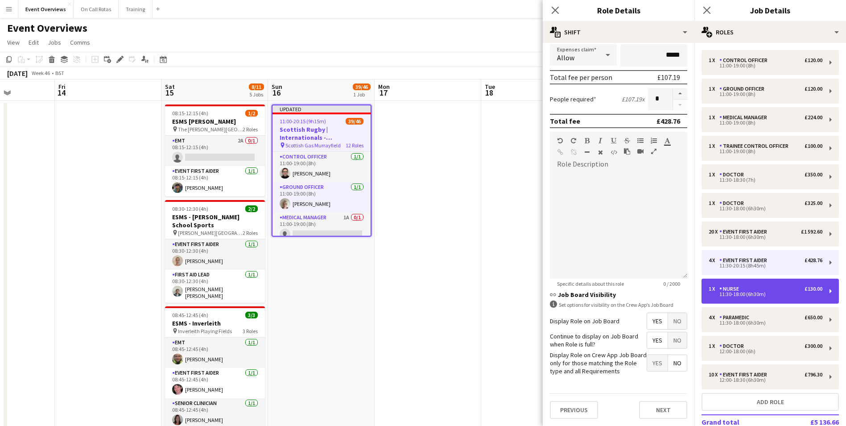
click at [725, 286] on div "Nurse" at bounding box center [731, 289] width 23 height 6
type input "*****"
type input "******"
type input "*"
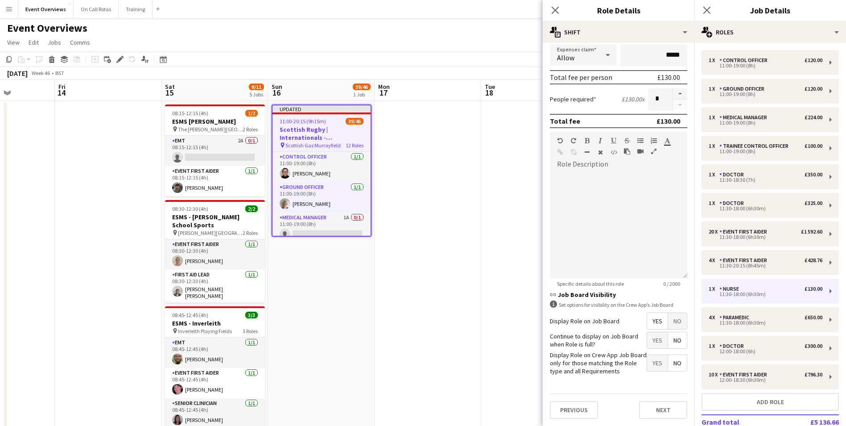
click at [648, 341] on span "Yes" at bounding box center [657, 340] width 21 height 16
click at [728, 320] on div "Paramedic" at bounding box center [736, 317] width 33 height 6
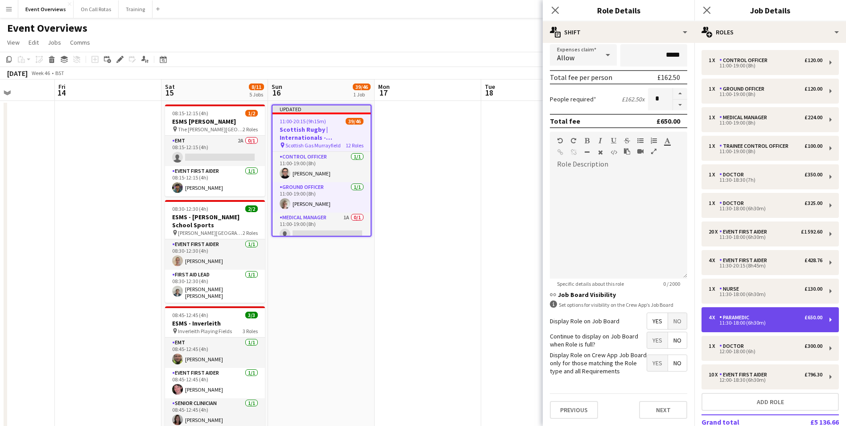
type input "*********"
type input "******"
type input "*"
click at [647, 342] on span "Yes" at bounding box center [657, 340] width 21 height 16
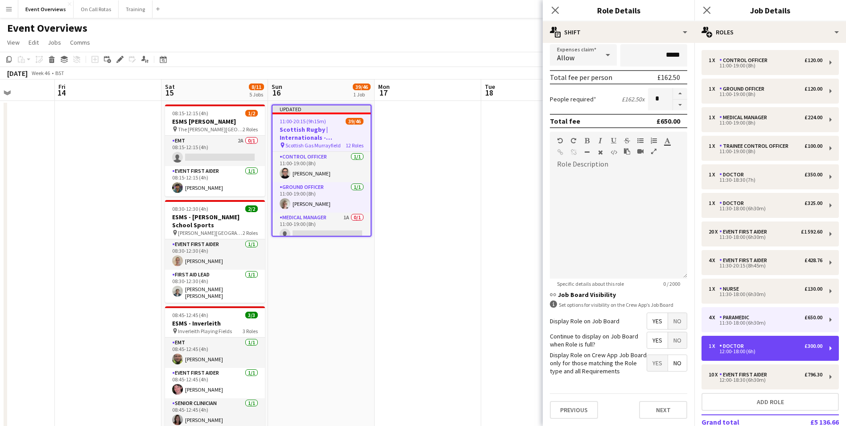
drag, startPoint x: 742, startPoint y: 351, endPoint x: 720, endPoint y: 360, distance: 24.6
click at [743, 351] on div "12:00-18:00 (6h)" at bounding box center [766, 351] width 114 height 4
type input "******"
type input "*****"
type input "******"
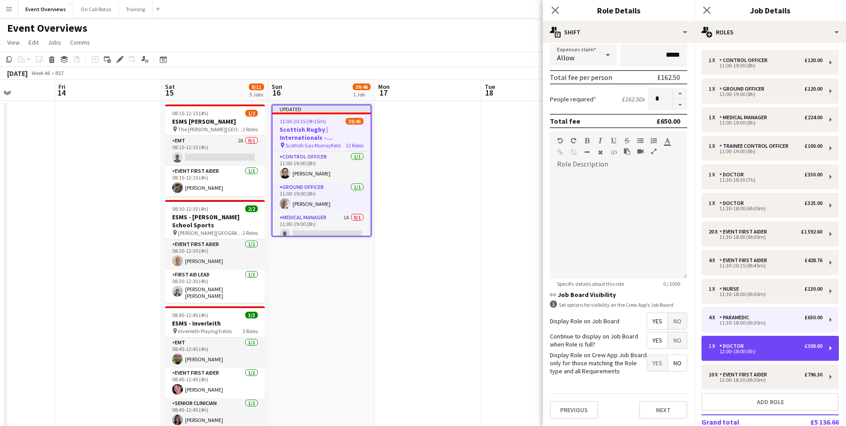
type input "*"
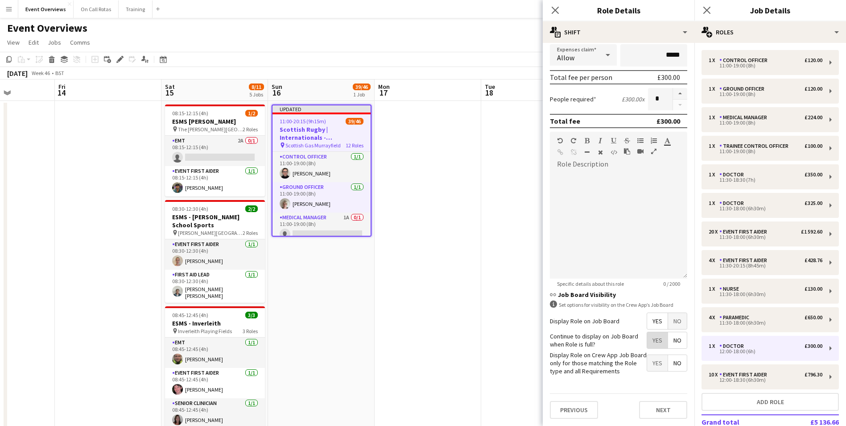
click at [655, 346] on span "Yes" at bounding box center [657, 340] width 21 height 16
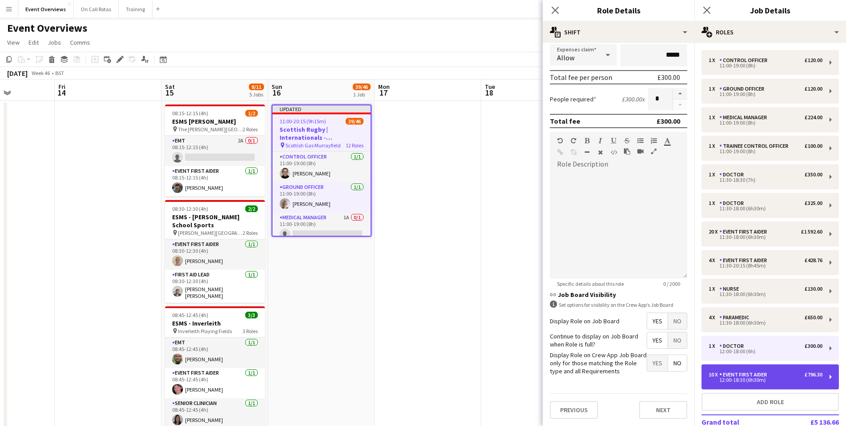
click at [732, 373] on div "Event First Aider" at bounding box center [745, 374] width 51 height 6
type input "**********"
type input "*****"
type input "******"
type input "**"
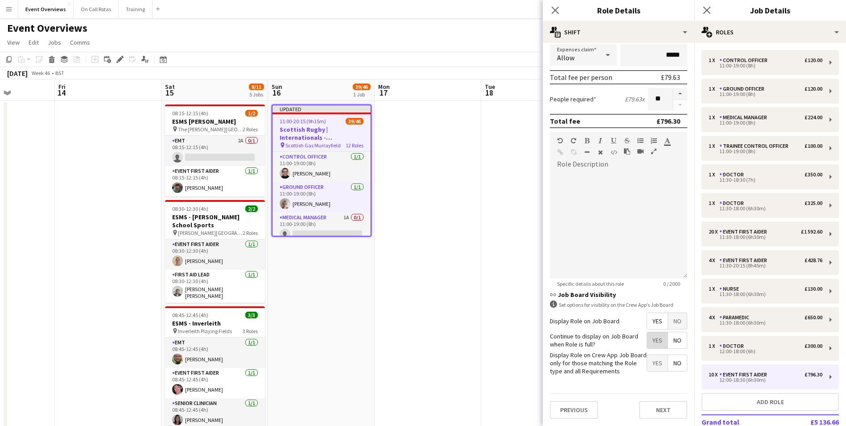
click at [648, 343] on span "Yes" at bounding box center [657, 340] width 21 height 16
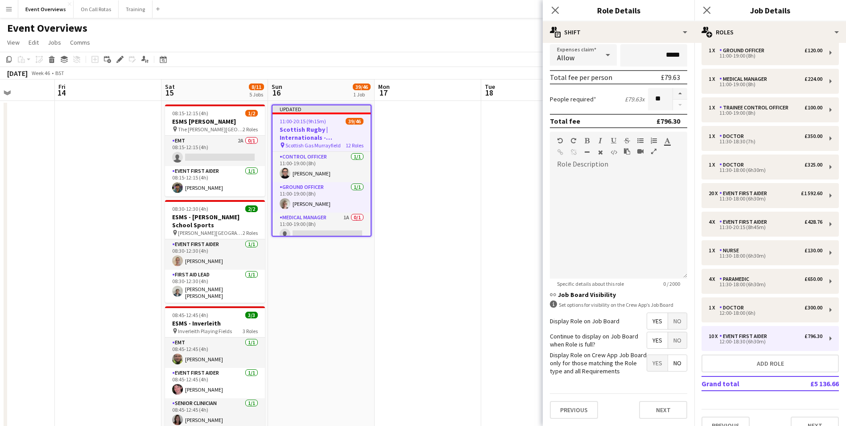
scroll to position [54, 0]
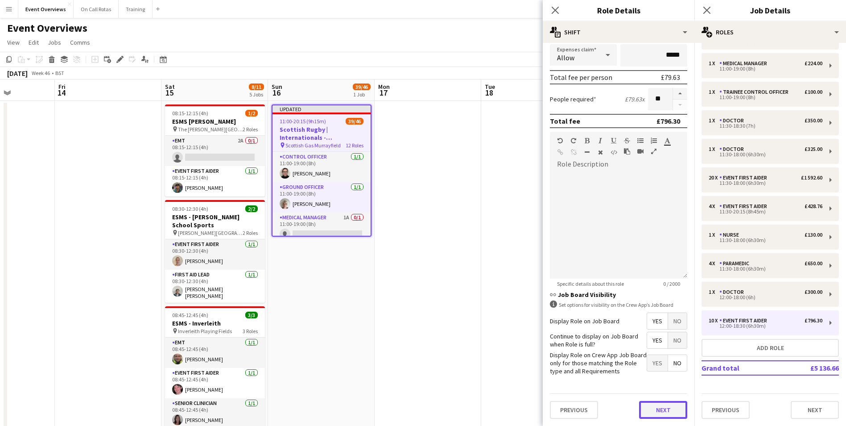
click at [659, 408] on button "Next" at bounding box center [663, 410] width 48 height 18
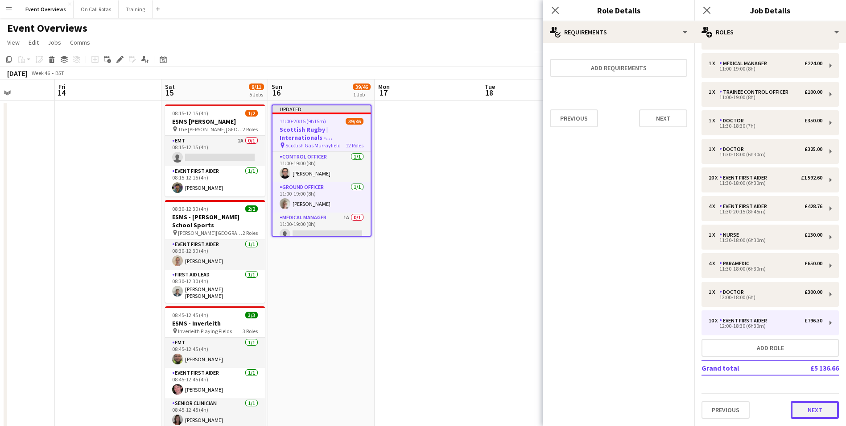
click at [800, 411] on button "Next" at bounding box center [815, 410] width 48 height 18
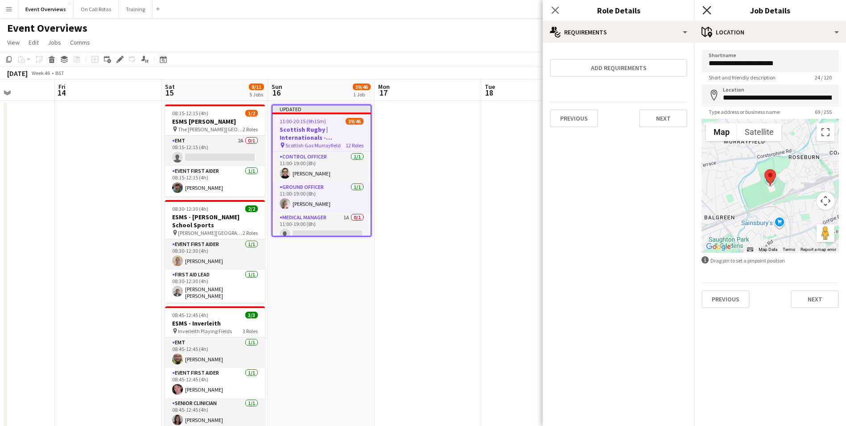
click at [709, 8] on icon at bounding box center [707, 10] width 8 height 8
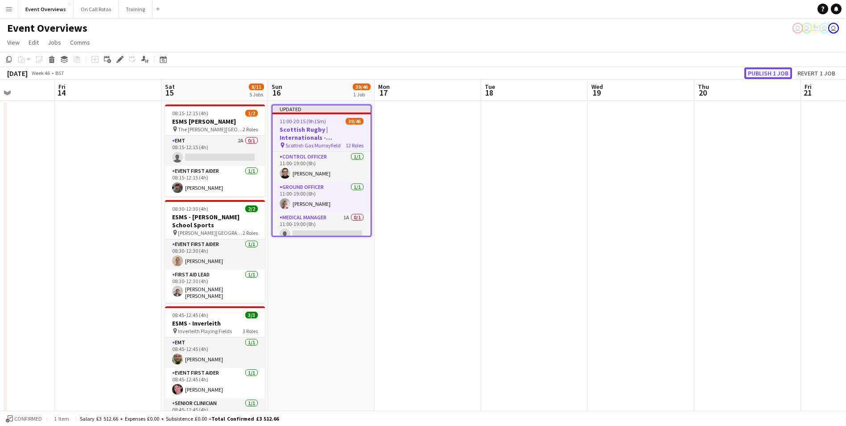
click at [762, 73] on button "Publish 1 job" at bounding box center [769, 73] width 48 height 12
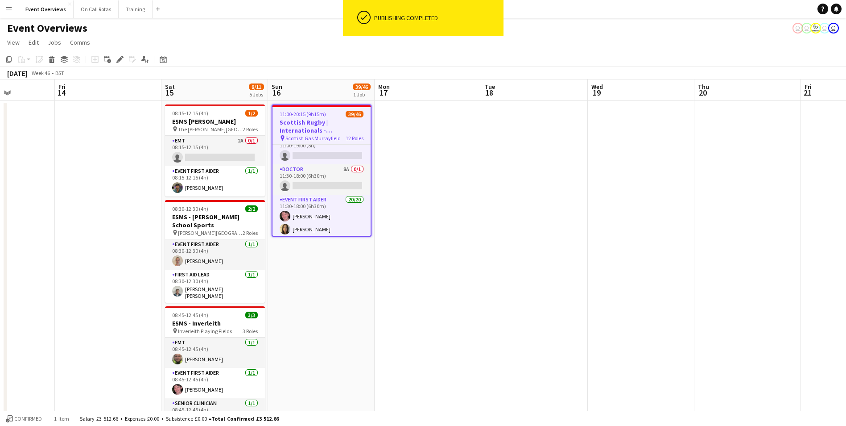
scroll to position [89, 0]
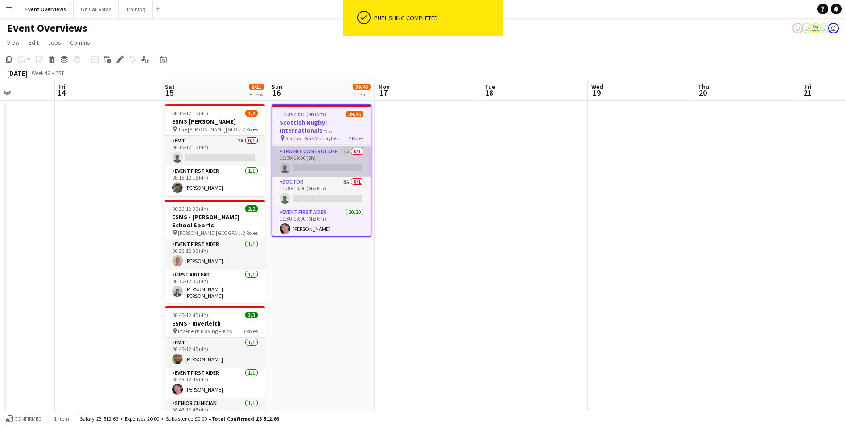
click at [312, 151] on app-card-role "Trainee Control Officer 1A 0/1 11:00-19:00 (8h) single-neutral-actions" at bounding box center [322, 161] width 98 height 30
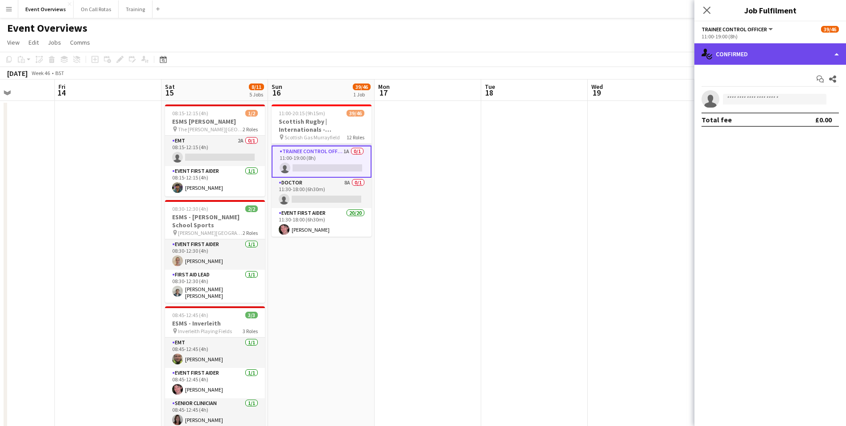
click at [746, 55] on div "single-neutral-actions-check-2 Confirmed" at bounding box center [771, 53] width 152 height 21
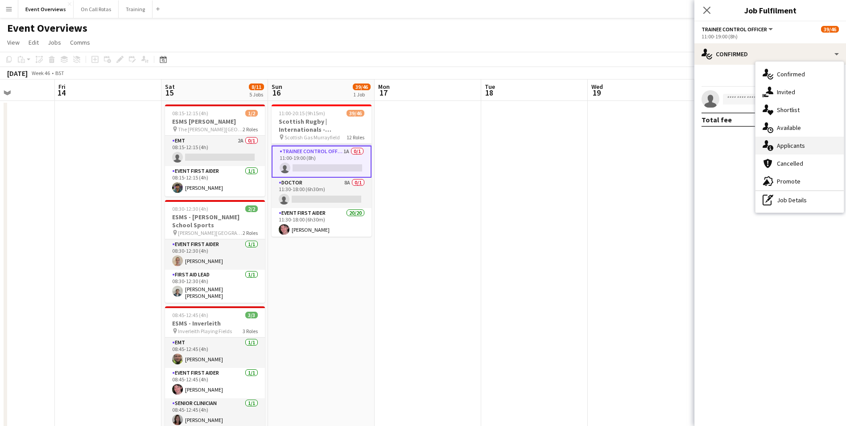
click at [781, 148] on span "Applicants" at bounding box center [791, 145] width 28 height 8
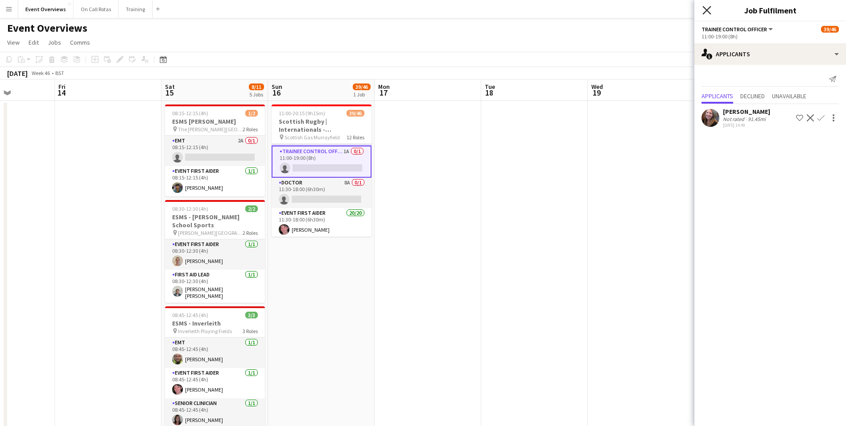
click at [705, 12] on icon at bounding box center [707, 10] width 8 height 8
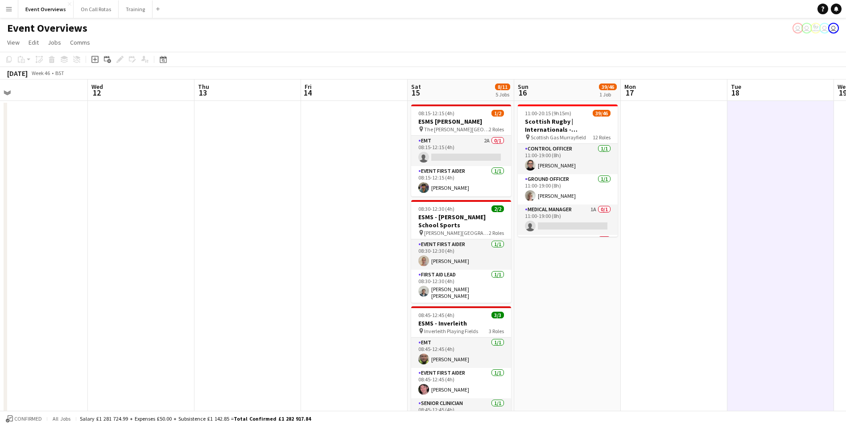
scroll to position [0, 213]
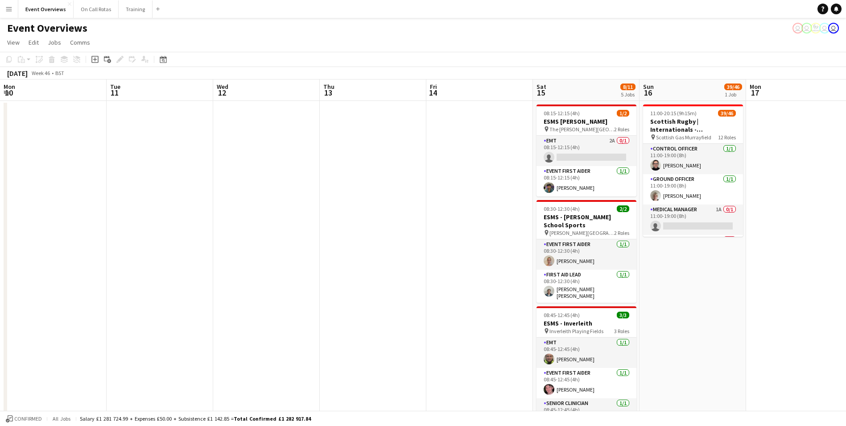
drag, startPoint x: 412, startPoint y: 183, endPoint x: 783, endPoint y: 161, distance: 372.3
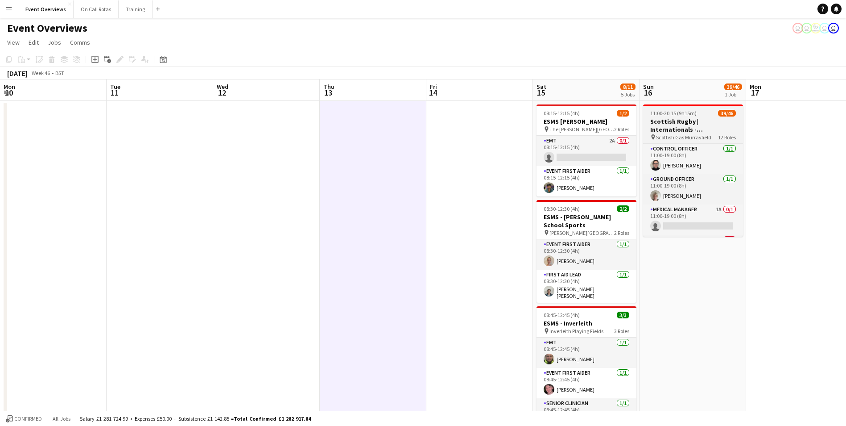
click at [691, 128] on h3 "Scottish Rugby | Internationals - Scotland v Aregentina" at bounding box center [693, 125] width 100 height 16
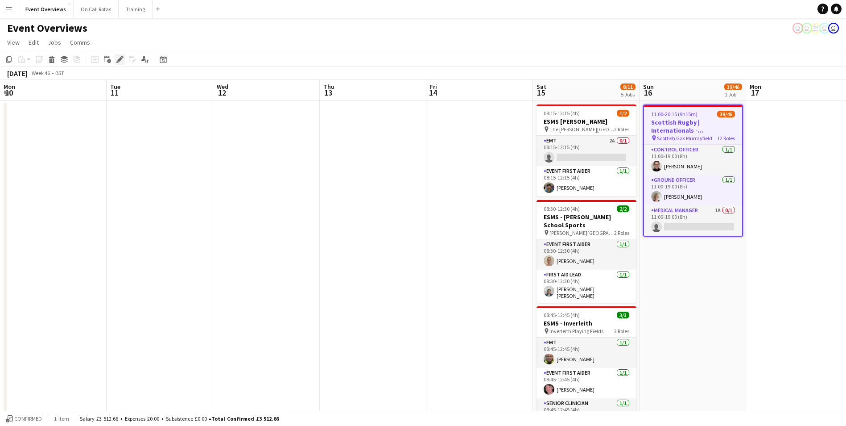
click at [118, 59] on icon "Edit" at bounding box center [119, 59] width 7 height 7
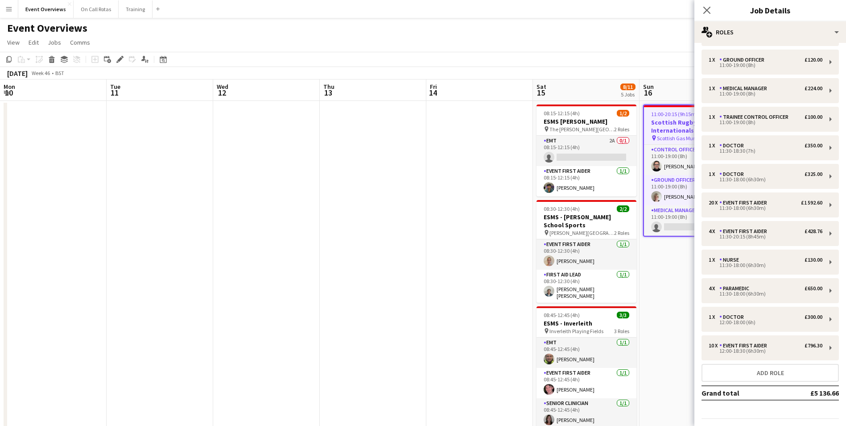
scroll to position [54, 0]
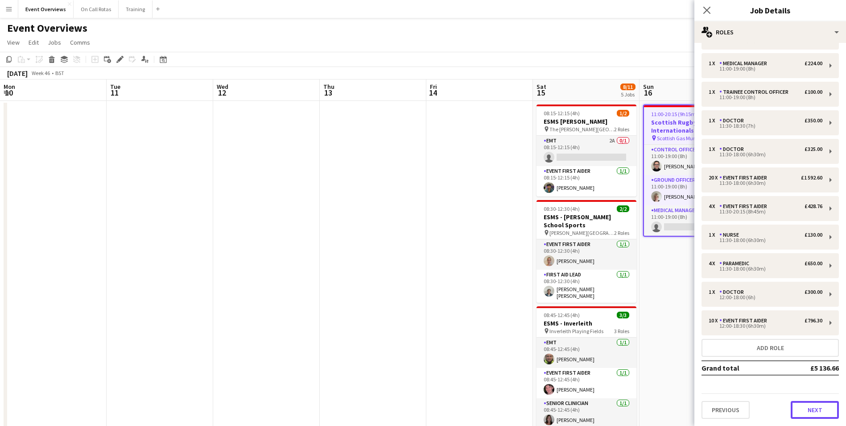
click at [816, 406] on button "Next" at bounding box center [815, 410] width 48 height 18
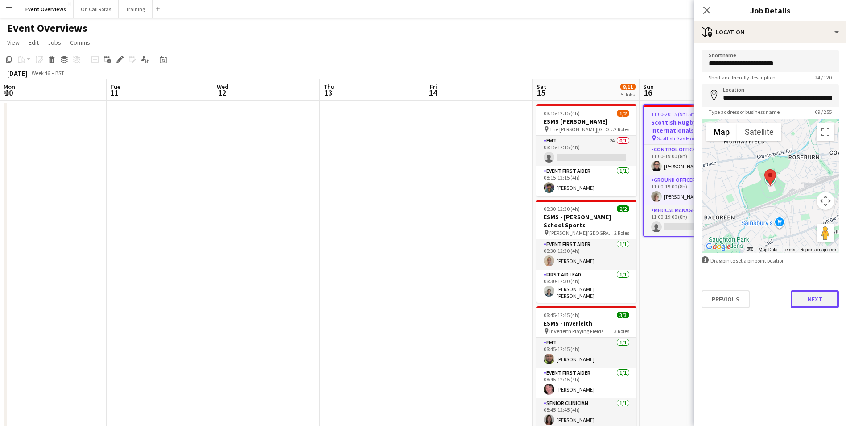
click at [816, 298] on button "Next" at bounding box center [815, 299] width 48 height 18
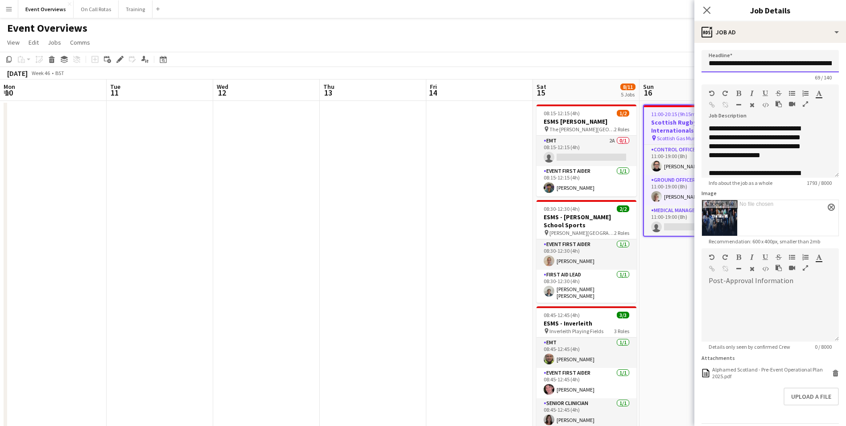
click at [789, 65] on input "**********" at bounding box center [770, 61] width 137 height 22
click at [705, 2] on div "Close pop-in" at bounding box center [707, 10] width 25 height 21
click at [708, 7] on icon "Close pop-in" at bounding box center [707, 10] width 8 height 8
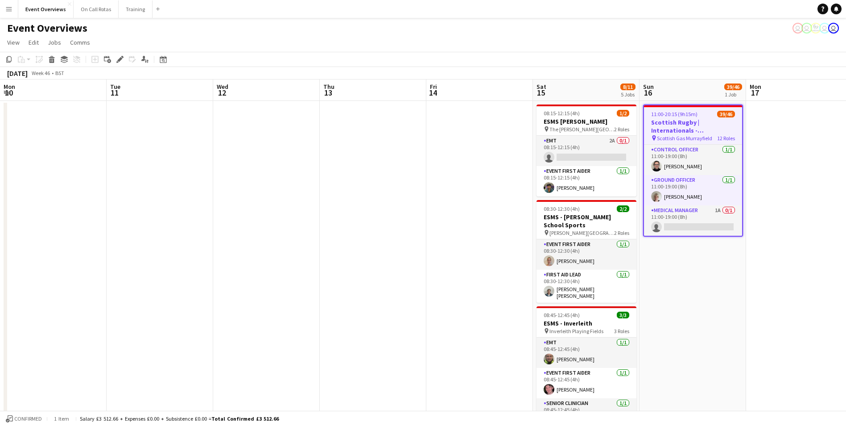
drag, startPoint x: 215, startPoint y: 164, endPoint x: 222, endPoint y: 164, distance: 7.6
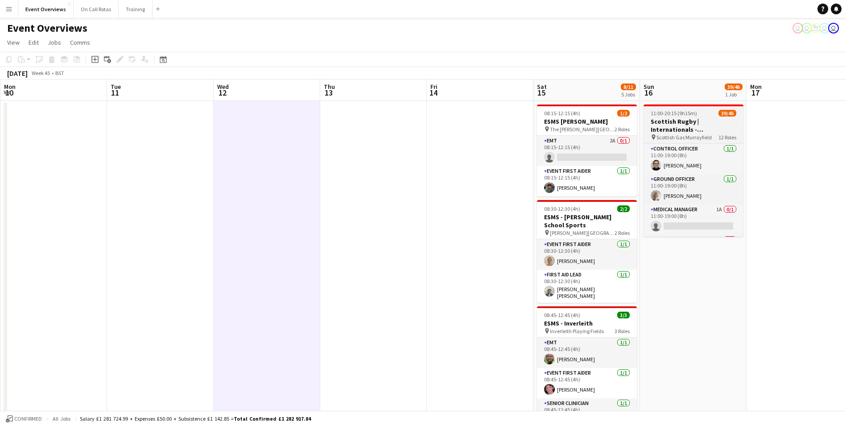
click at [701, 131] on h3 "Scottish Rugby | Internationals - Scotland v Aregentina" at bounding box center [694, 125] width 100 height 16
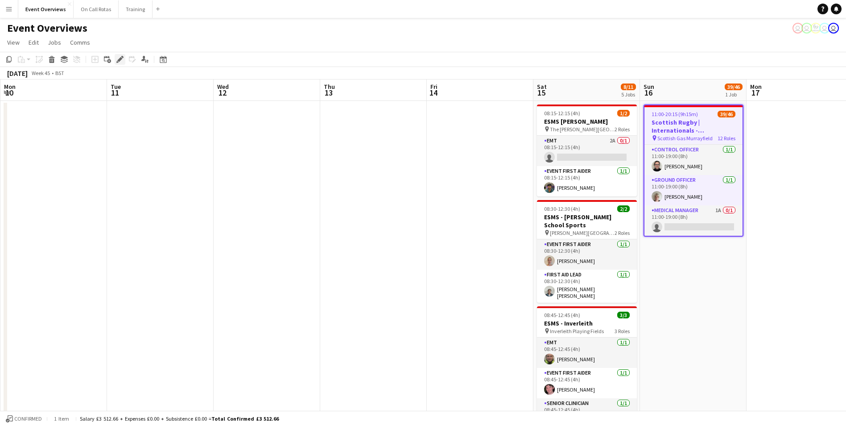
click at [118, 58] on icon "Edit" at bounding box center [119, 59] width 7 height 7
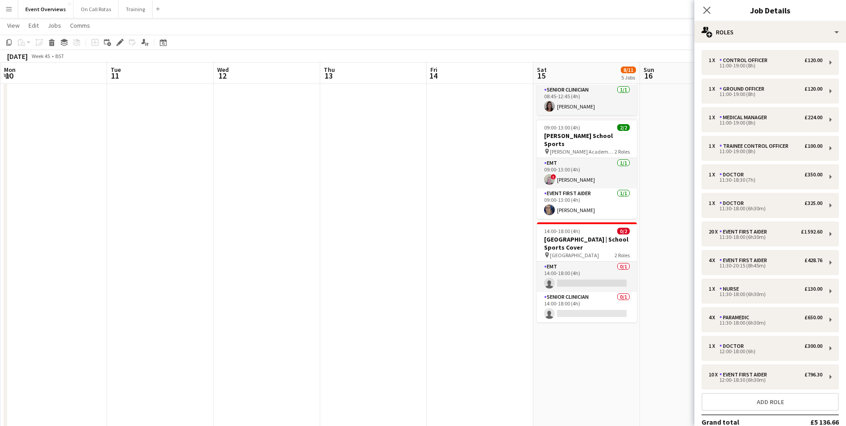
scroll to position [54, 0]
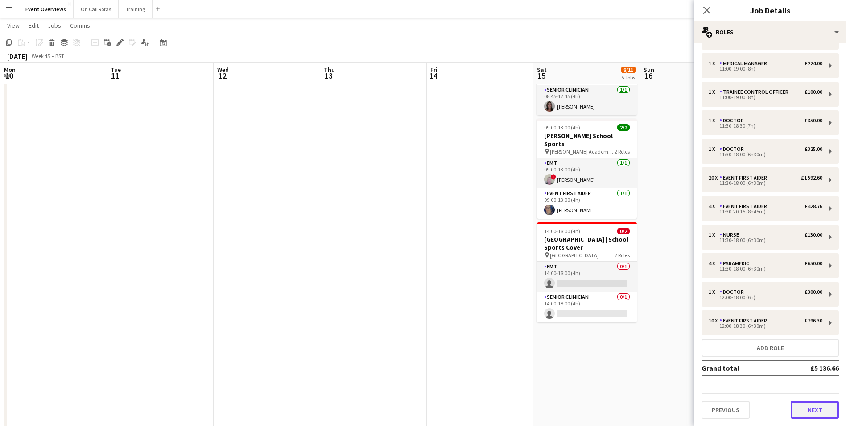
click at [811, 410] on button "Next" at bounding box center [815, 410] width 48 height 18
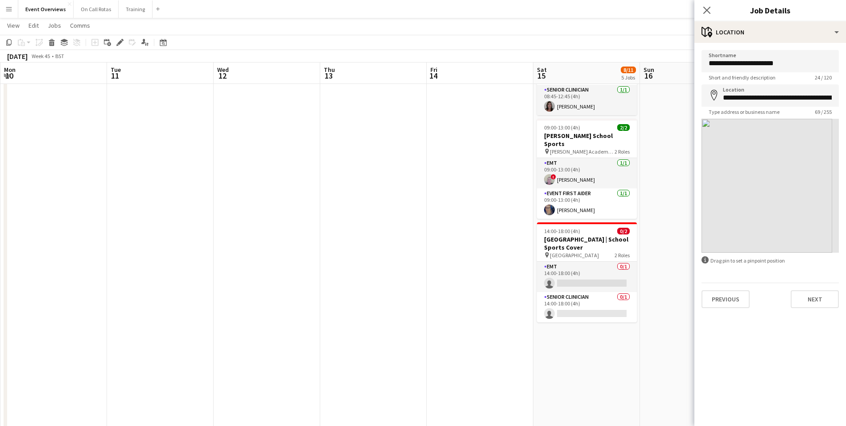
scroll to position [0, 0]
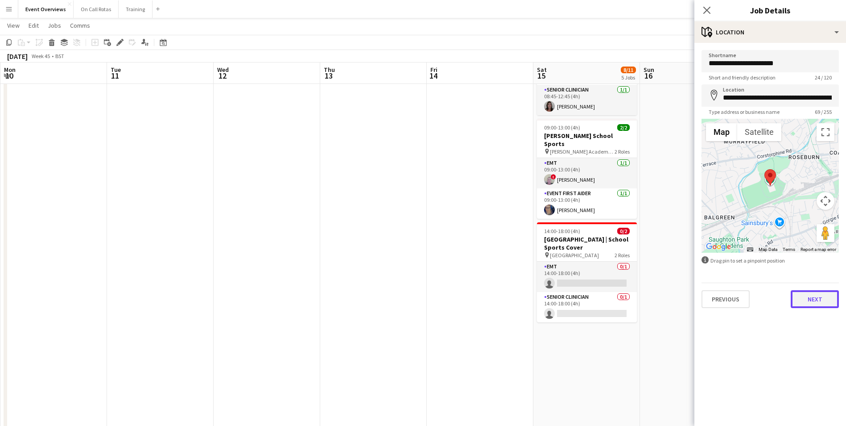
click at [828, 296] on button "Next" at bounding box center [815, 299] width 48 height 18
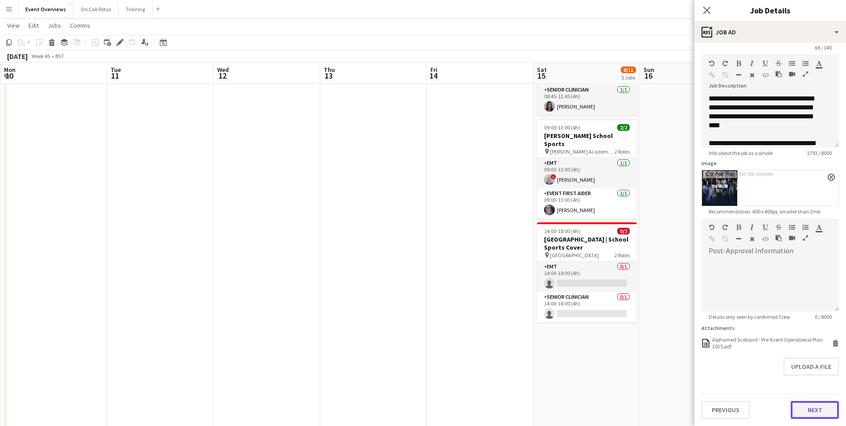
click at [795, 406] on button "Next" at bounding box center [815, 410] width 48 height 18
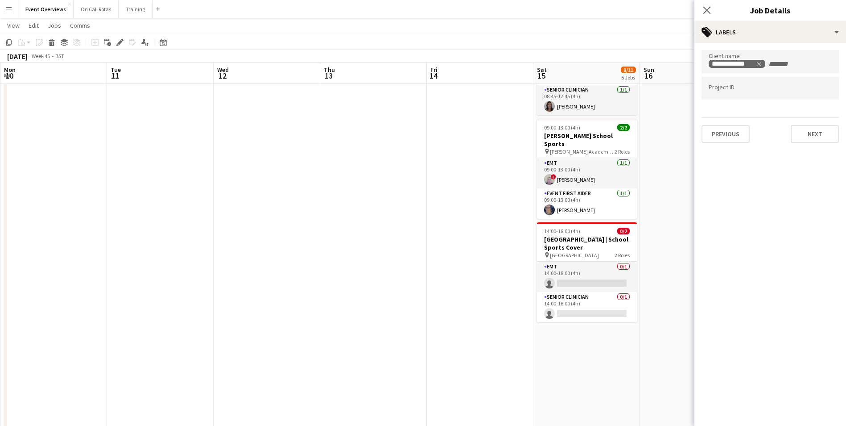
click at [824, 124] on div "Previous Next" at bounding box center [770, 129] width 137 height 25
click at [824, 130] on button "Next" at bounding box center [815, 134] width 48 height 18
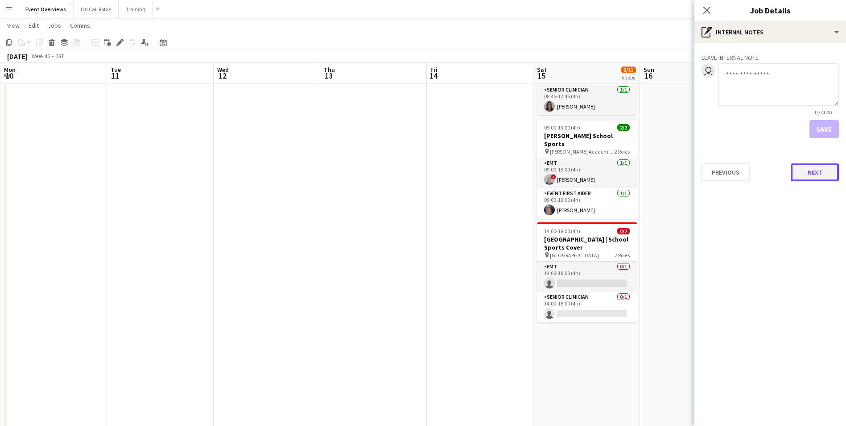
click at [817, 165] on button "Next" at bounding box center [815, 172] width 48 height 18
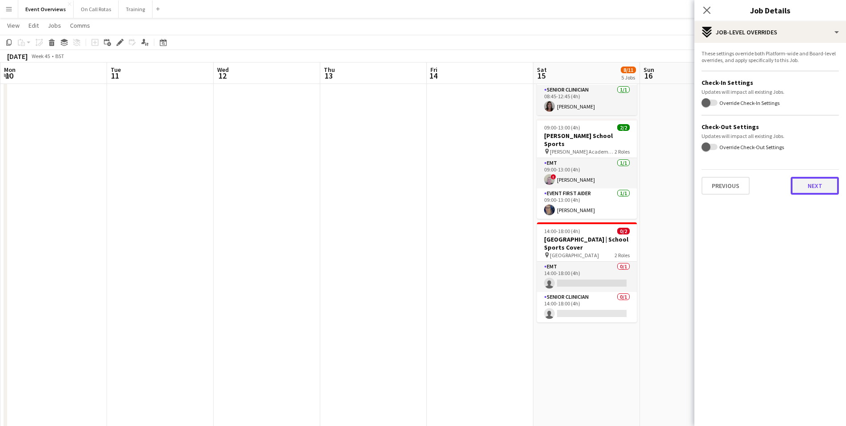
click at [817, 192] on button "Next" at bounding box center [815, 186] width 48 height 18
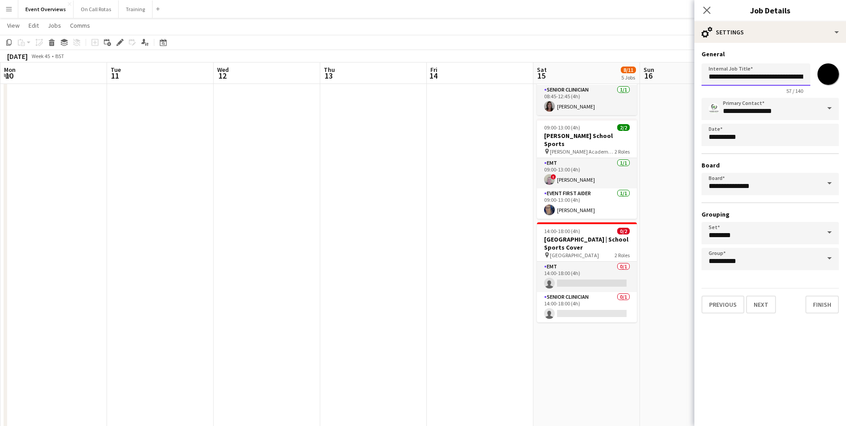
click at [790, 70] on input "**********" at bounding box center [756, 74] width 109 height 22
type input "**********"
click at [835, 302] on button "Finish" at bounding box center [822, 304] width 33 height 18
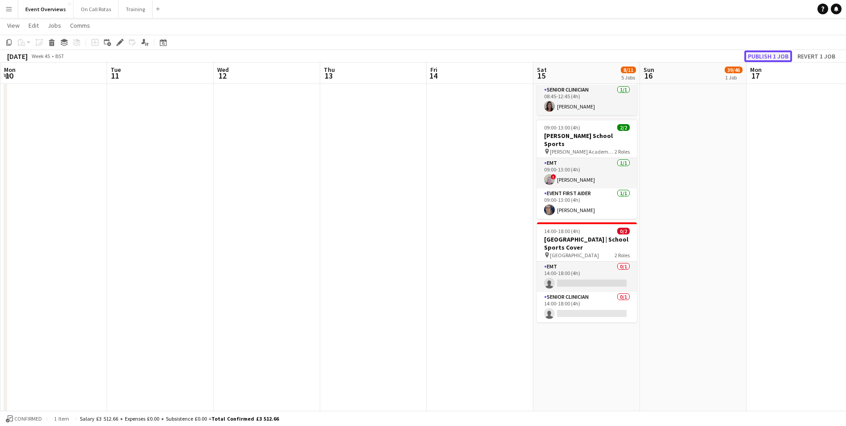
click at [770, 54] on button "Publish 1 job" at bounding box center [769, 56] width 48 height 12
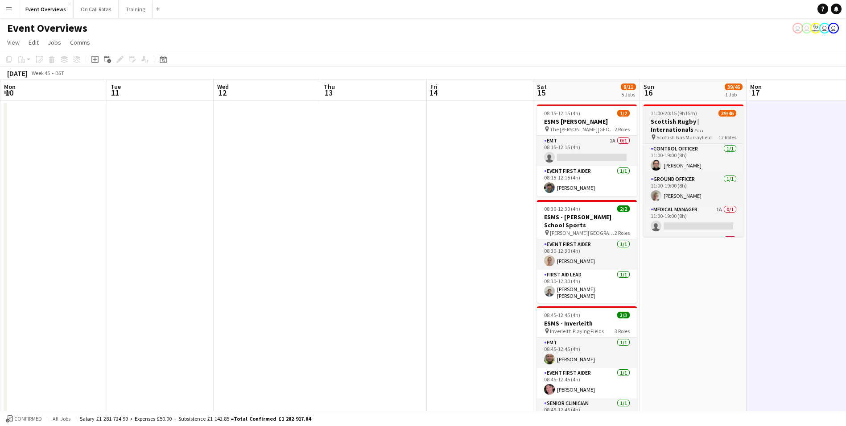
click at [698, 117] on app-job-card "11:00-20:15 (9h15m) 39/46 Scottish Rugby | Internationals - Scotland v Argentin…" at bounding box center [694, 170] width 100 height 132
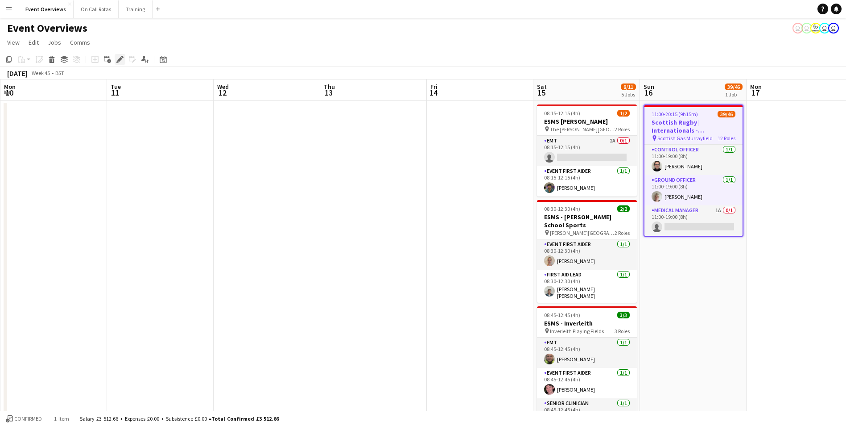
click at [120, 58] on icon "Edit" at bounding box center [119, 59] width 7 height 7
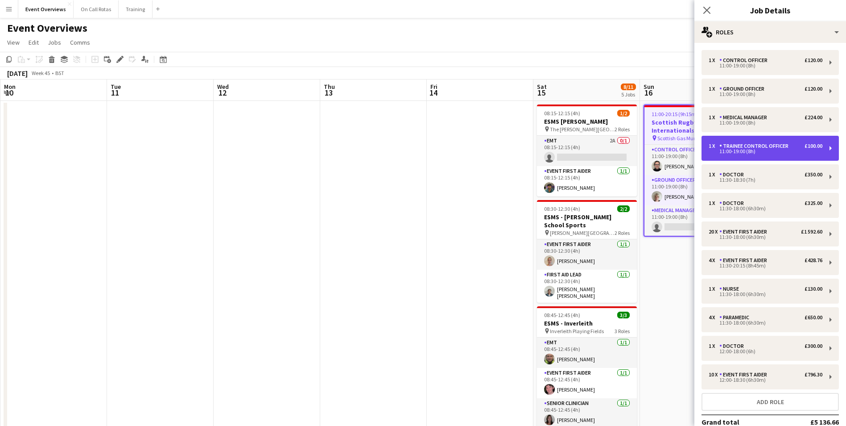
click at [811, 139] on div "1 x Trainee Control Officer £100.00 11:00-19:00 (8h)" at bounding box center [770, 148] width 137 height 25
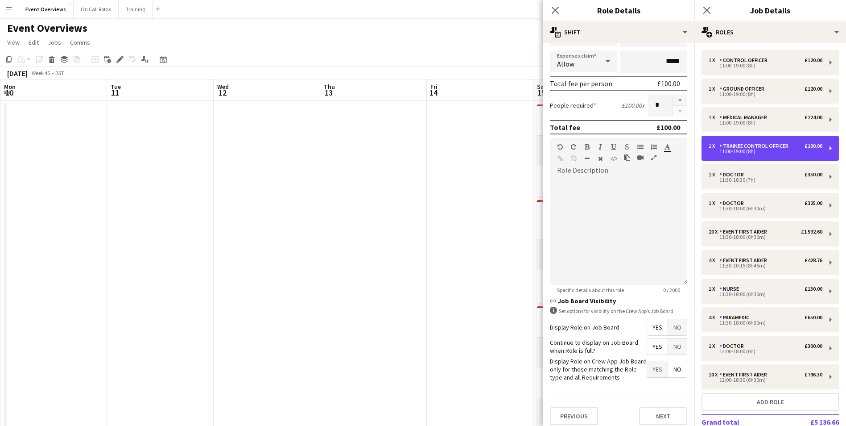
scroll to position [179, 0]
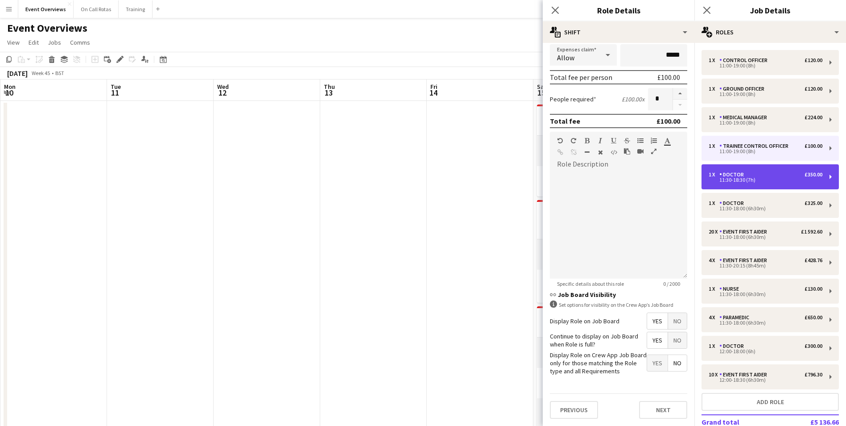
click at [743, 178] on div "11:30-18:30 (7h)" at bounding box center [766, 180] width 114 height 4
type input "******"
type input "*****"
type input "******"
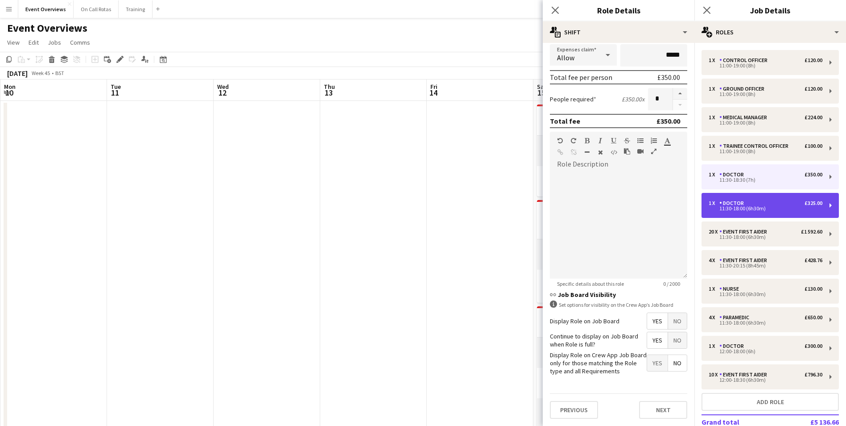
click at [737, 204] on div "Doctor" at bounding box center [734, 203] width 28 height 6
type input "*****"
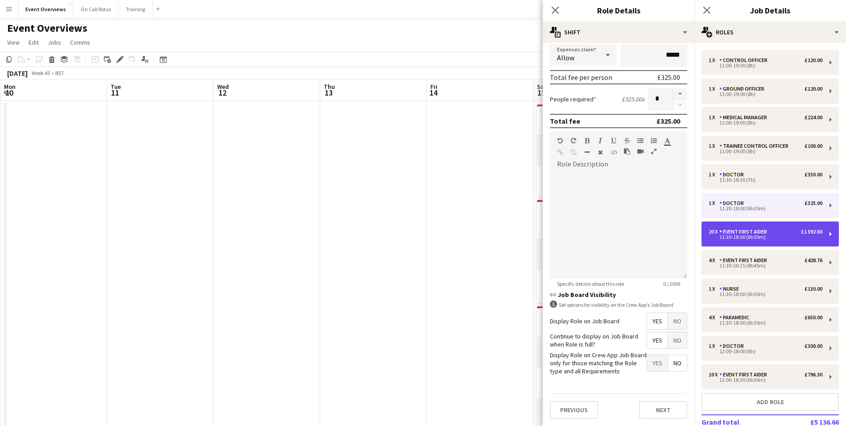
click at [738, 230] on div "Event First Aider" at bounding box center [745, 231] width 51 height 6
type input "**********"
type input "******"
type input "**"
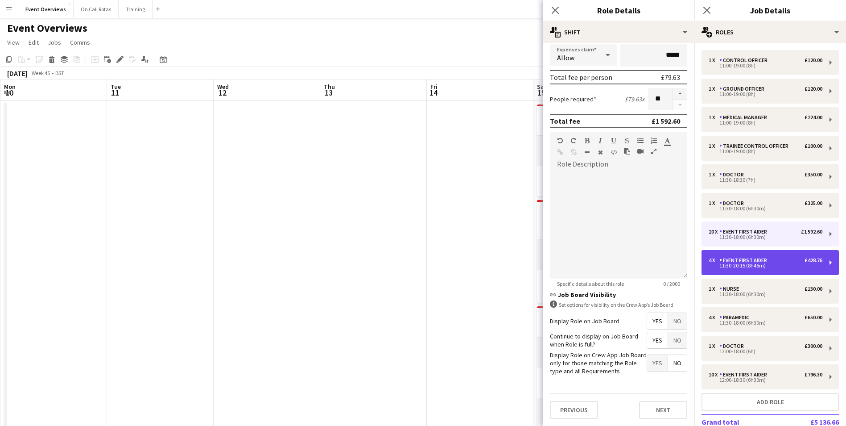
click at [739, 263] on div "11:30-20:15 (8h45m)" at bounding box center [766, 265] width 114 height 4
type input "*****"
type input "*"
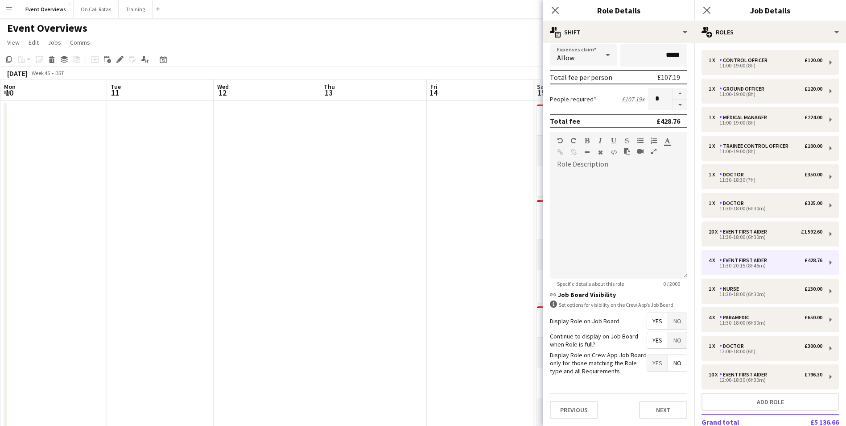
click at [744, 306] on div "1 x Control Officer £120.00 11:00-19:00 (8h) 1 x Ground Officer £120.00 11:00-1…" at bounding box center [771, 261] width 152 height 422
click at [743, 310] on div "4 x Paramedic £650.00 11:30-18:00 (6h30m)" at bounding box center [770, 319] width 137 height 25
type input "*********"
type input "*****"
type input "******"
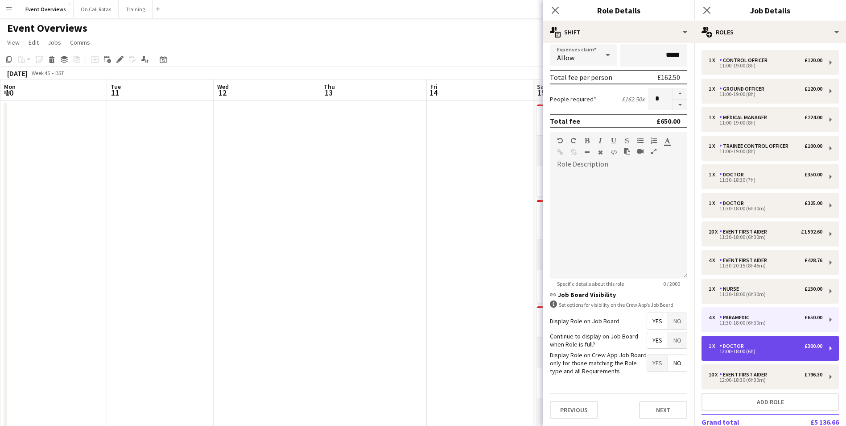
click at [739, 348] on div "Doctor" at bounding box center [734, 346] width 28 height 6
type input "******"
type input "*****"
type input "******"
type input "*"
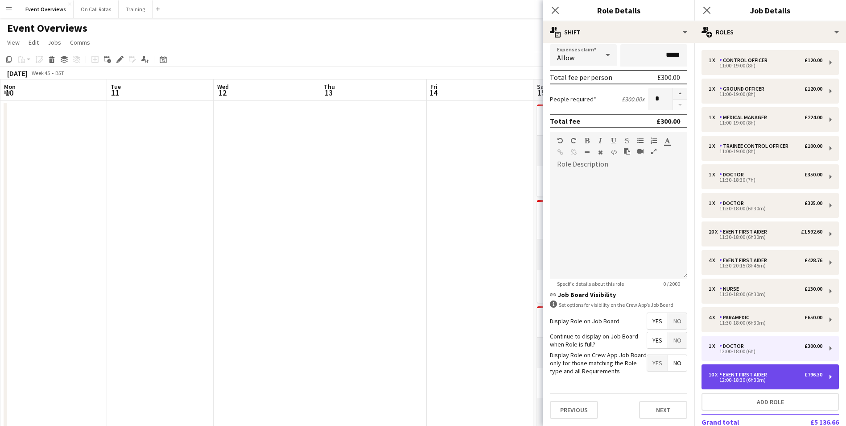
click at [732, 374] on div "Event First Aider" at bounding box center [745, 374] width 51 height 6
type input "**********"
type input "*****"
type input "******"
type input "**"
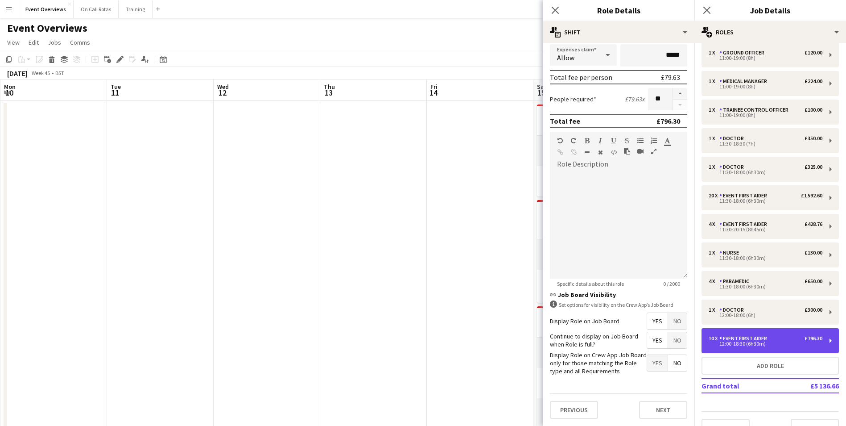
scroll to position [54, 0]
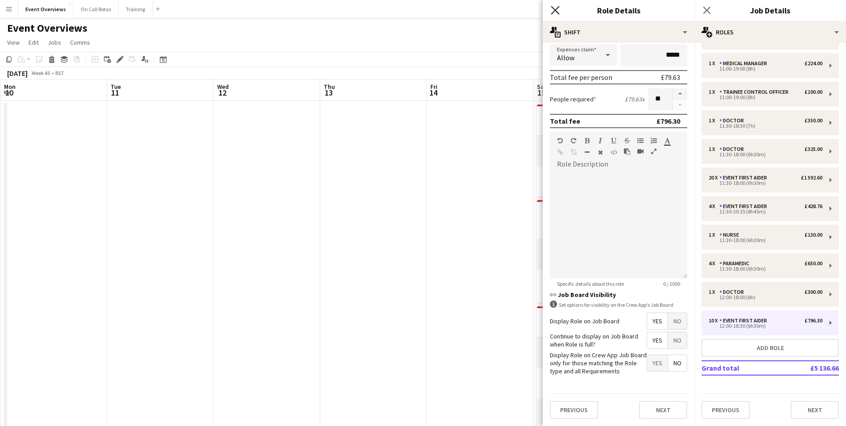
click at [559, 8] on icon "Close pop-in" at bounding box center [555, 10] width 8 height 8
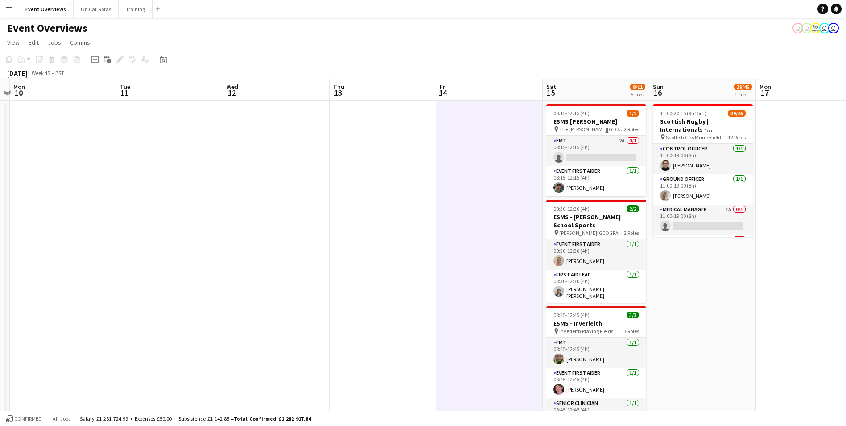
drag, startPoint x: 381, startPoint y: 175, endPoint x: 390, endPoint y: 178, distance: 9.9
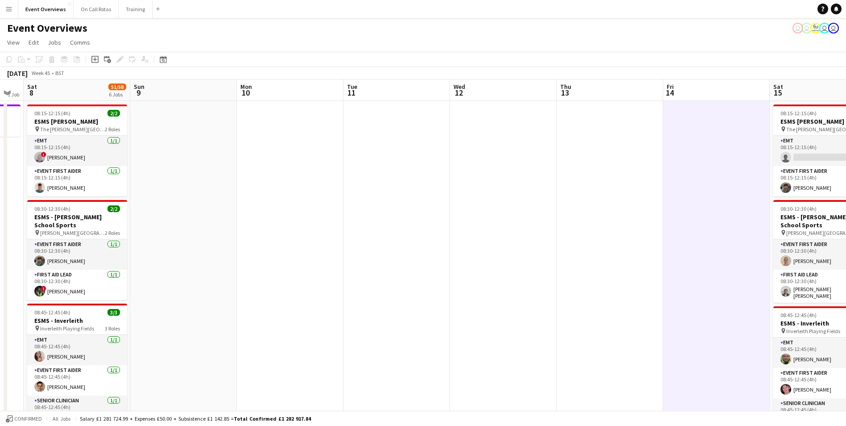
drag, startPoint x: 508, startPoint y: 173, endPoint x: 424, endPoint y: 173, distance: 83.4
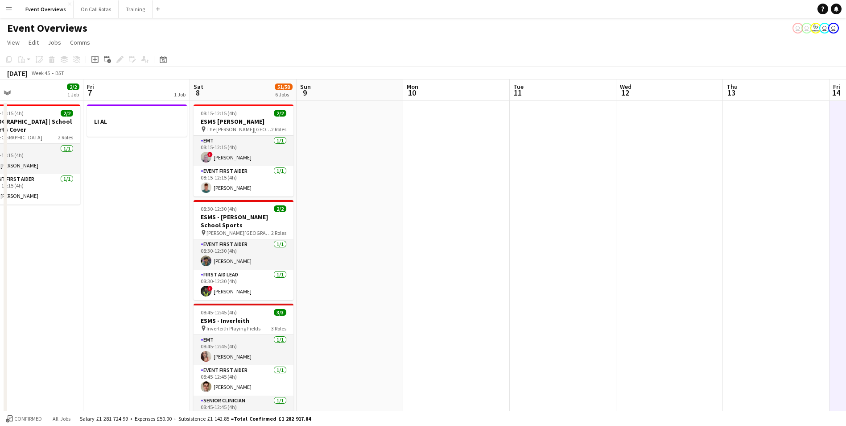
scroll to position [0, 265]
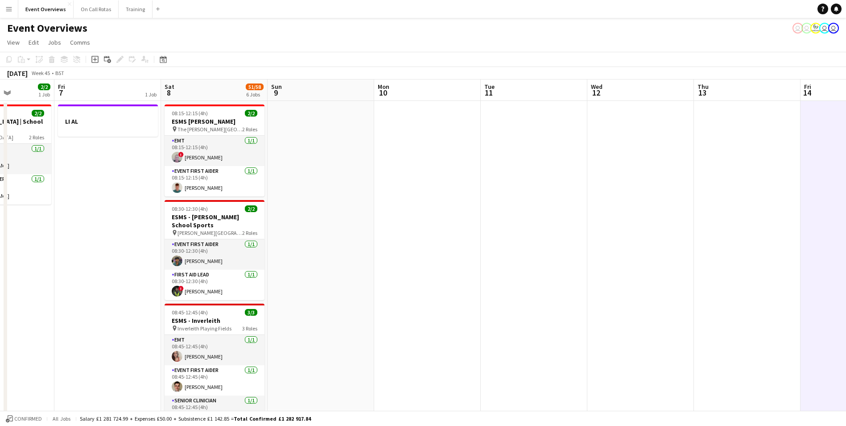
drag, startPoint x: 250, startPoint y: 167, endPoint x: 386, endPoint y: 174, distance: 136.2
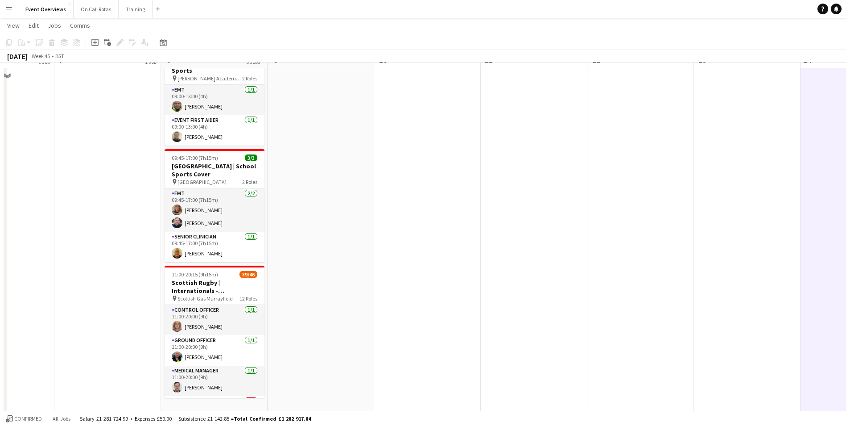
scroll to position [410, 0]
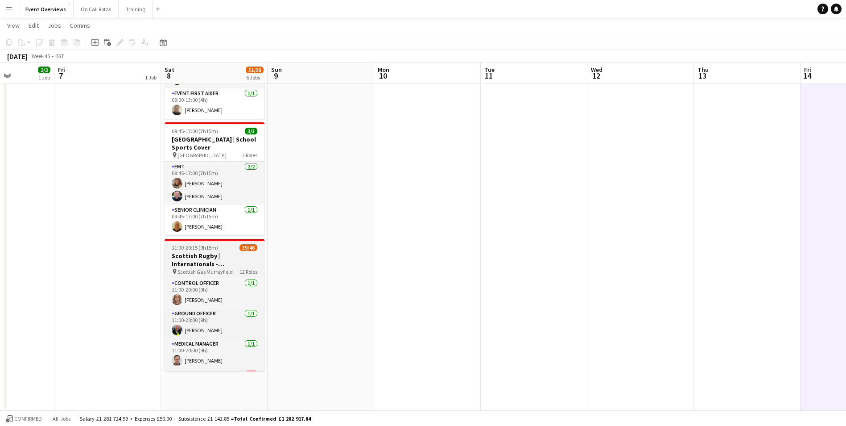
click at [199, 252] on h3 "Scottish Rugby | Internationals - Scotland v New Zealand" at bounding box center [215, 260] width 100 height 16
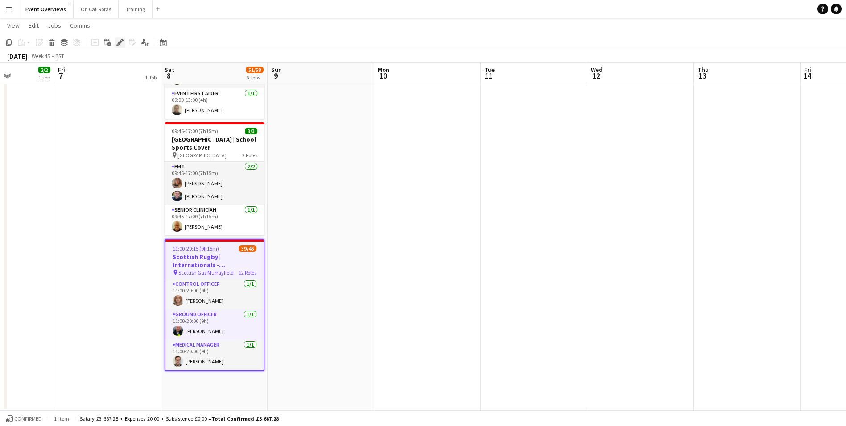
click at [117, 42] on icon "Edit" at bounding box center [119, 42] width 7 height 7
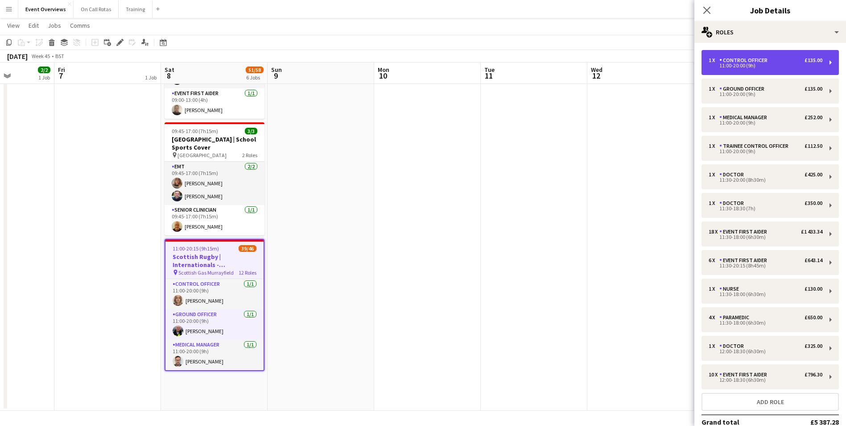
click at [737, 69] on div "1 x Control Officer £135.00 11:00-20:00 (9h)" at bounding box center [770, 62] width 137 height 25
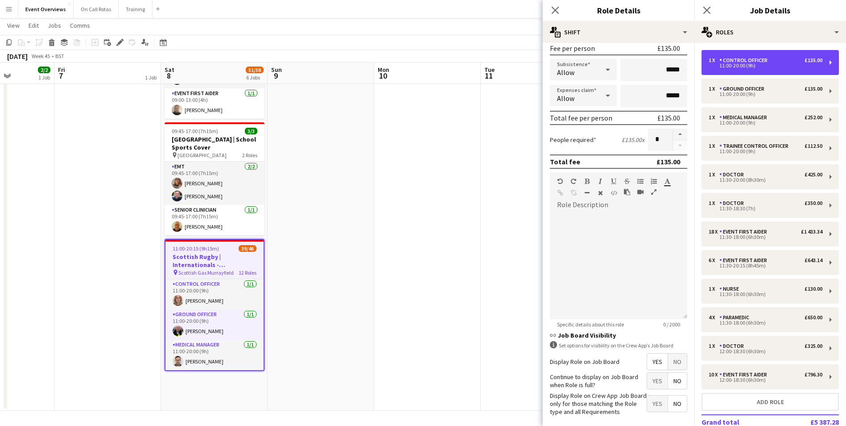
scroll to position [179, 0]
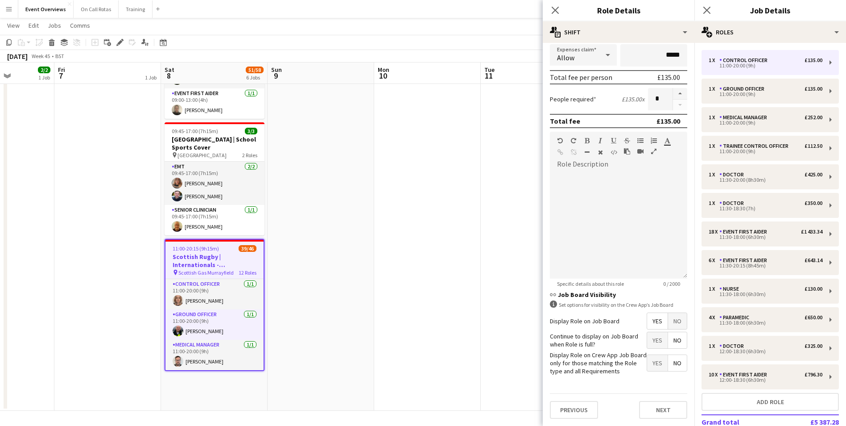
click at [648, 331] on form "**********" at bounding box center [619, 148] width 152 height 554
click at [650, 336] on span "Yes" at bounding box center [657, 340] width 21 height 16
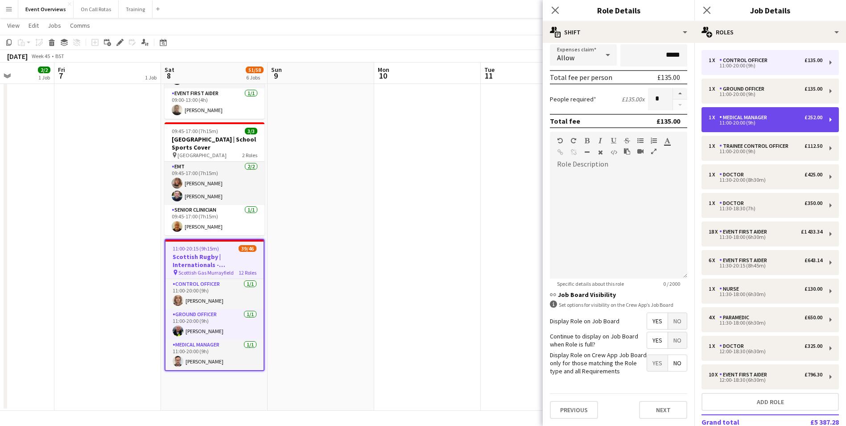
click at [758, 116] on div "Medical Manager" at bounding box center [745, 117] width 51 height 6
type input "**********"
type input "******"
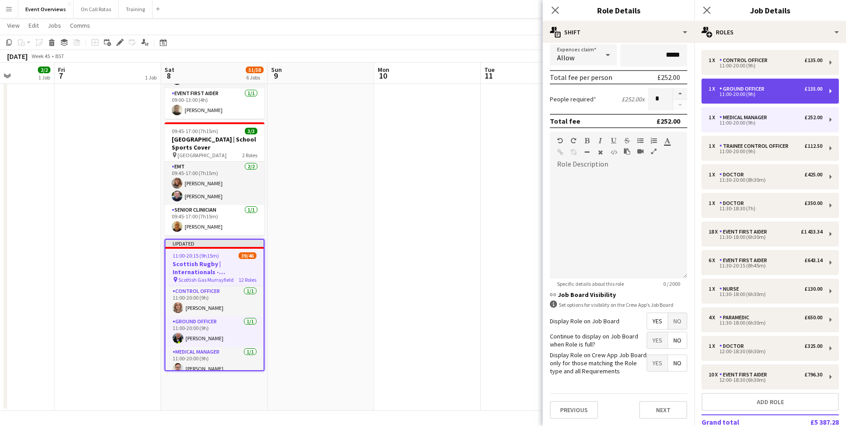
click at [749, 94] on div "11:00-20:00 (9h)" at bounding box center [766, 94] width 114 height 4
type input "**********"
type input "******"
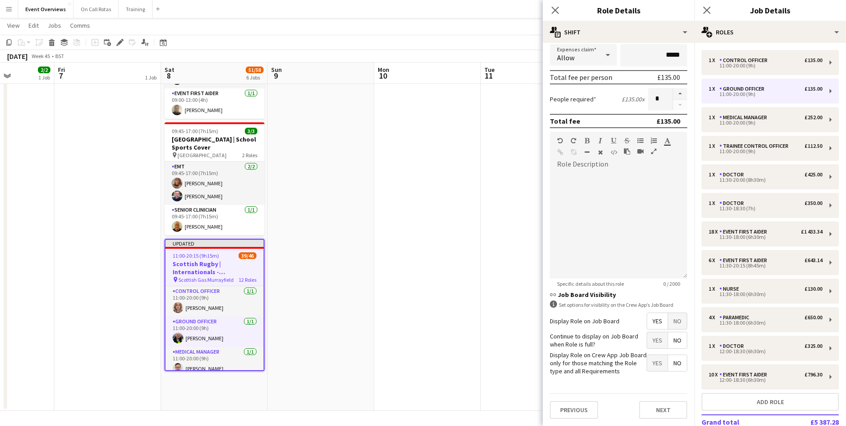
click at [658, 340] on span "Yes" at bounding box center [657, 340] width 21 height 16
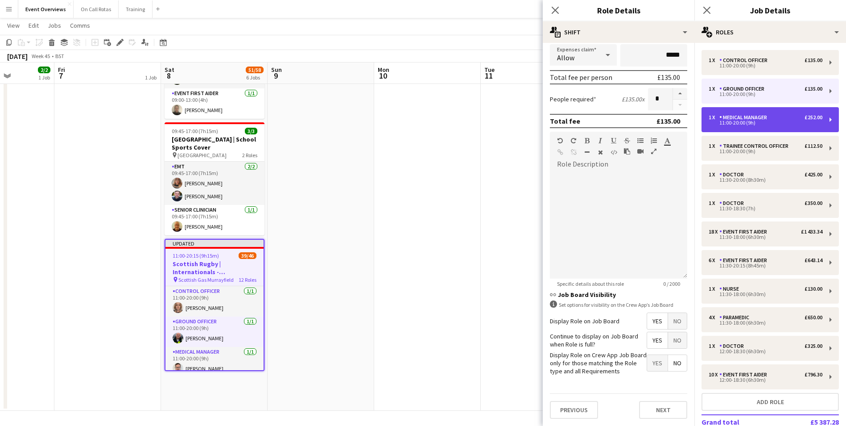
click at [746, 111] on div "1 x Medical Manager £252.00 11:00-20:00 (9h)" at bounding box center [770, 119] width 137 height 25
type input "**********"
type input "******"
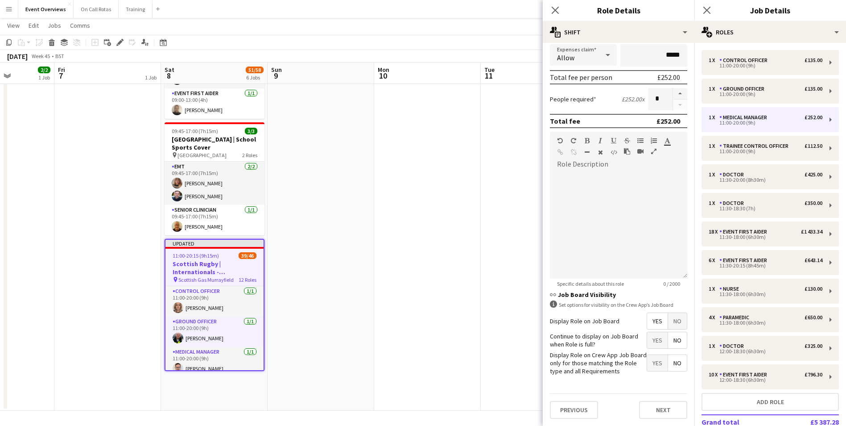
click at [652, 339] on span "Yes" at bounding box center [657, 340] width 21 height 16
click at [754, 154] on div "1 x Trainee Control Officer £112.50 11:00-20:00 (9h)" at bounding box center [770, 148] width 137 height 25
type input "**********"
type input "******"
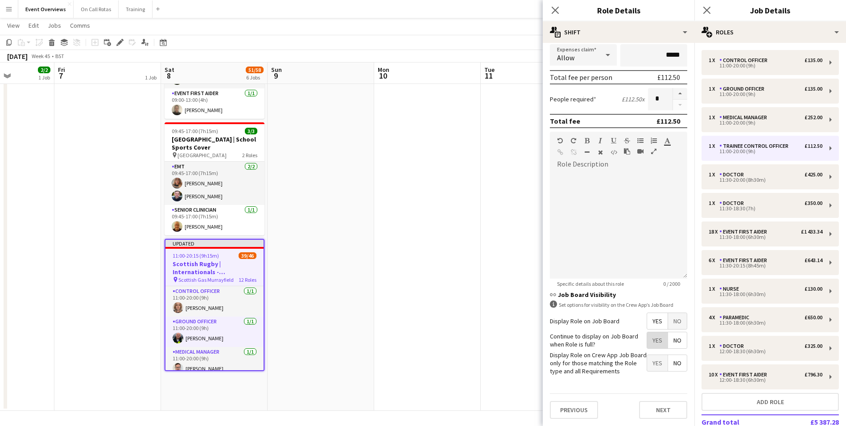
click at [651, 337] on span "Yes" at bounding box center [657, 340] width 21 height 16
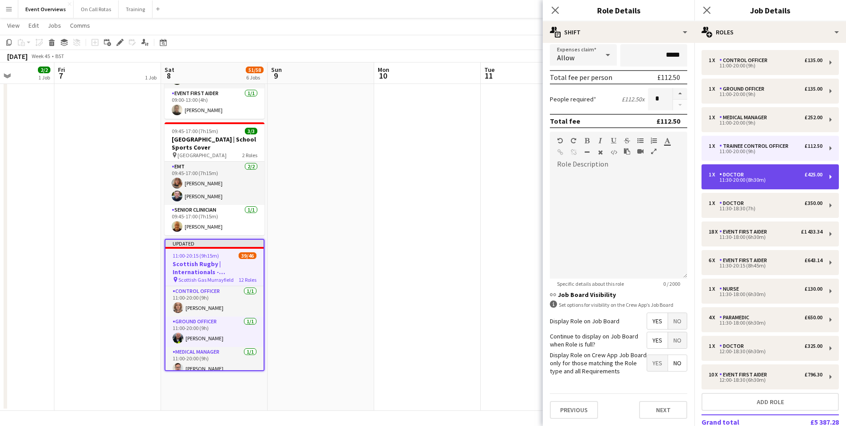
click at [766, 188] on div "1 x Doctor £425.00 11:30-20:00 (8h30m)" at bounding box center [770, 176] width 137 height 25
type input "******"
type input "*****"
type input "******"
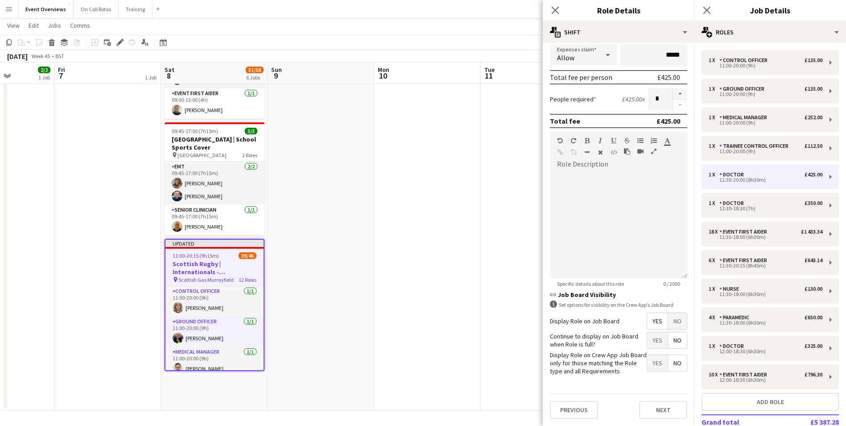
click at [647, 345] on span "Yes" at bounding box center [657, 340] width 21 height 16
click at [743, 196] on div "1 x Doctor £350.00 11:30-18:30 (7h)" at bounding box center [770, 205] width 137 height 25
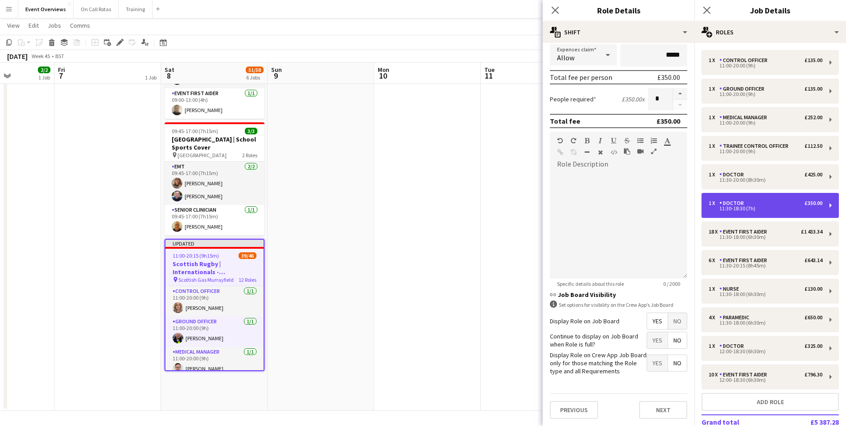
type input "*****"
click at [651, 343] on span "Yes" at bounding box center [657, 340] width 21 height 16
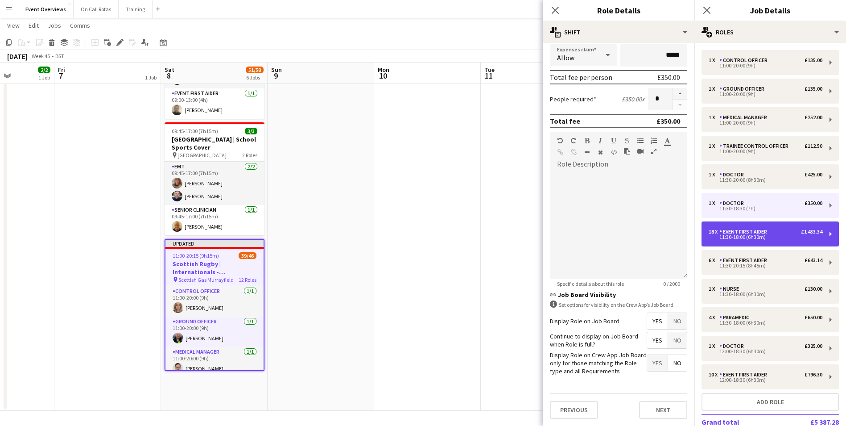
click at [757, 239] on div "11:30-18:00 (6h30m)" at bounding box center [766, 237] width 114 height 4
type input "**********"
type input "*****"
type input "******"
type input "**"
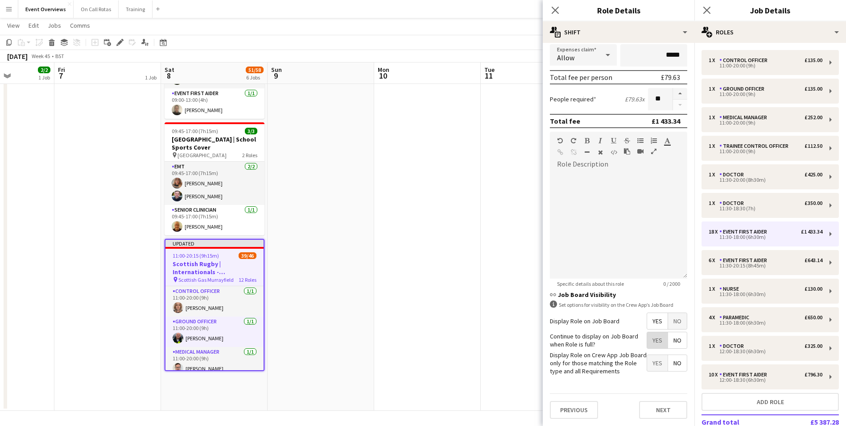
click at [652, 336] on span "Yes" at bounding box center [657, 340] width 21 height 16
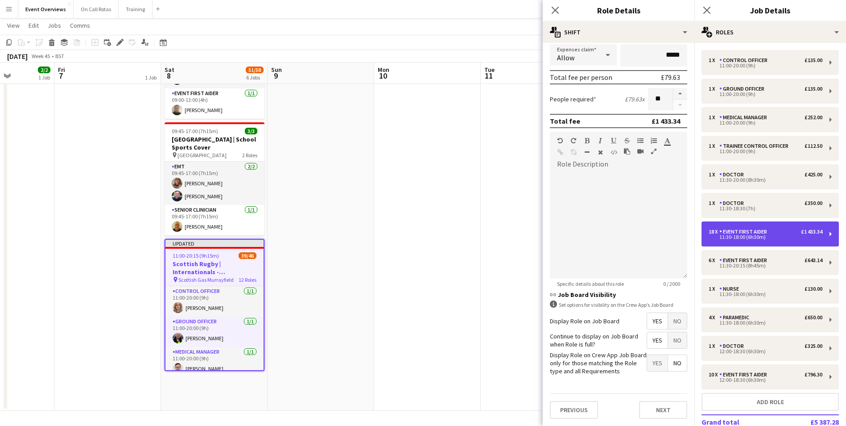
click at [773, 243] on div "18 x Event First Aider £1 433.34 11:30-18:00 (6h30m)" at bounding box center [770, 233] width 137 height 25
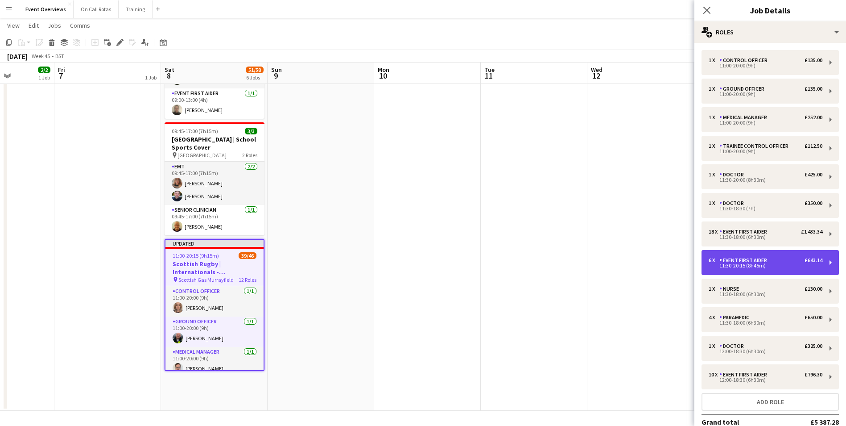
click at [759, 260] on div "Event First Aider" at bounding box center [745, 260] width 51 height 6
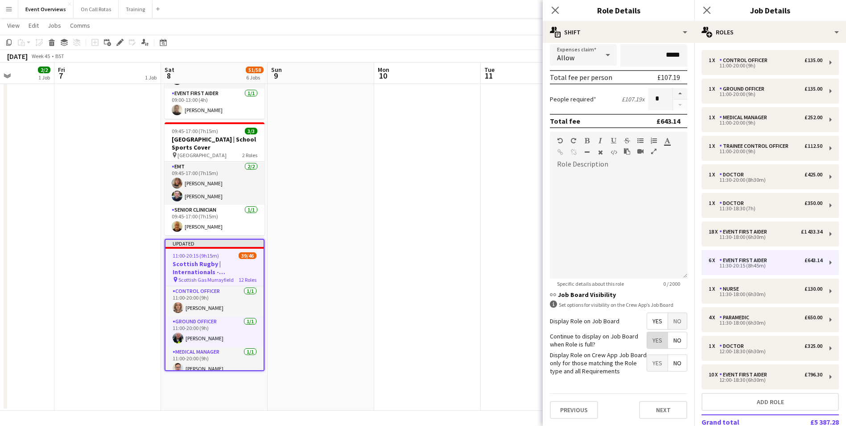
click at [647, 345] on span "Yes" at bounding box center [657, 340] width 21 height 16
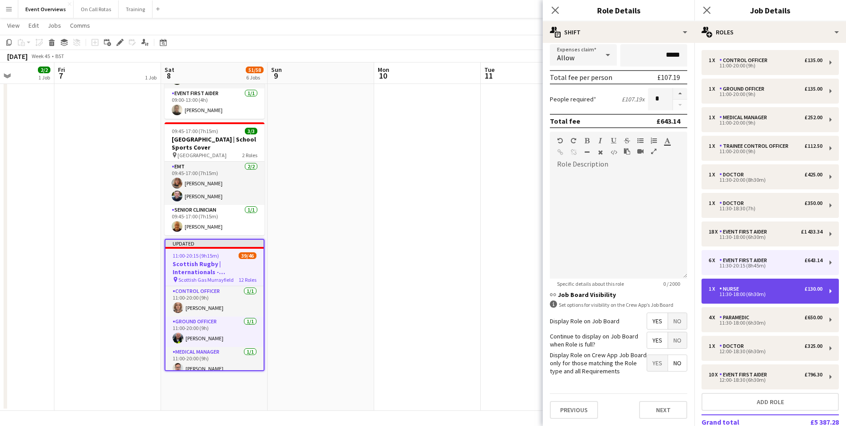
click at [750, 288] on div "1 x Nurse £130.00" at bounding box center [766, 289] width 114 height 6
type input "*****"
type input "******"
type input "*"
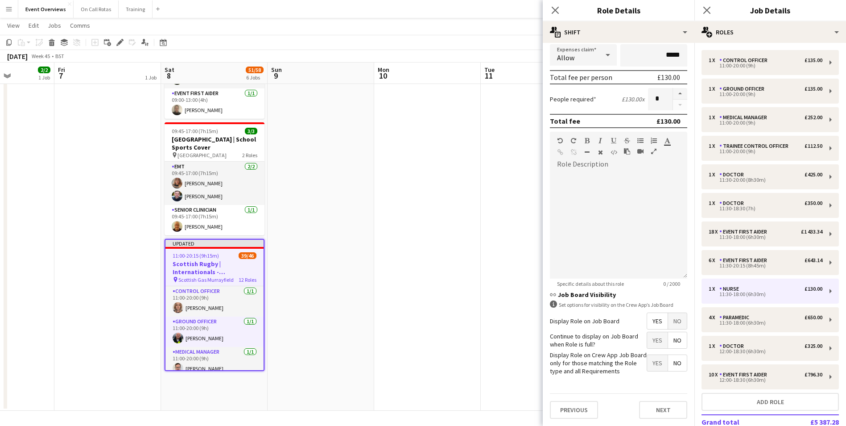
click at [651, 338] on span "Yes" at bounding box center [657, 340] width 21 height 16
click at [741, 309] on div "4 x Paramedic £650.00 11:30-18:00 (6h30m)" at bounding box center [770, 319] width 137 height 25
type input "*********"
type input "******"
type input "*"
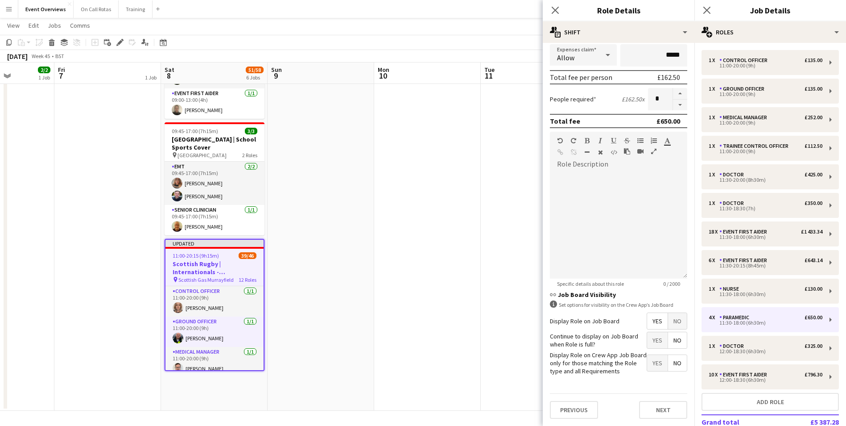
click at [655, 339] on span "Yes" at bounding box center [657, 340] width 21 height 16
click at [751, 342] on div "1 x Doctor £325.00 12:00-18:30 (6h30m)" at bounding box center [770, 347] width 137 height 25
type input "******"
type input "*****"
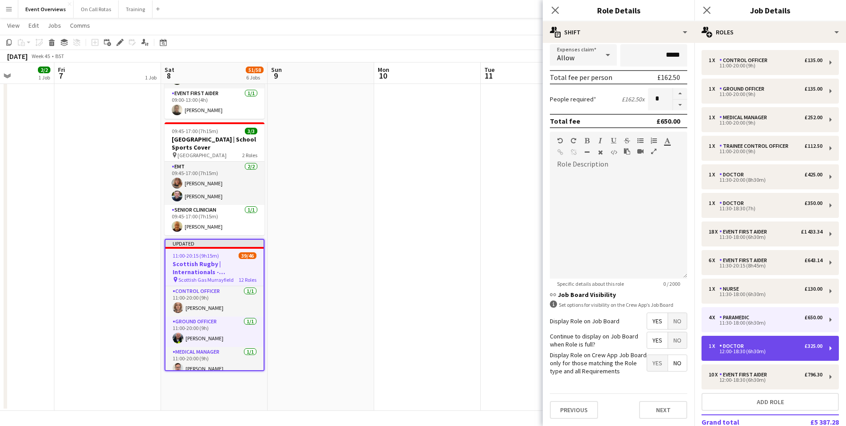
type input "******"
type input "*"
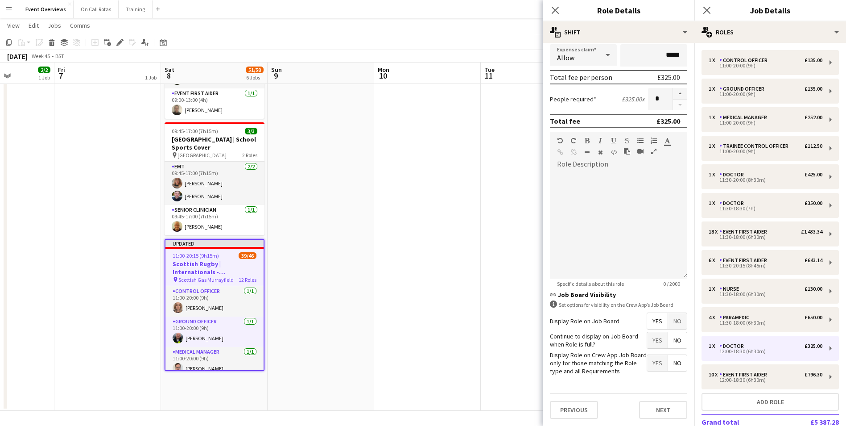
click at [654, 339] on span "Yes" at bounding box center [657, 340] width 21 height 16
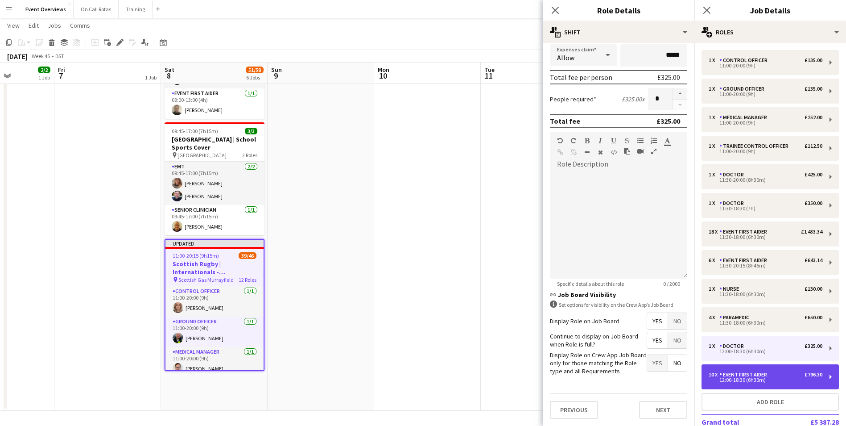
click at [753, 374] on div "Event First Aider" at bounding box center [745, 374] width 51 height 6
type input "**********"
type input "******"
type input "**"
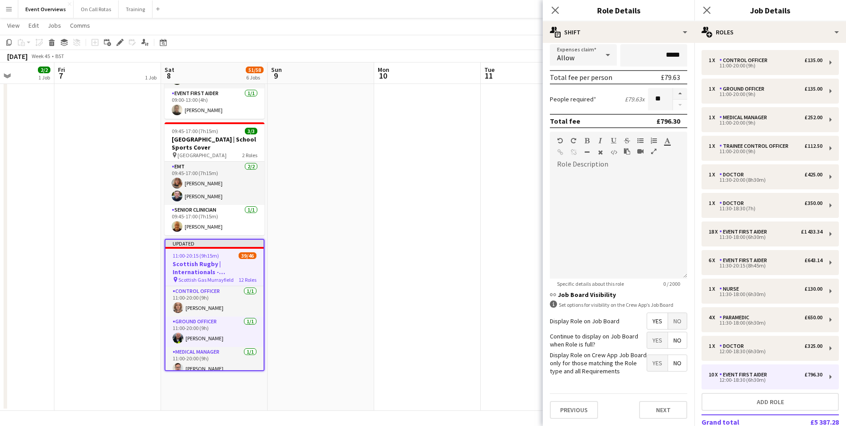
click at [649, 342] on span "Yes" at bounding box center [657, 340] width 21 height 16
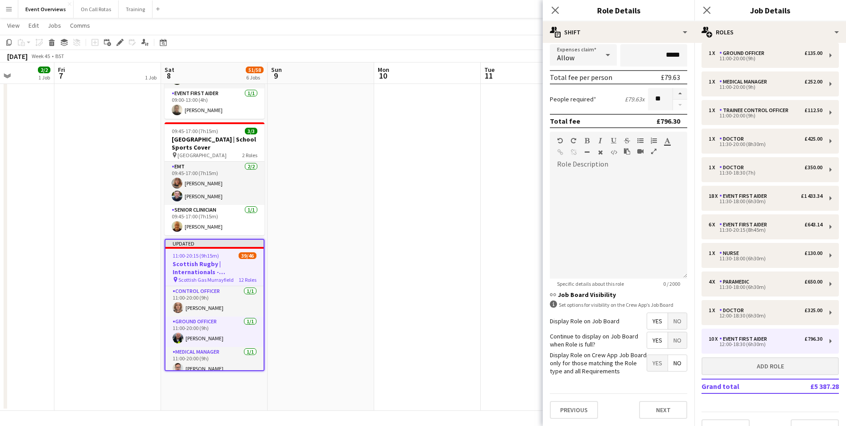
scroll to position [54, 0]
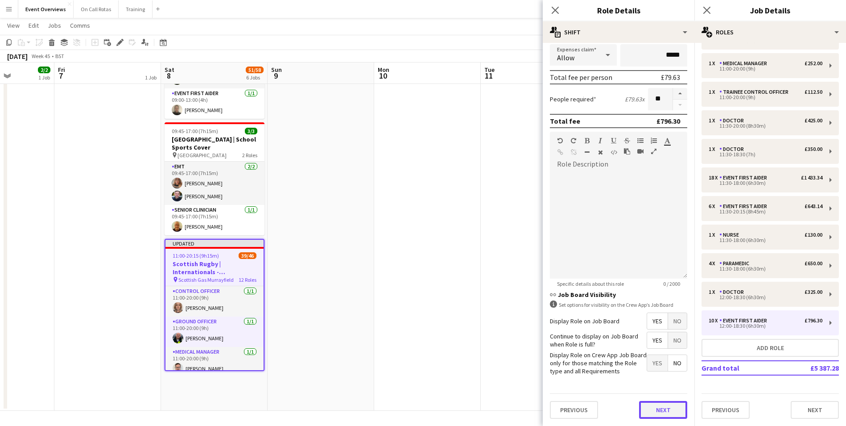
click at [671, 407] on button "Next" at bounding box center [663, 410] width 48 height 18
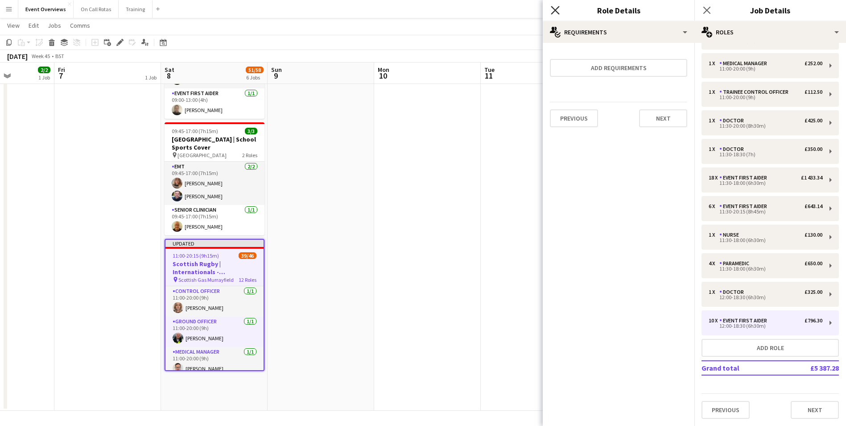
click at [555, 9] on icon "Close pop-in" at bounding box center [555, 10] width 8 height 8
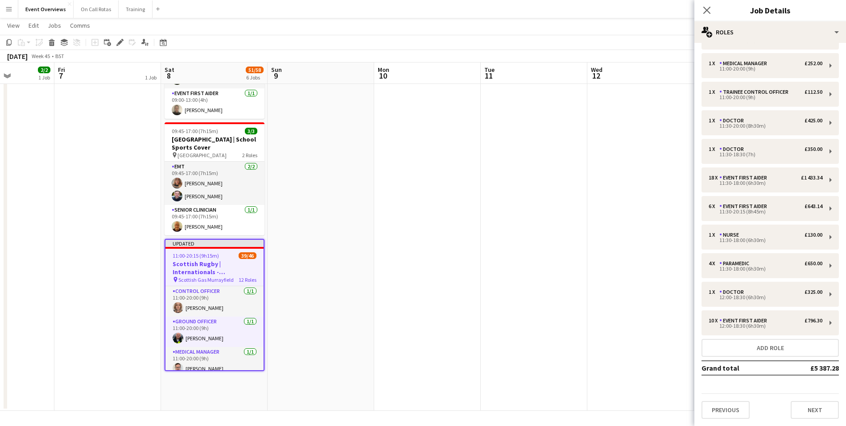
click at [716, 9] on div "Close pop-in" at bounding box center [707, 10] width 25 height 21
click at [709, 10] on icon "Close pop-in" at bounding box center [707, 10] width 8 height 8
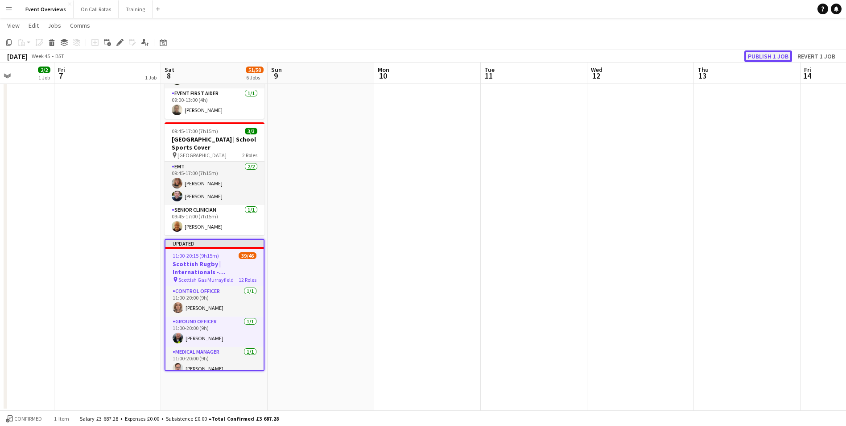
click at [774, 55] on button "Publish 1 job" at bounding box center [769, 56] width 48 height 12
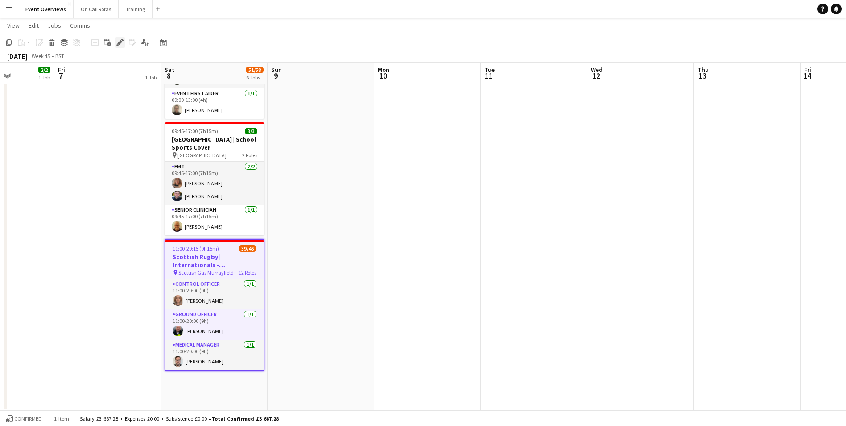
click at [124, 41] on div "Edit" at bounding box center [120, 42] width 11 height 11
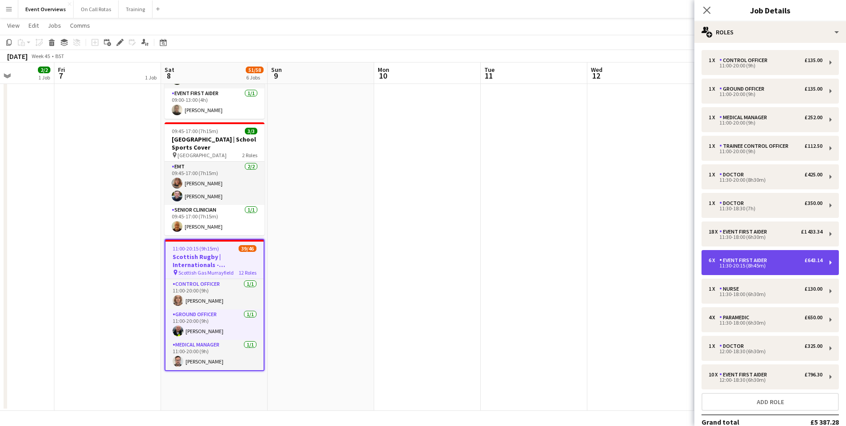
click at [741, 256] on div "6 x Event First Aider £643.14 11:30-20:15 (8h45m)" at bounding box center [770, 262] width 137 height 25
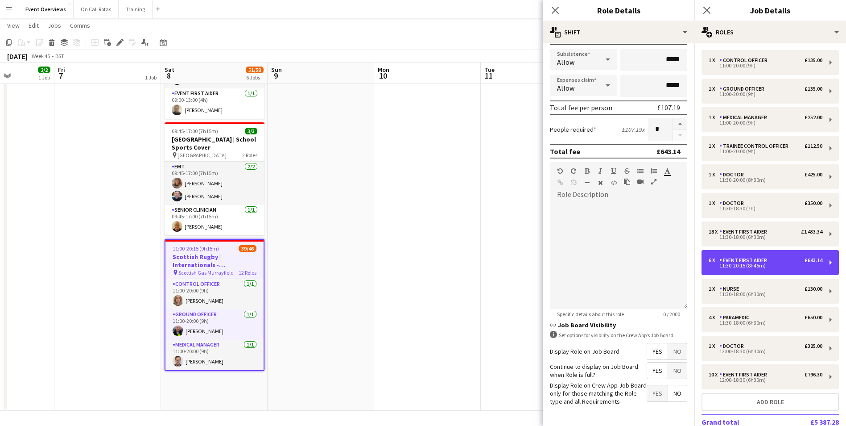
scroll to position [179, 0]
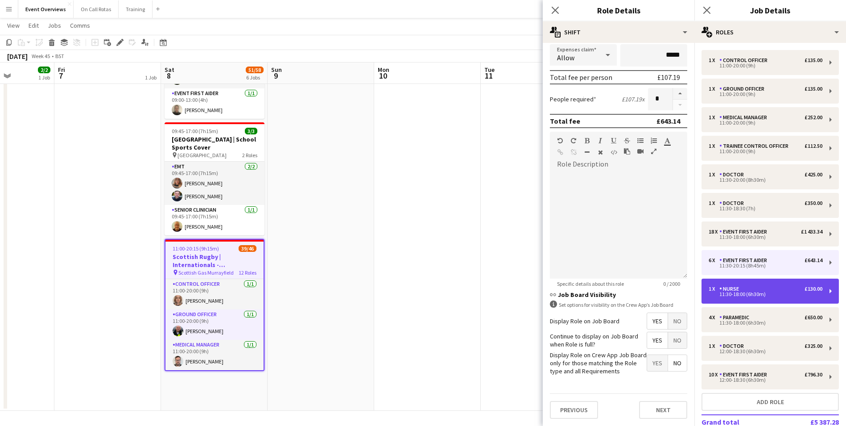
click at [773, 299] on div "1 x Nurse £130.00 11:30-18:00 (6h30m)" at bounding box center [770, 290] width 137 height 25
type input "*****"
type input "******"
type input "*"
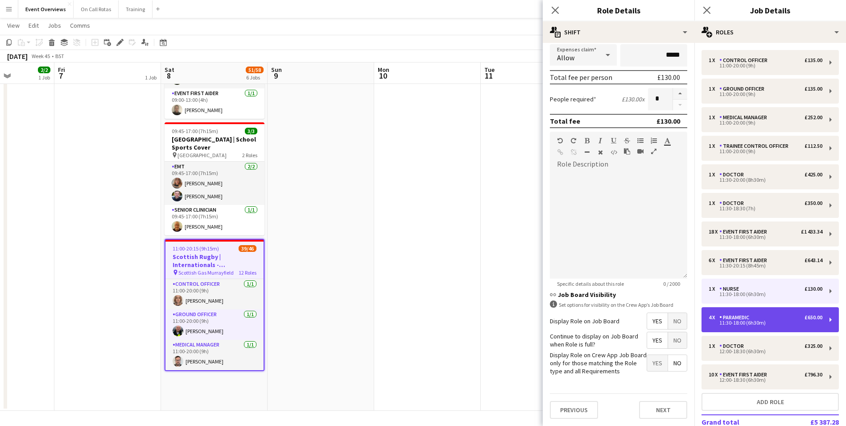
click at [763, 325] on div "11:30-18:00 (6h30m)" at bounding box center [766, 322] width 114 height 4
type input "*********"
type input "******"
type input "*"
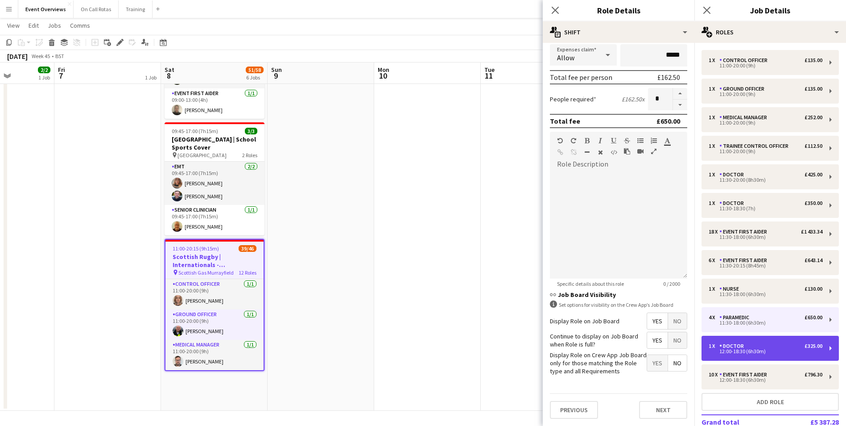
click at [759, 349] on div "12:00-18:30 (6h30m)" at bounding box center [766, 351] width 114 height 4
type input "******"
type input "*****"
type input "******"
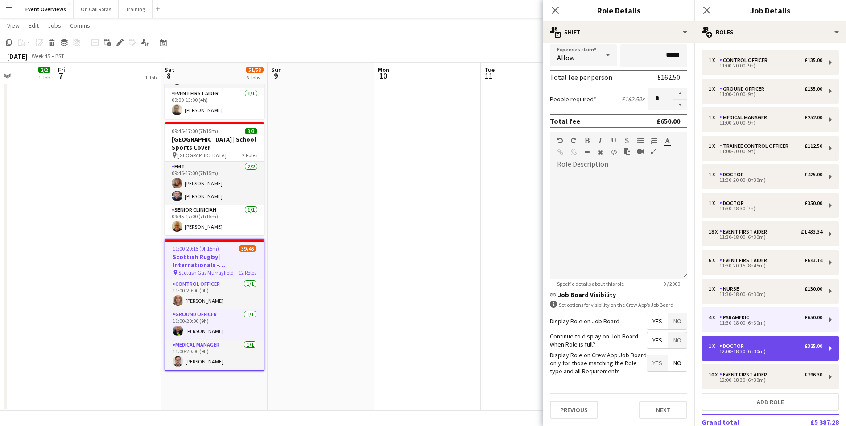
type input "*"
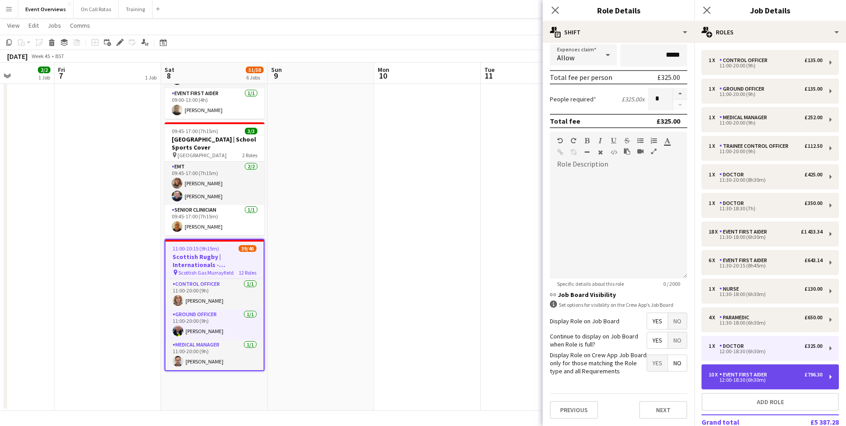
click at [754, 376] on div "Event First Aider" at bounding box center [745, 374] width 51 height 6
type input "**********"
type input "******"
type input "**"
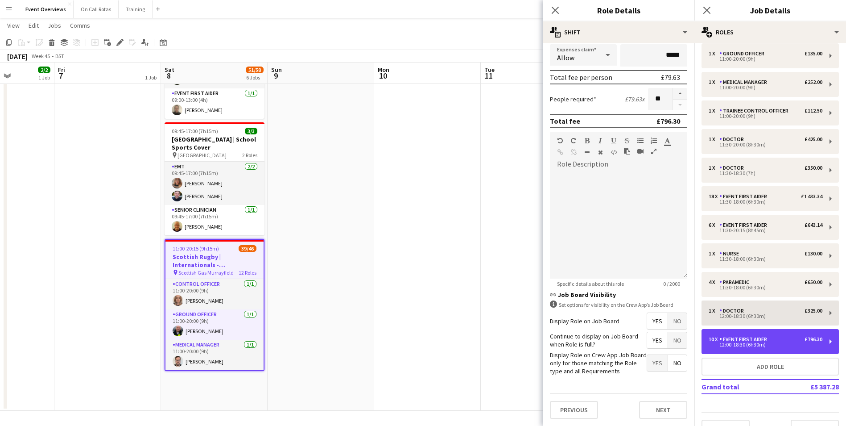
scroll to position [54, 0]
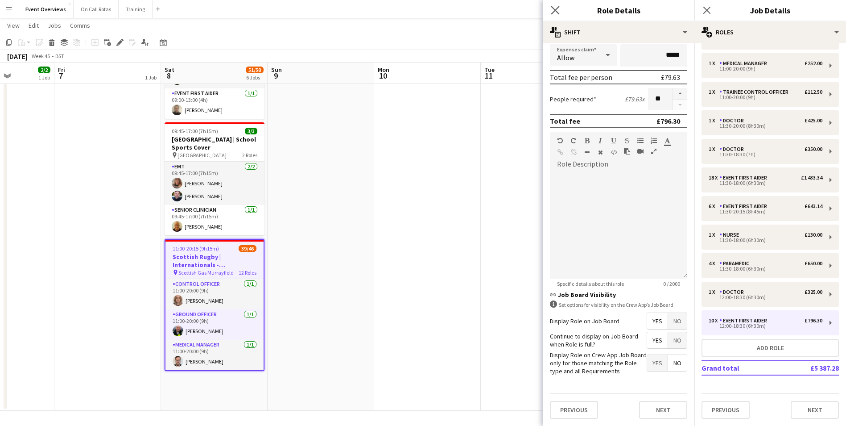
click at [551, 8] on icon "Close pop-in" at bounding box center [555, 10] width 8 height 8
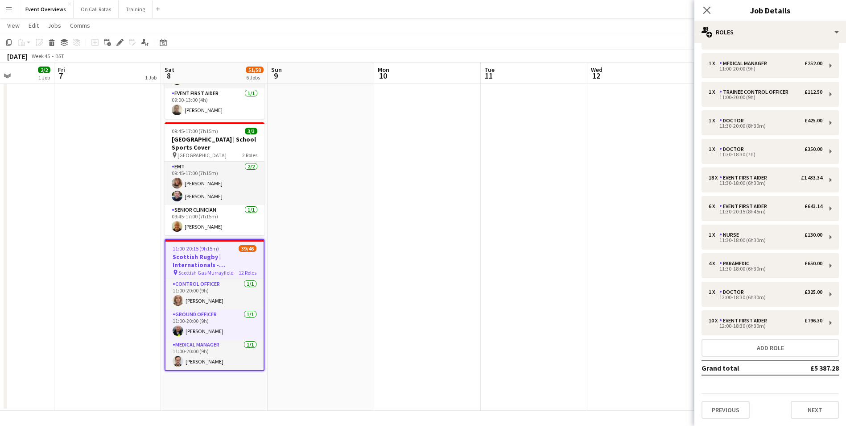
click at [490, 156] on app-date-cell at bounding box center [534, 50] width 107 height 720
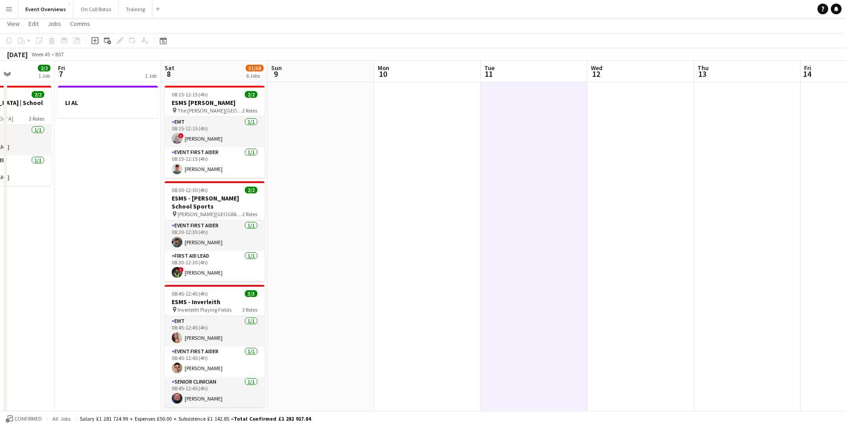
scroll to position [0, 0]
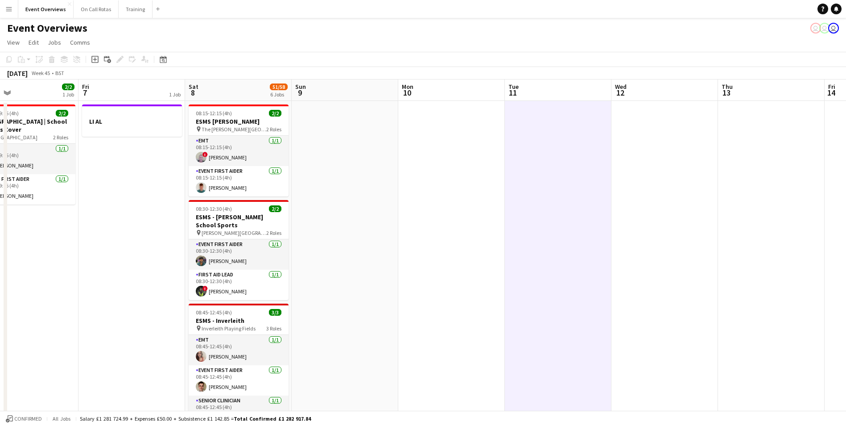
drag, startPoint x: 397, startPoint y: 246, endPoint x: 634, endPoint y: 216, distance: 239.1
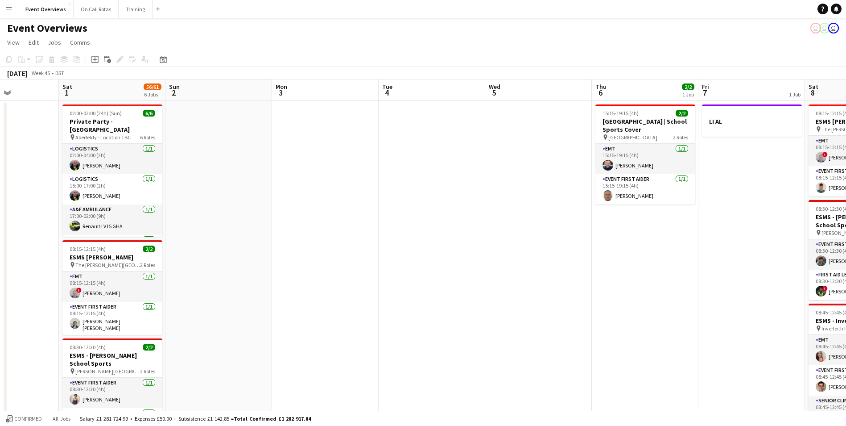
drag, startPoint x: 276, startPoint y: 258, endPoint x: 672, endPoint y: 228, distance: 397.7
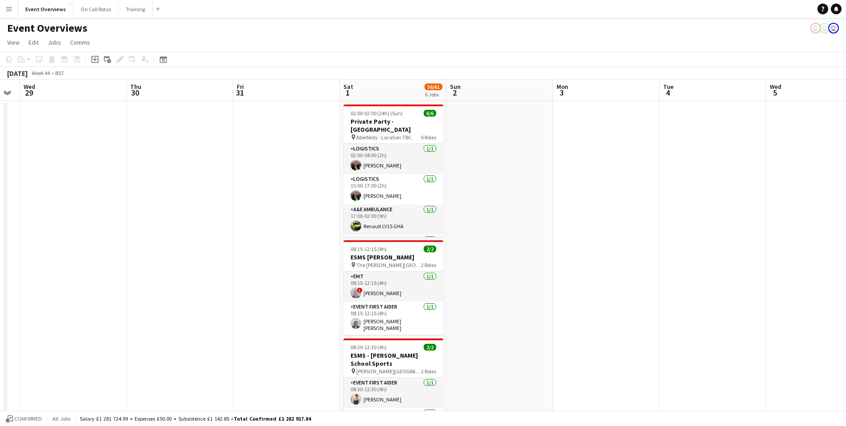
scroll to position [0, 215]
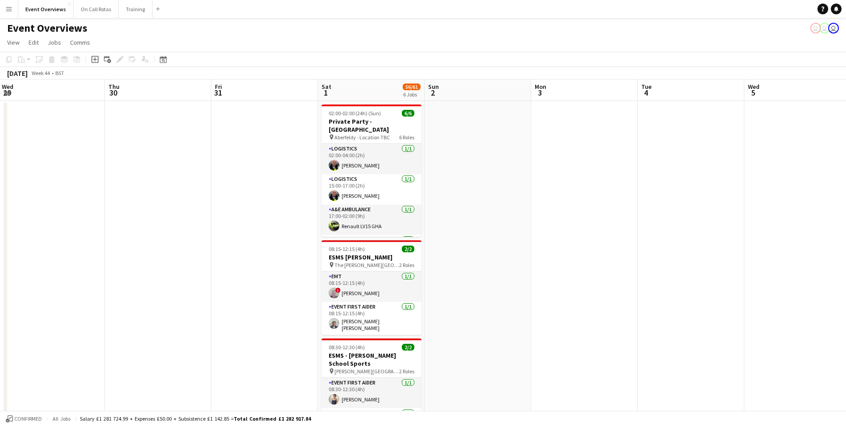
drag, startPoint x: 311, startPoint y: 250, endPoint x: 570, endPoint y: 223, distance: 260.5
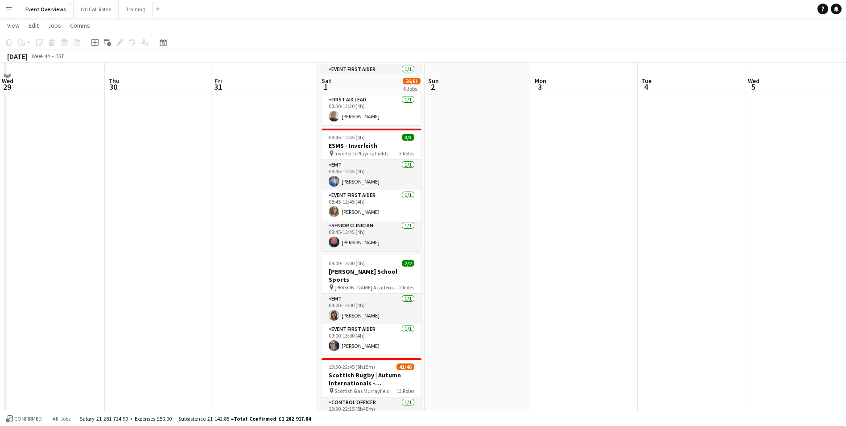
scroll to position [401, 0]
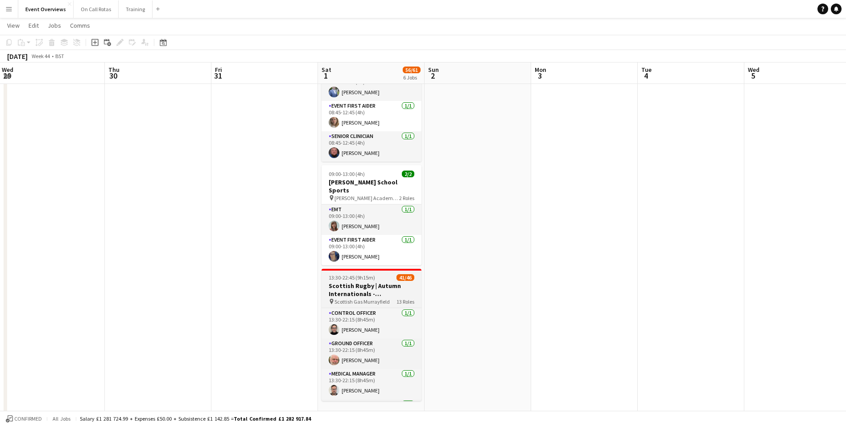
click at [364, 281] on h3 "Scottish Rugby | Autumn Internationals - Scotland v USA" at bounding box center [372, 289] width 100 height 16
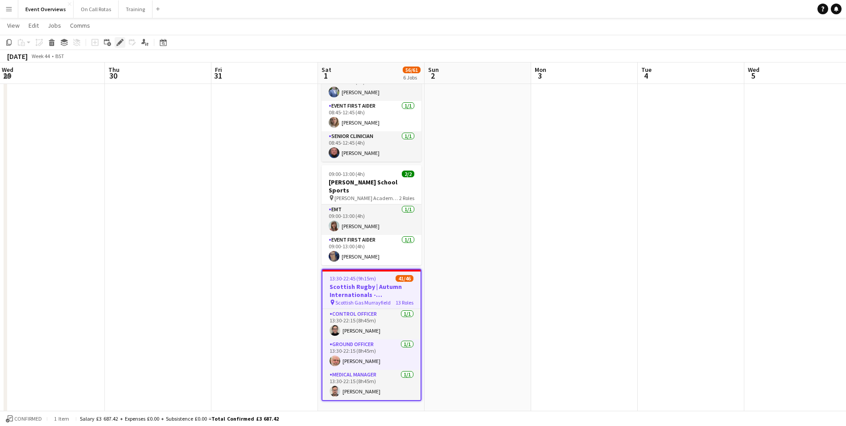
click at [119, 38] on div "Edit" at bounding box center [120, 42] width 11 height 11
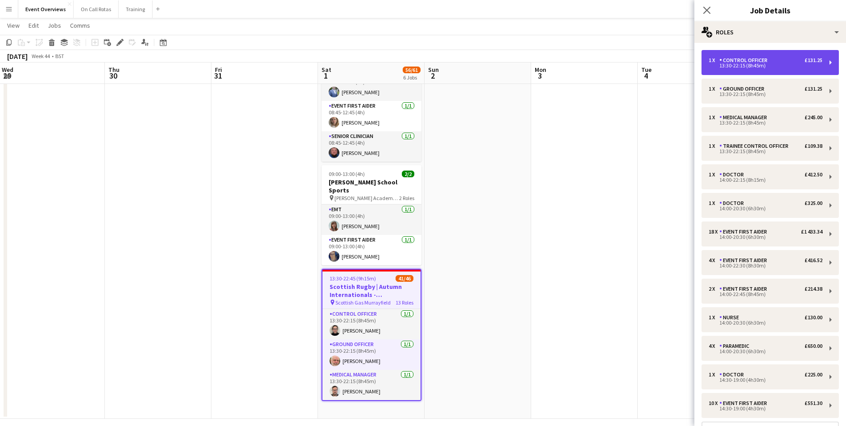
click at [770, 73] on div "1 x Control Officer £131.25 13:30-22:15 (8h45m)" at bounding box center [770, 62] width 137 height 25
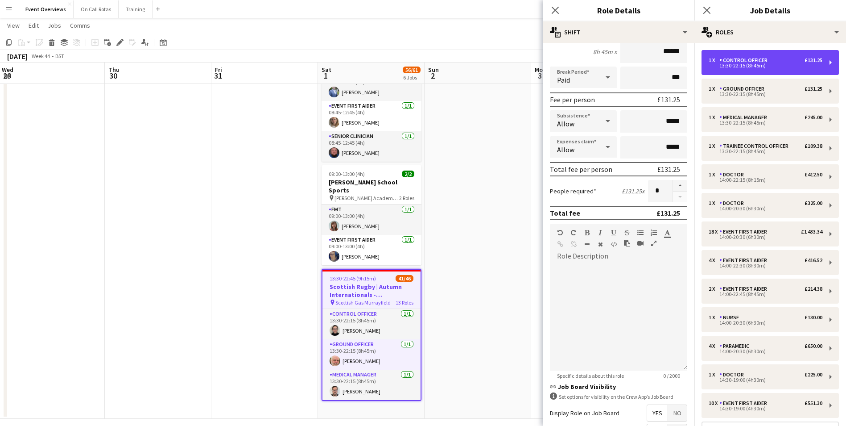
scroll to position [179, 0]
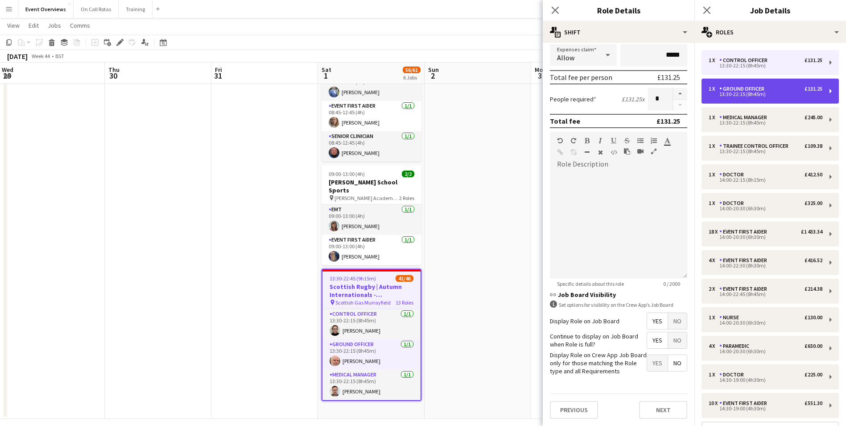
click at [770, 94] on div "13:30-22:15 (8h45m)" at bounding box center [766, 94] width 114 height 4
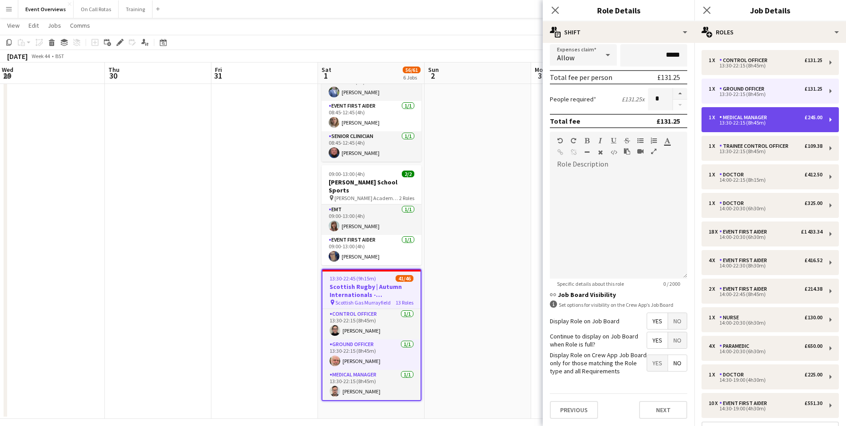
click at [771, 120] on div "1 x Medical Manager £245.00" at bounding box center [766, 117] width 114 height 6
type input "**********"
type input "******"
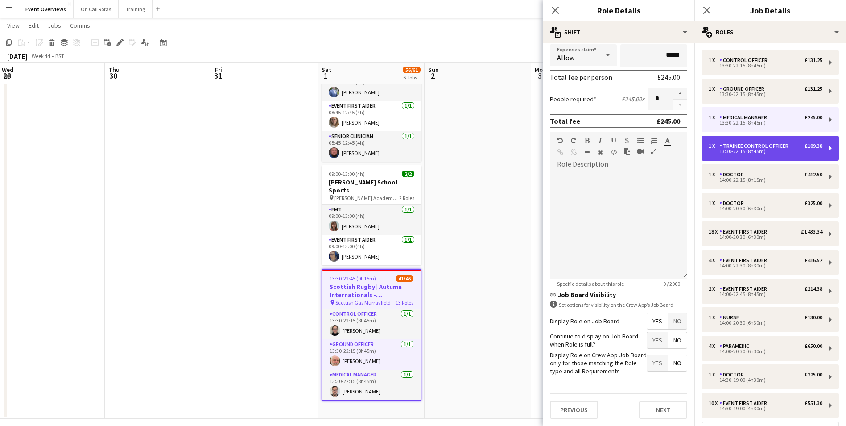
click at [762, 145] on div "Trainee Control Officer" at bounding box center [756, 146] width 73 height 6
type input "**********"
type input "******"
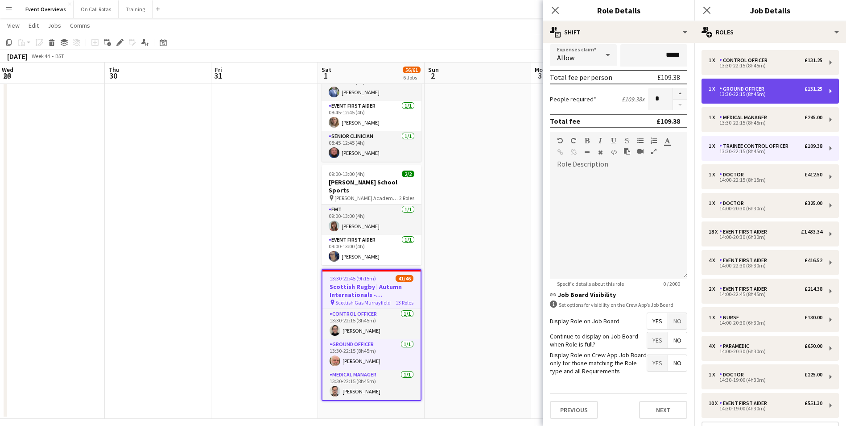
click at [751, 90] on div "Ground Officer" at bounding box center [744, 89] width 49 height 6
type input "**********"
type input "******"
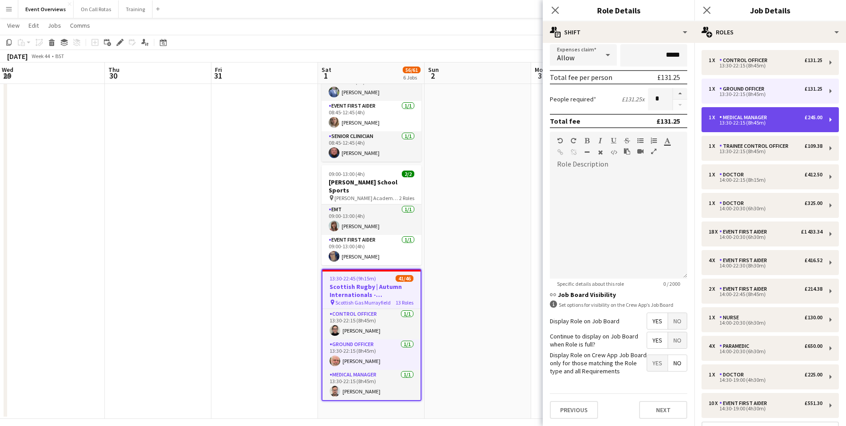
click at [750, 131] on div "1 x Medical Manager £245.00 13:30-22:15 (8h45m)" at bounding box center [770, 119] width 137 height 25
type input "**********"
type input "******"
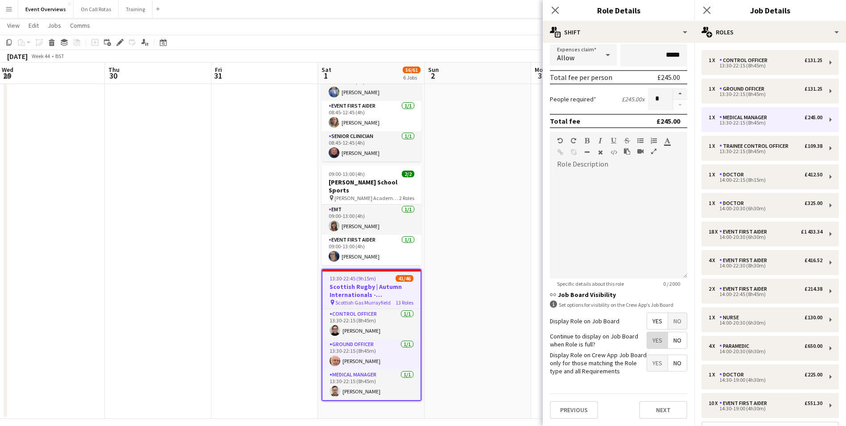
click at [653, 342] on span "Yes" at bounding box center [657, 340] width 21 height 16
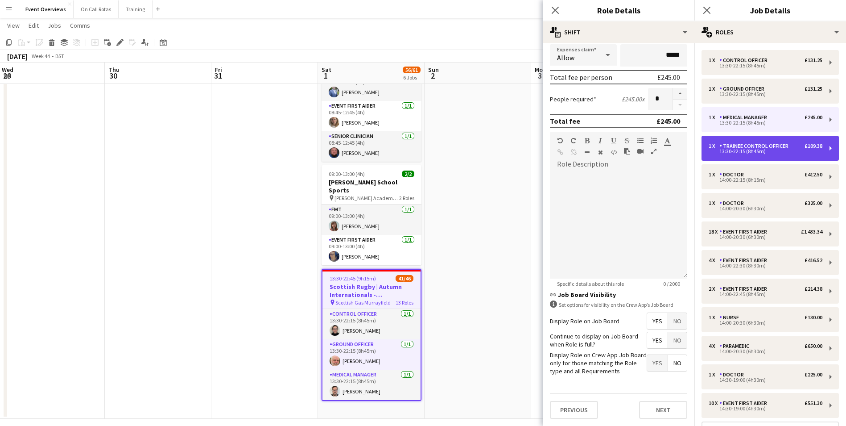
click at [738, 142] on div "1 x Trainee Control Officer £109.38 13:30-22:15 (8h45m)" at bounding box center [770, 148] width 137 height 25
type input "**********"
type input "******"
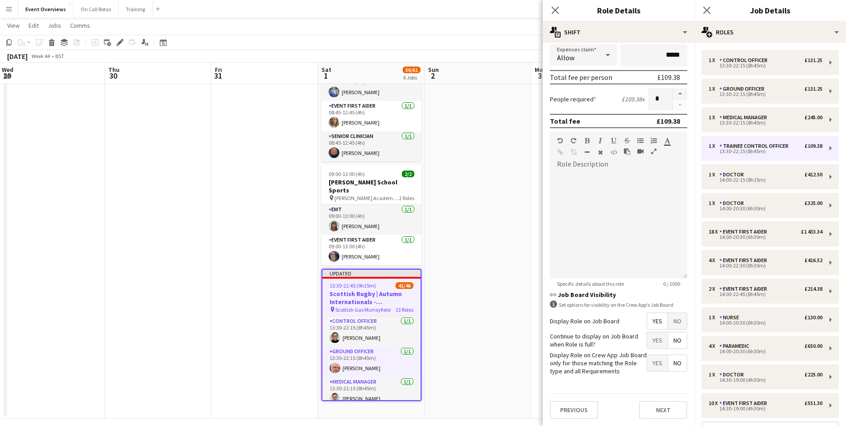
click at [651, 337] on span "Yes" at bounding box center [657, 340] width 21 height 16
click at [757, 169] on div "1 x Doctor £412.50 14:00-22:15 (8h15m)" at bounding box center [770, 176] width 137 height 25
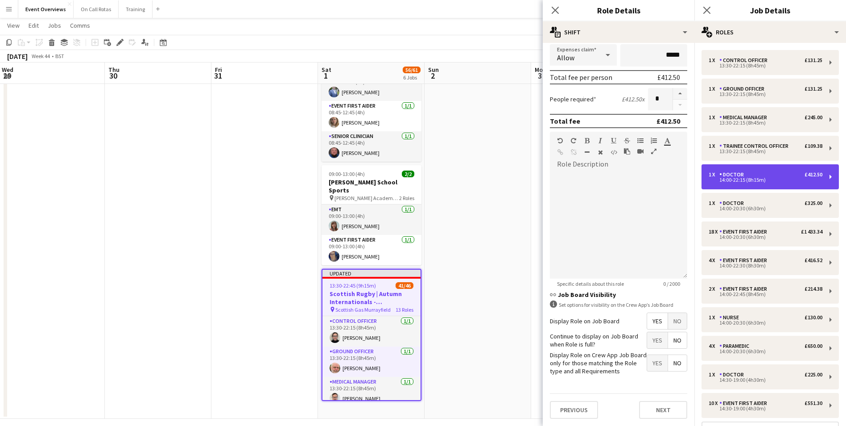
type input "******"
type input "*****"
type input "******"
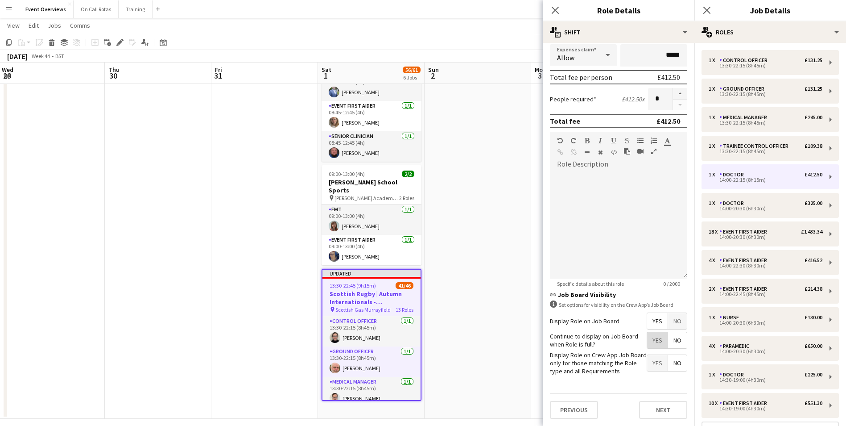
click at [647, 338] on span "Yes" at bounding box center [657, 340] width 21 height 16
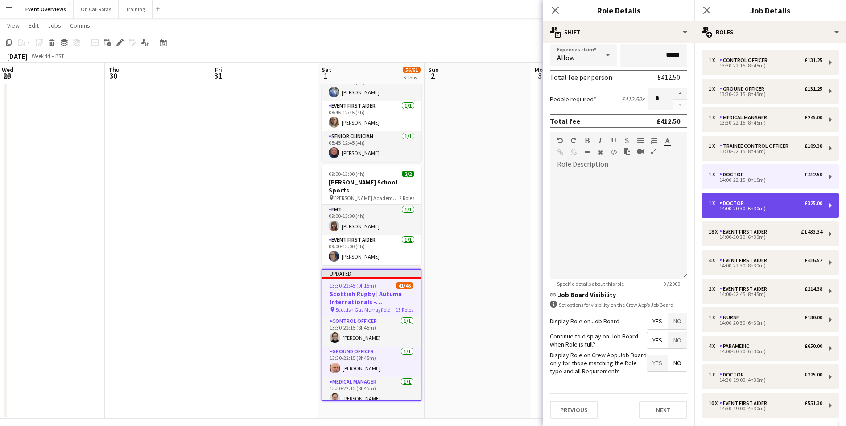
click at [762, 197] on div "1 x Doctor £325.00 14:00-20:30 (6h30m)" at bounding box center [770, 205] width 137 height 25
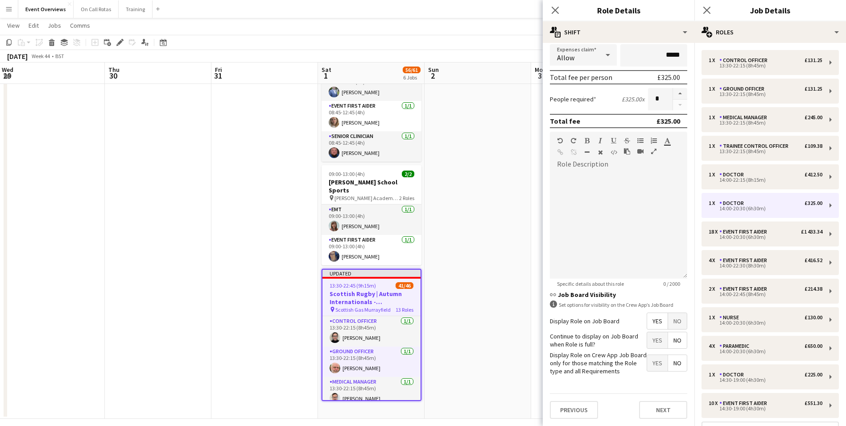
click at [647, 342] on span "Yes" at bounding box center [657, 340] width 21 height 16
click at [760, 173] on div "1 x Doctor £412.50" at bounding box center [766, 174] width 114 height 6
type input "*****"
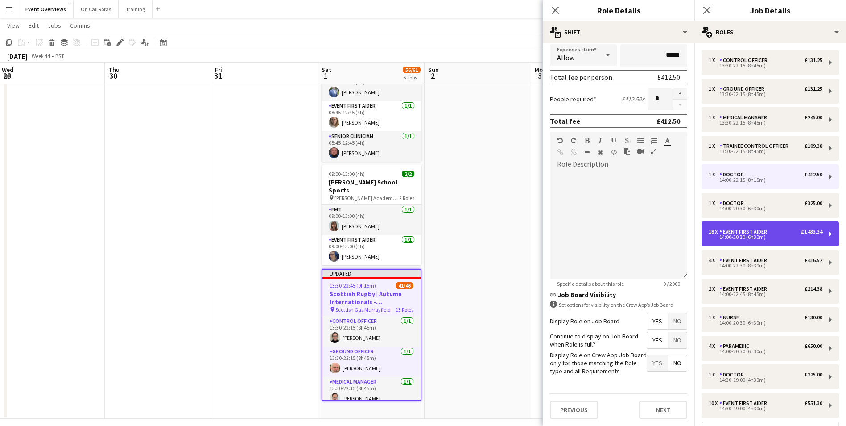
click at [741, 234] on div "Event First Aider" at bounding box center [745, 231] width 51 height 6
type input "**********"
type input "*****"
type input "******"
type input "**"
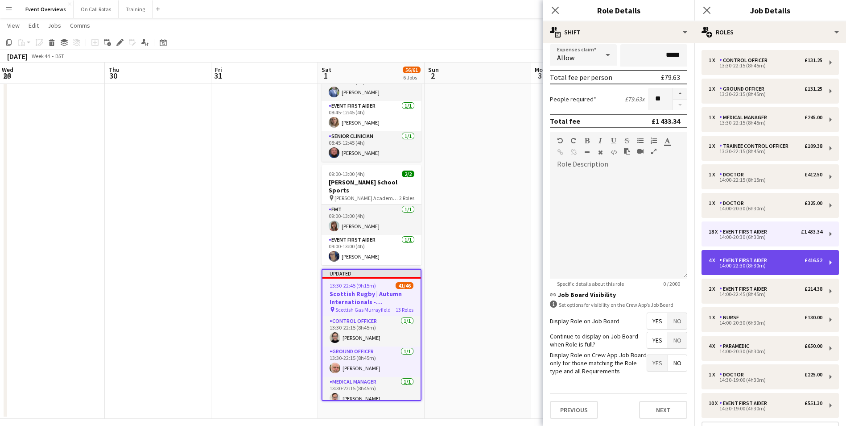
click at [740, 262] on div "Event First Aider" at bounding box center [745, 260] width 51 height 6
type input "*****"
type input "*"
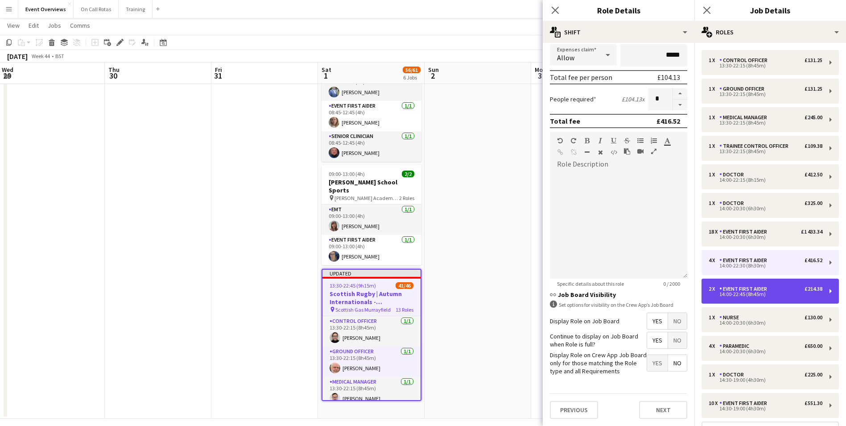
click at [763, 287] on div "Event First Aider" at bounding box center [745, 289] width 51 height 6
type input "*****"
type input "*"
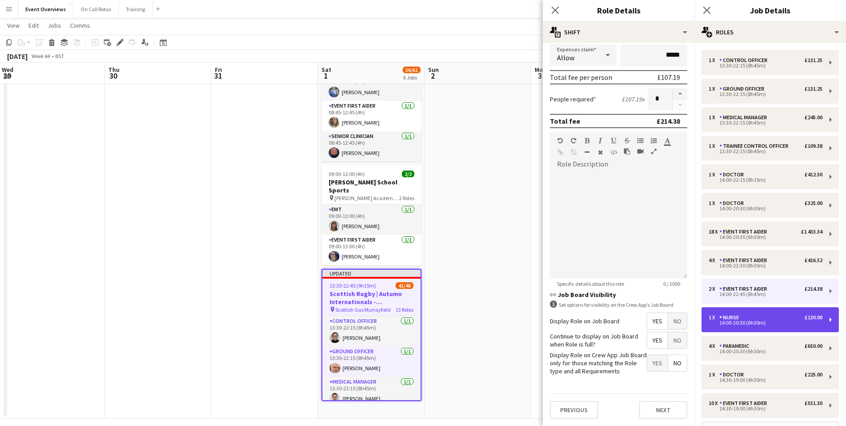
click at [751, 320] on div "14:00-20:30 (6h30m)" at bounding box center [766, 322] width 114 height 4
type input "*****"
type input "******"
type input "*"
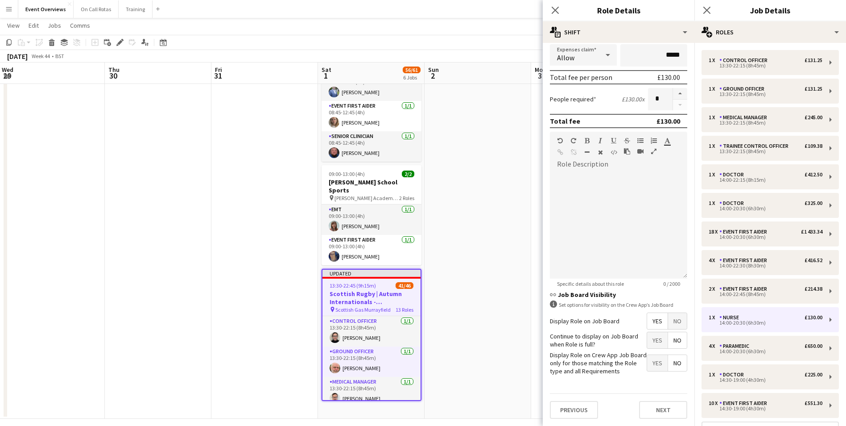
click at [657, 339] on span "Yes" at bounding box center [657, 340] width 21 height 16
click at [738, 344] on div "Paramedic" at bounding box center [736, 346] width 33 height 6
type input "*********"
type input "******"
type input "*"
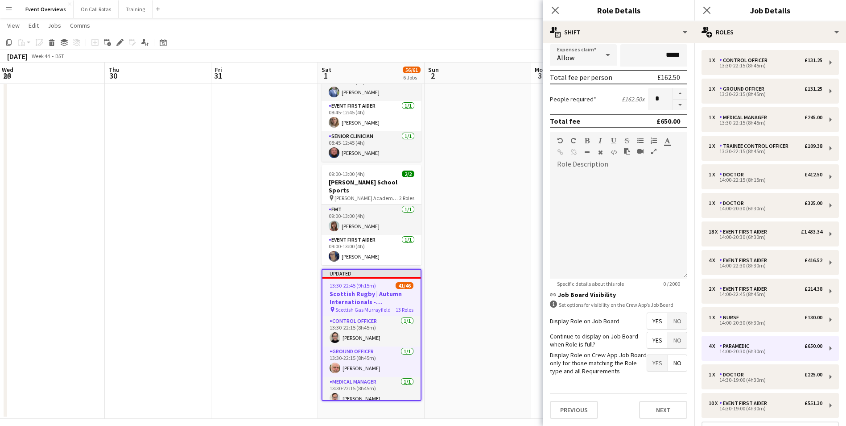
click at [647, 344] on span "Yes" at bounding box center [657, 340] width 21 height 16
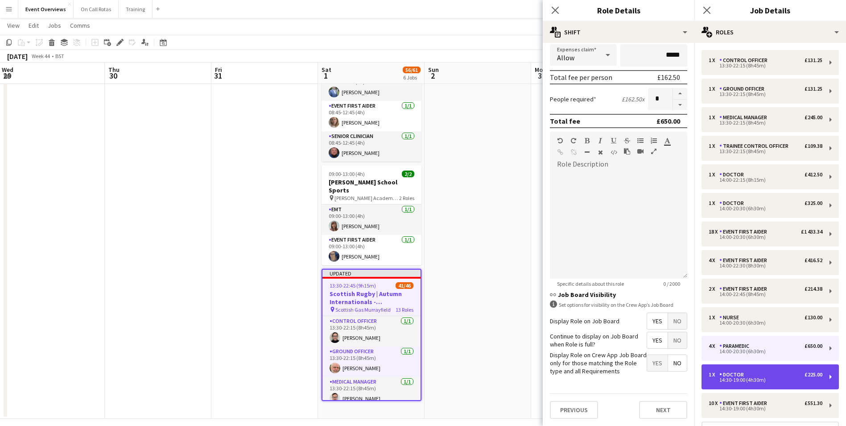
click at [734, 377] on div "Doctor" at bounding box center [734, 374] width 28 height 6
type input "******"
type input "*****"
type input "******"
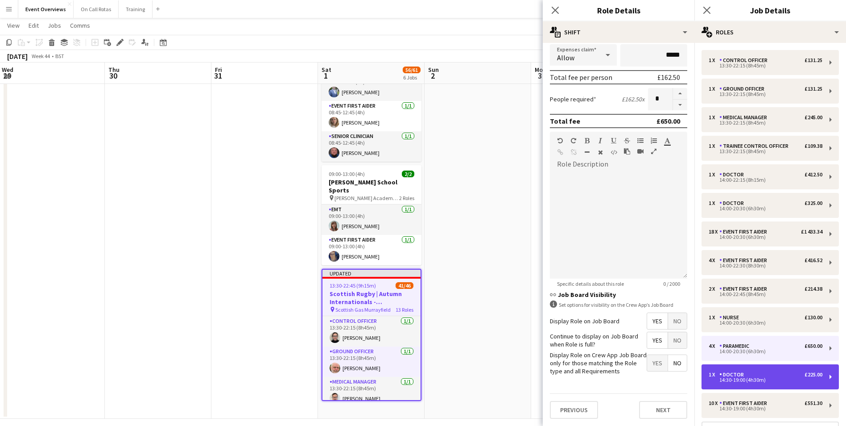
type input "*"
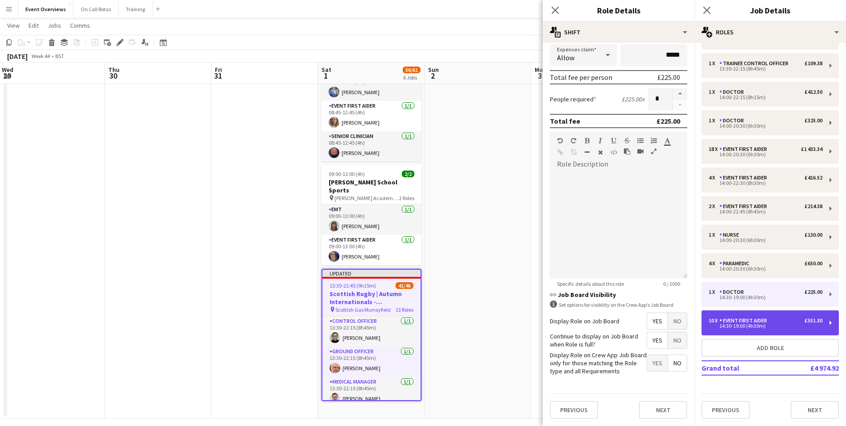
click at [748, 322] on div "Event First Aider" at bounding box center [745, 320] width 51 height 6
type input "**********"
type input "******"
type input "**"
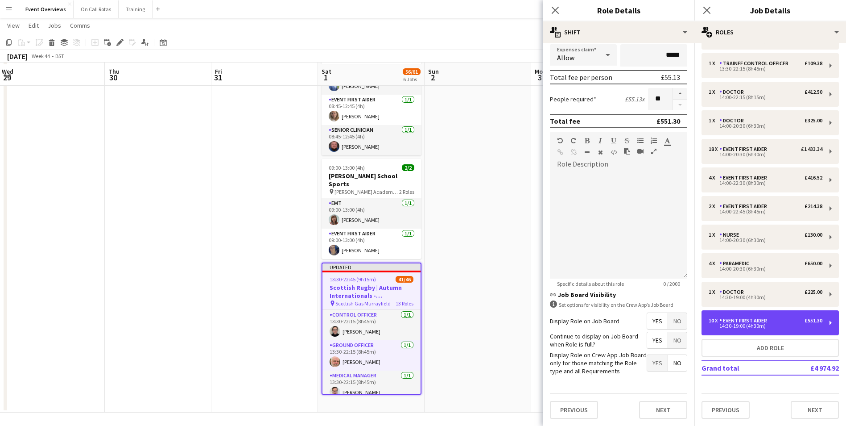
scroll to position [410, 0]
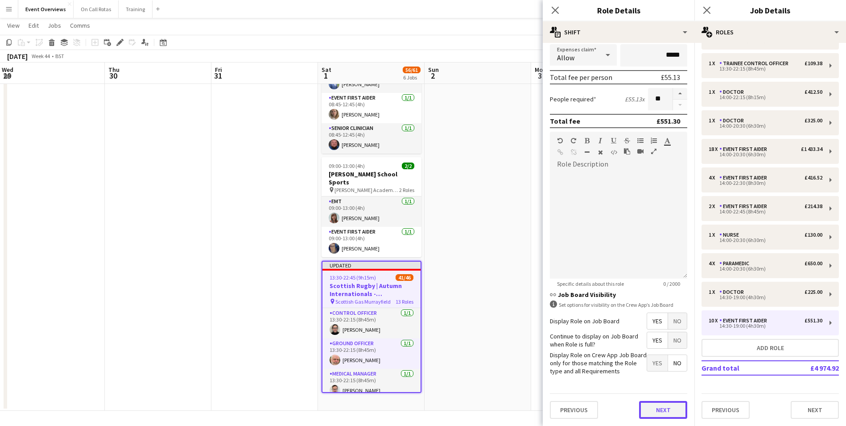
click at [665, 408] on button "Next" at bounding box center [663, 410] width 48 height 18
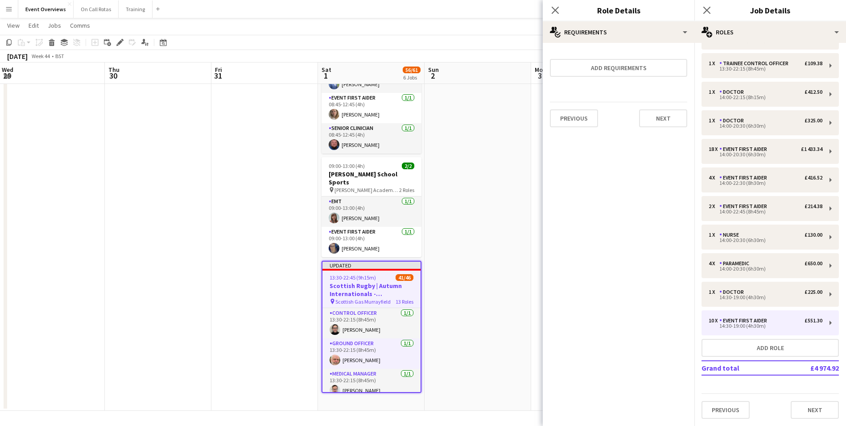
scroll to position [0, 0]
click at [551, 14] on icon at bounding box center [555, 10] width 8 height 8
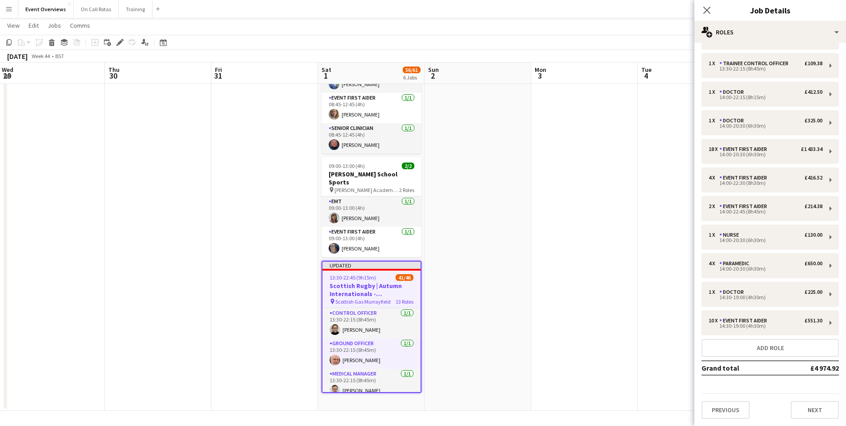
click at [699, 10] on div "Close pop-in" at bounding box center [707, 10] width 25 height 21
click at [702, 10] on app-icon "Close pop-in" at bounding box center [707, 10] width 13 height 13
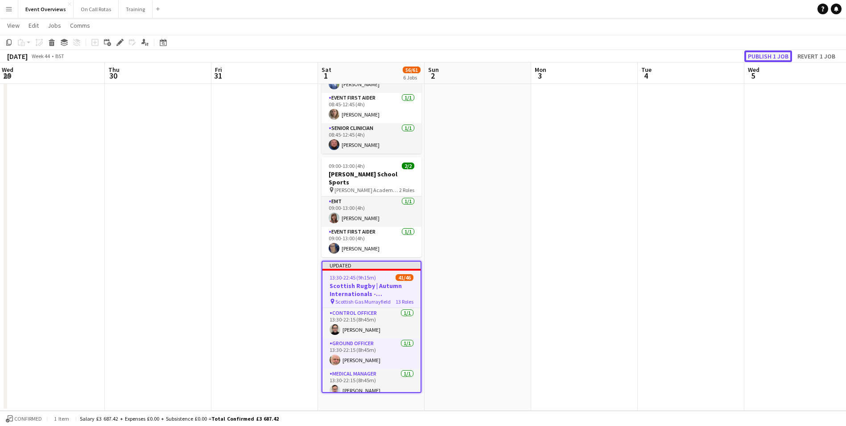
click at [768, 54] on button "Publish 1 job" at bounding box center [769, 56] width 48 height 12
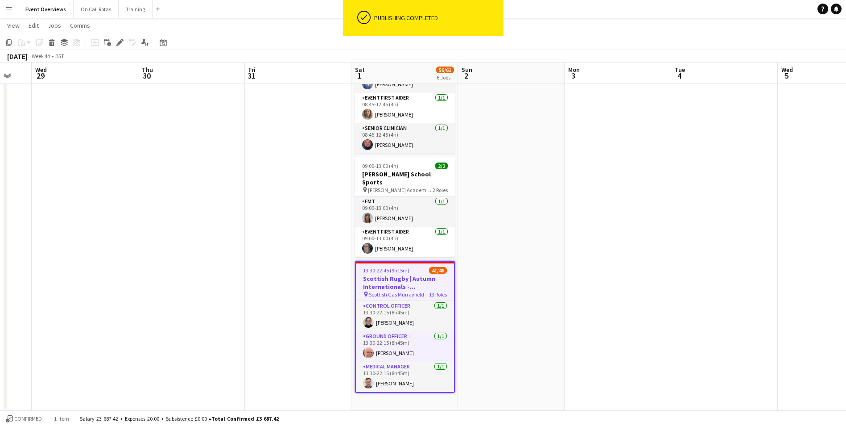
scroll to position [0, 217]
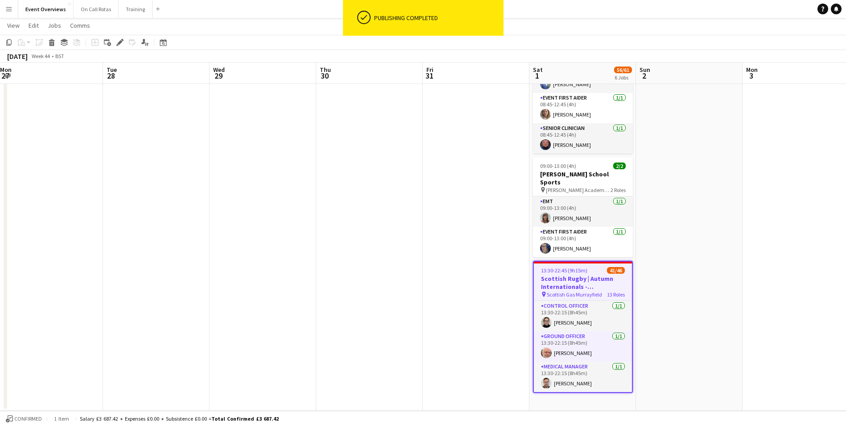
drag, startPoint x: 163, startPoint y: 227, endPoint x: 374, endPoint y: 232, distance: 211.5
click at [374, 232] on app-calendar-viewport "Sat 25 11/11 1 Job Sun 26 Mon 27 Tue 28 Wed 29 Thu 30 Fri 31 Sat 1 56/61 6 Jobs…" at bounding box center [423, 17] width 846 height 785
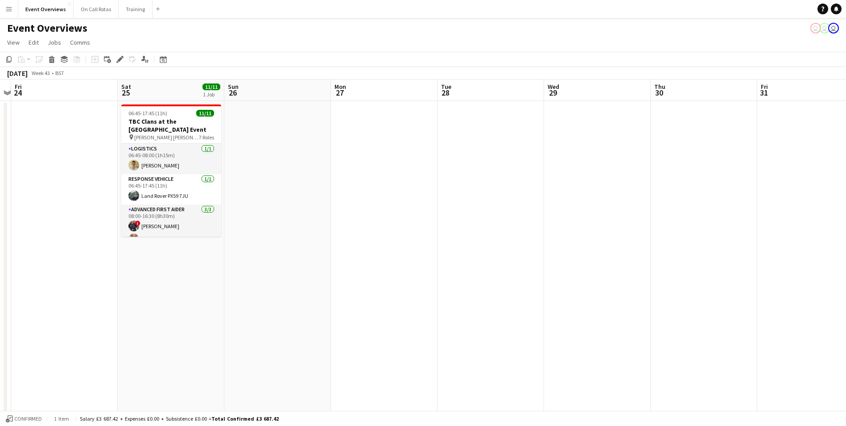
scroll to position [0, 278]
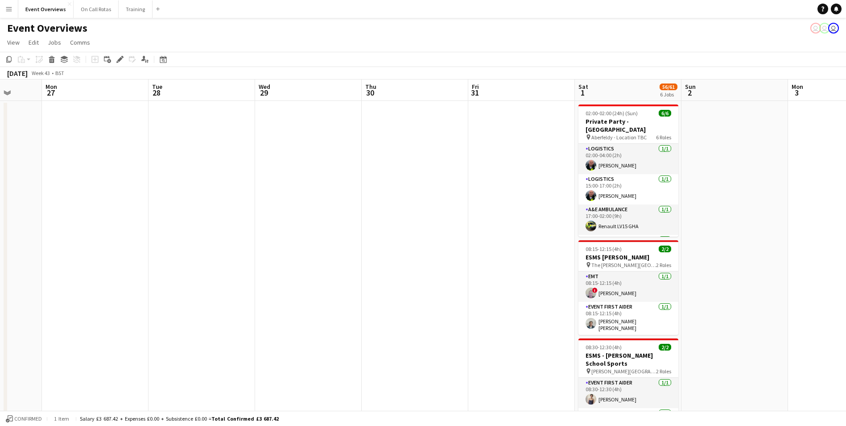
drag, startPoint x: 363, startPoint y: 208, endPoint x: 409, endPoint y: 211, distance: 45.6
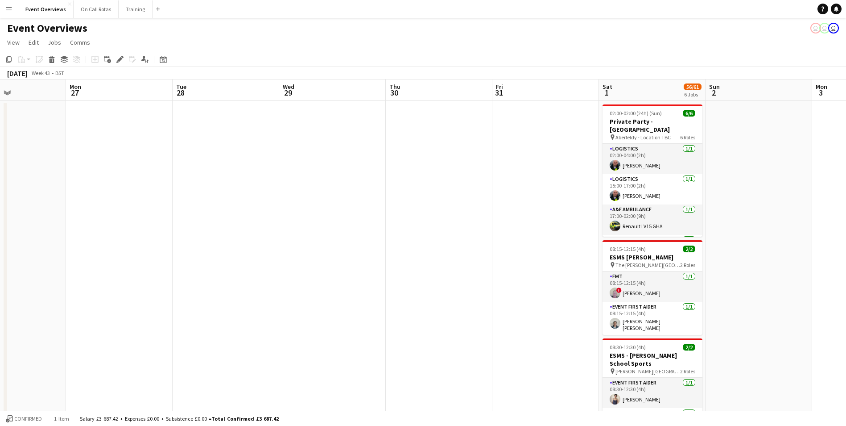
scroll to position [0, 253]
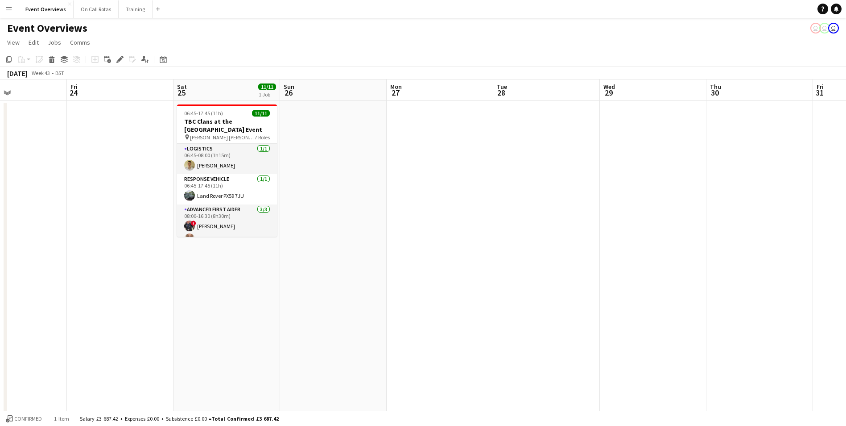
drag, startPoint x: 409, startPoint y: 211, endPoint x: 753, endPoint y: 207, distance: 344.8
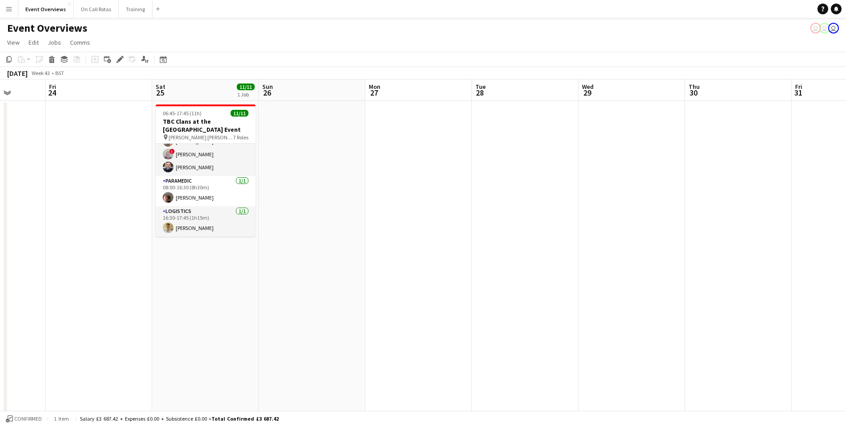
scroll to position [0, 197]
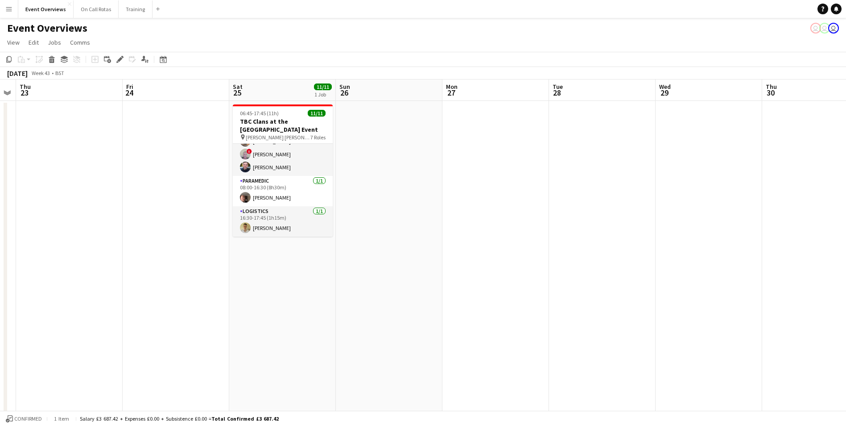
drag, startPoint x: 565, startPoint y: 191, endPoint x: 728, endPoint y: 189, distance: 162.4
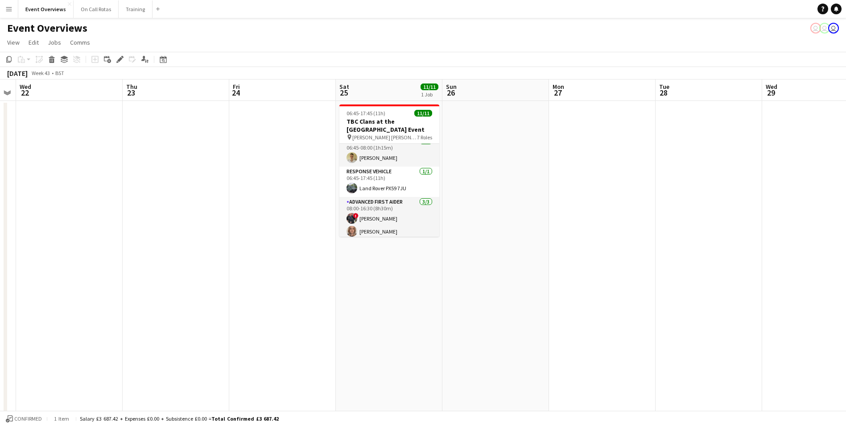
scroll to position [0, 0]
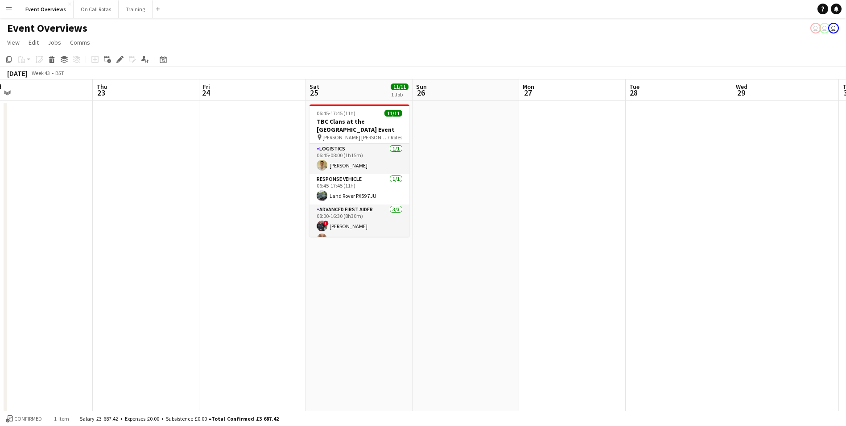
drag, startPoint x: 504, startPoint y: 178, endPoint x: 689, endPoint y: 176, distance: 184.7
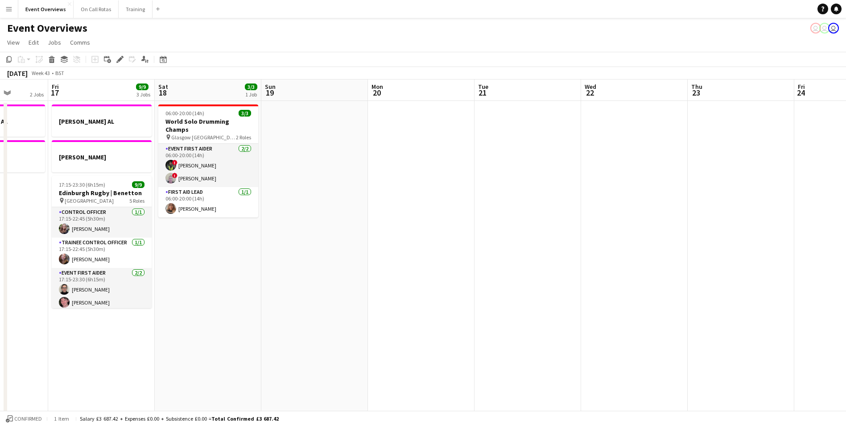
drag, startPoint x: 281, startPoint y: 189, endPoint x: 545, endPoint y: 187, distance: 263.6
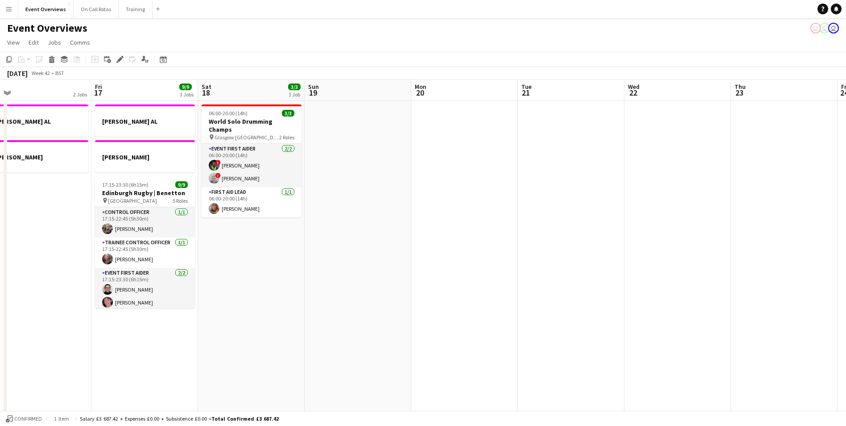
scroll to position [0, 200]
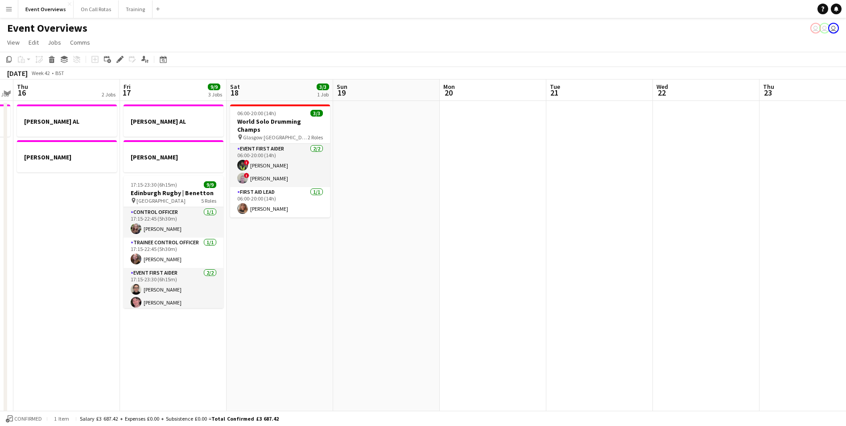
drag, startPoint x: 364, startPoint y: 185, endPoint x: 493, endPoint y: 186, distance: 128.5
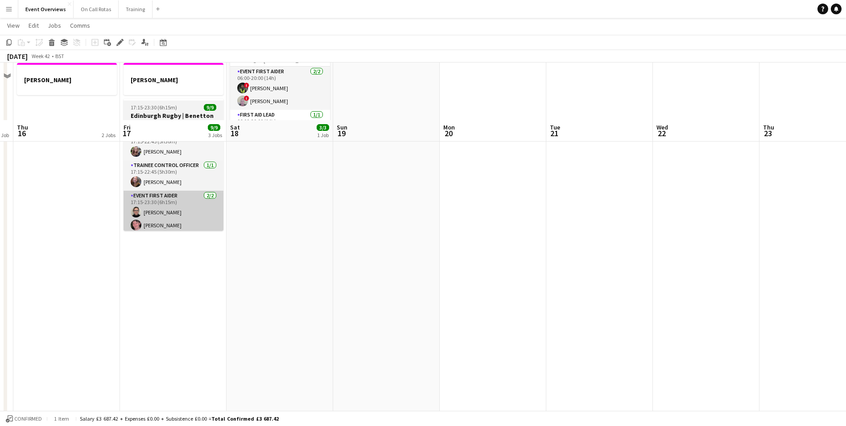
scroll to position [0, 0]
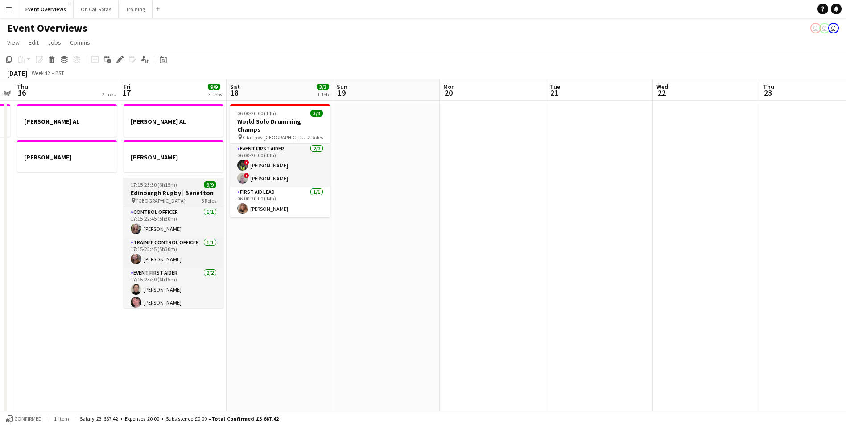
click at [178, 198] on div "pin Hive Stadium 5 Roles" at bounding box center [174, 200] width 100 height 7
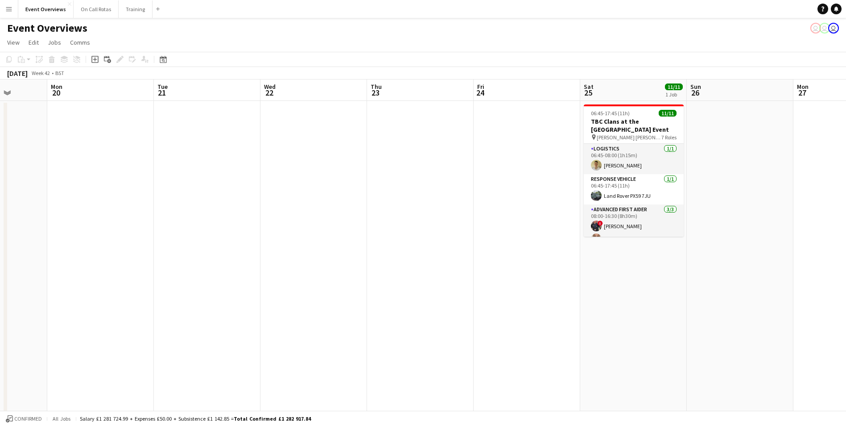
drag, startPoint x: 559, startPoint y: 179, endPoint x: 127, endPoint y: 120, distance: 435.4
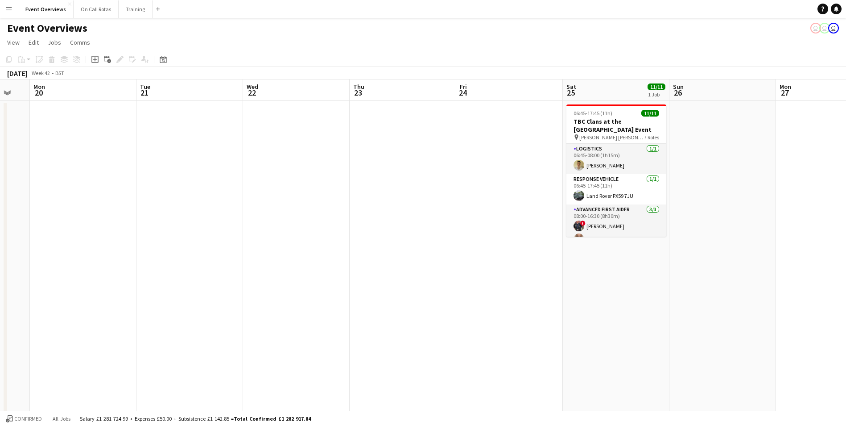
drag, startPoint x: 405, startPoint y: 128, endPoint x: 118, endPoint y: 100, distance: 287.8
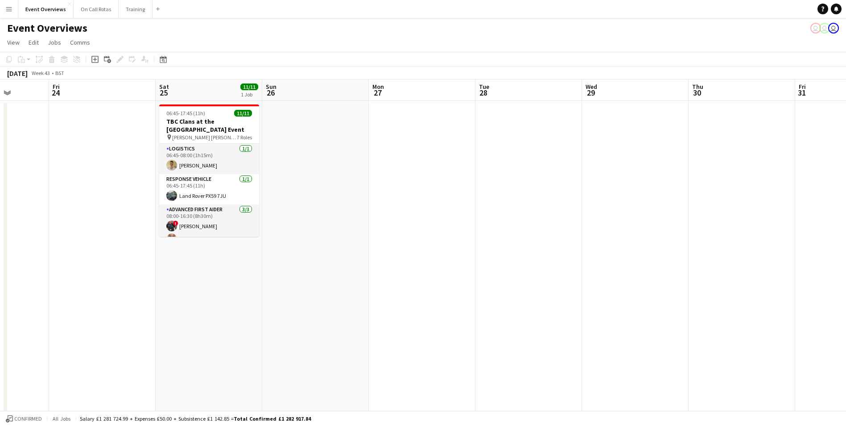
drag, startPoint x: 635, startPoint y: 154, endPoint x: 271, endPoint y: 103, distance: 367.1
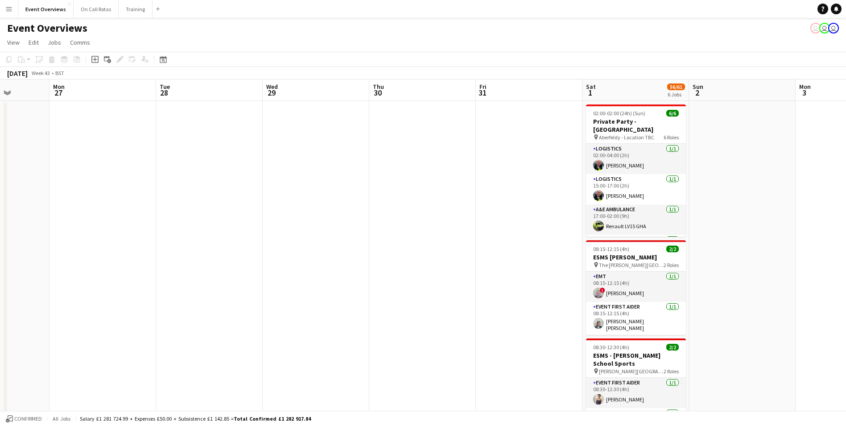
drag, startPoint x: 566, startPoint y: 124, endPoint x: 451, endPoint y: 116, distance: 115.8
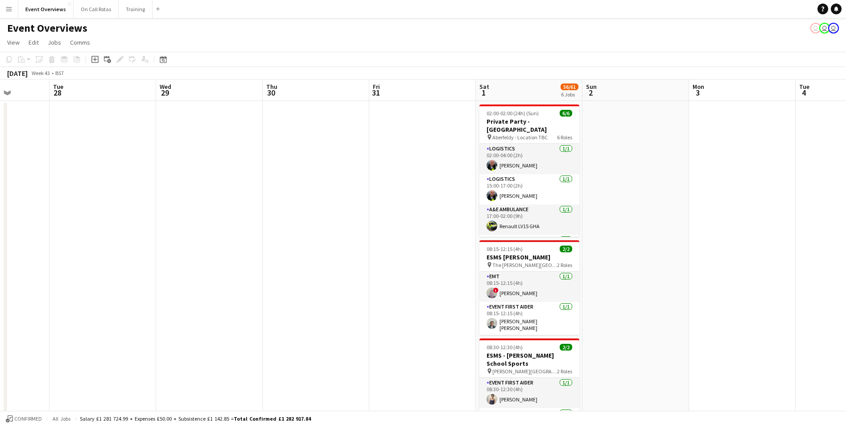
scroll to position [0, 271]
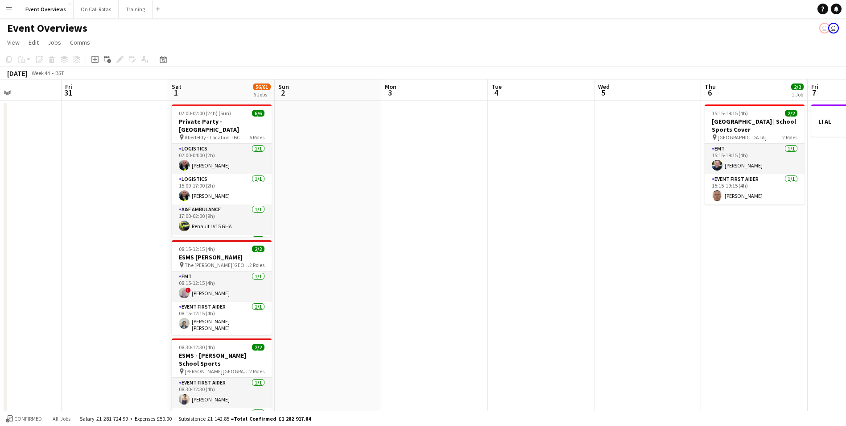
drag, startPoint x: 628, startPoint y: 193, endPoint x: 314, endPoint y: 199, distance: 313.2
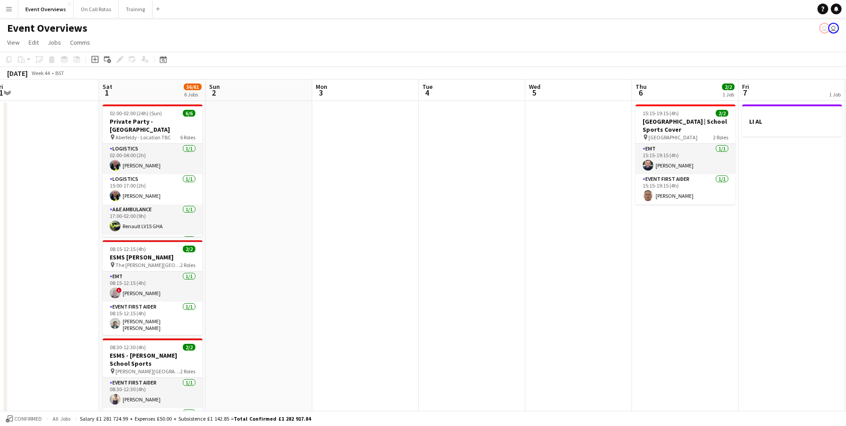
drag, startPoint x: 516, startPoint y: 193, endPoint x: 226, endPoint y: 210, distance: 290.5
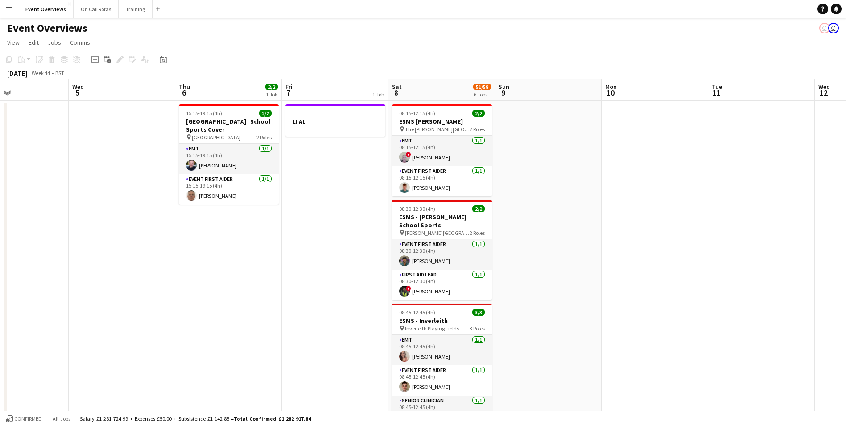
drag, startPoint x: 480, startPoint y: 205, endPoint x: 480, endPoint y: 185, distance: 20.1
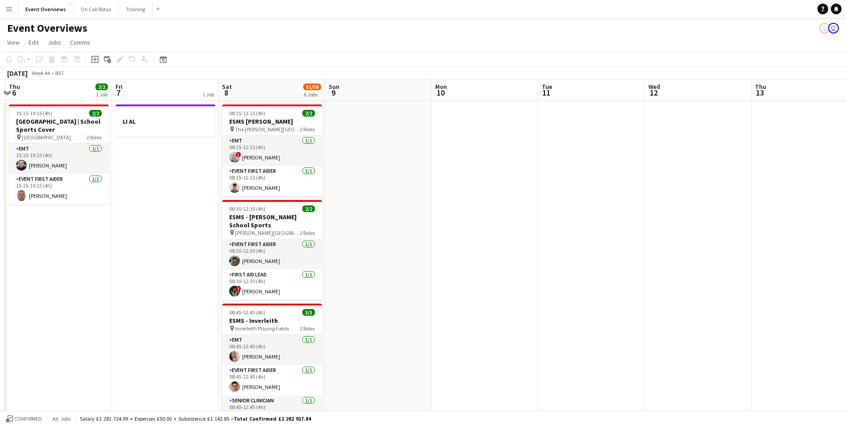
drag, startPoint x: 657, startPoint y: 167, endPoint x: 437, endPoint y: 171, distance: 220.0
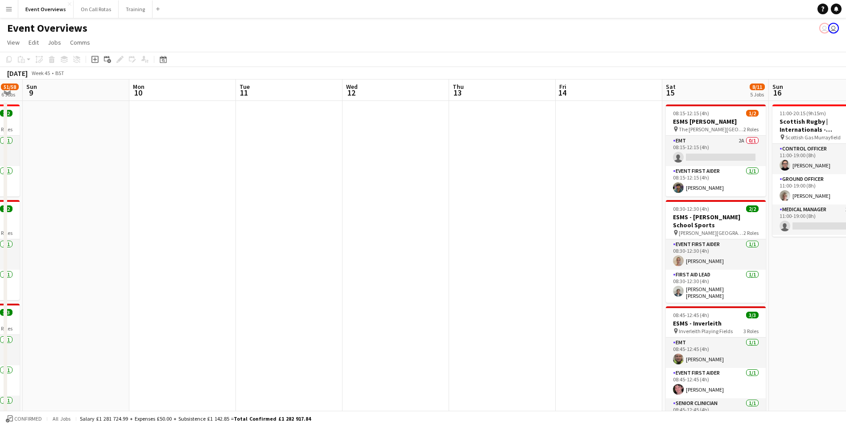
drag, startPoint x: 550, startPoint y: 162, endPoint x: 358, endPoint y: 170, distance: 192.4
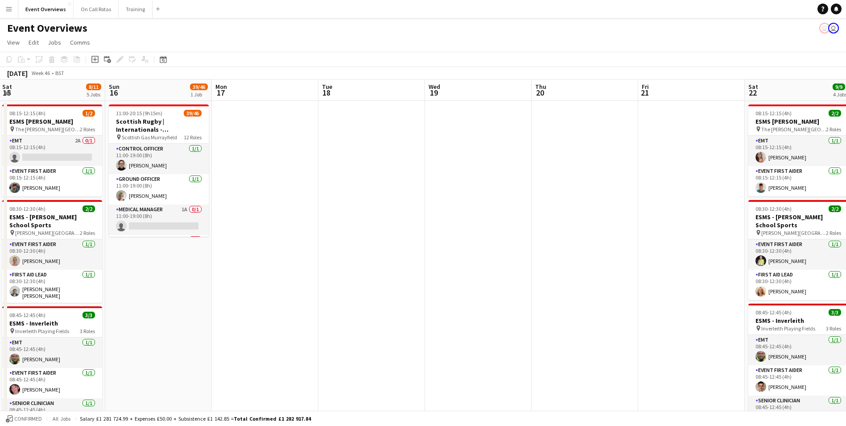
drag, startPoint x: 749, startPoint y: 167, endPoint x: 226, endPoint y: 176, distance: 522.9
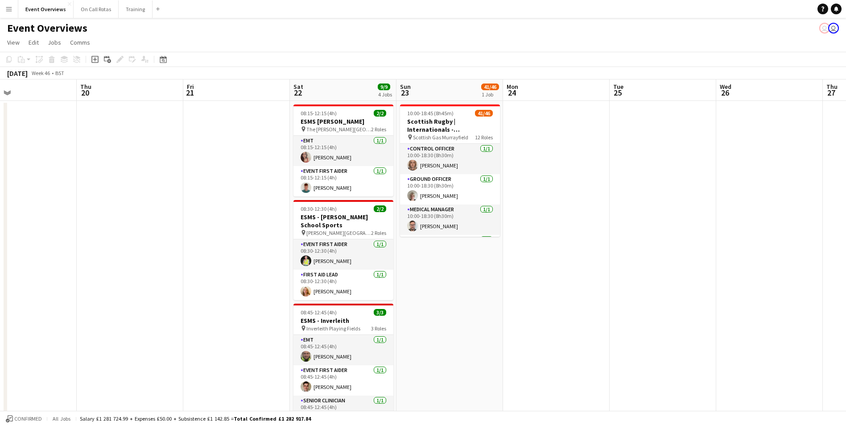
scroll to position [0, 258]
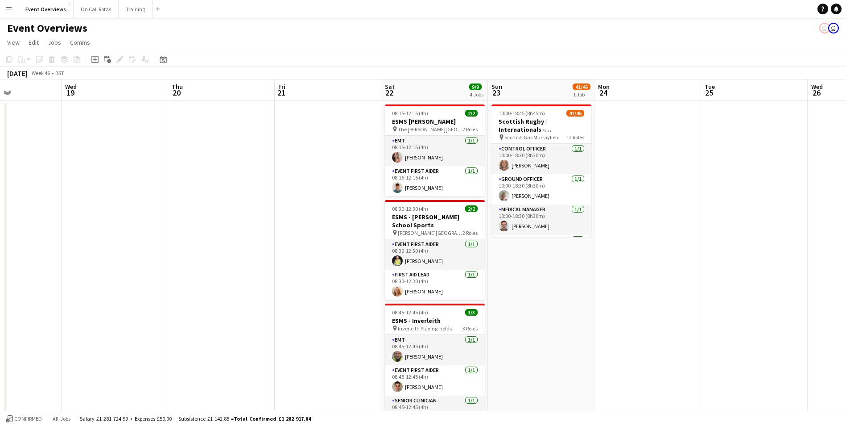
drag, startPoint x: 709, startPoint y: 161, endPoint x: 33, endPoint y: 178, distance: 676.5
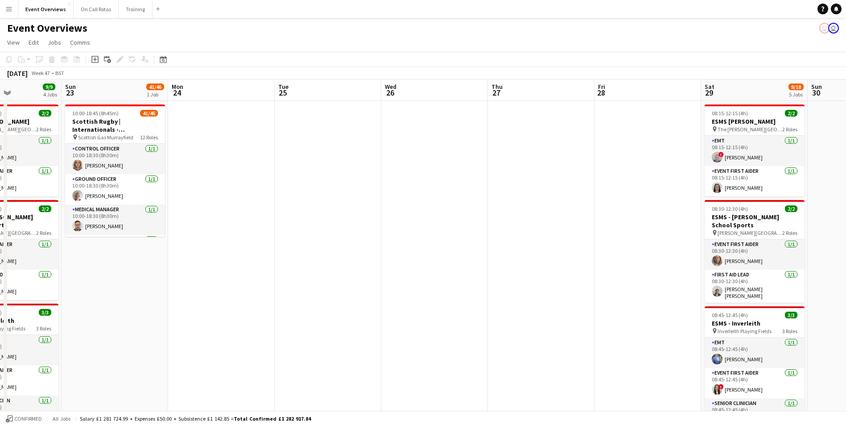
click at [172, 58] on app-toolbar "Copy Paste Paste Ctrl+V Paste with crew Ctrl+Shift+V Paste linked Job Delete Gr…" at bounding box center [423, 59] width 846 height 15
click at [165, 60] on icon "Date picker" at bounding box center [163, 59] width 7 height 7
click at [235, 90] on span "Next month" at bounding box center [236, 90] width 18 height 18
click at [232, 91] on span "Next month" at bounding box center [236, 90] width 18 height 18
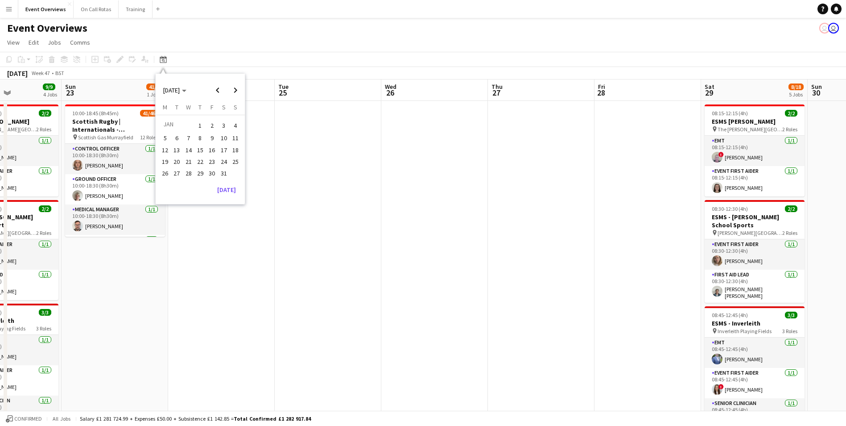
click at [206, 124] on button "1" at bounding box center [200, 125] width 12 height 14
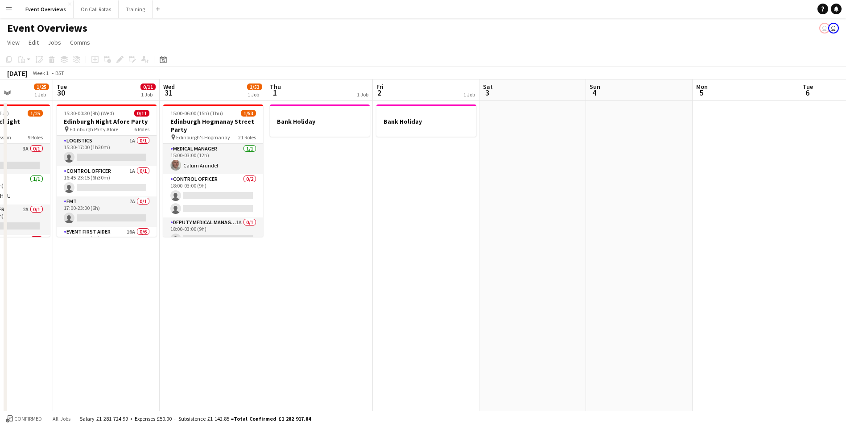
drag, startPoint x: 704, startPoint y: 203, endPoint x: 403, endPoint y: 178, distance: 302.2
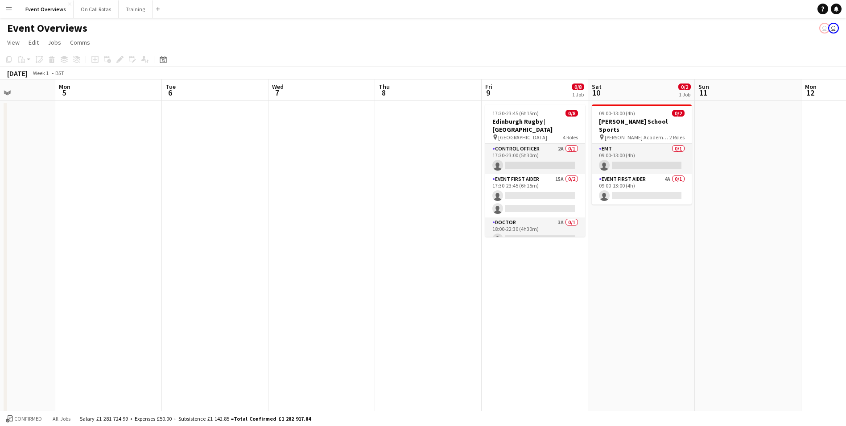
scroll to position [0, 304]
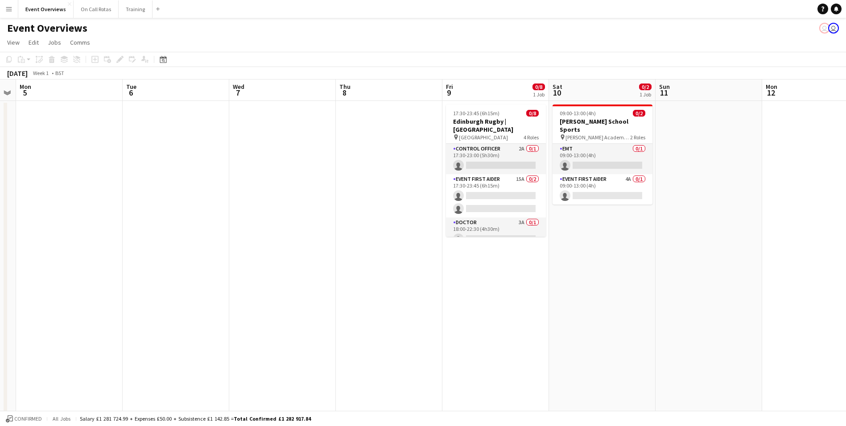
drag, startPoint x: 459, startPoint y: 171, endPoint x: 298, endPoint y: 204, distance: 163.9
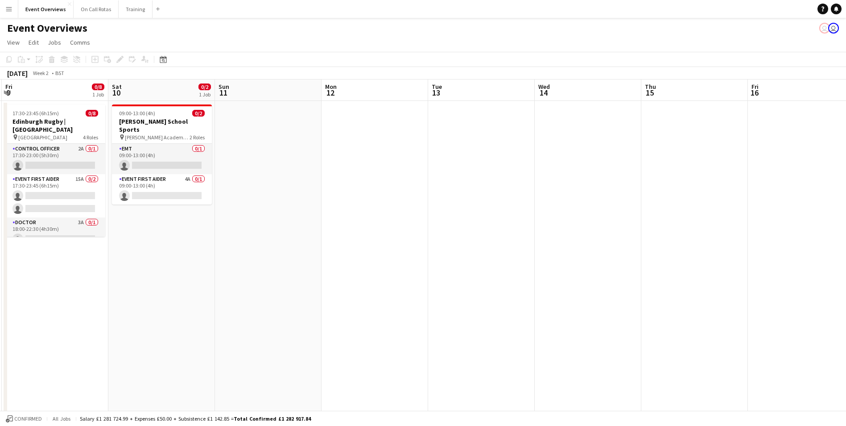
drag, startPoint x: 825, startPoint y: 184, endPoint x: 384, endPoint y: 199, distance: 441.0
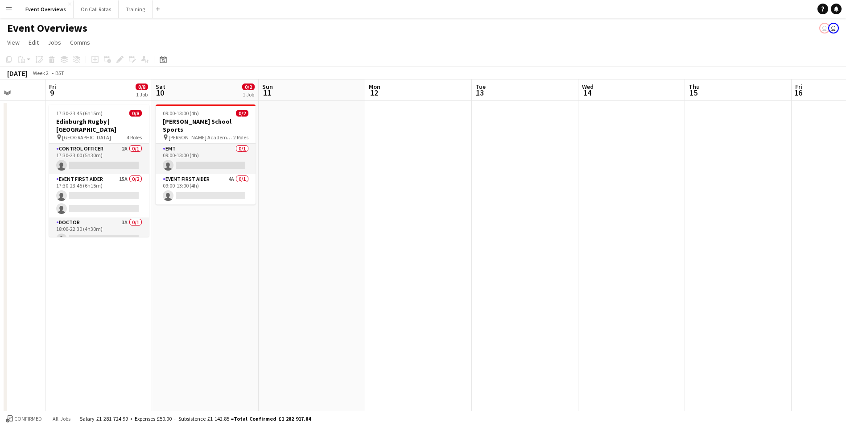
scroll to position [0, 317]
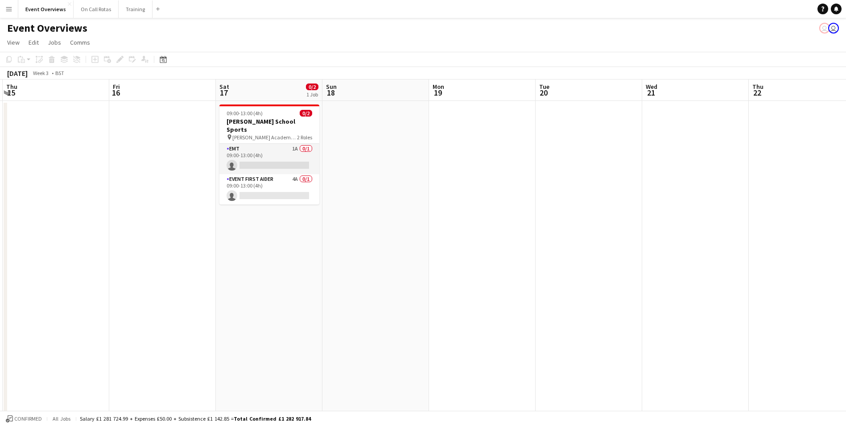
drag, startPoint x: 709, startPoint y: 167, endPoint x: 70, endPoint y: 182, distance: 639.0
click at [270, 174] on app-card-role "Event First Aider 4A 0/1 09:00-13:00 (4h) single-neutral-actions" at bounding box center [269, 189] width 100 height 30
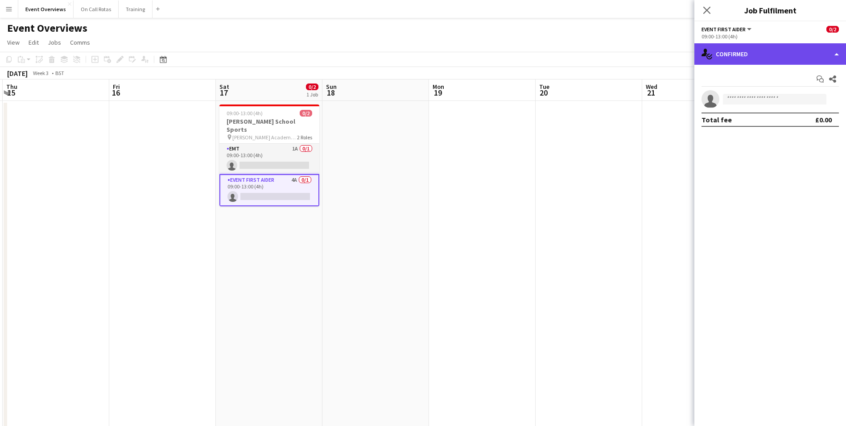
click at [736, 48] on div "single-neutral-actions-check-2 Confirmed" at bounding box center [771, 53] width 152 height 21
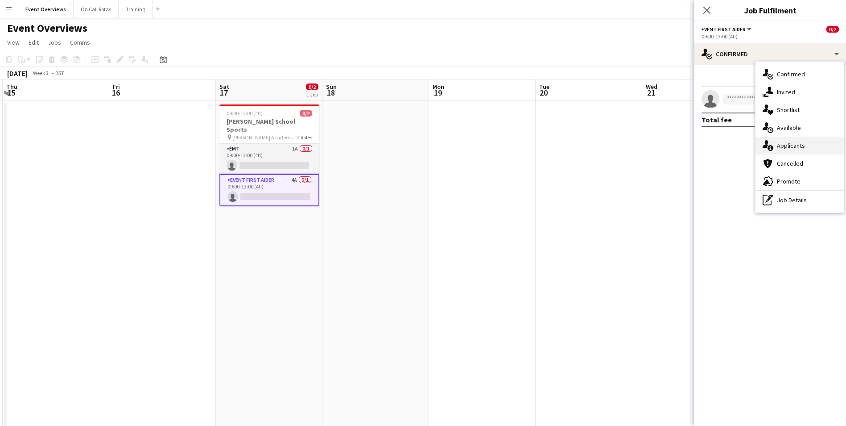
click at [778, 139] on div "single-neutral-actions-information Applicants" at bounding box center [800, 146] width 88 height 18
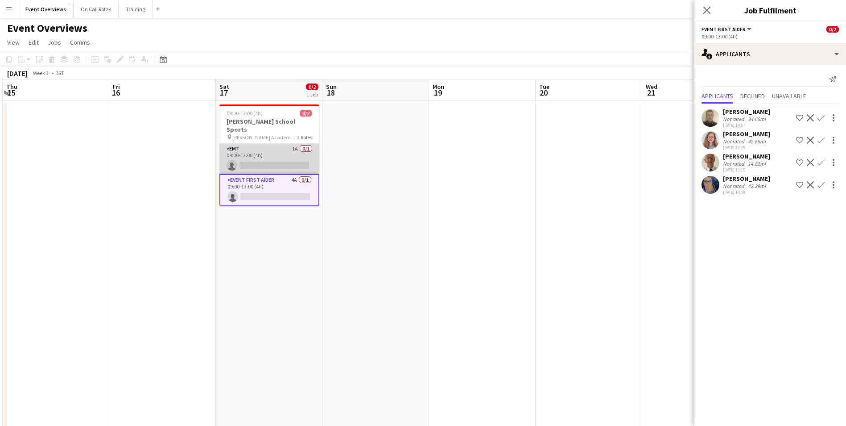
click at [259, 144] on app-card-role "EMT 1A 0/1 09:00-13:00 (4h) single-neutral-actions" at bounding box center [269, 159] width 100 height 30
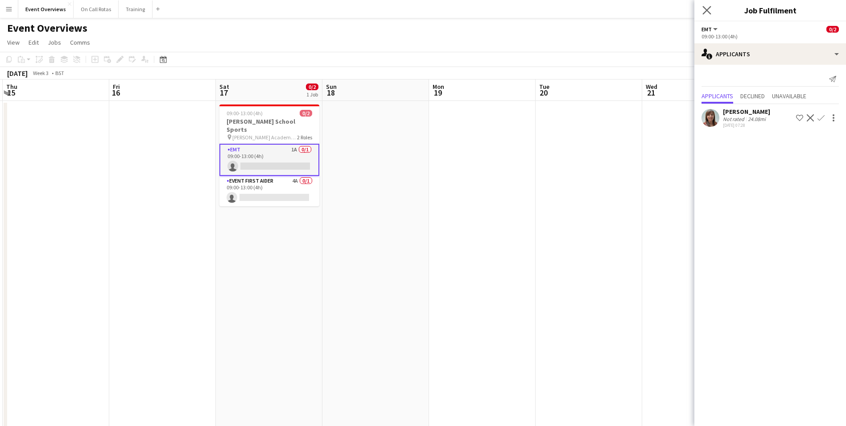
click at [703, 11] on icon "Close pop-in" at bounding box center [707, 10] width 8 height 8
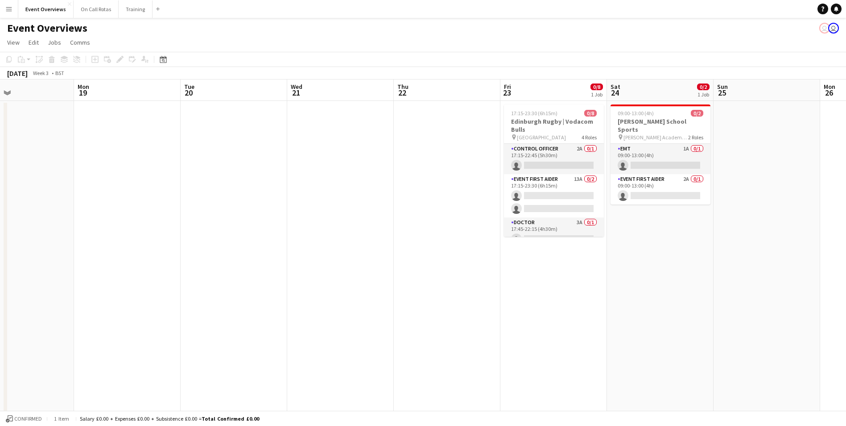
scroll to position [0, 284]
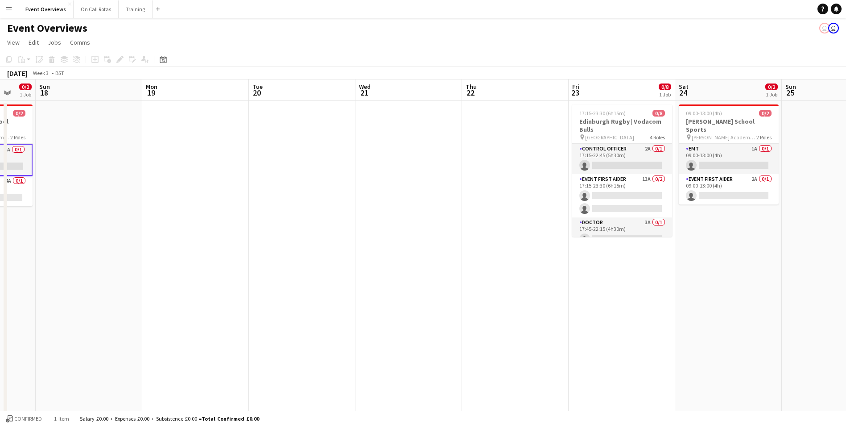
drag, startPoint x: 368, startPoint y: 133, endPoint x: 381, endPoint y: 131, distance: 13.1
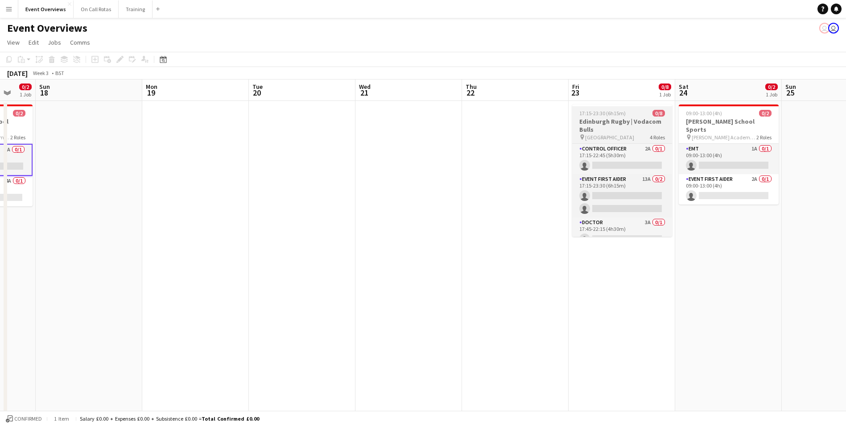
click at [633, 133] on h3 "Edinburgh Rugby | Vodacom Bulls" at bounding box center [622, 125] width 100 height 16
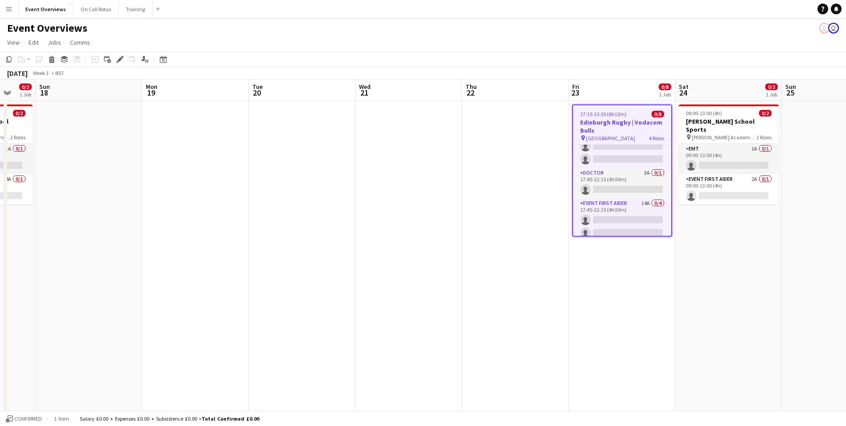
scroll to position [82, 0]
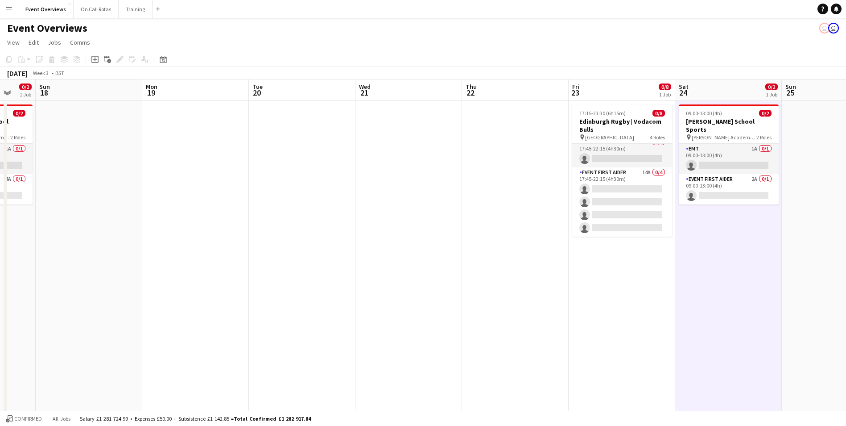
scroll to position [80, 0]
click at [729, 154] on app-card-role "EMT 1A 0/1 09:00-13:00 (4h) single-neutral-actions" at bounding box center [729, 159] width 100 height 30
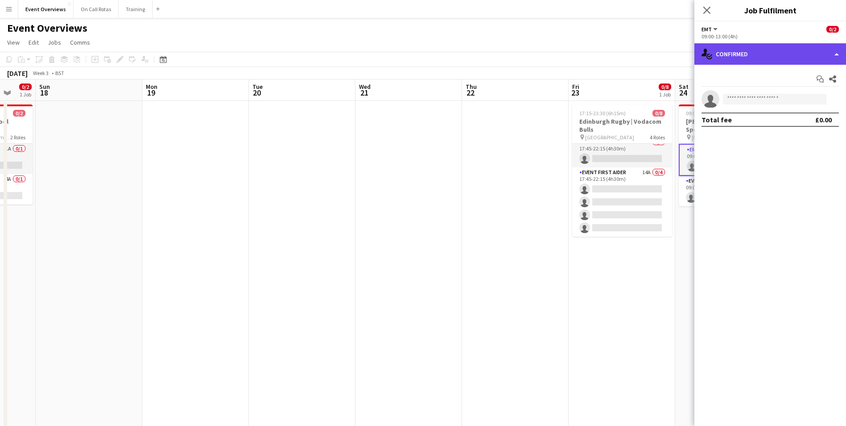
click at [732, 44] on div "single-neutral-actions-check-2 Confirmed" at bounding box center [771, 53] width 152 height 21
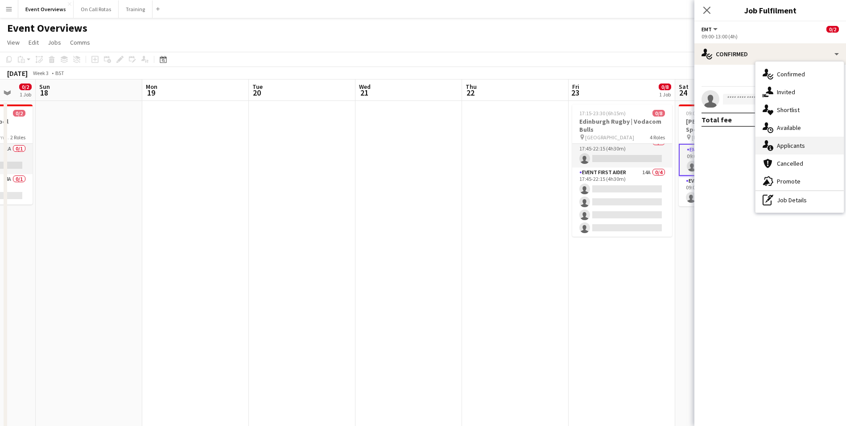
click at [783, 143] on span "Applicants" at bounding box center [791, 145] width 28 height 8
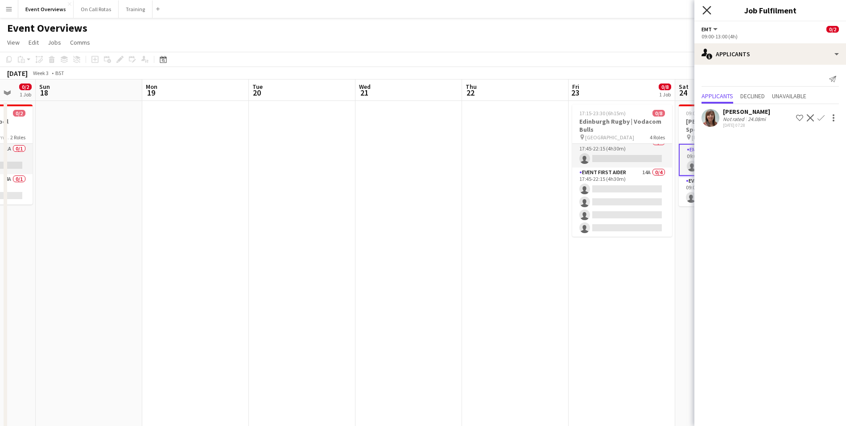
click at [711, 12] on icon "Close pop-in" at bounding box center [707, 10] width 8 height 8
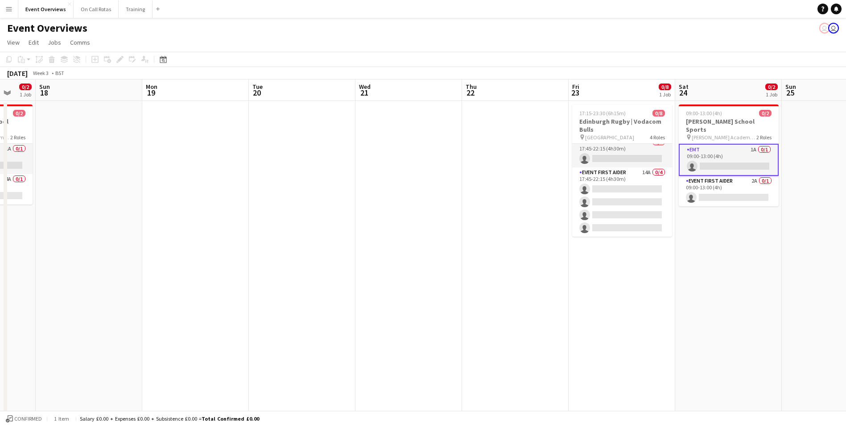
drag, startPoint x: 742, startPoint y: 245, endPoint x: 741, endPoint y: 237, distance: 7.7
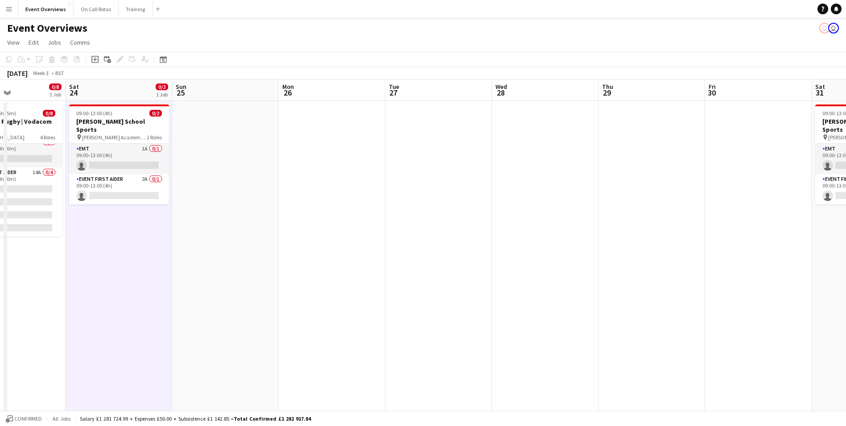
drag, startPoint x: 468, startPoint y: 212, endPoint x: 236, endPoint y: 209, distance: 232.4
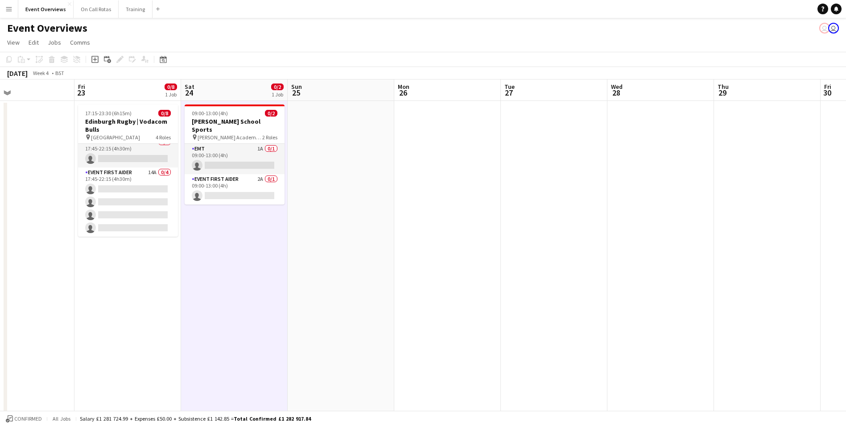
drag, startPoint x: 557, startPoint y: 203, endPoint x: 536, endPoint y: 193, distance: 23.3
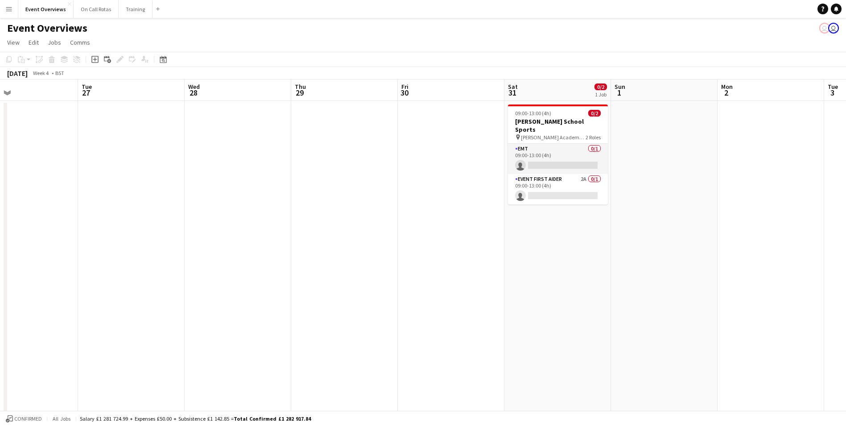
scroll to position [0, 272]
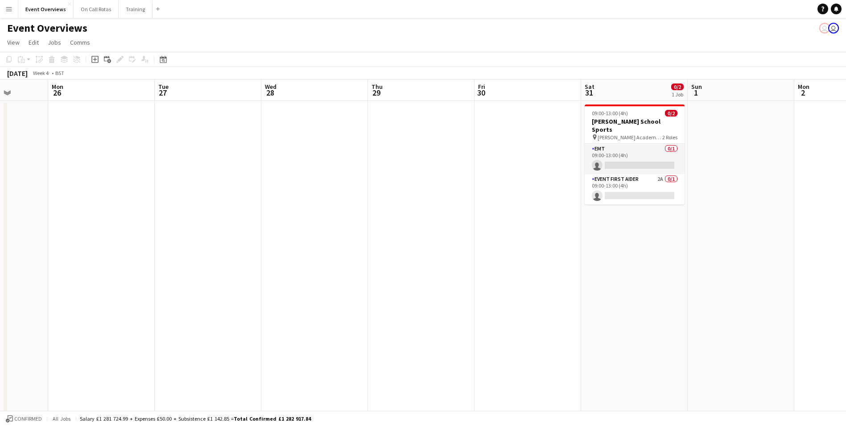
drag, startPoint x: 473, startPoint y: 188, endPoint x: 387, endPoint y: 188, distance: 86.1
click at [642, 174] on app-card-role "Event First Aider 2A 0/1 09:00-13:00 (4h) single-neutral-actions" at bounding box center [635, 189] width 100 height 30
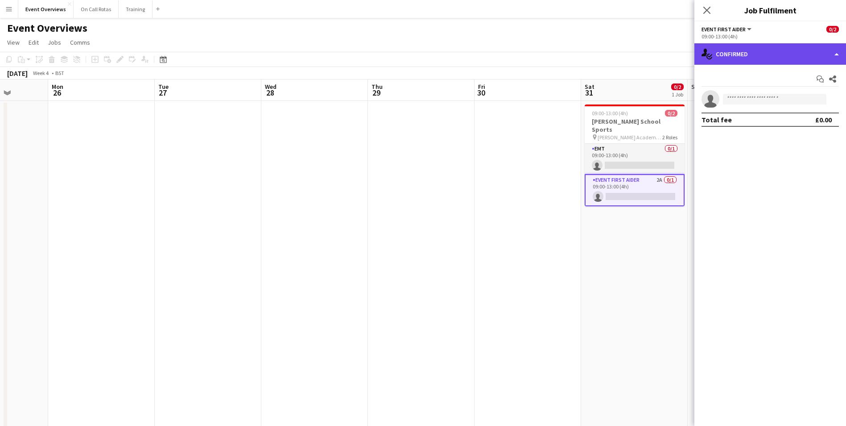
click at [721, 60] on div "single-neutral-actions-check-2 Confirmed" at bounding box center [771, 53] width 152 height 21
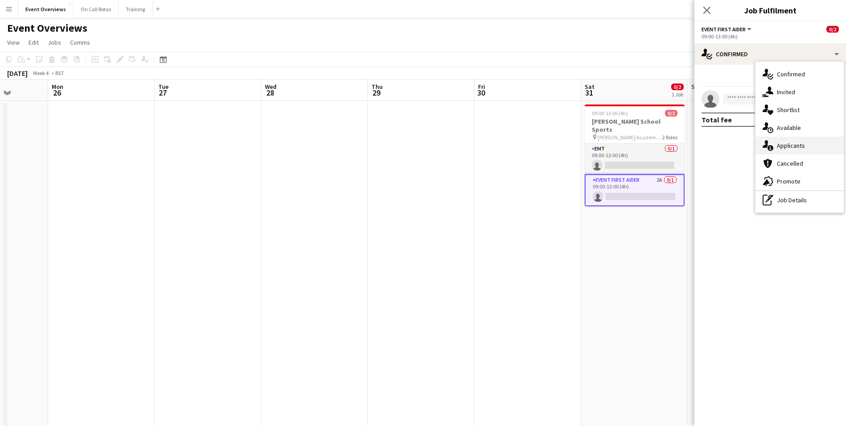
click at [782, 143] on span "Applicants" at bounding box center [791, 145] width 28 height 8
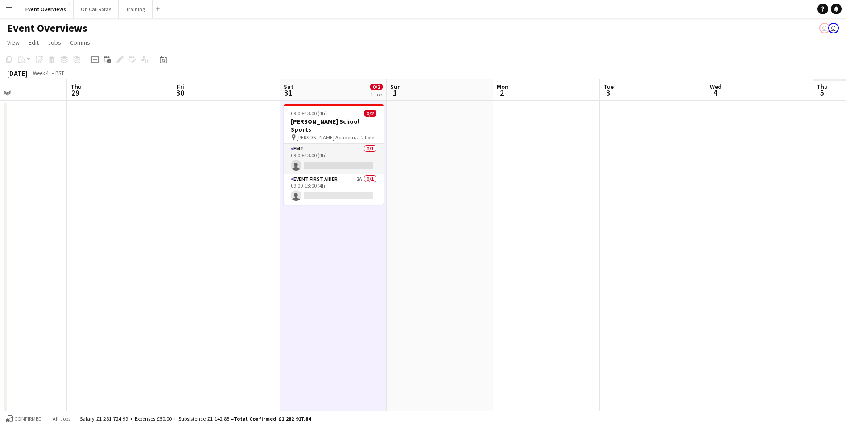
drag, startPoint x: 746, startPoint y: 233, endPoint x: 585, endPoint y: 180, distance: 169.1
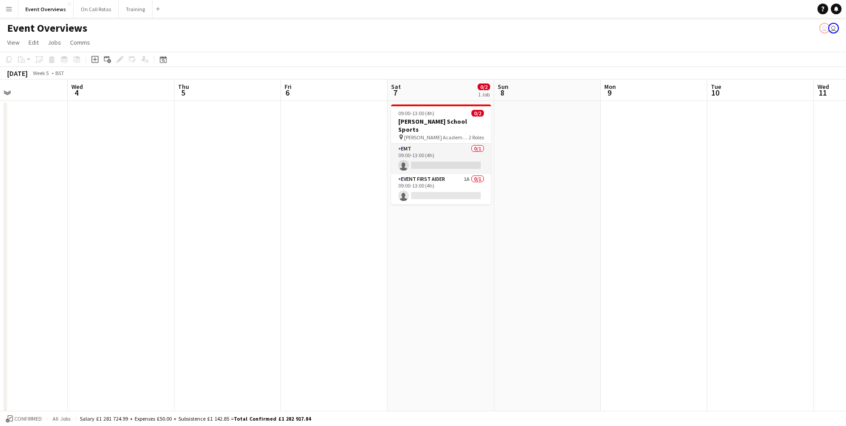
drag, startPoint x: 403, startPoint y: 194, endPoint x: 201, endPoint y: 178, distance: 202.7
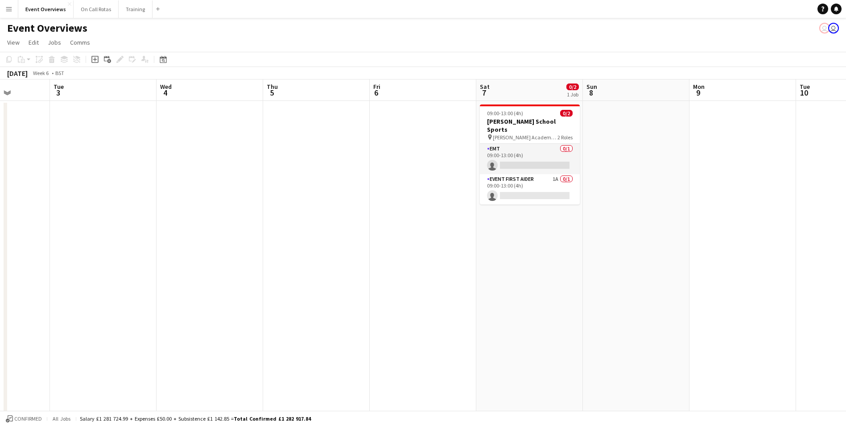
scroll to position [0, 298]
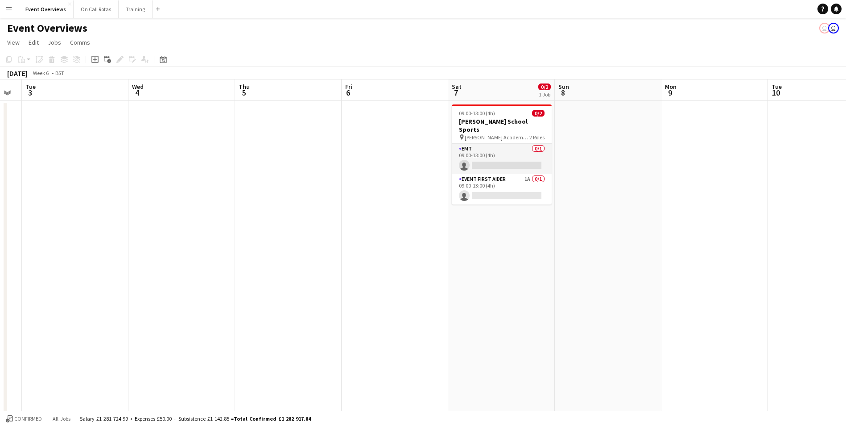
drag, startPoint x: 643, startPoint y: 130, endPoint x: 615, endPoint y: 128, distance: 28.2
click at [513, 164] on app-card-role "EMT 0/1 09:00-13:00 (4h) single-neutral-actions" at bounding box center [502, 159] width 100 height 30
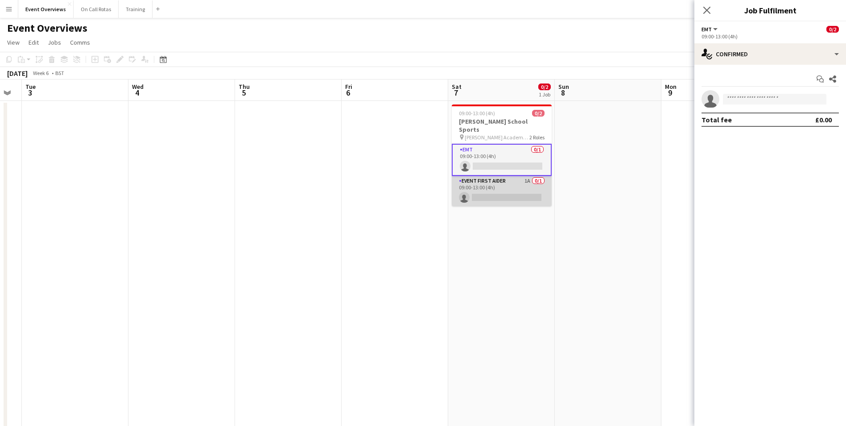
click at [508, 181] on app-card-role "Event First Aider 1A 0/1 09:00-13:00 (4h) single-neutral-actions" at bounding box center [502, 191] width 100 height 30
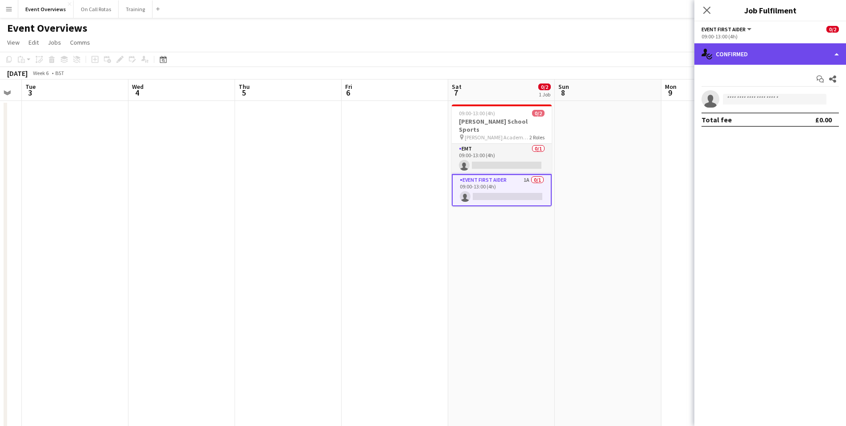
click at [757, 50] on div "single-neutral-actions-check-2 Confirmed" at bounding box center [771, 53] width 152 height 21
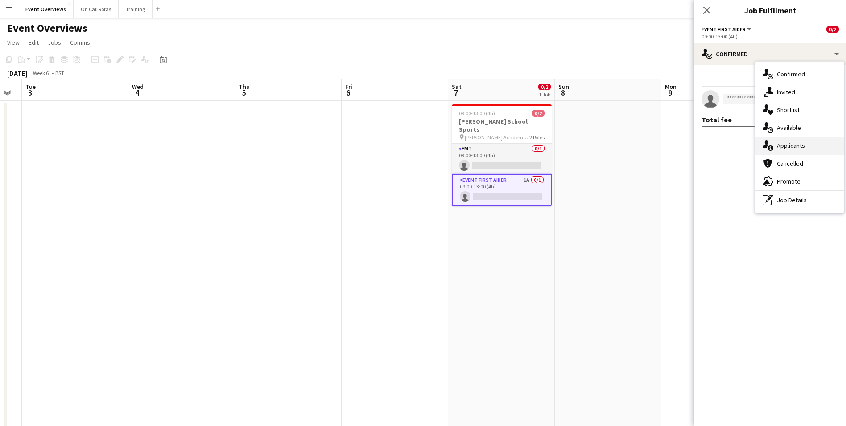
click at [780, 145] on span "Applicants" at bounding box center [791, 145] width 28 height 8
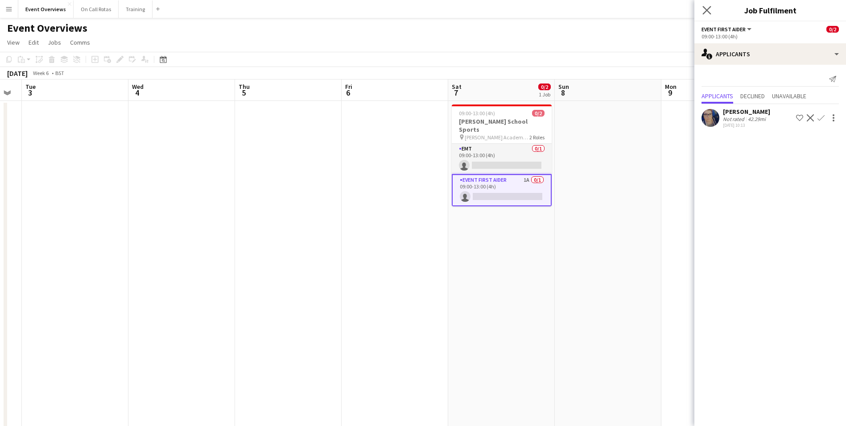
click at [702, 10] on app-icon "Close pop-in" at bounding box center [707, 10] width 13 height 13
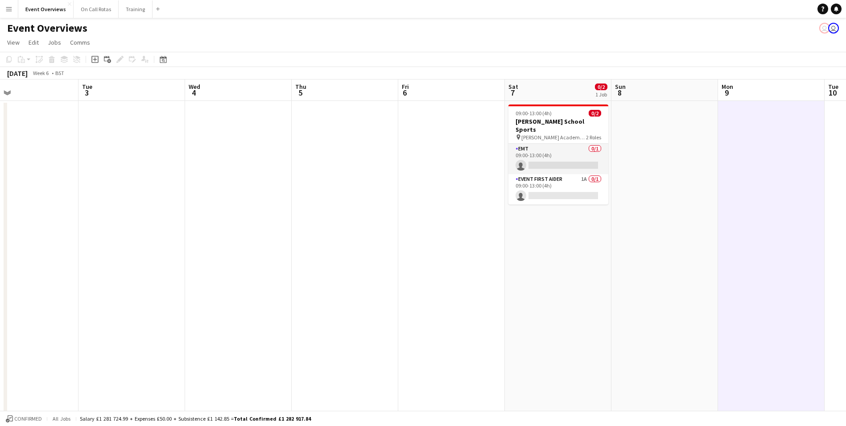
drag, startPoint x: 744, startPoint y: 140, endPoint x: 325, endPoint y: 141, distance: 419.3
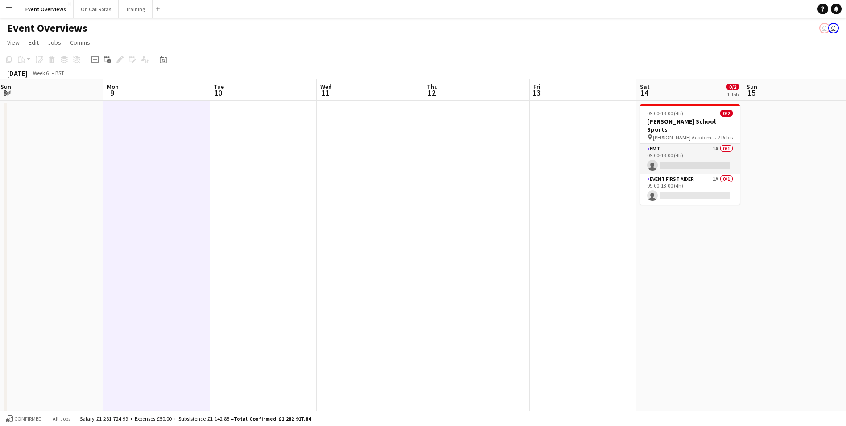
scroll to position [0, 324]
drag, startPoint x: 615, startPoint y: 117, endPoint x: 549, endPoint y: 124, distance: 65.9
click at [694, 144] on app-card-role "EMT 1A 0/1 09:00-13:00 (4h) single-neutral-actions" at bounding box center [689, 159] width 100 height 30
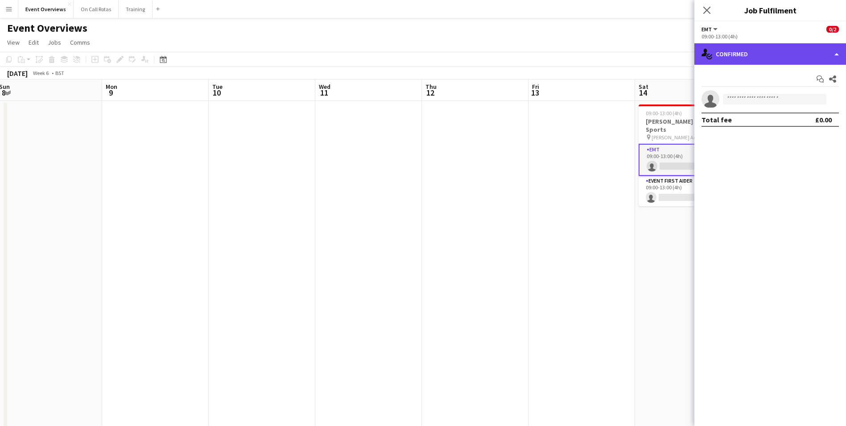
click at [739, 58] on div "single-neutral-actions-check-2 Confirmed" at bounding box center [771, 53] width 152 height 21
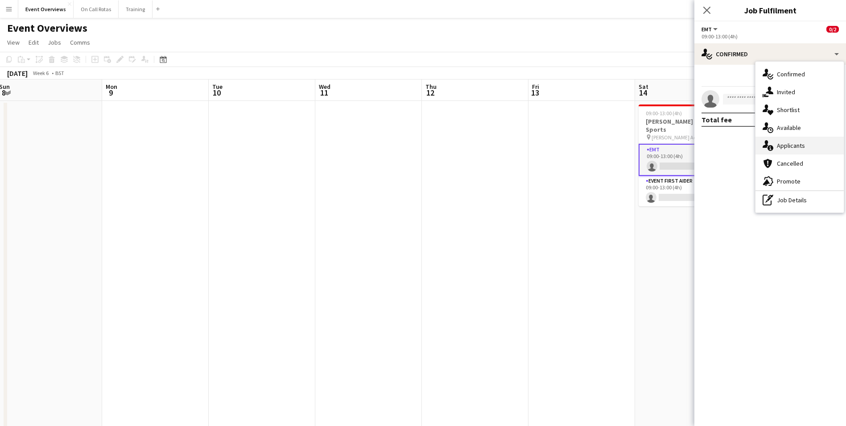
click at [775, 141] on div "single-neutral-actions-information Applicants" at bounding box center [800, 146] width 88 height 18
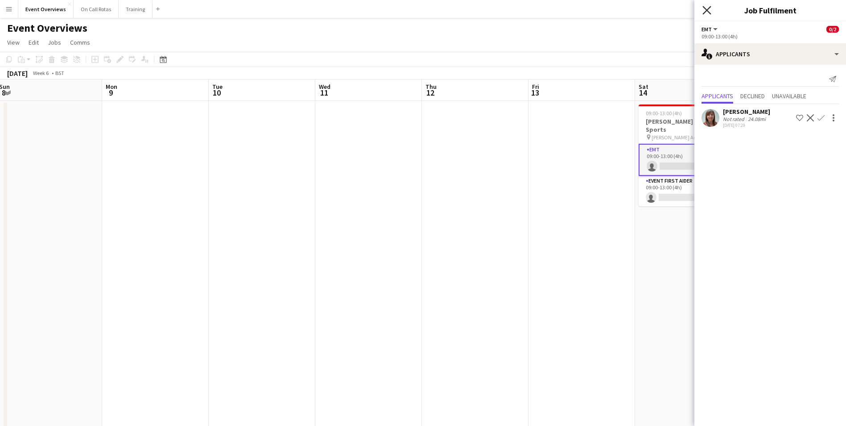
click at [710, 13] on icon at bounding box center [707, 10] width 8 height 8
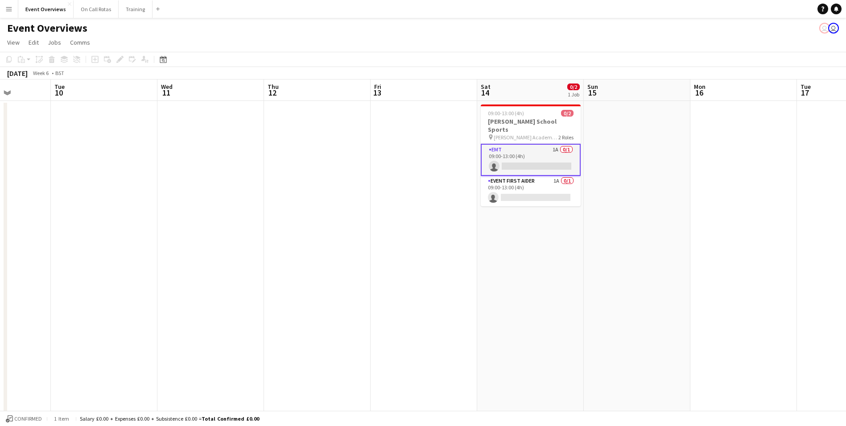
drag, startPoint x: 580, startPoint y: 179, endPoint x: 298, endPoint y: 194, distance: 283.2
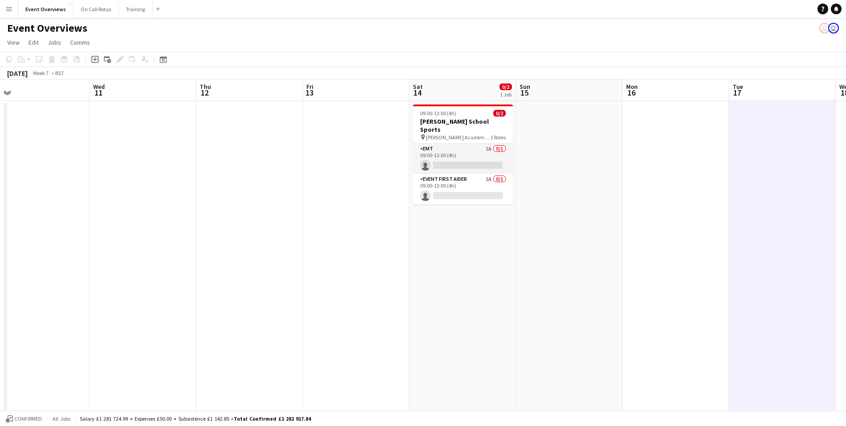
drag, startPoint x: 730, startPoint y: 184, endPoint x: 224, endPoint y: 215, distance: 506.4
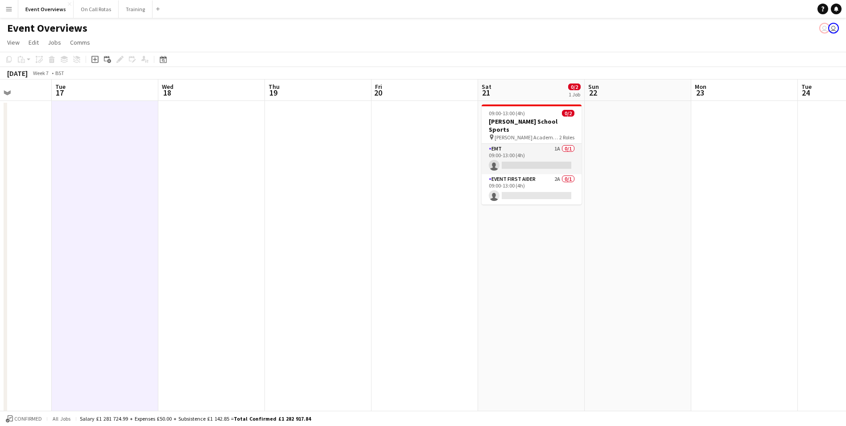
drag, startPoint x: 674, startPoint y: 189, endPoint x: 559, endPoint y: 205, distance: 116.2
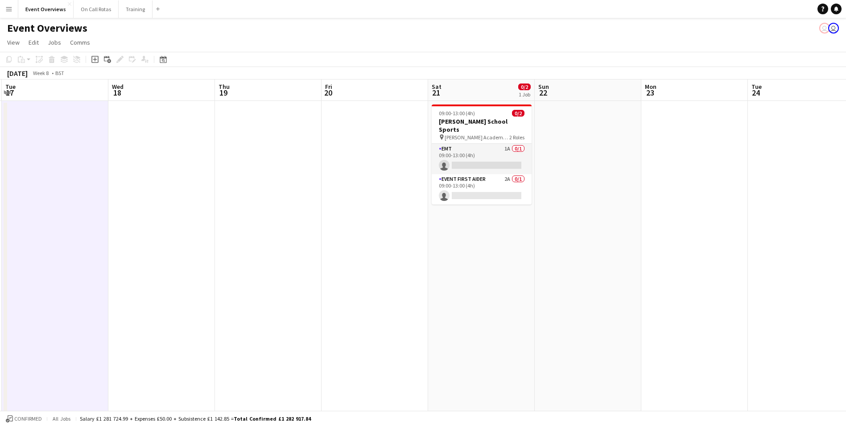
drag, startPoint x: 827, startPoint y: 178, endPoint x: 432, endPoint y: 198, distance: 395.3
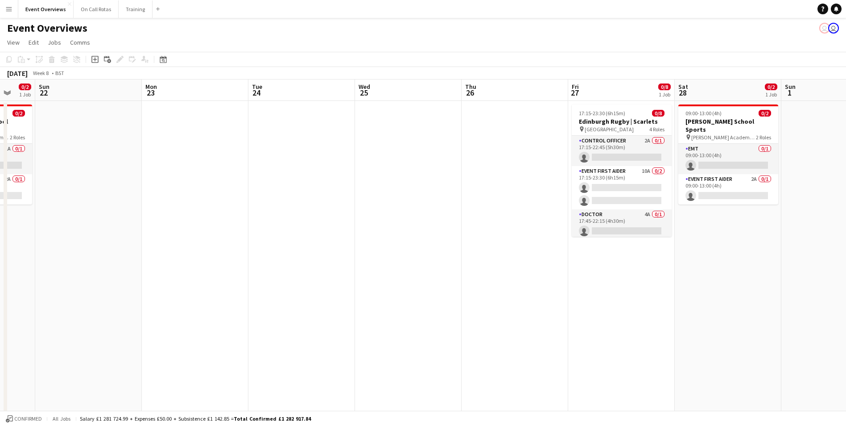
scroll to position [0, 299]
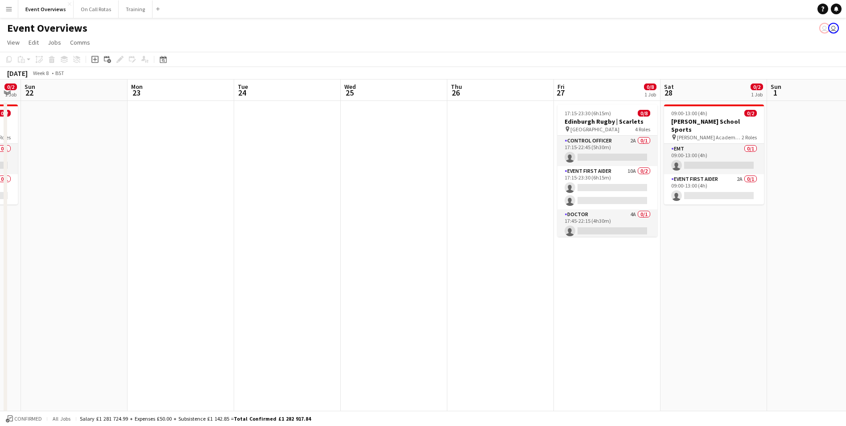
drag, startPoint x: 668, startPoint y: 175, endPoint x: 499, endPoint y: 186, distance: 169.4
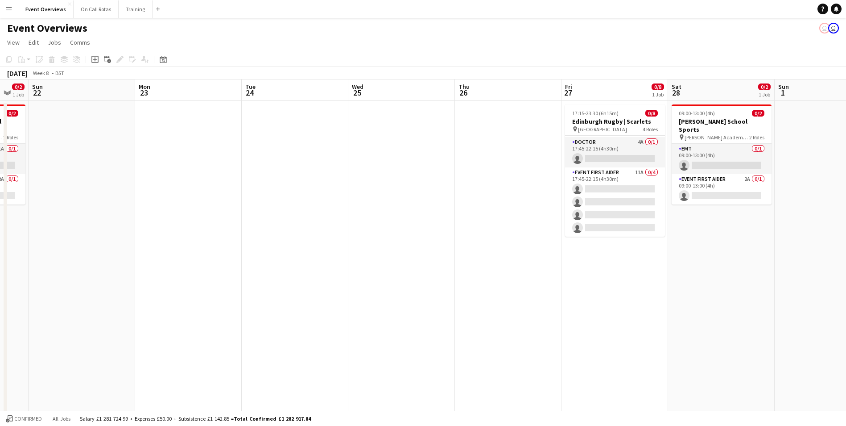
drag, startPoint x: 823, startPoint y: 196, endPoint x: 404, endPoint y: 213, distance: 419.2
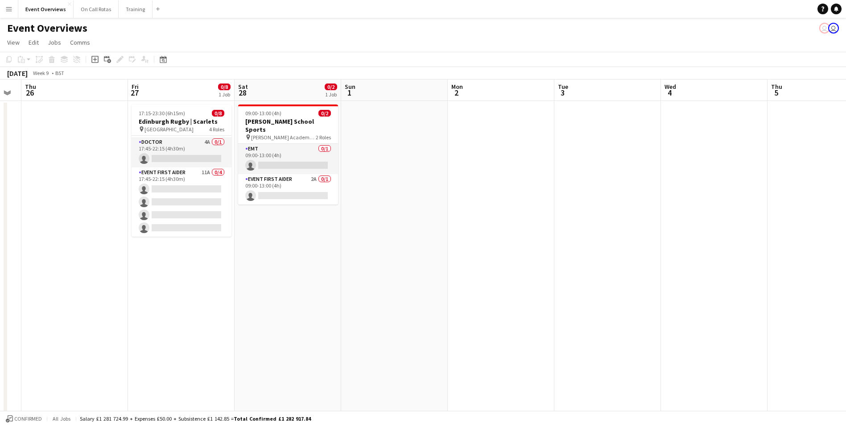
drag, startPoint x: 741, startPoint y: 168, endPoint x: 422, endPoint y: 186, distance: 319.5
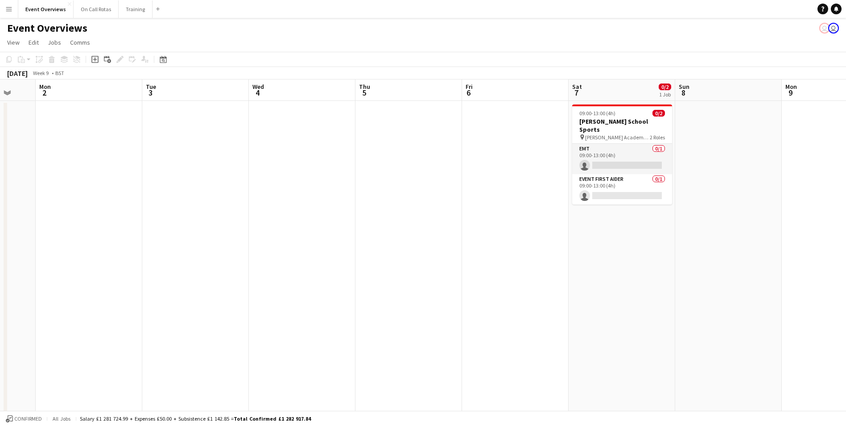
drag, startPoint x: 665, startPoint y: 168, endPoint x: 306, endPoint y: 196, distance: 359.8
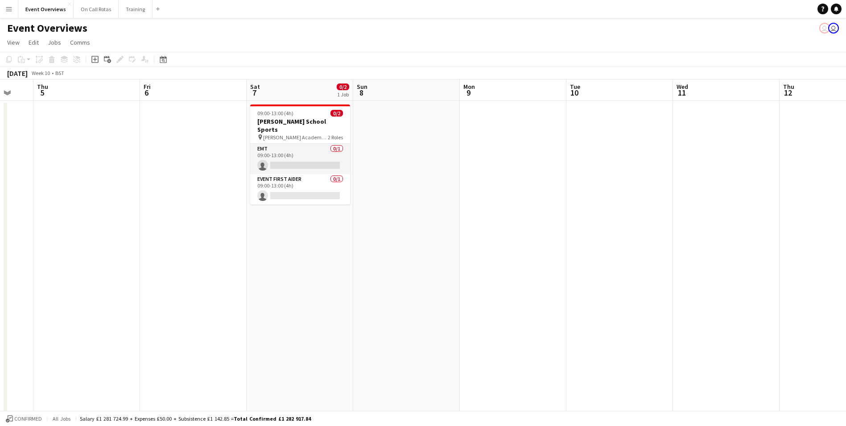
drag, startPoint x: 765, startPoint y: 151, endPoint x: 546, endPoint y: 150, distance: 219.5
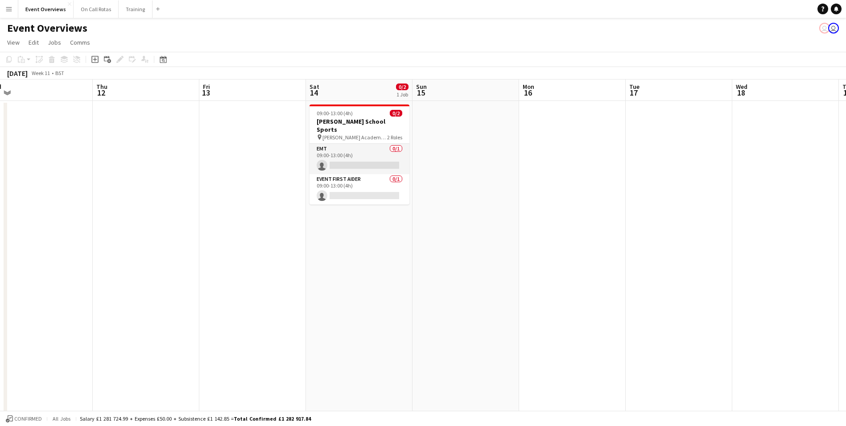
drag
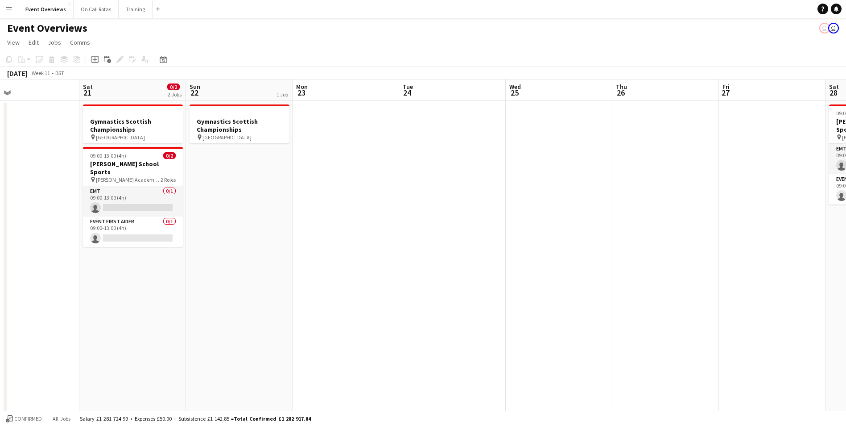
drag, startPoint x: 824, startPoint y: 166, endPoint x: 211, endPoint y: 206, distance: 614.7
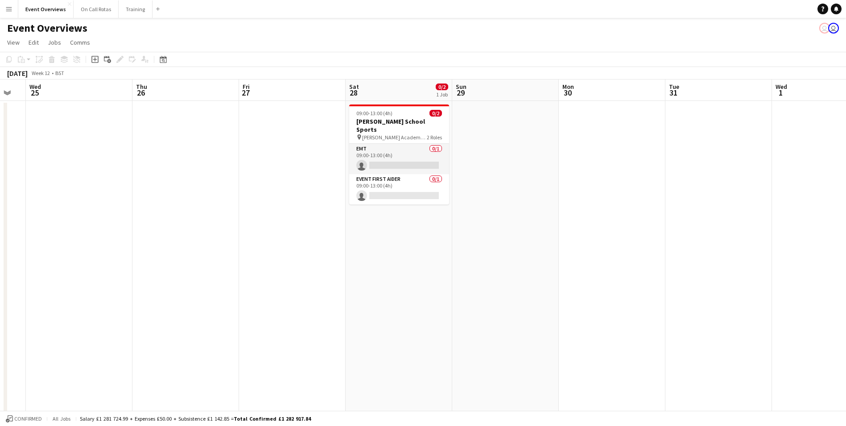
drag, startPoint x: 713, startPoint y: 146, endPoint x: 234, endPoint y: 149, distance: 479.6
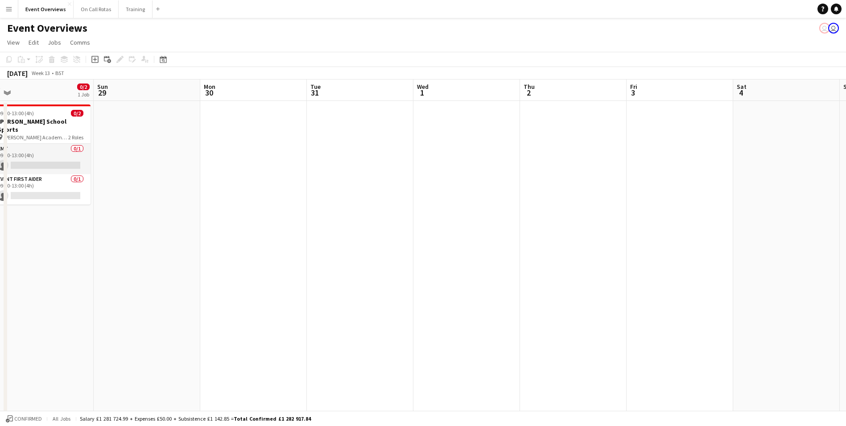
drag, startPoint x: 620, startPoint y: 134, endPoint x: 283, endPoint y: 139, distance: 336.4
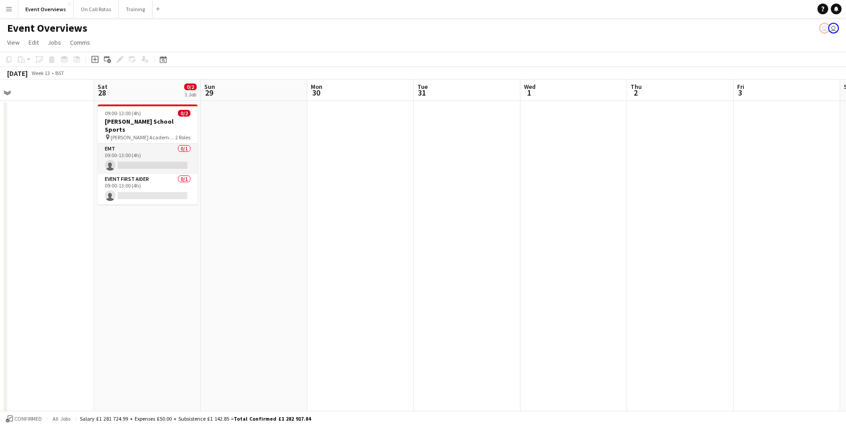
drag, startPoint x: 561, startPoint y: 124, endPoint x: 182, endPoint y: 129, distance: 378.8
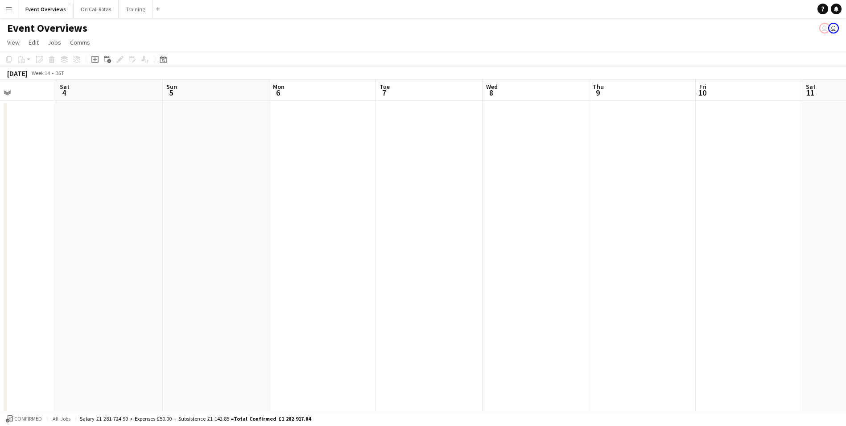
drag, startPoint x: 530, startPoint y: 136, endPoint x: 274, endPoint y: 141, distance: 256.1
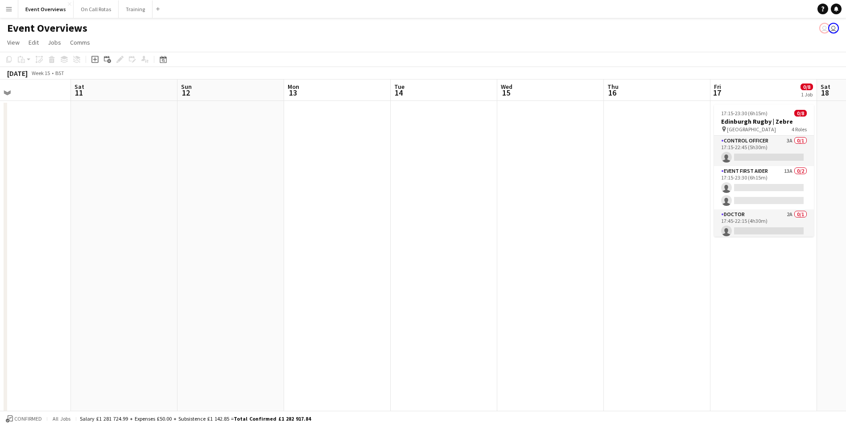
scroll to position [0, 306]
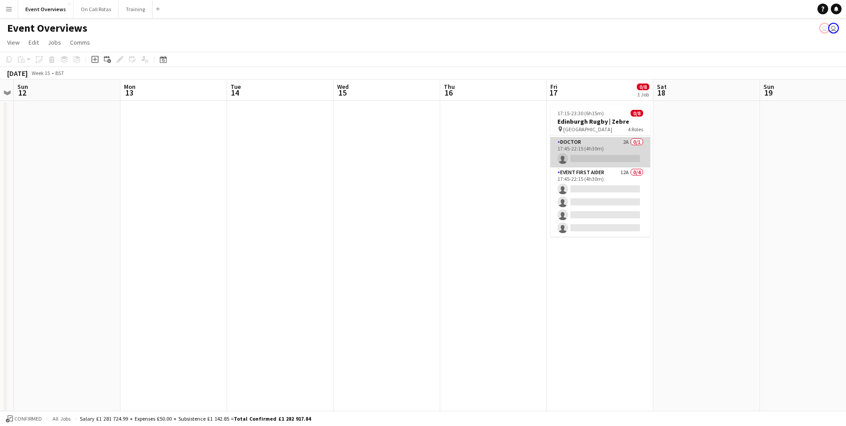
scroll to position [0, 0]
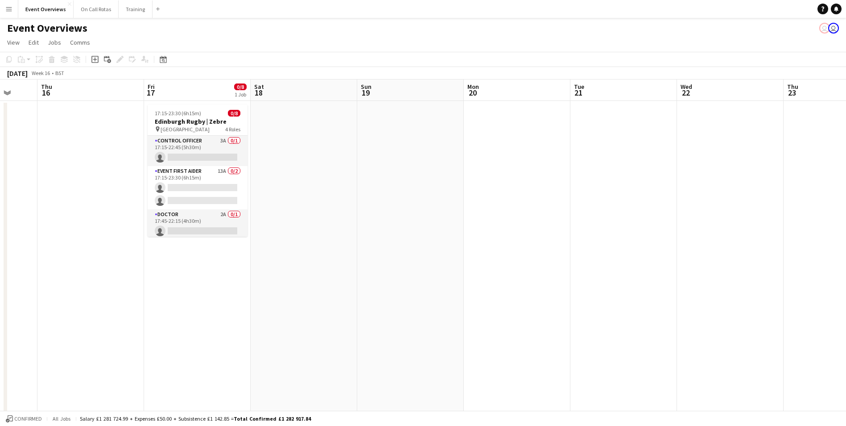
scroll to position [0, 345]
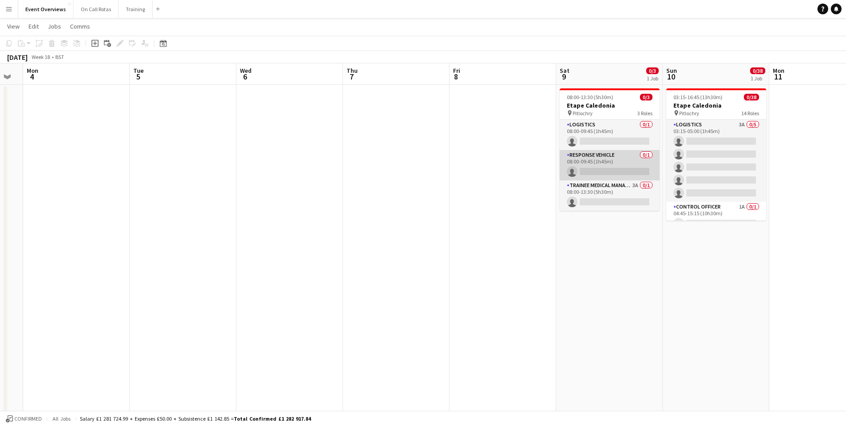
scroll to position [0, 0]
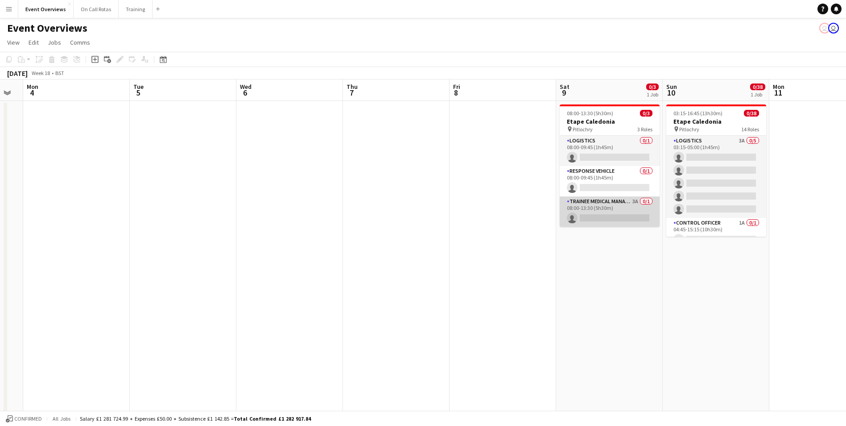
click at [608, 196] on app-card-role "Trainee Medical Manager 3A 0/1 08:00-13:30 (5h30m) single-neutral-actions" at bounding box center [610, 211] width 100 height 30
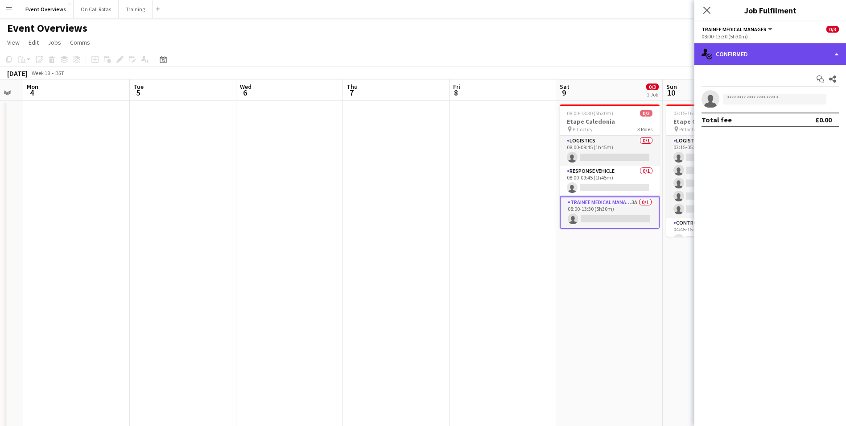
click at [758, 52] on div "single-neutral-actions-check-2 Confirmed" at bounding box center [771, 53] width 152 height 21
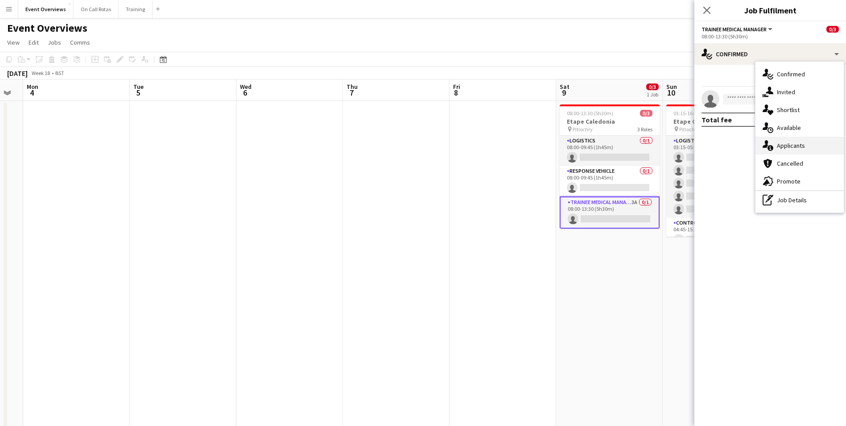
click at [785, 150] on div "single-neutral-actions-information Applicants" at bounding box center [800, 146] width 88 height 18
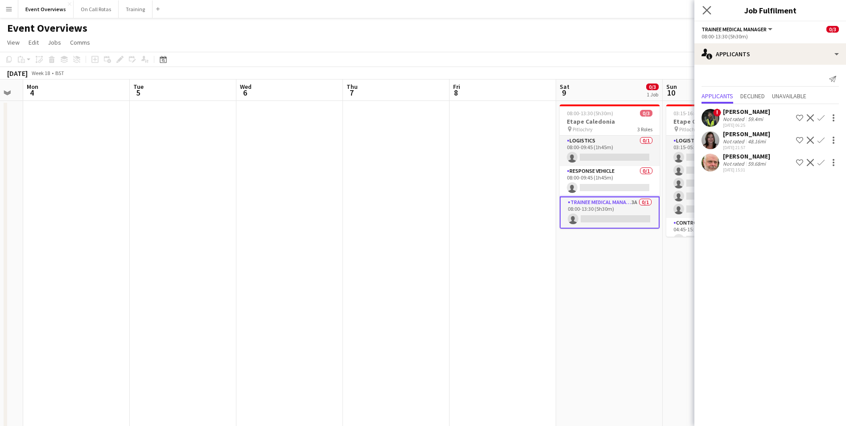
click at [709, 5] on app-icon "Close pop-in" at bounding box center [707, 10] width 13 height 13
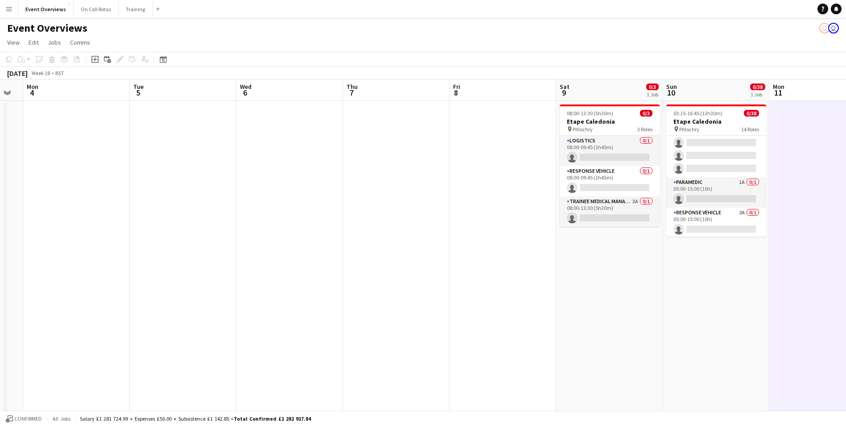
scroll to position [233, 0]
click at [162, 62] on icon "Date picker" at bounding box center [163, 59] width 7 height 7
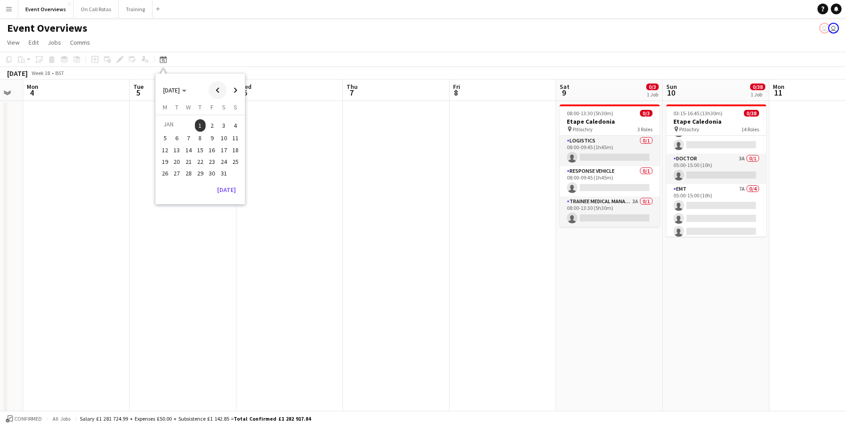
click at [221, 95] on span "Previous month" at bounding box center [218, 90] width 18 height 18
click at [221, 98] on span "Previous month" at bounding box center [218, 90] width 18 height 18
click at [192, 169] on span "24" at bounding box center [188, 171] width 11 height 11
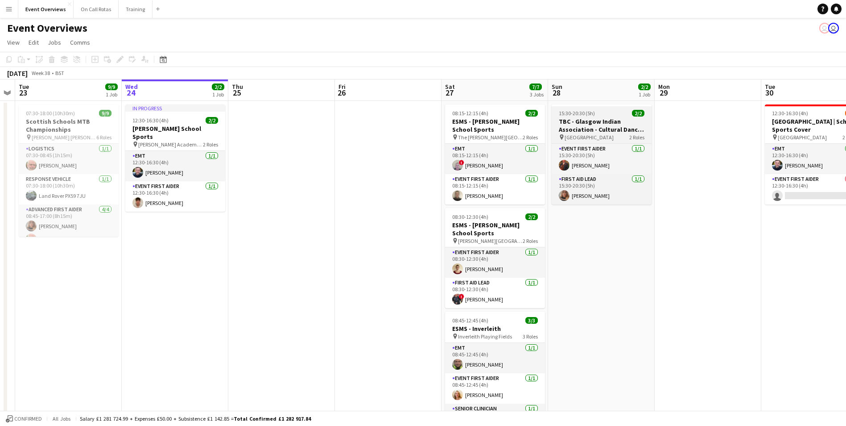
drag, startPoint x: 477, startPoint y: 130, endPoint x: 408, endPoint y: 128, distance: 69.2
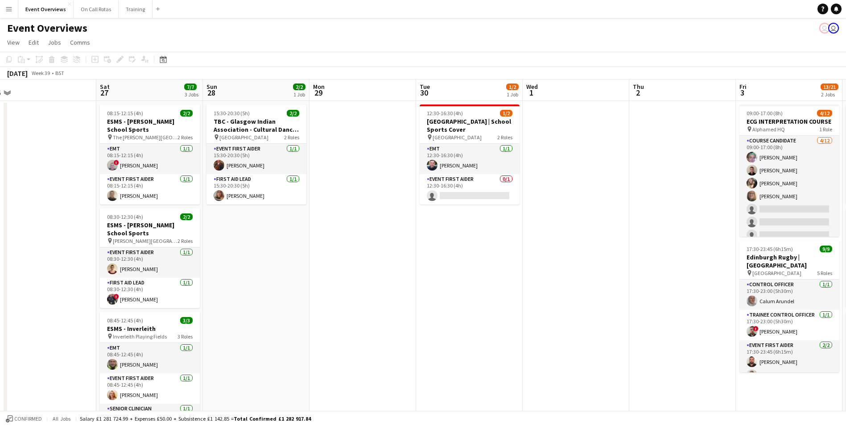
drag, startPoint x: 742, startPoint y: 142, endPoint x: 315, endPoint y: 143, distance: 427.4
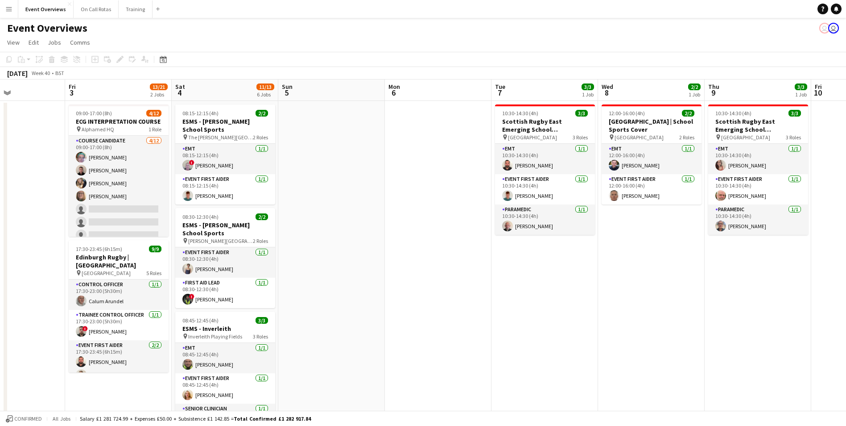
scroll to position [0, 288]
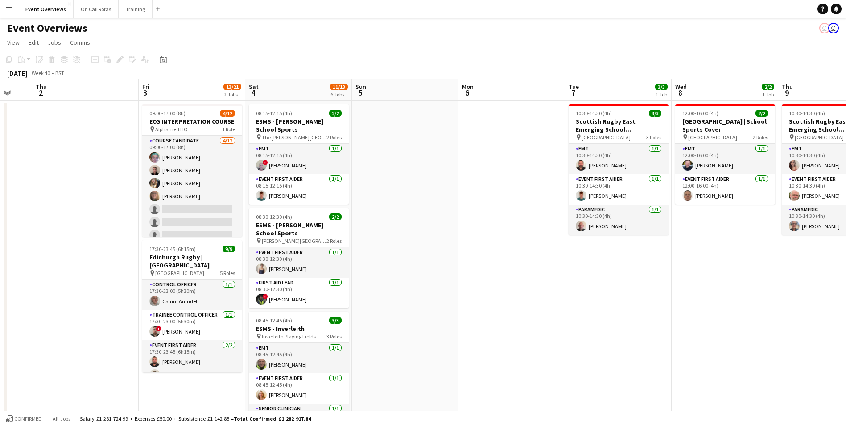
drag, startPoint x: 641, startPoint y: 152, endPoint x: 283, endPoint y: 155, distance: 357.3
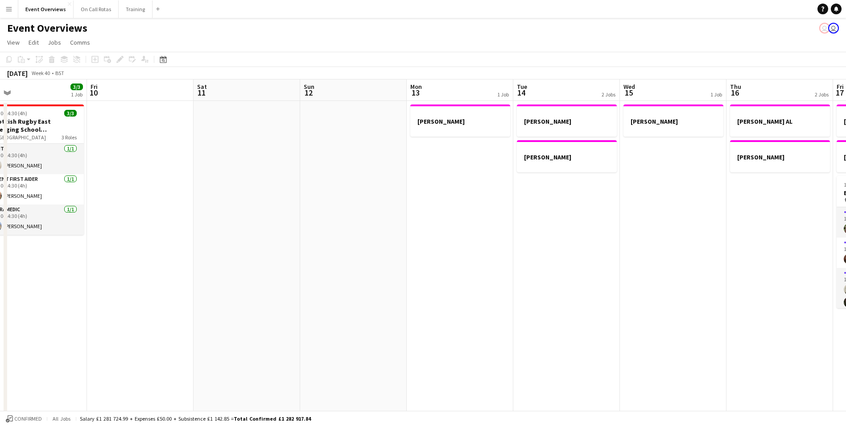
drag, startPoint x: 828, startPoint y: 126, endPoint x: 137, endPoint y: 141, distance: 691.6
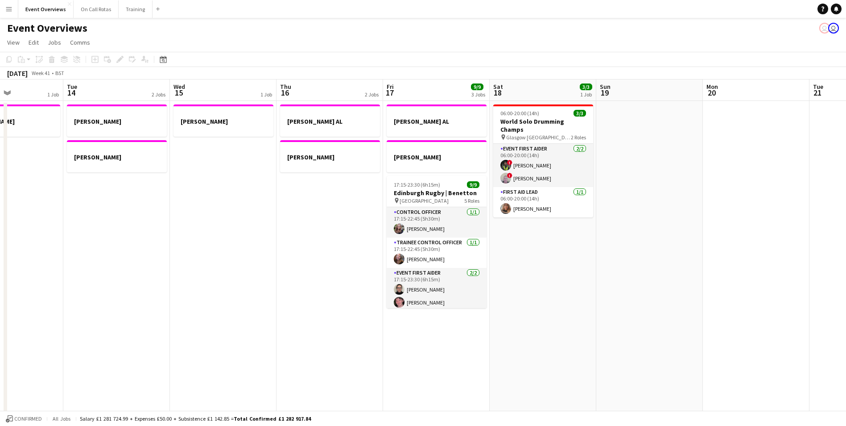
scroll to position [0, 319]
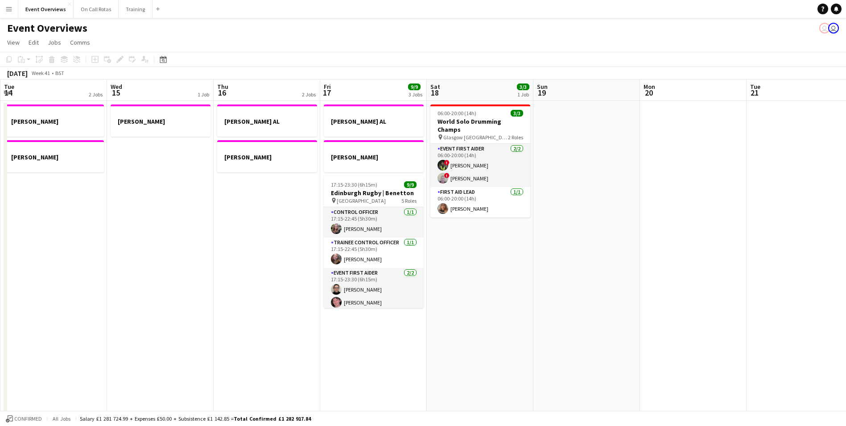
drag, startPoint x: 623, startPoint y: 111, endPoint x: 112, endPoint y: 138, distance: 512.0
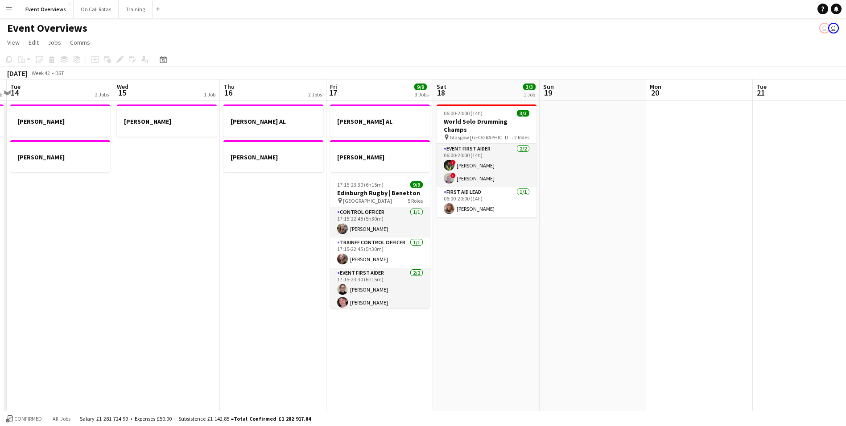
scroll to position [0, 316]
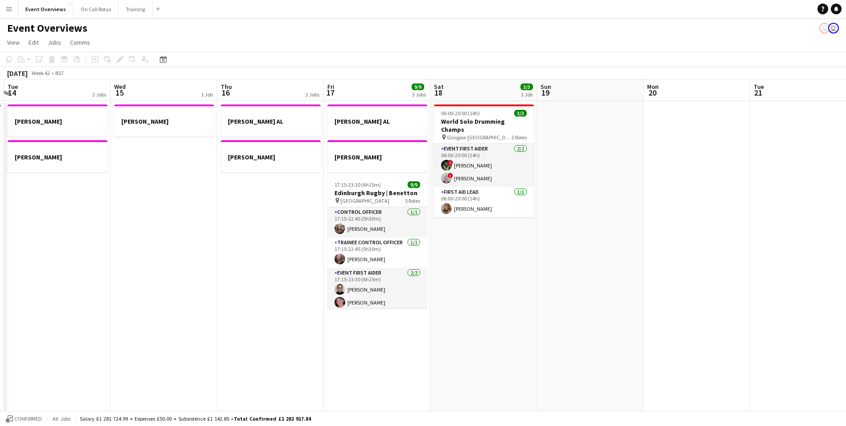
drag, startPoint x: 599, startPoint y: 136, endPoint x: 602, endPoint y: 139, distance: 4.7
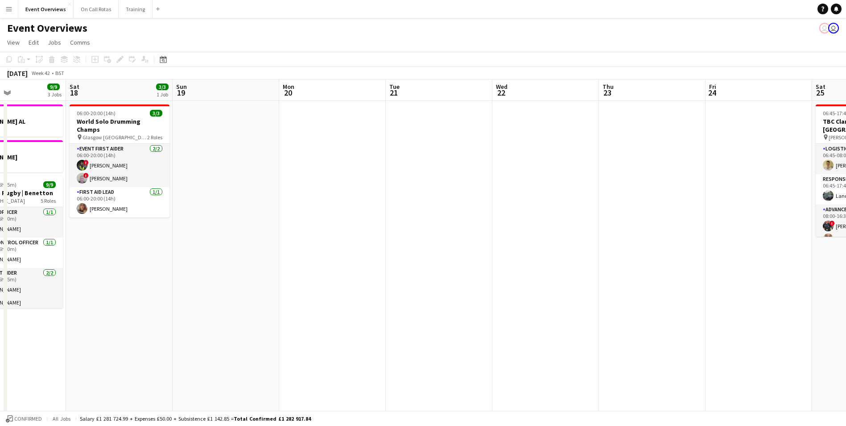
drag, startPoint x: 658, startPoint y: 180, endPoint x: 302, endPoint y: 216, distance: 357.3
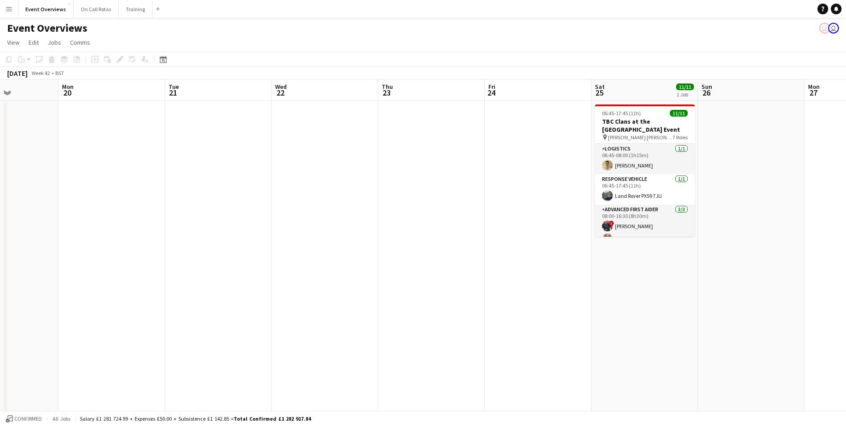
drag, startPoint x: 582, startPoint y: 162, endPoint x: 440, endPoint y: 168, distance: 141.5
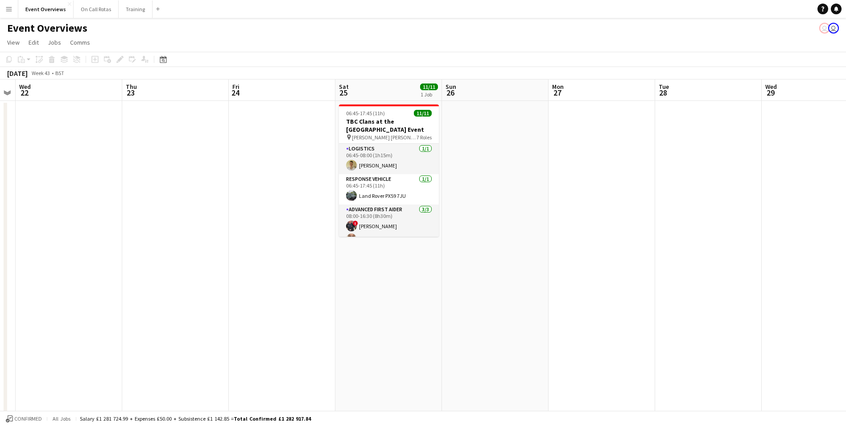
drag, startPoint x: 767, startPoint y: 130, endPoint x: 218, endPoint y: 178, distance: 551.3
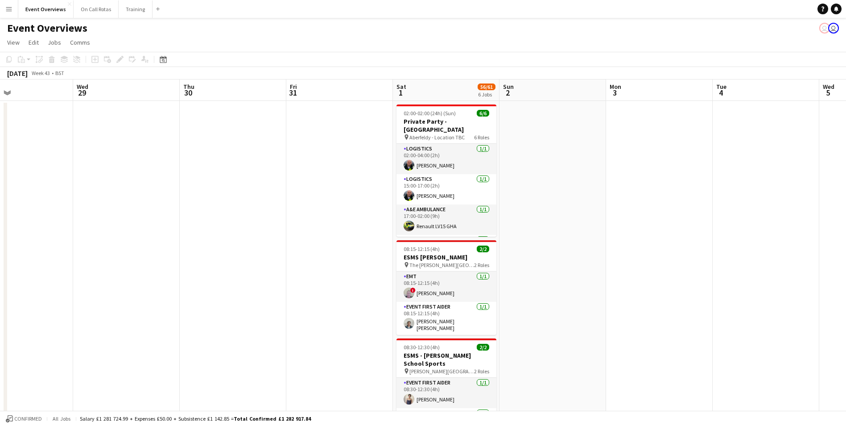
scroll to position [0, 313]
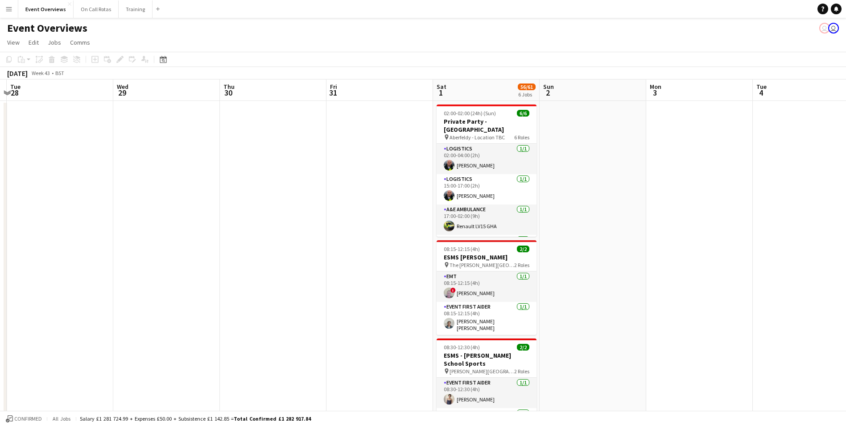
drag, startPoint x: 598, startPoint y: 149, endPoint x: 354, endPoint y: 169, distance: 245.2
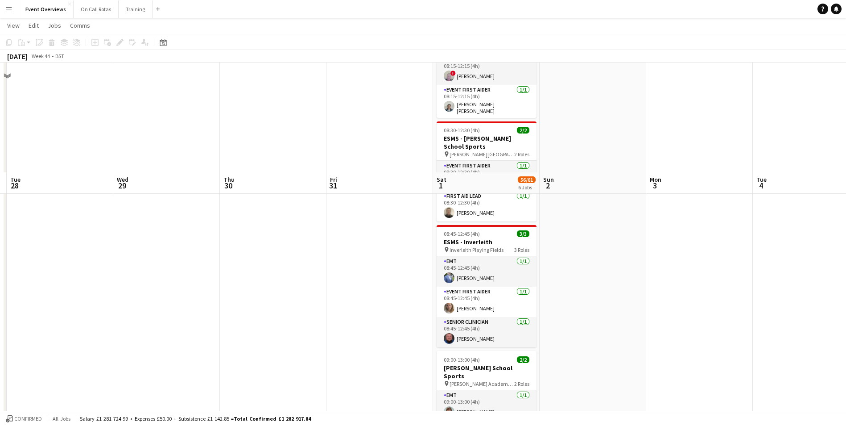
scroll to position [401, 0]
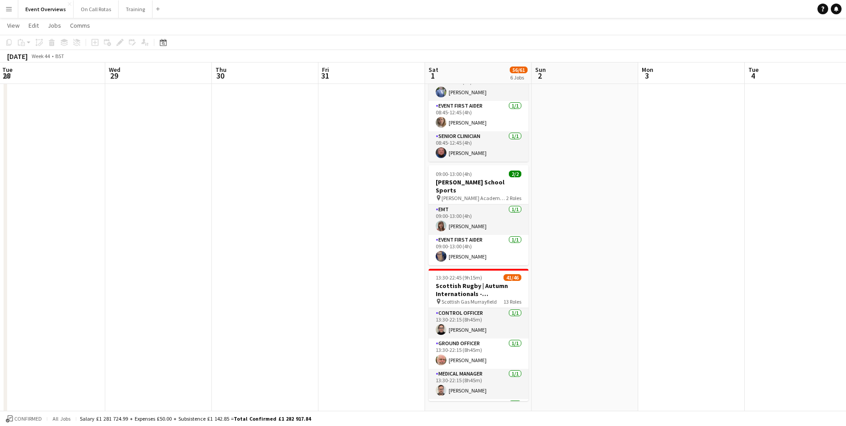
drag, startPoint x: 679, startPoint y: 168, endPoint x: 208, endPoint y: 234, distance: 476.2
click at [157, 240] on app-calendar-viewport "Sat 25 11/11 1 Job Sun 26 Mon 27 Tue 28 Wed 29 Thu 30 Fri 31 Sat 1 56/61 6 Jobs…" at bounding box center [423, 25] width 846 height 785
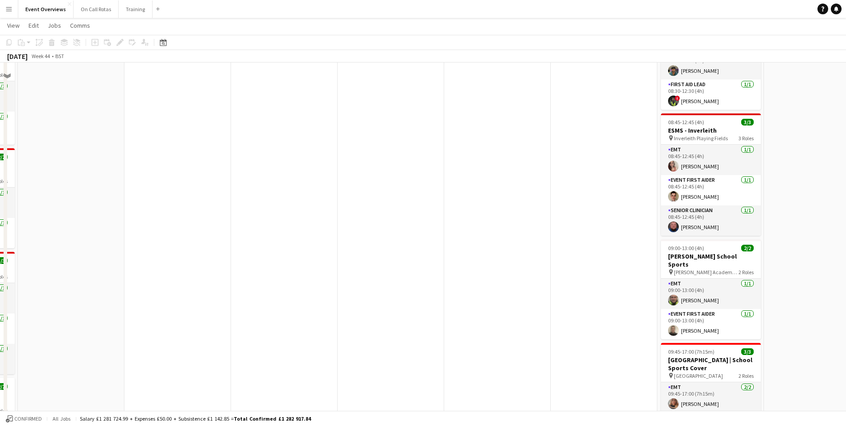
scroll to position [0, 0]
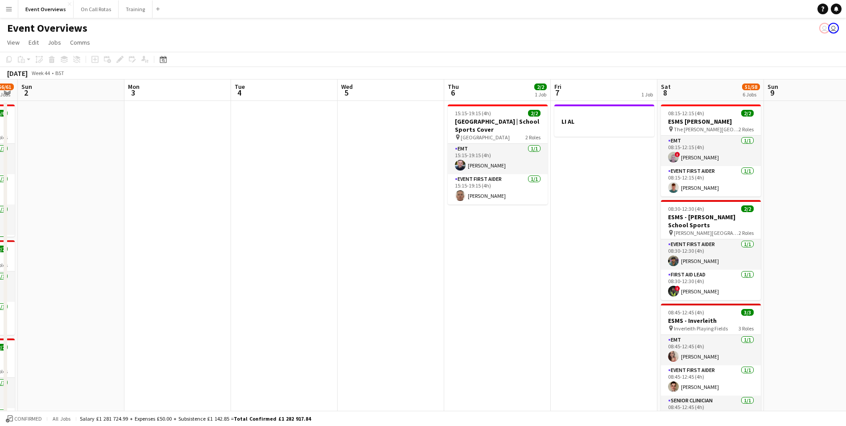
drag, startPoint x: 282, startPoint y: 212, endPoint x: 437, endPoint y: 202, distance: 155.2
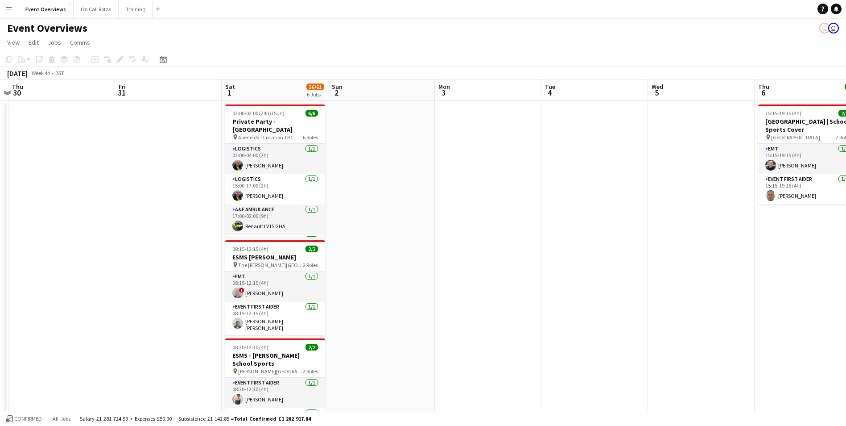
drag, startPoint x: 231, startPoint y: 207, endPoint x: 543, endPoint y: 181, distance: 313.3
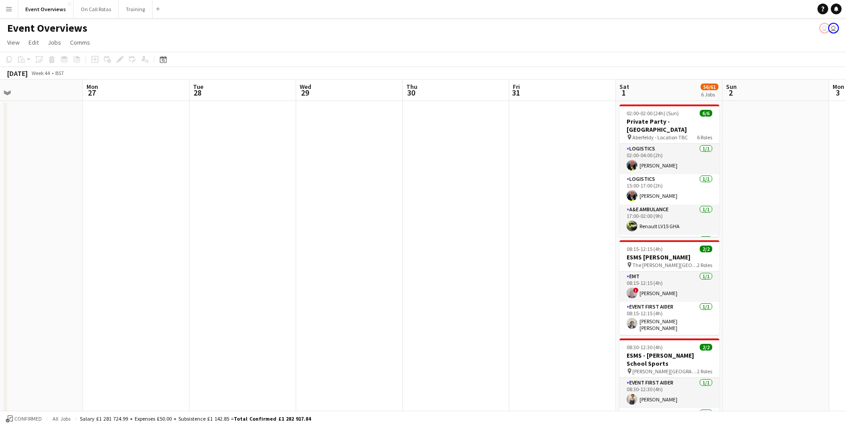
drag, startPoint x: 183, startPoint y: 194, endPoint x: 459, endPoint y: 155, distance: 277.9
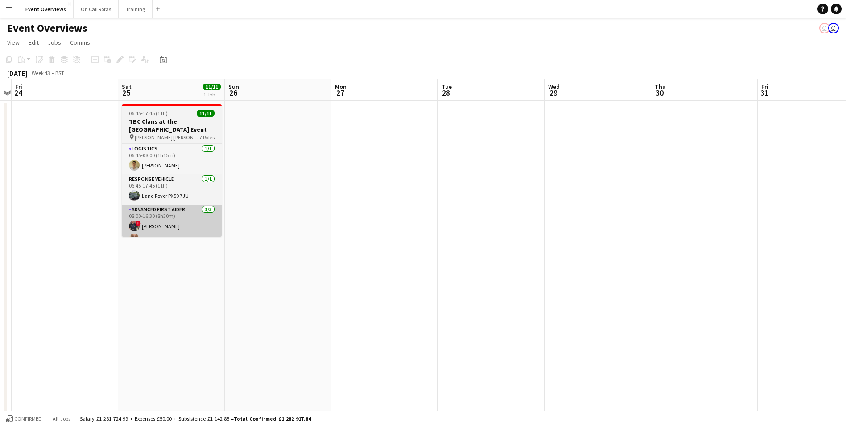
drag, startPoint x: 155, startPoint y: 185, endPoint x: 50, endPoint y: 212, distance: 108.3
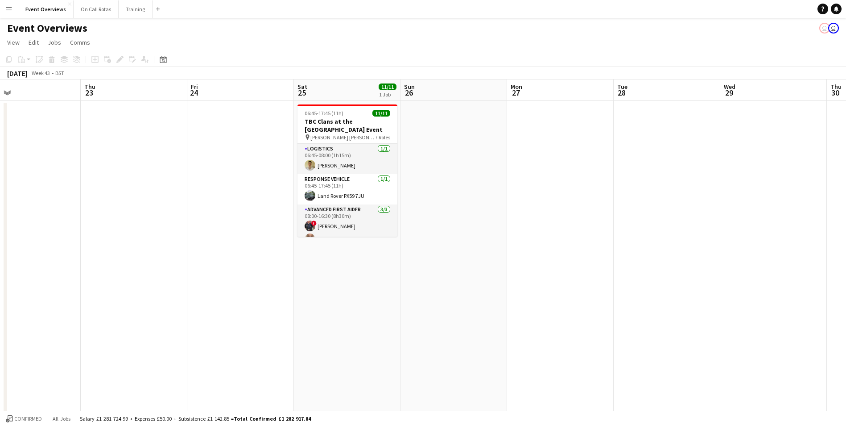
drag, startPoint x: 174, startPoint y: 207, endPoint x: 601, endPoint y: 202, distance: 426.5
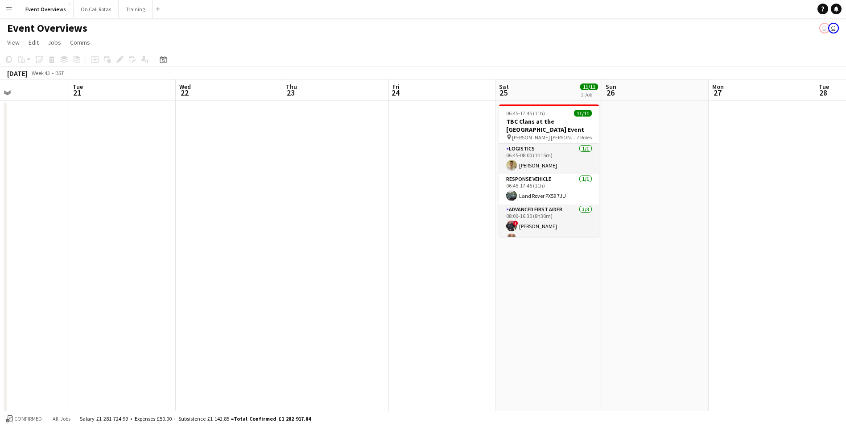
scroll to position [0, 198]
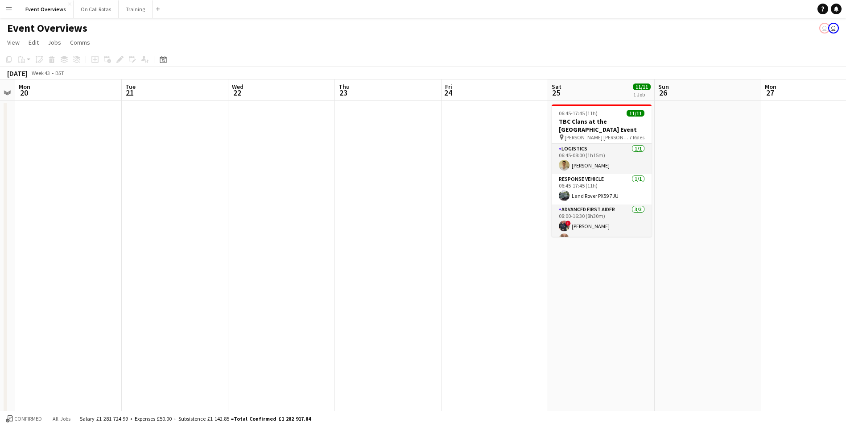
drag, startPoint x: 32, startPoint y: 224, endPoint x: 480, endPoint y: 181, distance: 450.4
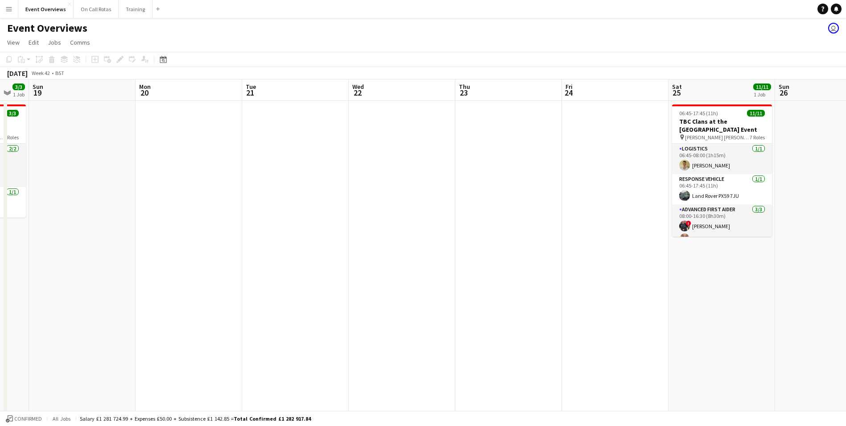
drag, startPoint x: 339, startPoint y: 271, endPoint x: -2, endPoint y: 280, distance: 340.9
click at [0, 280] on html "Menu Boards Boards Boards All jobs Status Workforce Workforce My Workforce Recr…" at bounding box center [423, 418] width 846 height 836
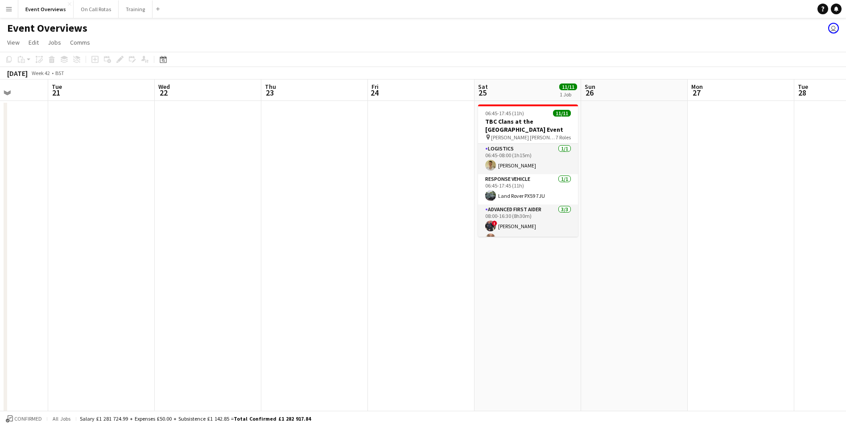
scroll to position [0, 299]
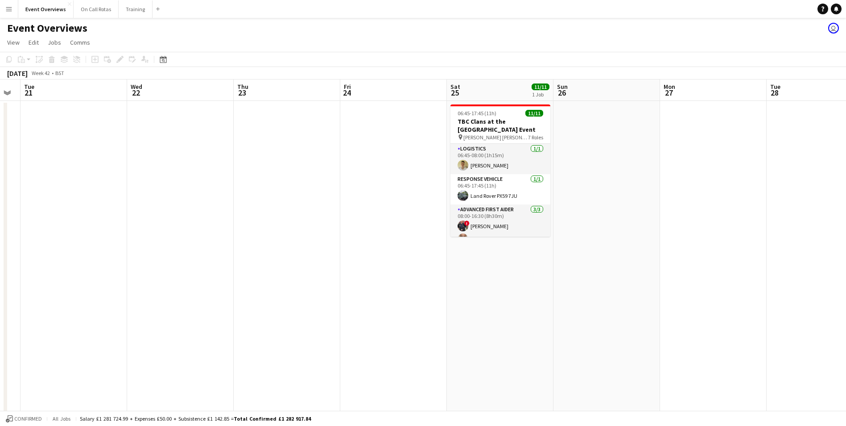
drag, startPoint x: 326, startPoint y: 251, endPoint x: 115, endPoint y: 253, distance: 211.5
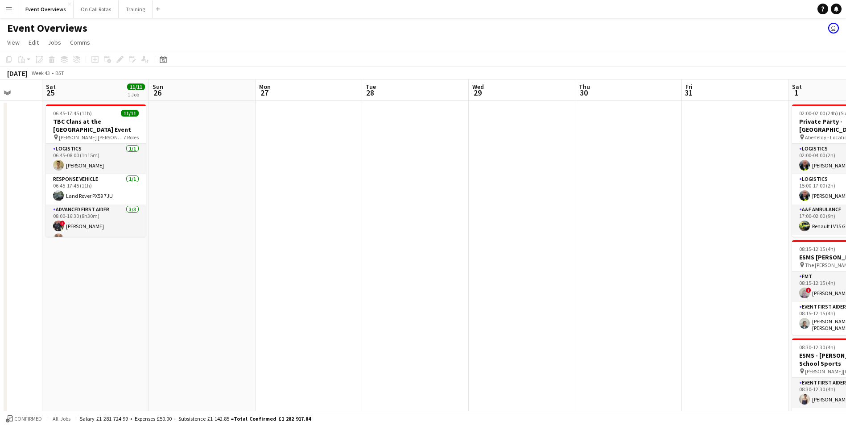
drag, startPoint x: 710, startPoint y: 216, endPoint x: 305, endPoint y: 235, distance: 405.0
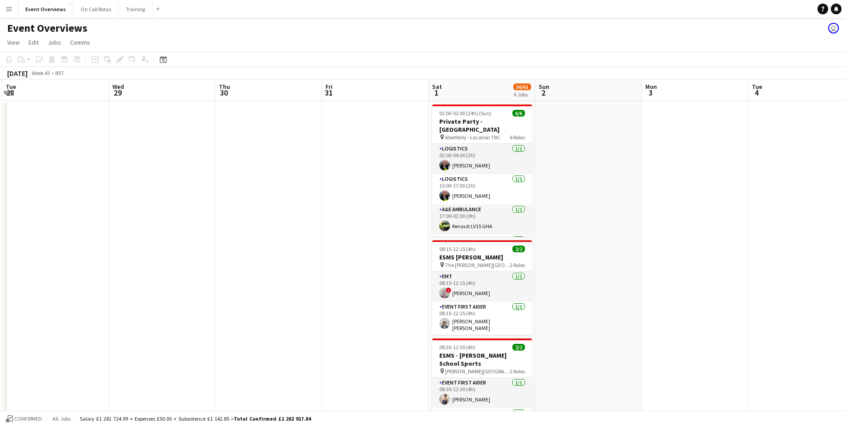
scroll to position [0, 271]
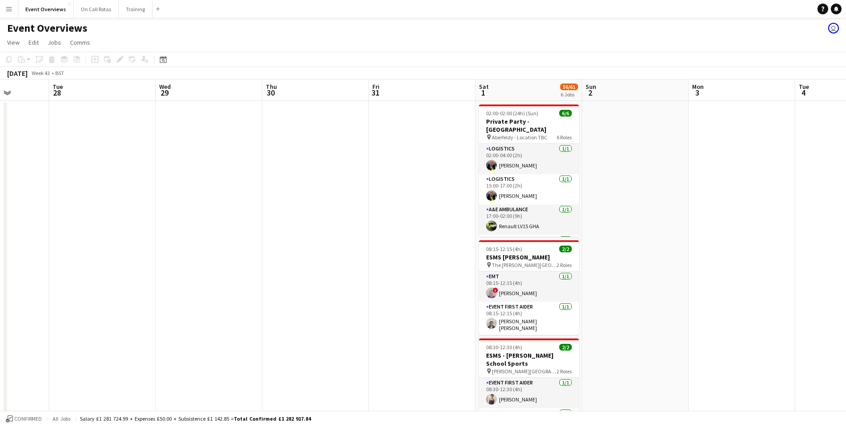
drag, startPoint x: 634, startPoint y: 220, endPoint x: 321, endPoint y: 232, distance: 313.4
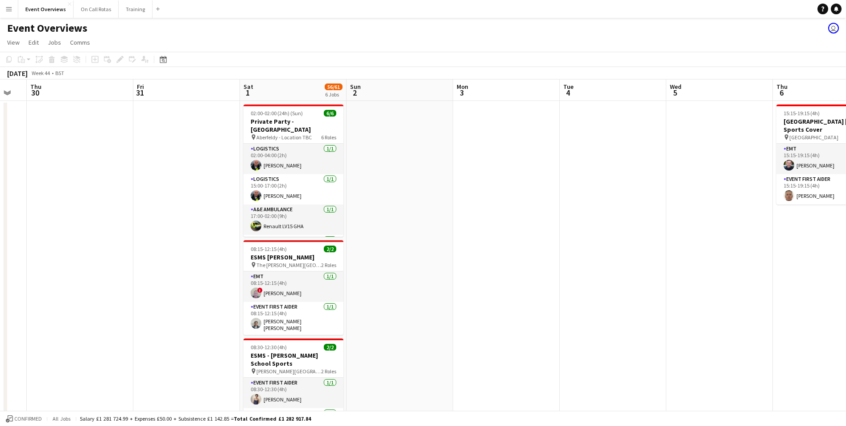
drag, startPoint x: 646, startPoint y: 305, endPoint x: 324, endPoint y: 284, distance: 321.9
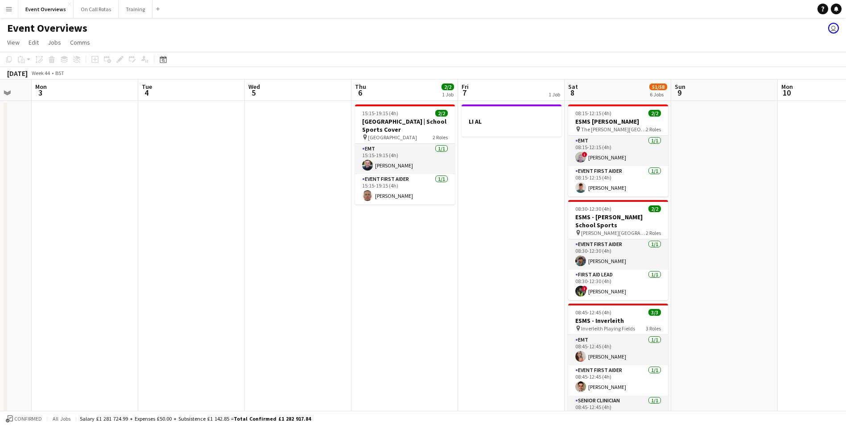
scroll to position [0, 283]
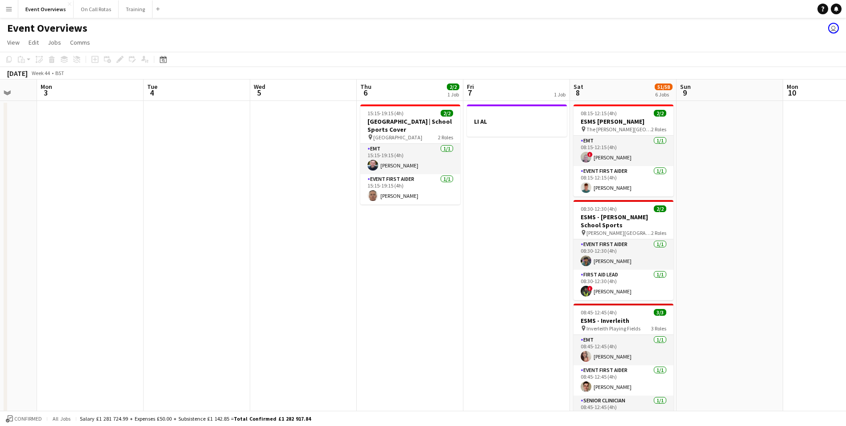
drag, startPoint x: 618, startPoint y: 283, endPoint x: 309, endPoint y: 272, distance: 309.8
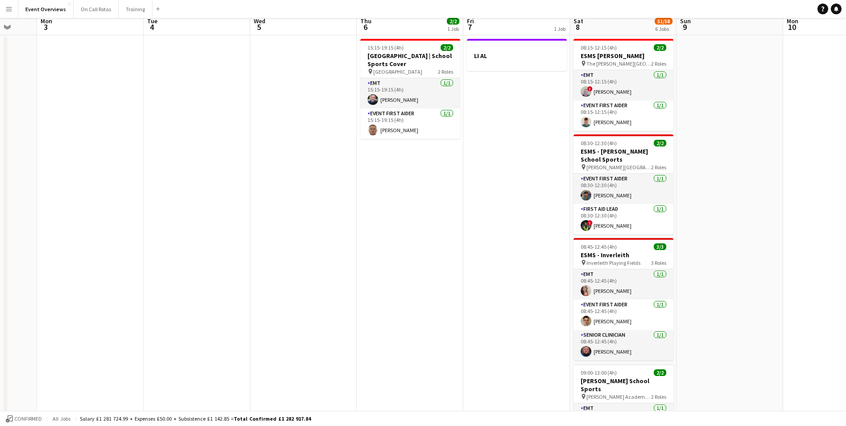
scroll to position [0, 0]
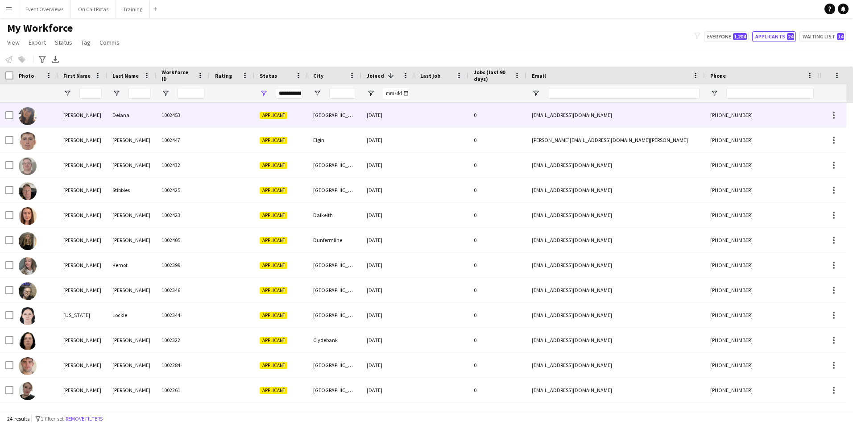
click at [200, 110] on div "1002453" at bounding box center [183, 115] width 54 height 25
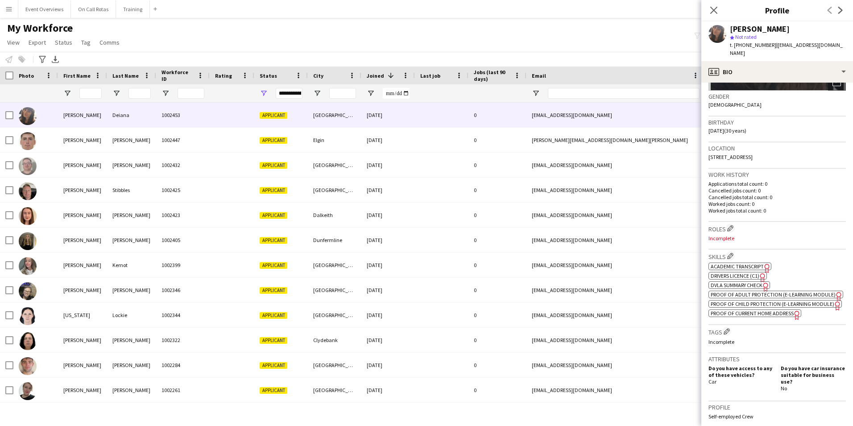
scroll to position [134, 0]
click at [735, 262] on span "Academic Transcript" at bounding box center [737, 265] width 53 height 7
click at [730, 281] on span "DVLA Summary Check" at bounding box center [737, 284] width 52 height 7
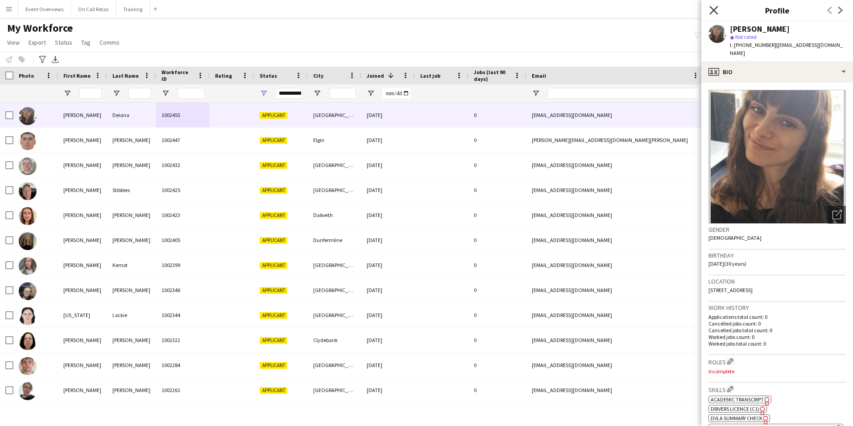
click at [715, 12] on icon at bounding box center [713, 10] width 8 height 8
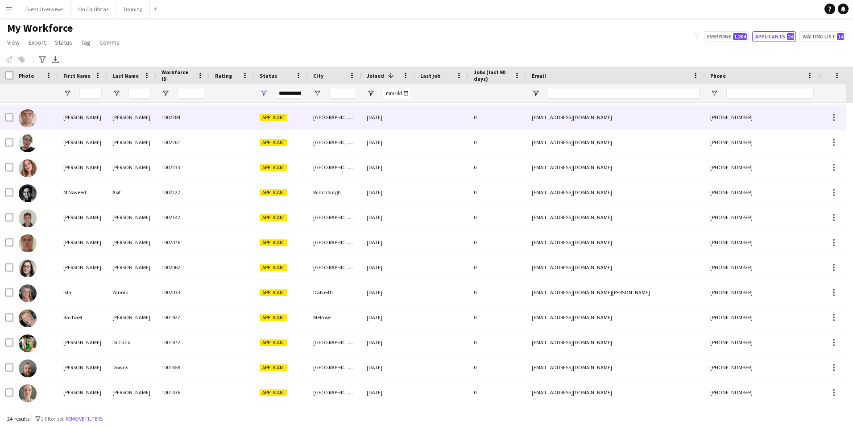
scroll to position [268, 0]
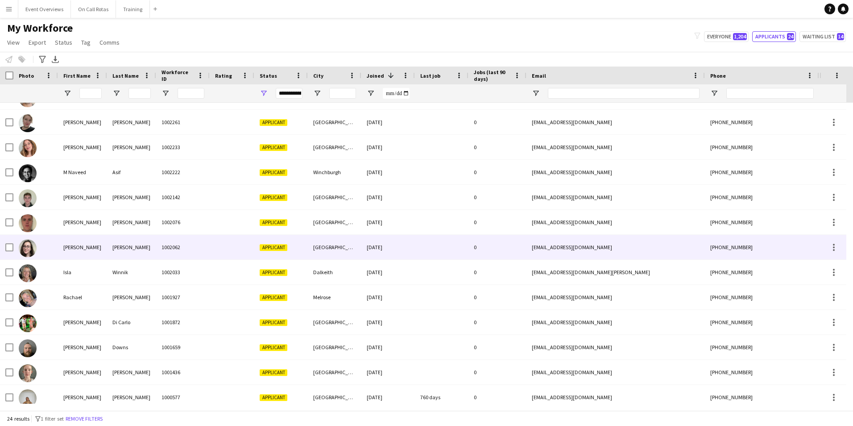
click at [553, 244] on div "[EMAIL_ADDRESS][DOMAIN_NAME]" at bounding box center [615, 247] width 178 height 25
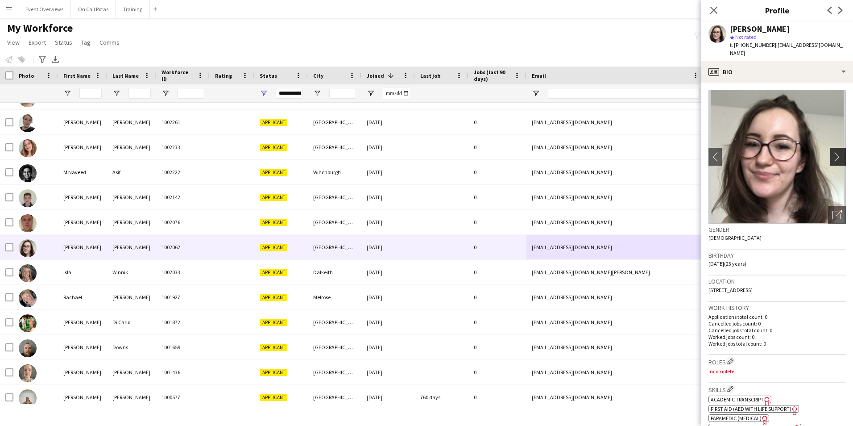
click at [833, 152] on app-icon "chevron-right" at bounding box center [839, 156] width 14 height 9
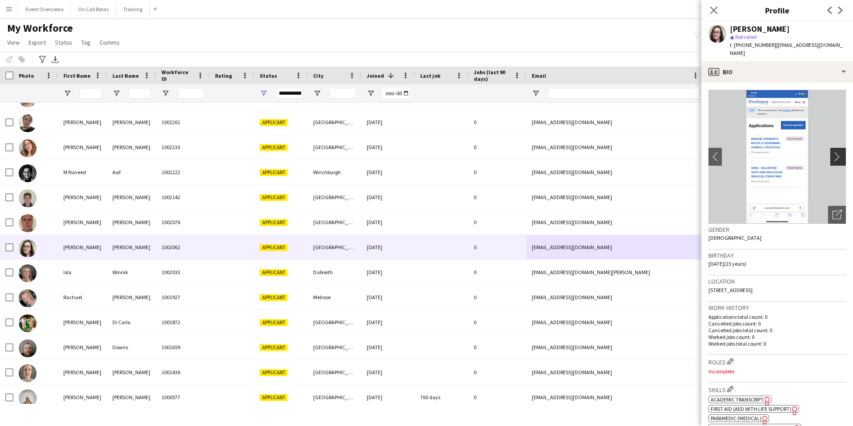
click at [833, 152] on app-icon "chevron-right" at bounding box center [839, 156] width 14 height 9
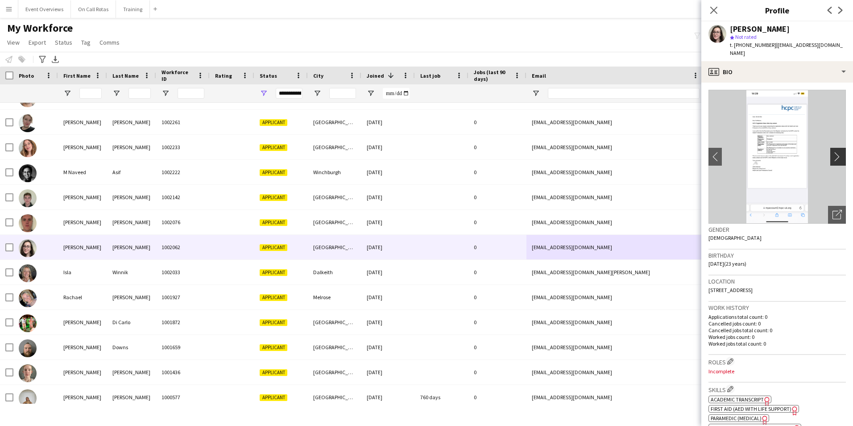
click at [830, 148] on button "chevron-right" at bounding box center [839, 157] width 18 height 18
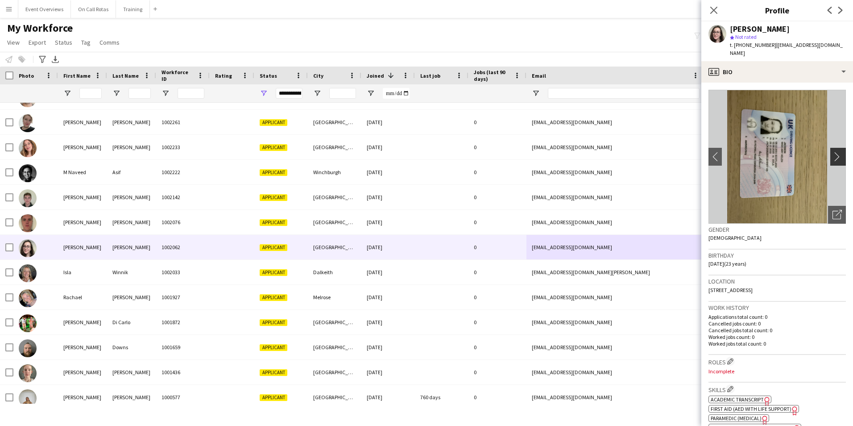
click at [838, 152] on app-icon "chevron-right" at bounding box center [839, 156] width 14 height 9
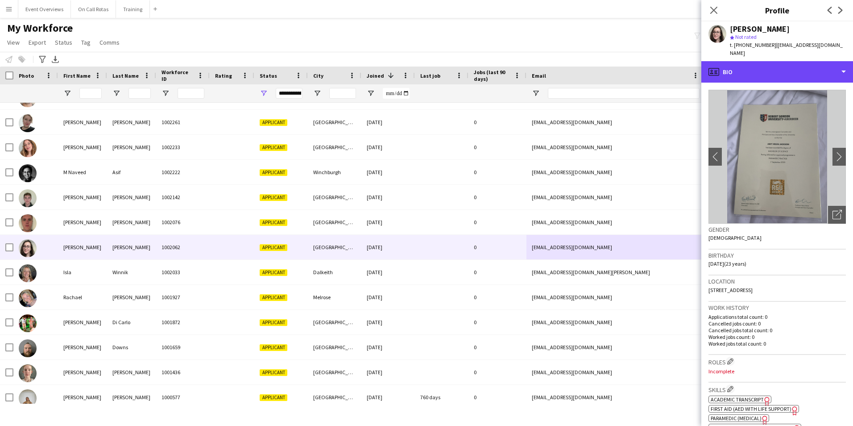
drag, startPoint x: 796, startPoint y: 63, endPoint x: 803, endPoint y: 70, distance: 10.1
click at [797, 63] on div "profile Bio" at bounding box center [777, 71] width 152 height 21
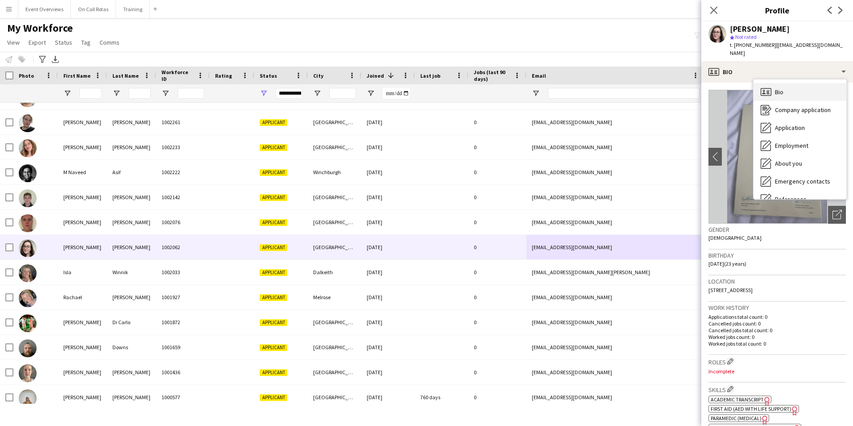
click at [799, 83] on div "Bio Bio" at bounding box center [799, 92] width 93 height 18
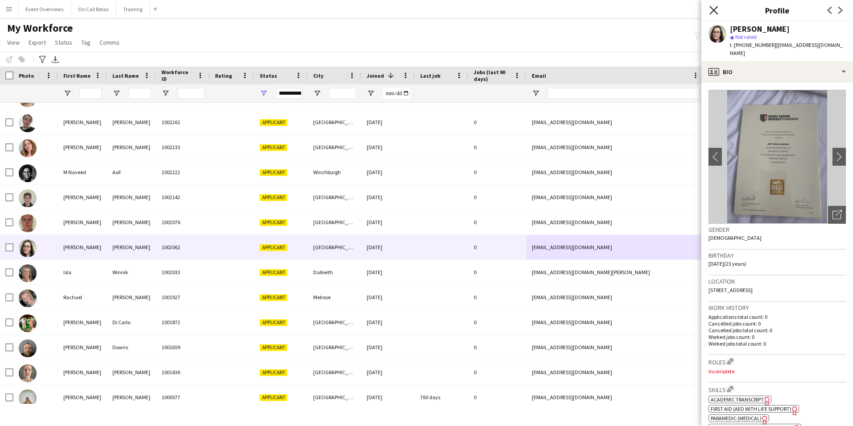
click at [713, 14] on icon "Close pop-in" at bounding box center [713, 10] width 8 height 8
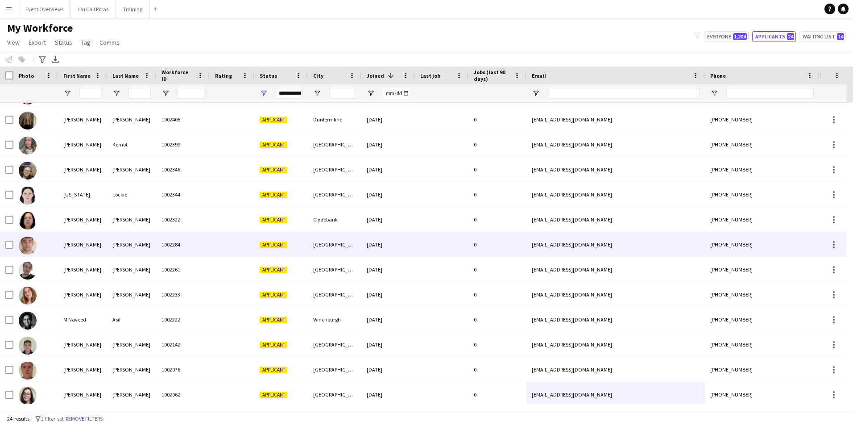
scroll to position [0, 0]
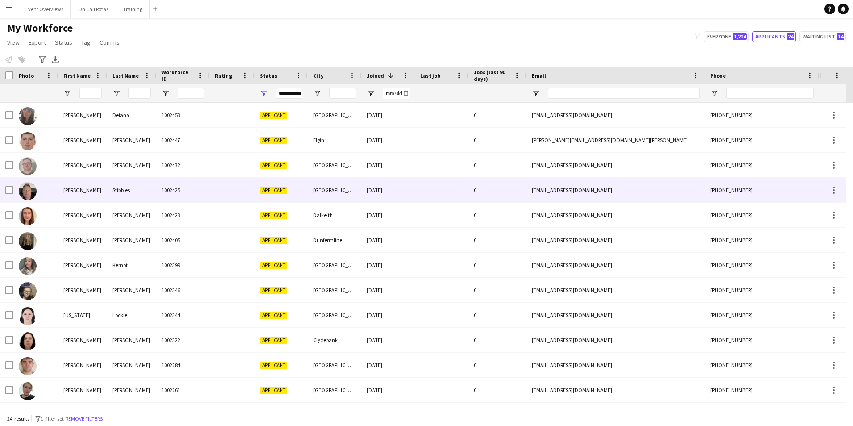
click at [182, 187] on div "1002425" at bounding box center [183, 190] width 54 height 25
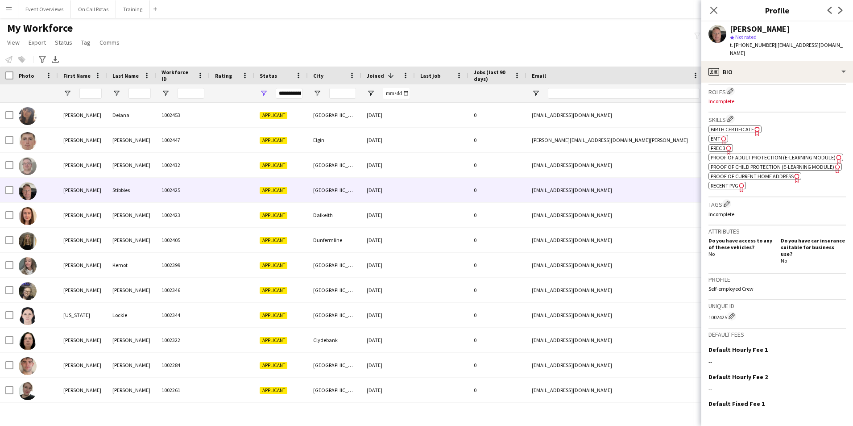
scroll to position [328, 0]
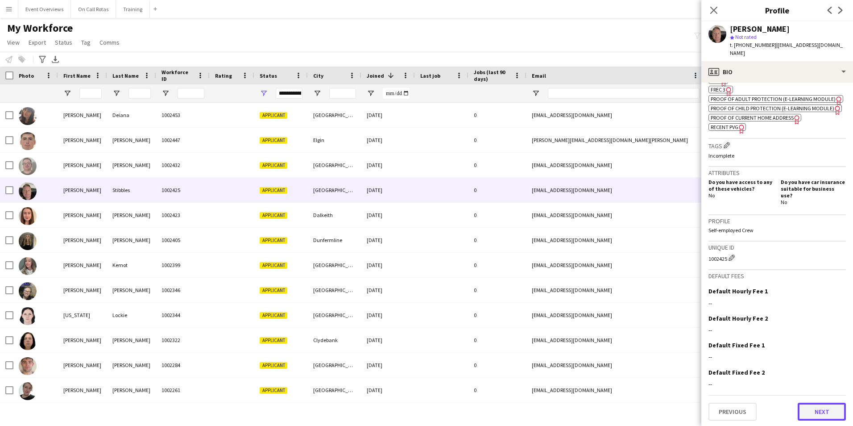
click at [809, 407] on button "Next" at bounding box center [822, 411] width 48 height 18
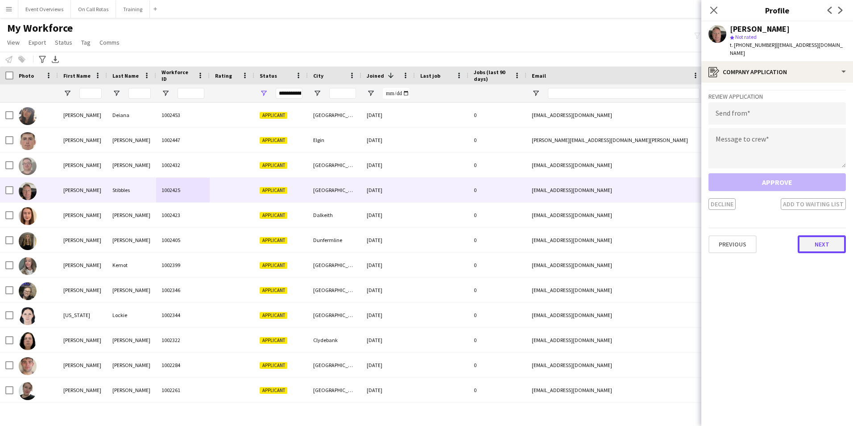
click at [816, 244] on button "Next" at bounding box center [822, 244] width 48 height 18
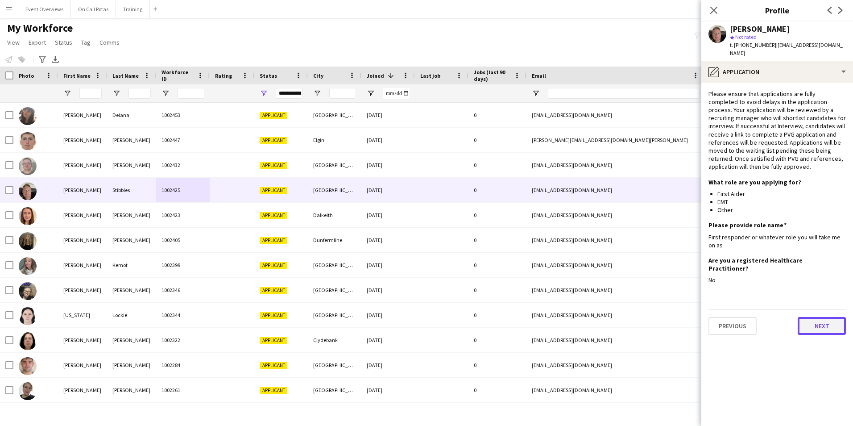
click at [825, 317] on button "Next" at bounding box center [822, 326] width 48 height 18
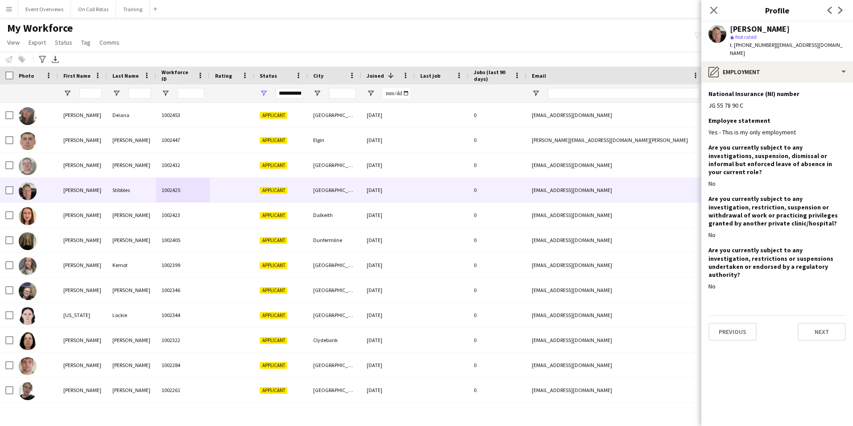
click at [821, 317] on app-section-data-types "National Insurance (NI) number Edit this field JG 55 78 90 C Employee statement…" at bounding box center [777, 254] width 152 height 343
click at [815, 315] on div "Previous Next" at bounding box center [776, 327] width 137 height 25
click at [820, 323] on button "Next" at bounding box center [822, 332] width 48 height 18
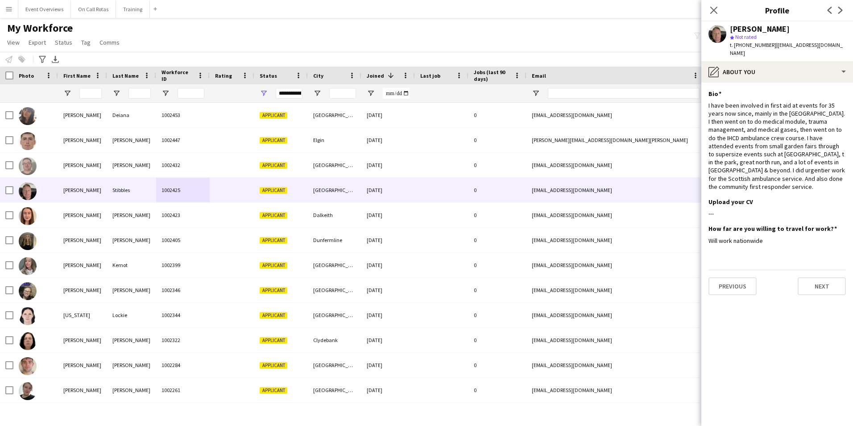
click at [721, 11] on div "Close pop-in" at bounding box center [713, 10] width 25 height 21
click at [718, 12] on app-icon "Close pop-in" at bounding box center [713, 10] width 11 height 11
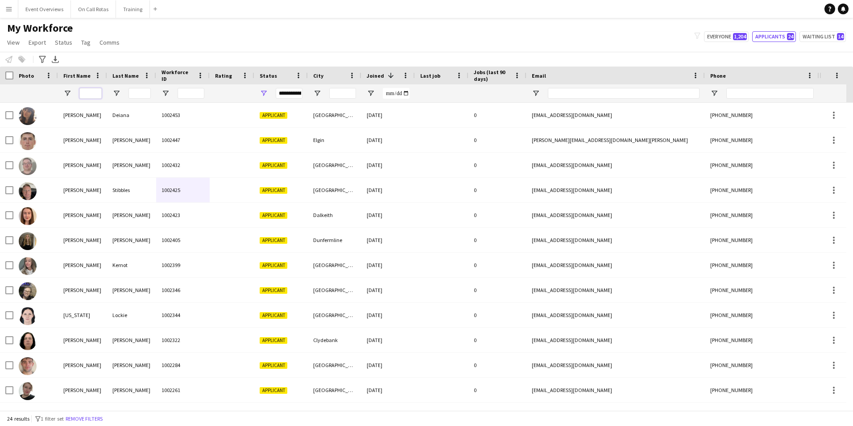
click at [97, 97] on input "First Name Filter Input" at bounding box center [90, 93] width 22 height 11
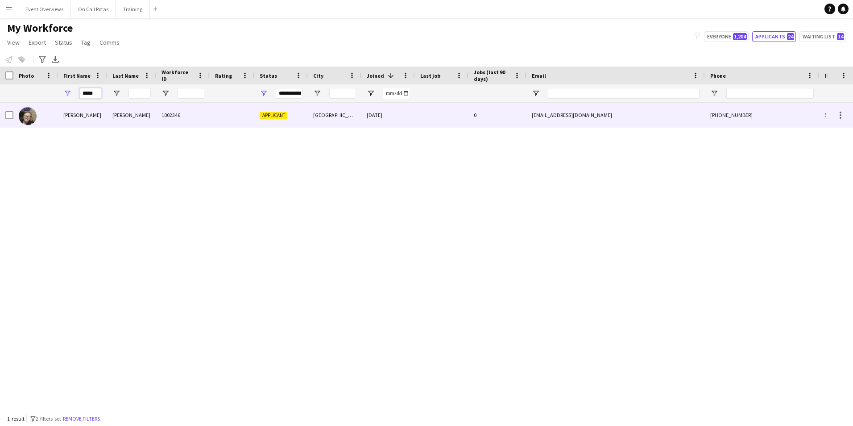
type input "*****"
click at [135, 120] on div "[PERSON_NAME]" at bounding box center [131, 115] width 49 height 25
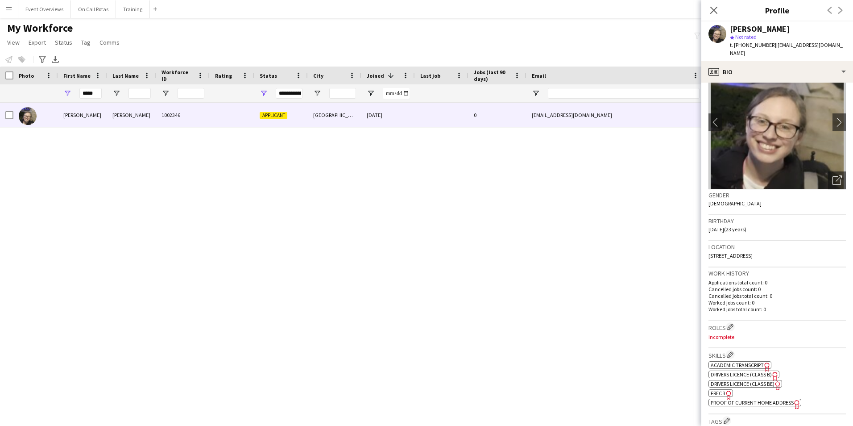
scroll to position [296, 0]
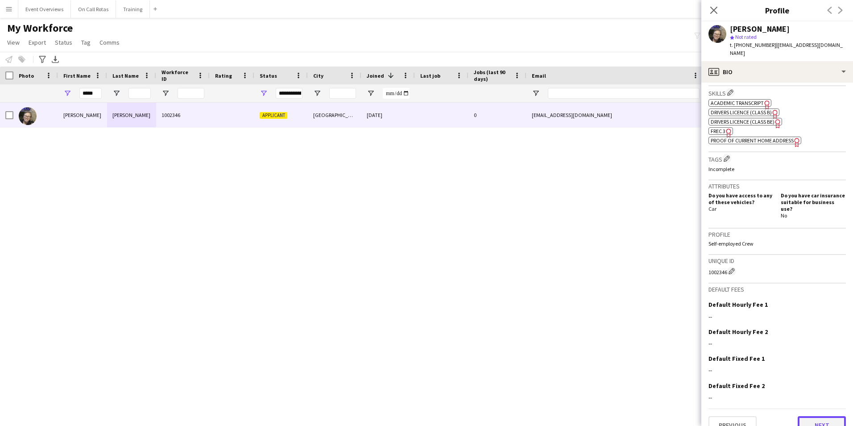
click at [811, 416] on button "Next" at bounding box center [822, 425] width 48 height 18
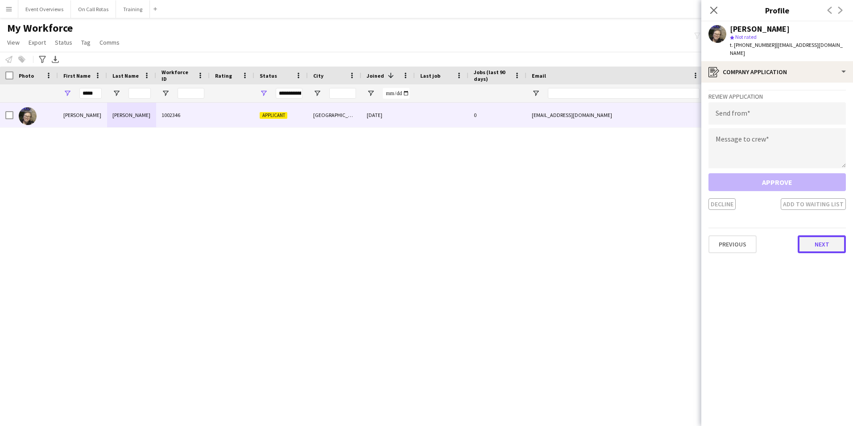
click at [809, 235] on button "Next" at bounding box center [822, 244] width 48 height 18
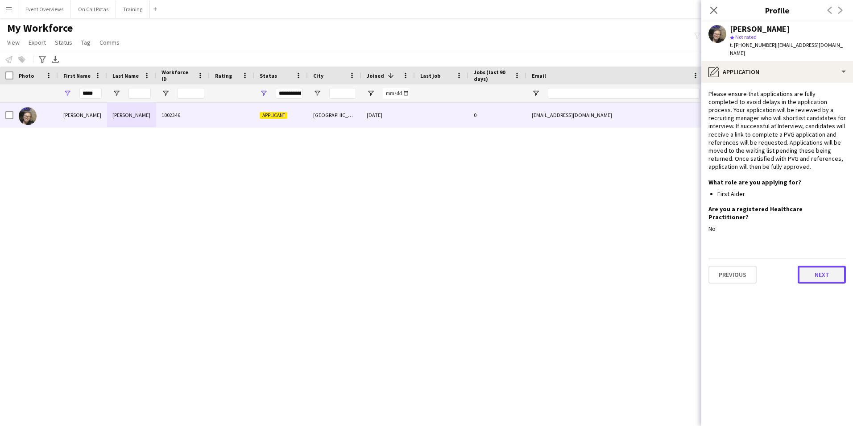
click at [811, 265] on button "Next" at bounding box center [822, 274] width 48 height 18
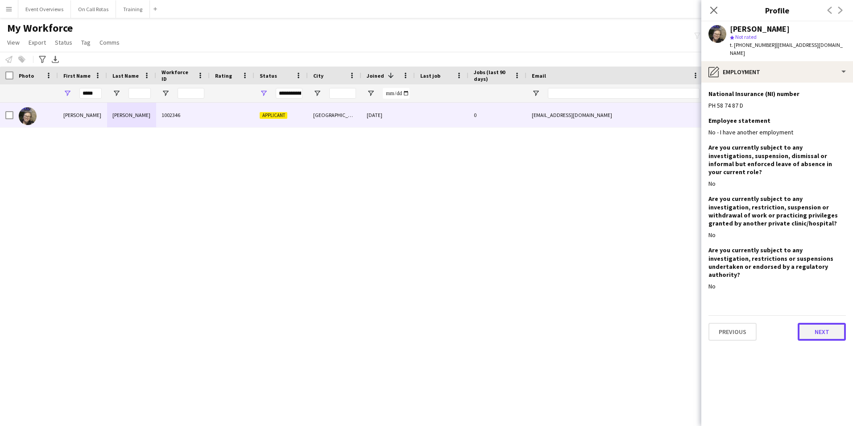
click at [822, 323] on button "Next" at bounding box center [822, 332] width 48 height 18
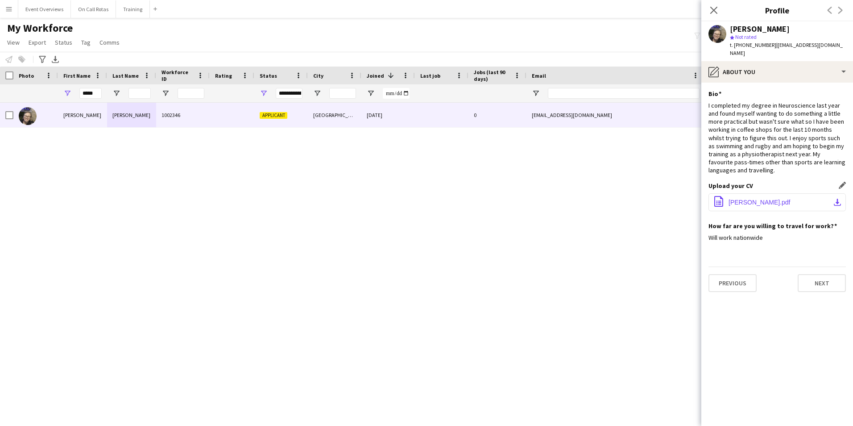
click at [760, 199] on span "[PERSON_NAME].pdf" at bounding box center [759, 202] width 62 height 7
click at [739, 276] on button "Previous" at bounding box center [732, 283] width 48 height 18
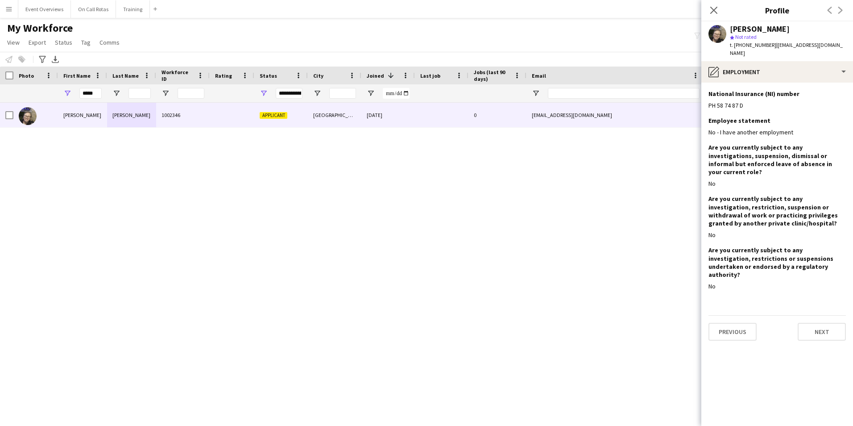
click at [743, 325] on app-section-data-types "National Insurance (NI) number Edit this field PH 58 74 87 D Employee statement…" at bounding box center [777, 254] width 152 height 343
click at [737, 323] on button "Previous" at bounding box center [732, 332] width 48 height 18
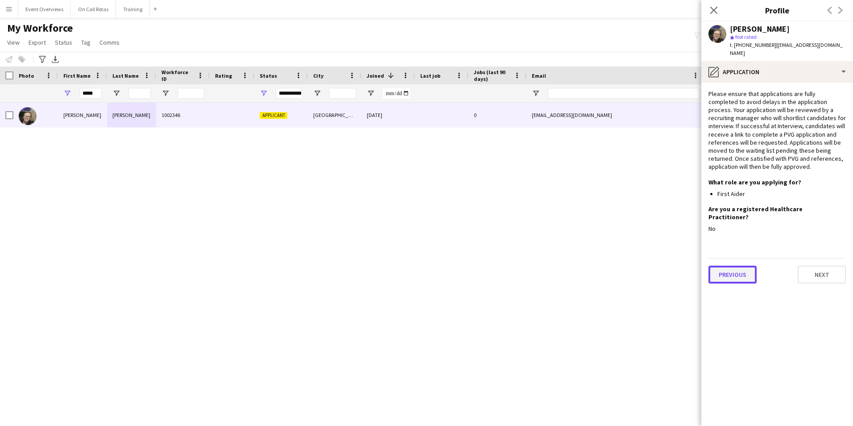
click at [734, 265] on button "Previous" at bounding box center [732, 274] width 48 height 18
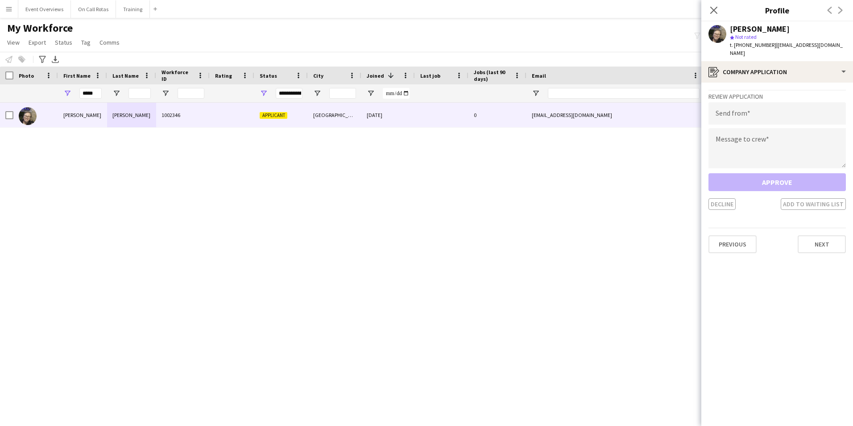
click at [732, 246] on app-crew-profile-application "Review Application Send from Message to crew Approve Decline Add to waiting lis…" at bounding box center [777, 254] width 152 height 343
click at [730, 235] on button "Previous" at bounding box center [732, 244] width 48 height 18
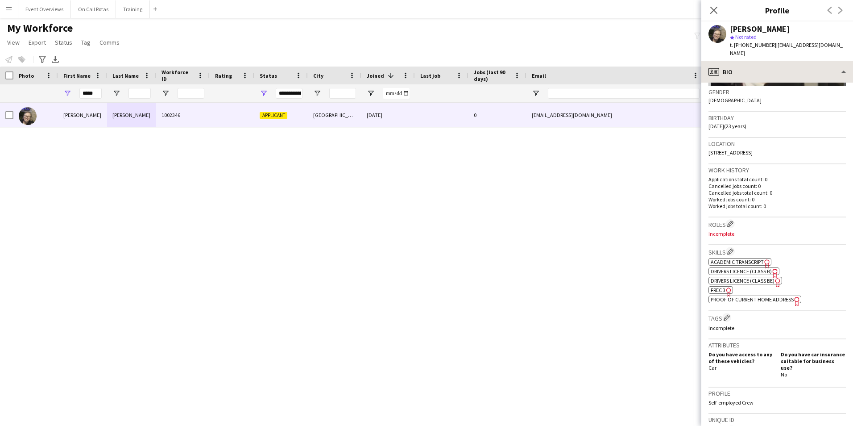
scroll to position [73, 0]
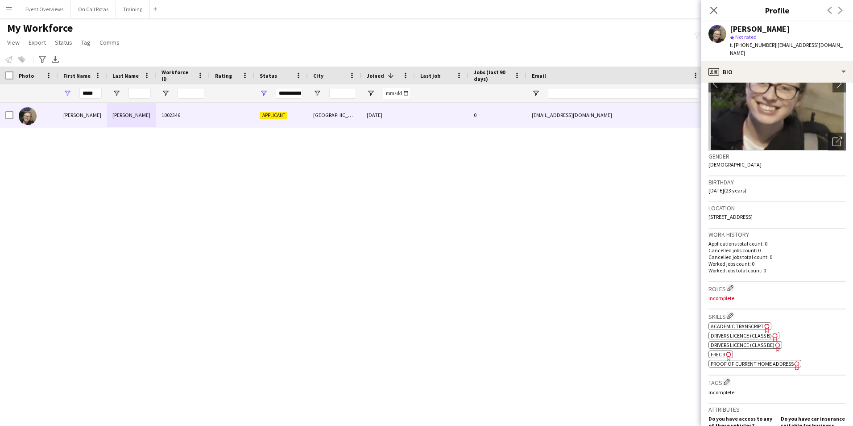
click at [735, 323] on span "Academic Transcript" at bounding box center [737, 326] width 53 height 7
drag, startPoint x: 96, startPoint y: 95, endPoint x: 62, endPoint y: 98, distance: 34.4
click at [62, 98] on div "*****" at bounding box center [82, 93] width 49 height 18
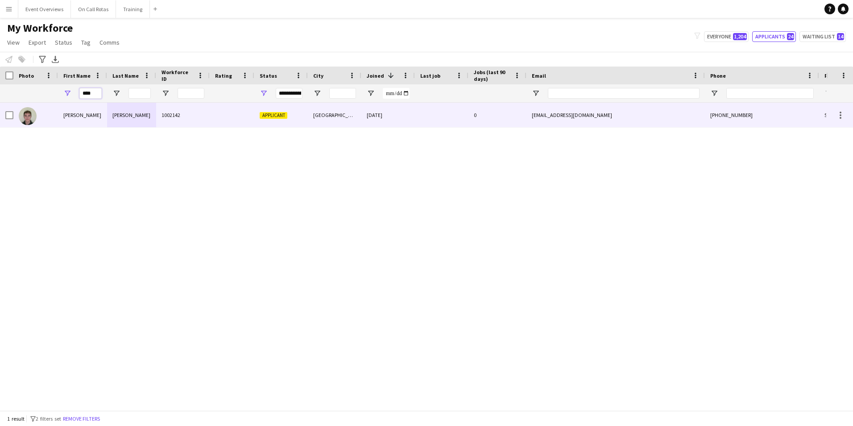
type input "****"
click at [155, 109] on div "[PERSON_NAME]" at bounding box center [131, 115] width 49 height 25
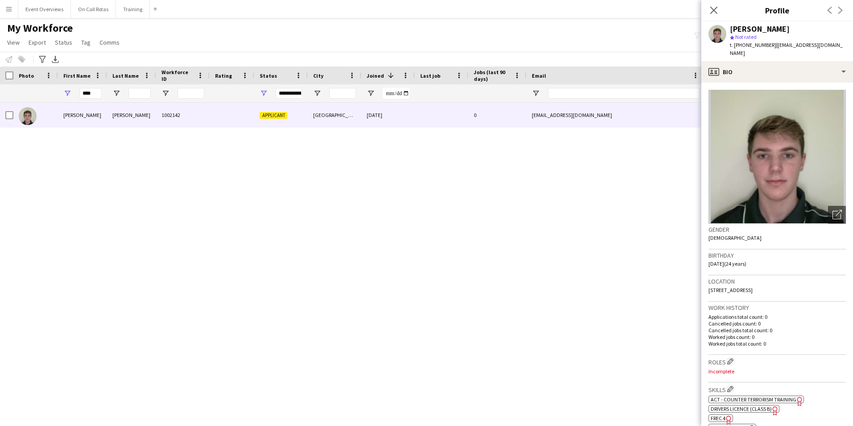
scroll to position [134, 0]
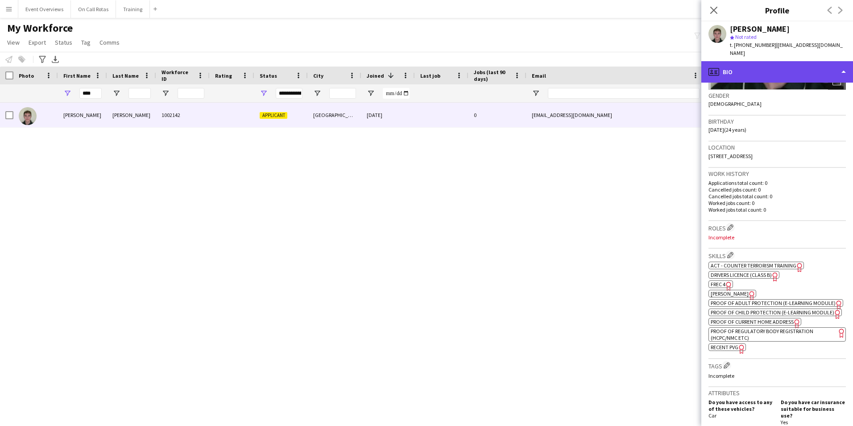
click at [761, 69] on div "profile Bio" at bounding box center [777, 71] width 152 height 21
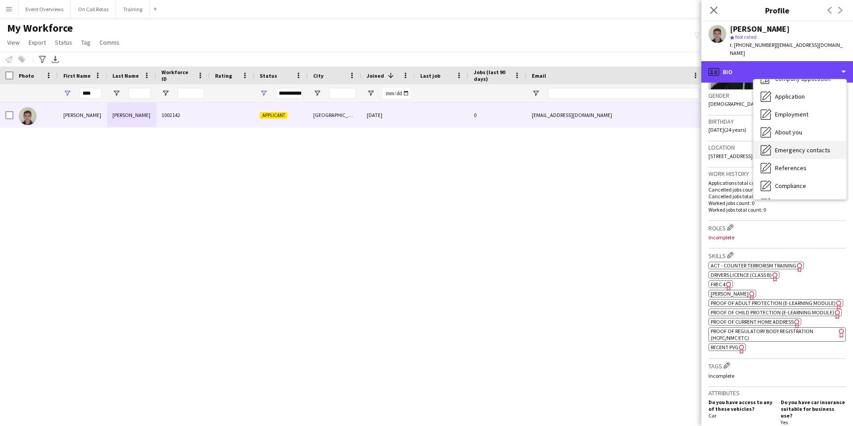
scroll to position [45, 0]
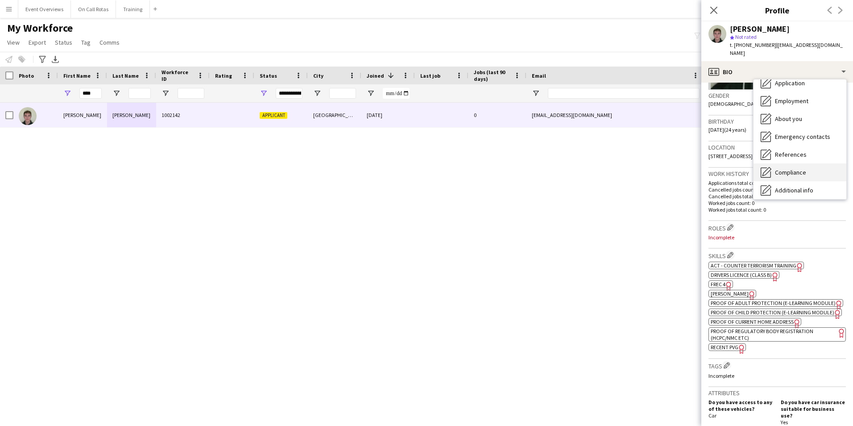
click at [786, 176] on span "Compliance" at bounding box center [790, 172] width 31 height 8
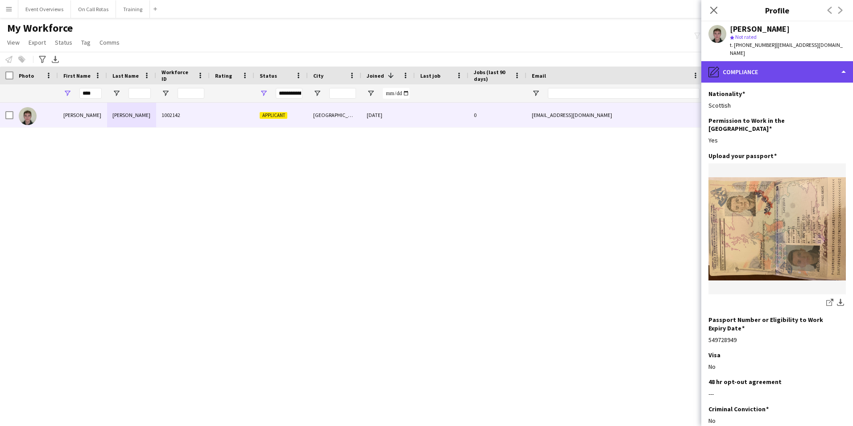
click at [773, 76] on div "pencil4 Compliance" at bounding box center [777, 71] width 152 height 21
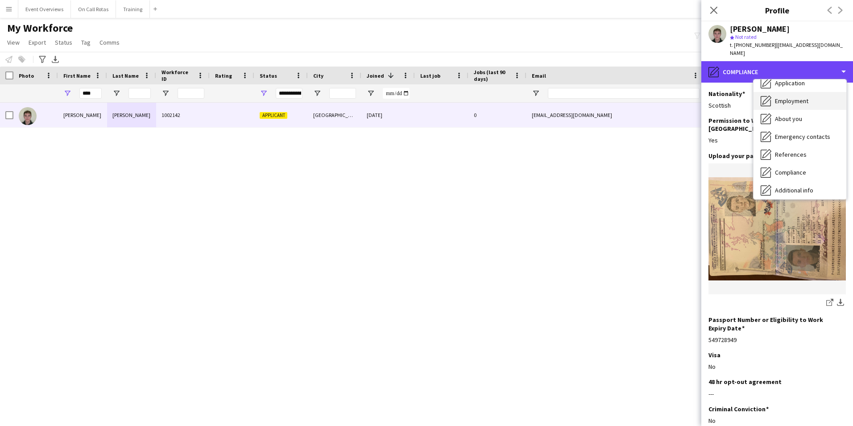
scroll to position [0, 0]
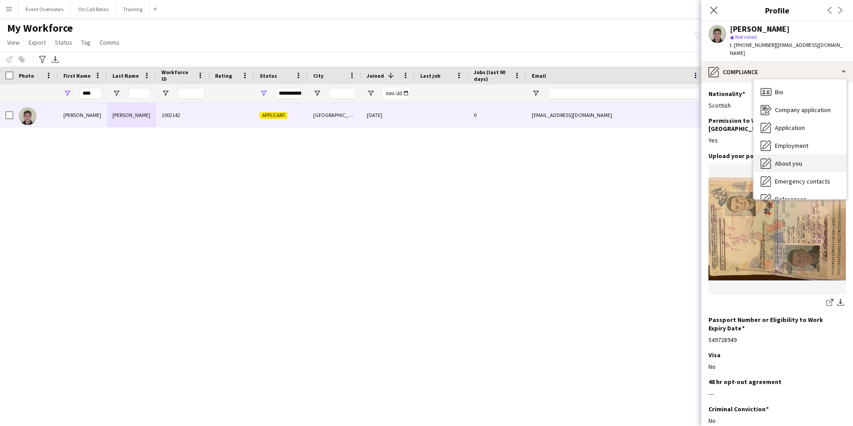
click at [787, 161] on span "About you" at bounding box center [788, 163] width 27 height 8
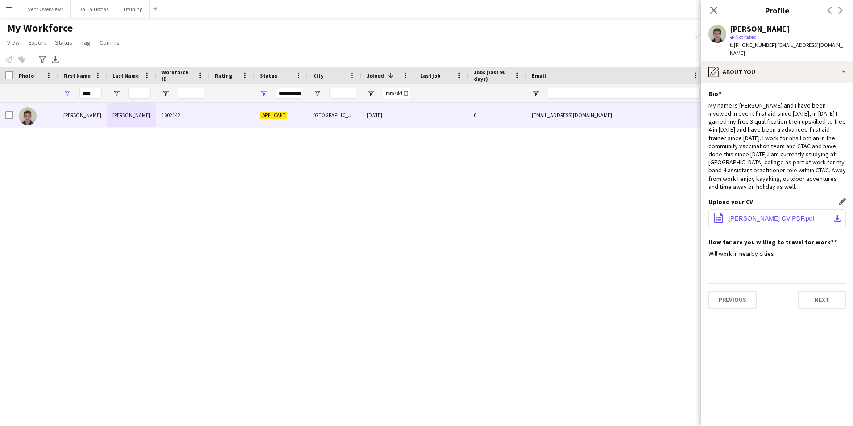
click at [765, 209] on button "office-file-sheet [PERSON_NAME] CV PDF.pdf download-bottom" at bounding box center [776, 218] width 137 height 18
drag, startPoint x: 95, startPoint y: 95, endPoint x: 33, endPoint y: 98, distance: 62.1
click at [75, 97] on div "****" at bounding box center [82, 93] width 49 height 18
click at [33, 98] on div at bounding box center [36, 93] width 34 height 18
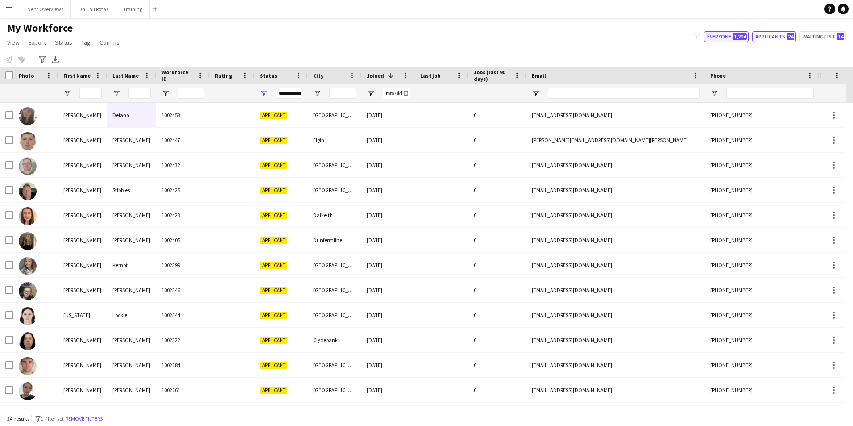
click at [724, 41] on button "Everyone 1,204" at bounding box center [726, 36] width 45 height 11
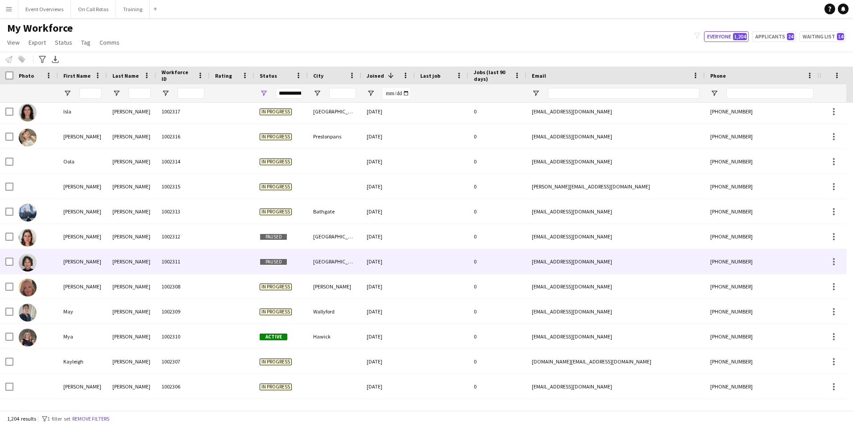
click at [282, 248] on div "Paused" at bounding box center [281, 236] width 54 height 25
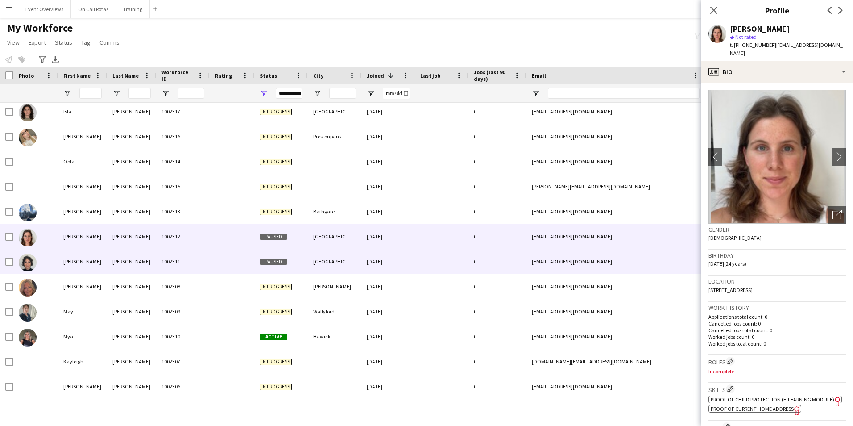
click at [294, 264] on div "Paused" at bounding box center [281, 261] width 54 height 25
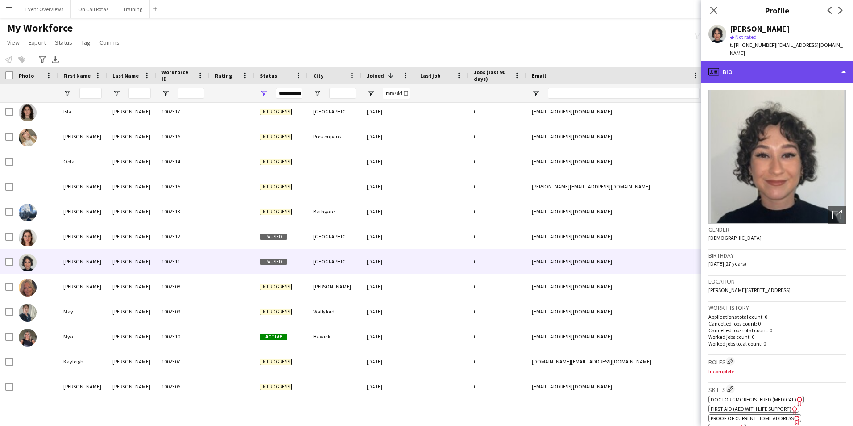
click at [716, 70] on icon at bounding box center [715, 70] width 3 height 0
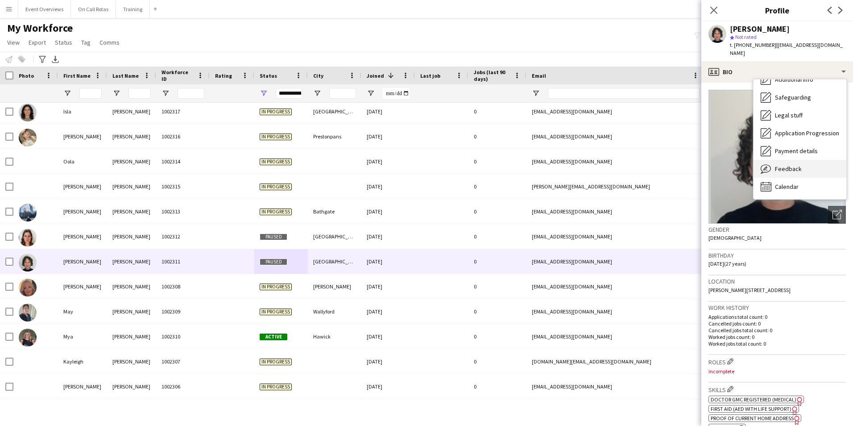
click at [787, 165] on span "Feedback" at bounding box center [788, 169] width 27 height 8
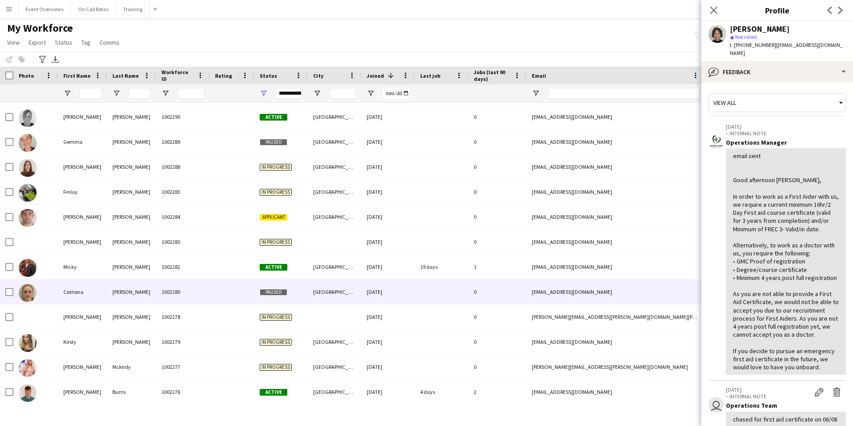
click at [293, 290] on div "Paused" at bounding box center [281, 291] width 54 height 25
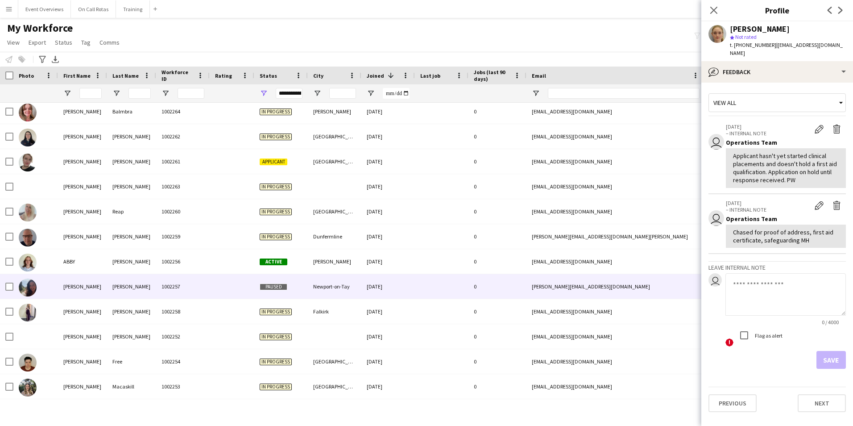
click at [279, 291] on div "Paused" at bounding box center [281, 286] width 54 height 25
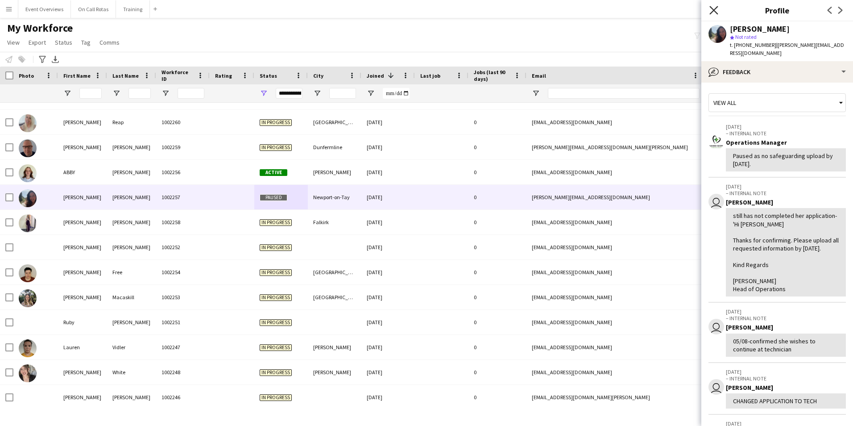
click at [716, 11] on icon "Close pop-in" at bounding box center [713, 10] width 8 height 8
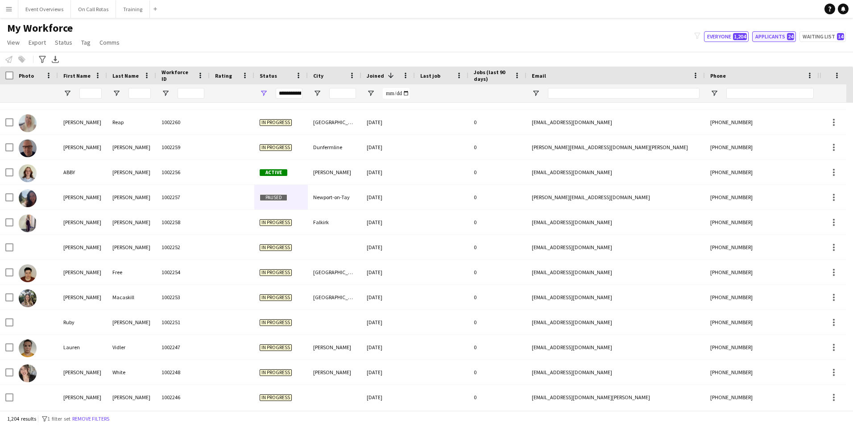
click at [774, 34] on button "Applicants 24" at bounding box center [774, 36] width 44 height 11
type input "**********"
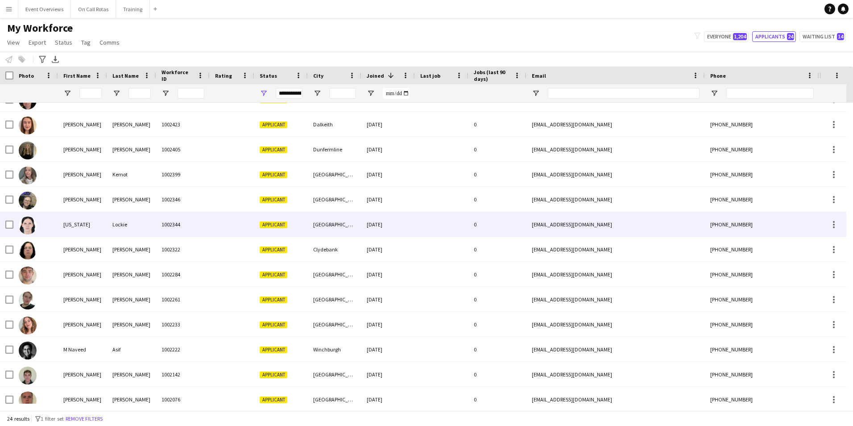
scroll to position [76, 0]
